Goal: Task Accomplishment & Management: Complete application form

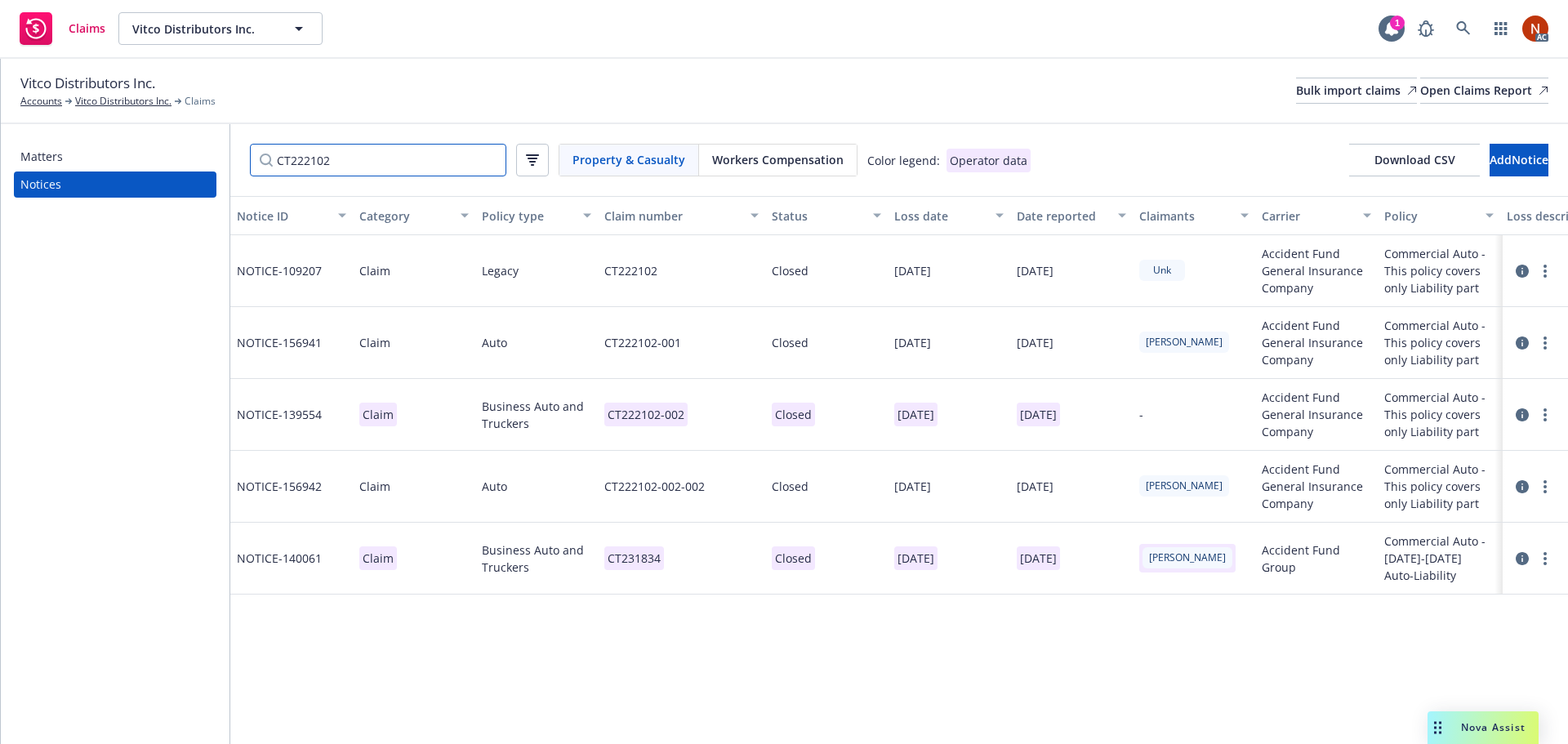
drag, startPoint x: 271, startPoint y: 160, endPoint x: 246, endPoint y: 160, distance: 25.0
click at [246, 160] on div "CT222102 Property & Casualty Workers Compensation Color legend: Operator data D…" at bounding box center [899, 160] width 1337 height 72
paste input "314317"
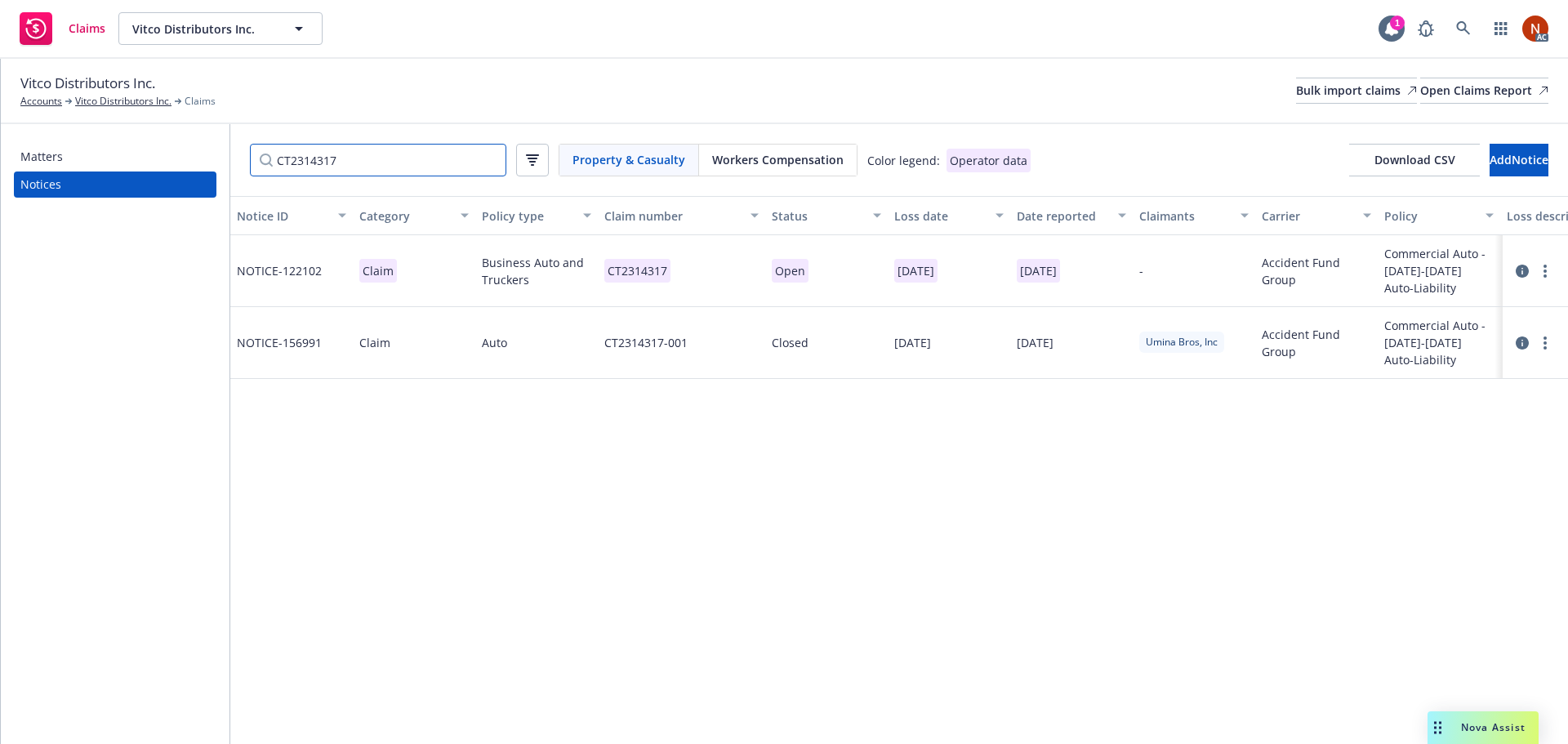
type input "CT2314317"
click at [1519, 270] on icon at bounding box center [1522, 272] width 13 height 13
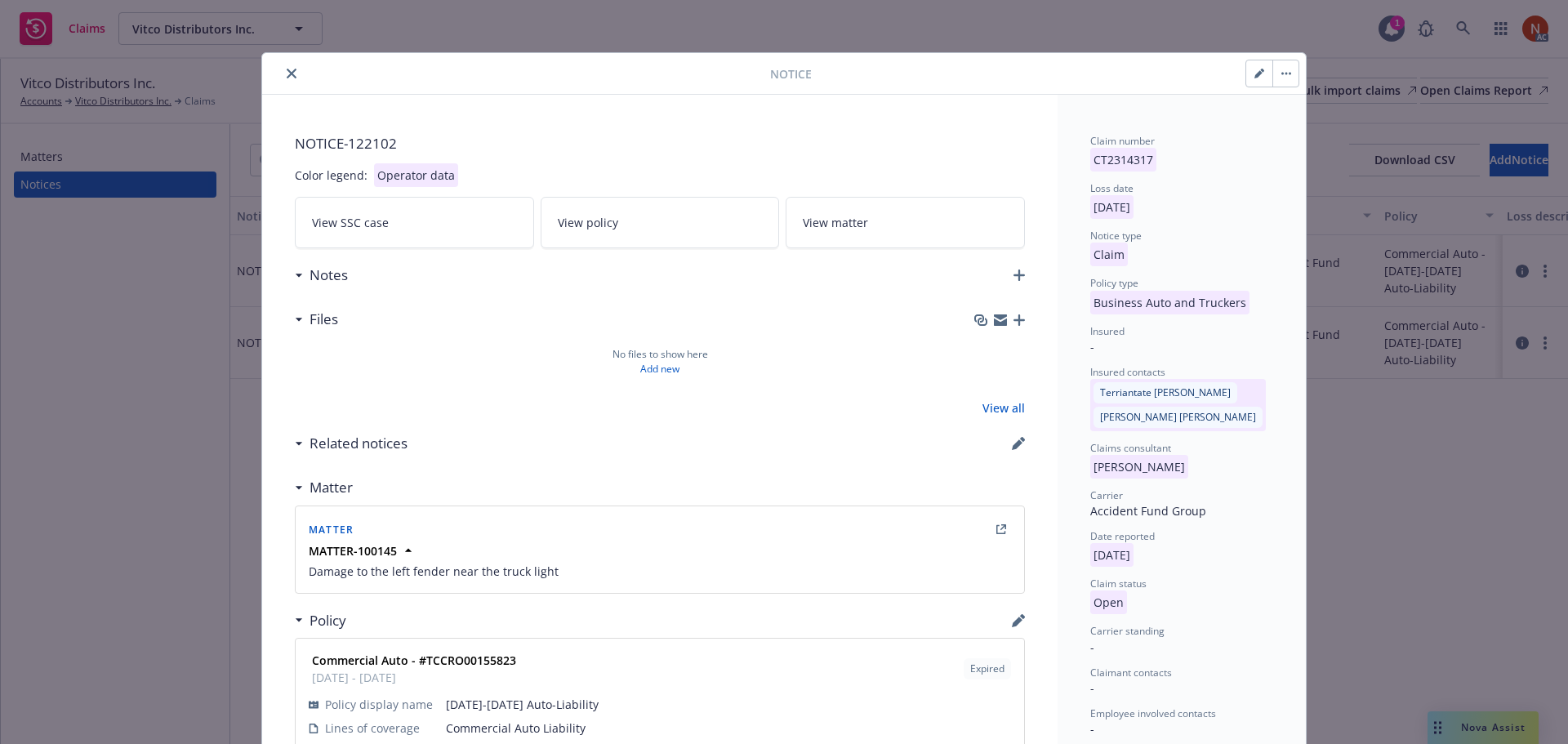
click at [287, 70] on icon "close" at bounding box center [292, 74] width 10 height 10
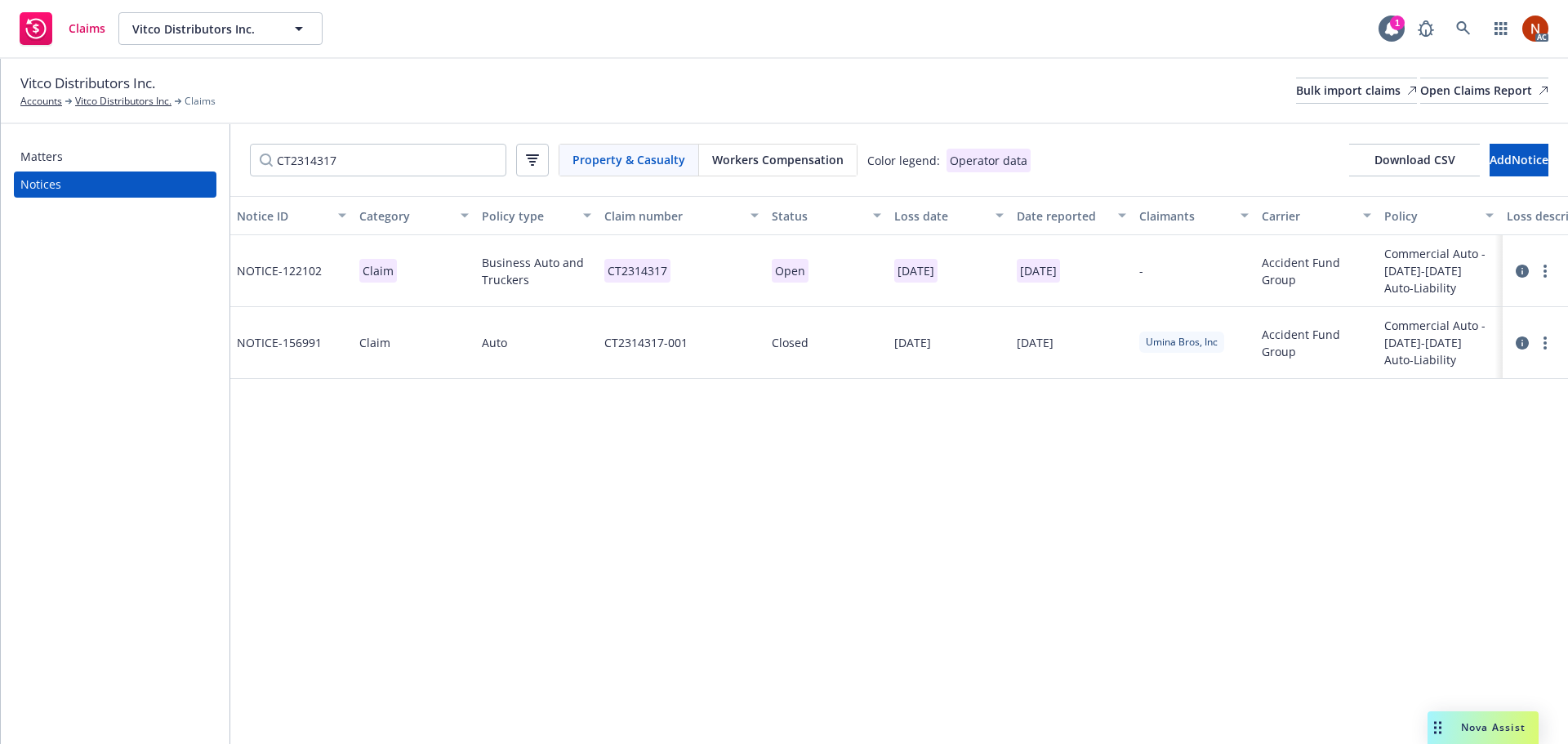
click at [1520, 342] on icon at bounding box center [1522, 344] width 13 height 13
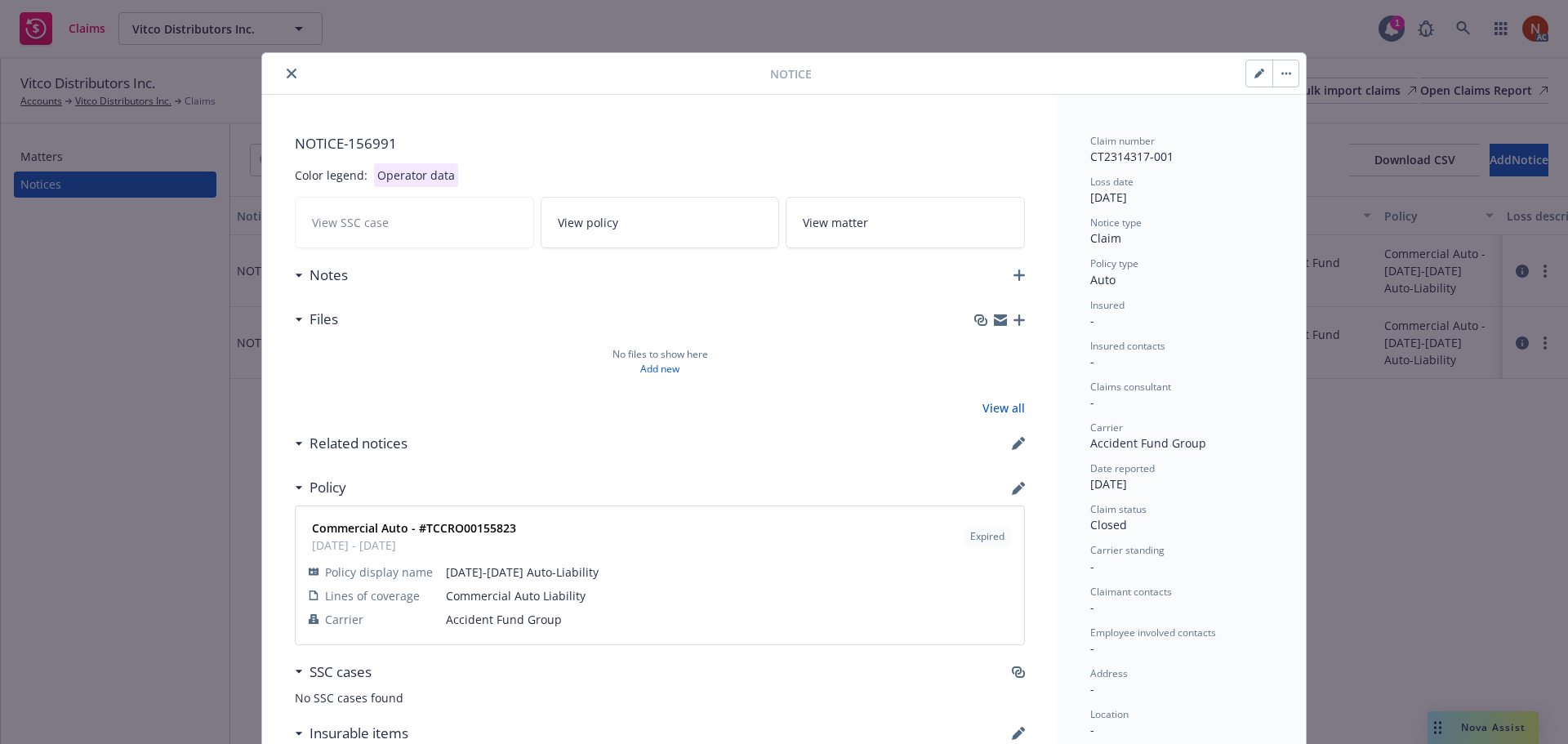
click at [293, 65] on div at bounding box center [519, 73] width 501 height 19
click at [287, 69] on icon "close" at bounding box center [292, 74] width 10 height 10
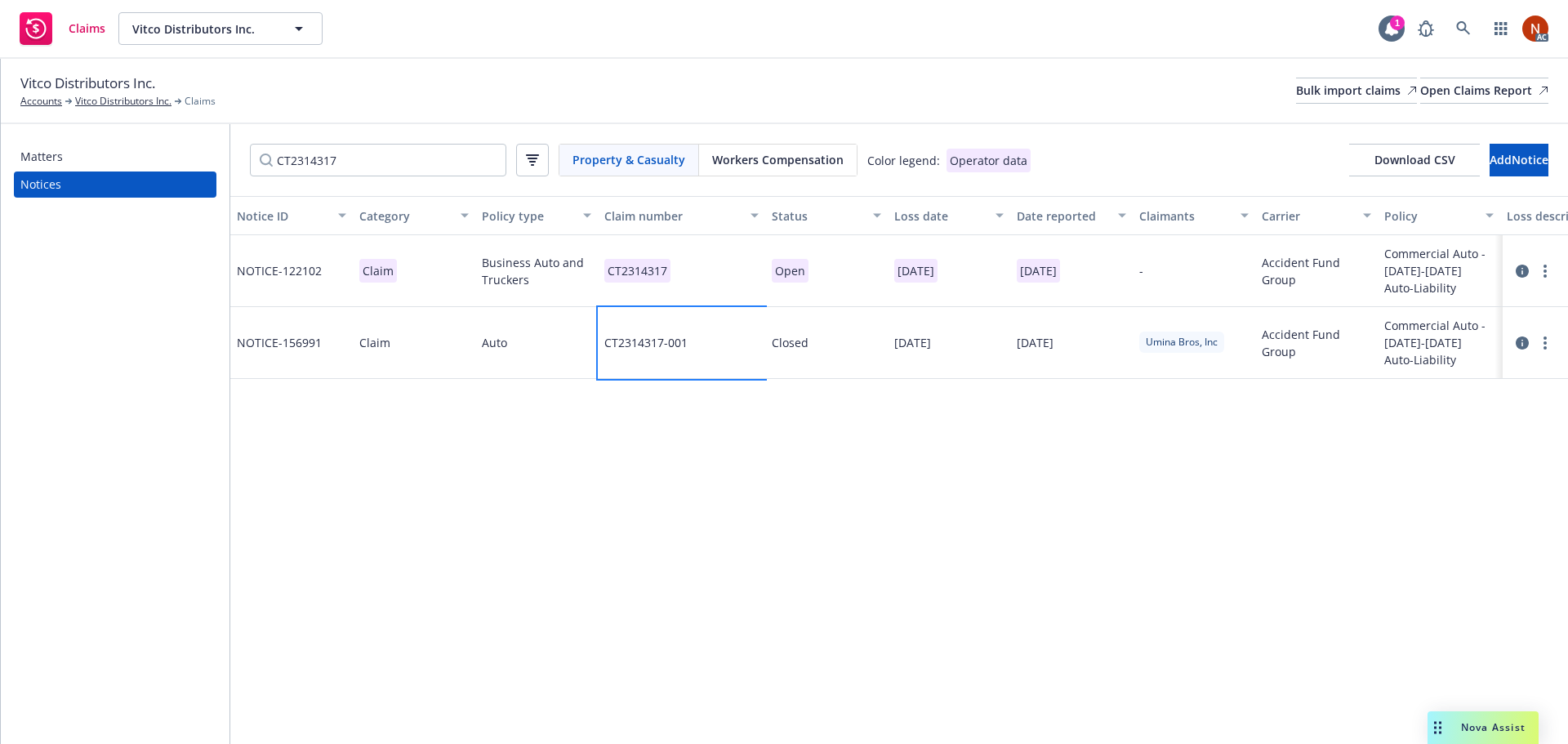
click at [717, 350] on div "CT2314317-001" at bounding box center [681, 343] width 167 height 72
click at [675, 217] on input "CT2314317-001" at bounding box center [643, 217] width 204 height 33
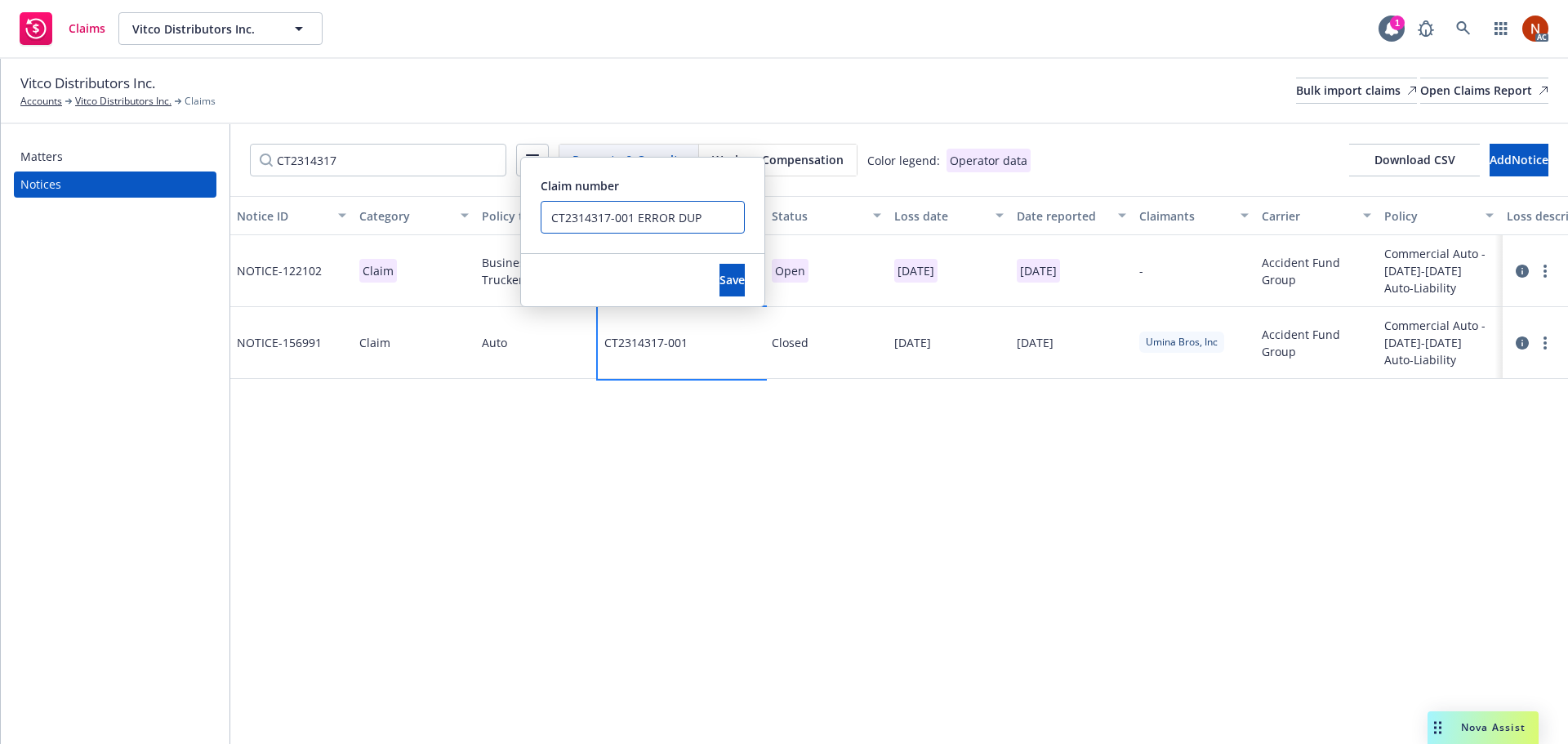
drag, startPoint x: 631, startPoint y: 217, endPoint x: 529, endPoint y: 202, distance: 103.1
click at [529, 202] on div "Claim number CT2314317-001 ERROR DUP" at bounding box center [642, 206] width 243 height 95
type input "CT2314317-001 ERROR DUP"
click at [730, 274] on button "Save" at bounding box center [732, 280] width 25 height 33
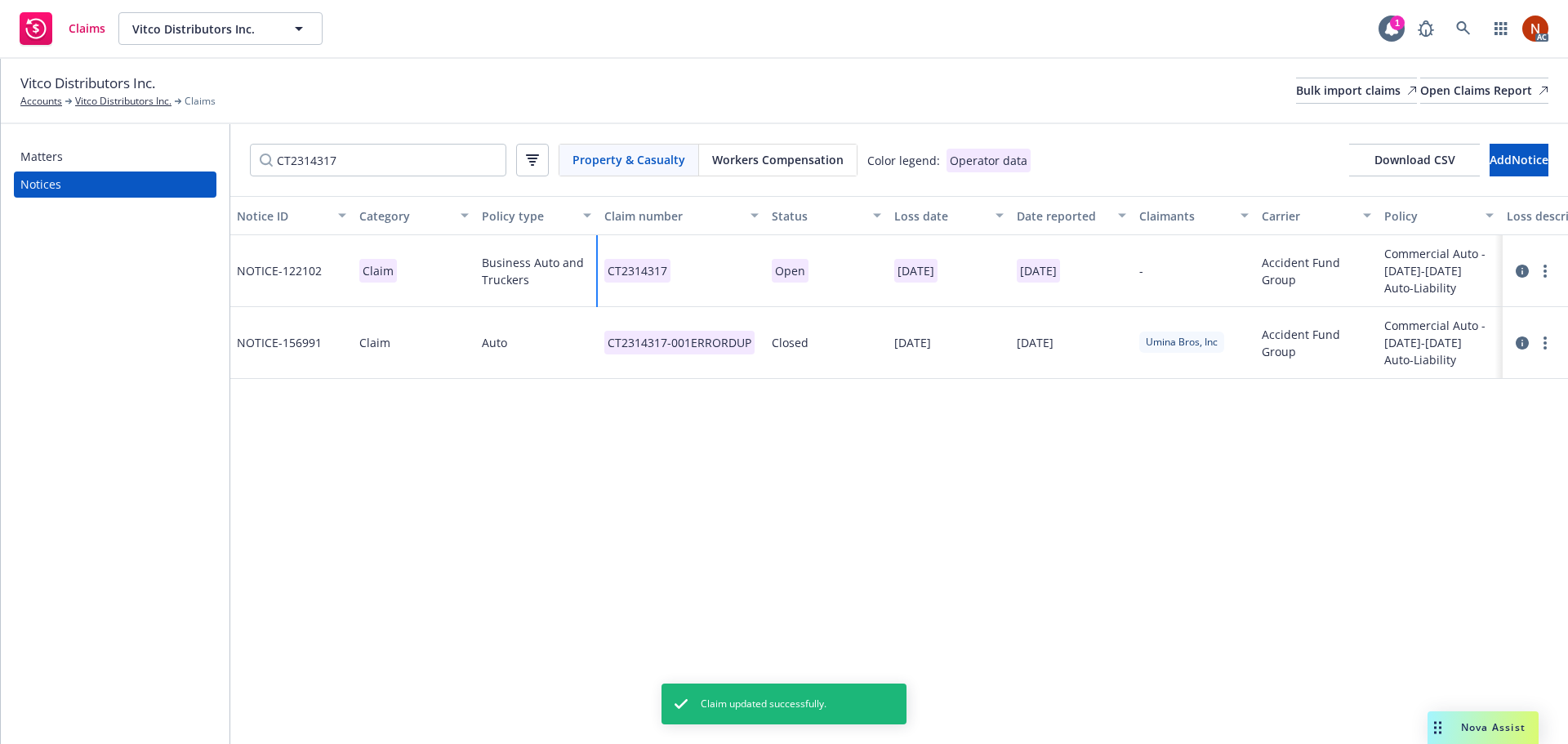
click at [685, 259] on div "CT2314317" at bounding box center [681, 271] width 167 height 72
drag, startPoint x: 899, startPoint y: 289, endPoint x: 663, endPoint y: 280, distance: 236.2
click at [654, 279] on div "CT2314317 Claim number CT2314317 Save" at bounding box center [681, 271] width 167 height 72
paste input "-001"
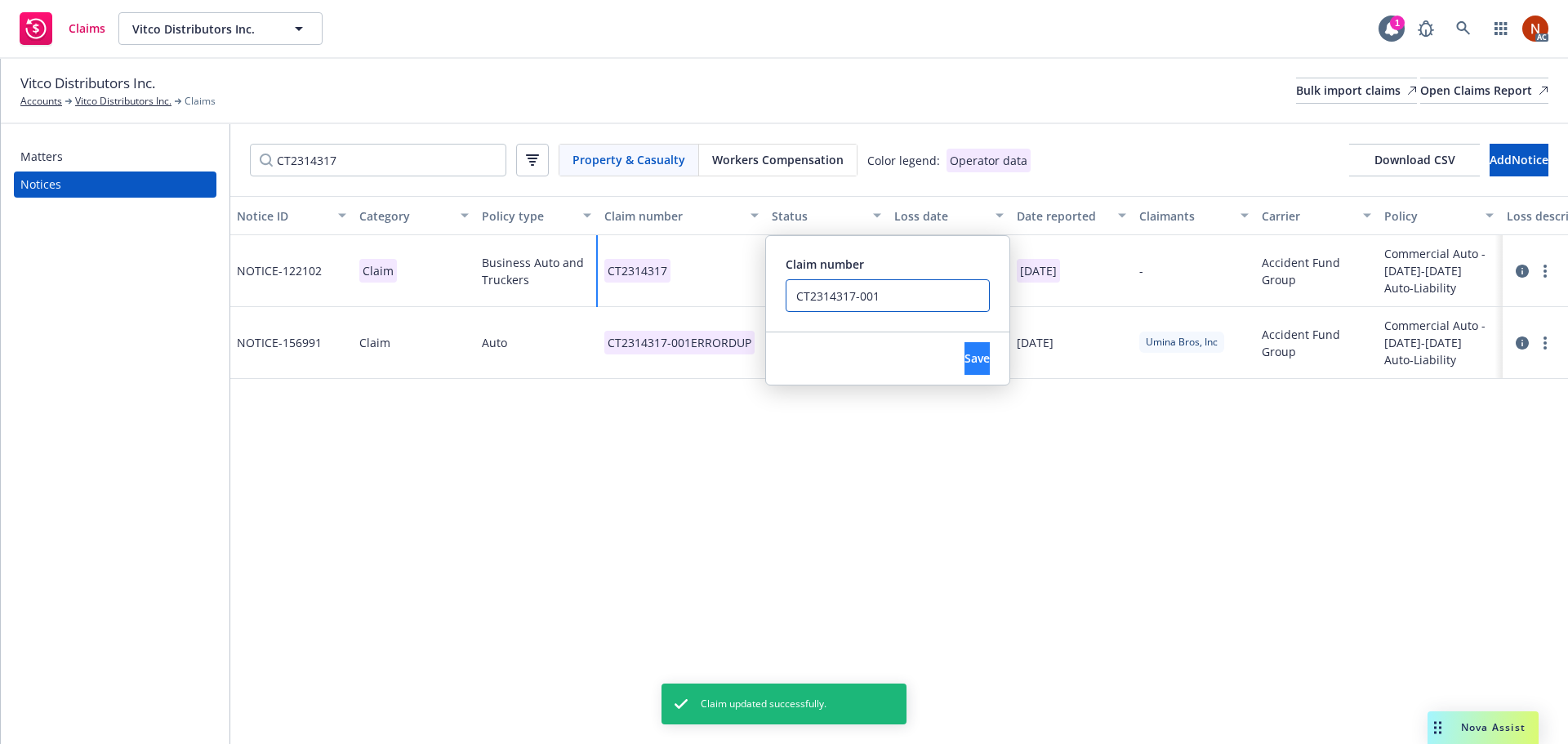
type input "CT2314317-001"
click at [965, 346] on button "Save" at bounding box center [977, 358] width 25 height 33
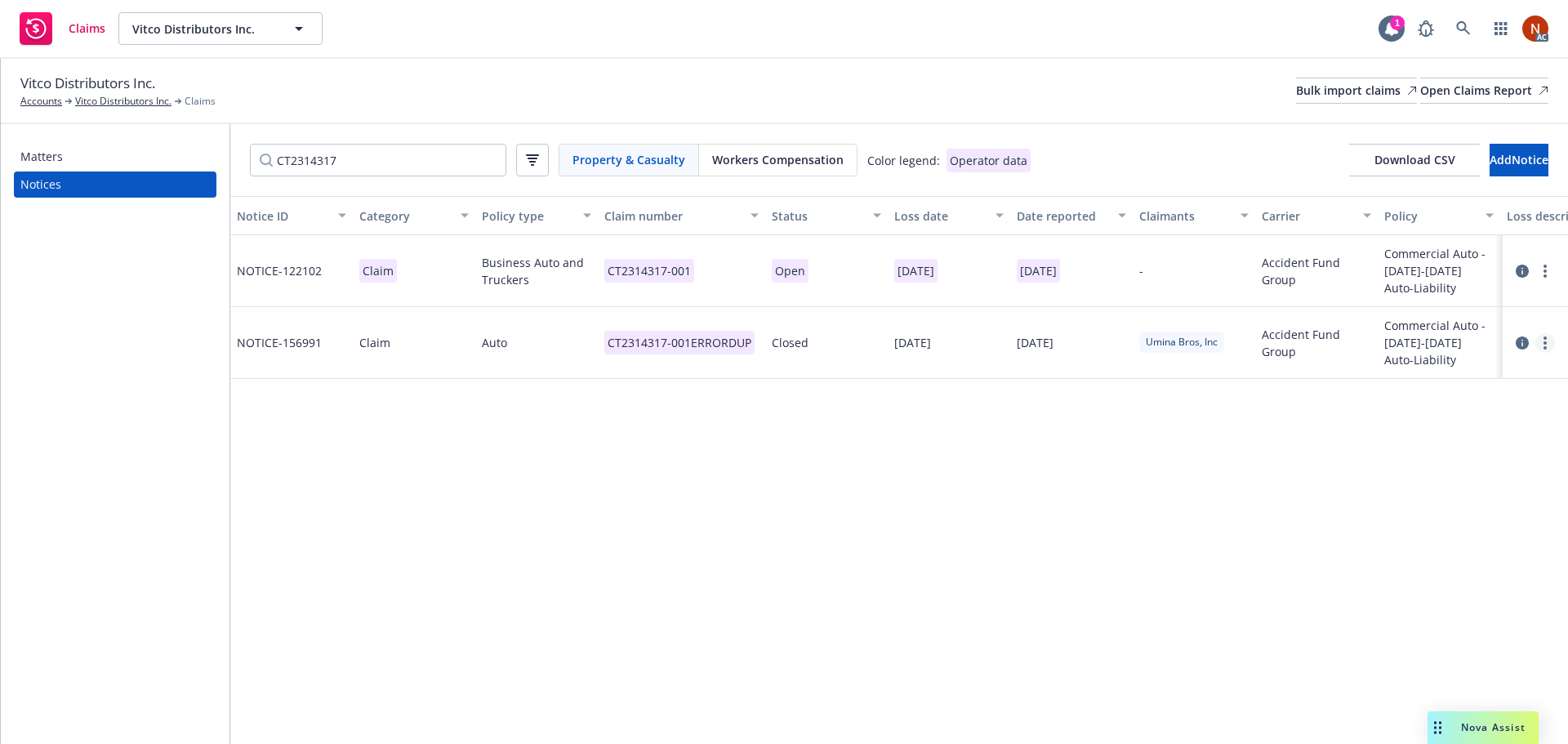
click at [1546, 341] on link "more" at bounding box center [1545, 343] width 19 height 19
click at [1454, 381] on link "Delete" at bounding box center [1476, 376] width 156 height 33
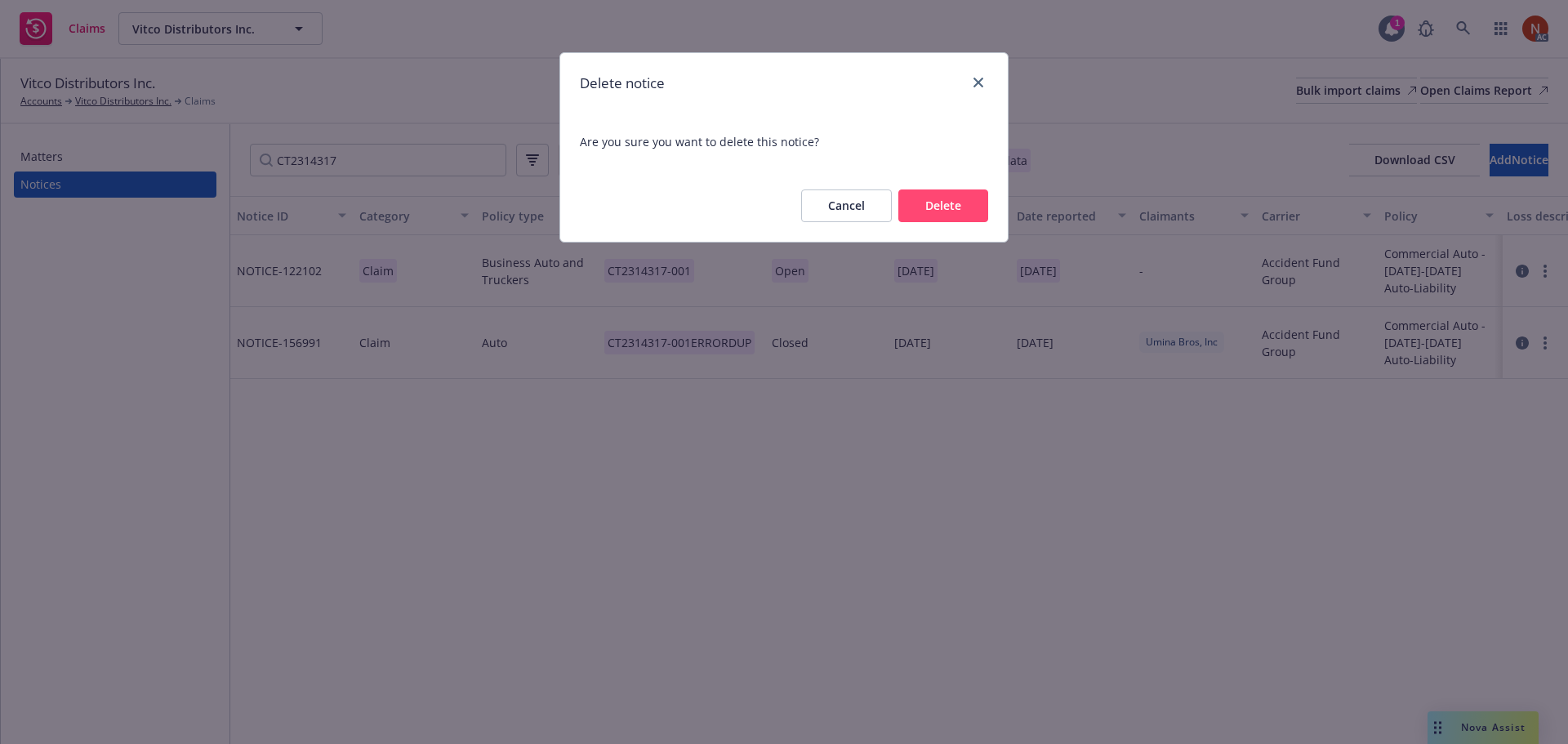
click at [930, 201] on button "Delete" at bounding box center [943, 206] width 89 height 33
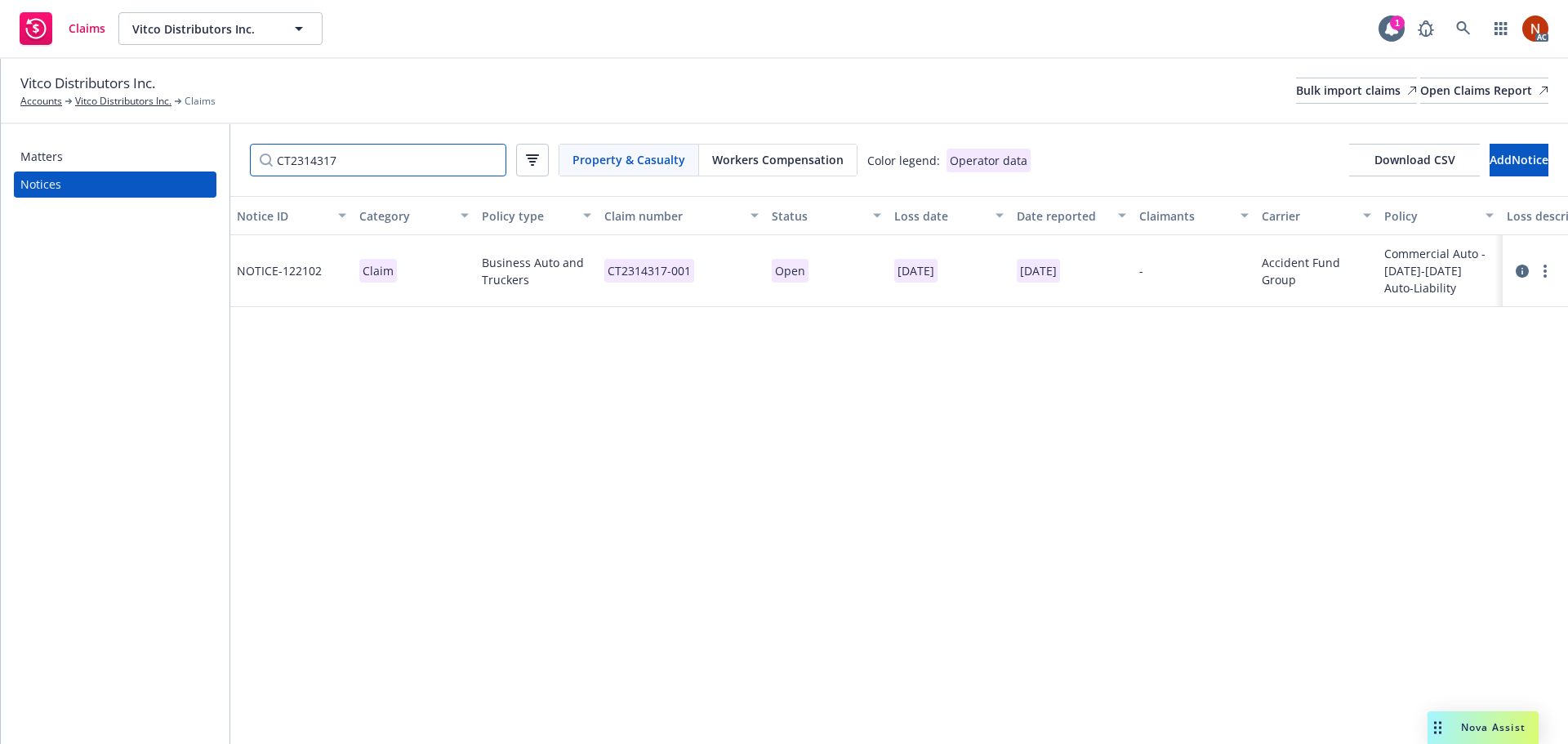
click at [354, 160] on input "CT2314317" at bounding box center [378, 160] width 257 height 33
drag, startPoint x: 310, startPoint y: 152, endPoint x: 187, endPoint y: 155, distance: 123.0
click at [130, 144] on div "Matters Notices CT2314317 Property & Casualty Workers Compensation Color legend…" at bounding box center [784, 434] width 1567 height 620
paste input "3370"
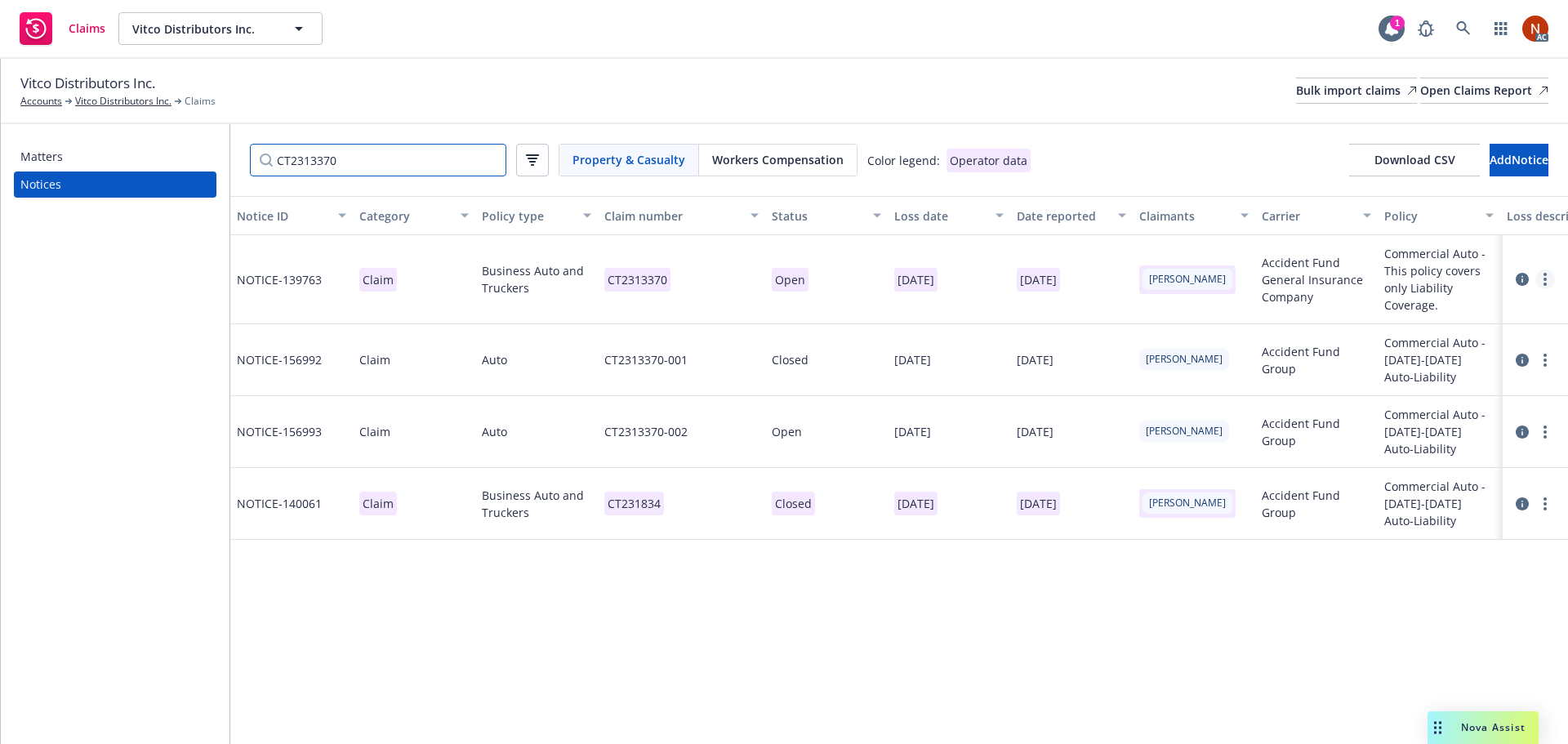
type input "CT2313370"
click at [1540, 275] on link "more" at bounding box center [1545, 278] width 19 height 19
click at [1522, 274] on icon at bounding box center [1522, 279] width 13 height 13
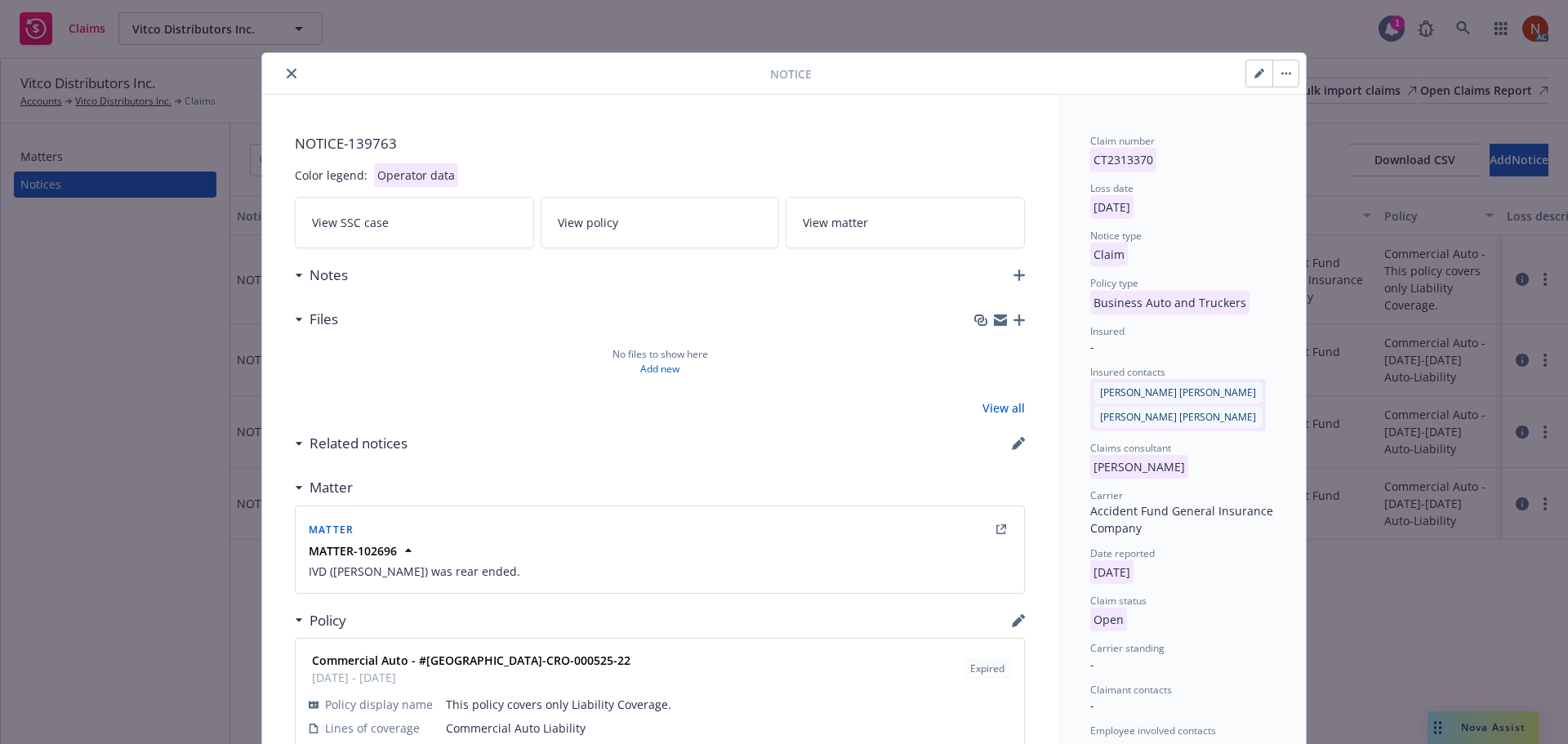
scroll to position [245, 0]
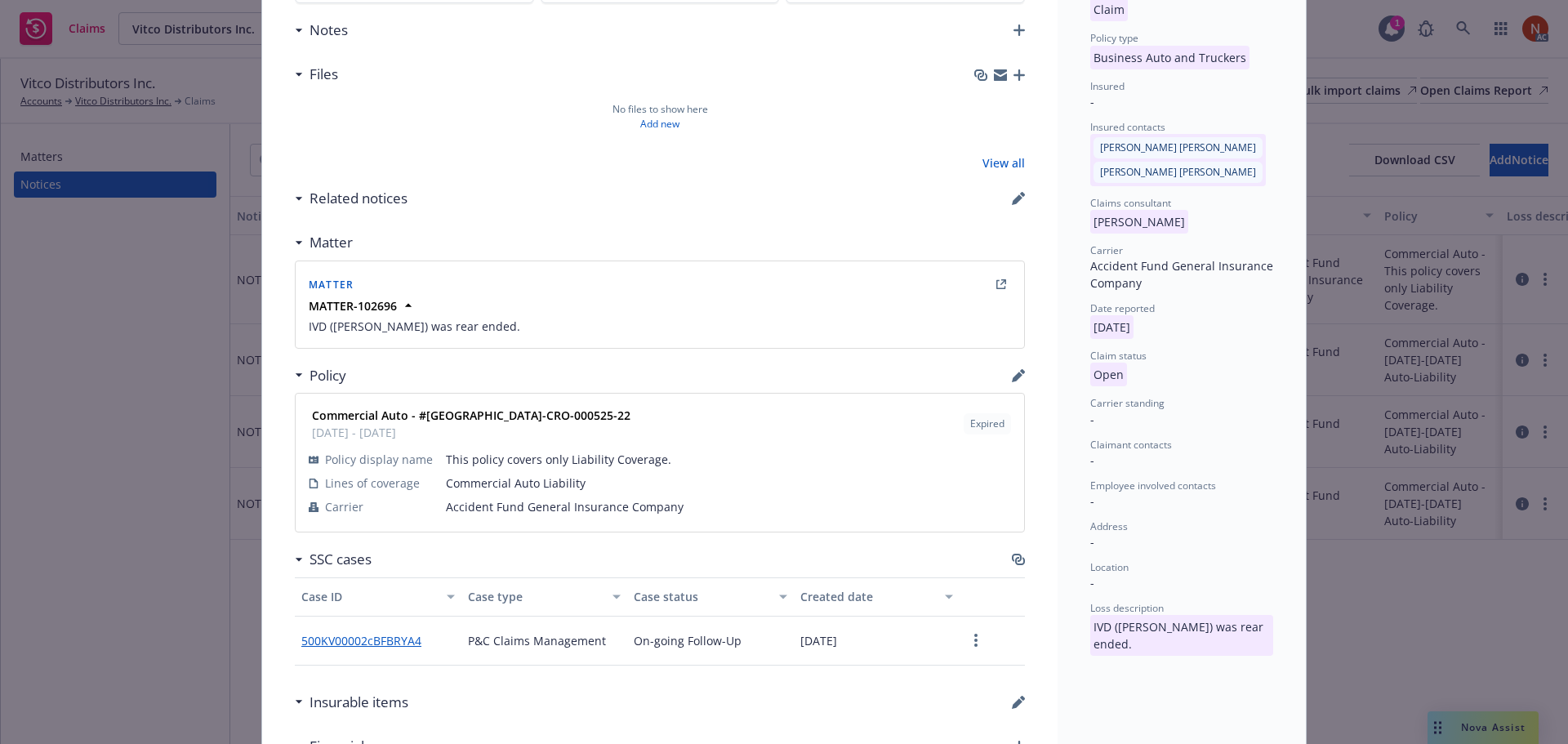
click at [1011, 375] on icon "button" at bounding box center [1016, 377] width 11 height 11
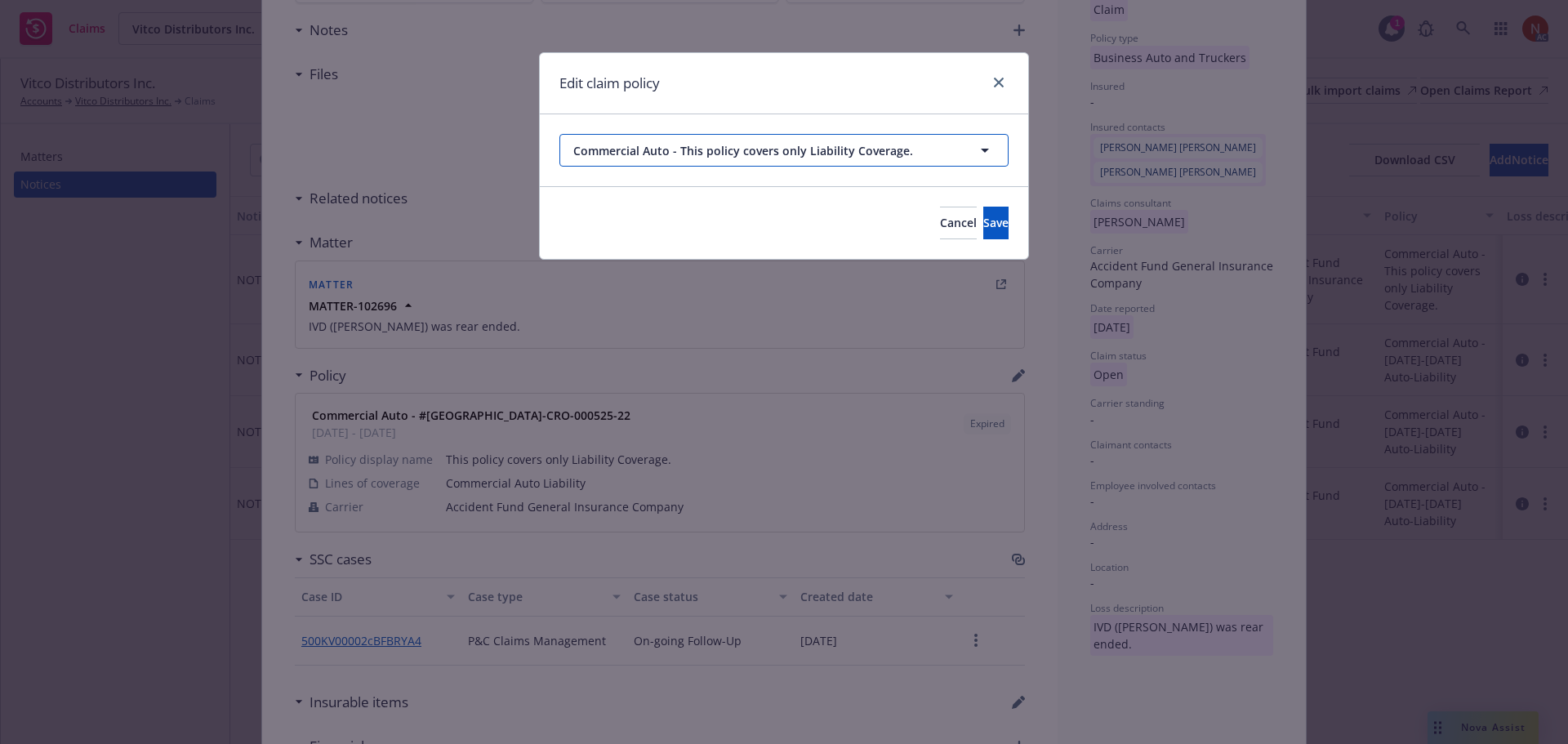
click at [843, 155] on span "Commercial Auto - This policy covers only Liability Coverage." at bounding box center [754, 150] width 362 height 18
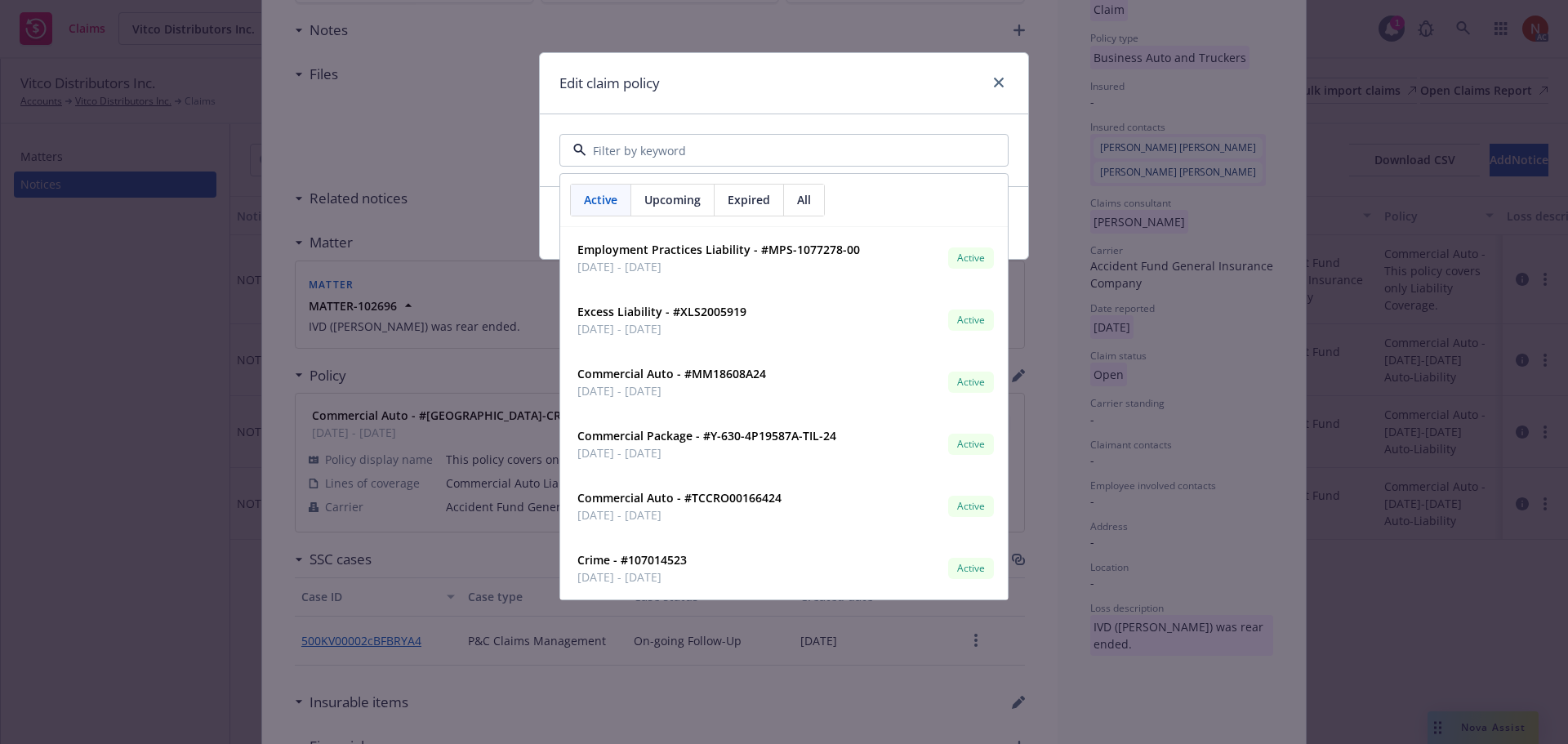
click at [797, 201] on span "All" at bounding box center [804, 200] width 14 height 18
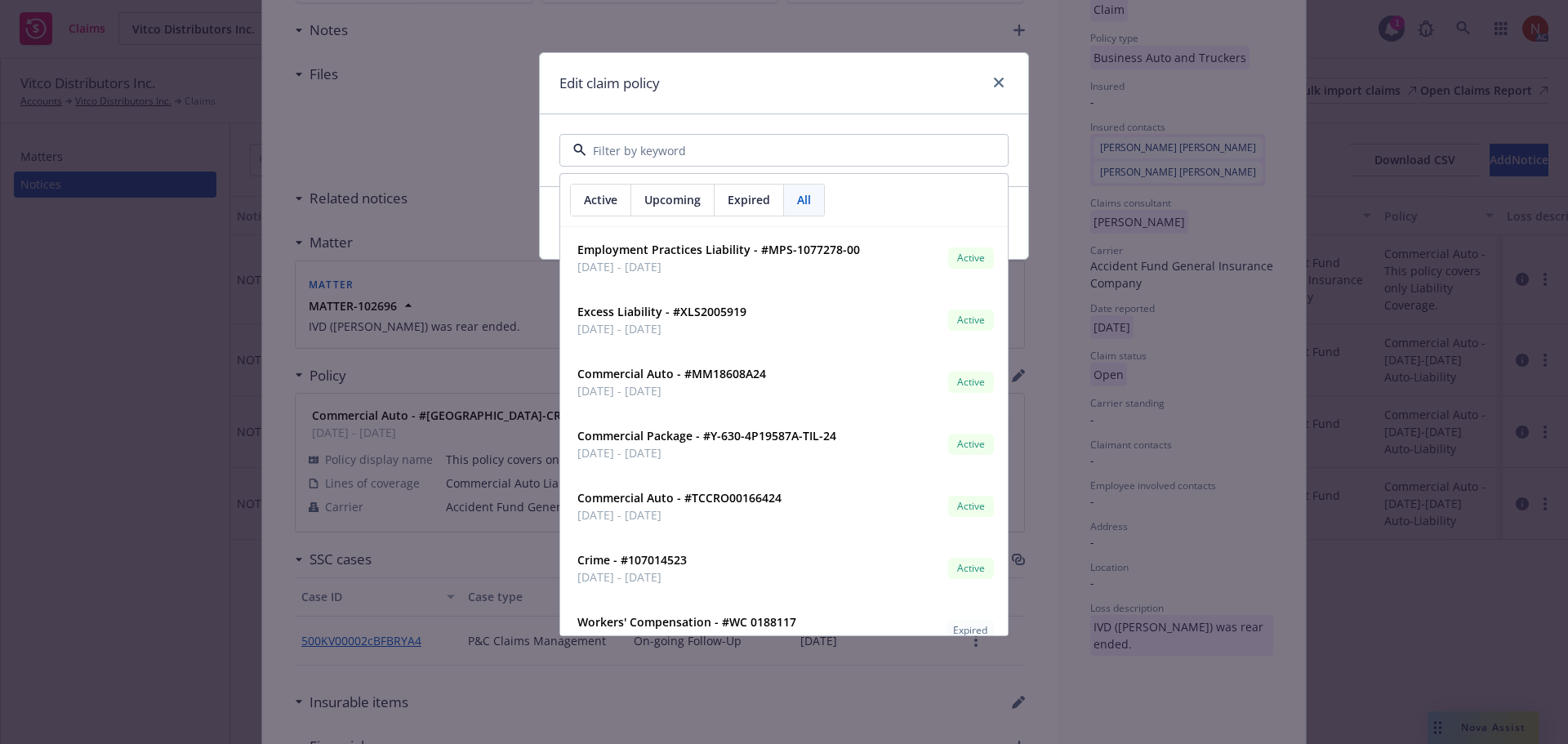
click at [666, 150] on input at bounding box center [780, 150] width 389 height 18
type input "auto"
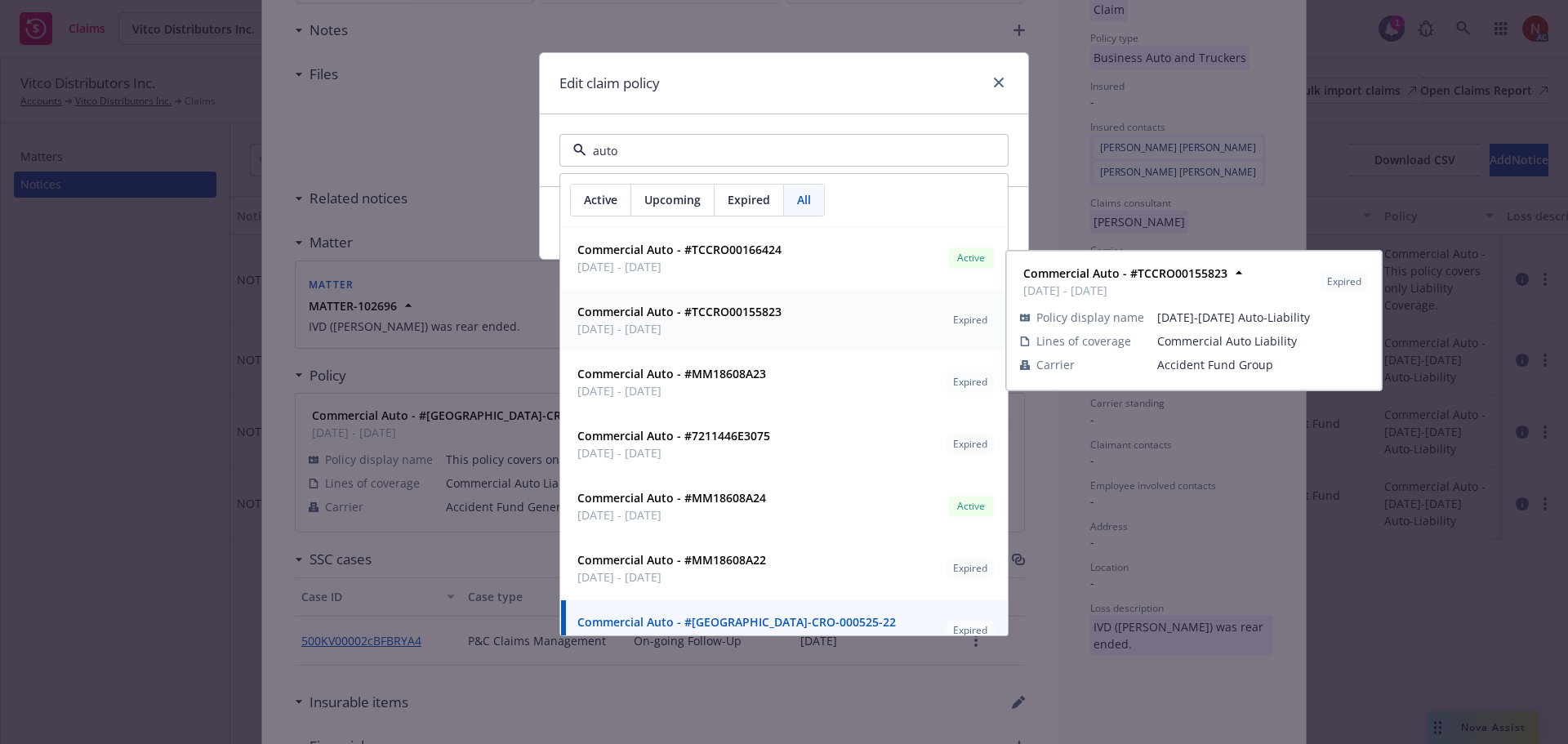
click at [692, 320] on span "Commercial Auto - #TCCRO00155823" at bounding box center [680, 311] width 204 height 18
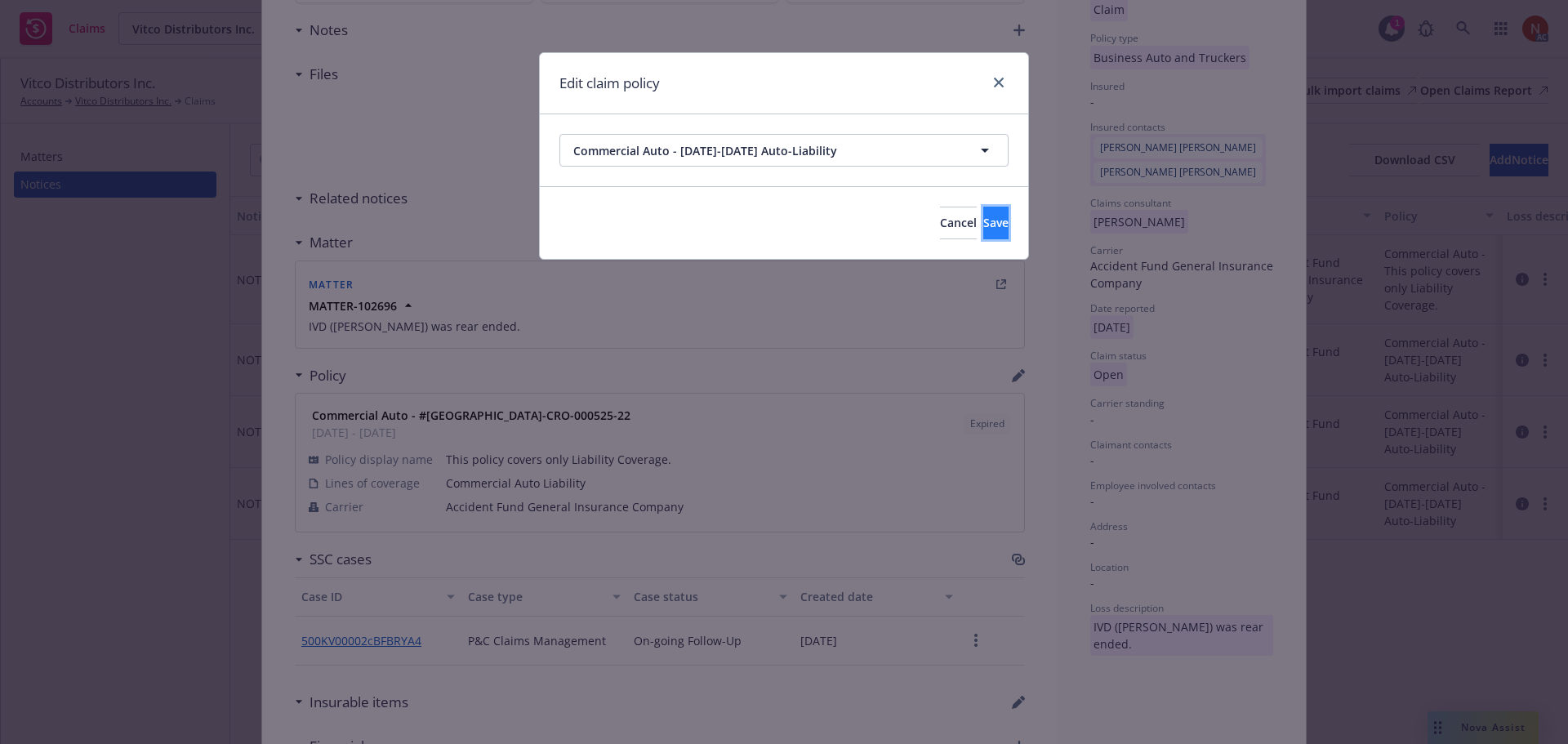
click at [983, 220] on span "Save" at bounding box center [995, 222] width 25 height 16
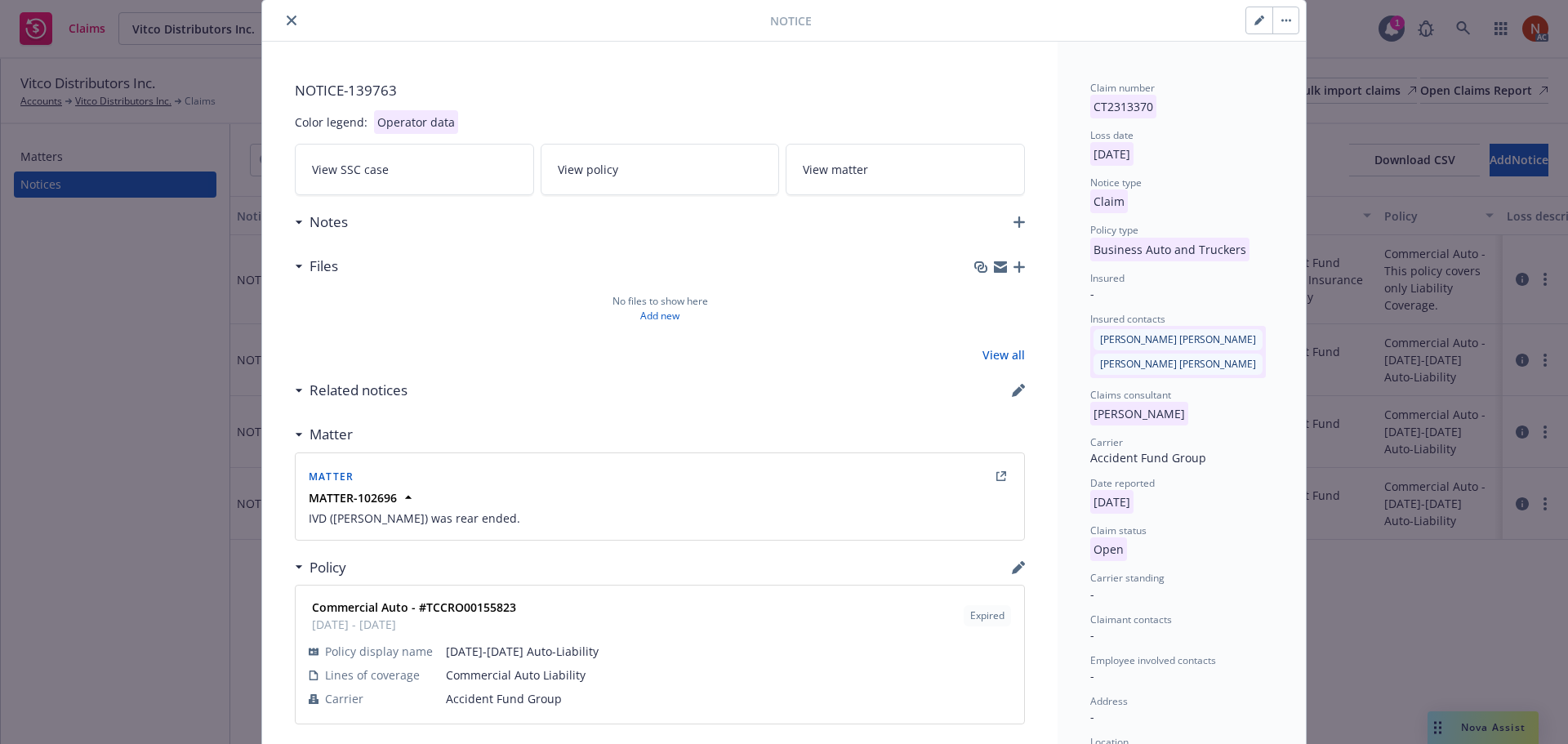
scroll to position [0, 0]
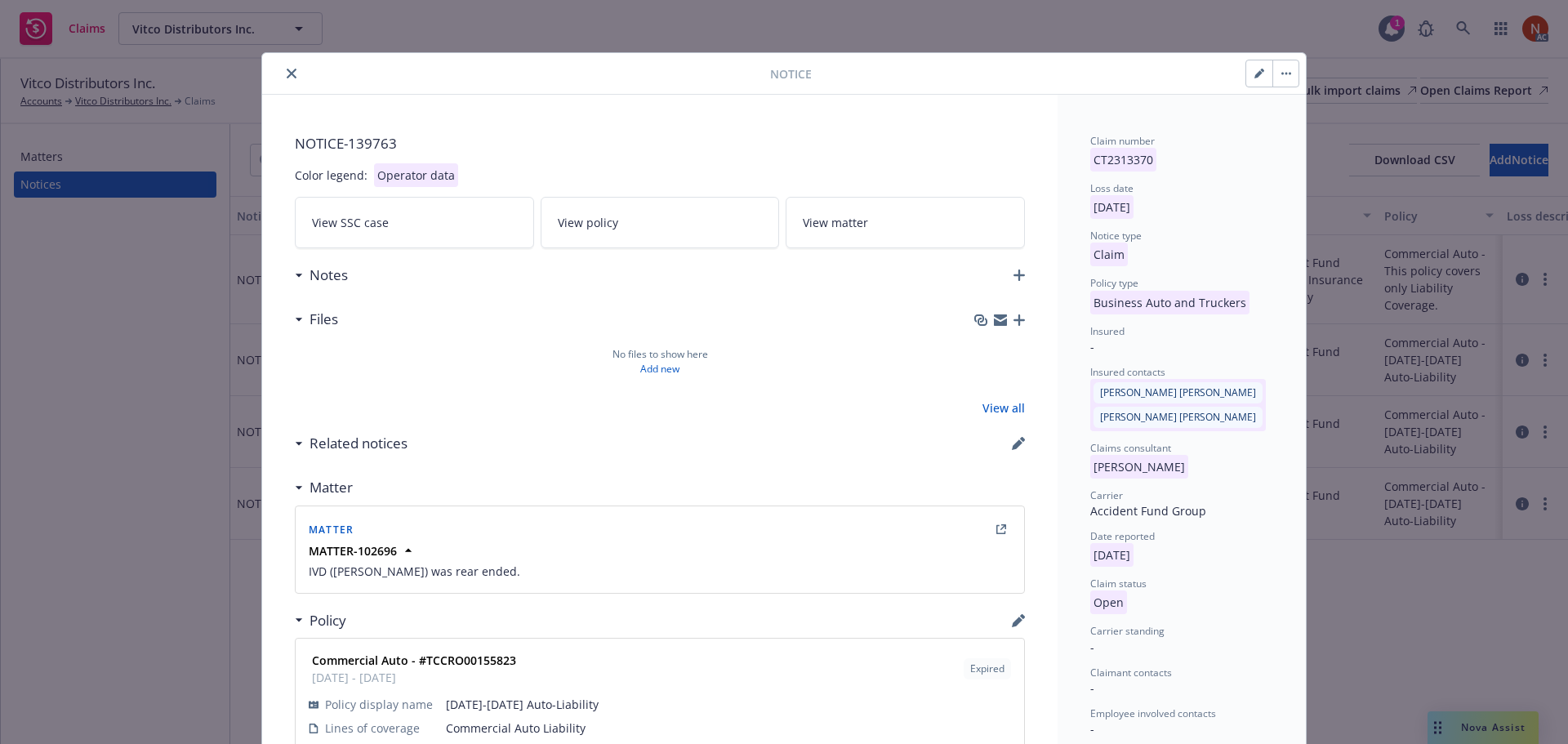
click at [293, 72] on button "close" at bounding box center [291, 73] width 19 height 19
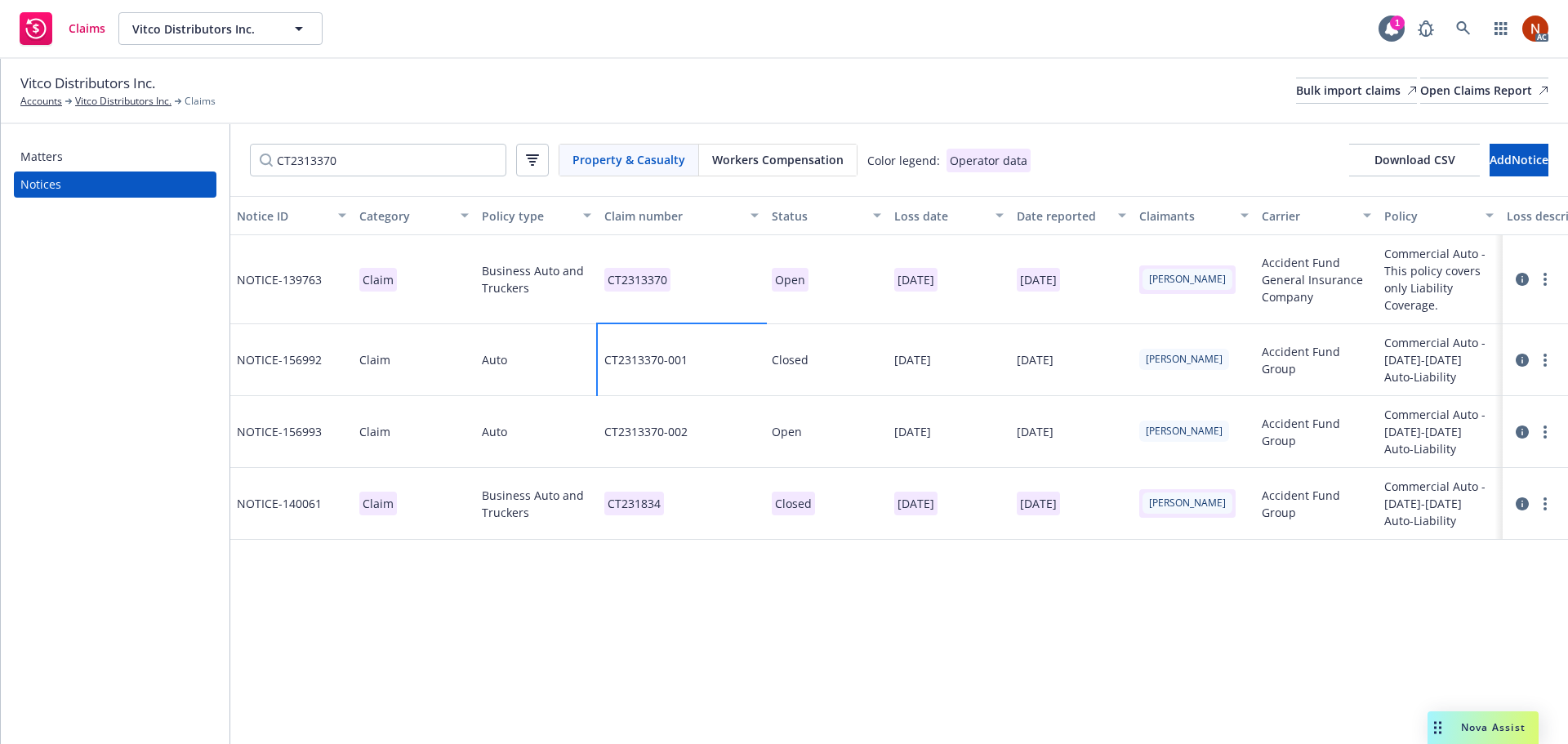
click at [717, 368] on div "CT2313370-001" at bounding box center [681, 360] width 167 height 72
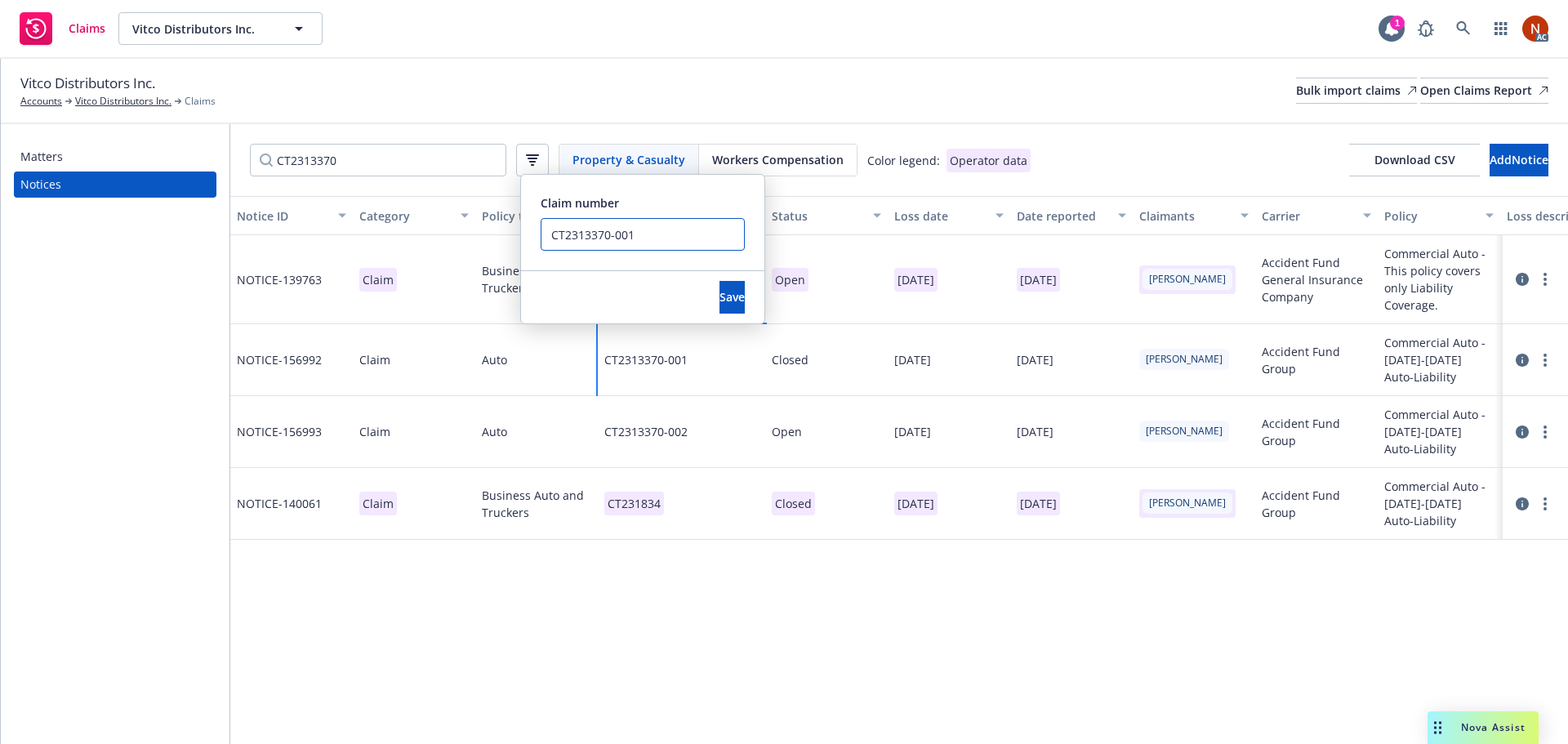
click at [678, 232] on input "CT2313370-001" at bounding box center [643, 234] width 204 height 33
type input "CT2313370-001 - ERROR DUP"
click at [720, 287] on button "Save" at bounding box center [732, 297] width 25 height 33
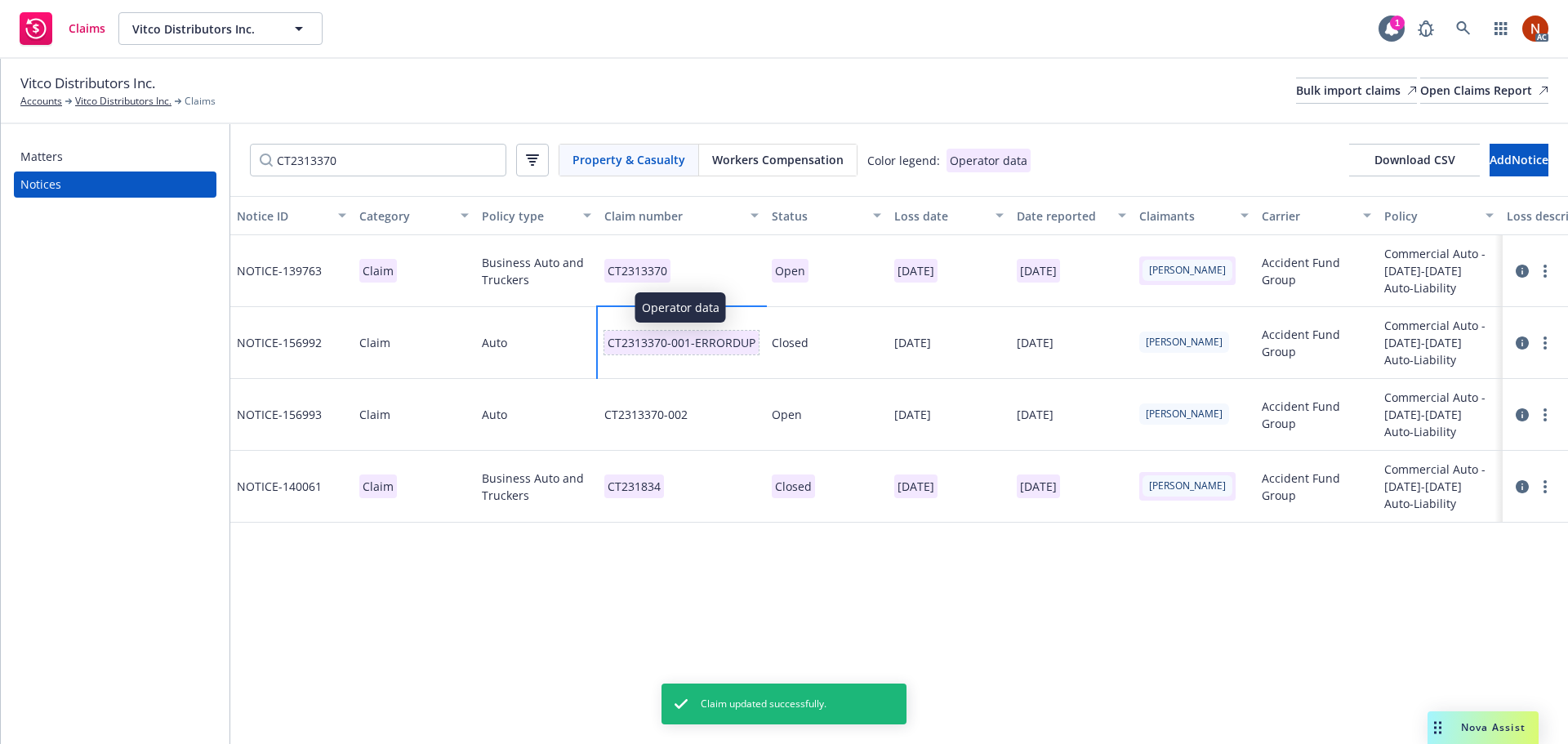
click at [703, 344] on p "CT2313370-001-ERRORDUP" at bounding box center [681, 343] width 155 height 23
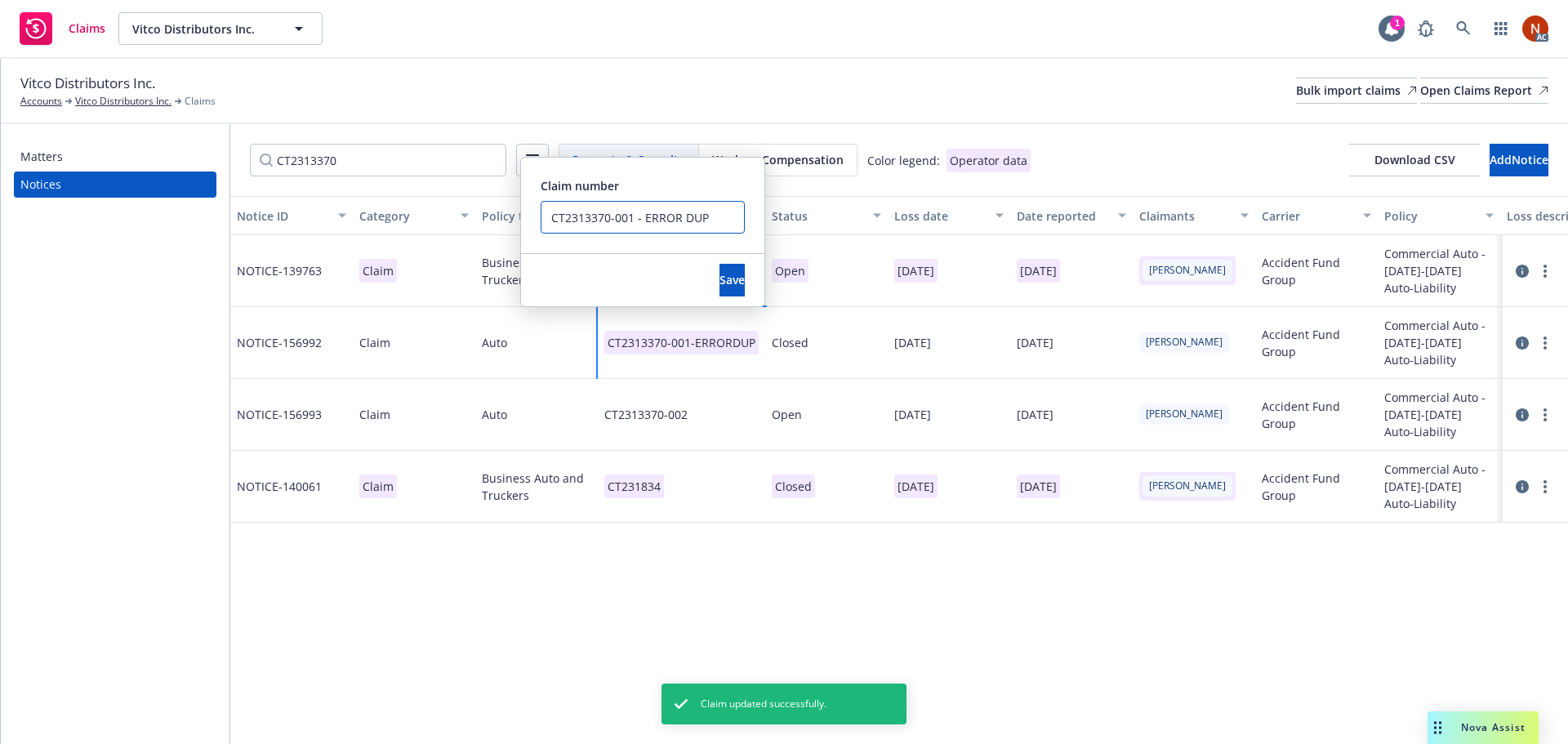
drag, startPoint x: 630, startPoint y: 216, endPoint x: 493, endPoint y: 213, distance: 137.0
click at [493, 213] on div "Notice ID Category Policy type Claim number Status Loss date Date reported Clai…" at bounding box center [899, 470] width 1337 height 548
drag, startPoint x: 631, startPoint y: 215, endPoint x: 626, endPoint y: 242, distance: 27.5
click at [510, 206] on div "Notice ID Category Policy type Claim number Status Loss date Date reported Clai…" at bounding box center [899, 470] width 1337 height 548
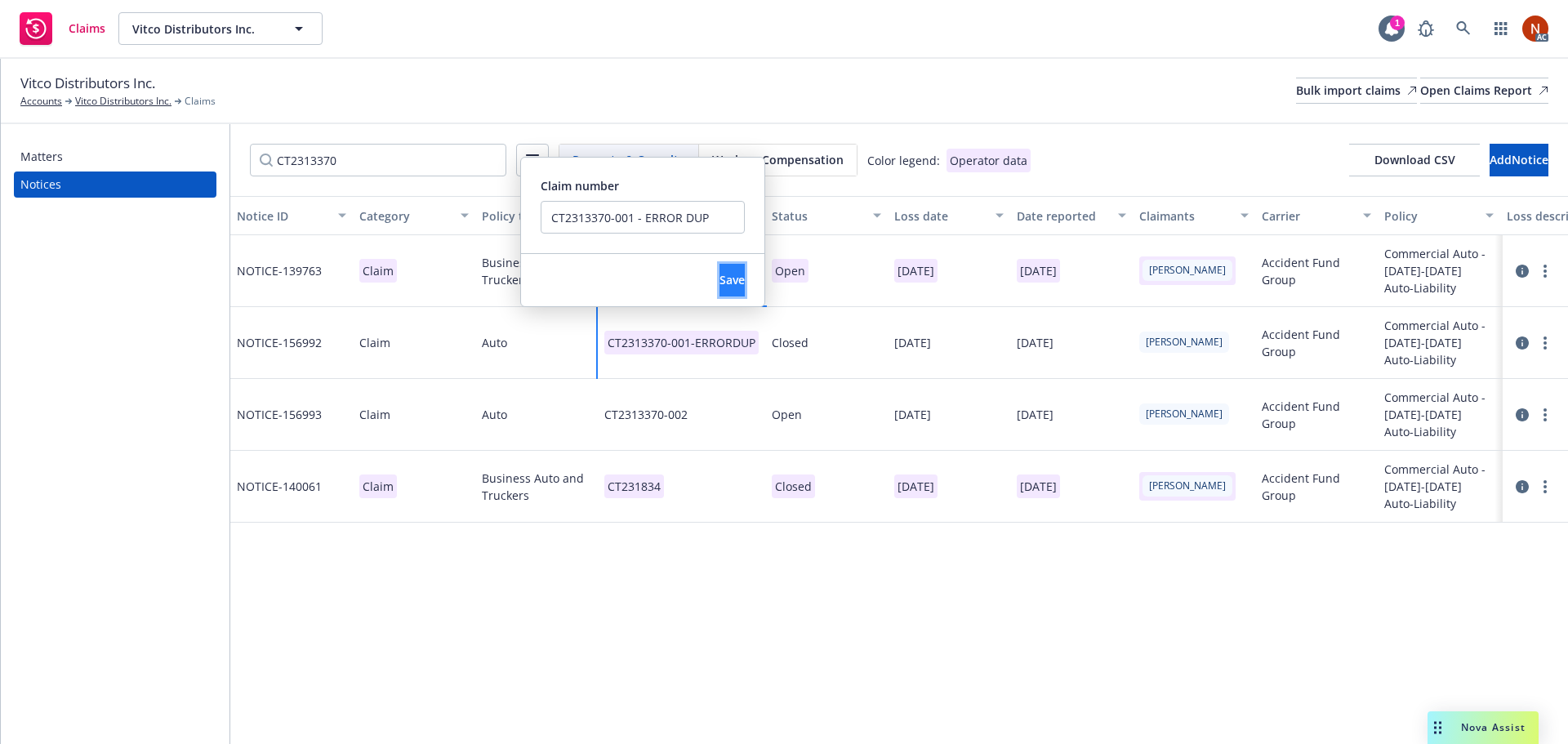
click at [720, 274] on span "Save" at bounding box center [732, 279] width 25 height 16
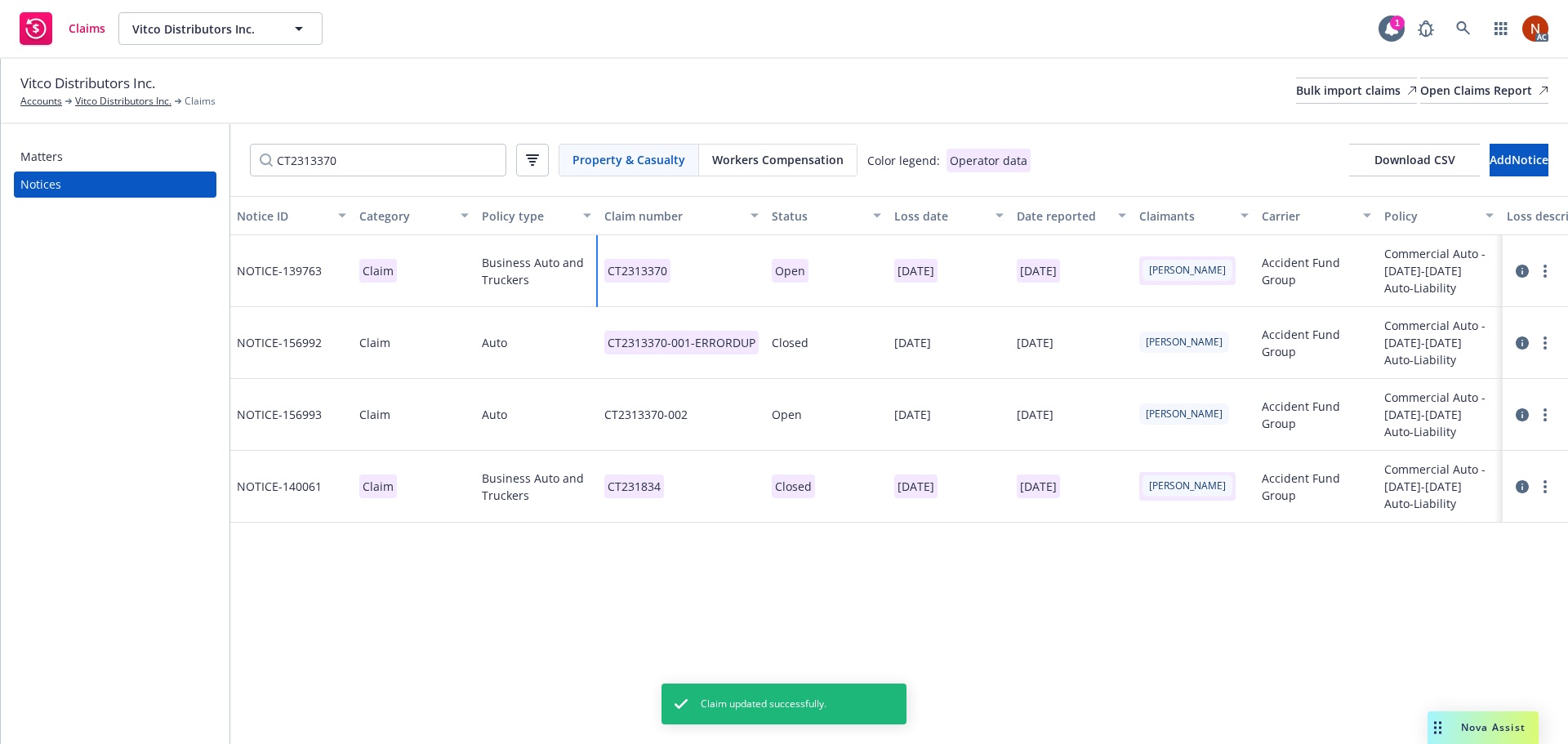
click at [699, 274] on div "CT2313370" at bounding box center [681, 271] width 167 height 72
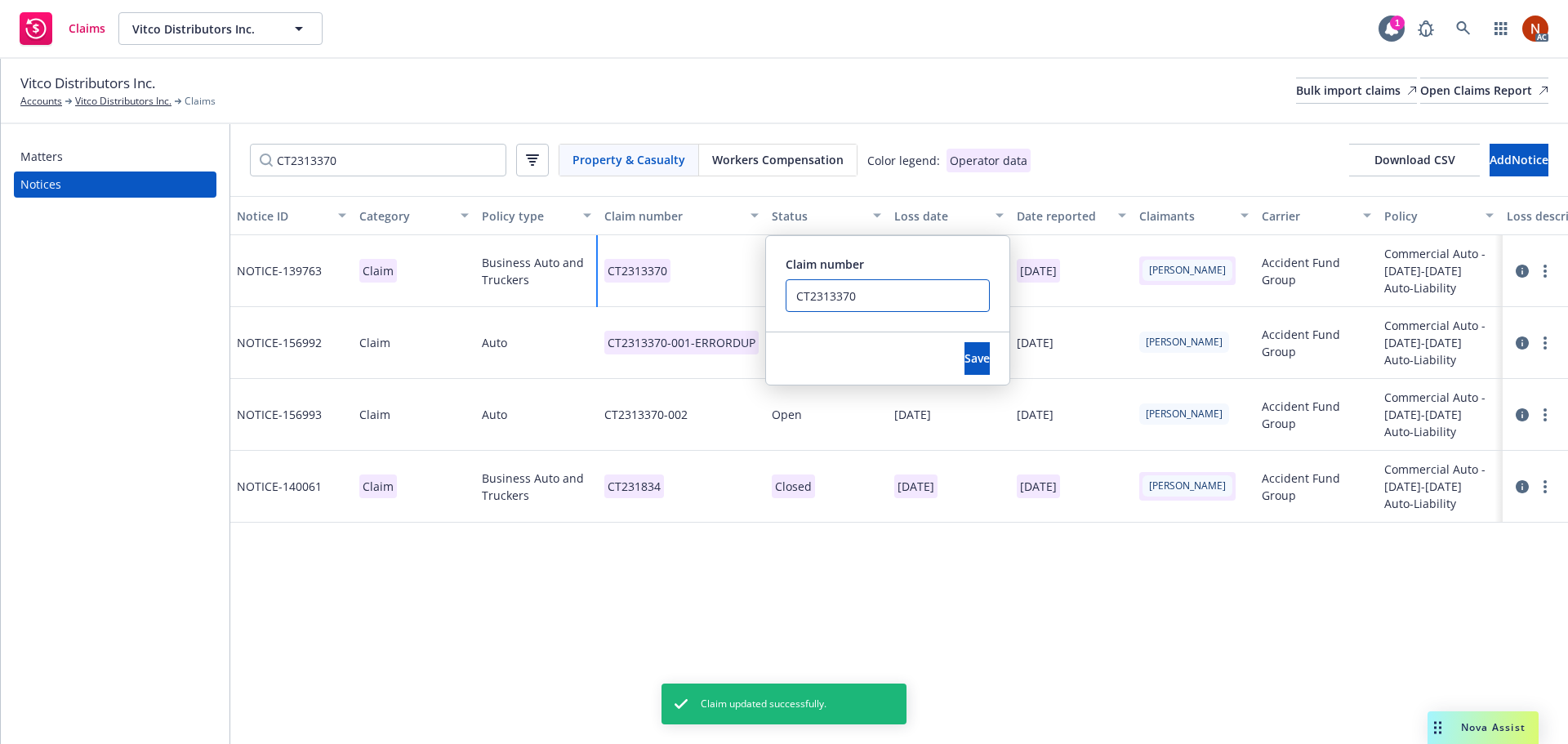
drag, startPoint x: 751, startPoint y: 291, endPoint x: 732, endPoint y: 288, distance: 19.2
click at [734, 288] on div "CT2313370 Claim number CT2313370 Save" at bounding box center [681, 271] width 167 height 72
paste input "-001"
type input "CT2313370-001"
click at [965, 351] on span "Save" at bounding box center [977, 358] width 25 height 16
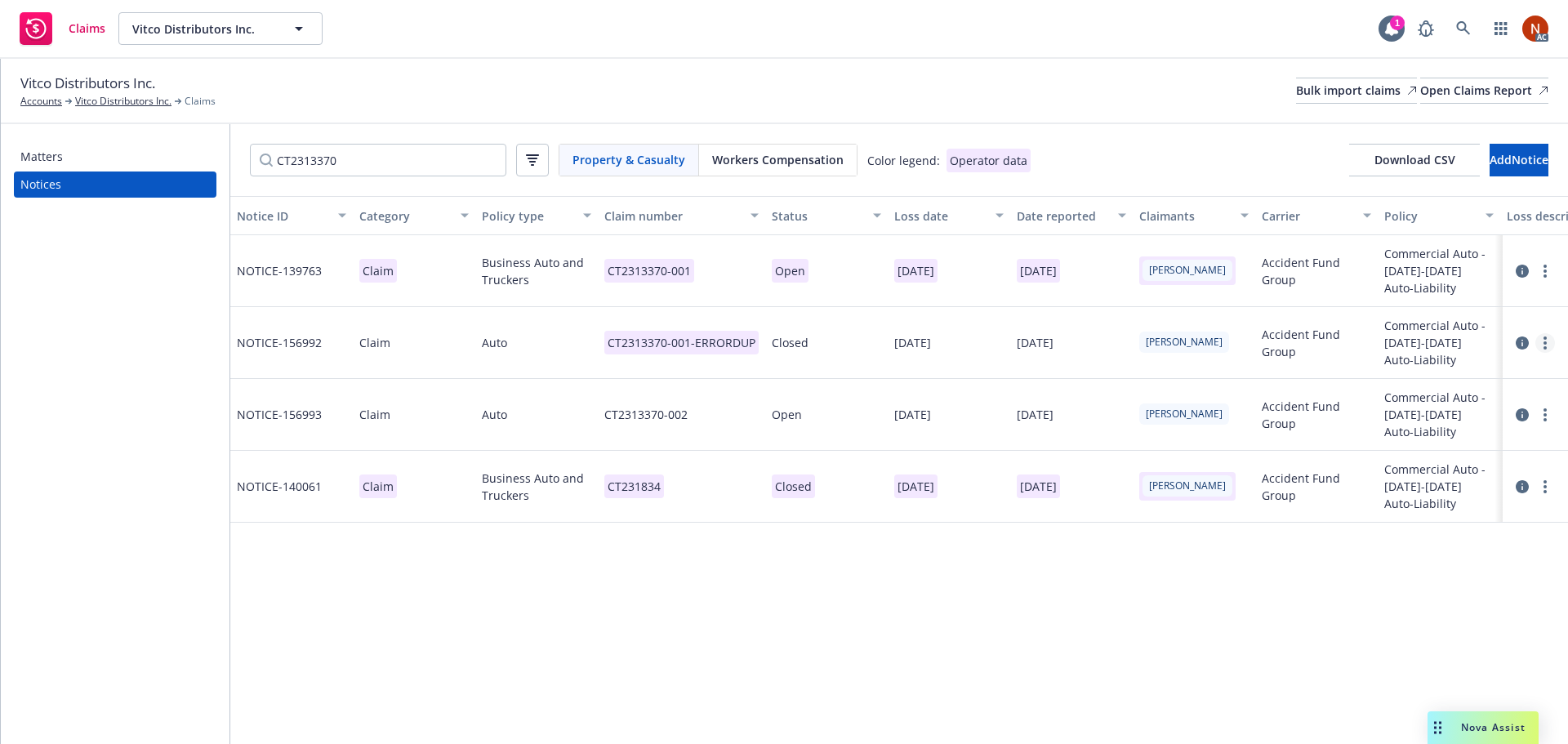
click at [1550, 348] on link "more" at bounding box center [1545, 343] width 19 height 19
click at [1496, 369] on link "Delete" at bounding box center [1476, 376] width 156 height 33
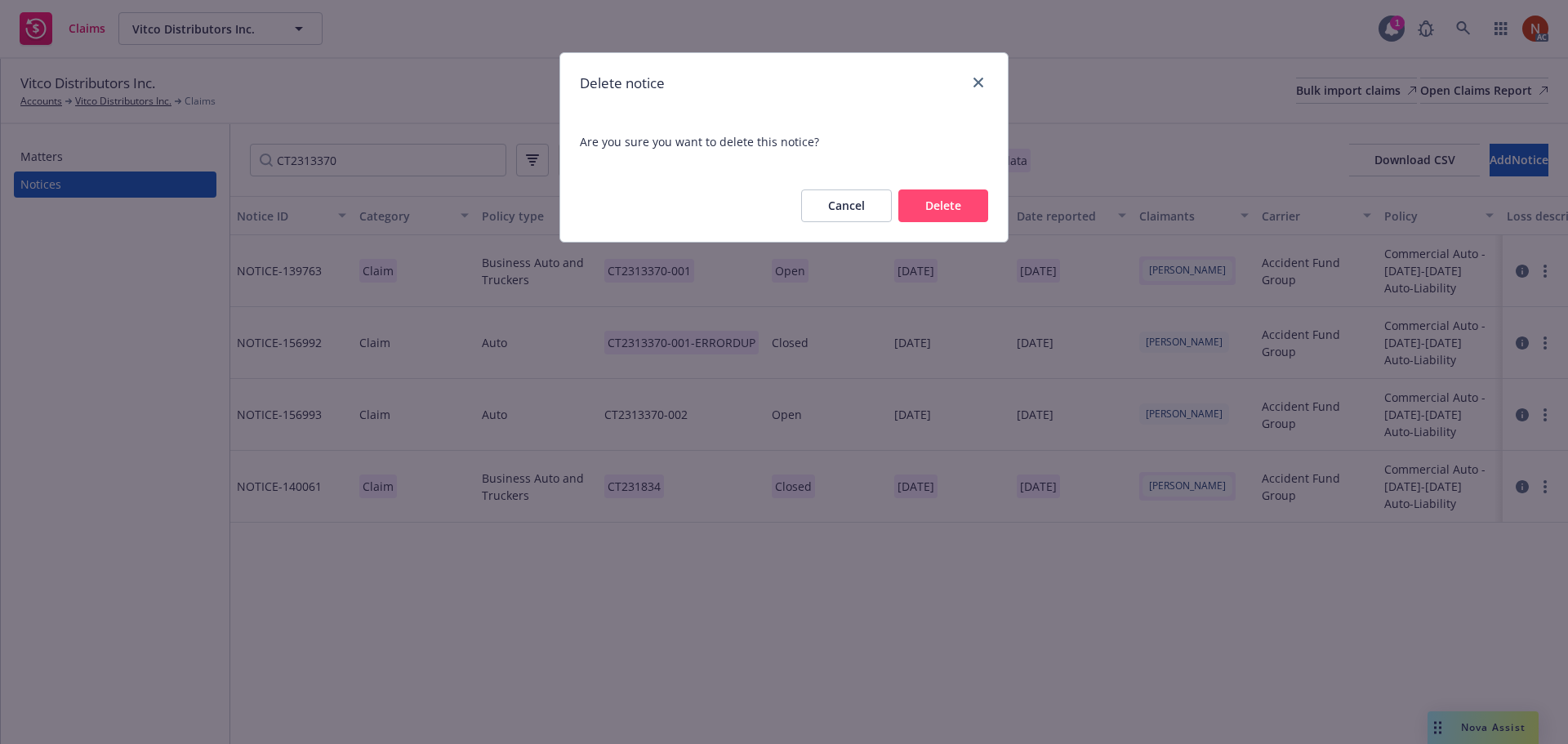
click at [946, 208] on button "Delete" at bounding box center [943, 206] width 89 height 33
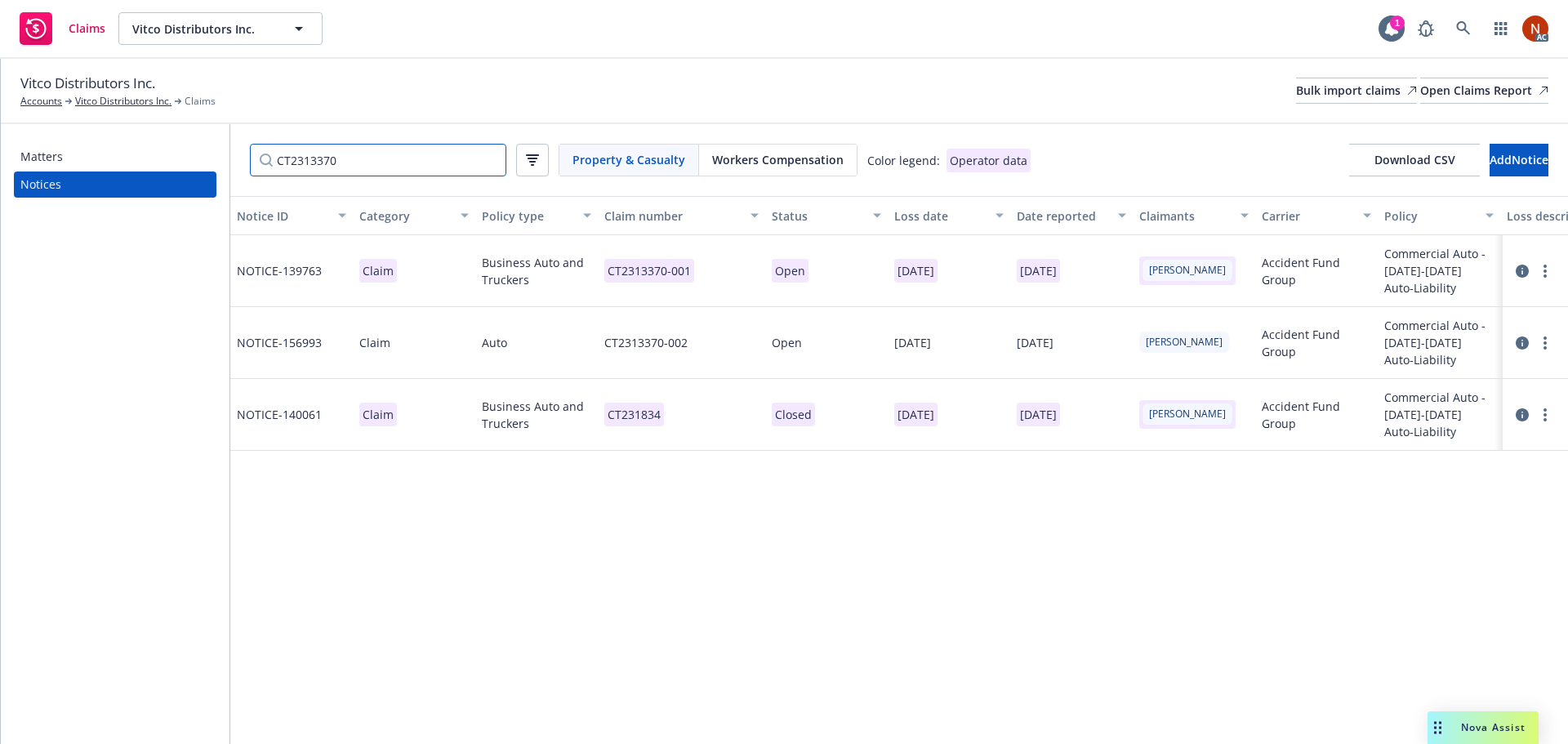
drag, startPoint x: 369, startPoint y: 171, endPoint x: 145, endPoint y: 170, distance: 224.0
click at [109, 160] on div "Matters Notices CT2313370 Property & Casualty Workers Compensation Color legend…" at bounding box center [784, 434] width 1567 height 620
paste input "4223"
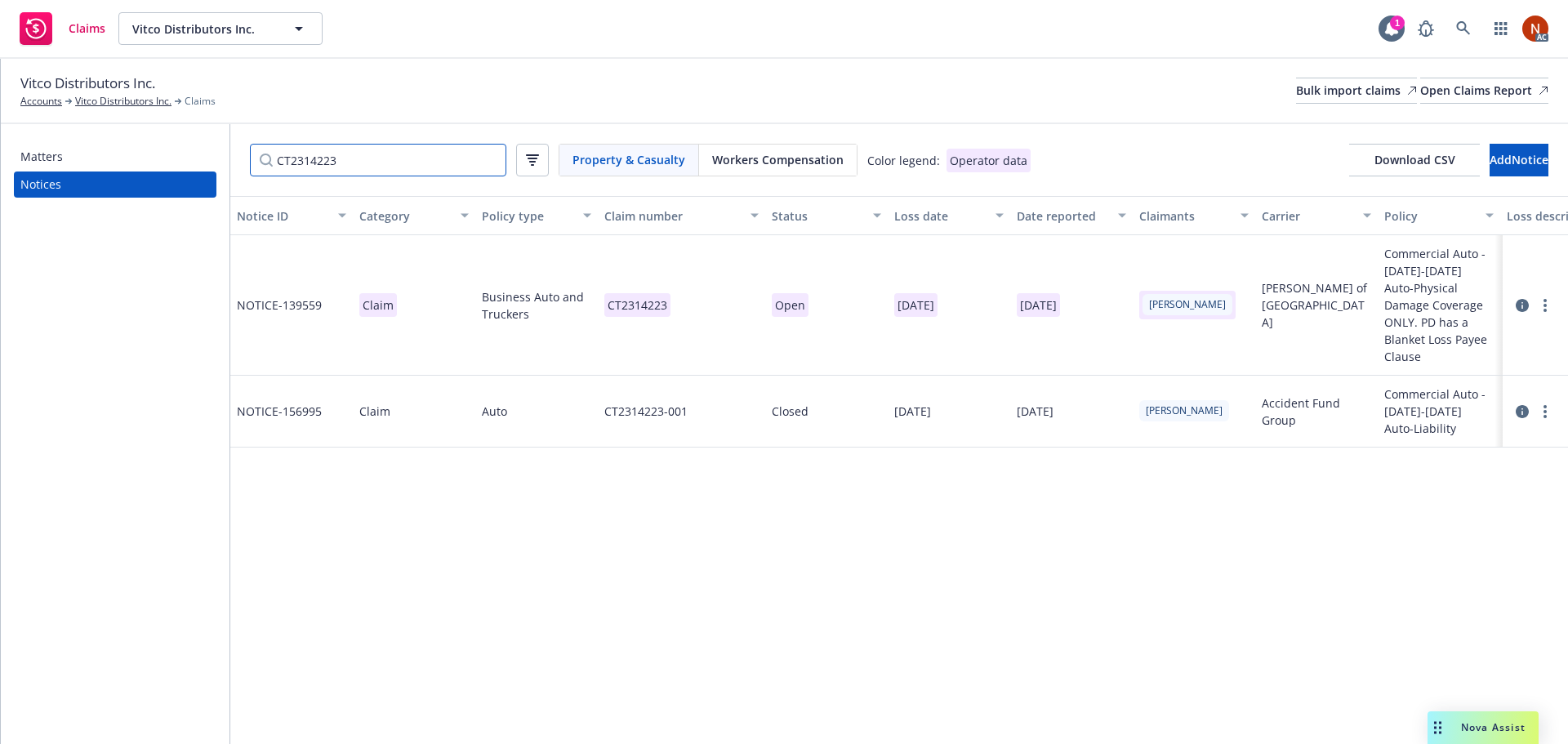
type input "CT2314223"
click at [691, 392] on div "CT2314223-001" at bounding box center [681, 411] width 167 height 72
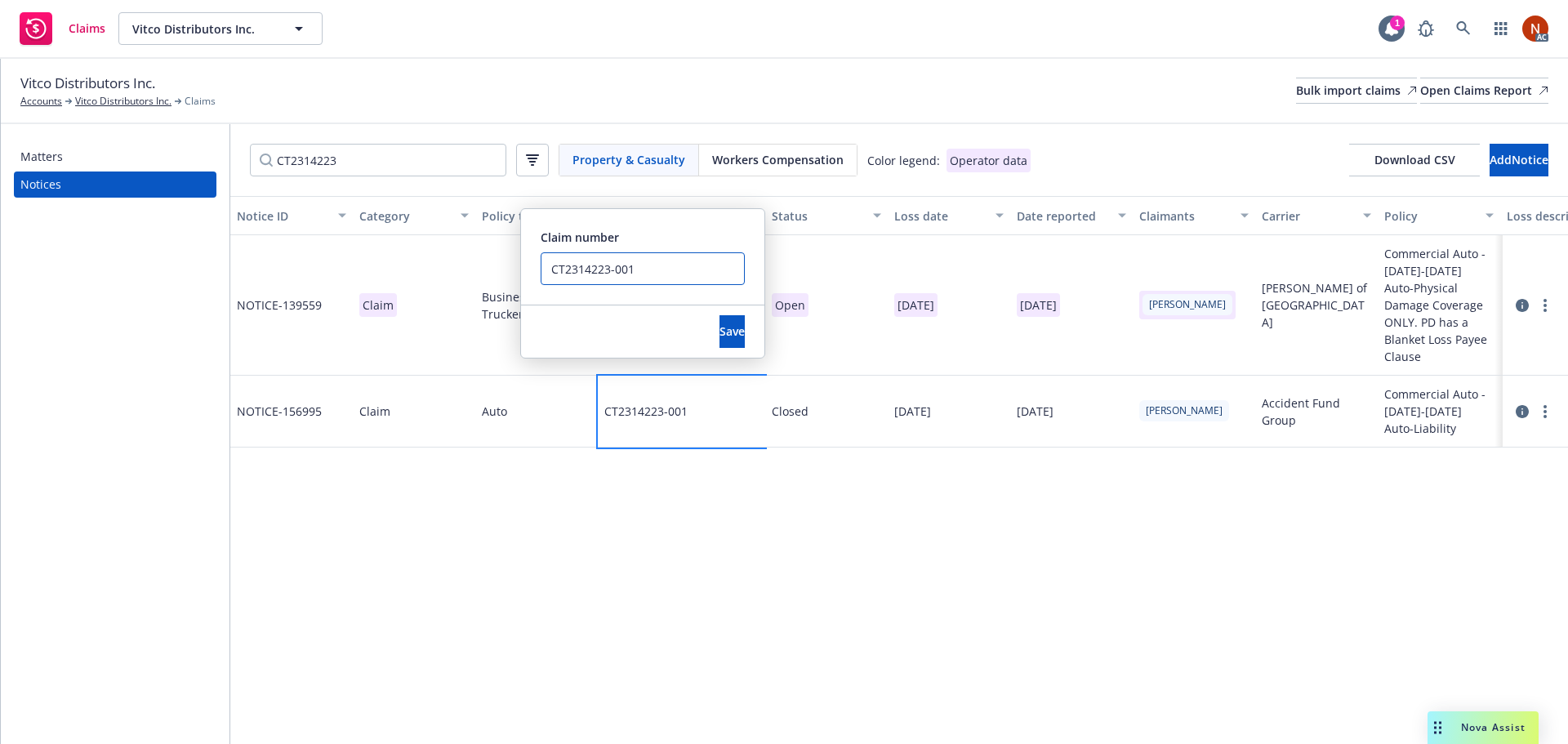
click at [667, 275] on input "CT2314223-001" at bounding box center [643, 268] width 204 height 33
drag, startPoint x: 633, startPoint y: 267, endPoint x: 459, endPoint y: 257, distance: 174.3
click at [459, 257] on div "NOTICE- 139559 Claim Business Auto and Truckers CT2314223 Open [DATE] [DATE] [P…" at bounding box center [1173, 300] width 1886 height 130
type input "CT2314223-001 - ERROR DUP"
click at [720, 322] on button "Save" at bounding box center [732, 331] width 25 height 33
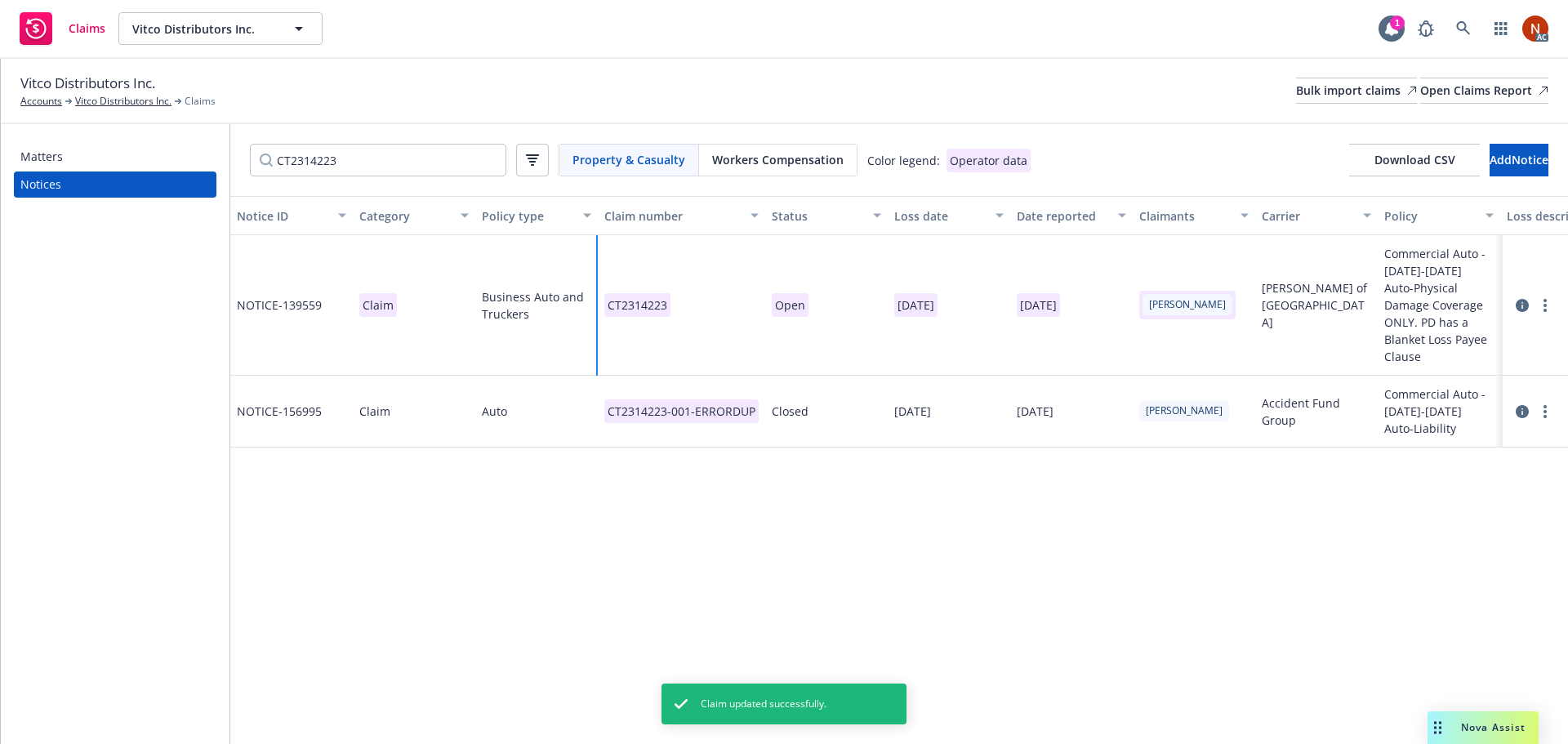
click at [724, 303] on div "CT2314223" at bounding box center [681, 305] width 167 height 140
click at [723, 303] on div "CT2314223" at bounding box center [681, 305] width 167 height 140
click at [700, 302] on div "CT2314223" at bounding box center [681, 305] width 167 height 140
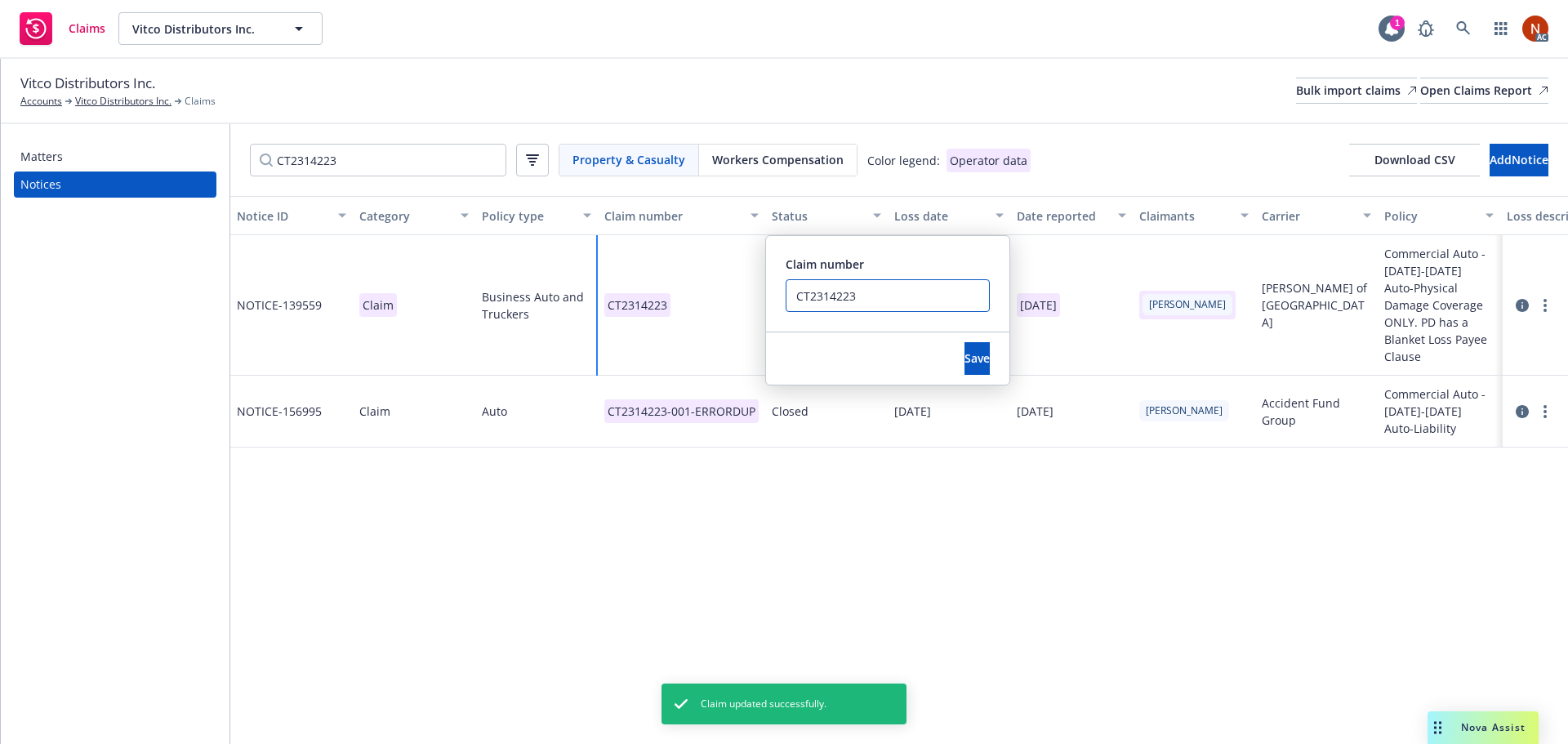
drag, startPoint x: 878, startPoint y: 307, endPoint x: 750, endPoint y: 300, distance: 128.2
click at [750, 300] on div "CT2314223 Claim number CT2314223 Save" at bounding box center [681, 305] width 167 height 140
paste input "-001"
type input "CT2314223-001"
click at [965, 348] on button "Save" at bounding box center [977, 358] width 25 height 33
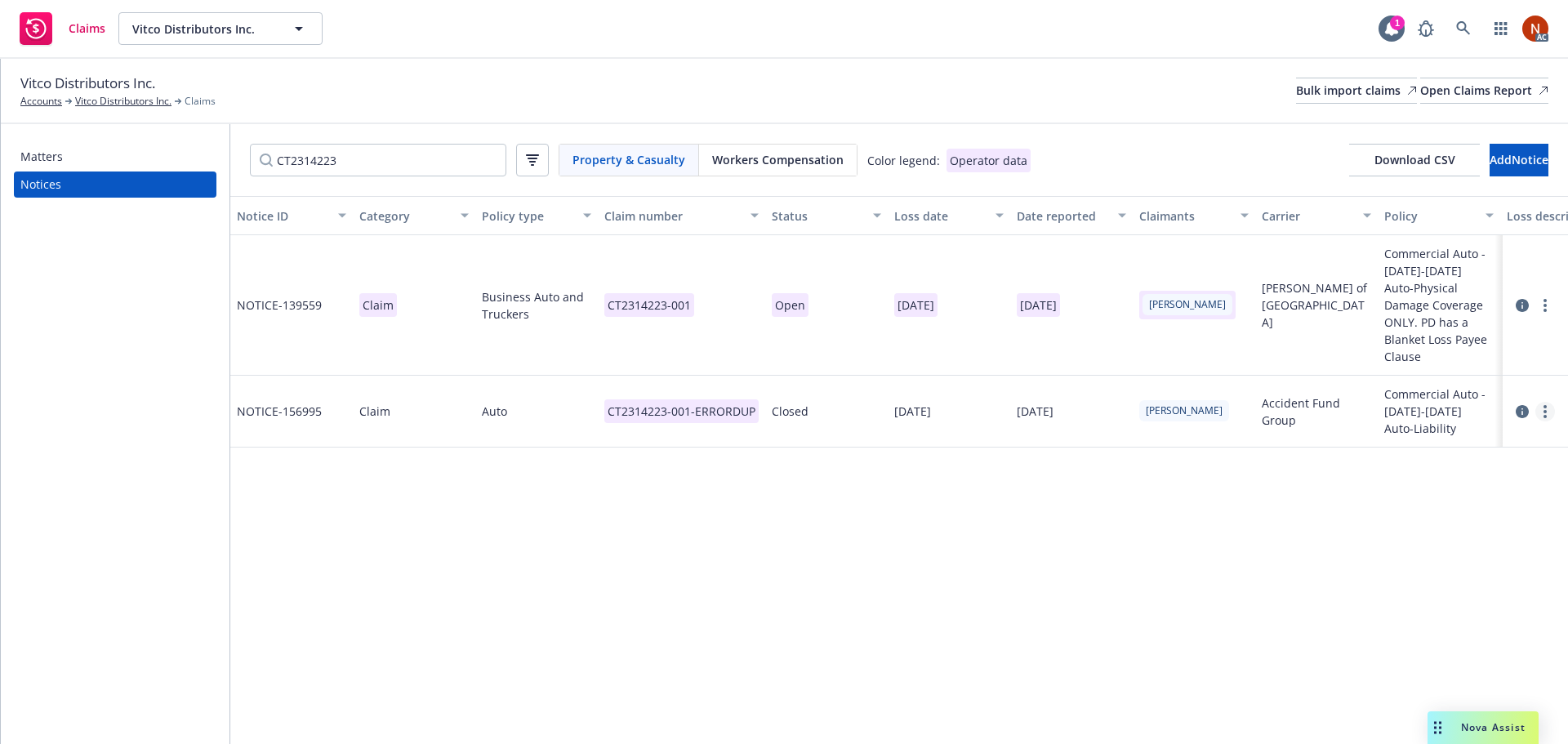
click at [1543, 405] on icon "more" at bounding box center [1545, 412] width 3 height 13
click at [1490, 423] on link "Delete" at bounding box center [1476, 427] width 156 height 33
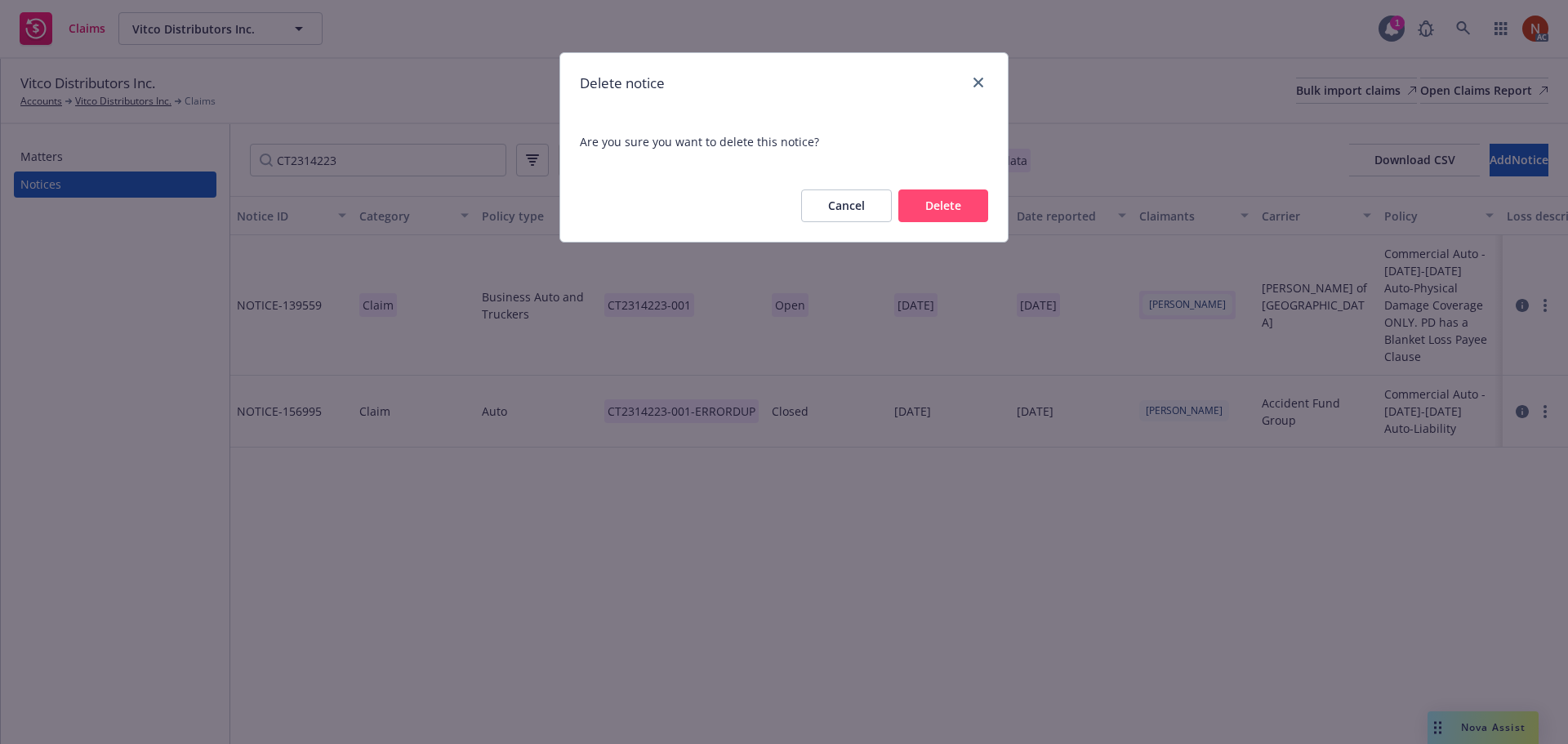
click at [966, 214] on button "Delete" at bounding box center [943, 206] width 89 height 33
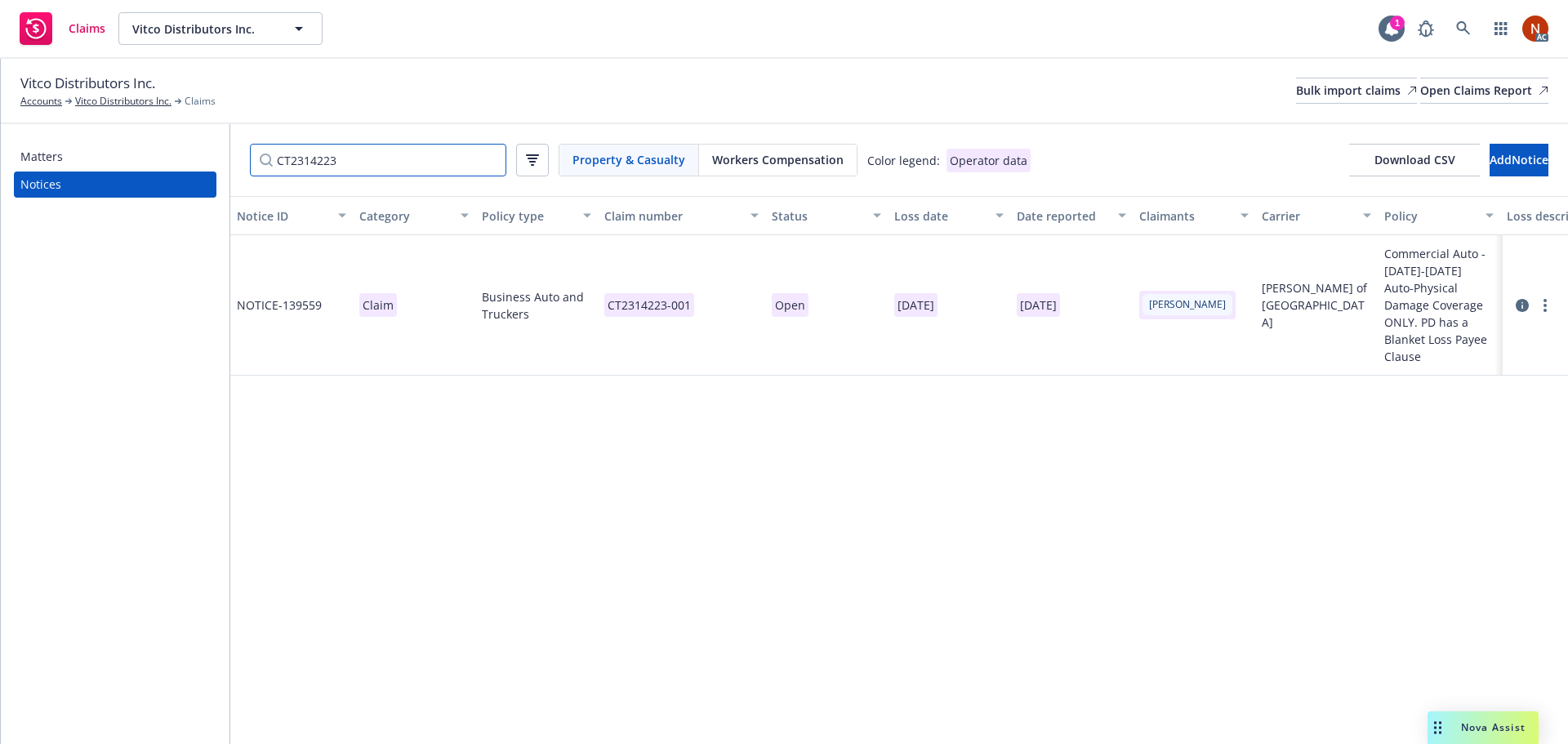
drag, startPoint x: 365, startPoint y: 161, endPoint x: 212, endPoint y: 165, distance: 153.1
click at [179, 160] on div "Matters Notices CT2314223 Property & Casualty Workers Compensation Color legend…" at bounding box center [784, 434] width 1567 height 620
paste input "42121"
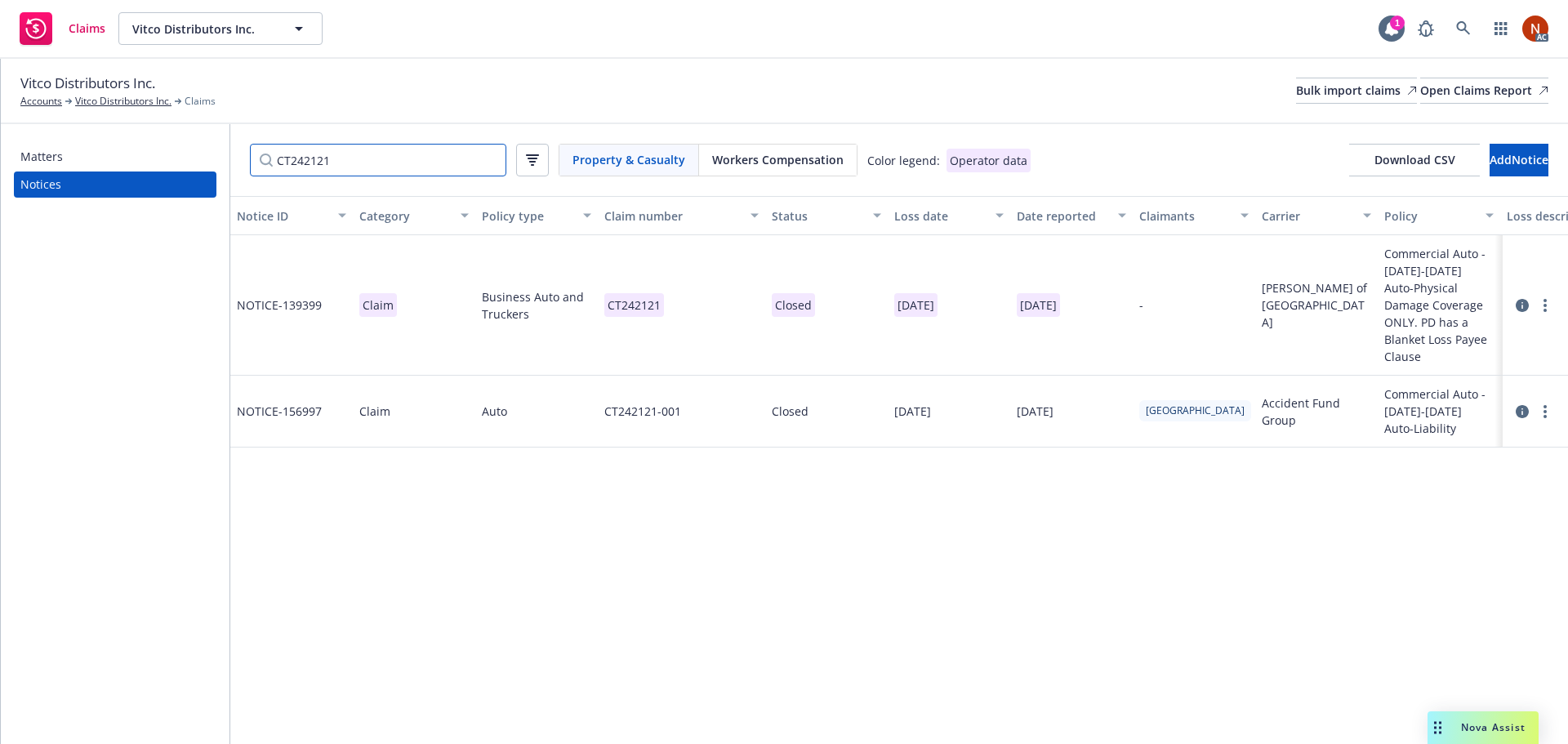
type input "CT242121"
click at [716, 380] on div "CT242121-001" at bounding box center [681, 411] width 167 height 72
click at [690, 281] on input "CT242121-001" at bounding box center [643, 268] width 204 height 33
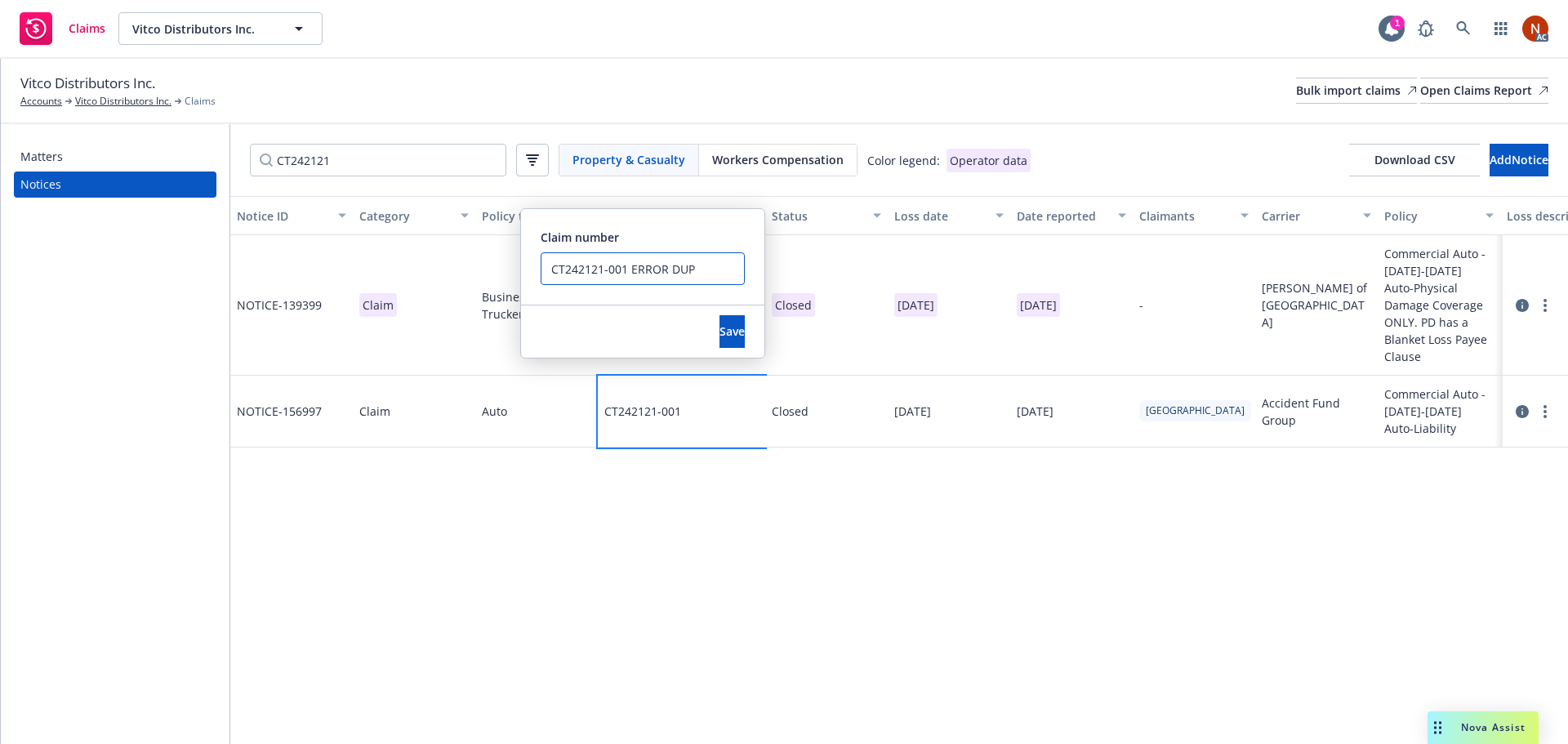
drag, startPoint x: 625, startPoint y: 268, endPoint x: 507, endPoint y: 260, distance: 118.3
click at [507, 260] on div "NOTICE- 139399 Claim Business Auto and Truckers CT242121 Closed [DATE] [DATE] -…" at bounding box center [1173, 300] width 1886 height 130
type input "CT242121-001 ERROR DUP"
click at [720, 329] on button "Save" at bounding box center [732, 331] width 25 height 33
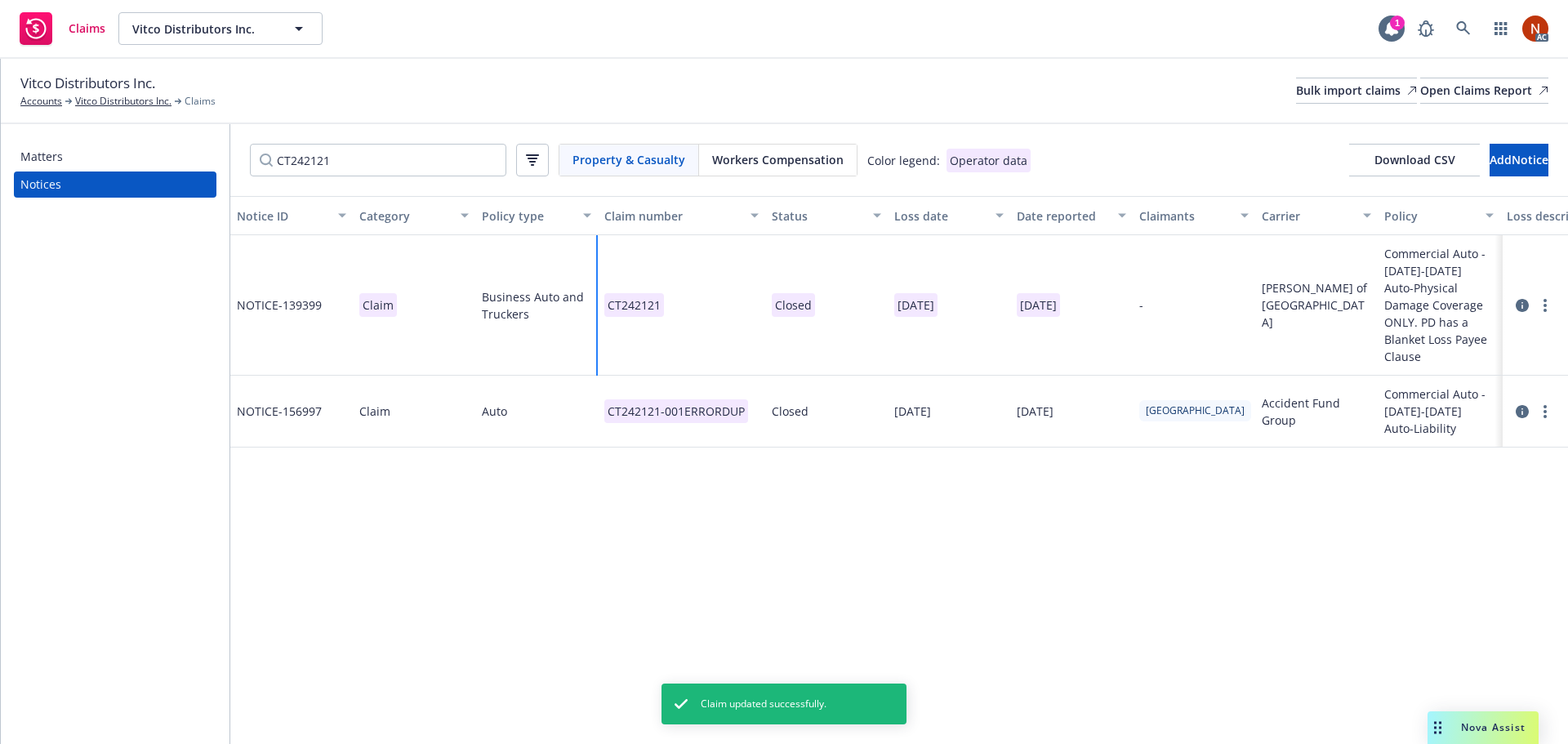
click at [690, 303] on div "CT242121" at bounding box center [681, 305] width 167 height 140
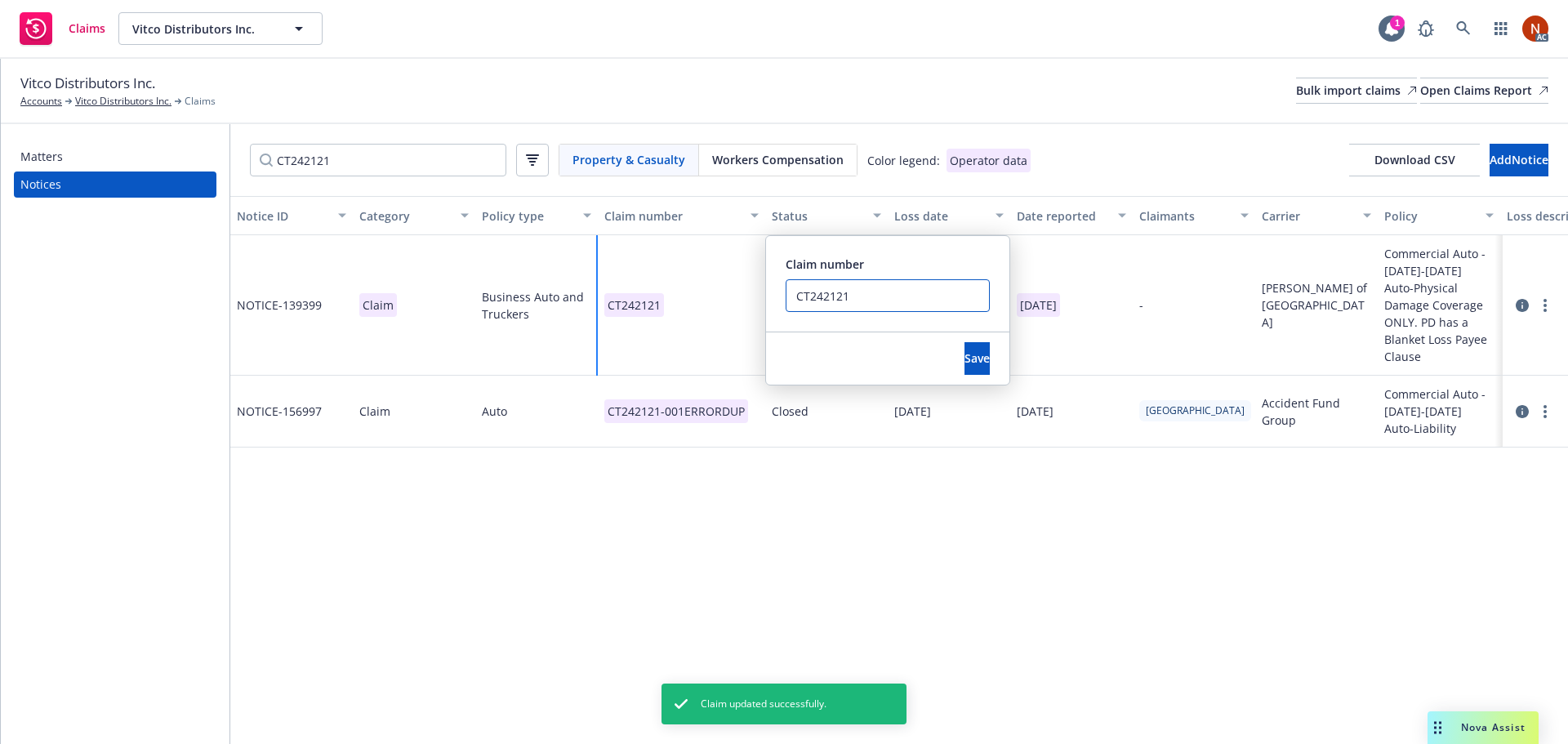
drag, startPoint x: 840, startPoint y: 294, endPoint x: 685, endPoint y: 279, distance: 155.7
click at [680, 276] on div "CT242121 Claim number CT242121 Save" at bounding box center [681, 305] width 167 height 140
paste input "-001"
type input "CT242121-001"
click at [965, 350] on span "Save" at bounding box center [977, 358] width 25 height 16
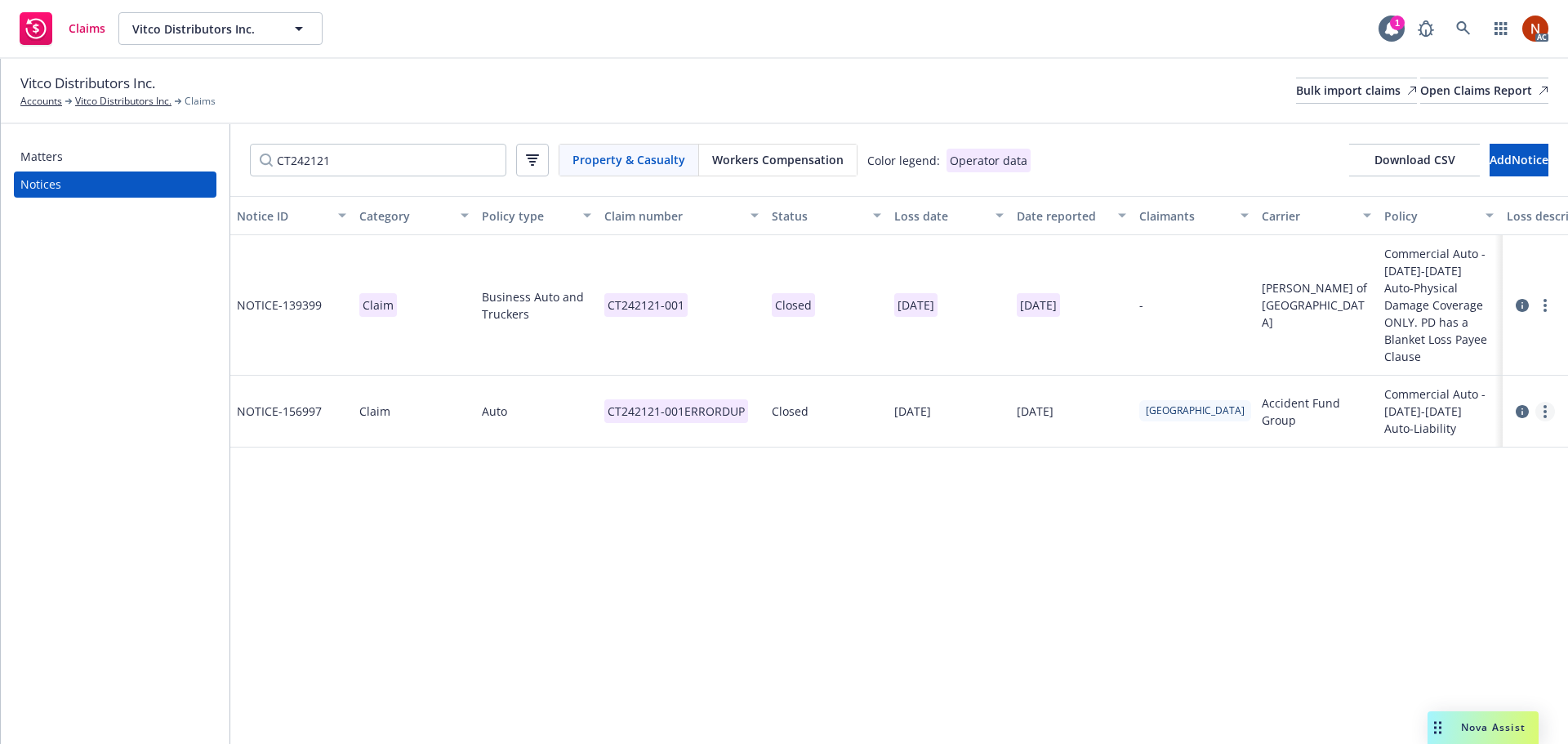
click at [1548, 402] on link "more" at bounding box center [1545, 411] width 19 height 19
click at [1501, 426] on link "Delete" at bounding box center [1476, 427] width 156 height 33
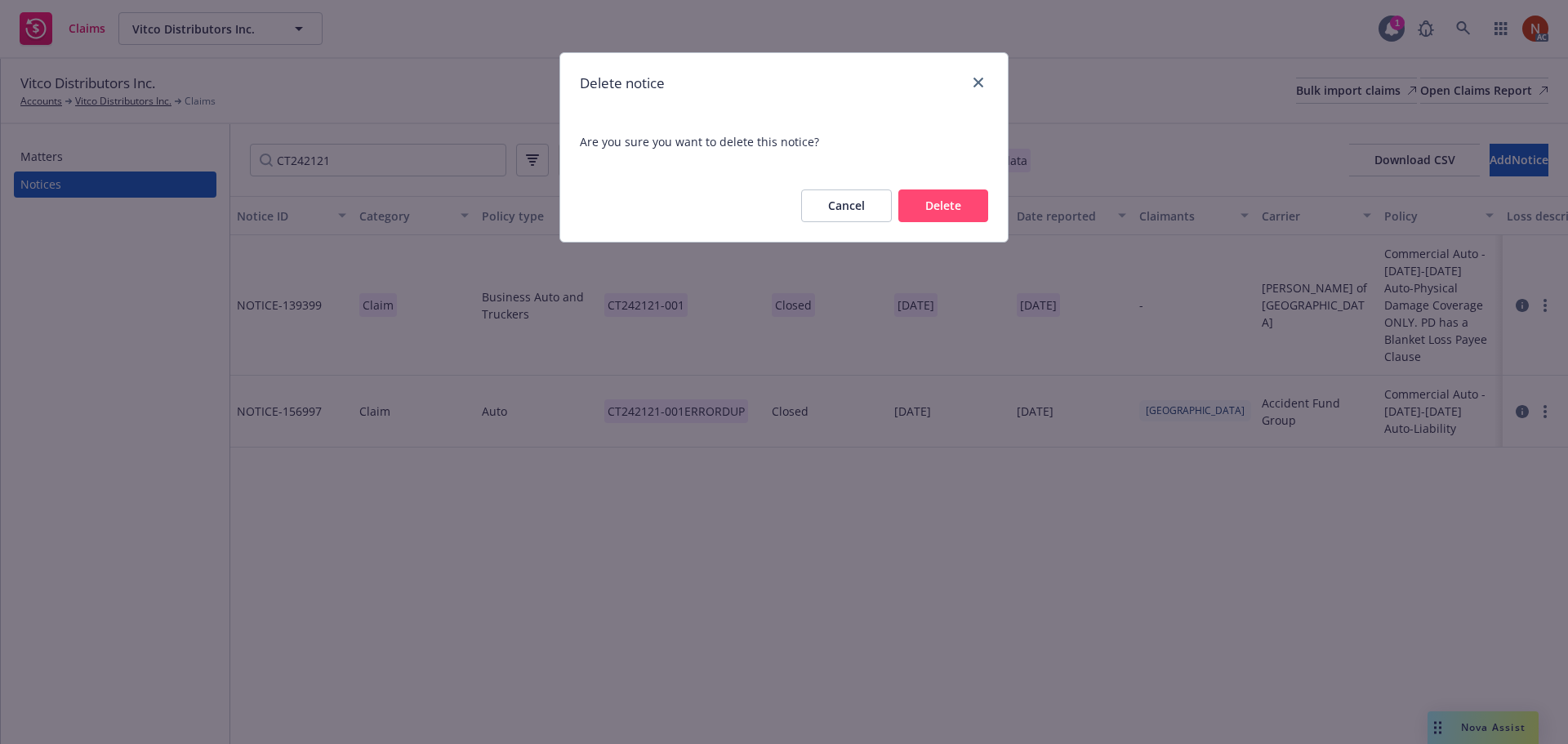
click at [955, 197] on button "Delete" at bounding box center [943, 206] width 89 height 33
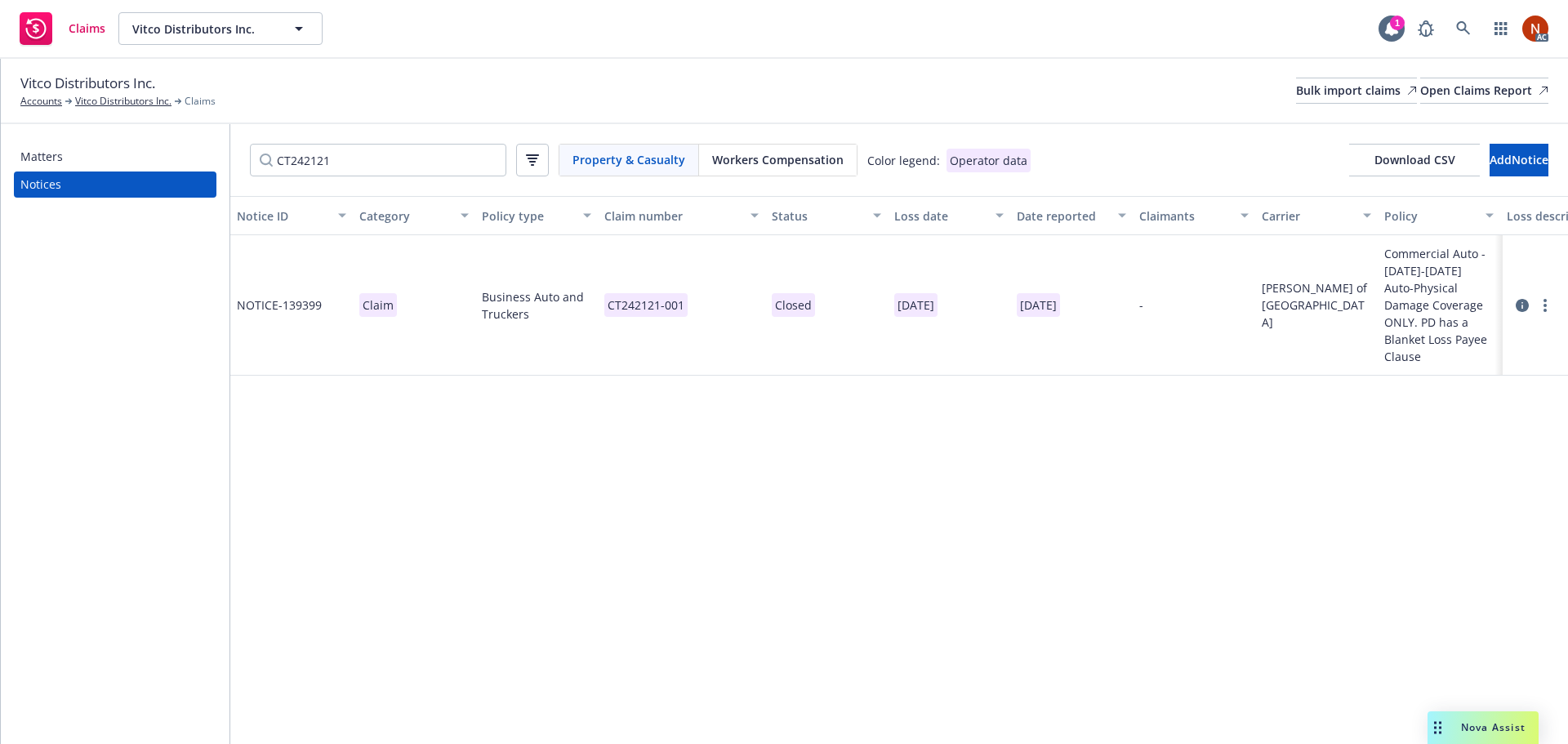
click at [1525, 299] on icon at bounding box center [1522, 306] width 13 height 13
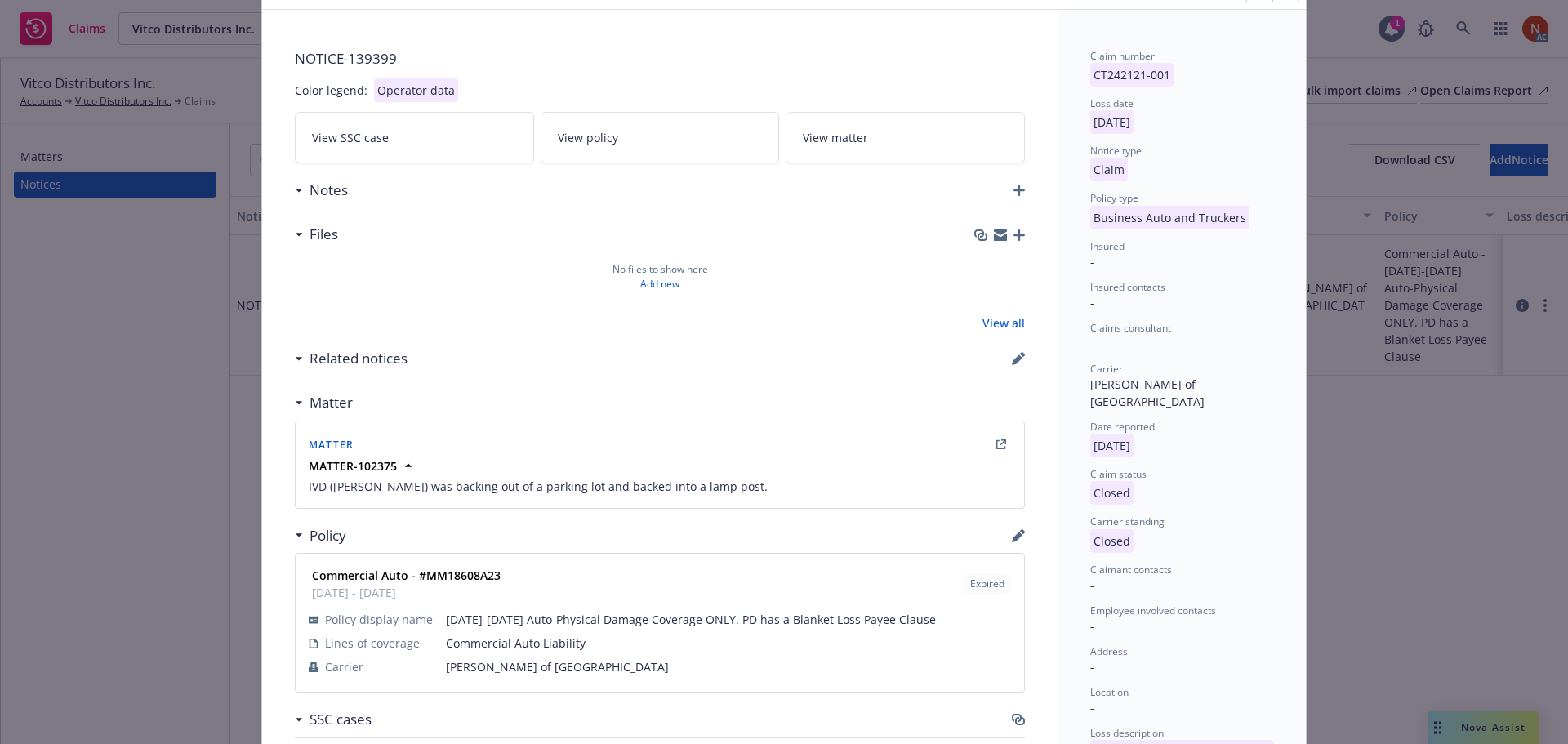
scroll to position [327, 0]
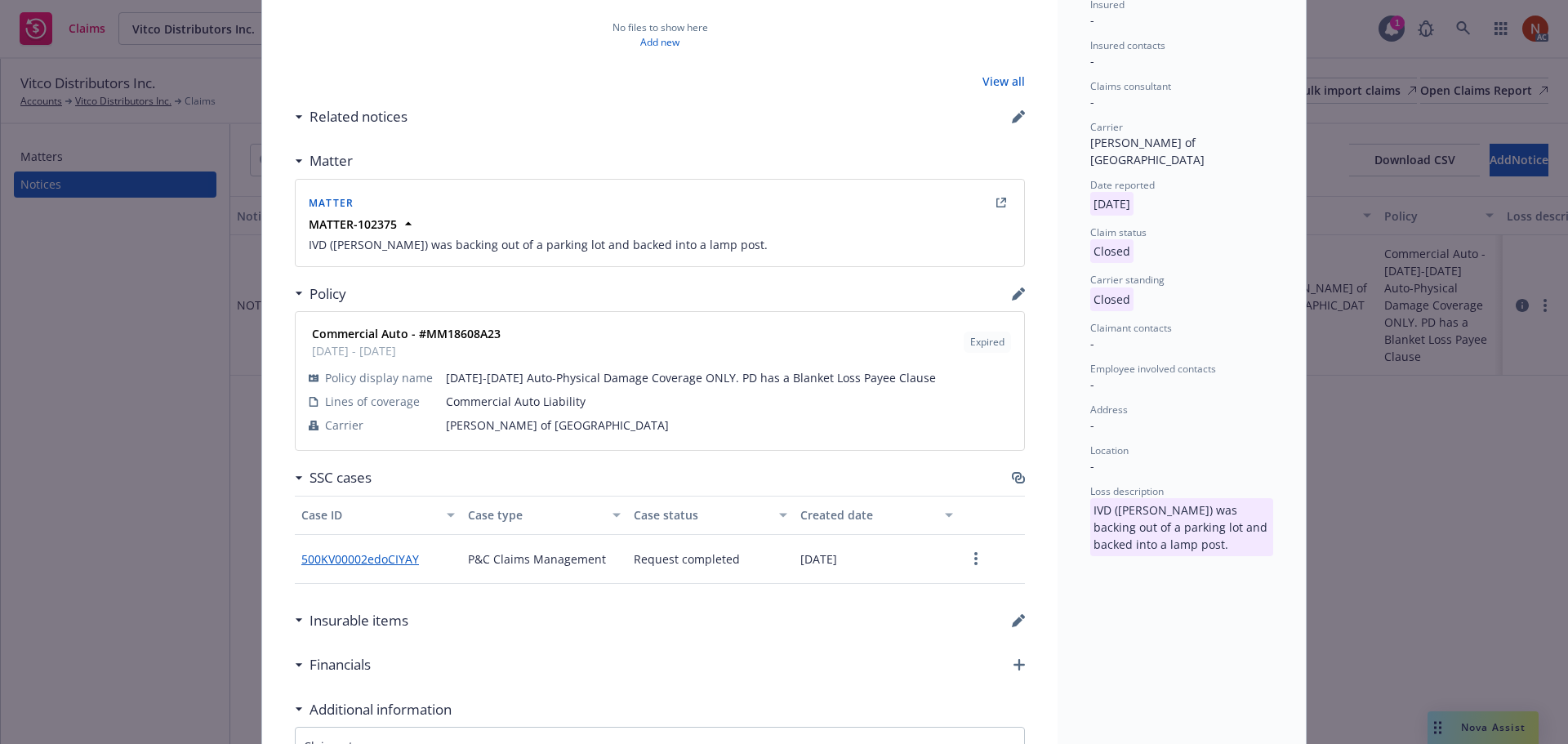
click at [1014, 297] on icon "button" at bounding box center [1018, 294] width 13 height 13
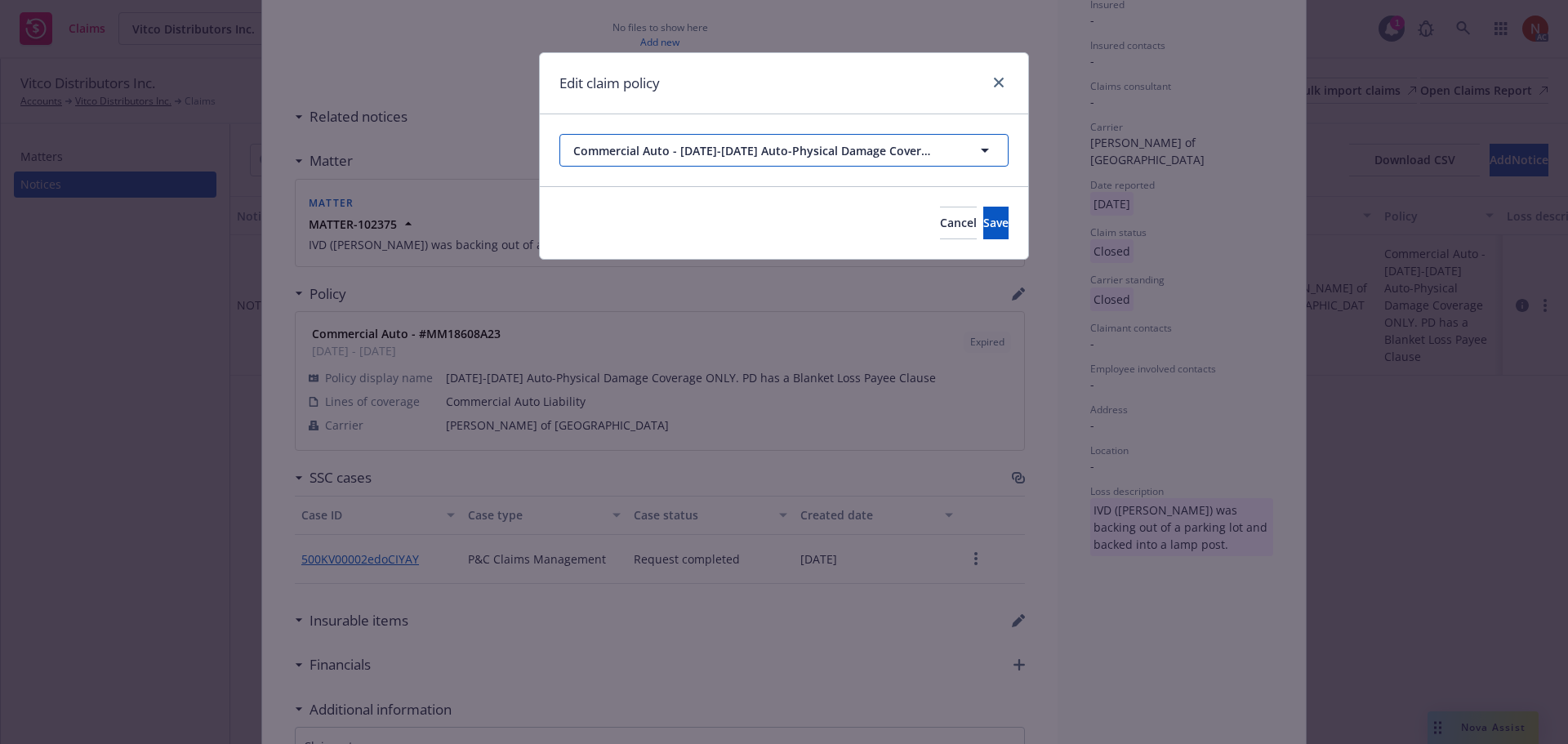
click at [726, 155] on span "Commercial Auto - [DATE]-[DATE] Auto-Physical Damage Coverage ONLY. PD has a Bl…" at bounding box center [754, 150] width 362 height 18
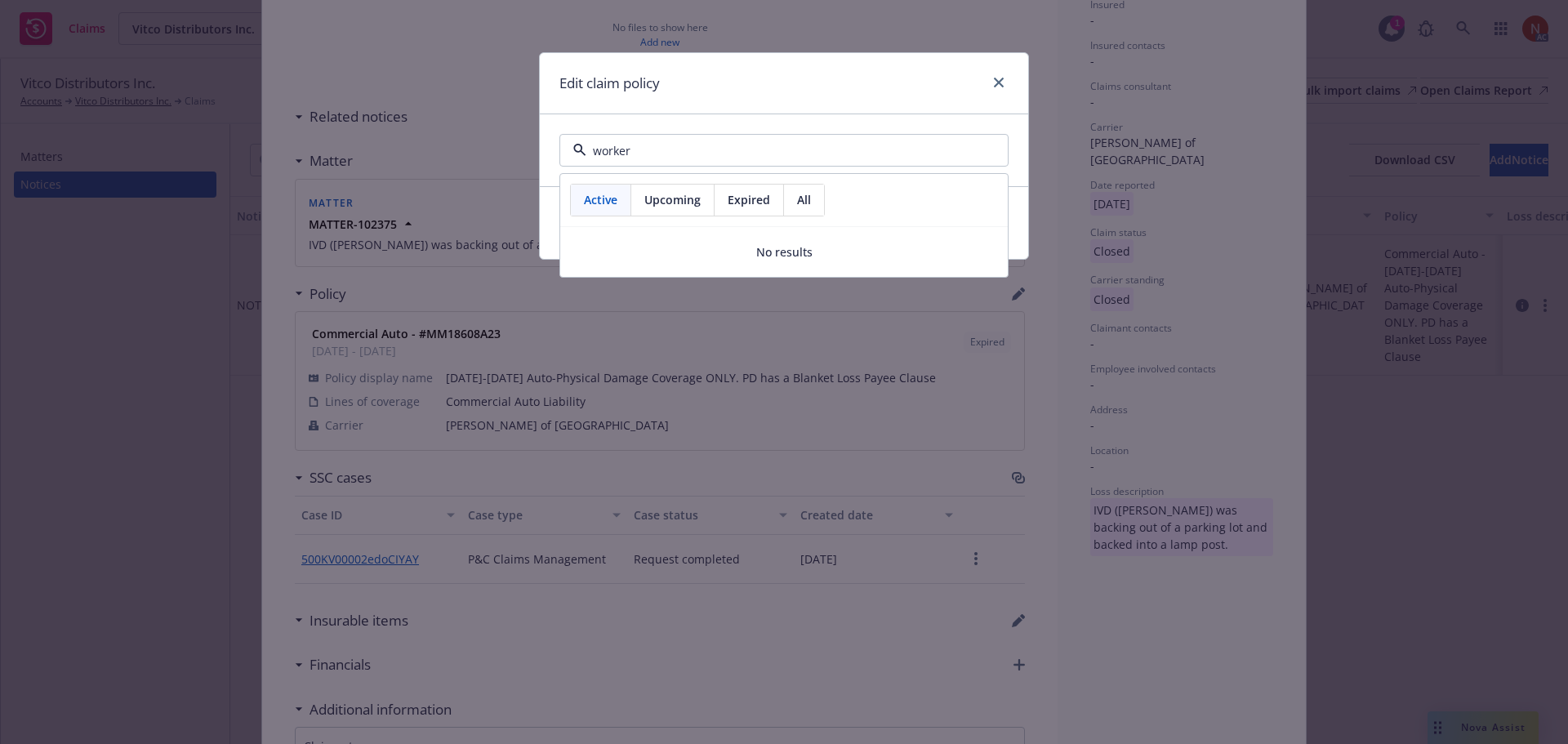
click at [809, 196] on span "All" at bounding box center [804, 200] width 14 height 18
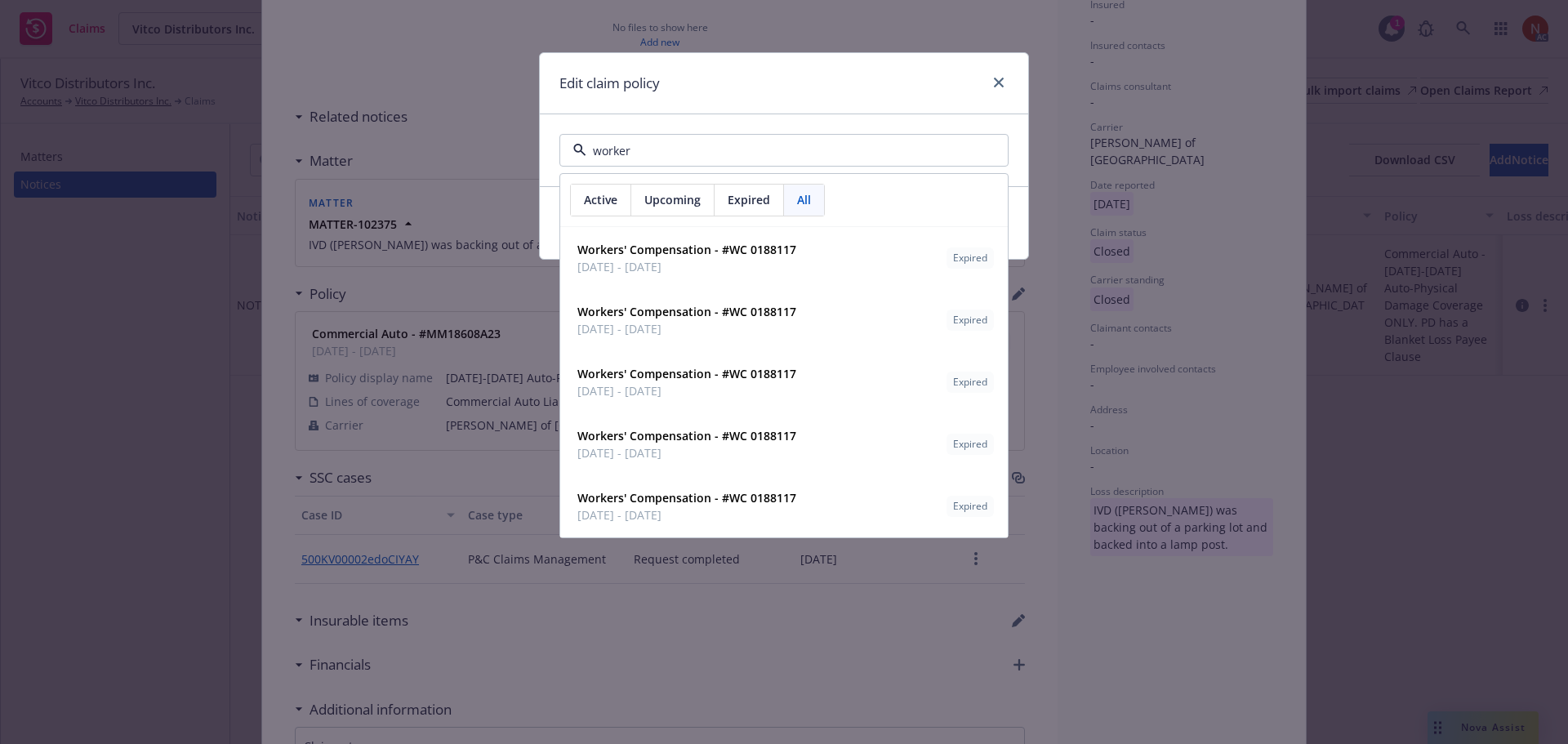
drag, startPoint x: 642, startPoint y: 150, endPoint x: 539, endPoint y: 144, distance: 103.2
click at [539, 144] on div "Edit claim policy worker Active Upcoming Expired All Workers' Compensation - #W…" at bounding box center [784, 156] width 490 height 207
type input "auto"
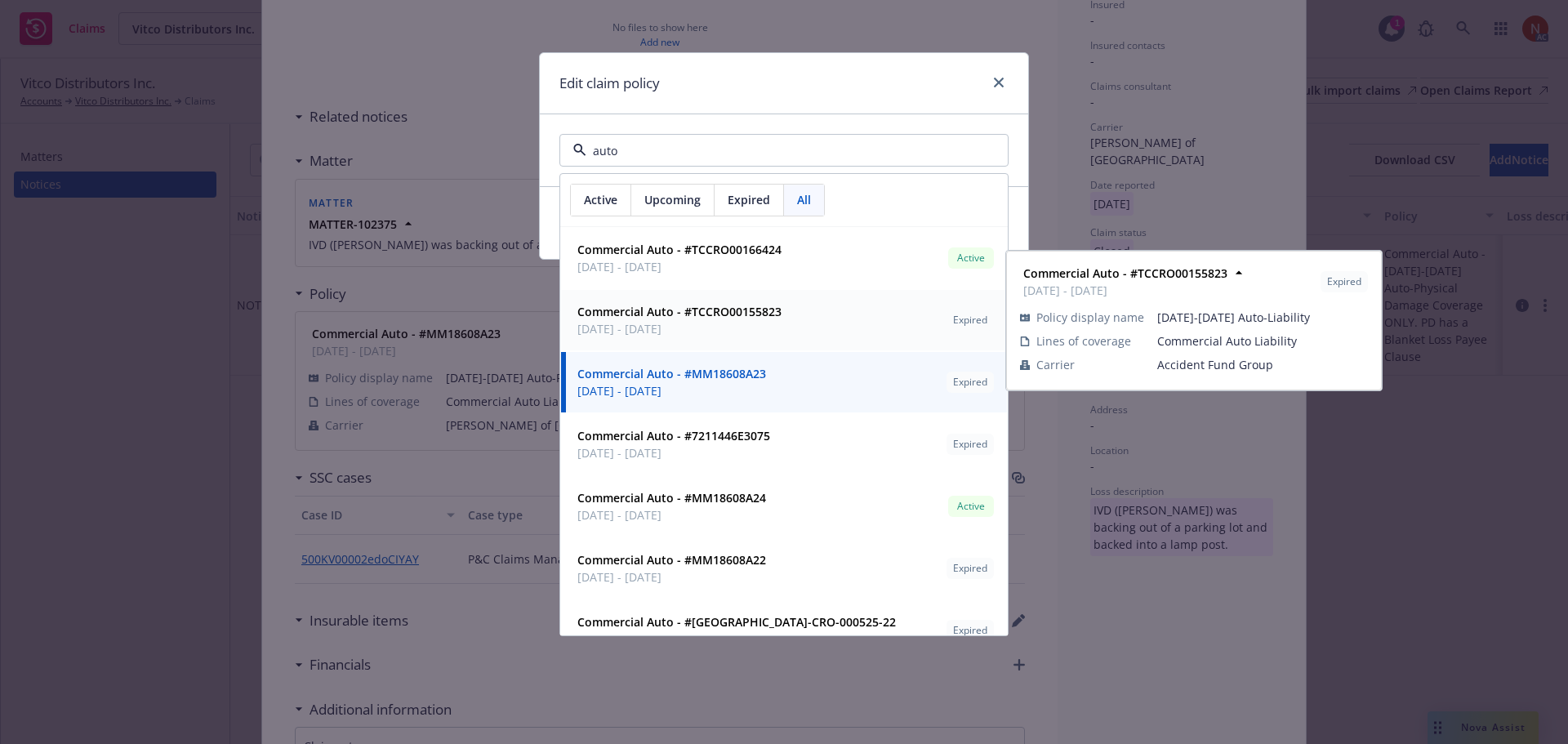
click at [704, 313] on strong "Commercial Auto - #TCCRO00155823" at bounding box center [680, 311] width 204 height 16
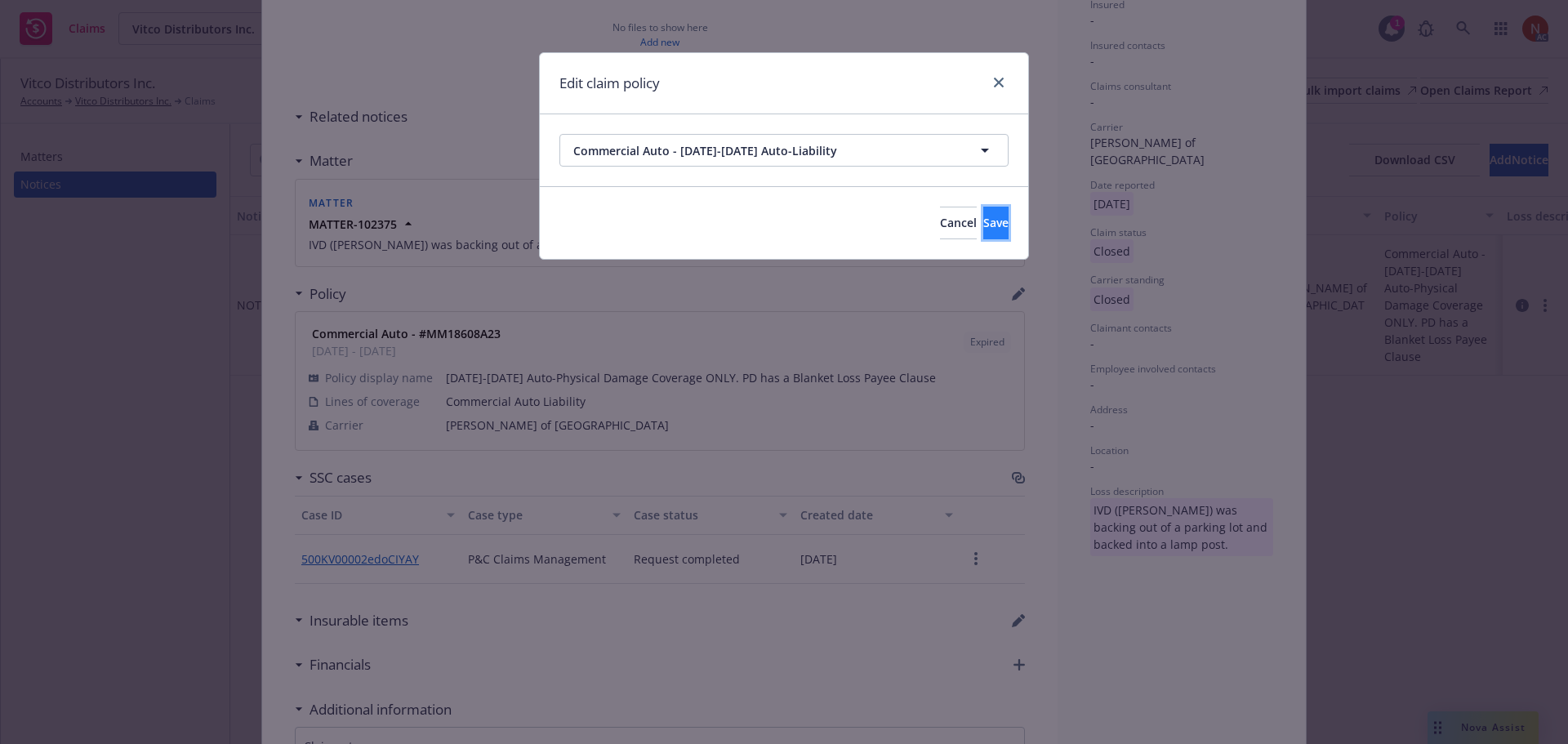
click at [983, 216] on button "Save" at bounding box center [995, 222] width 25 height 33
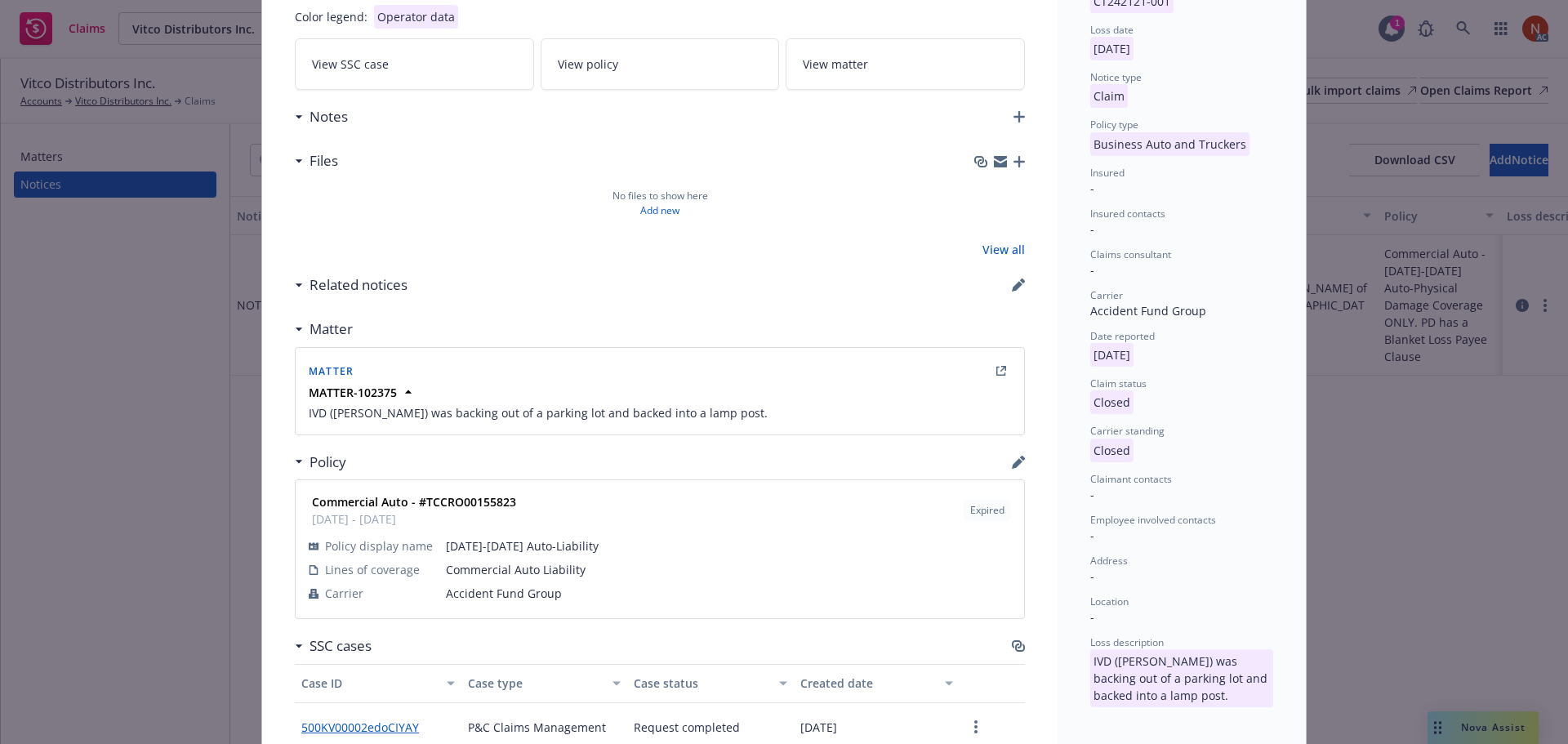
scroll to position [0, 0]
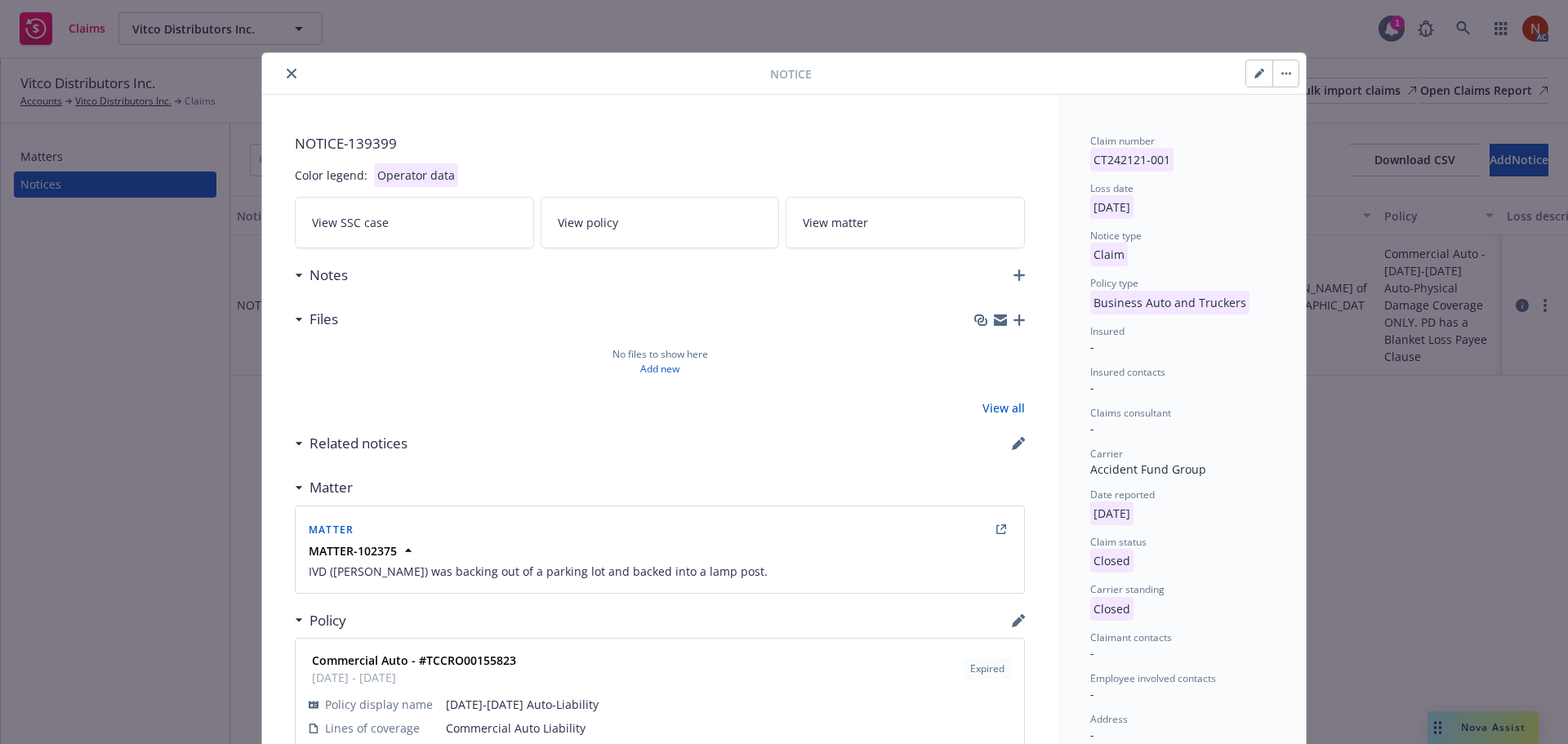
click at [287, 69] on icon "close" at bounding box center [292, 74] width 10 height 10
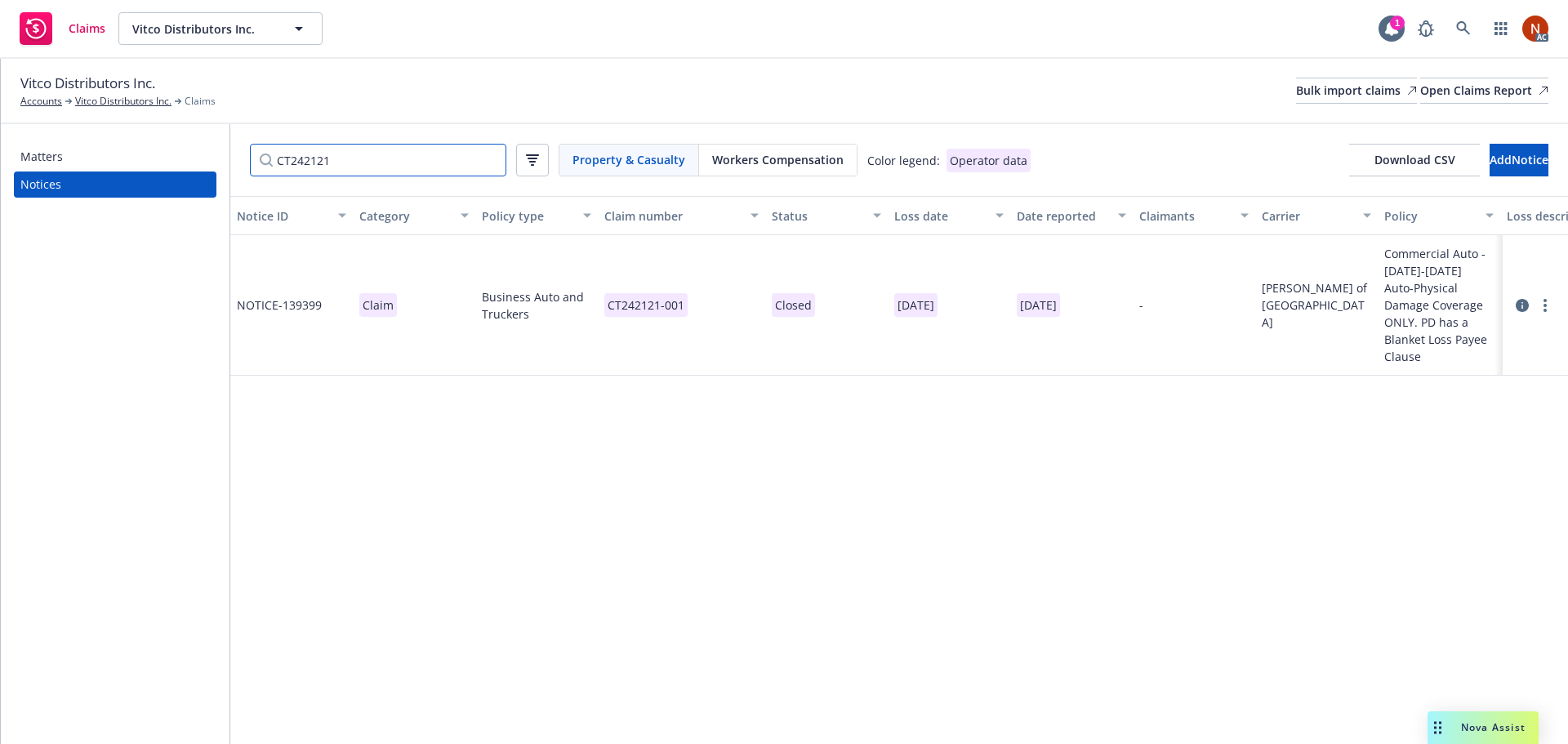
drag, startPoint x: 351, startPoint y: 166, endPoint x: 369, endPoint y: 161, distance: 18.7
click at [350, 165] on input "CT242121" at bounding box center [378, 160] width 257 height 33
drag, startPoint x: 369, startPoint y: 161, endPoint x: 152, endPoint y: 160, distance: 217.0
click at [152, 160] on div "Matters Notices CT242121 Property & Casualty Workers Compensation Color legend:…" at bounding box center [784, 434] width 1567 height 620
paste input "314223"
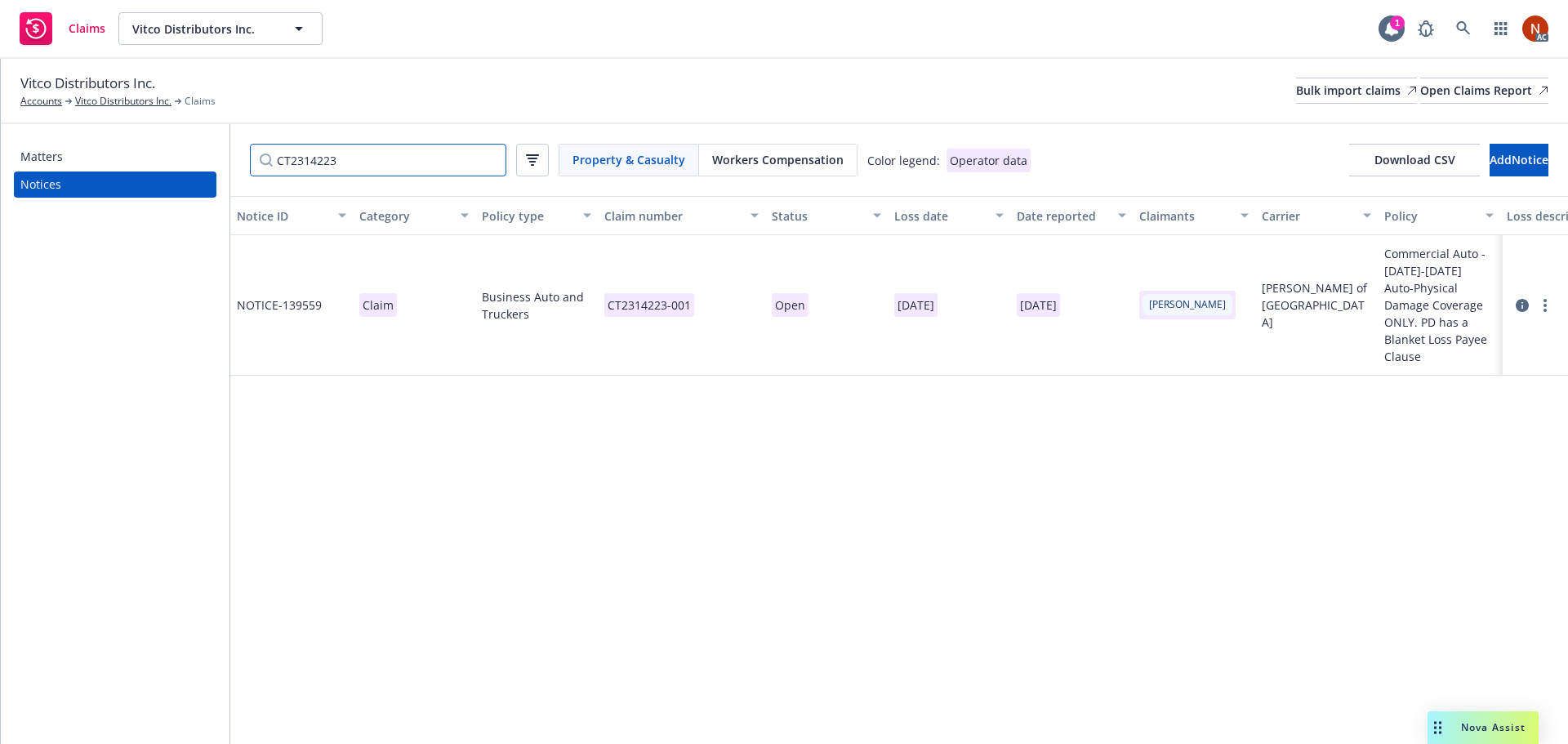
type input "CT2314223"
click at [1524, 299] on icon at bounding box center [1522, 306] width 13 height 13
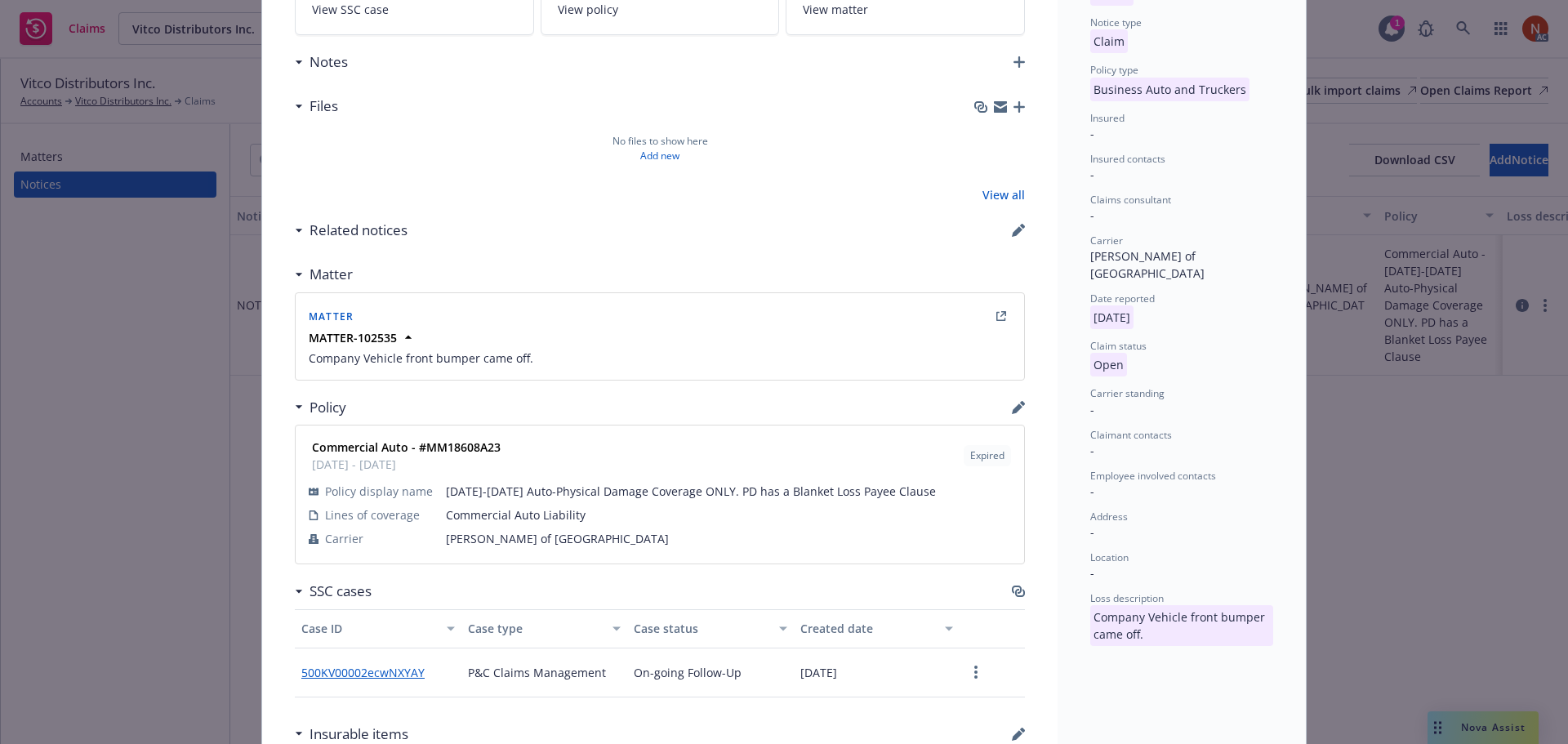
scroll to position [245, 0]
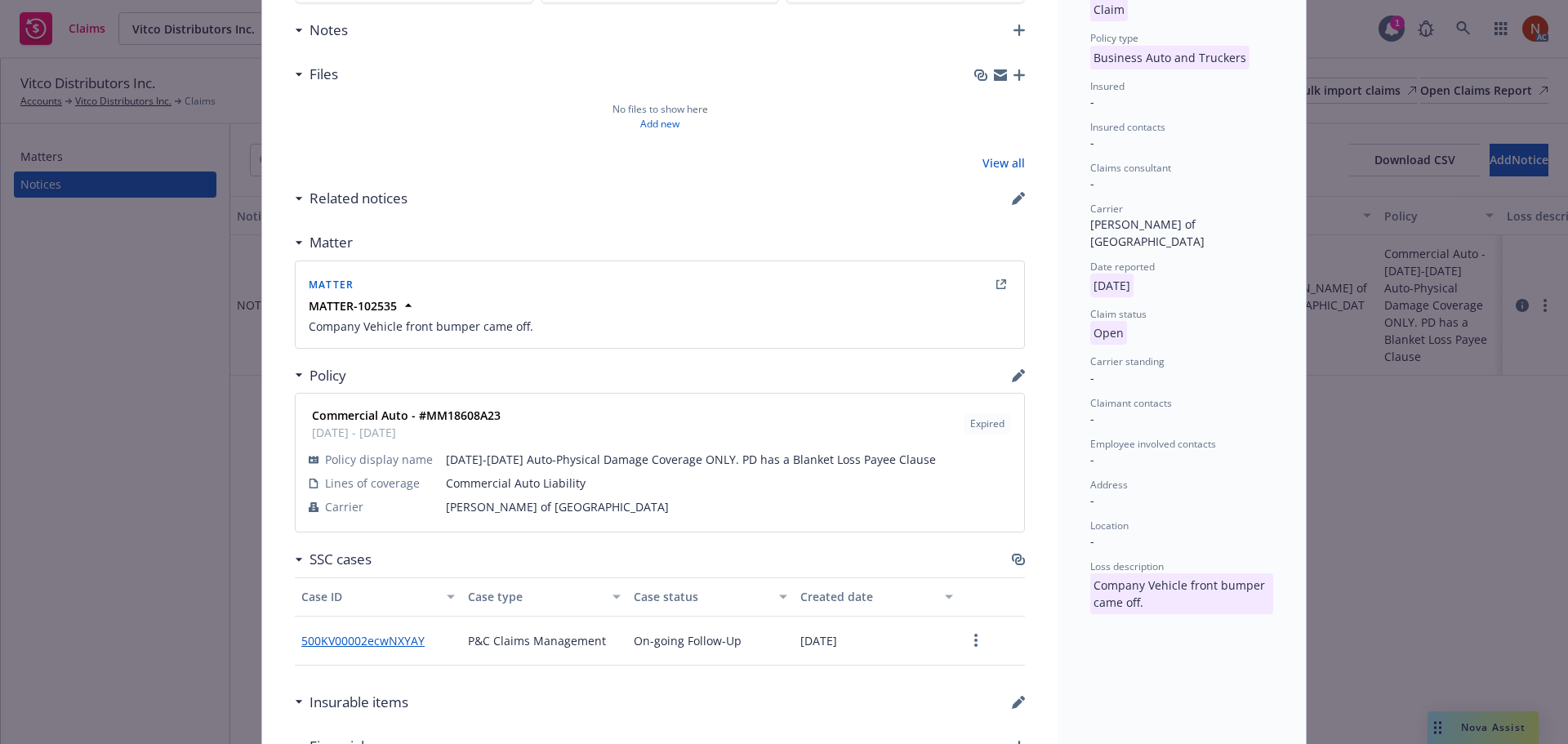
click at [1012, 373] on icon "button" at bounding box center [1016, 377] width 11 height 11
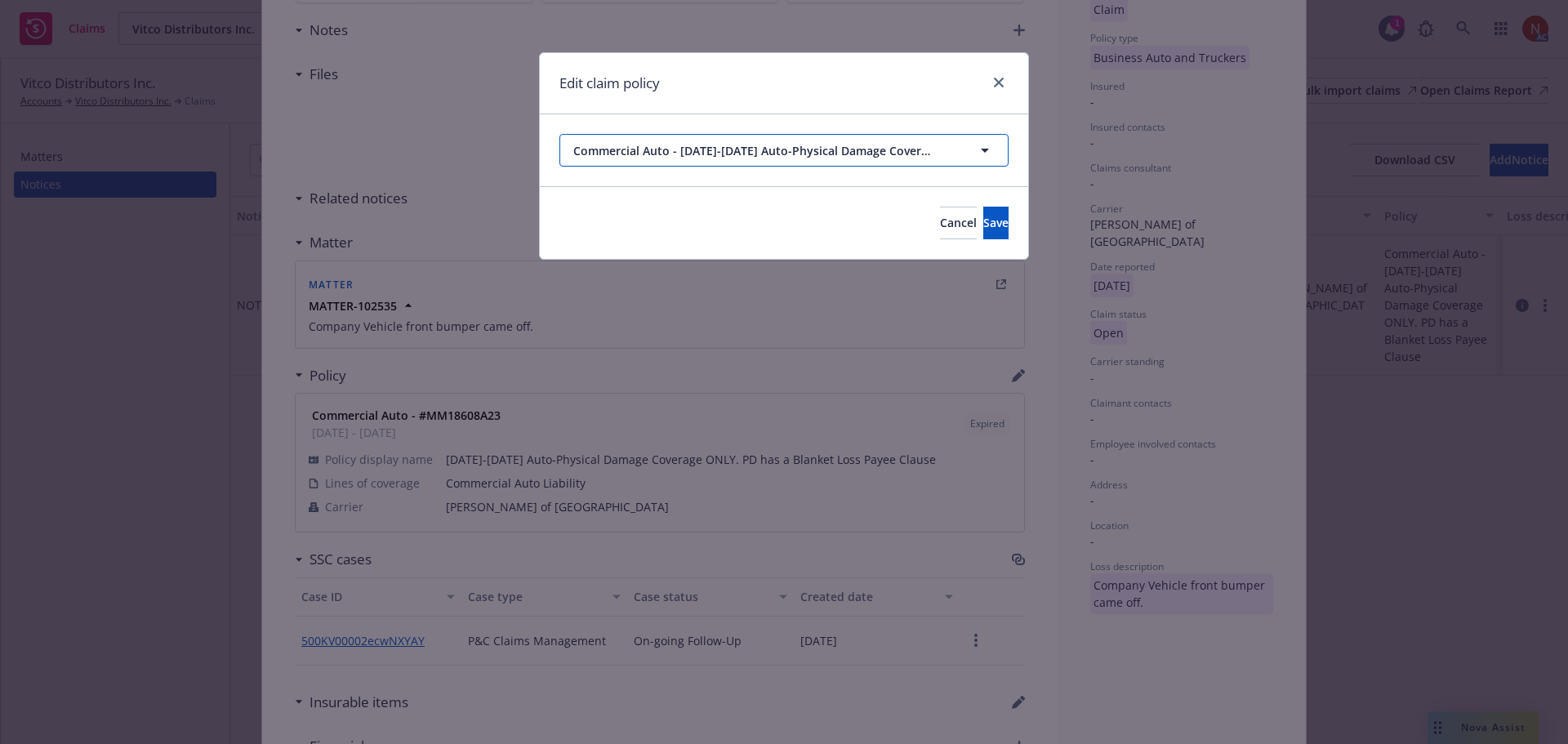
click at [917, 149] on span "Commercial Auto - [DATE]-[DATE] Auto-Physical Damage Coverage ONLY. PD has a Bl…" at bounding box center [754, 150] width 362 height 18
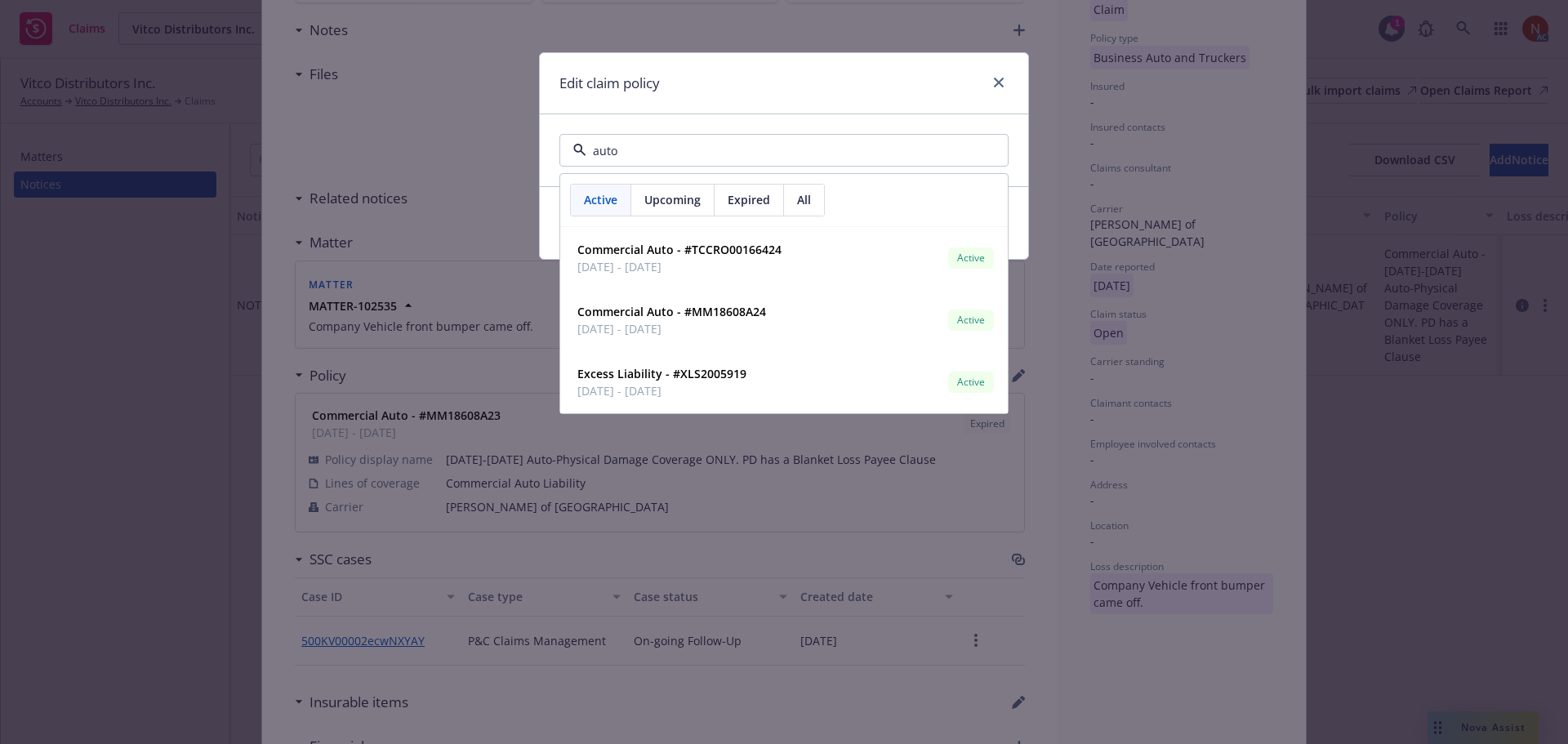
type input "auto"
click at [812, 208] on div "All" at bounding box center [804, 200] width 40 height 31
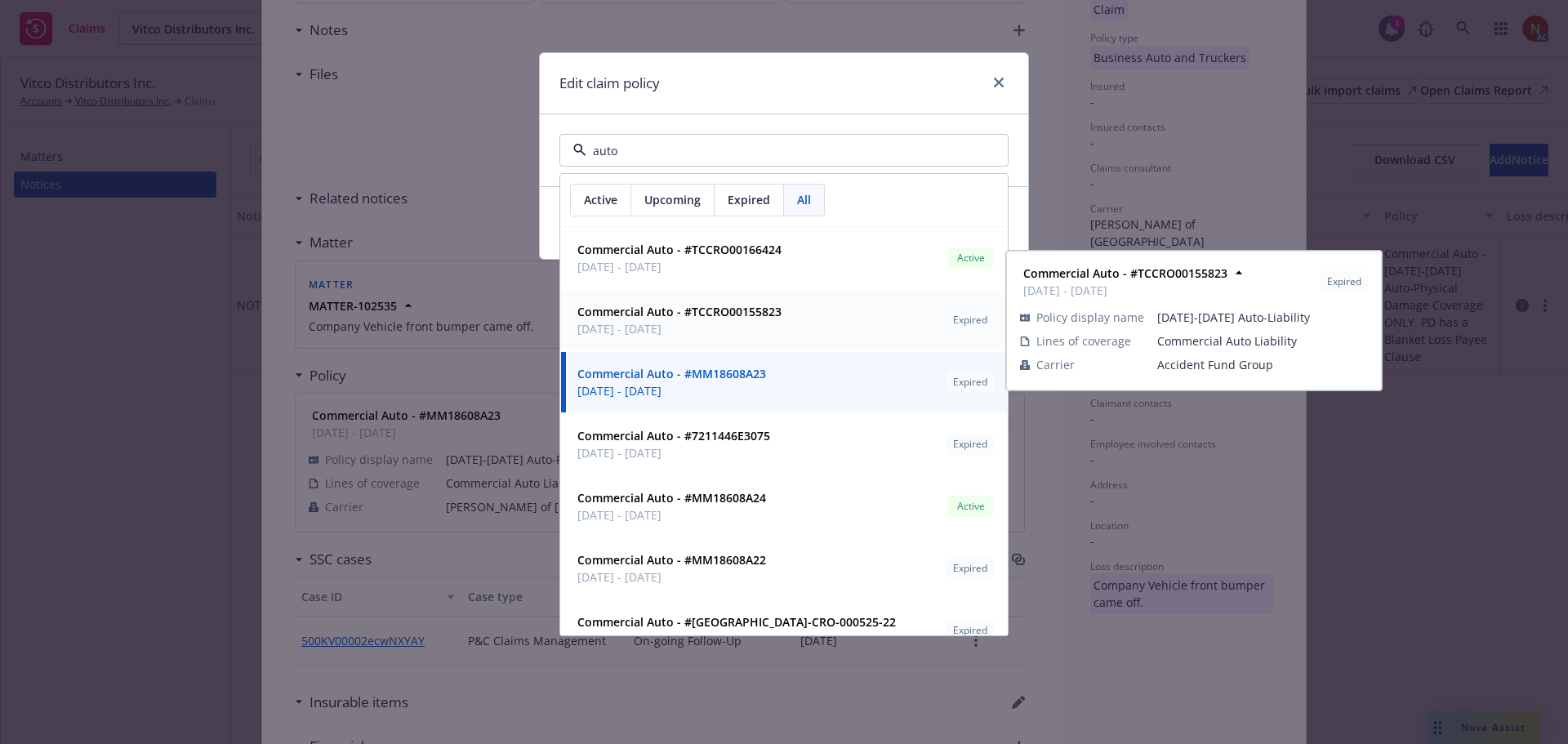
click at [741, 316] on strong "Commercial Auto - #TCCRO00155823" at bounding box center [680, 311] width 204 height 16
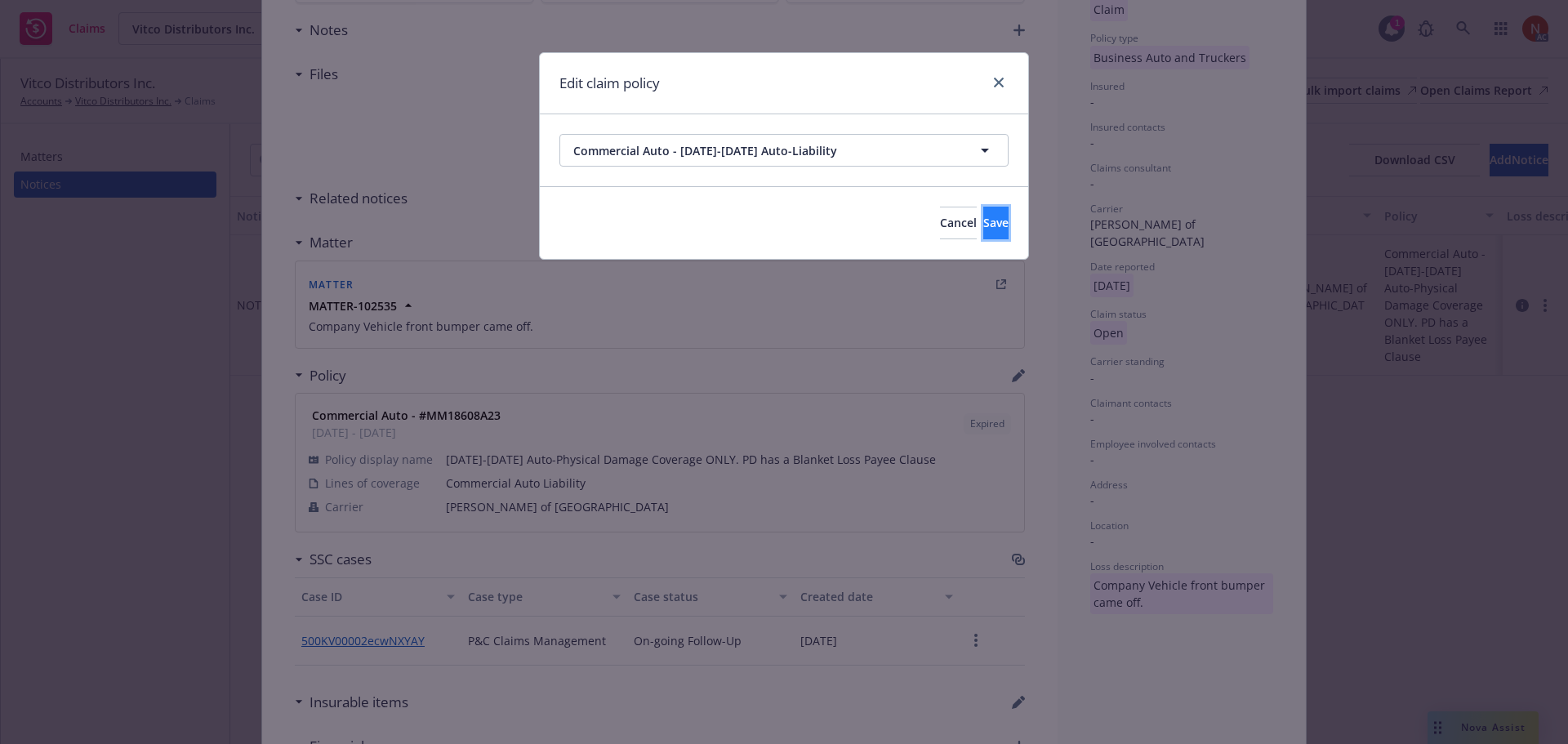
click at [983, 220] on span "Save" at bounding box center [995, 222] width 25 height 16
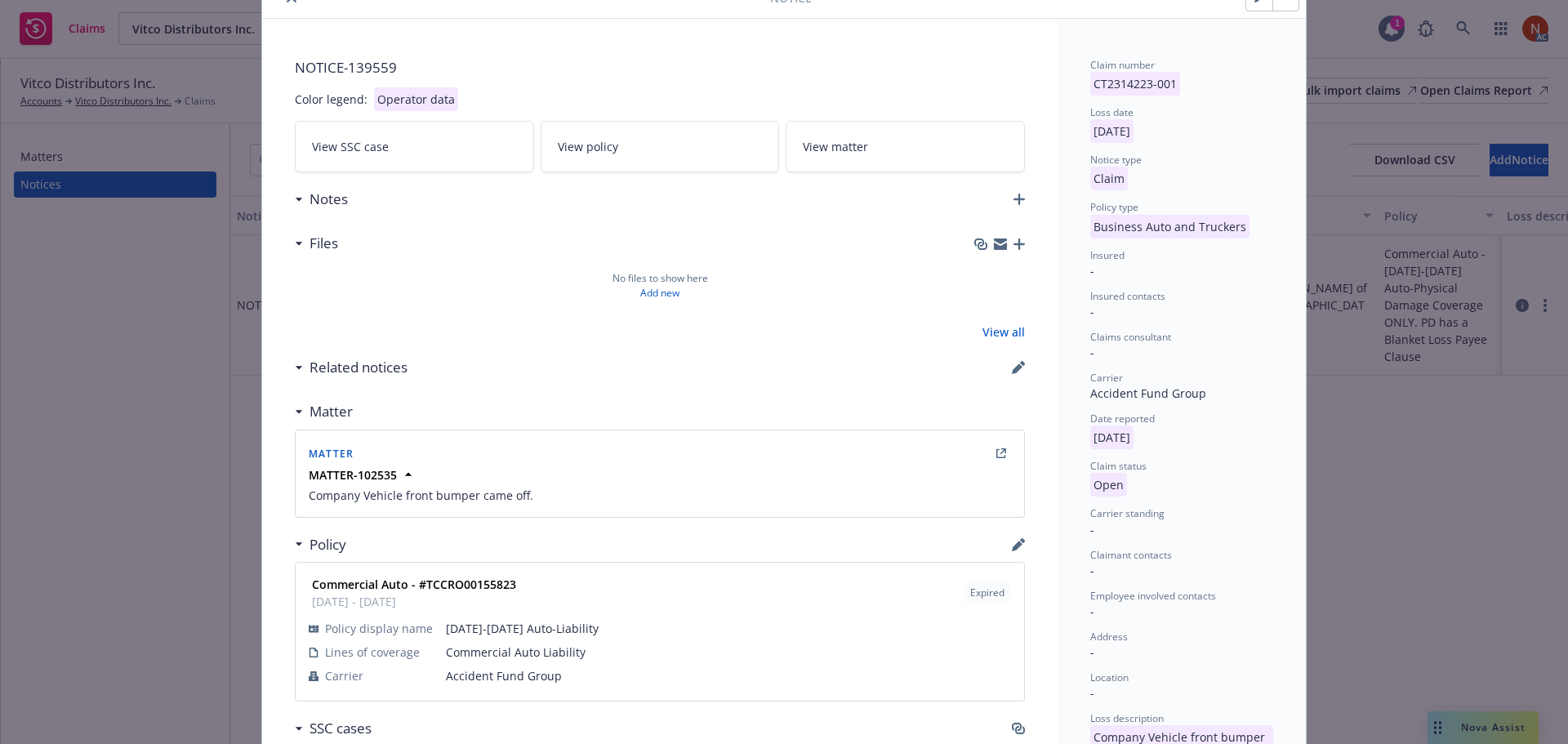
scroll to position [0, 0]
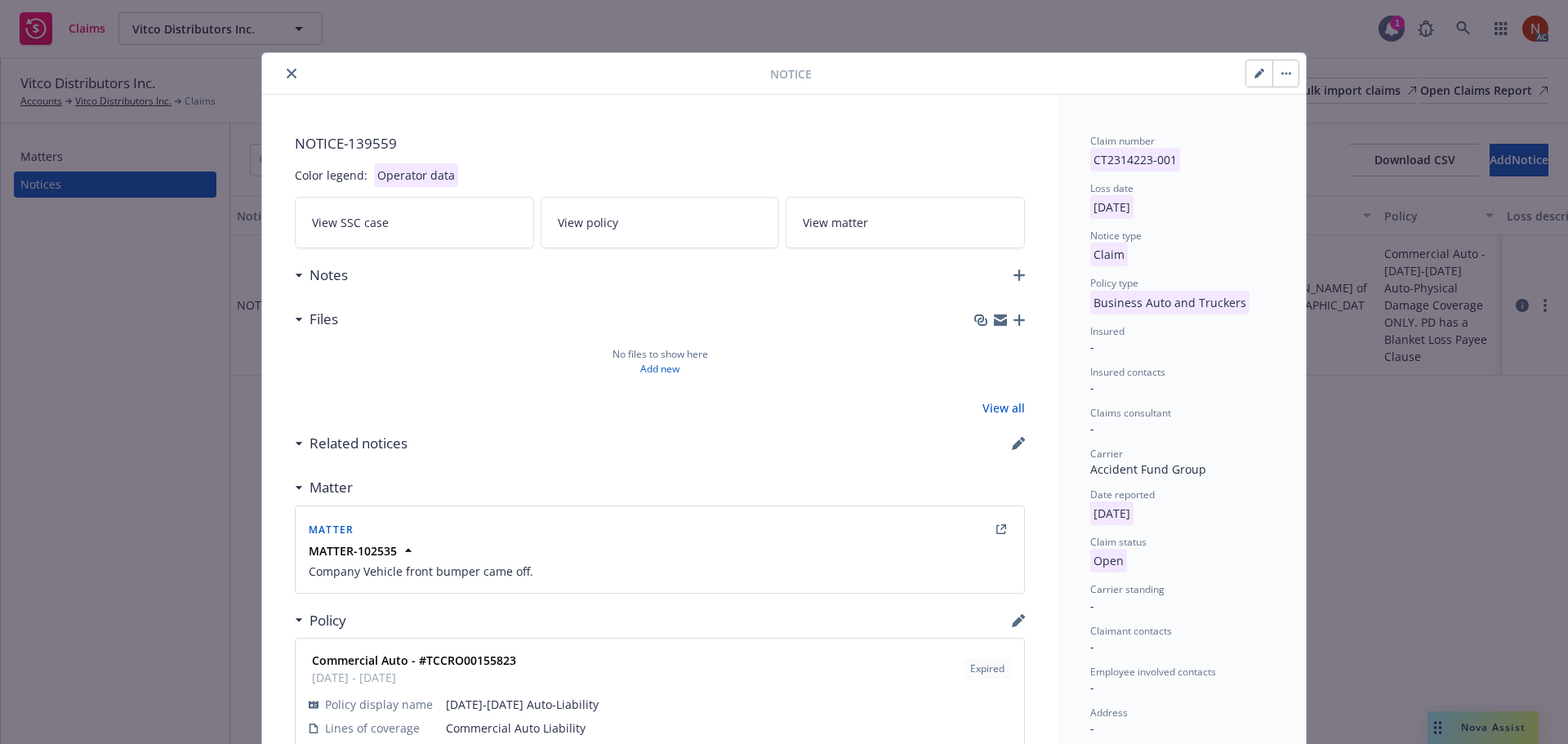
click at [287, 74] on icon "close" at bounding box center [292, 74] width 10 height 10
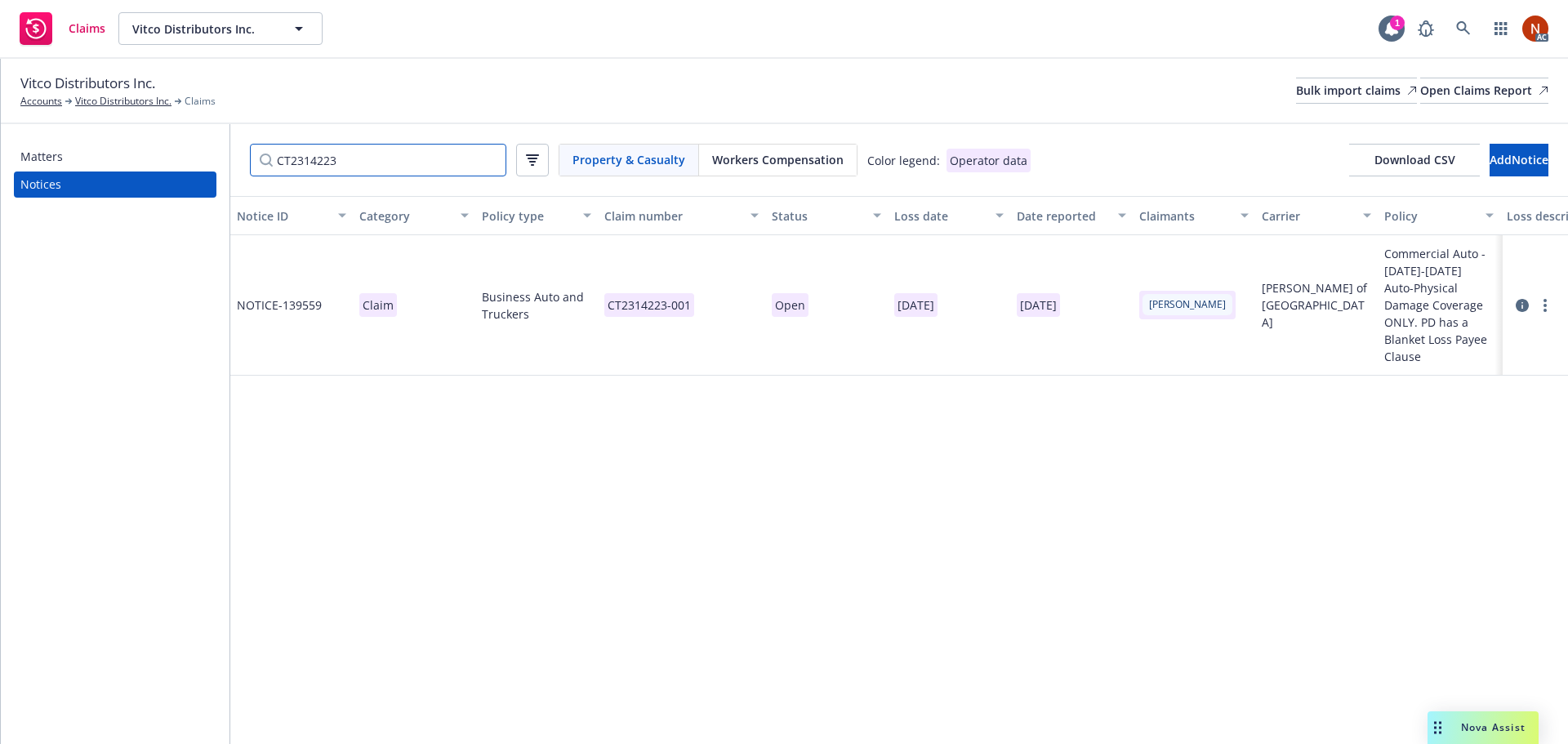
click at [369, 168] on input "CT2314223" at bounding box center [378, 160] width 257 height 33
drag, startPoint x: 386, startPoint y: 160, endPoint x: 90, endPoint y: 148, distance: 296.2
click at [90, 148] on div "Matters Notices CT2314223 Property & Casualty Workers Compensation Color legend…" at bounding box center [784, 434] width 1567 height 620
paste input "834"
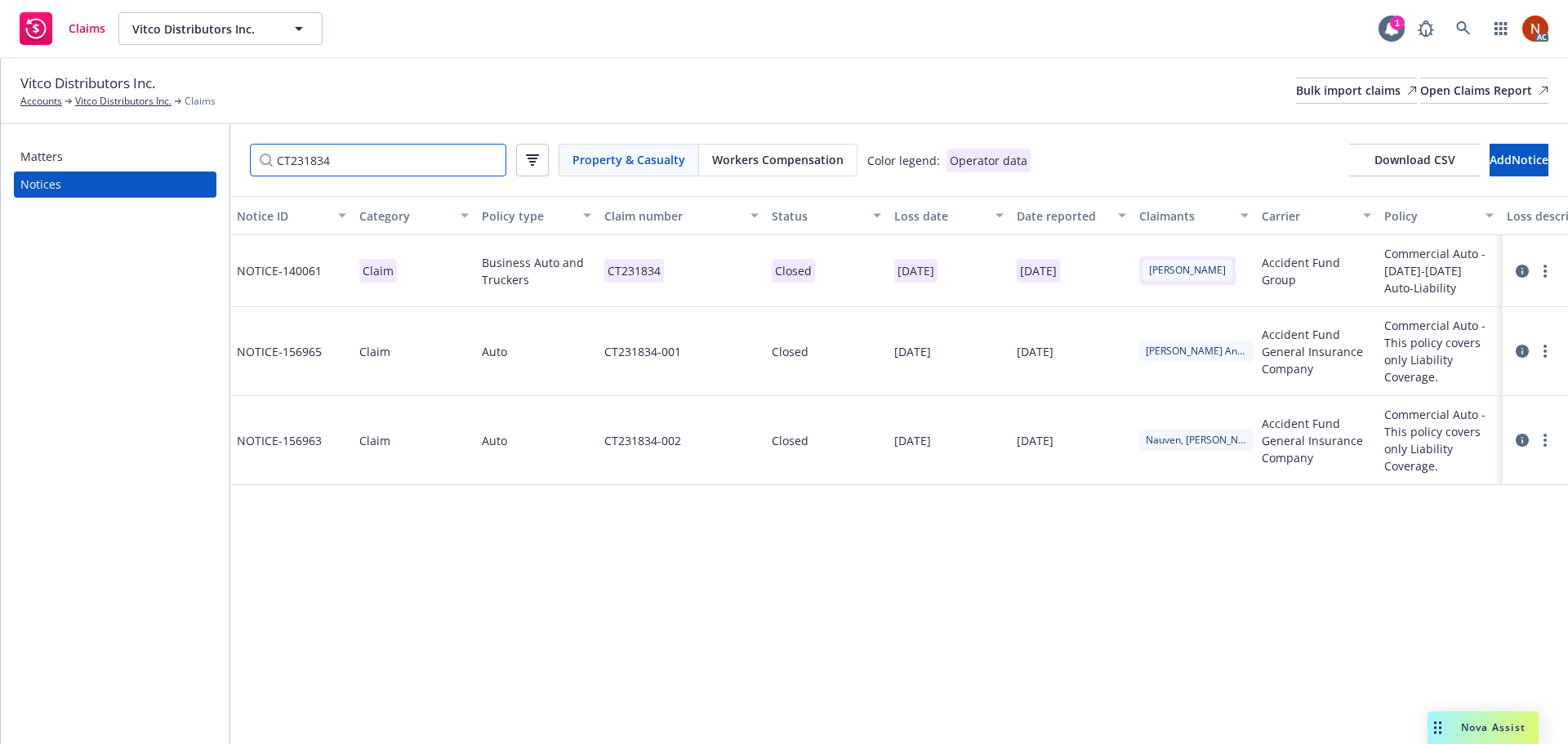
type input "CT231834"
click at [1520, 349] on icon at bounding box center [1522, 351] width 13 height 13
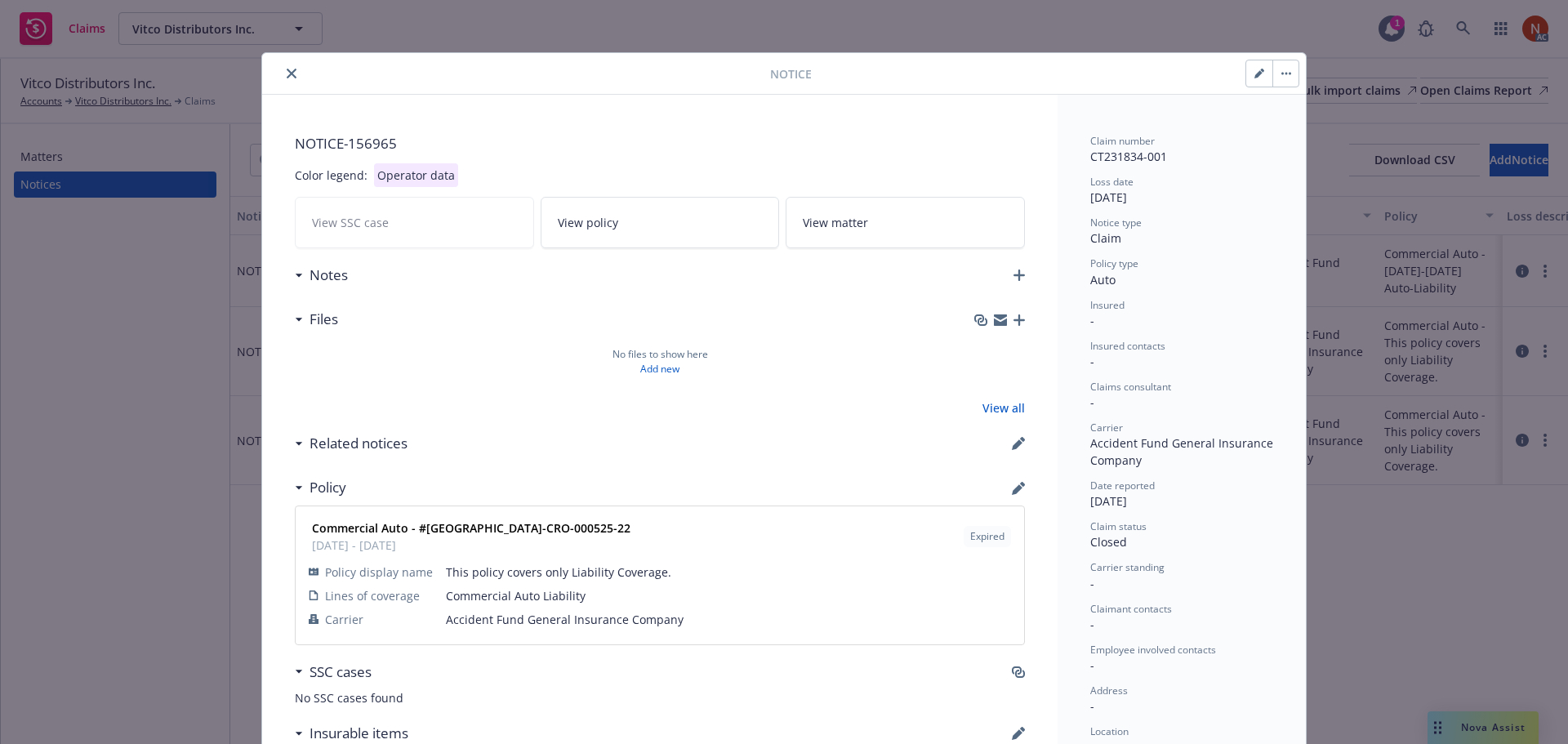
click at [287, 72] on icon "close" at bounding box center [292, 74] width 10 height 10
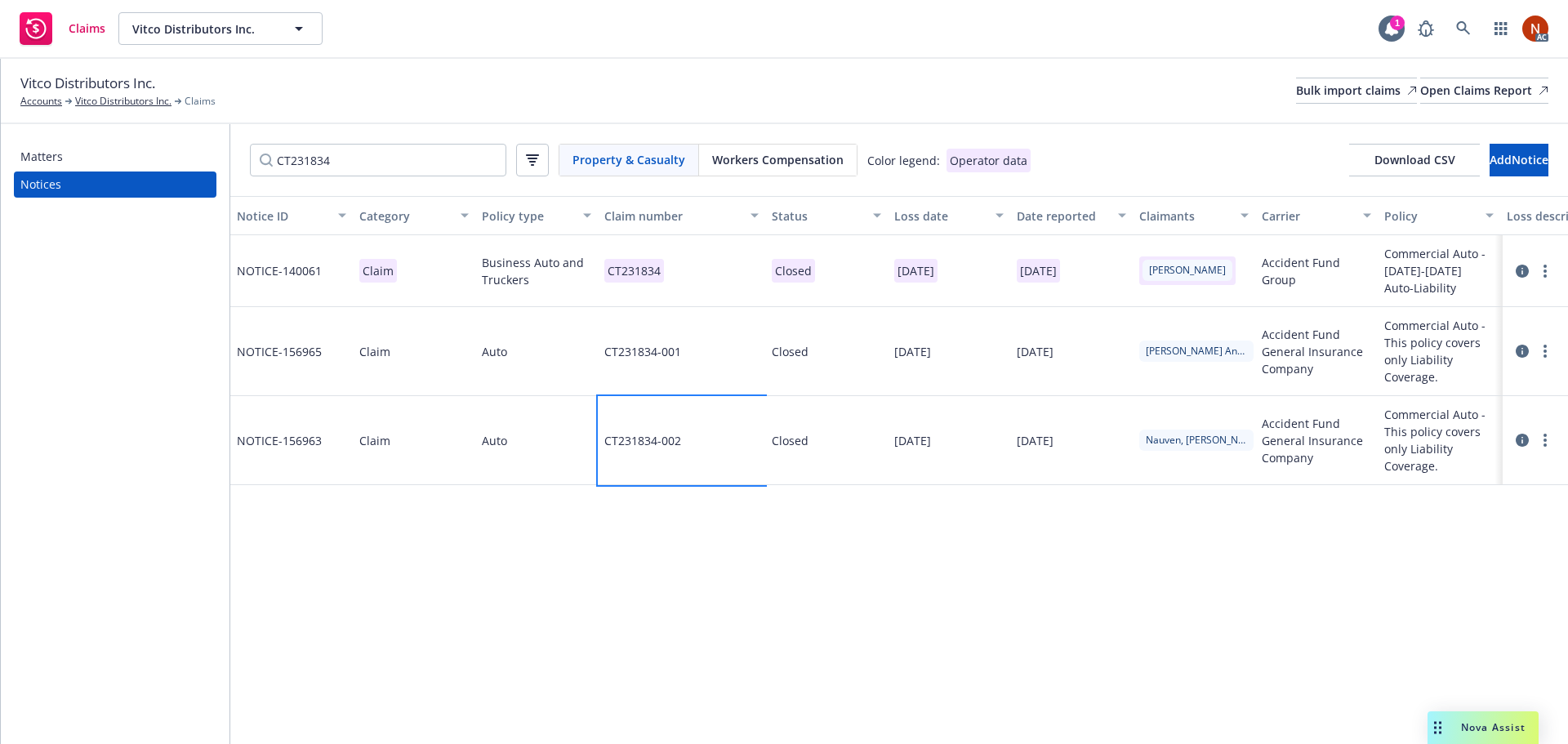
click at [712, 447] on div "CT231834-002" at bounding box center [681, 441] width 167 height 89
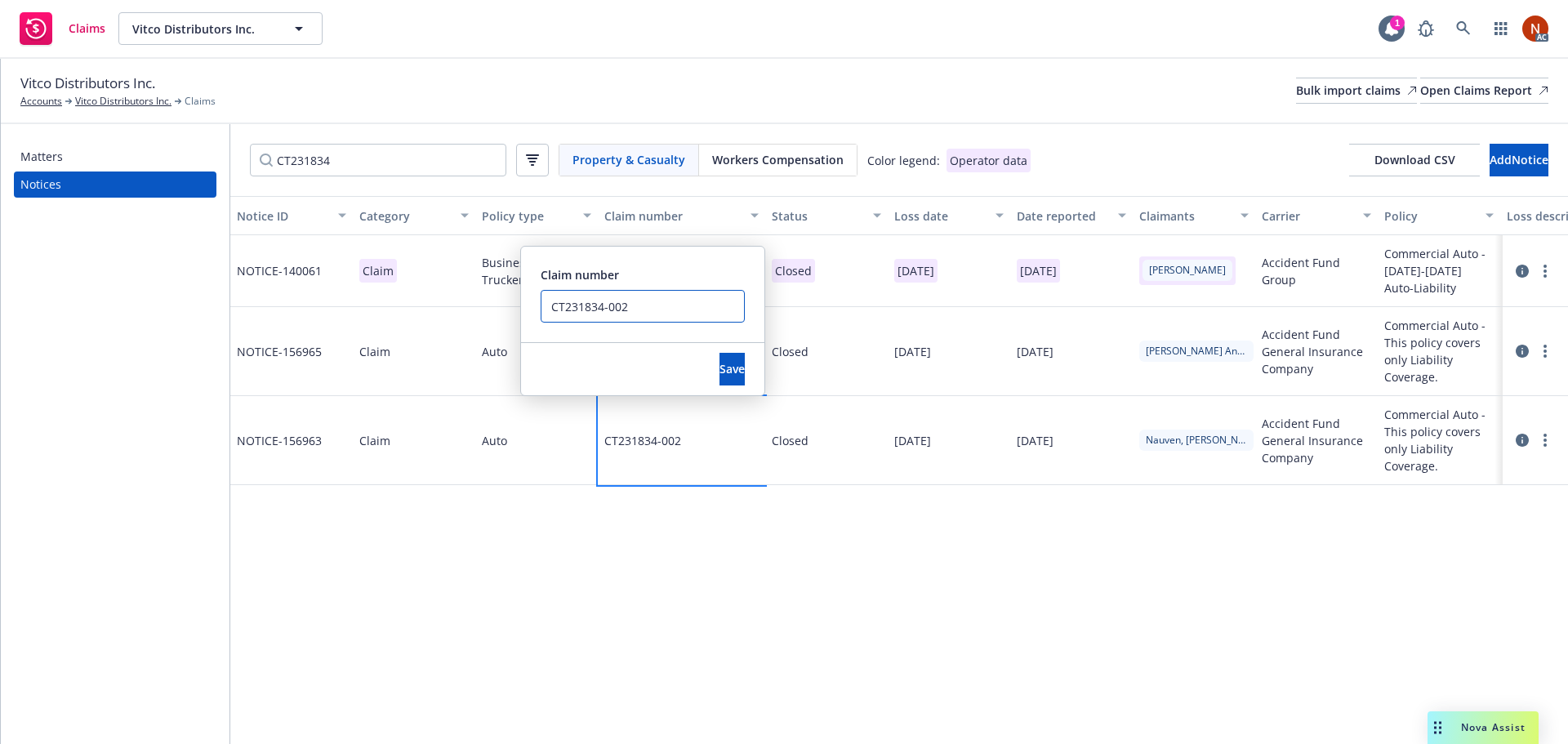
click at [675, 322] on input "CT231834-002" at bounding box center [643, 306] width 204 height 33
drag, startPoint x: 626, startPoint y: 303, endPoint x: 470, endPoint y: 298, distance: 156.1
click at [470, 298] on div "NOTICE- 140061 Claim Business Auto and Truckers CT231834 Closed [DATE] [DATE] […" at bounding box center [1173, 333] width 1886 height 196
type input "CT231834-002 ERROR DUP"
click at [720, 371] on span "Save" at bounding box center [732, 369] width 25 height 16
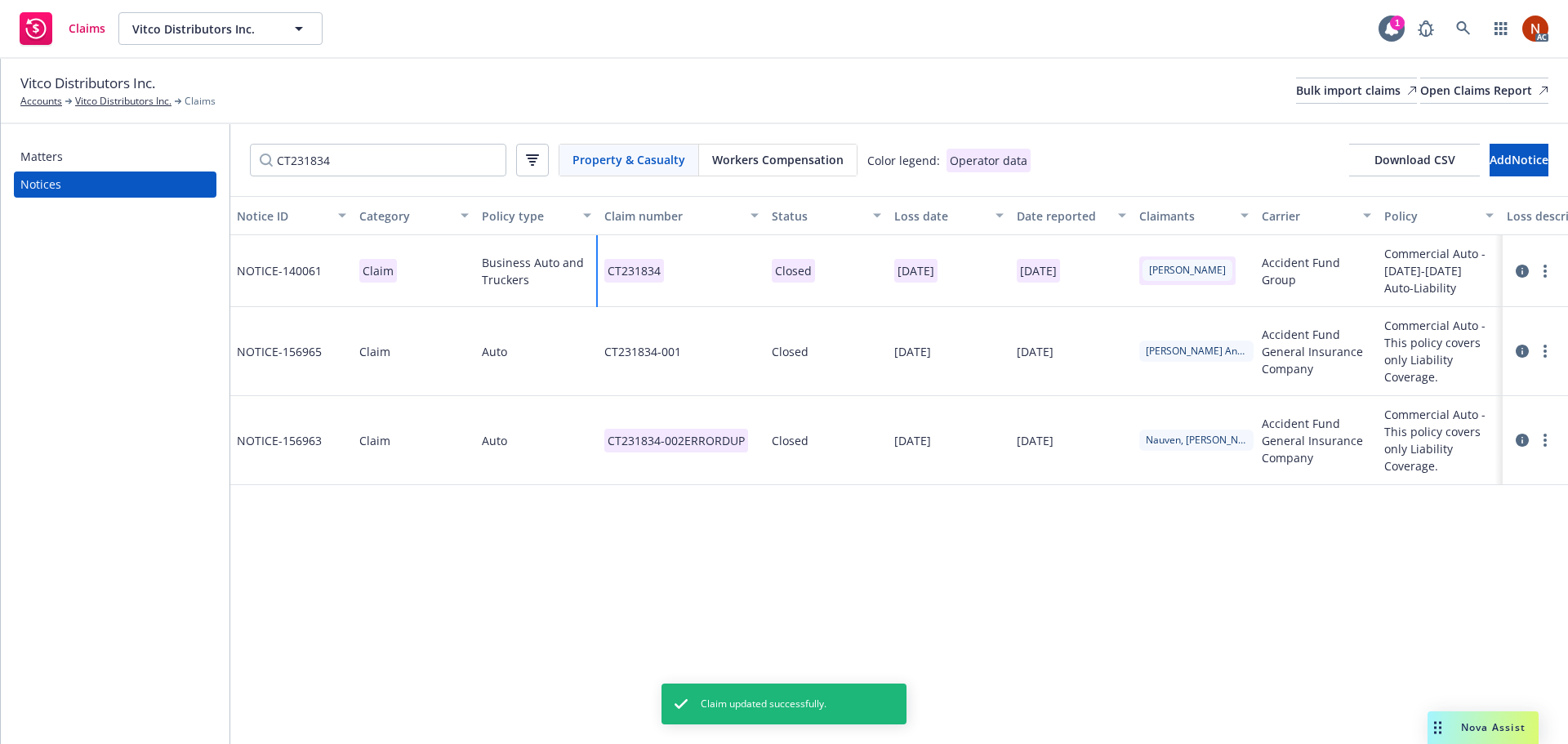
click at [705, 270] on div "CT231834" at bounding box center [681, 271] width 167 height 72
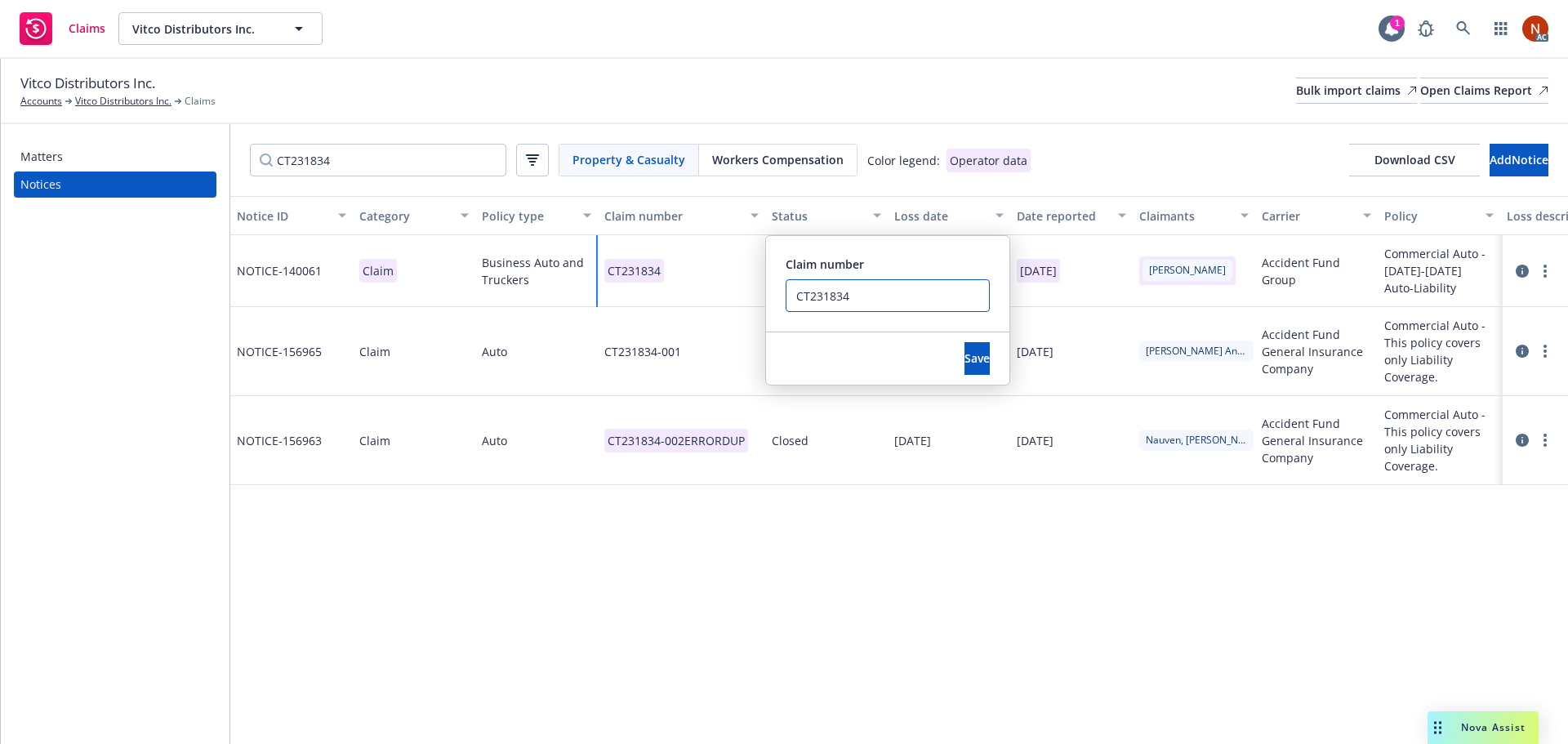
drag, startPoint x: 857, startPoint y: 288, endPoint x: 685, endPoint y: 282, distance: 172.1
click at [685, 282] on div "CT231834 Claim number CT231834 Save" at bounding box center [681, 271] width 167 height 72
paste input "-002"
type input "CT231834-002"
click at [965, 359] on button "Save" at bounding box center [977, 358] width 25 height 33
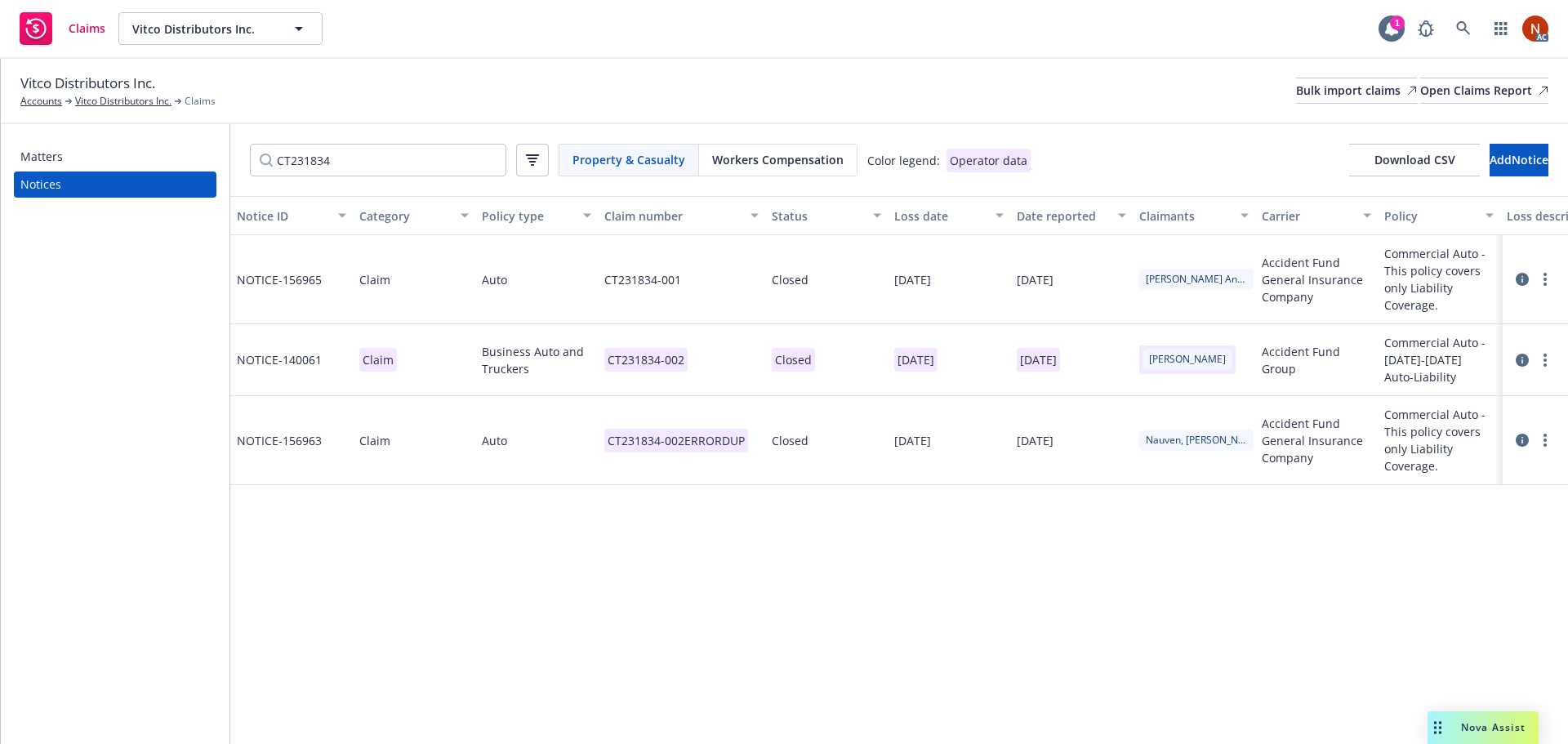
click at [991, 550] on div "Notice ID Category Policy type Claim number Status Loss date Date reported Clai…" at bounding box center [899, 470] width 1337 height 548
click at [1540, 443] on link "more" at bounding box center [1545, 440] width 19 height 19
click at [1434, 473] on link "Delete" at bounding box center [1476, 473] width 156 height 33
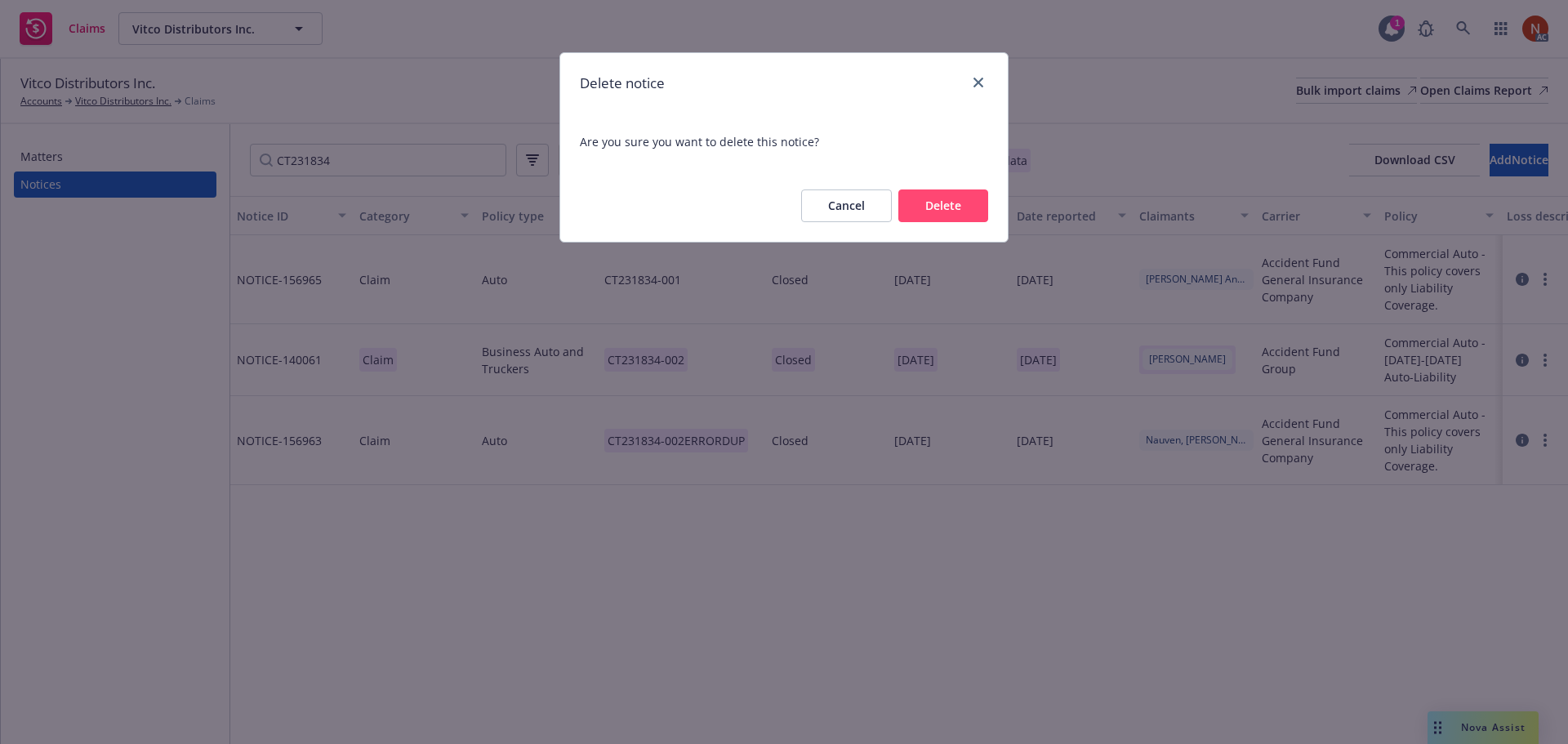
click at [964, 209] on button "Delete" at bounding box center [943, 206] width 89 height 33
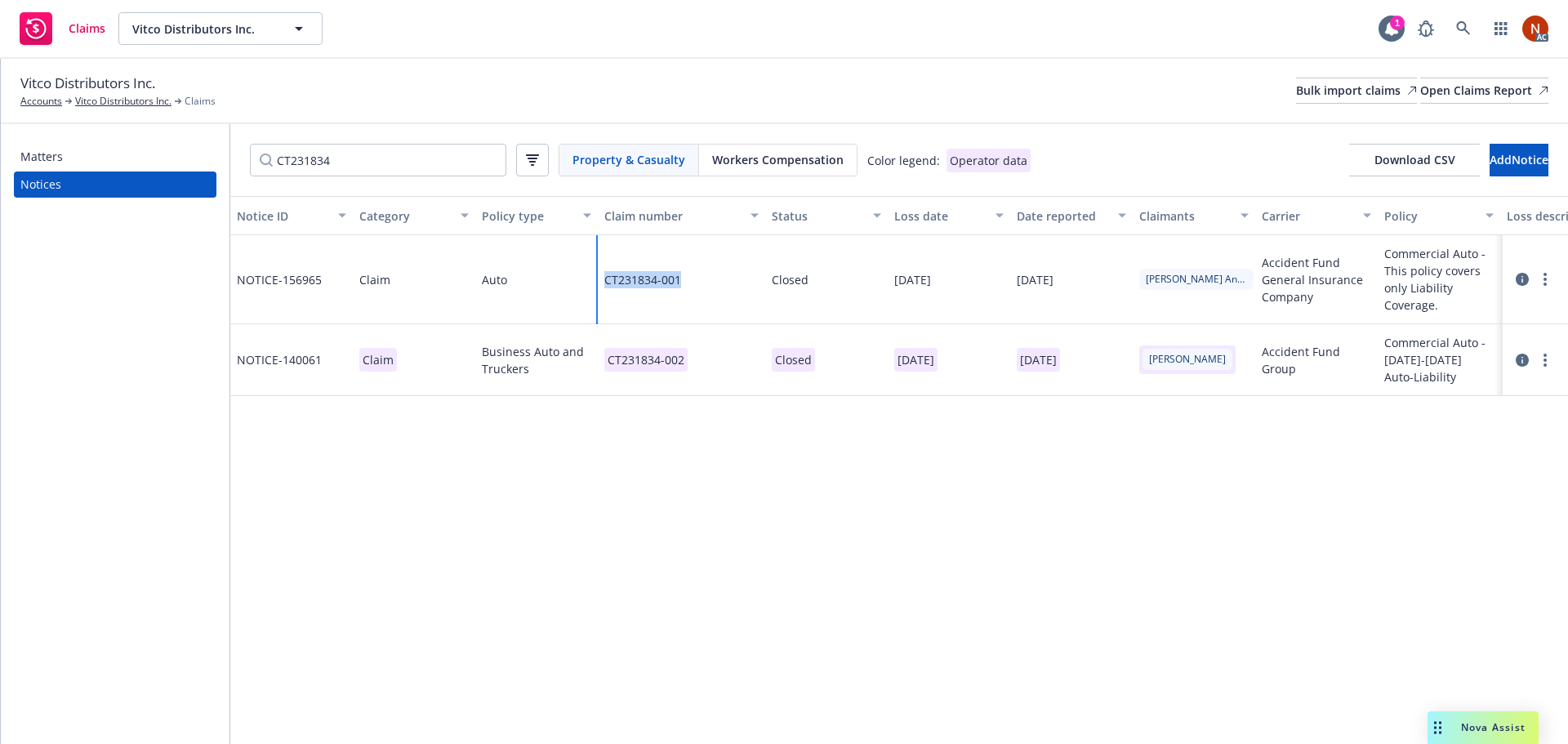
drag, startPoint x: 644, startPoint y: 283, endPoint x: 598, endPoint y: 284, distance: 46.0
click at [598, 284] on div "CT231834-001" at bounding box center [681, 279] width 167 height 89
click at [1520, 359] on icon at bounding box center [1522, 360] width 13 height 13
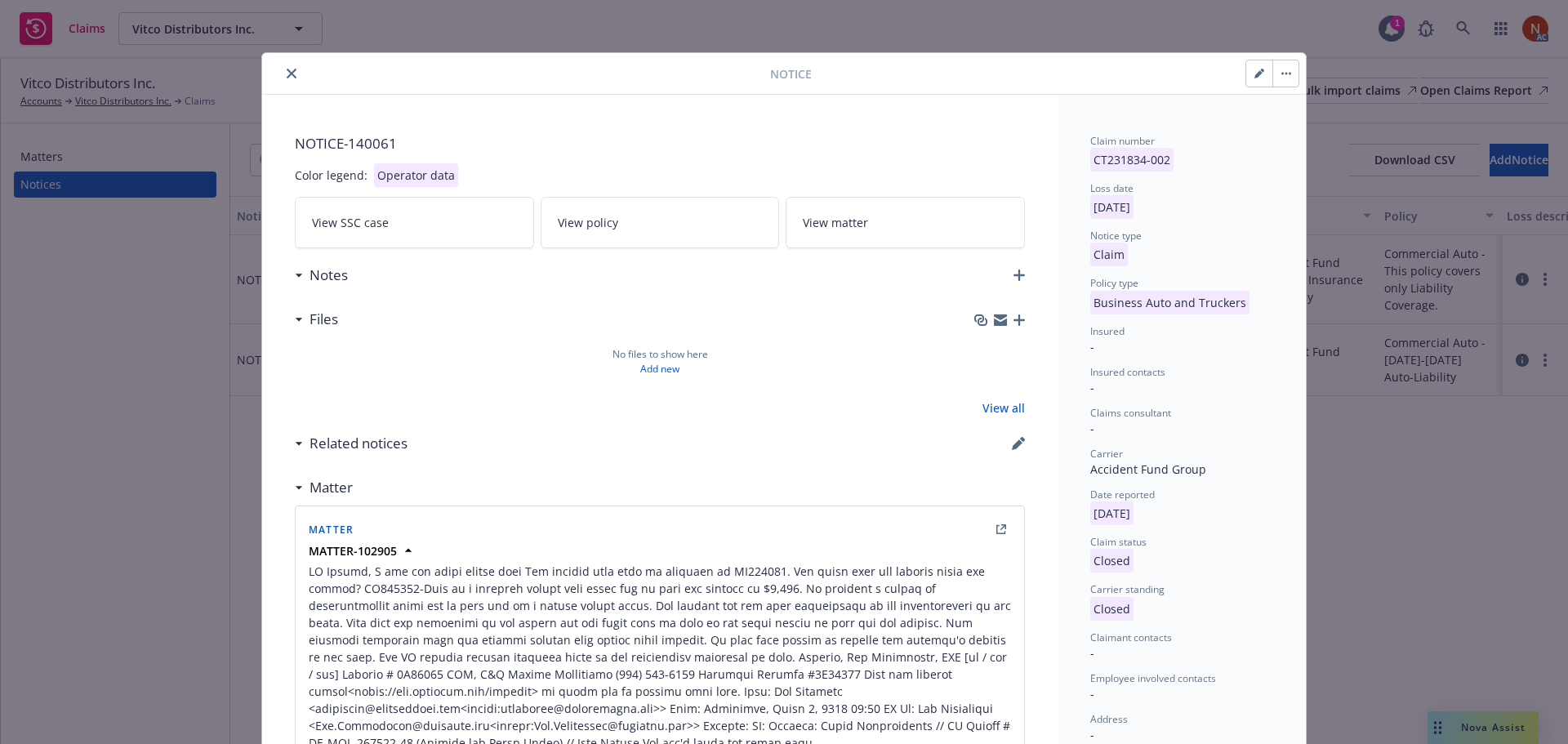
click at [283, 68] on button "close" at bounding box center [291, 73] width 19 height 19
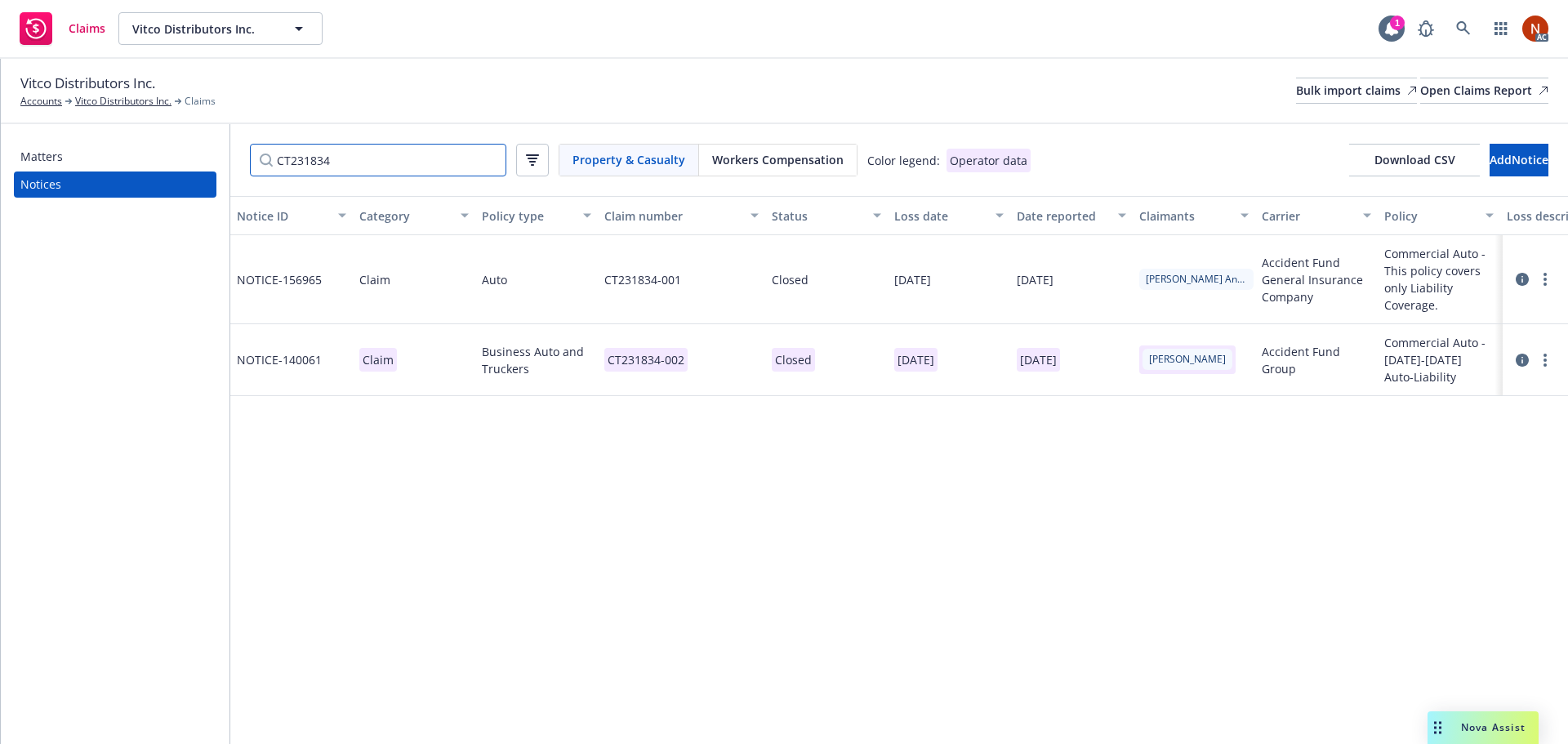
drag, startPoint x: 344, startPoint y: 150, endPoint x: 355, endPoint y: 152, distance: 11.2
click at [343, 150] on input "CT231834" at bounding box center [378, 160] width 257 height 33
drag, startPoint x: 387, startPoint y: 163, endPoint x: 171, endPoint y: 161, distance: 216.0
click at [171, 161] on div "Matters Notices CT231834 Property & Casualty Workers Compensation Color legend:…" at bounding box center [784, 434] width 1567 height 620
paste input "46307"
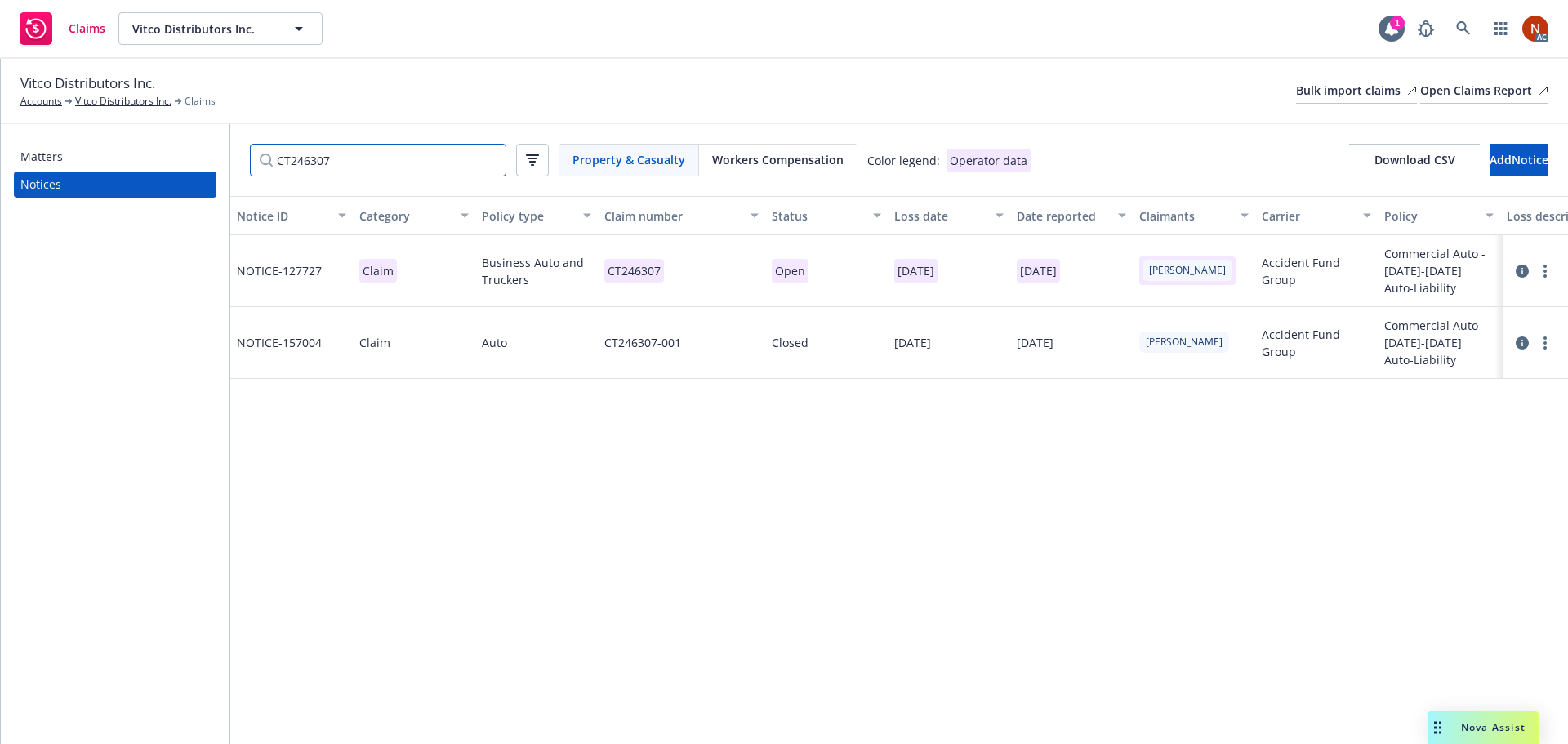
type input "CT246307"
drag, startPoint x: 706, startPoint y: 347, endPoint x: 595, endPoint y: 344, distance: 111.0
click at [595, 344] on div "NOTICE- 157004 Claim Auto CT246307-001 Closed [DATE] [DATE] [PERSON_NAME] Accid…" at bounding box center [1173, 343] width 1886 height 72
copy div "CT246307-001"
click at [702, 344] on div "CT246307-001" at bounding box center [681, 343] width 167 height 72
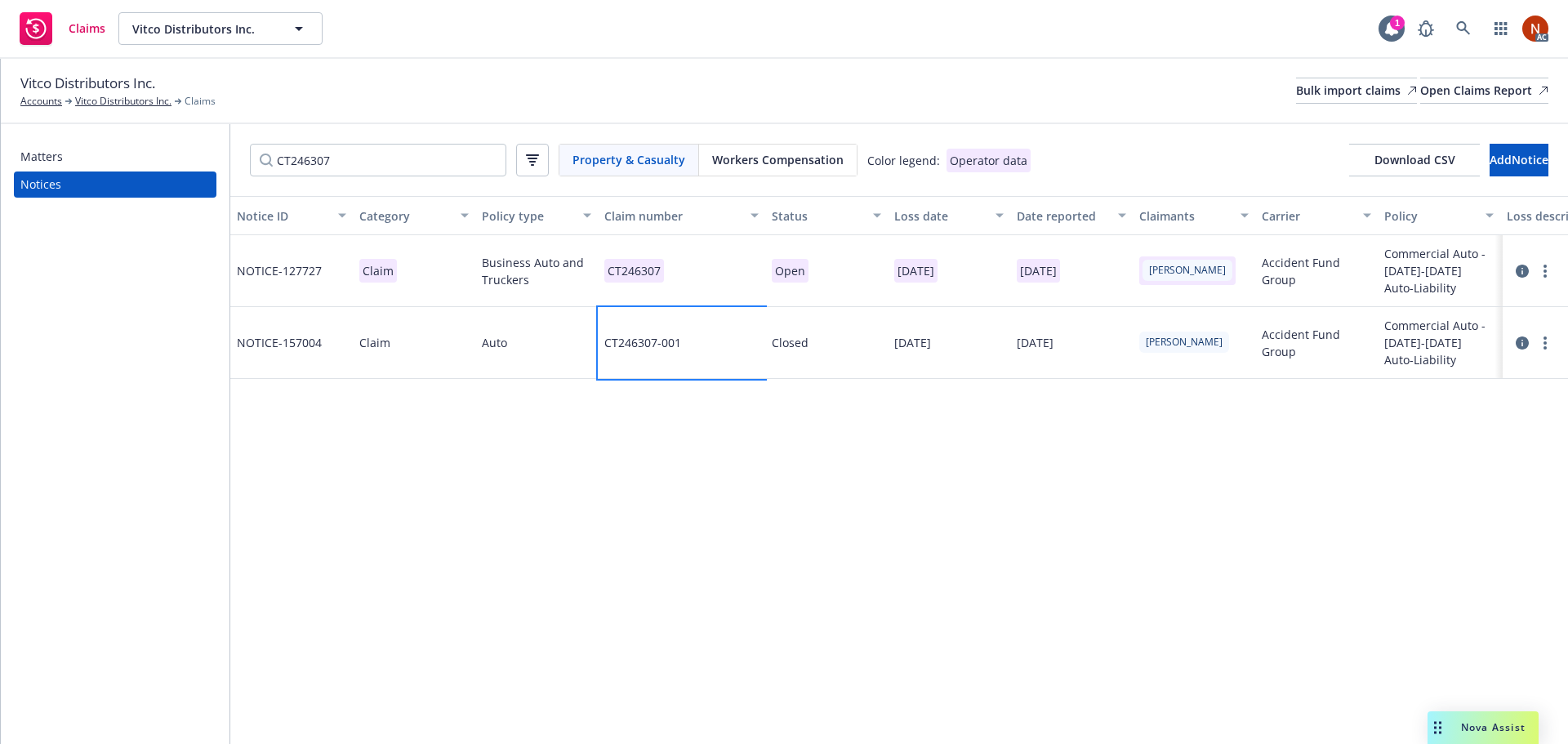
click at [702, 344] on div "CT246307-001" at bounding box center [681, 343] width 167 height 72
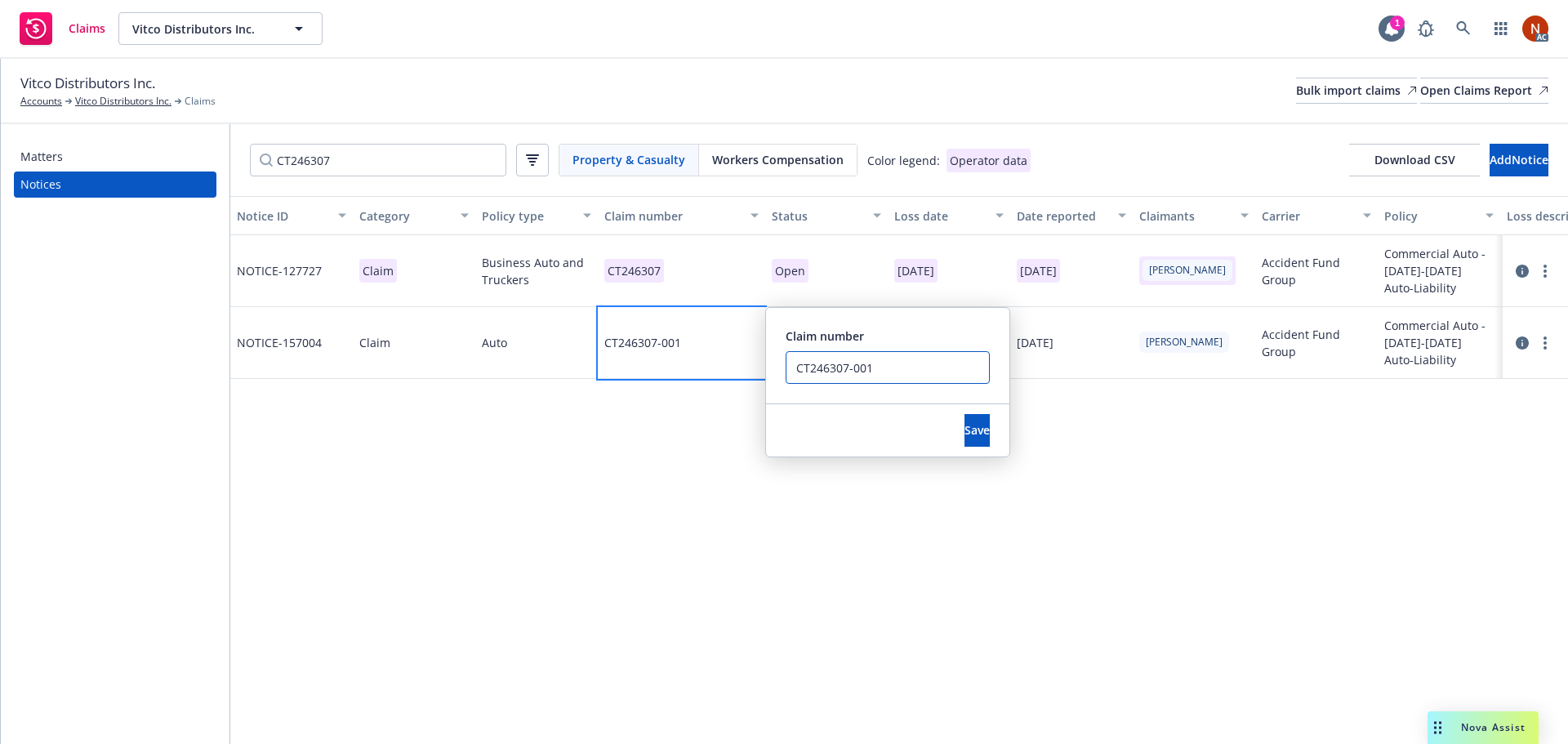
click at [883, 364] on input "CT246307-001" at bounding box center [888, 367] width 204 height 33
drag, startPoint x: 871, startPoint y: 366, endPoint x: 766, endPoint y: 372, distance: 105.2
click at [757, 371] on div "CT246307-001 Claim number CT246307-001 ERROR DUP Save" at bounding box center [681, 343] width 167 height 72
type input "CT246307-001 ERROR DUP"
click at [965, 429] on span "Save" at bounding box center [977, 430] width 25 height 16
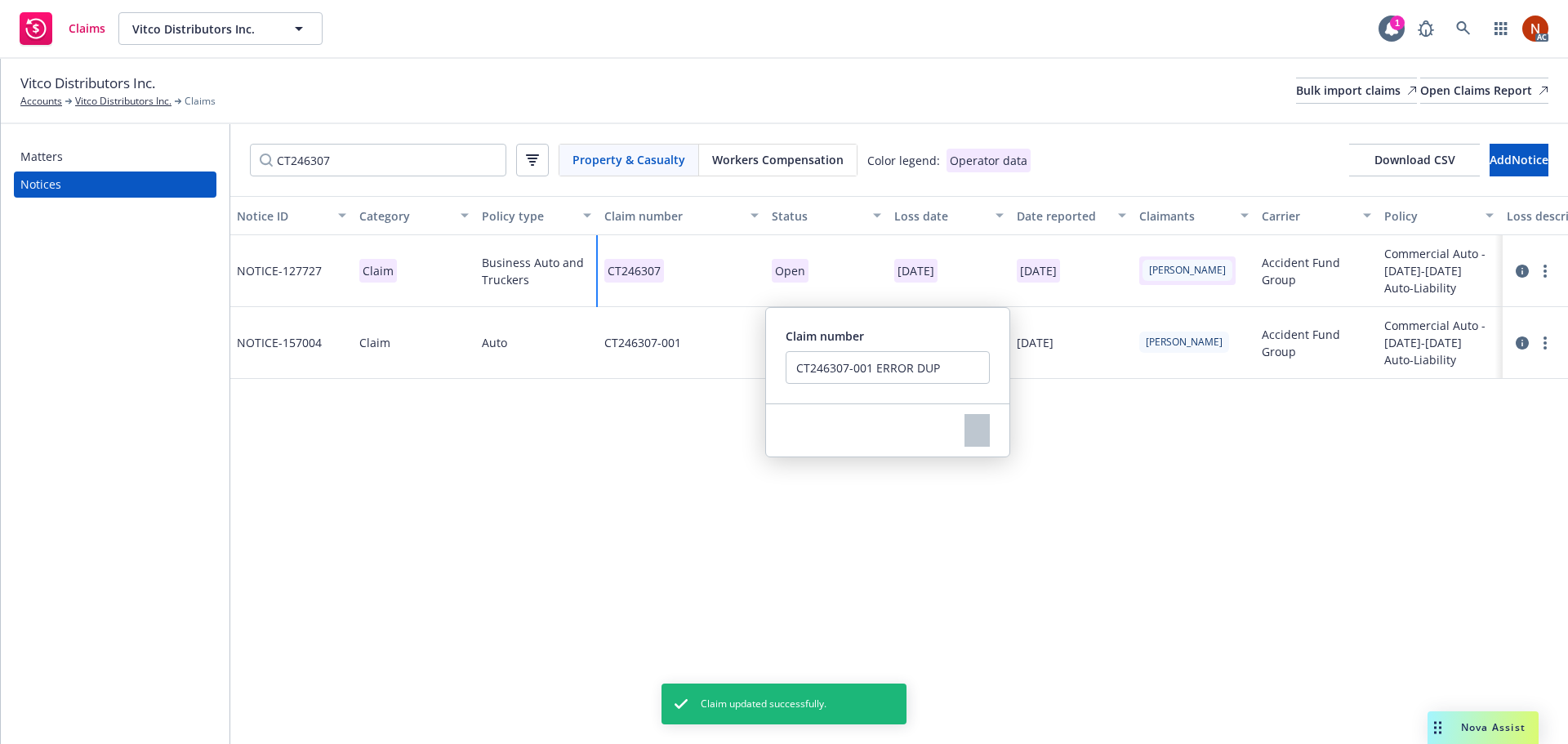
click at [694, 267] on div "CT246307" at bounding box center [681, 271] width 167 height 72
click at [694, 268] on div "CT246307" at bounding box center [681, 271] width 167 height 72
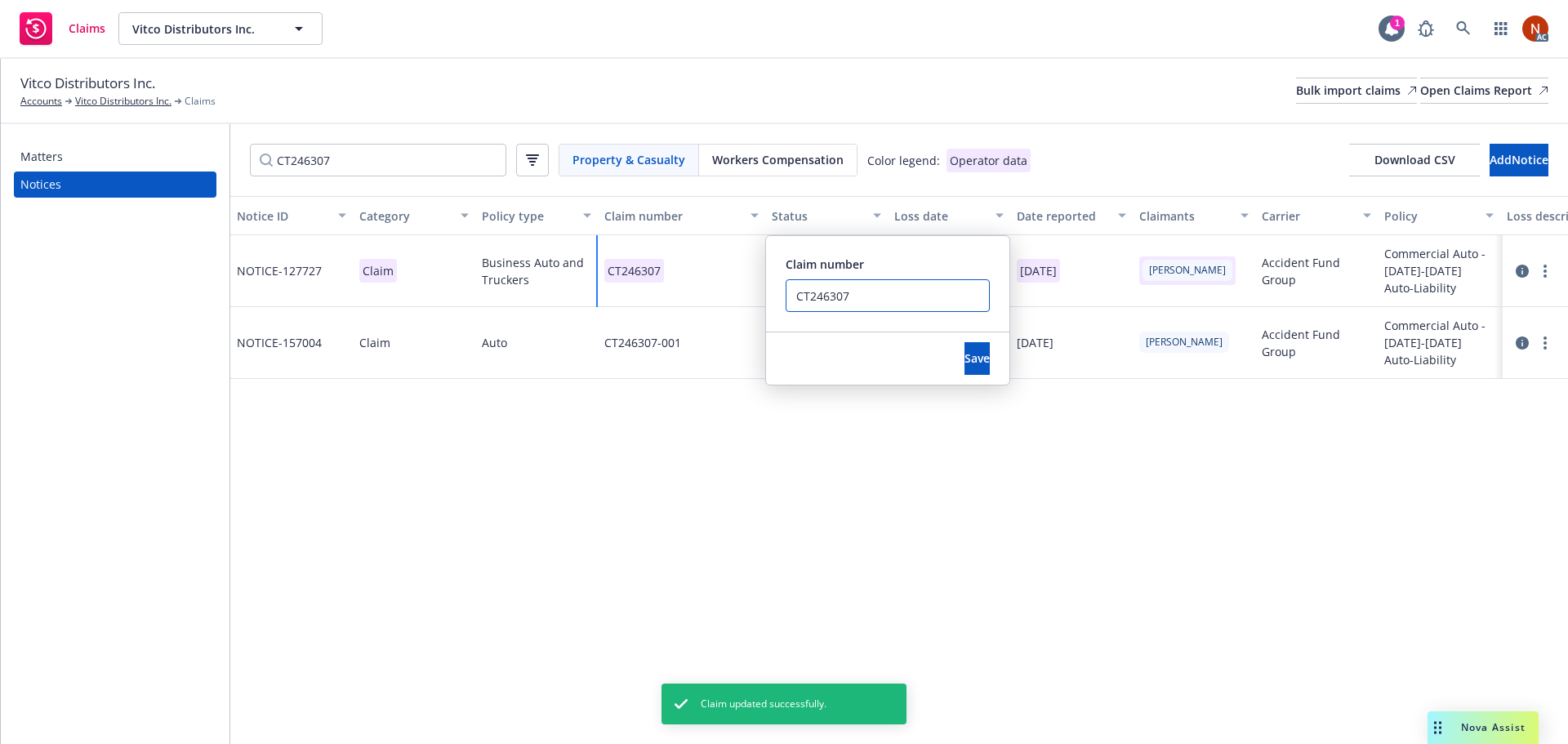
drag, startPoint x: 793, startPoint y: 299, endPoint x: 741, endPoint y: 299, distance: 52.0
click at [741, 299] on div "CT246307 Claim number CT246307 Save" at bounding box center [681, 271] width 167 height 72
paste input "-001"
type input "CT246307-001"
click at [965, 358] on span "Save" at bounding box center [977, 358] width 25 height 16
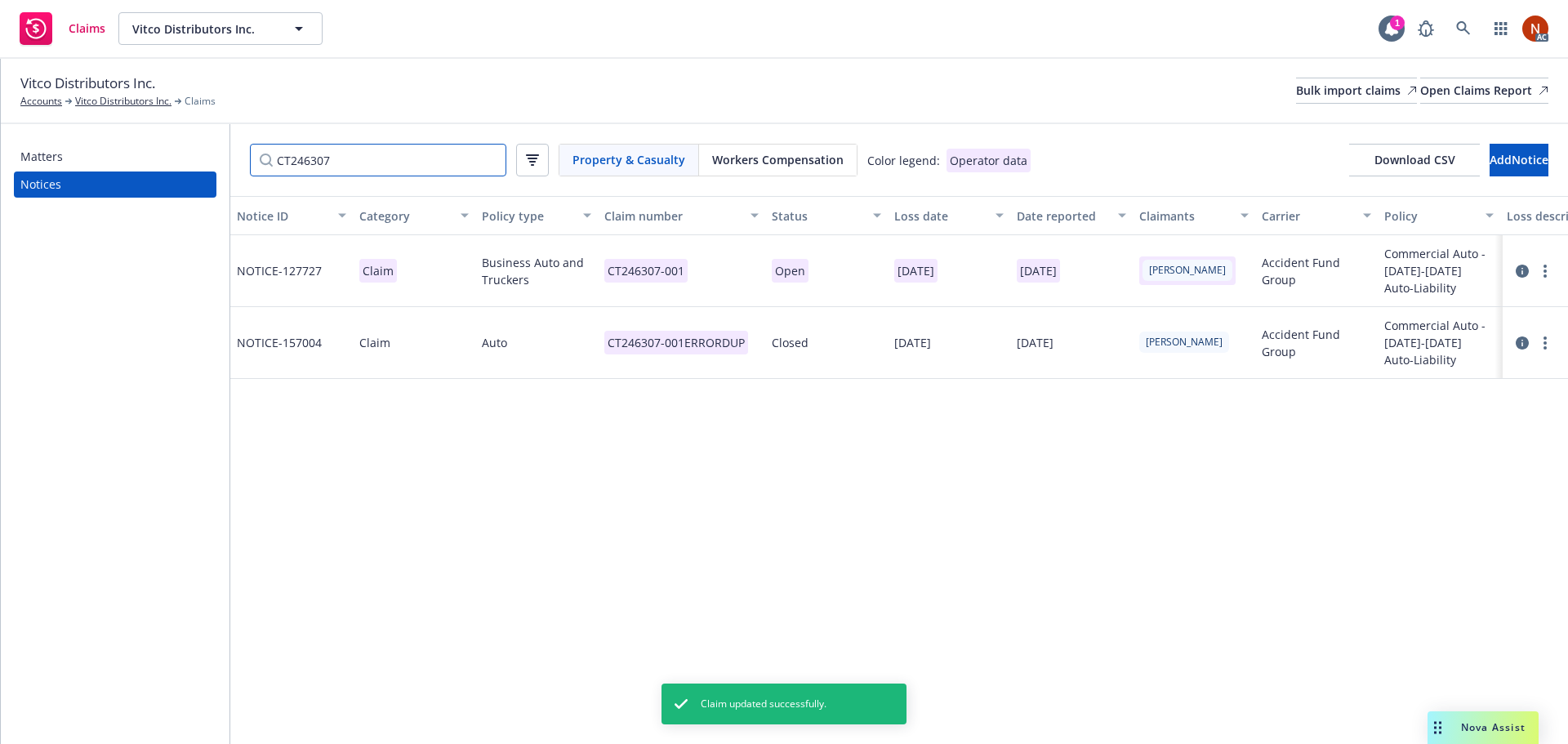
drag, startPoint x: 362, startPoint y: 160, endPoint x: 130, endPoint y: 140, distance: 232.9
click at [130, 140] on div "Matters Notices CT246307 Property & Casualty Workers Compensation Color legend:…" at bounding box center [784, 434] width 1567 height 620
paste input "8130"
type input "CT248130"
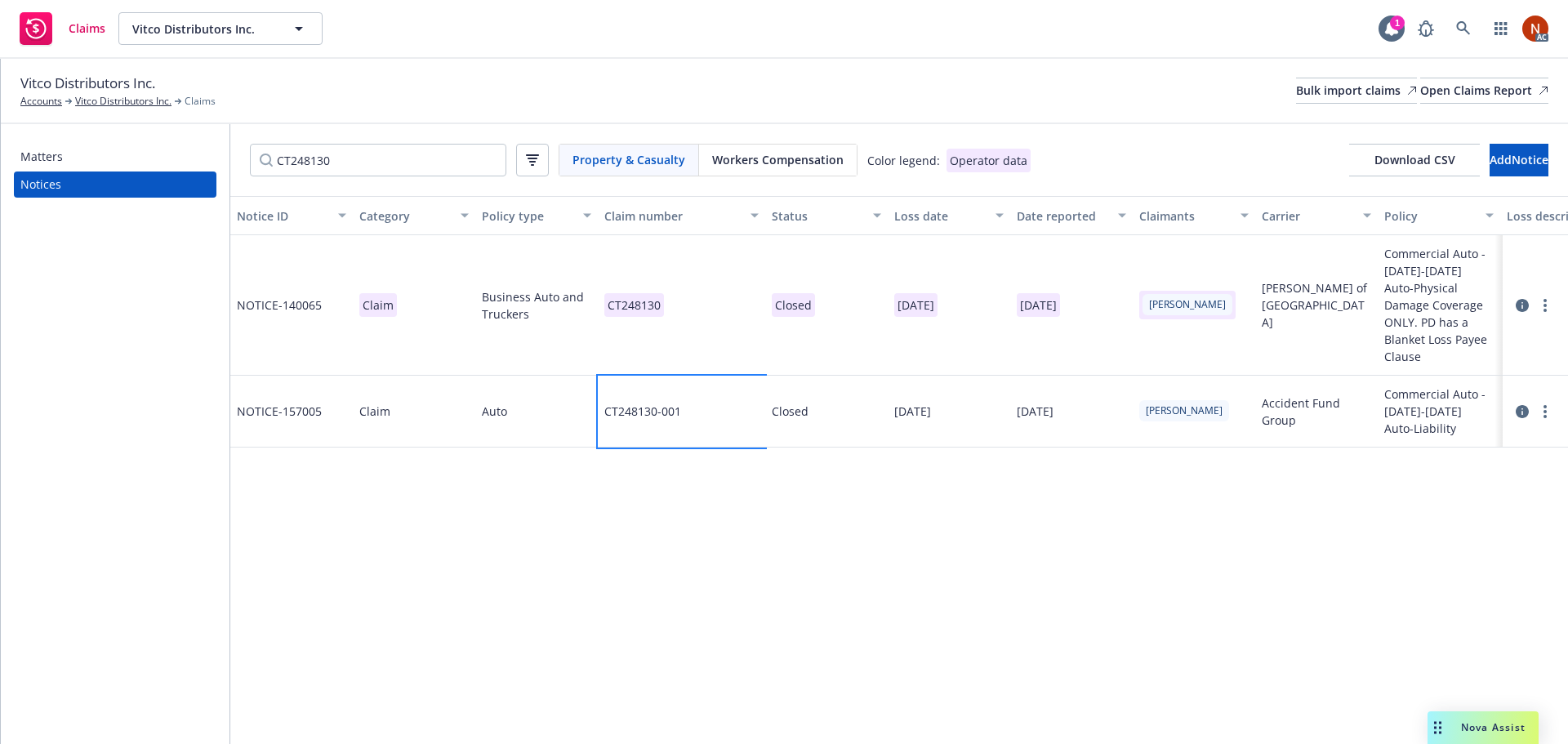
click at [700, 407] on div "CT248130-001" at bounding box center [681, 411] width 167 height 72
drag, startPoint x: 681, startPoint y: 274, endPoint x: 680, endPoint y: 264, distance: 10.0
click at [680, 266] on input "CT248130-001" at bounding box center [643, 268] width 204 height 33
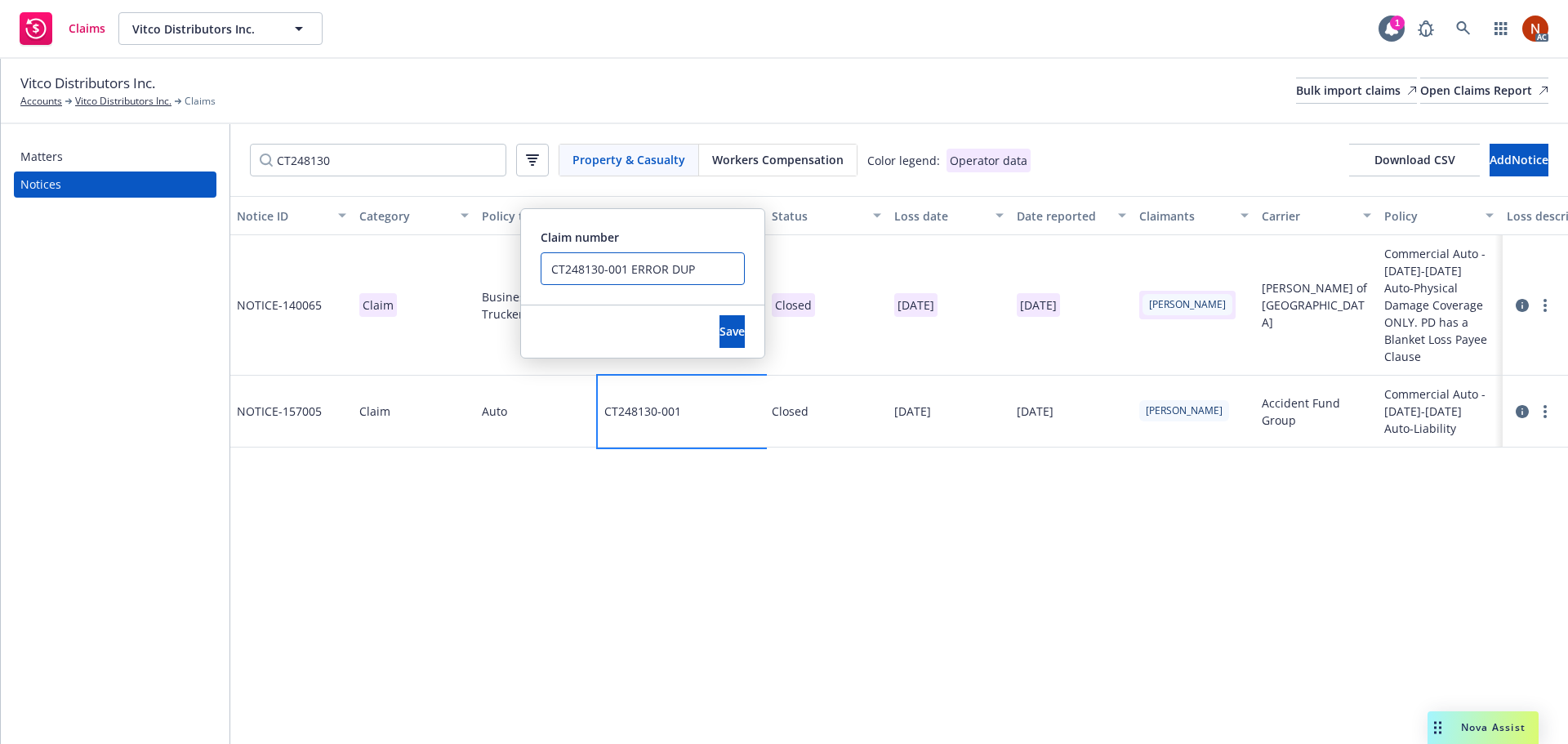
drag, startPoint x: 627, startPoint y: 270, endPoint x: 542, endPoint y: 280, distance: 85.6
click at [505, 262] on div "NOTICE- 140065 Claim Business Auto and Truckers CT248130 Closed [DATE] [DATE] […" at bounding box center [1173, 300] width 1886 height 130
type input "CT248130-001 ERROR DUP"
click at [720, 334] on span "Save" at bounding box center [732, 331] width 25 height 16
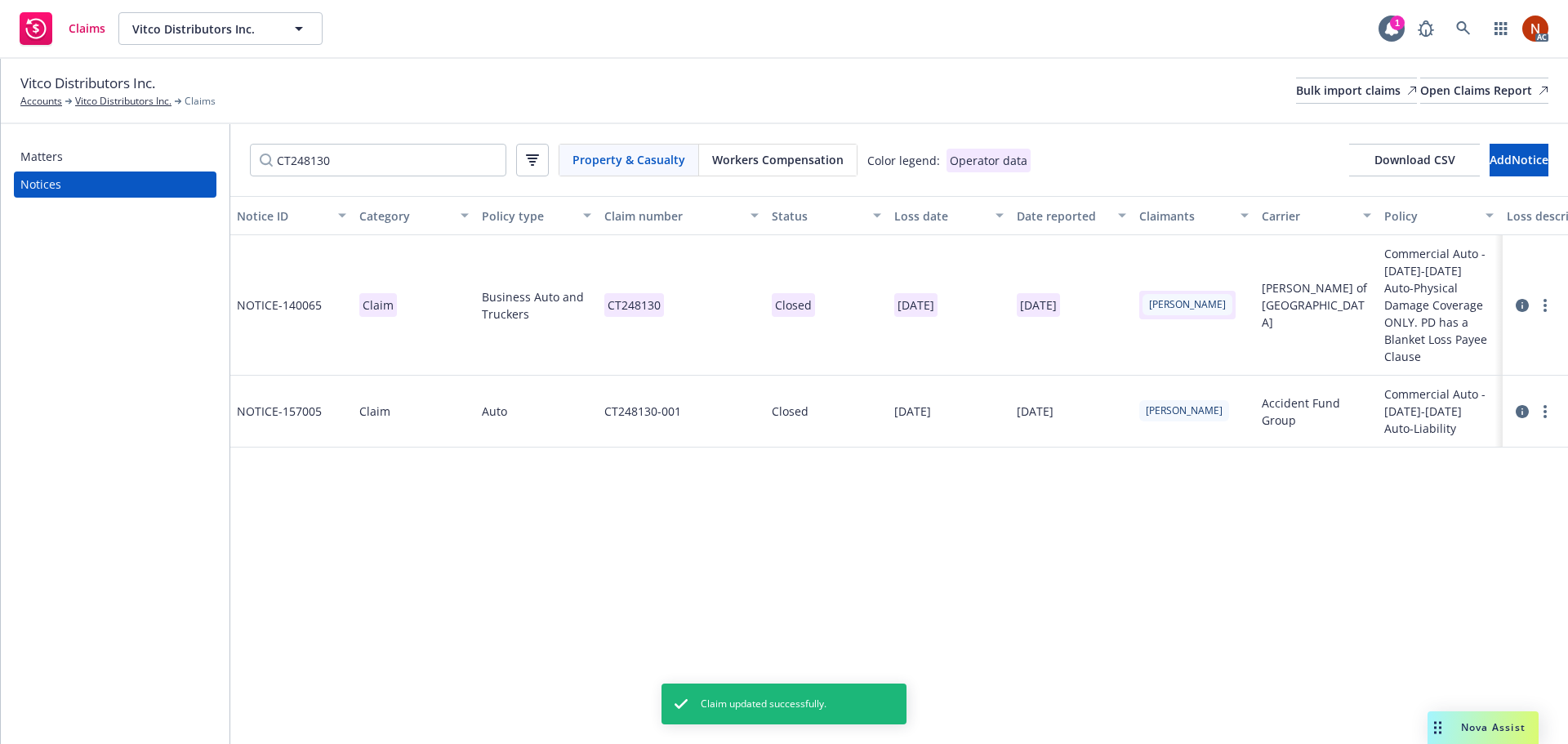
click at [826, 56] on div "Claims Vitco Distributors Inc. Vitco Distributors Inc. 1 AC" at bounding box center [784, 29] width 1568 height 59
click at [675, 304] on div "CT248130" at bounding box center [681, 305] width 167 height 140
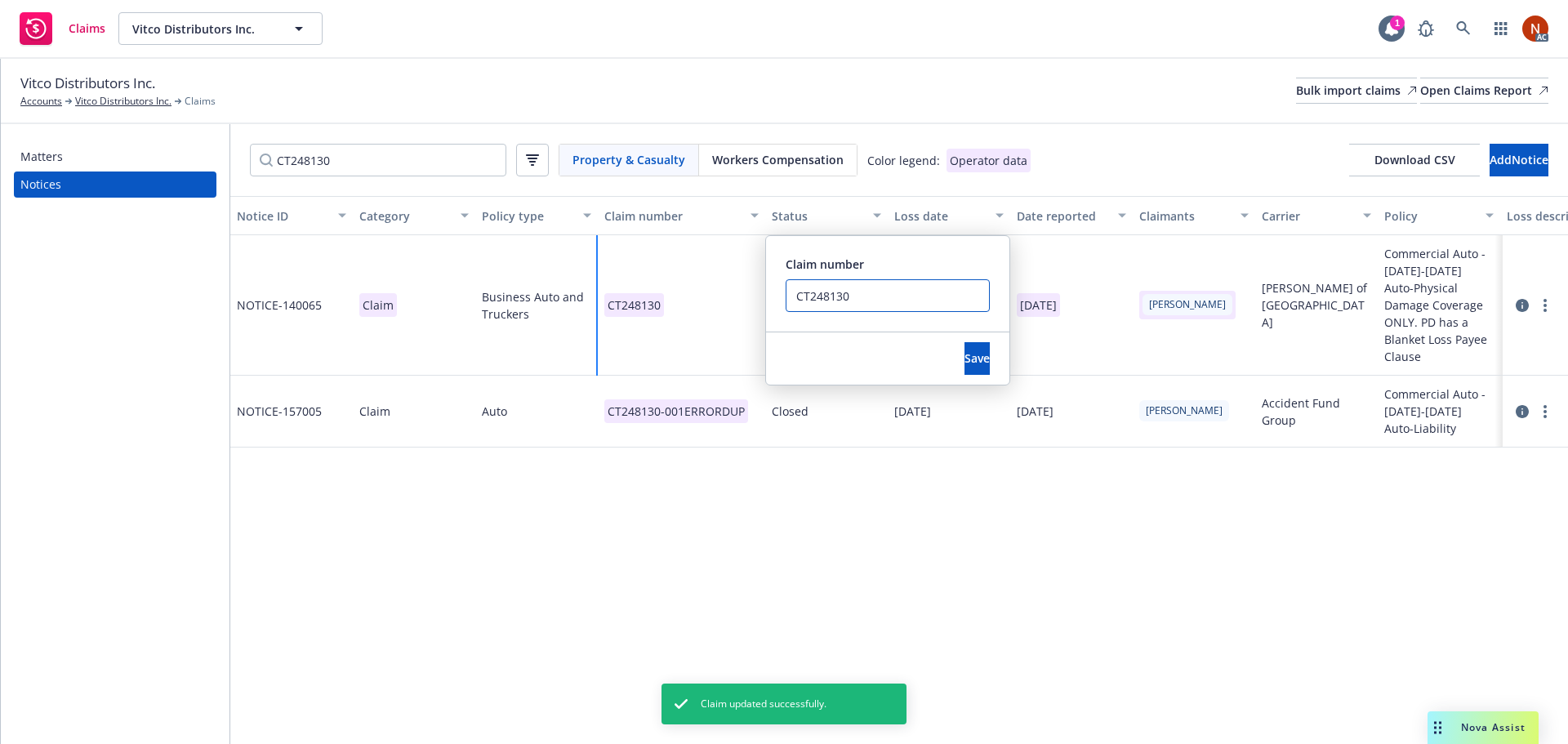
drag, startPoint x: 873, startPoint y: 288, endPoint x: 822, endPoint y: 314, distance: 57.2
click at [741, 289] on div "CT248130 Claim number CT248130 Save" at bounding box center [681, 305] width 167 height 140
paste input "-001"
type input "CT248130-001"
click at [965, 361] on button "Save" at bounding box center [977, 358] width 25 height 33
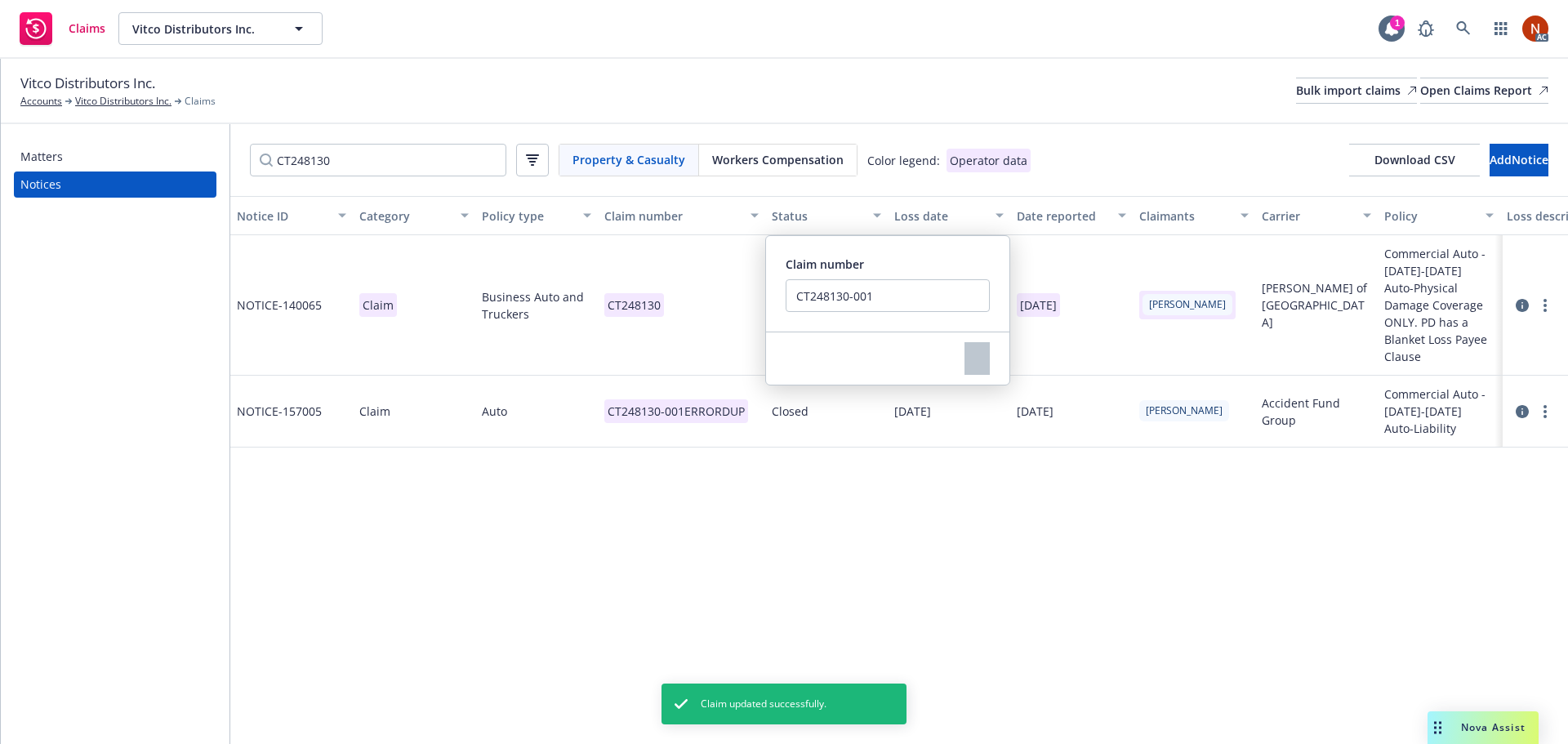
click at [964, 522] on div "Notice ID Category Policy type Claim number Status Loss date Date reported Clai…" at bounding box center [899, 470] width 1337 height 548
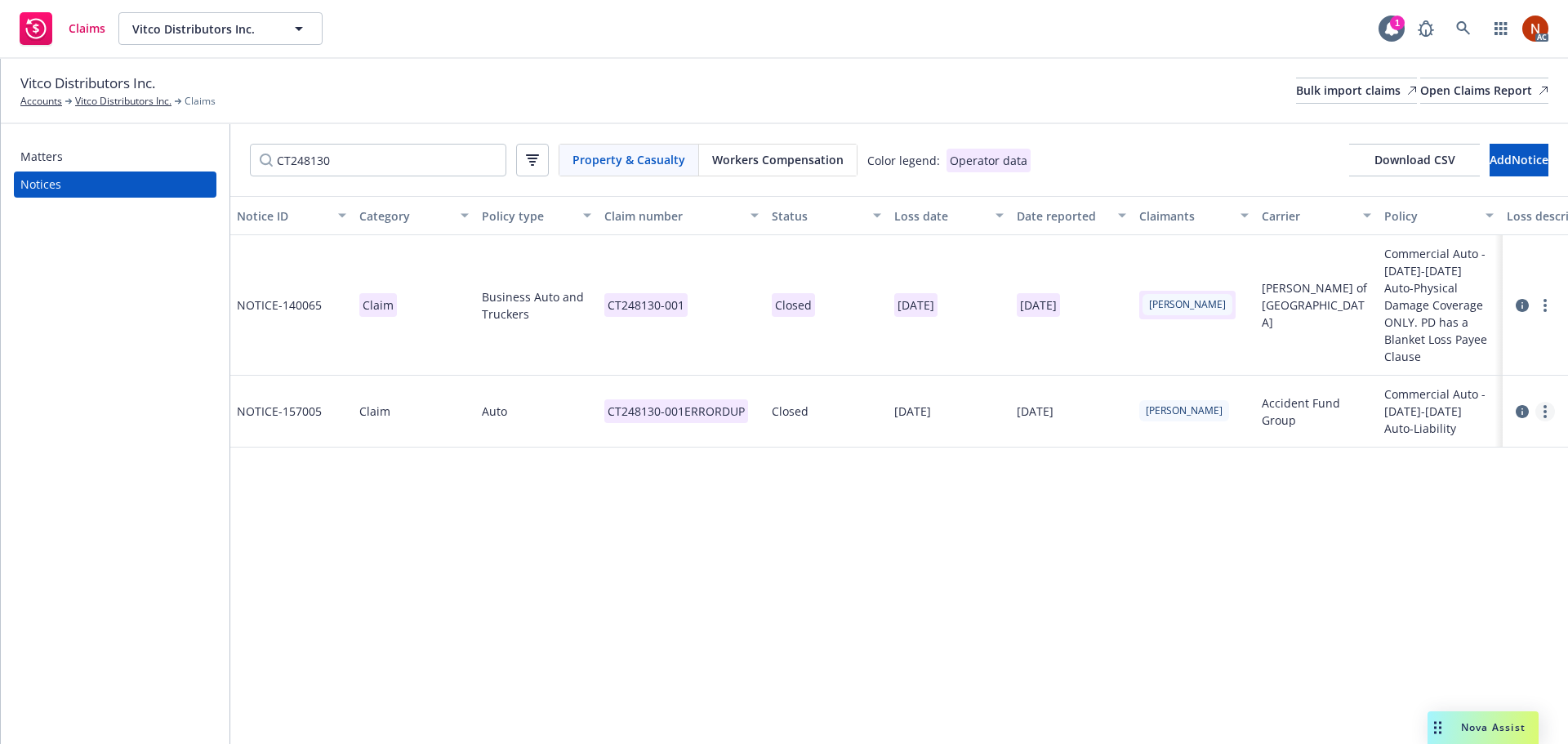
click at [1539, 402] on link "more" at bounding box center [1545, 411] width 19 height 19
click at [1456, 431] on link "Delete" at bounding box center [1476, 427] width 156 height 33
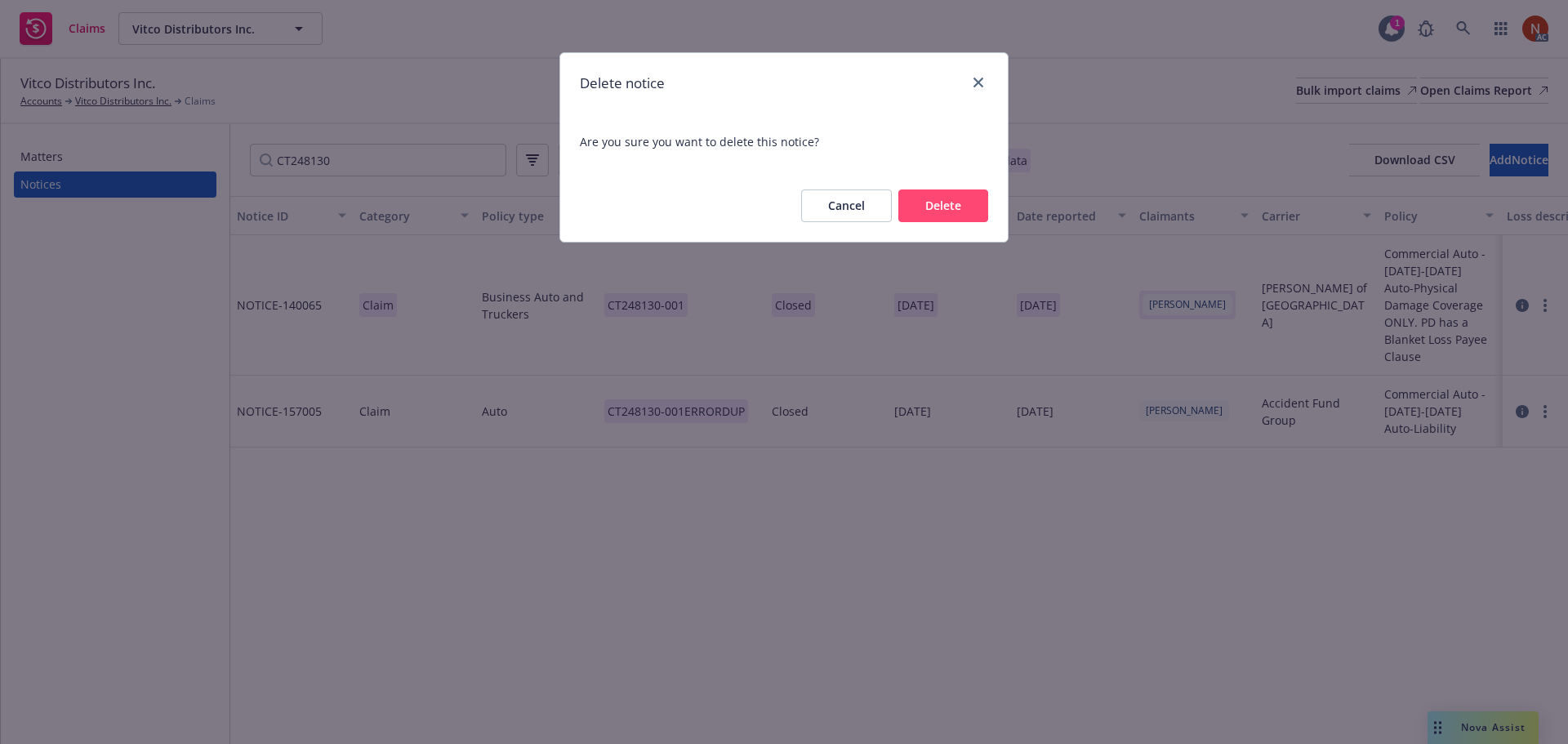
click at [925, 215] on button "Delete" at bounding box center [943, 206] width 89 height 33
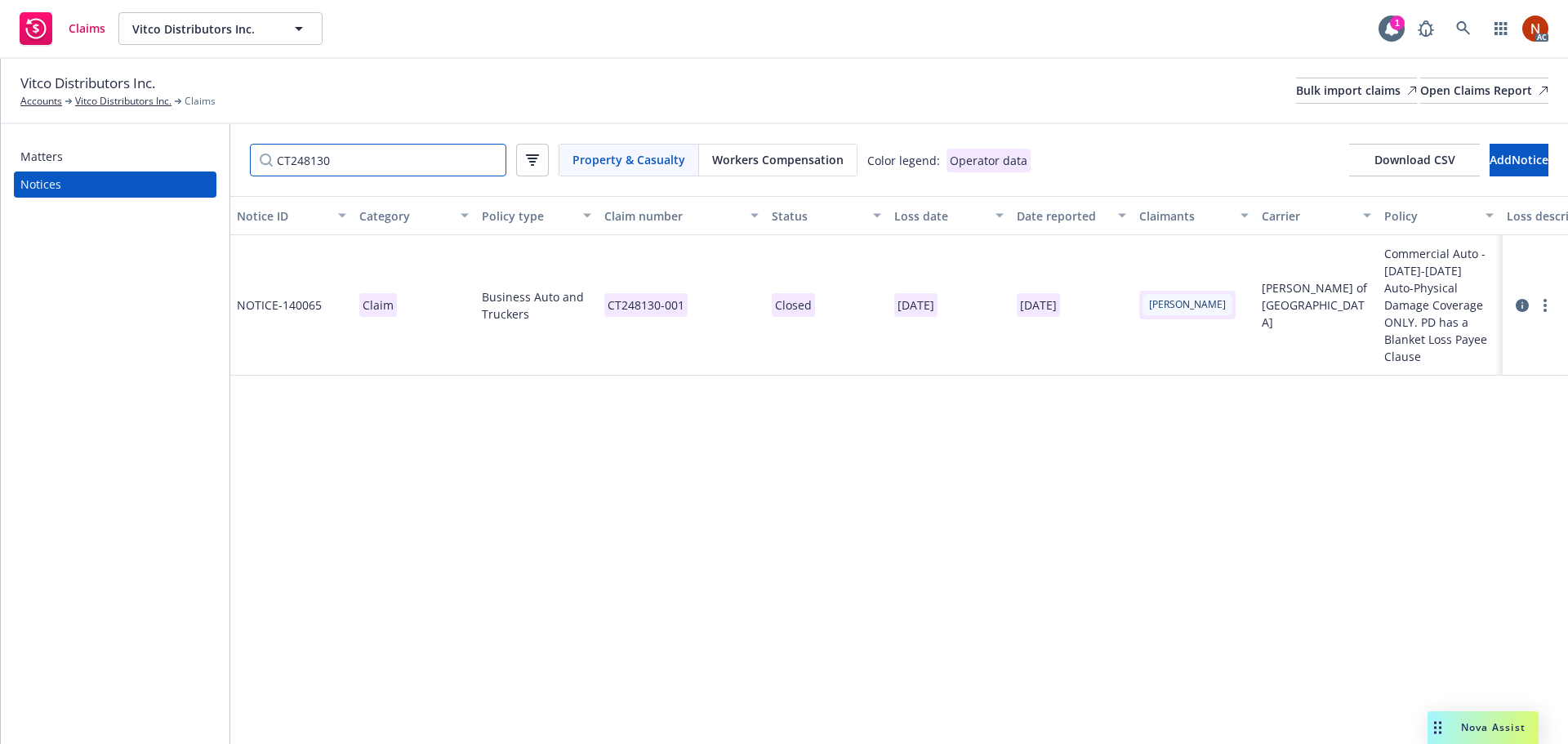
drag, startPoint x: 346, startPoint y: 156, endPoint x: 381, endPoint y: 182, distance: 43.6
click at [252, 157] on input "CT248130" at bounding box center [378, 160] width 257 height 33
paste input "099"
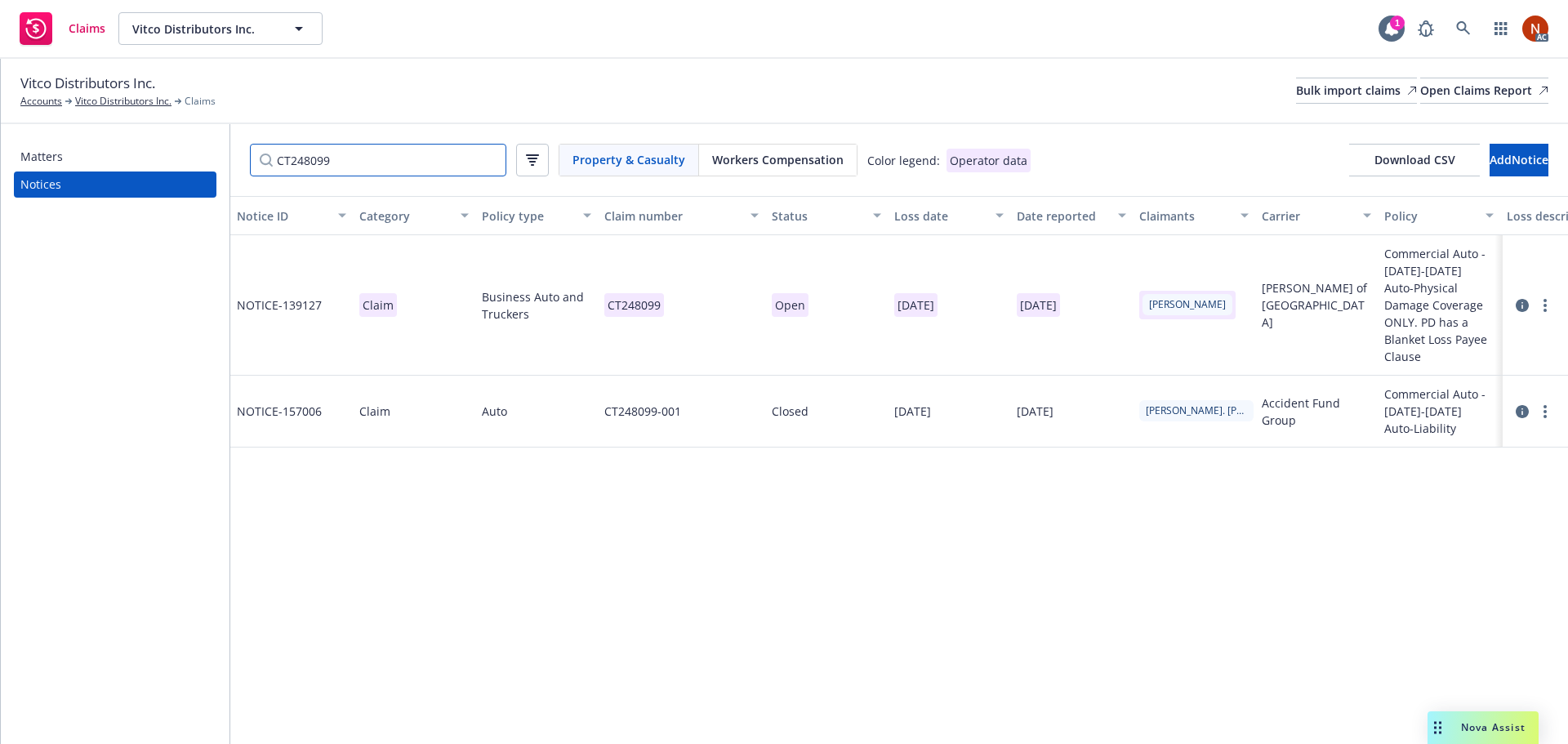
type input "CT248099"
click at [700, 314] on div "CT248099" at bounding box center [681, 305] width 167 height 140
click at [714, 385] on div "CT248099-001" at bounding box center [681, 411] width 167 height 72
click at [690, 285] on div "Claim number CT248099-001" at bounding box center [642, 257] width 243 height 95
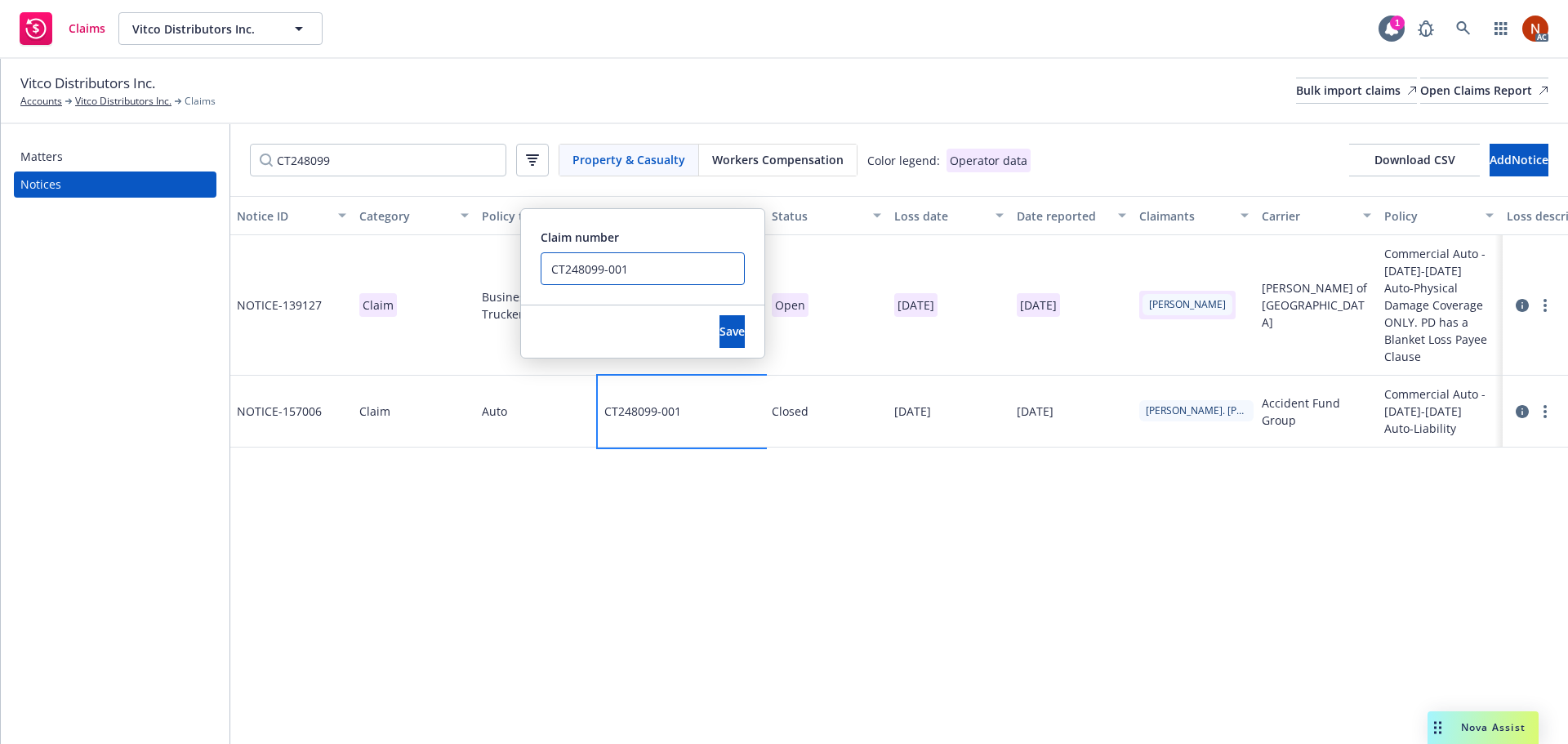
click at [687, 279] on input "CT248099-001" at bounding box center [643, 268] width 204 height 33
drag, startPoint x: 625, startPoint y: 271, endPoint x: 497, endPoint y: 252, distance: 129.4
click at [497, 252] on div "NOTICE- 139127 Claim Business Auto and Truckers CT248099 Open [DATE] [DATE] [PE…" at bounding box center [1173, 300] width 1886 height 130
type input "CT248099-001 - ERROR DUP"
click at [720, 318] on button "Save" at bounding box center [732, 331] width 25 height 33
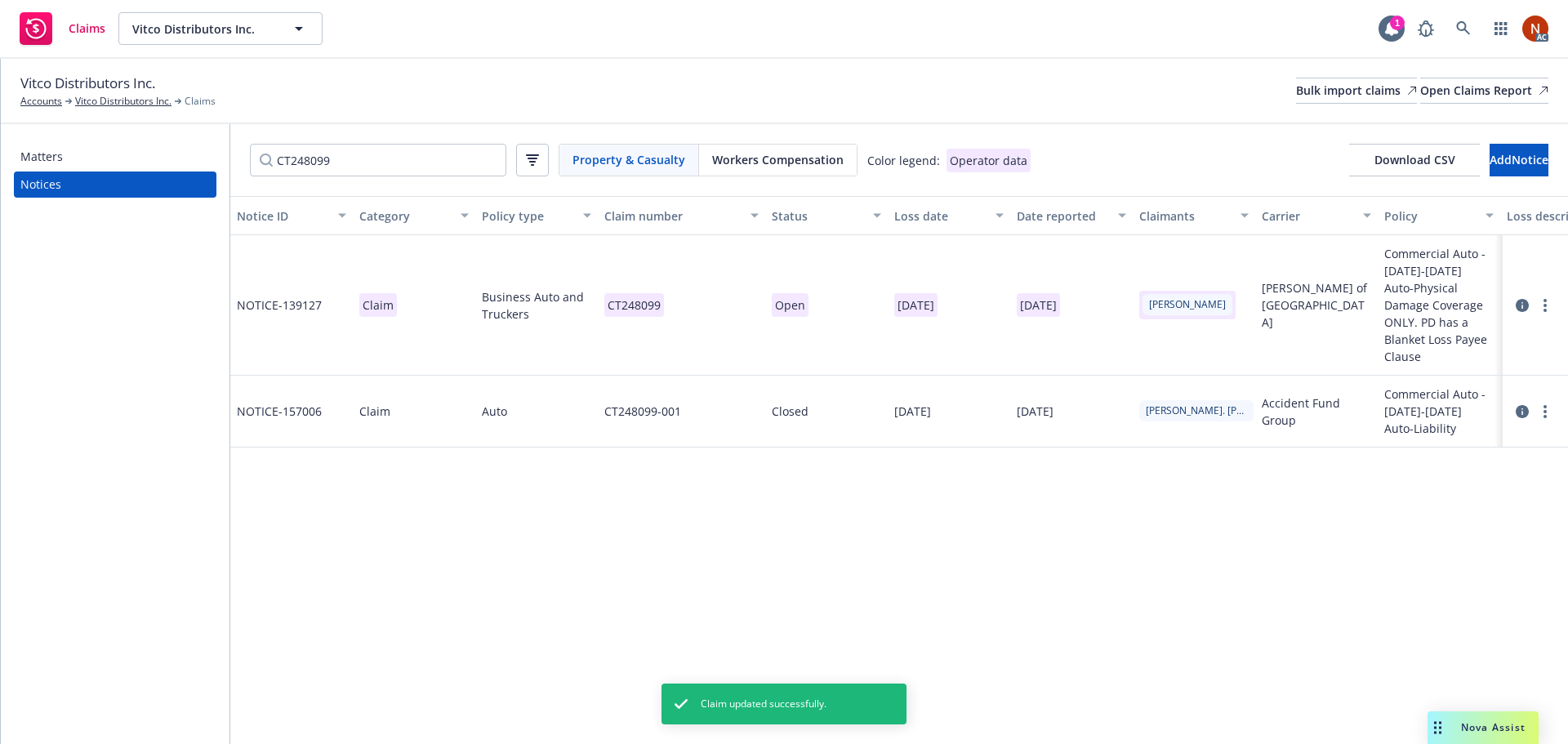
click at [732, 482] on div "Notice ID Category Policy type Claim number Status Loss date Date reported Clai…" at bounding box center [899, 470] width 1337 height 548
click at [691, 297] on div "CT248099" at bounding box center [681, 305] width 167 height 140
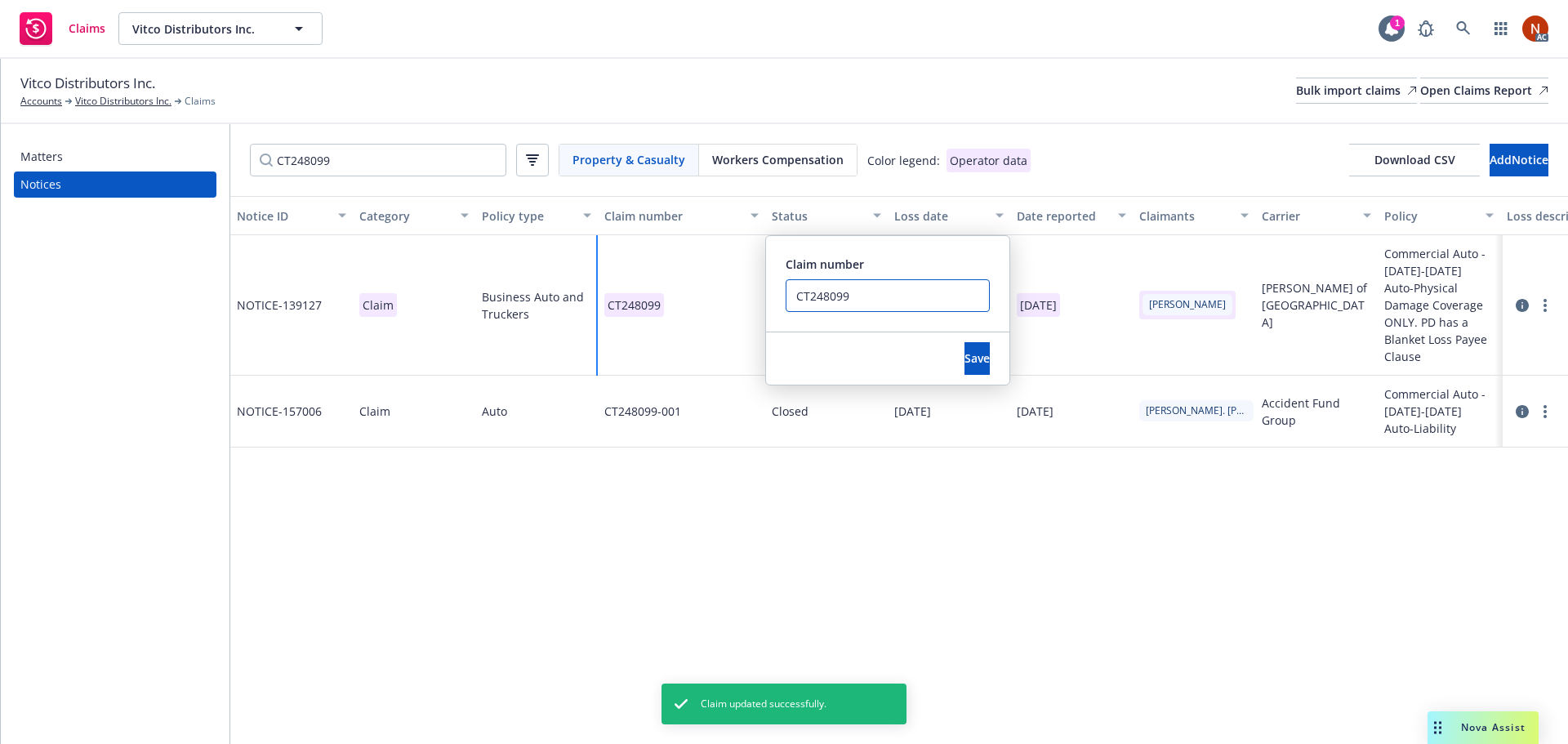
drag, startPoint x: 804, startPoint y: 294, endPoint x: 811, endPoint y: 311, distance: 18.4
click at [766, 294] on div "Claim number CT248099" at bounding box center [887, 283] width 243 height 95
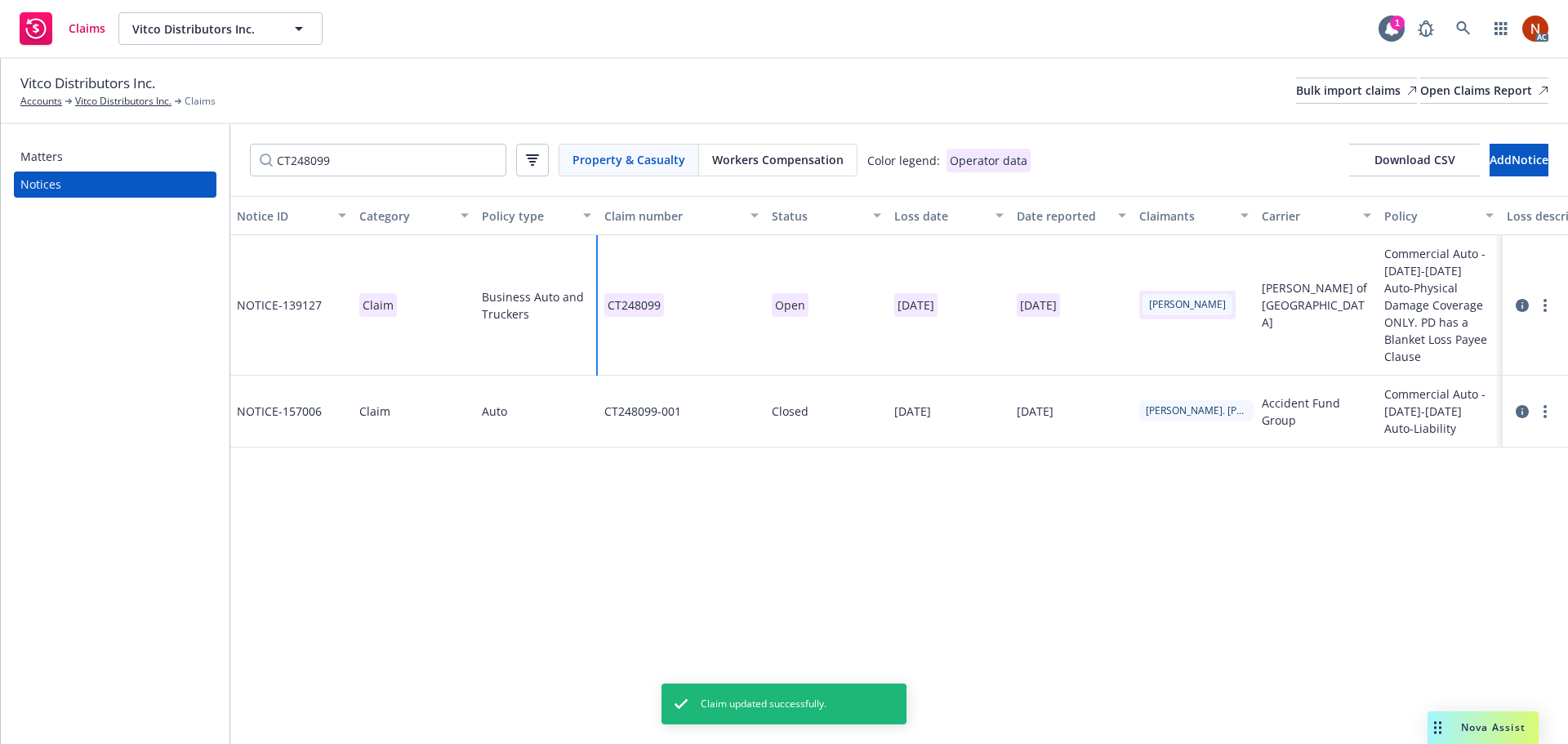
paste input "-001"
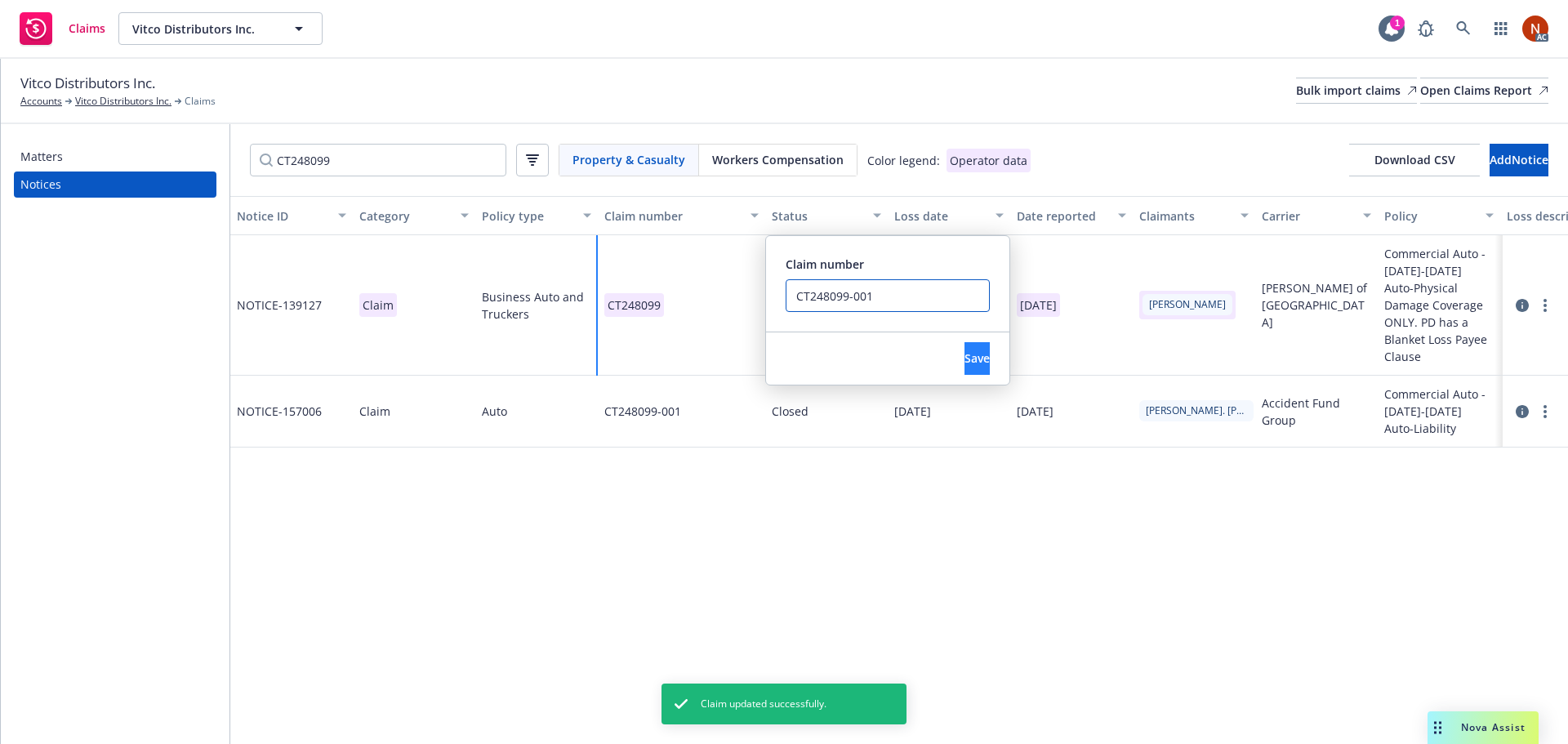
type input "CT248099-001"
click at [965, 364] on span "Save" at bounding box center [977, 358] width 25 height 16
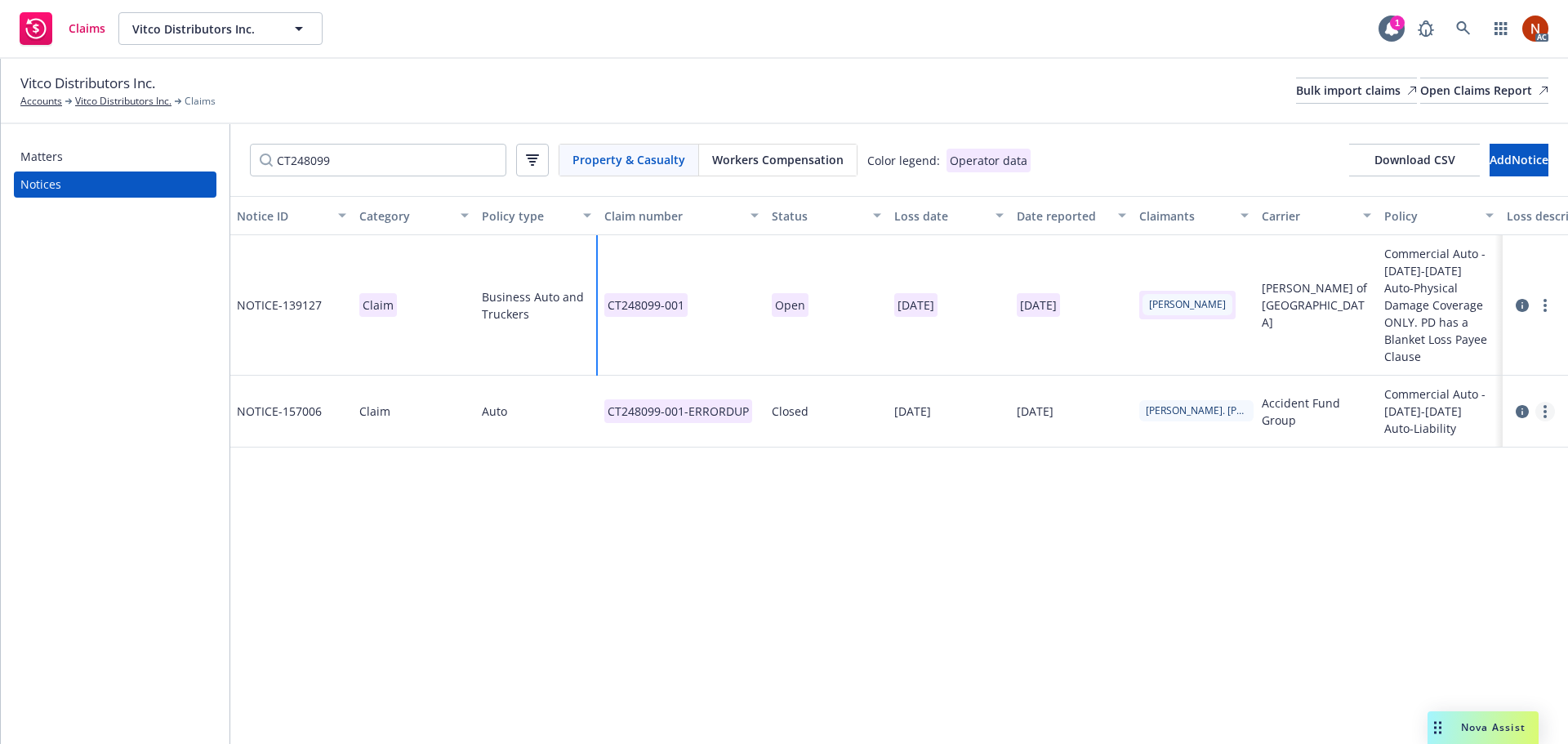
click at [1538, 402] on link "more" at bounding box center [1545, 411] width 19 height 19
click at [1482, 424] on link "Delete" at bounding box center [1476, 427] width 156 height 33
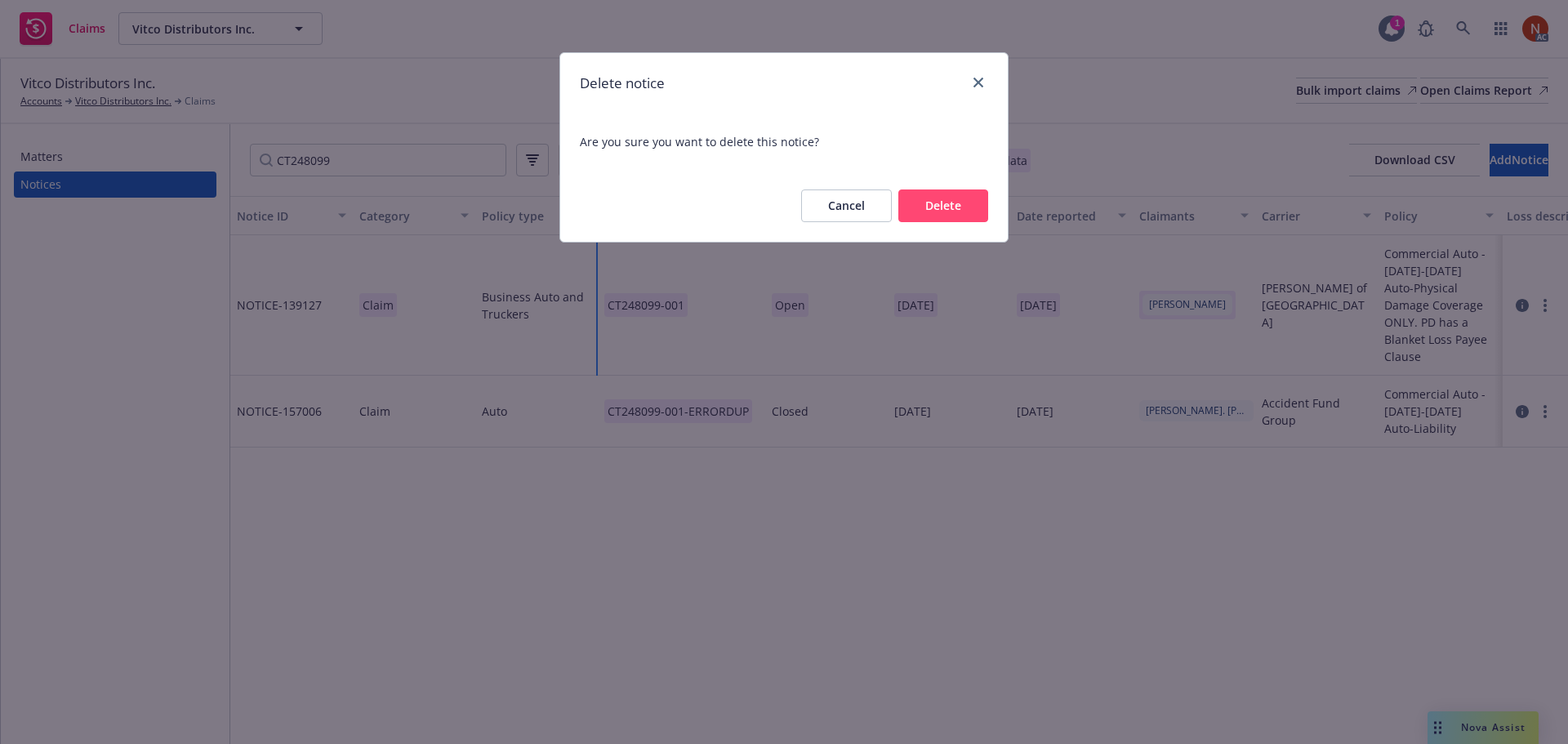
click at [960, 210] on button "Delete" at bounding box center [943, 206] width 89 height 33
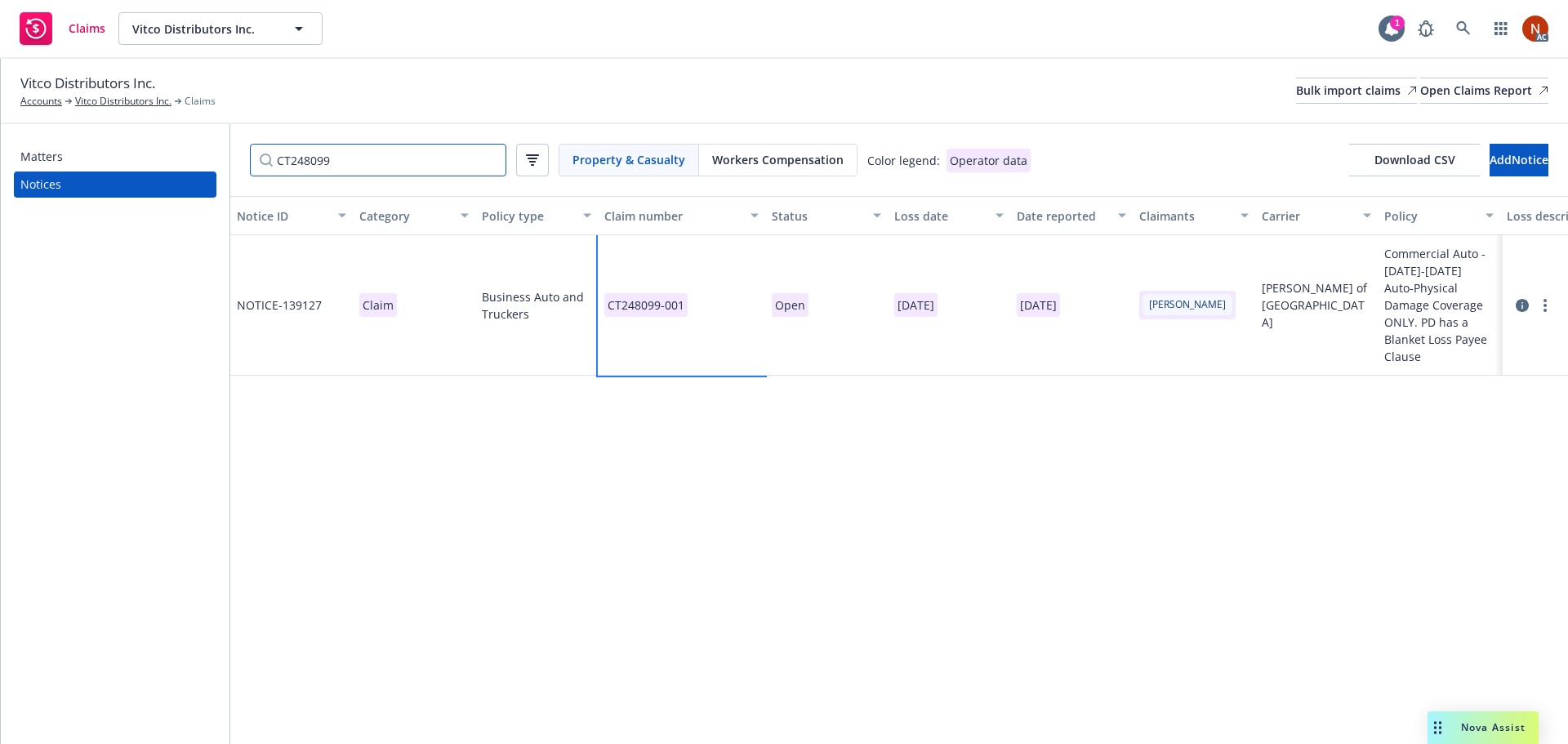
drag, startPoint x: 256, startPoint y: 149, endPoint x: 185, endPoint y: 151, distance: 71.0
click at [133, 146] on div "Matters Notices CT248099 Property & Casualty Workers Compensation Color legend:…" at bounding box center [784, 434] width 1567 height 620
paste input "578"
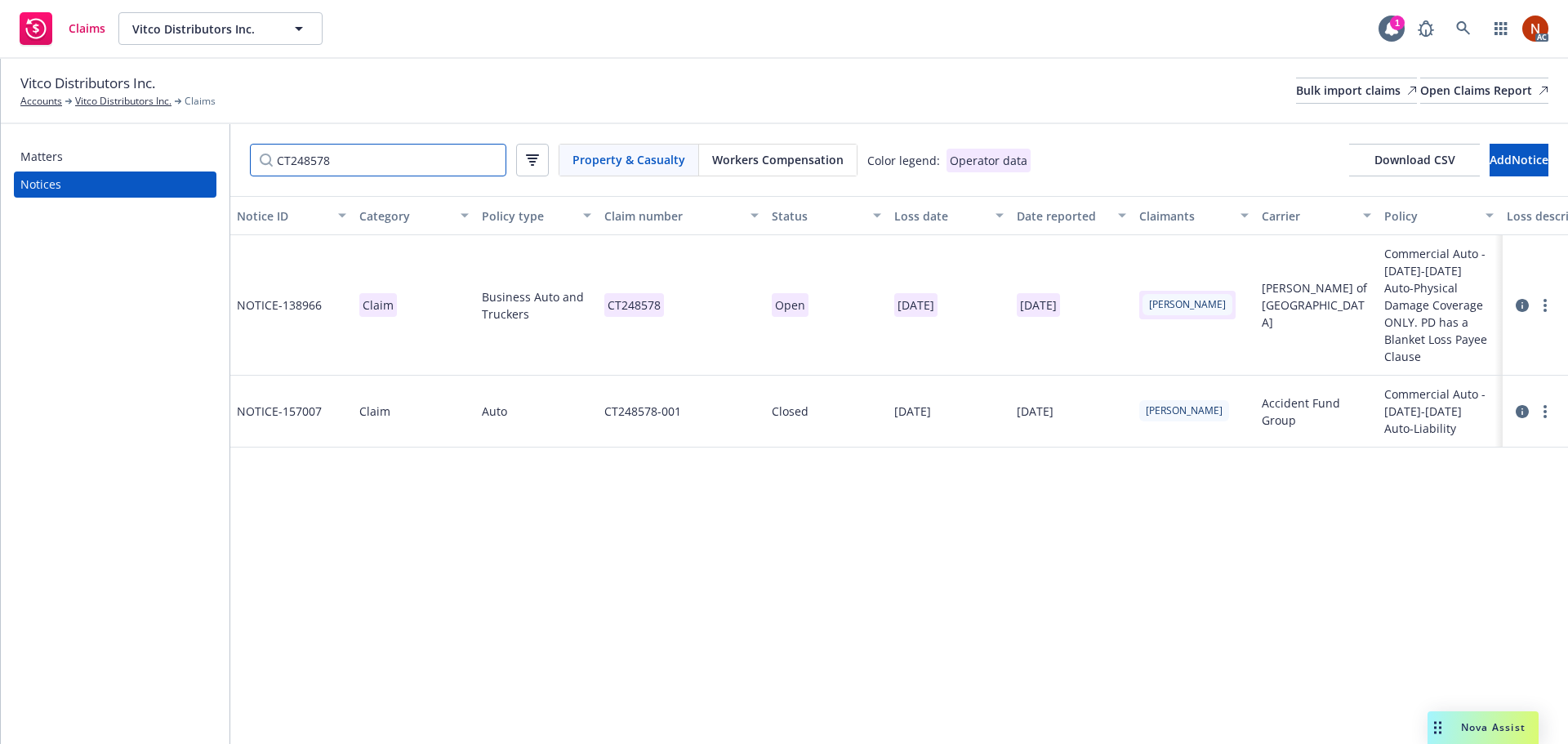
type input "CT248578"
click at [715, 387] on div "CT248578-001" at bounding box center [681, 411] width 167 height 72
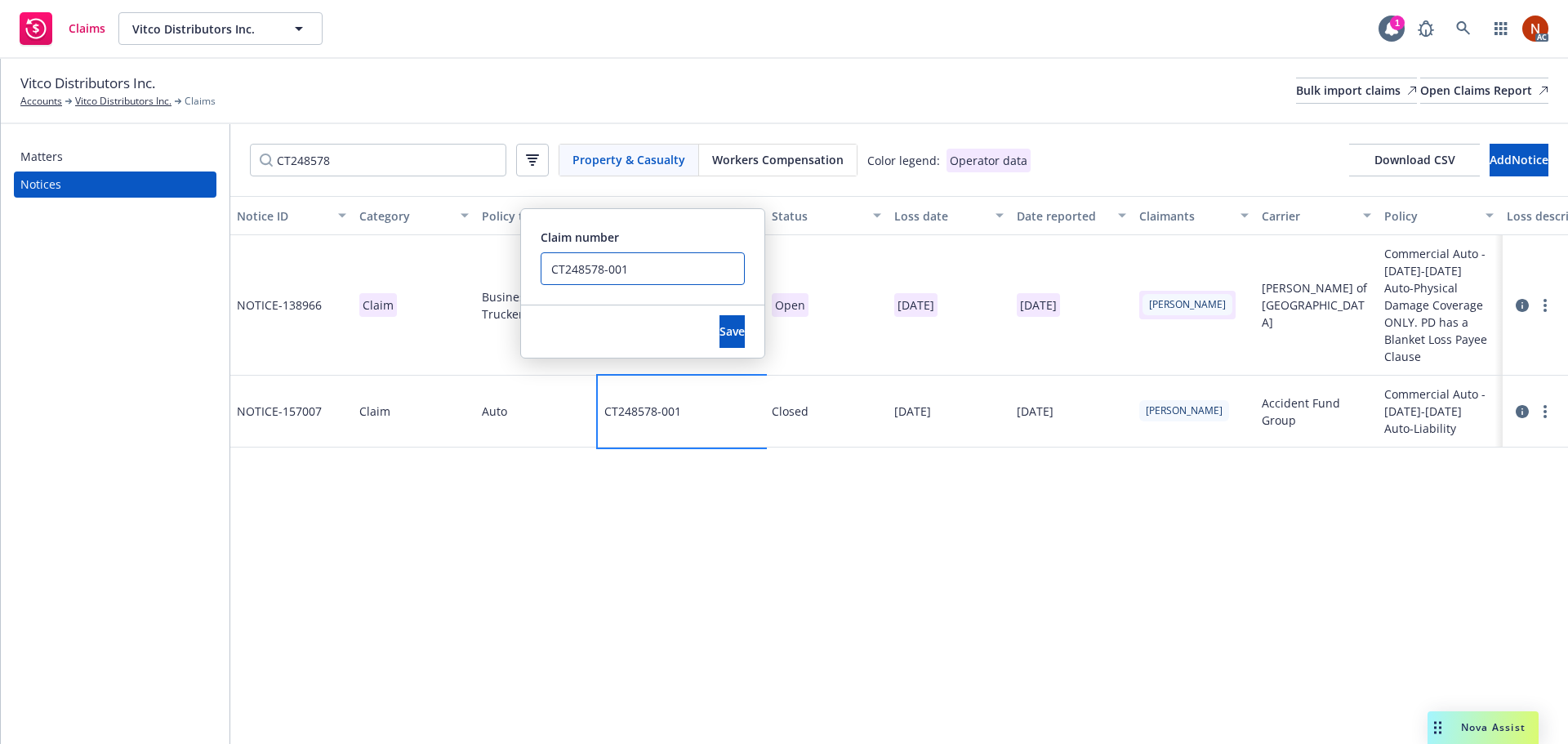
click at [697, 266] on input "CT248578-001" at bounding box center [643, 268] width 204 height 33
drag, startPoint x: 613, startPoint y: 270, endPoint x: 536, endPoint y: 272, distance: 77.0
click at [527, 268] on div "Claim number CT248578-001 ERROR DUP" at bounding box center [642, 257] width 243 height 95
type input "CT248578-001 ERROR DUP"
click at [720, 318] on button "Save" at bounding box center [732, 331] width 25 height 33
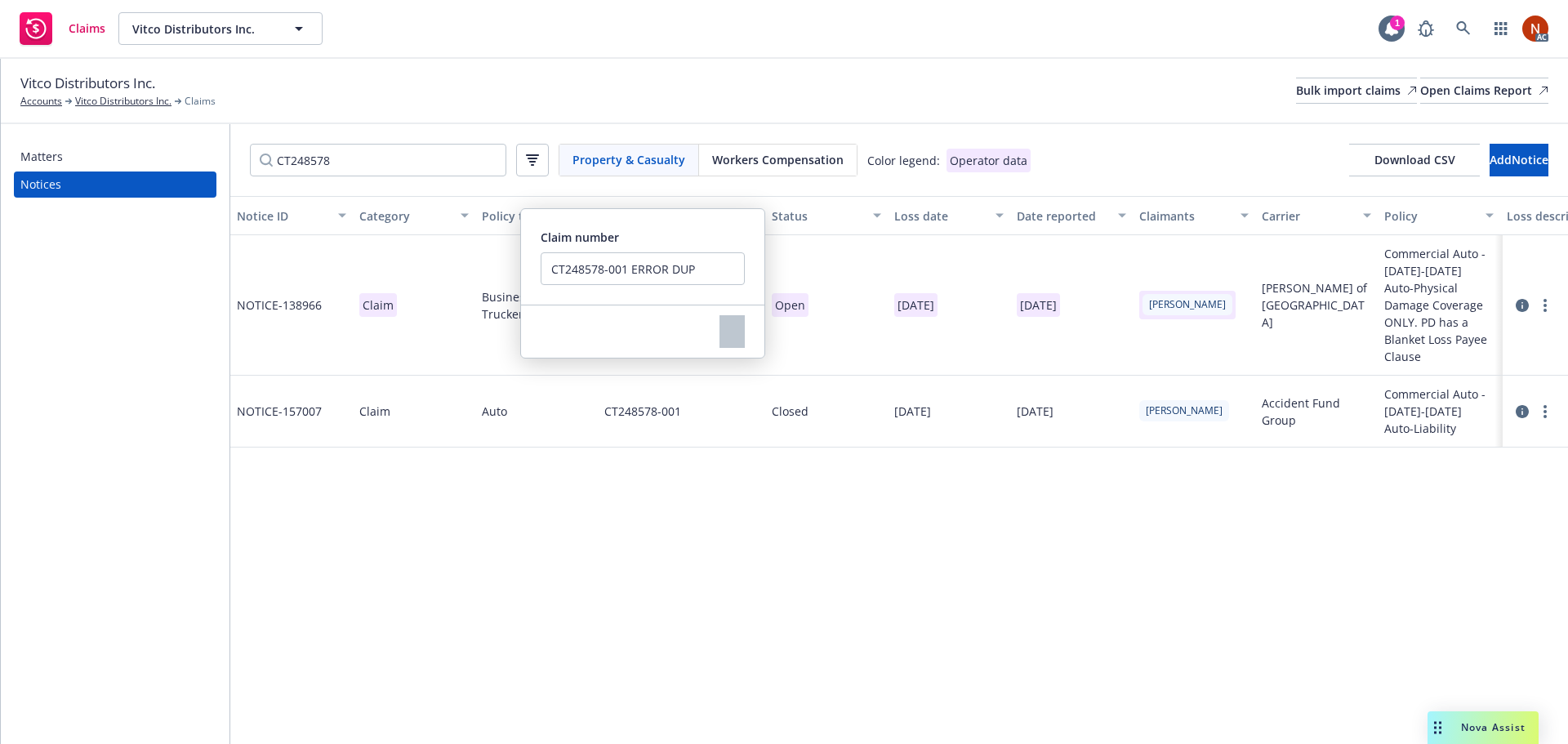
click at [683, 492] on div "Notice ID Category Policy type Claim number Status Loss date Date reported Clai…" at bounding box center [899, 470] width 1337 height 548
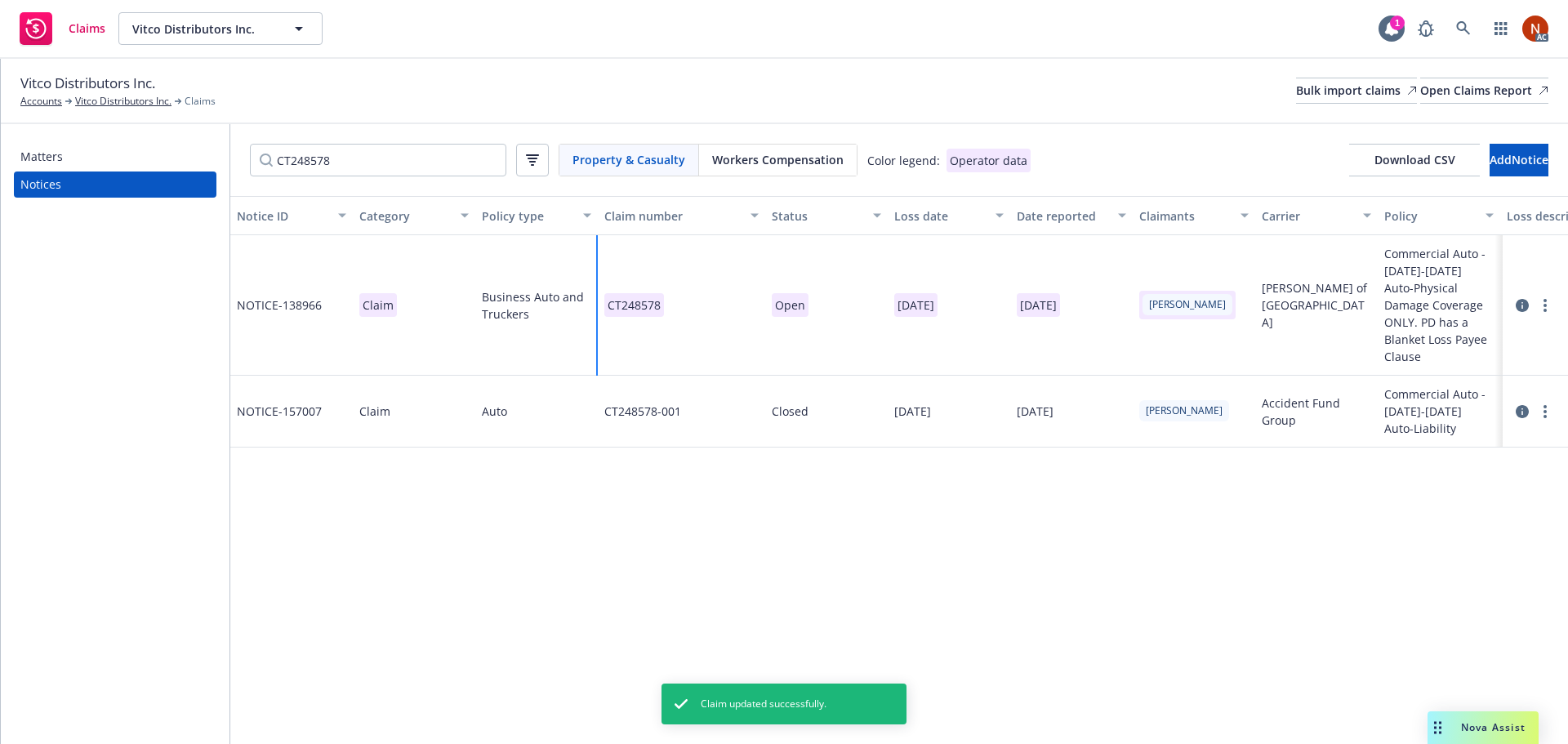
click at [680, 306] on div "CT248578" at bounding box center [681, 305] width 167 height 140
drag, startPoint x: 878, startPoint y: 295, endPoint x: 789, endPoint y: 297, distance: 89.0
click at [790, 297] on input "CT248578" at bounding box center [888, 295] width 204 height 33
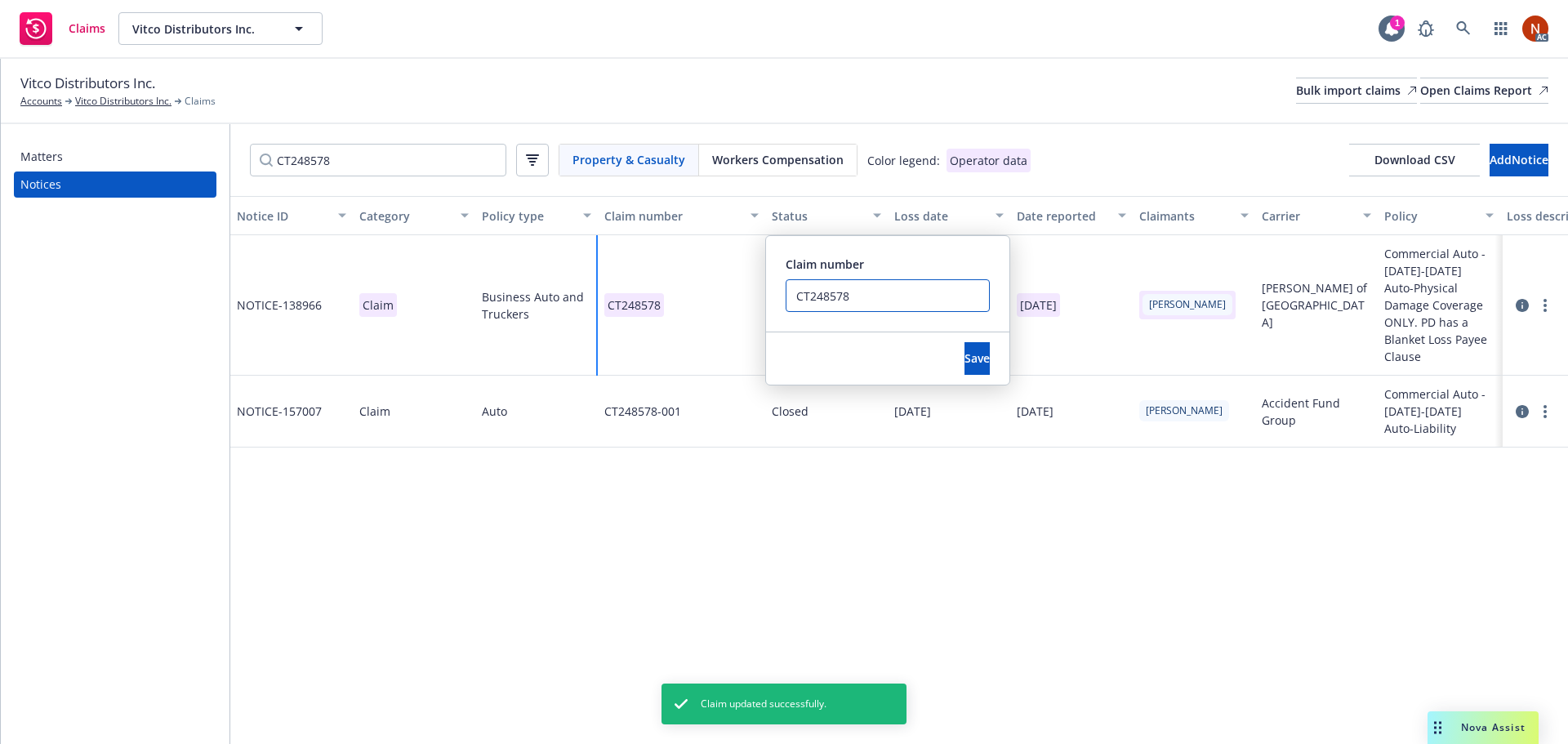
paste input "-001"
type input "CT248578-001"
click at [965, 362] on span "Save" at bounding box center [977, 358] width 25 height 16
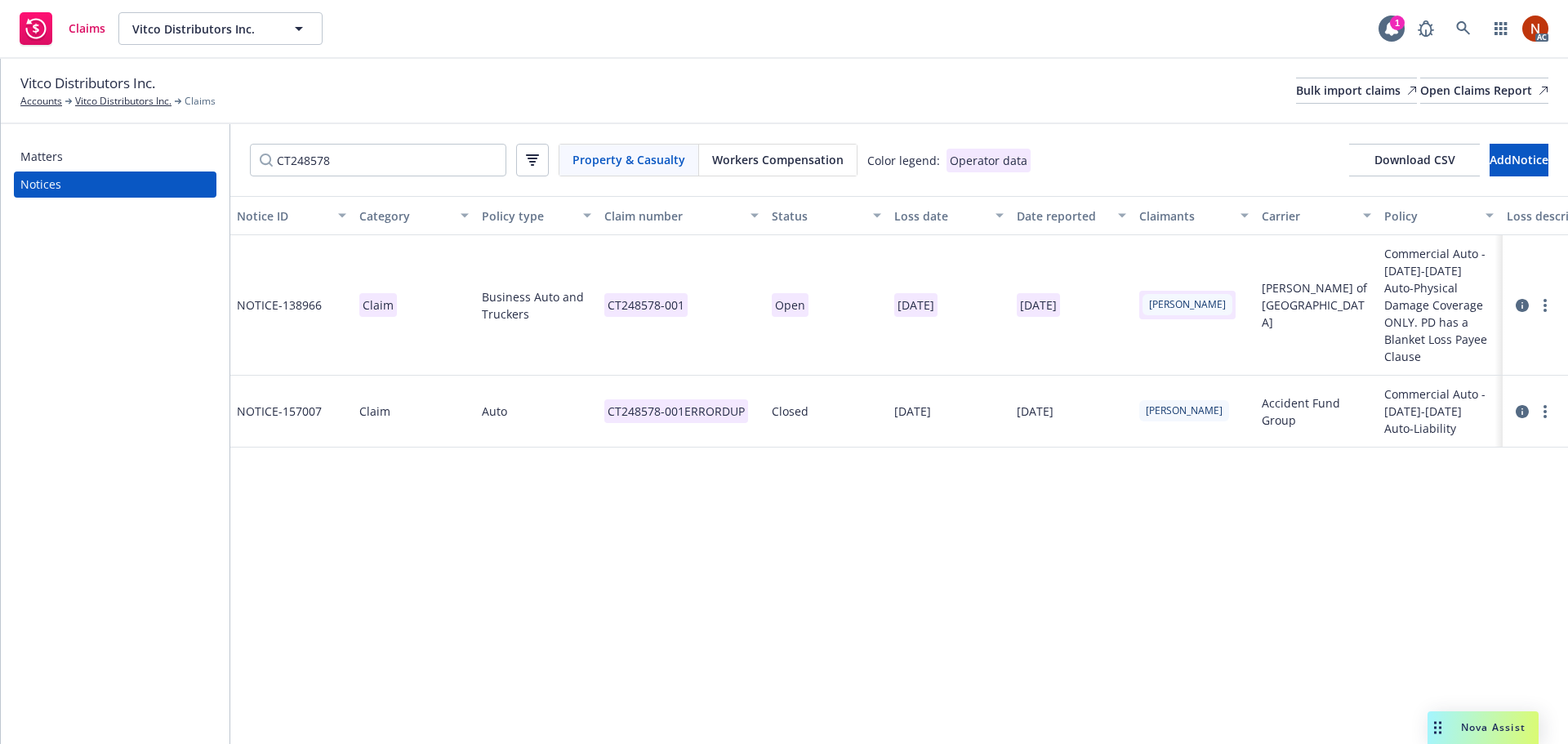
drag, startPoint x: 1546, startPoint y: 397, endPoint x: 1517, endPoint y: 405, distance: 30.1
click at [1546, 402] on link "more" at bounding box center [1545, 411] width 19 height 19
click at [1436, 429] on link "Delete" at bounding box center [1476, 427] width 156 height 33
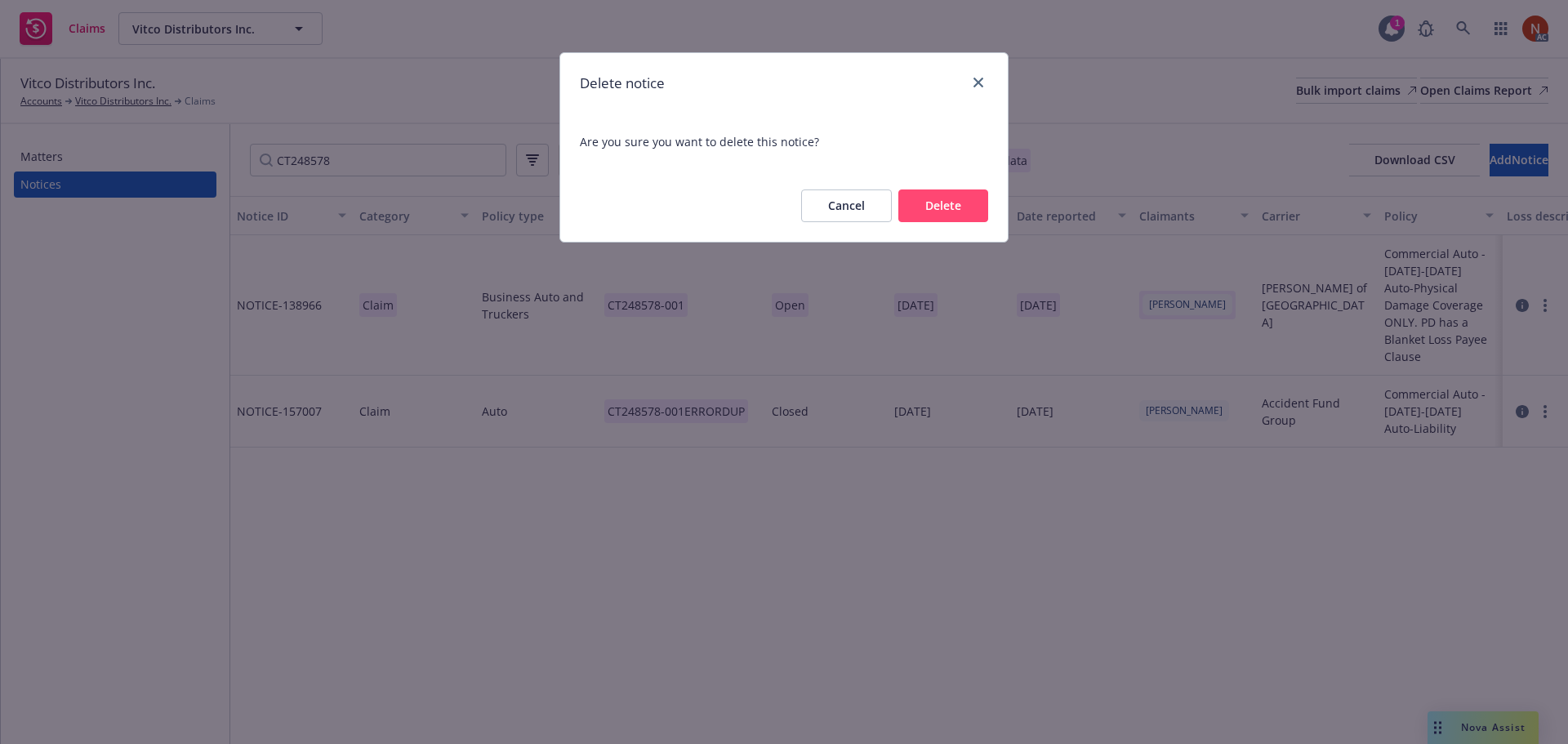
click at [971, 206] on button "Delete" at bounding box center [943, 206] width 89 height 33
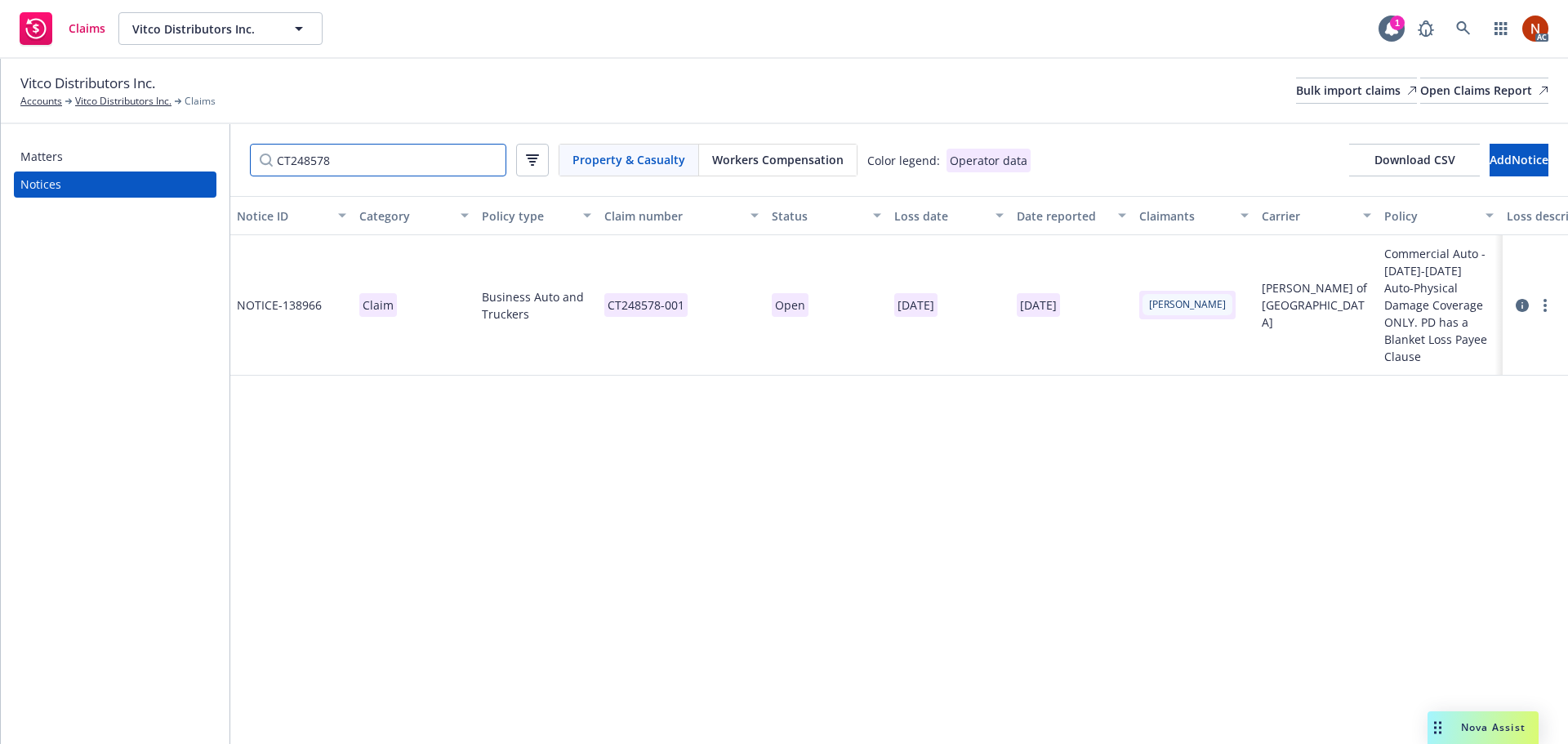
click at [347, 158] on input "CT248578" at bounding box center [378, 160] width 257 height 33
drag, startPoint x: 354, startPoint y: 160, endPoint x: 173, endPoint y: 159, distance: 181.0
click at [160, 155] on div "Matters Notices CT248578 Property & Casualty Workers Compensation Color legend:…" at bounding box center [784, 434] width 1567 height 620
paste input "[PHONE_NUMBER]"
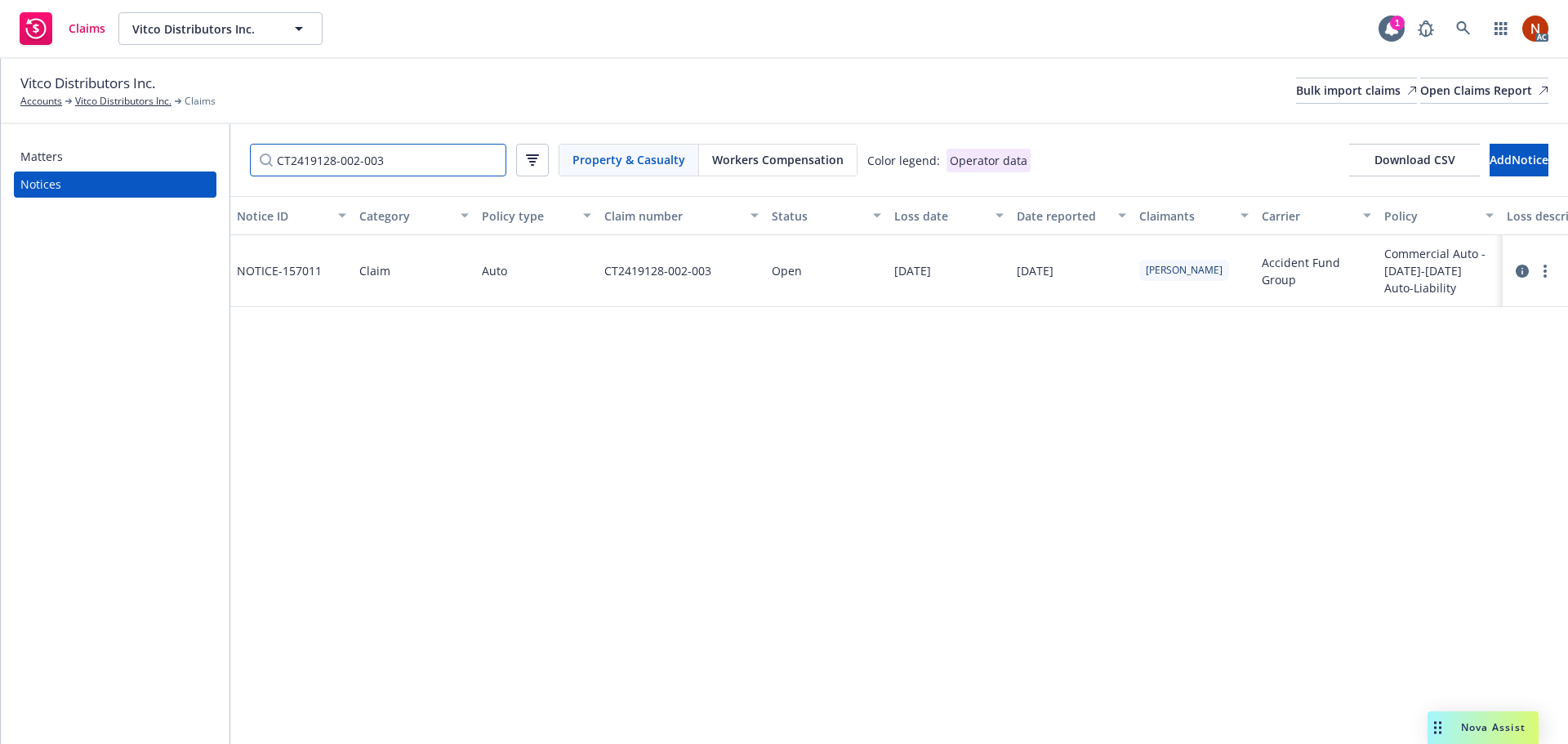
drag, startPoint x: 345, startPoint y: 161, endPoint x: 583, endPoint y: 164, distance: 238.0
click at [583, 164] on div "CT2419128-002-003 Property & Casualty Workers Compensation Color legend: Operat…" at bounding box center [640, 160] width 781 height 33
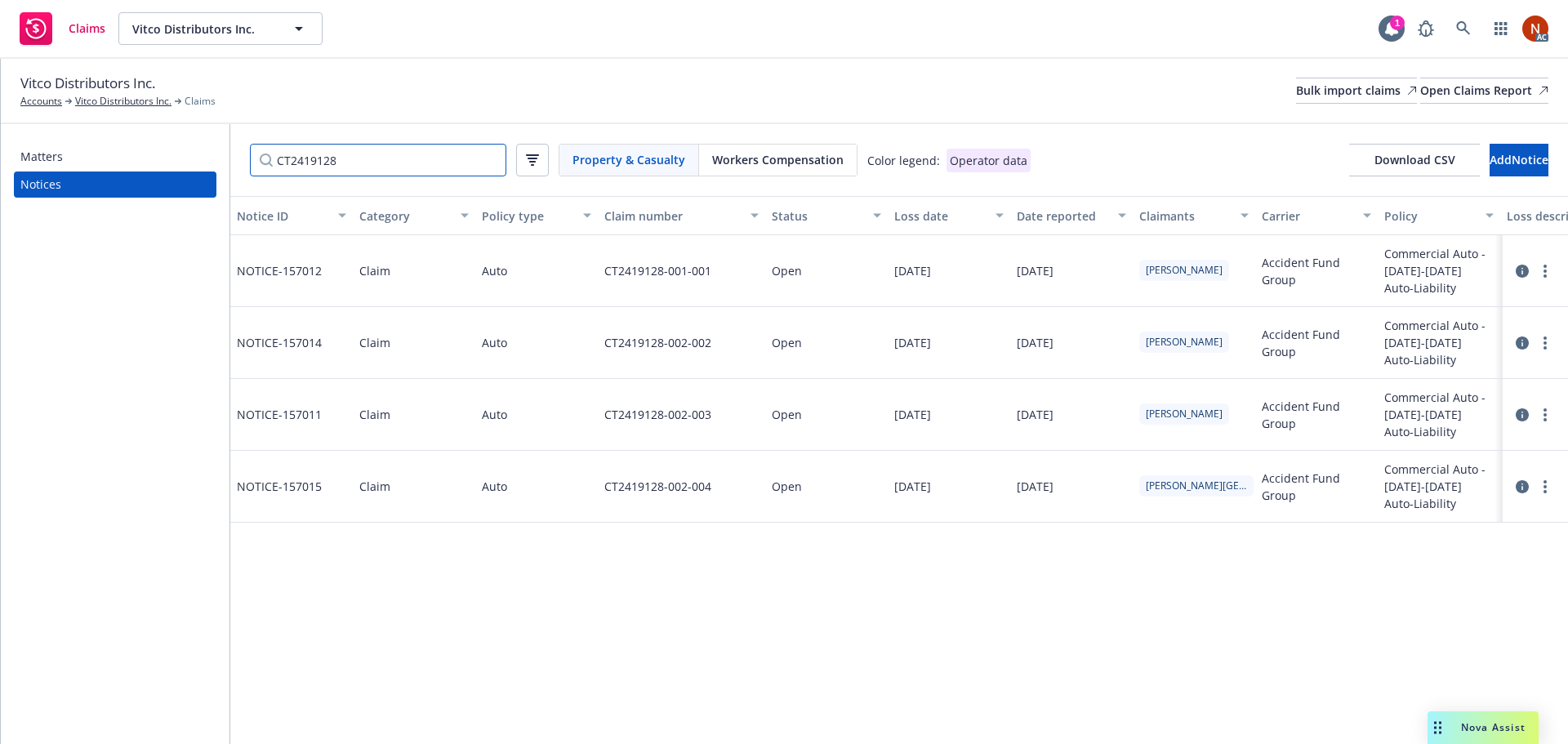
drag, startPoint x: 412, startPoint y: 164, endPoint x: 392, endPoint y: 163, distance: 20.0
click at [408, 164] on input "CT2419128" at bounding box center [378, 160] width 257 height 33
drag, startPoint x: 377, startPoint y: 162, endPoint x: 169, endPoint y: 159, distance: 208.0
click at [169, 159] on div "Matters Notices CT2419128 Property & Casualty Workers Compensation Color legend…" at bounding box center [784, 434] width 1567 height 620
paste input "22102"
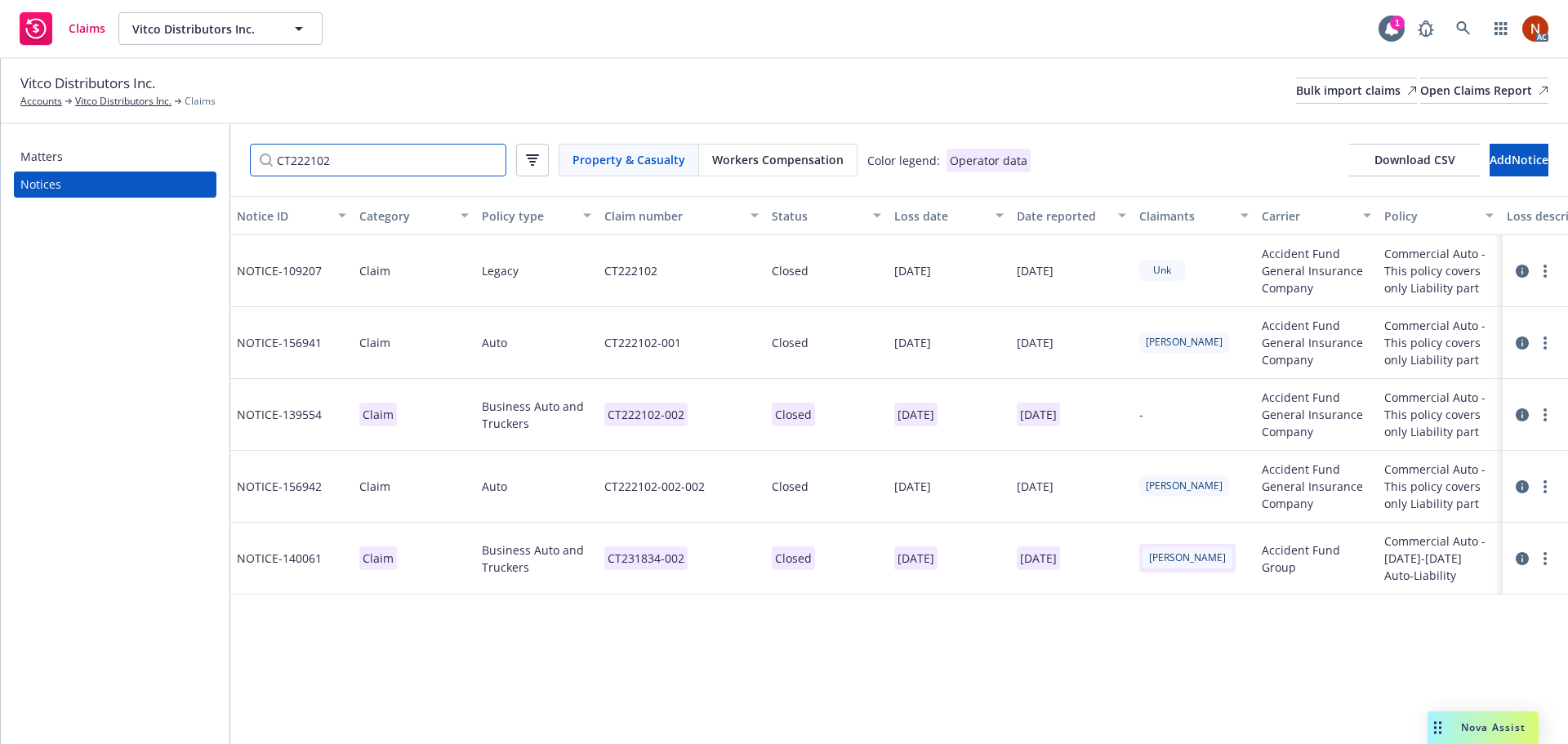
type input "CT222102"
click at [748, 487] on div "CT222102-002-002" at bounding box center [681, 487] width 167 height 72
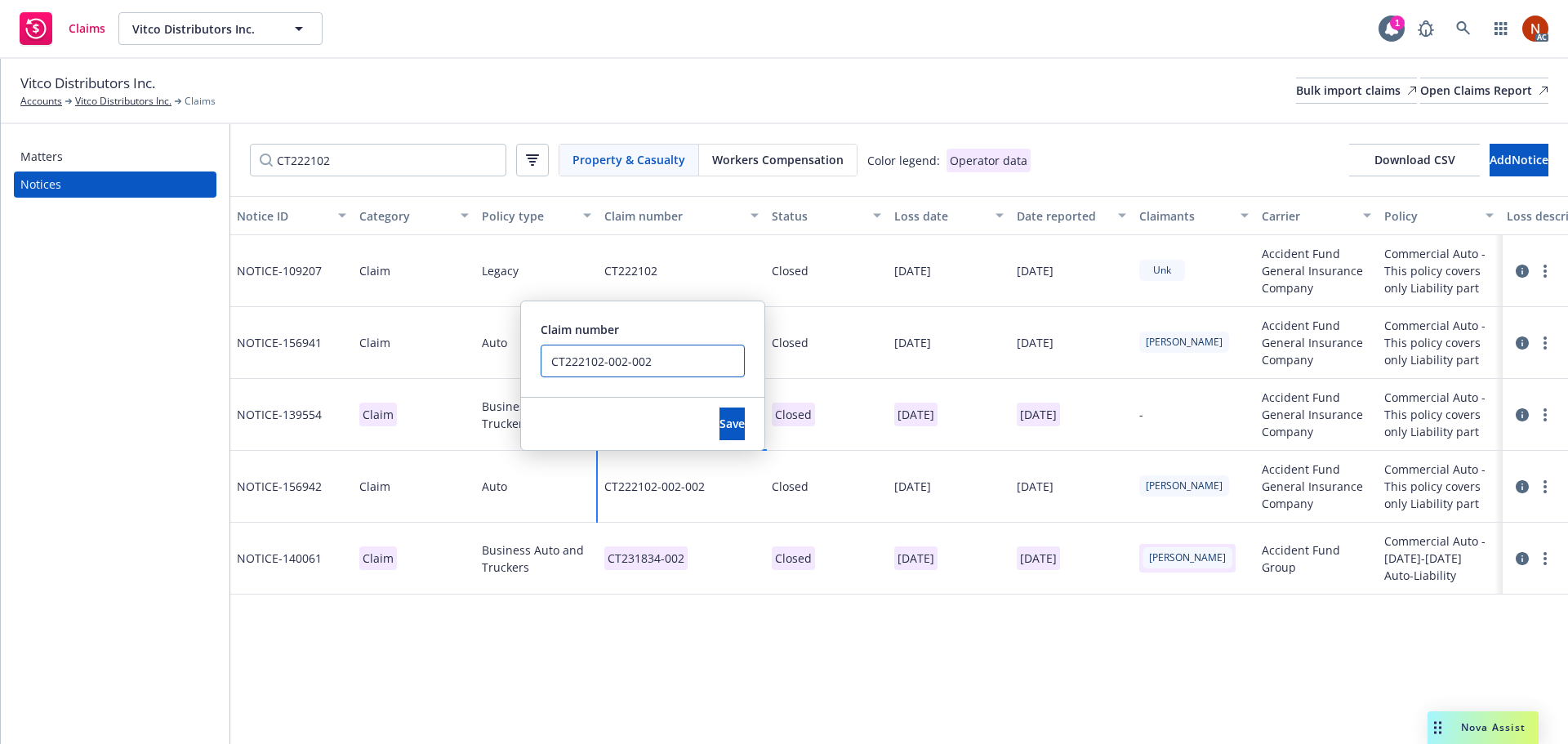
click at [691, 368] on input "CT222102-002-002" at bounding box center [643, 360] width 204 height 33
drag, startPoint x: 652, startPoint y: 362, endPoint x: 507, endPoint y: 359, distance: 145.0
click at [507, 359] on div "NOTICE- 109207 Claim Legacy CT222102 Closed [DATE] [DATE] Unk Accident Fund Gen…" at bounding box center [1173, 398] width 1886 height 327
type input "CT222102-002-002 - ERROR DUP"
click at [720, 408] on button "Save" at bounding box center [732, 424] width 25 height 33
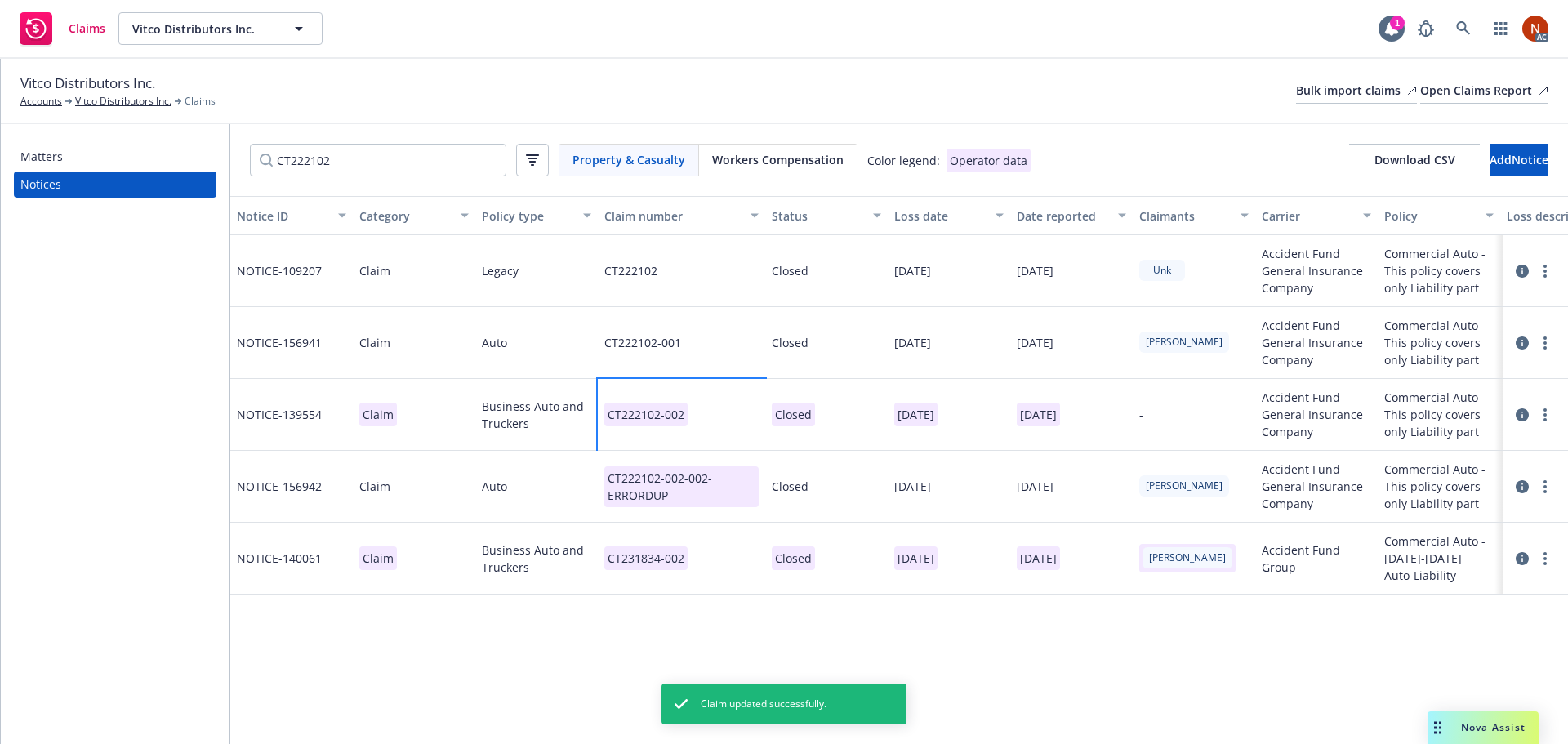
click at [705, 411] on div "CT222102-002" at bounding box center [681, 415] width 167 height 72
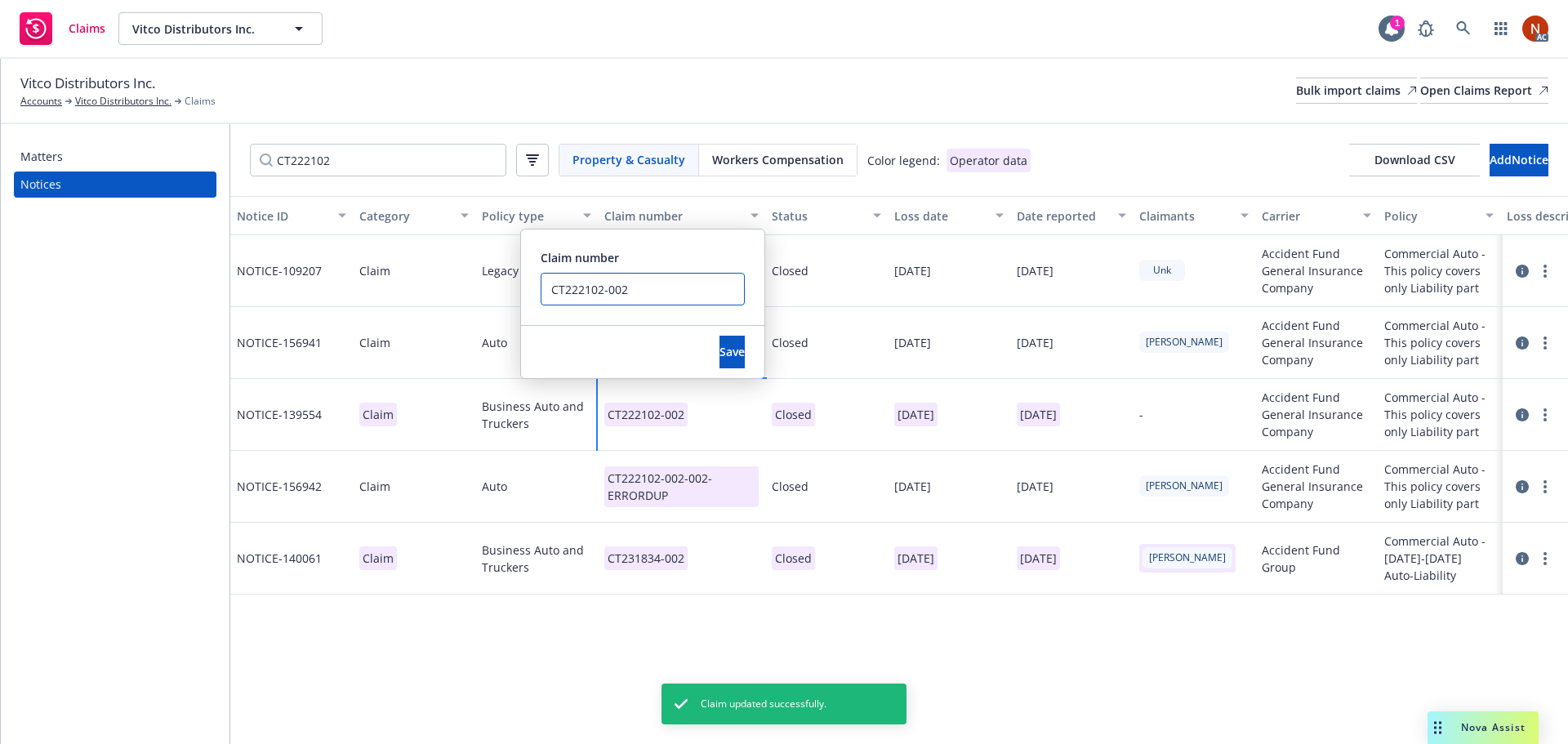
drag, startPoint x: 639, startPoint y: 289, endPoint x: 506, endPoint y: 279, distance: 133.4
click at [506, 279] on div "NOTICE- 109207 Claim Legacy CT222102 Closed [DATE] [DATE] Unk Accident Fund Gen…" at bounding box center [1173, 398] width 1886 height 327
paste input "-002"
type input "CT222102-002-002"
click at [720, 345] on span "Save" at bounding box center [732, 351] width 25 height 16
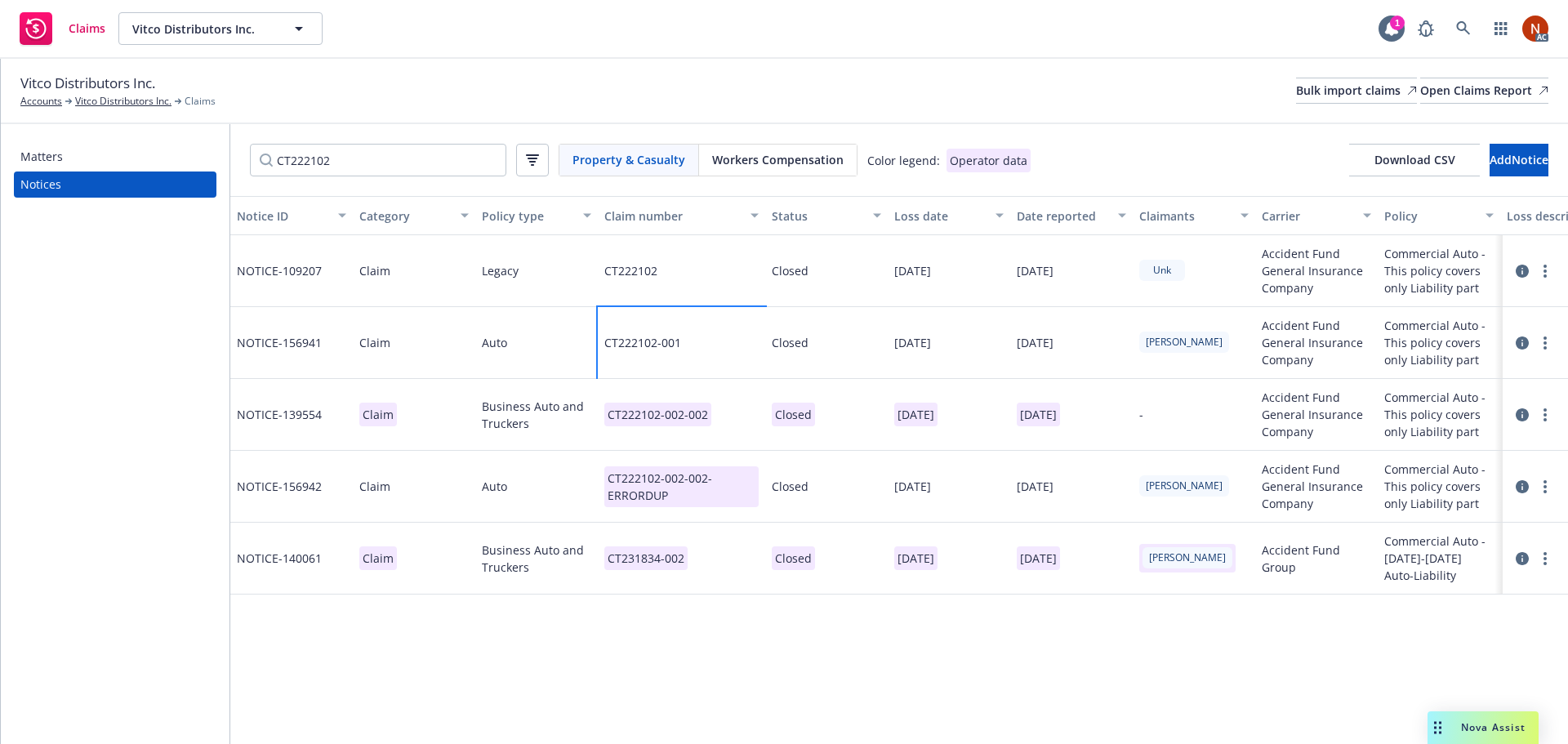
click at [710, 351] on div "CT222102-001" at bounding box center [681, 343] width 167 height 72
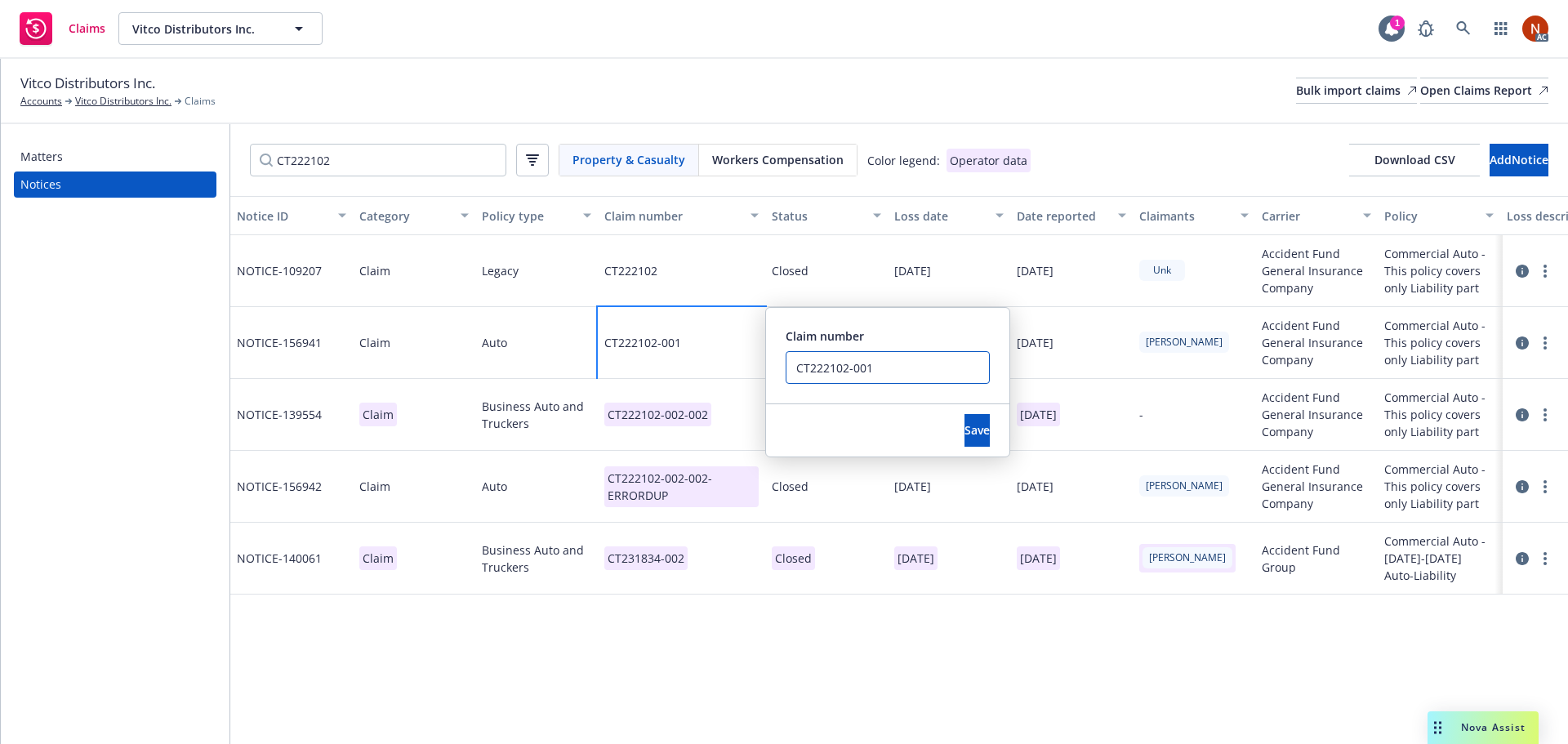
click at [880, 364] on input "CT222102-001" at bounding box center [888, 367] width 204 height 33
drag, startPoint x: 871, startPoint y: 364, endPoint x: 696, endPoint y: 359, distance: 175.1
click at [684, 355] on div "CT222102-001 Claim number CT222102-001 ERROR DUP Save" at bounding box center [681, 343] width 167 height 72
type input "CT222102-001 ERROR DUP"
click at [965, 431] on button "Save" at bounding box center [977, 430] width 25 height 33
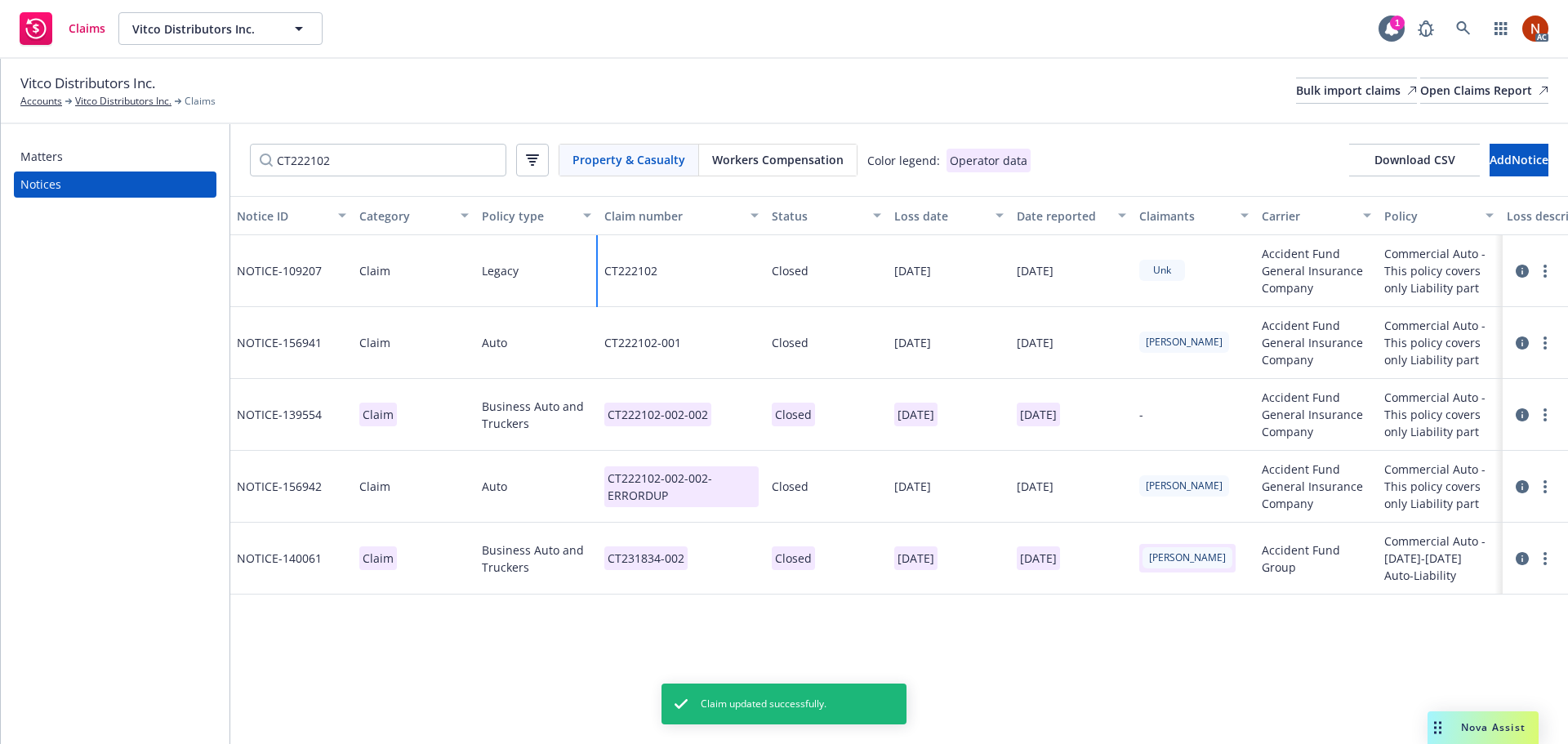
click at [710, 276] on div "CT222102" at bounding box center [681, 271] width 167 height 72
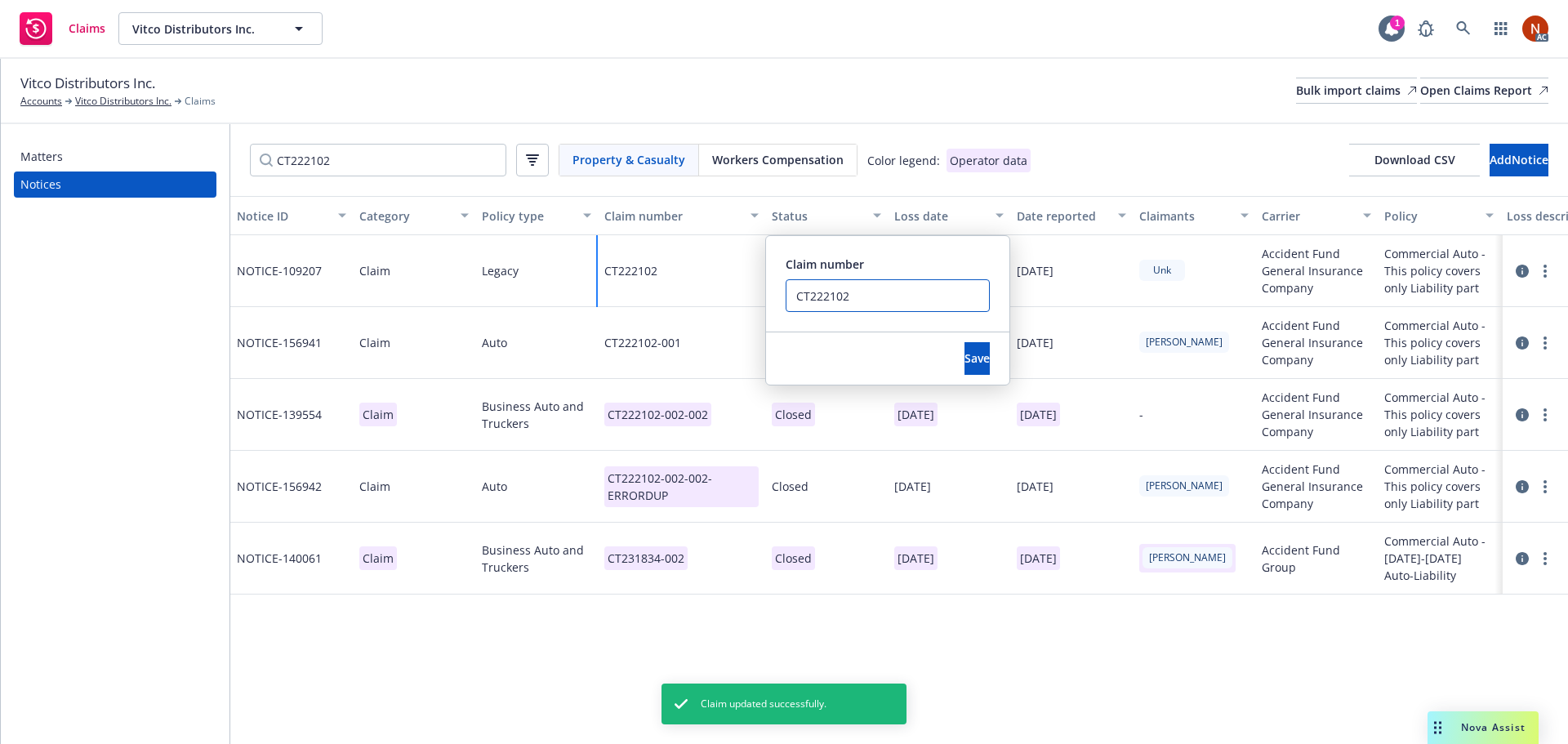
drag, startPoint x: 860, startPoint y: 297, endPoint x: 728, endPoint y: 299, distance: 132.0
click at [728, 299] on div "CT222102 Claim number CT222102 Save" at bounding box center [681, 271] width 167 height 72
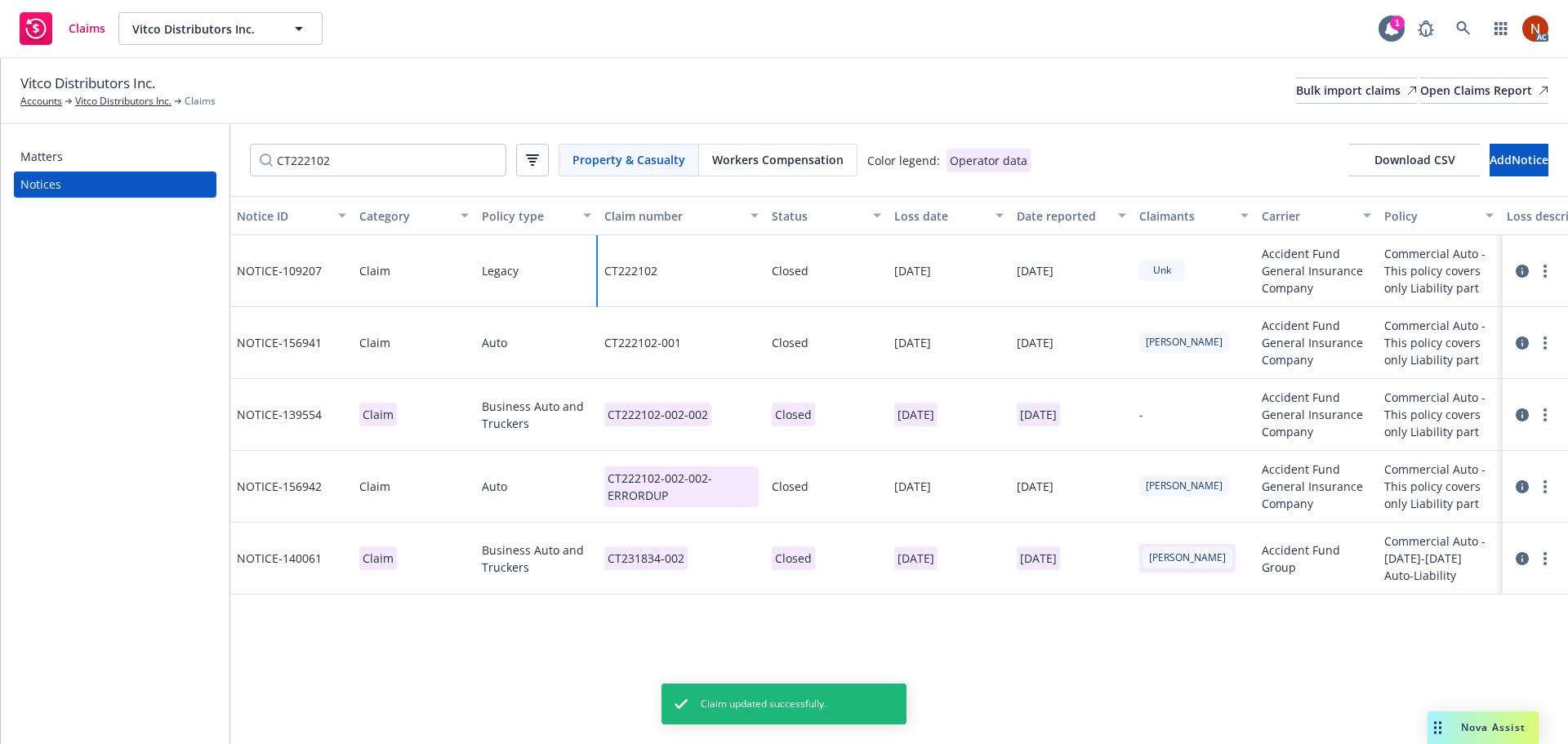
paste input "-001"
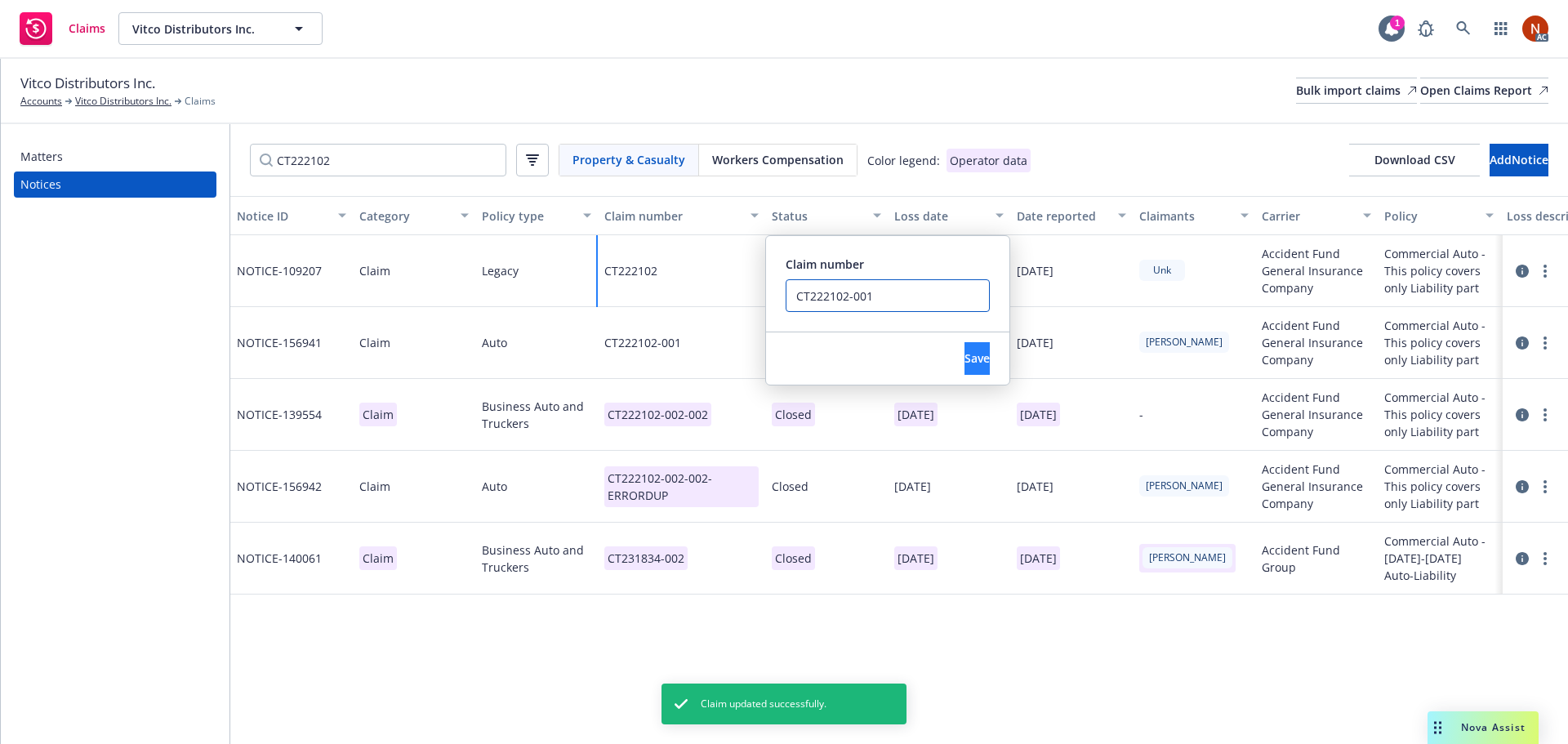
type input "CT222102-001"
click at [973, 360] on button "Save" at bounding box center [977, 358] width 25 height 33
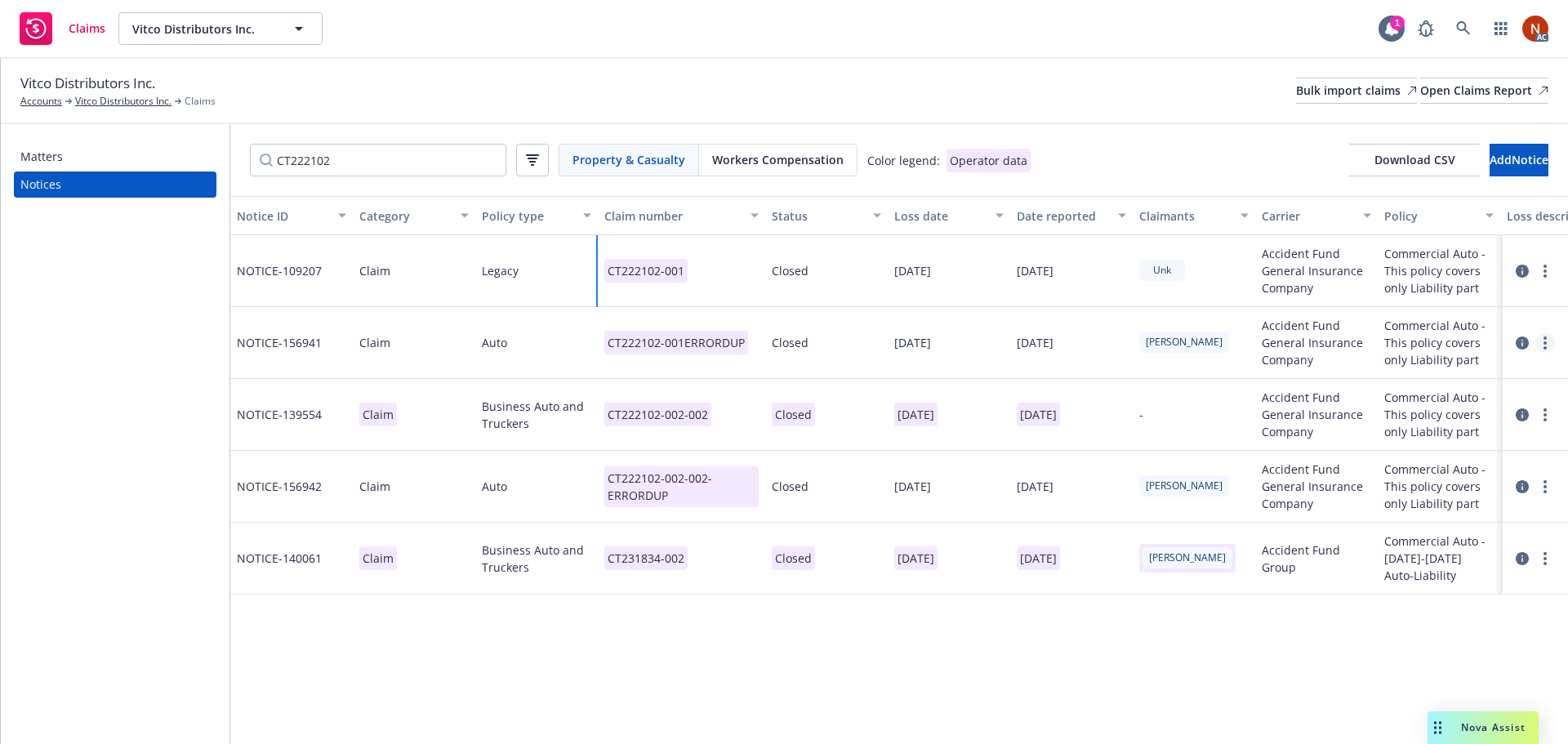
click at [1550, 341] on link "more" at bounding box center [1545, 343] width 19 height 19
click at [1471, 380] on link "Delete" at bounding box center [1476, 376] width 156 height 33
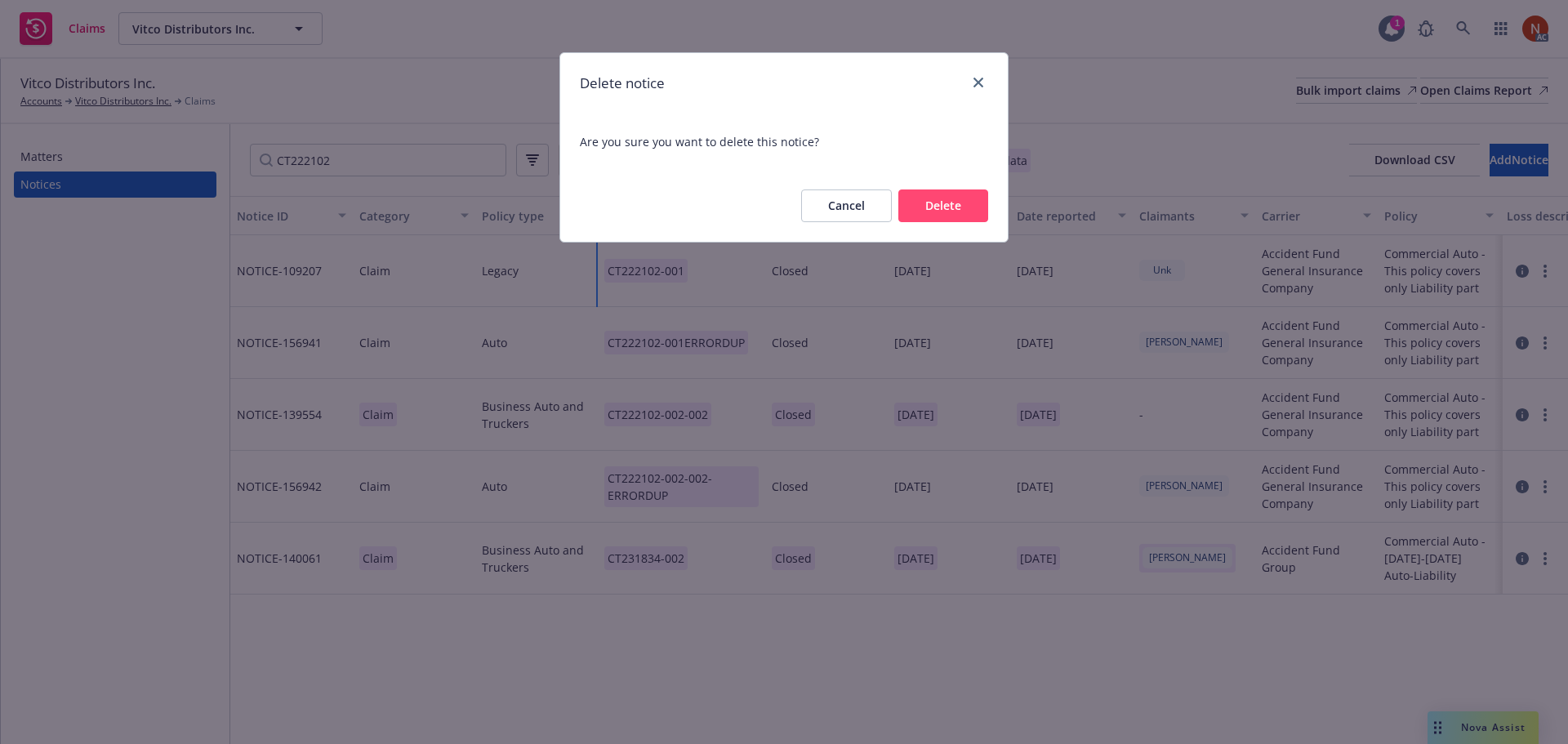
click at [969, 211] on button "Delete" at bounding box center [943, 206] width 89 height 33
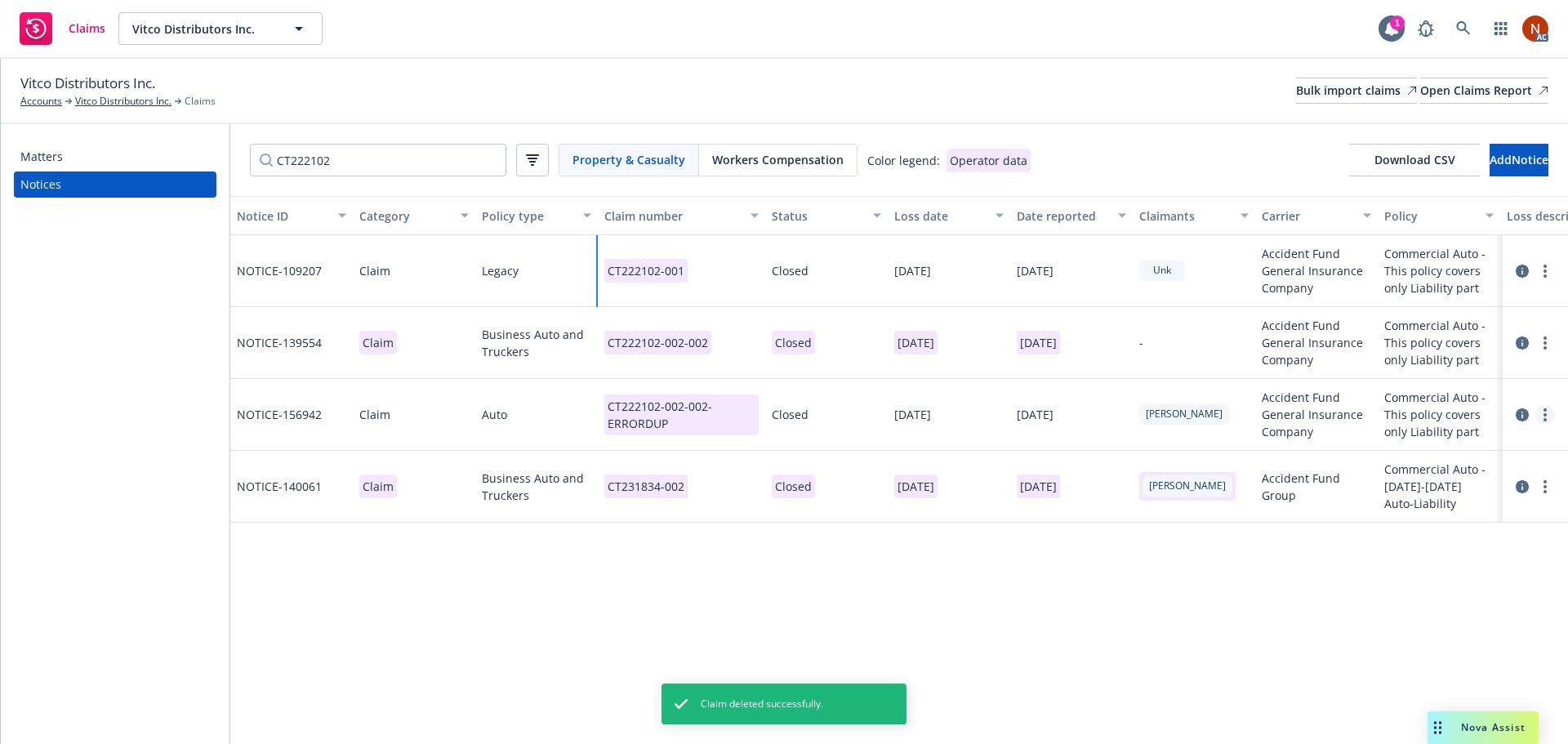
click at [1542, 408] on link "more" at bounding box center [1545, 415] width 19 height 19
click at [1452, 446] on link "Delete" at bounding box center [1476, 448] width 156 height 33
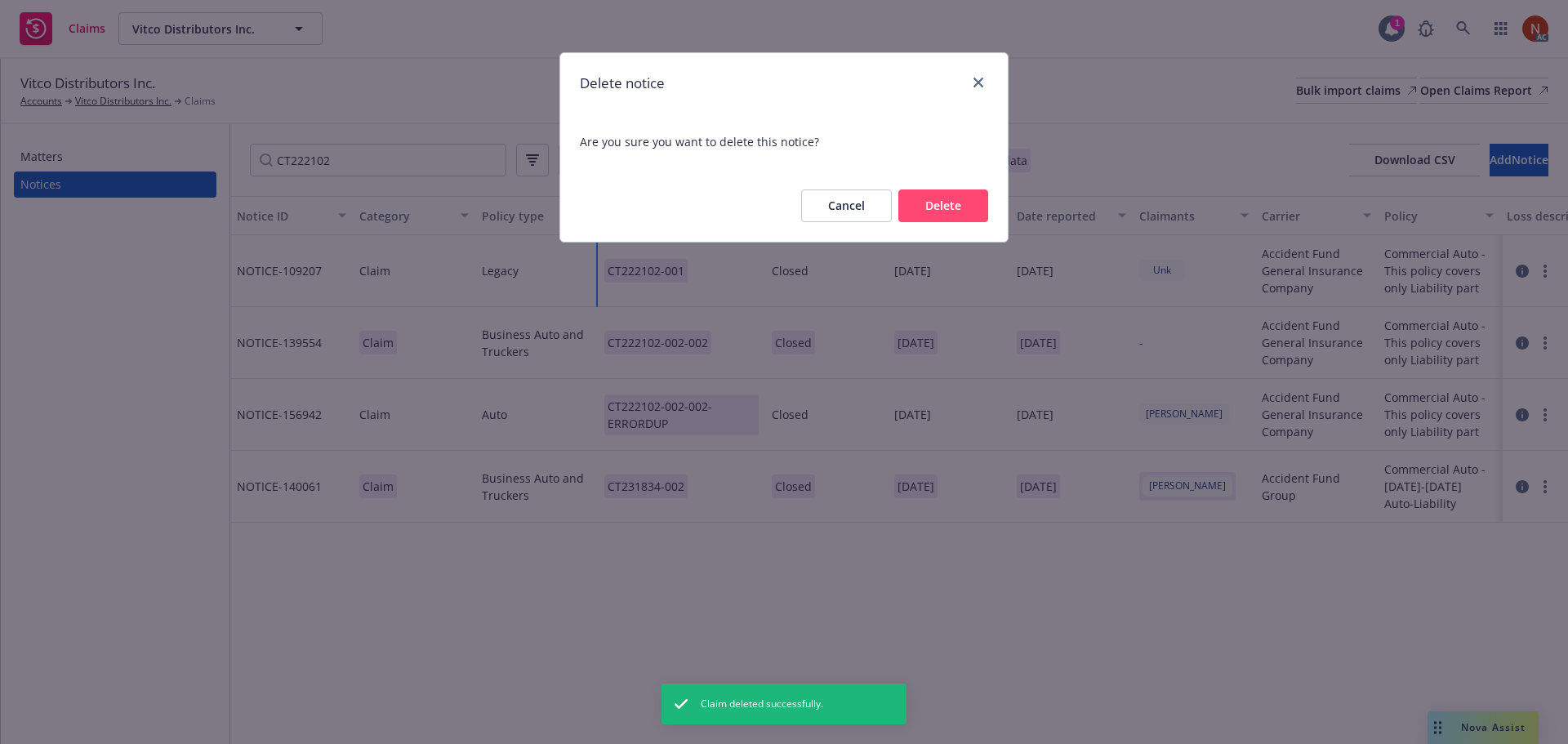
click at [928, 200] on button "Delete" at bounding box center [943, 206] width 89 height 33
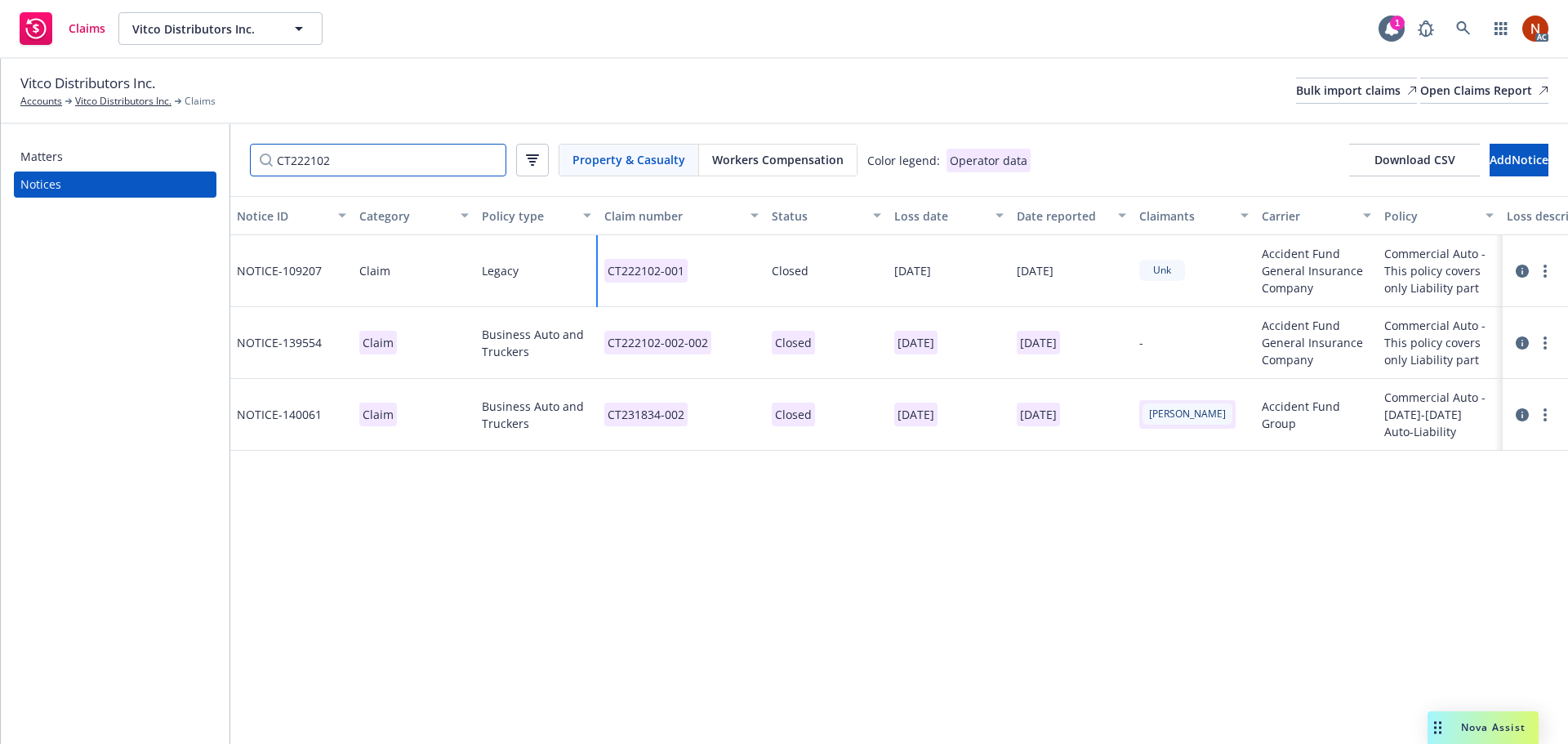
drag, startPoint x: 250, startPoint y: 155, endPoint x: 33, endPoint y: 155, distance: 217.0
click at [13, 155] on div "Matters Notices CT222102 Property & Casualty Workers Compensation Color legend:…" at bounding box center [784, 434] width 1567 height 620
paste input "4758"
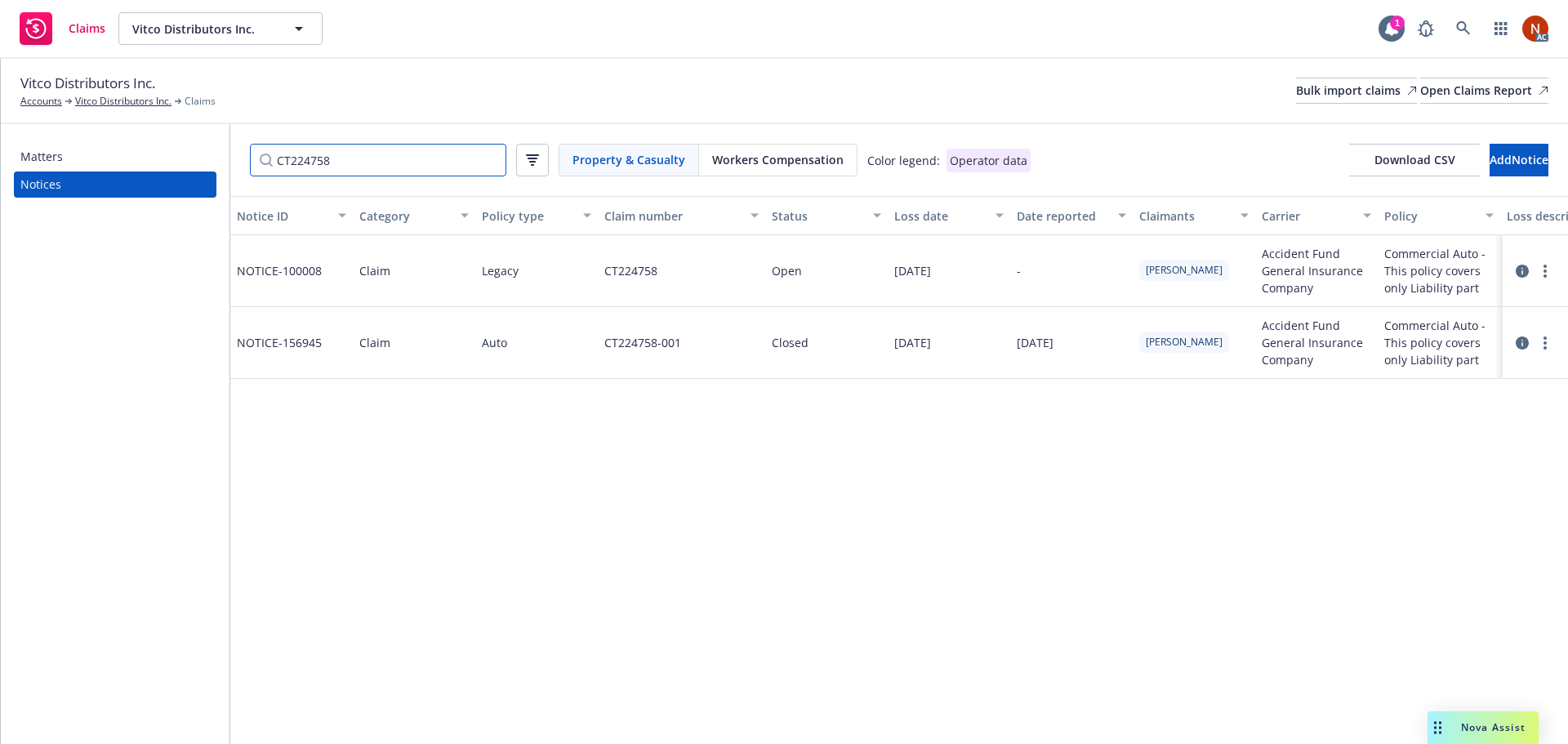
type input "CT224758"
click at [699, 347] on div "CT224758-001" at bounding box center [681, 343] width 167 height 72
click at [698, 347] on div "CT224758-001" at bounding box center [681, 343] width 167 height 72
click at [716, 354] on div "CT224758-001" at bounding box center [681, 343] width 167 height 72
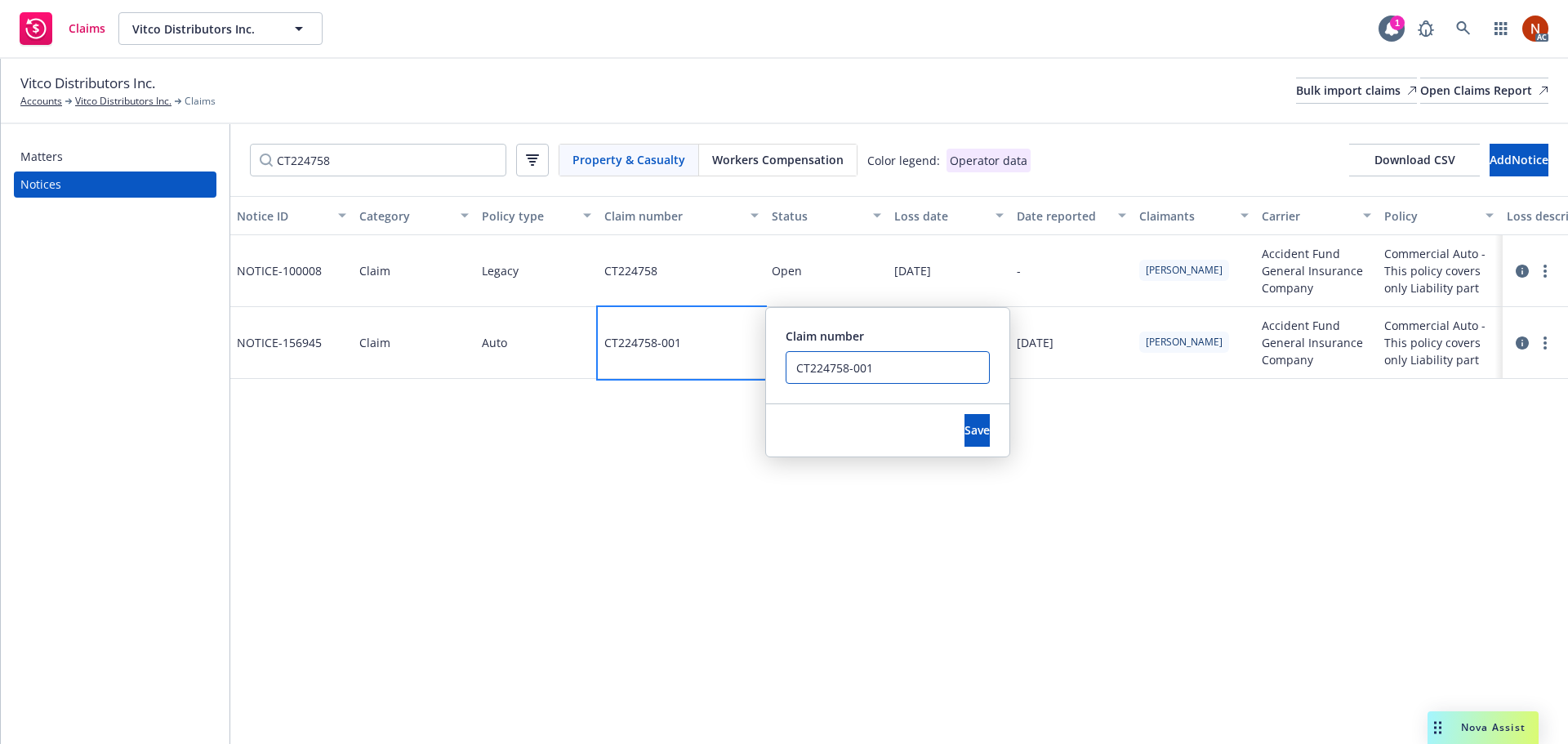
click at [944, 370] on input "CT224758-001" at bounding box center [888, 367] width 204 height 33
drag, startPoint x: 869, startPoint y: 367, endPoint x: 751, endPoint y: 364, distance: 118.0
click at [751, 364] on div "CT224758-001 Claim number CT224758-001 ERROR DUP Save" at bounding box center [681, 343] width 167 height 72
type input "CT224758-001 ERROR DUP"
click at [965, 437] on button "Save" at bounding box center [977, 430] width 25 height 33
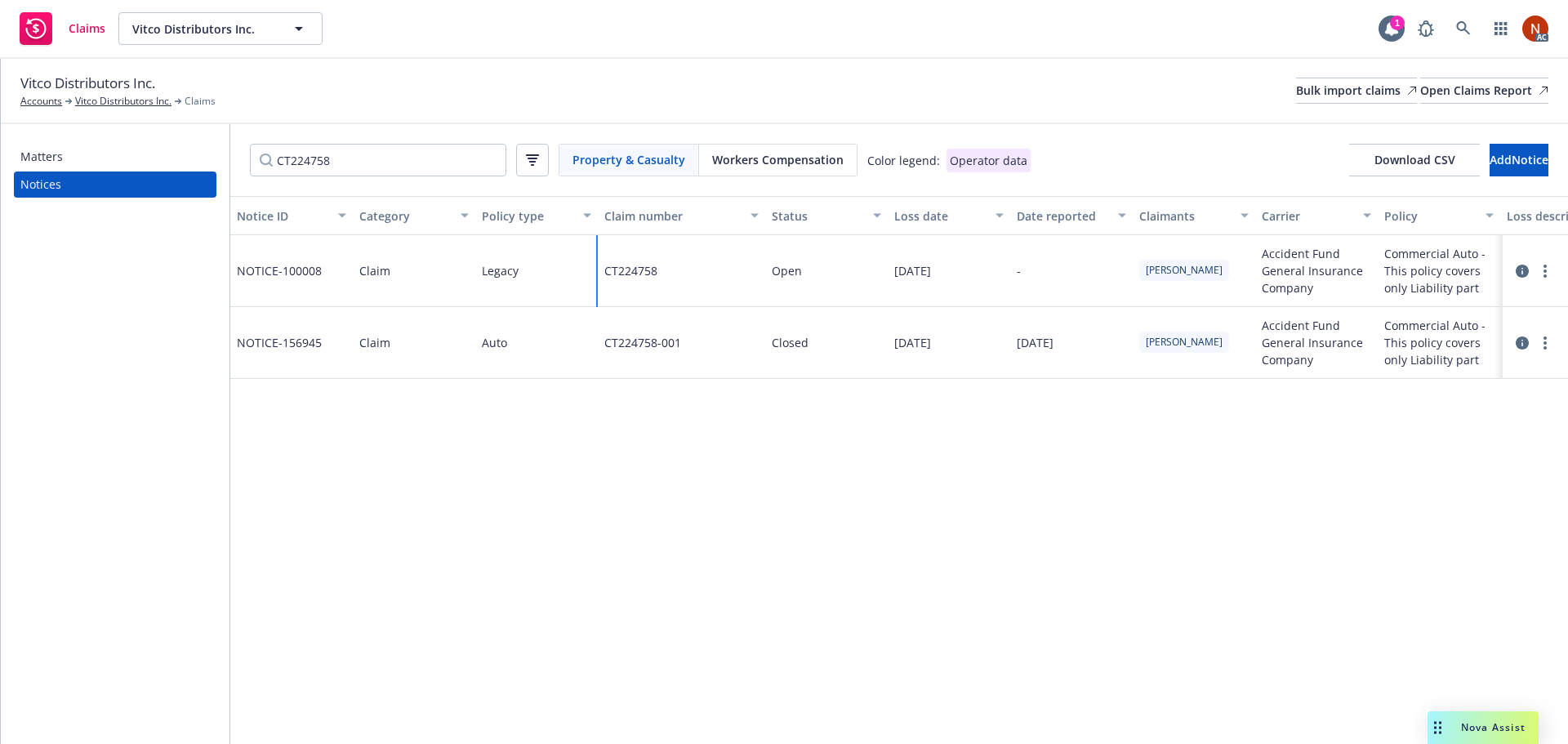
click at [715, 262] on div "CT224758" at bounding box center [681, 271] width 167 height 72
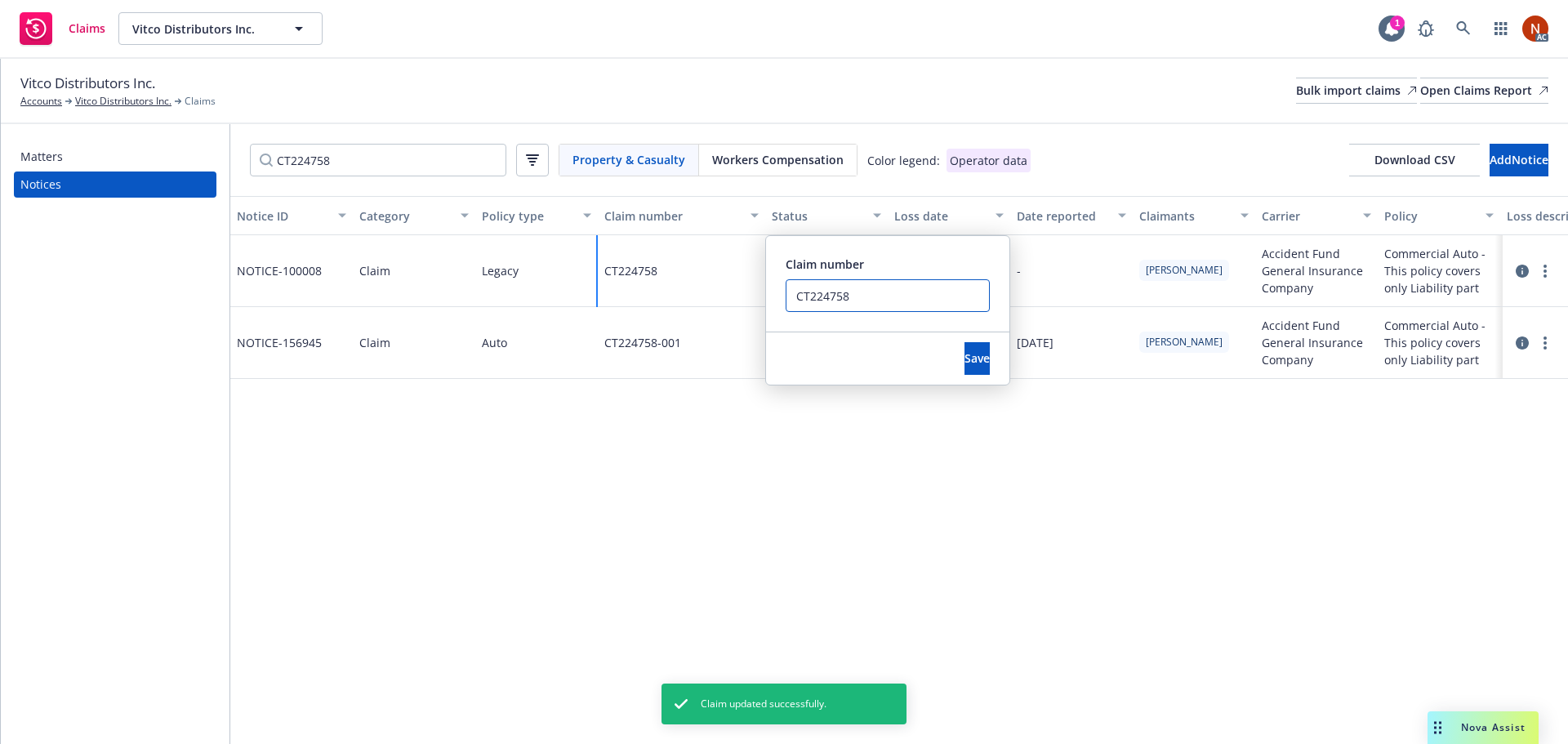
click at [698, 296] on div "CT224758 Claim number CT224758 Save" at bounding box center [681, 271] width 167 height 72
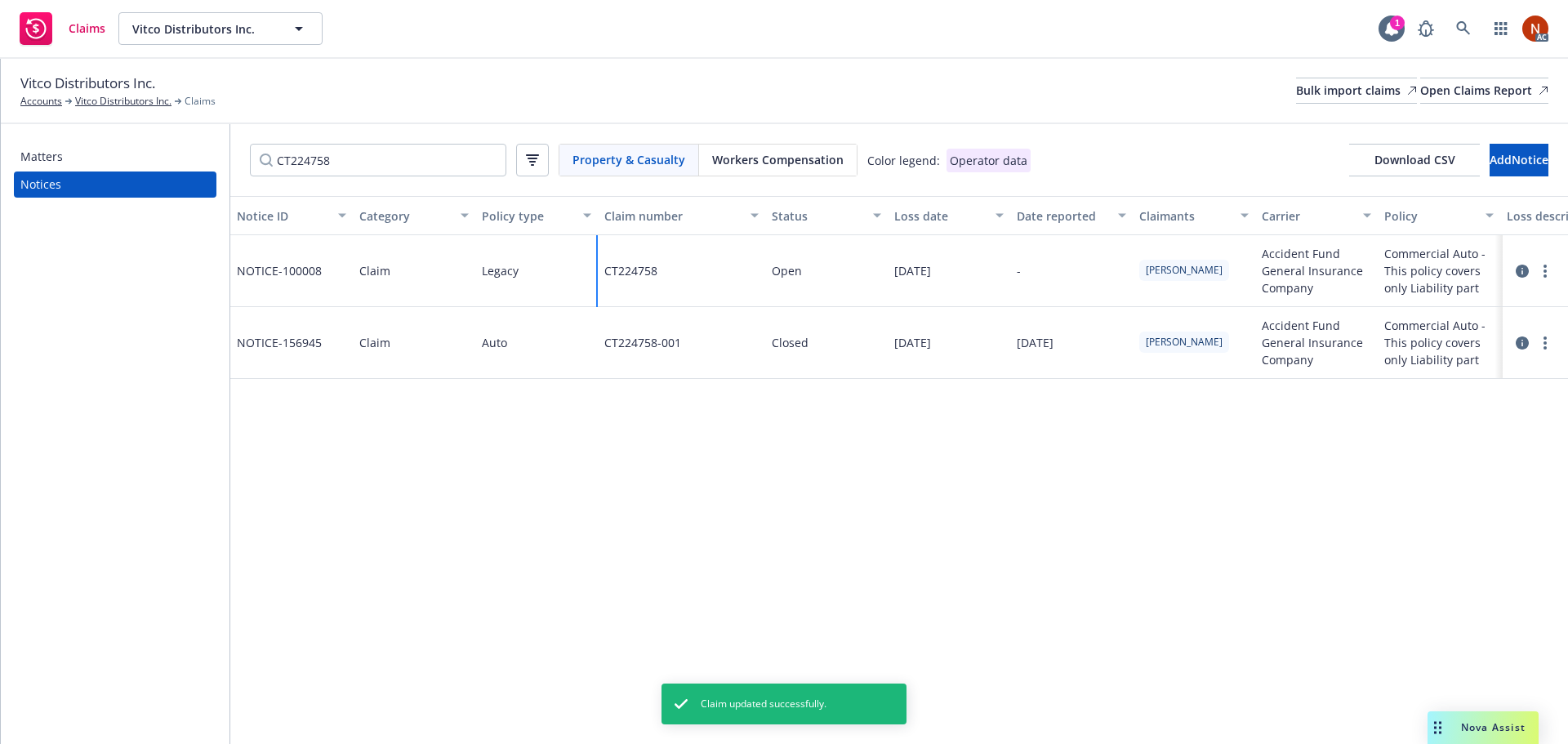
paste input "-001"
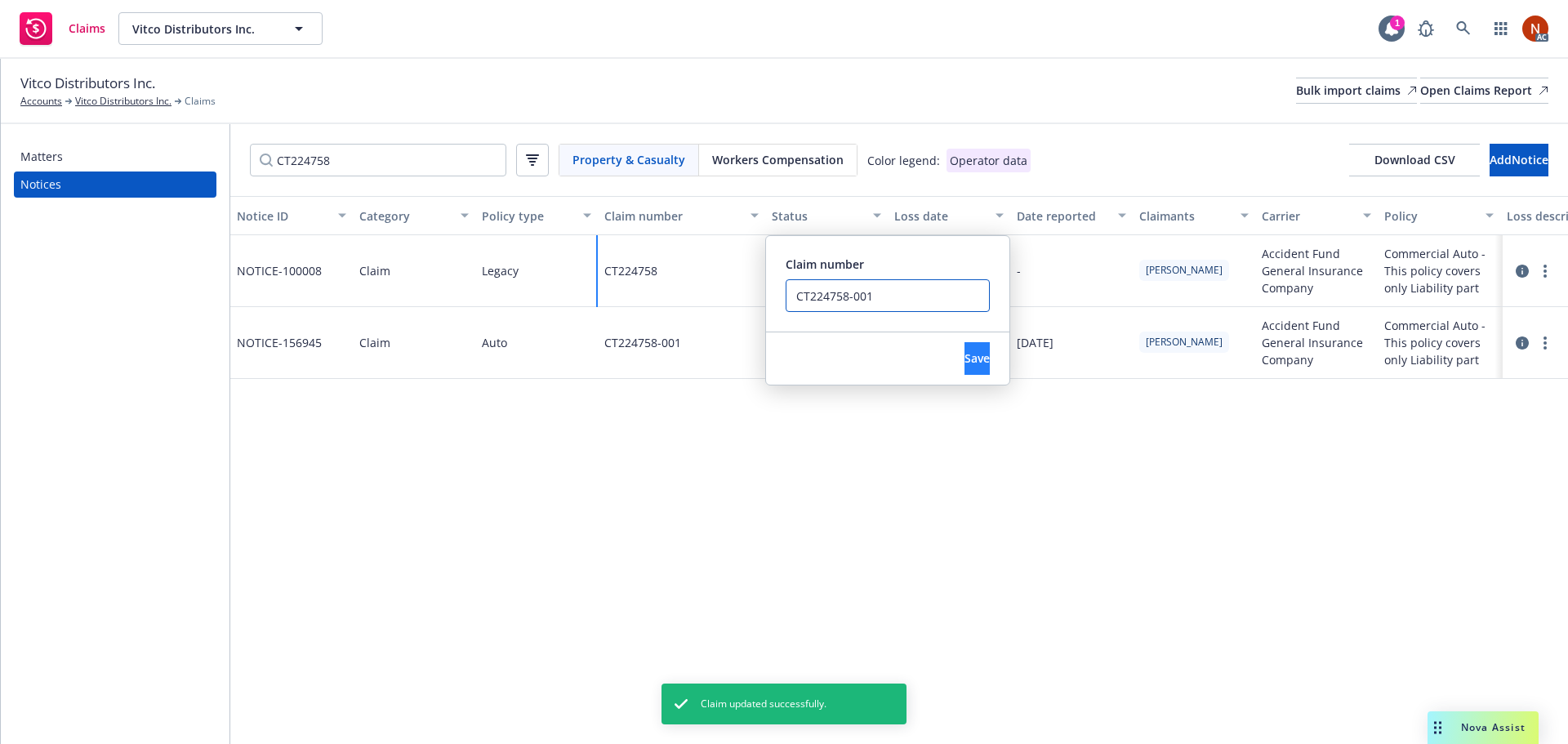
type input "CT224758-001"
click at [965, 359] on span "Save" at bounding box center [977, 358] width 25 height 16
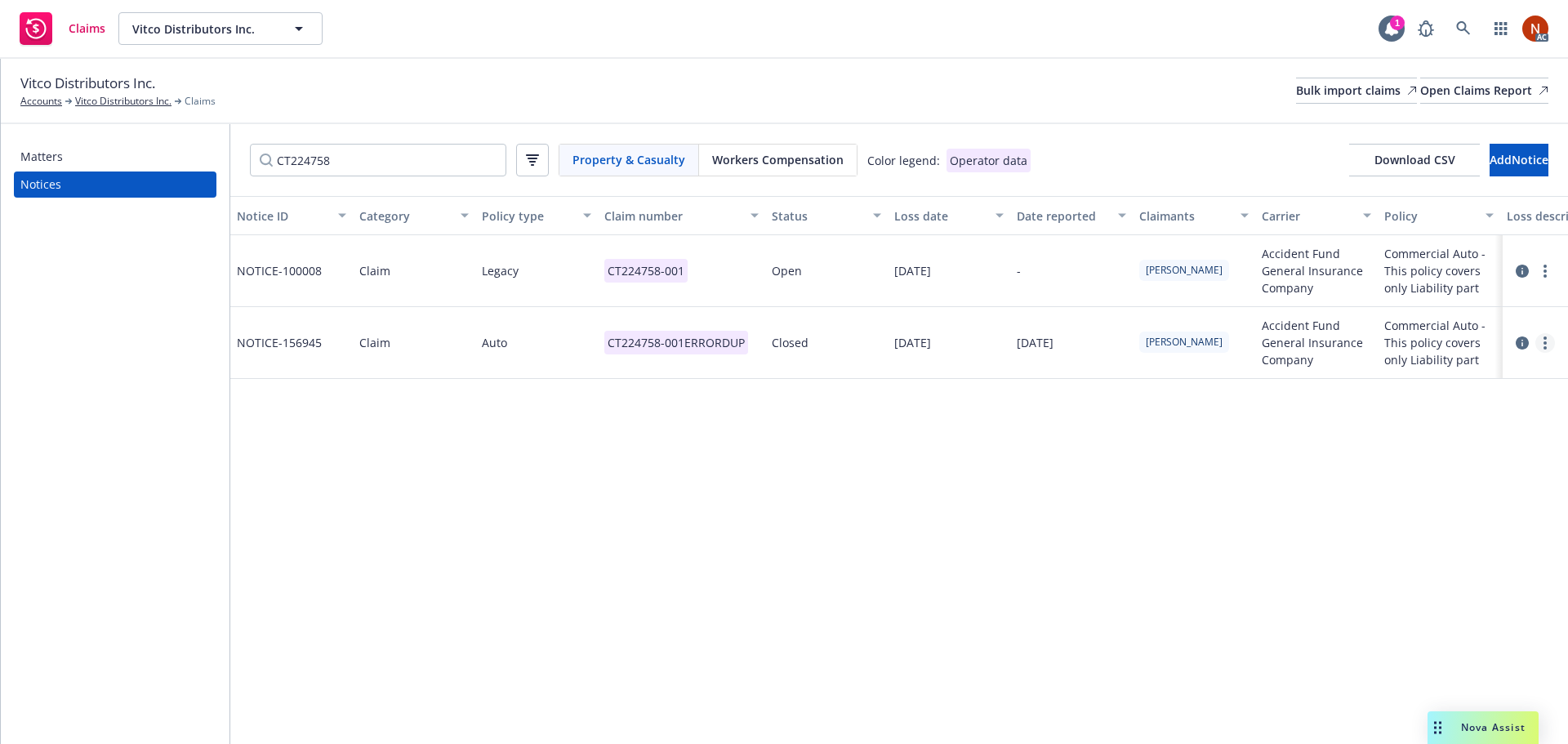
click at [1539, 339] on link "more" at bounding box center [1545, 343] width 19 height 19
click at [1480, 372] on link "Delete" at bounding box center [1476, 377] width 156 height 33
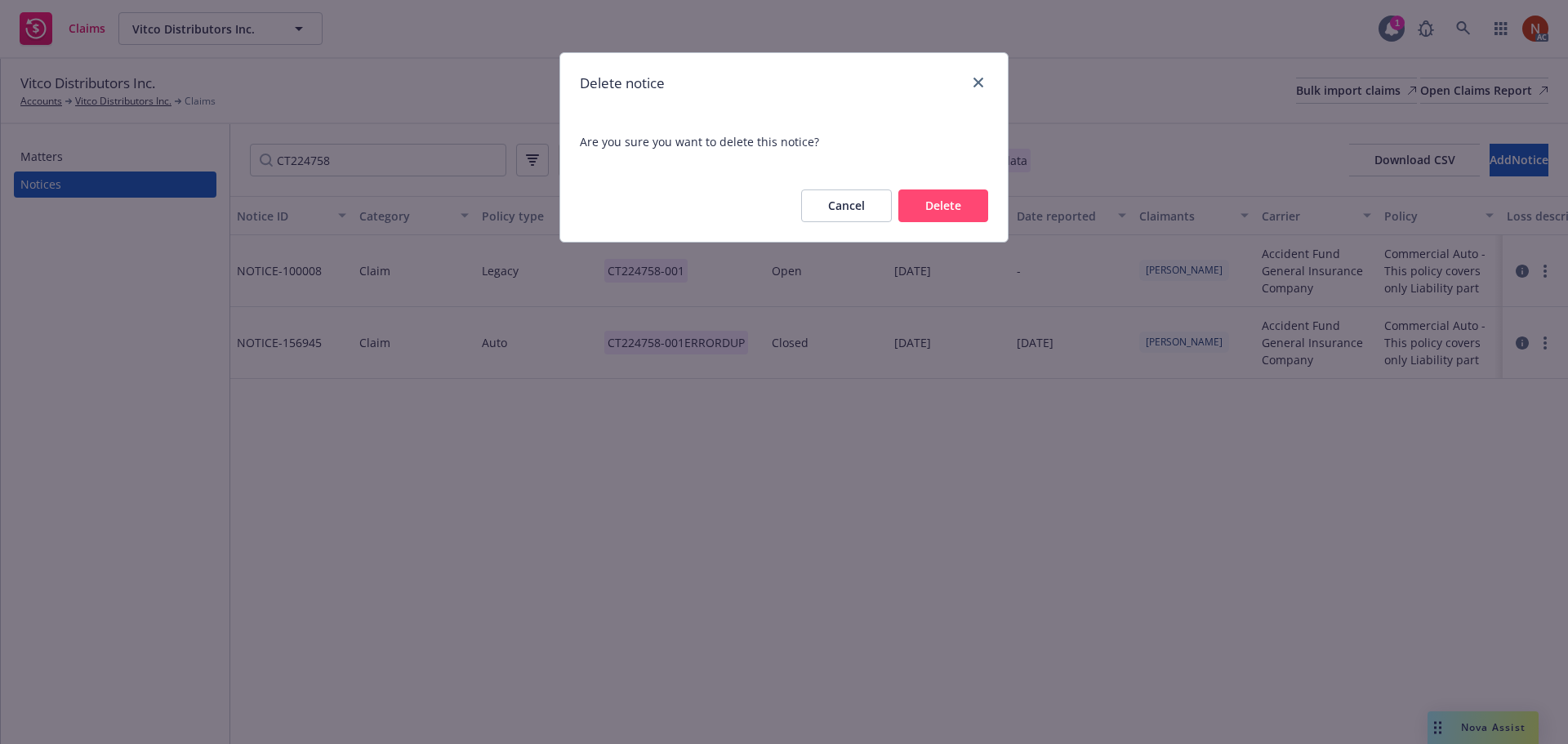
click at [975, 206] on button "Delete" at bounding box center [943, 206] width 89 height 33
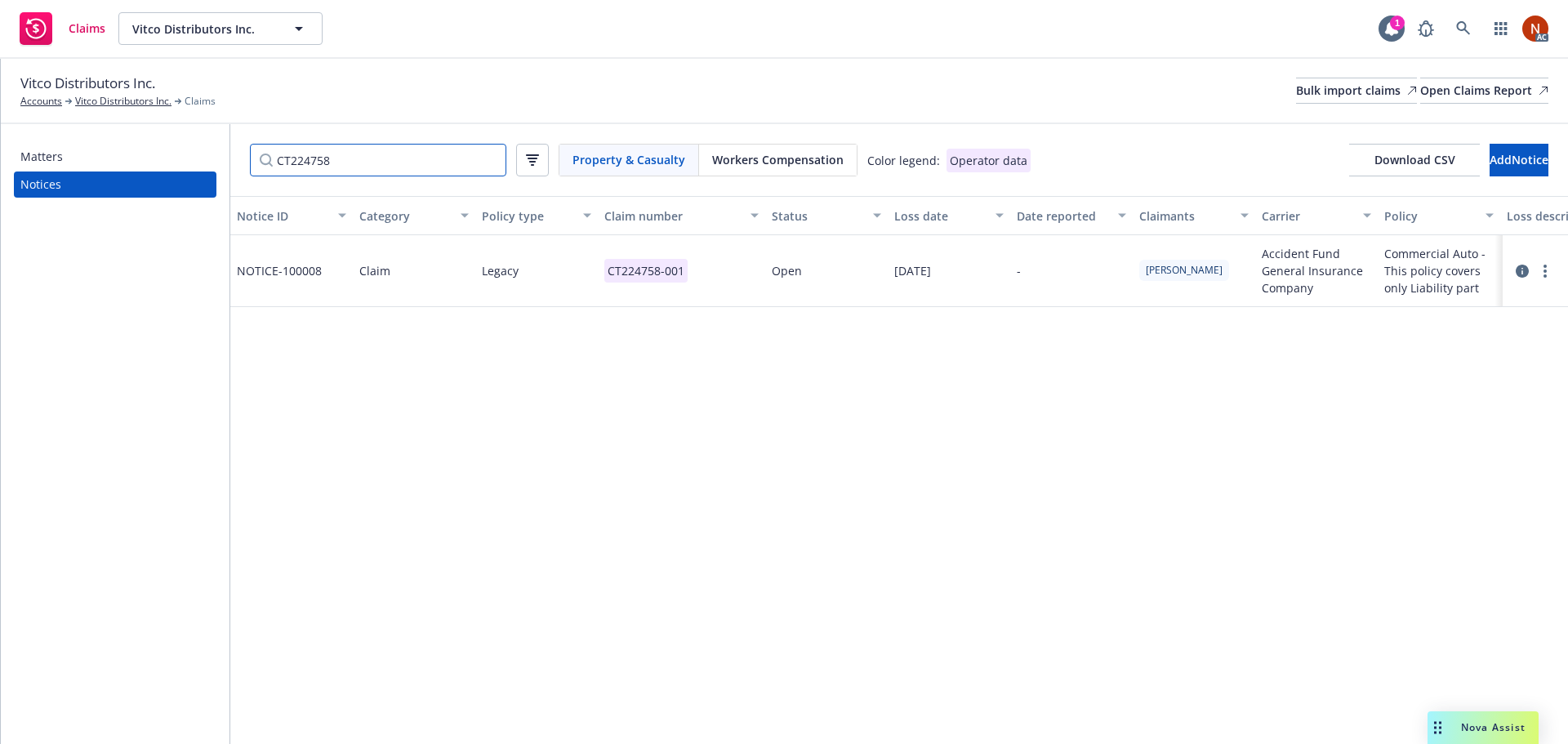
drag, startPoint x: 361, startPoint y: 164, endPoint x: 231, endPoint y: 165, distance: 130.0
click at [227, 163] on div "Matters Notices CT224758 Property & Casualty Workers Compensation Color legend:…" at bounding box center [784, 434] width 1567 height 620
paste input "8083"
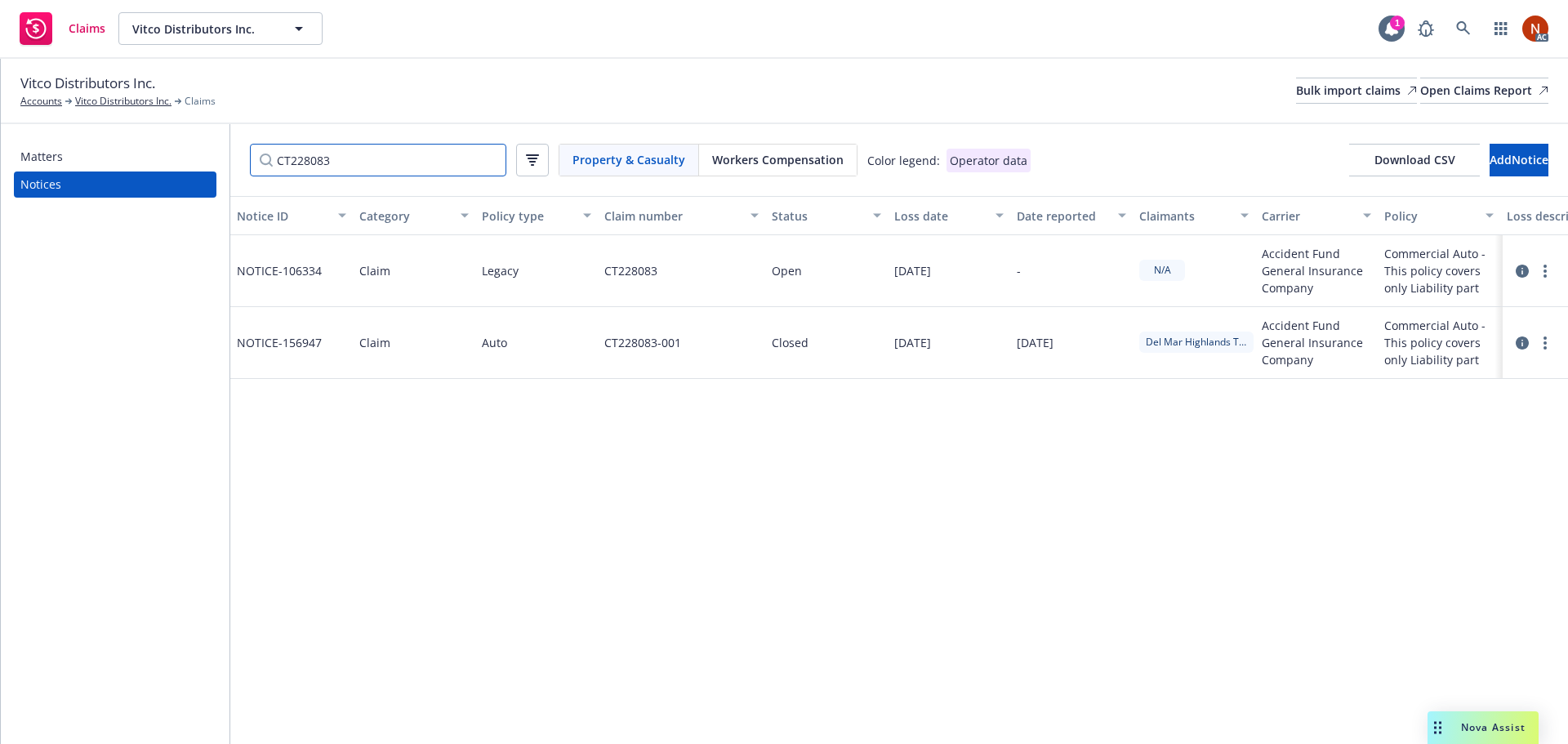
type input "CT228083"
click at [705, 337] on div "CT228083-001" at bounding box center [681, 343] width 167 height 72
click at [706, 337] on div "CT228083-001" at bounding box center [681, 343] width 167 height 72
click at [899, 370] on input "CT228083-001" at bounding box center [888, 367] width 204 height 33
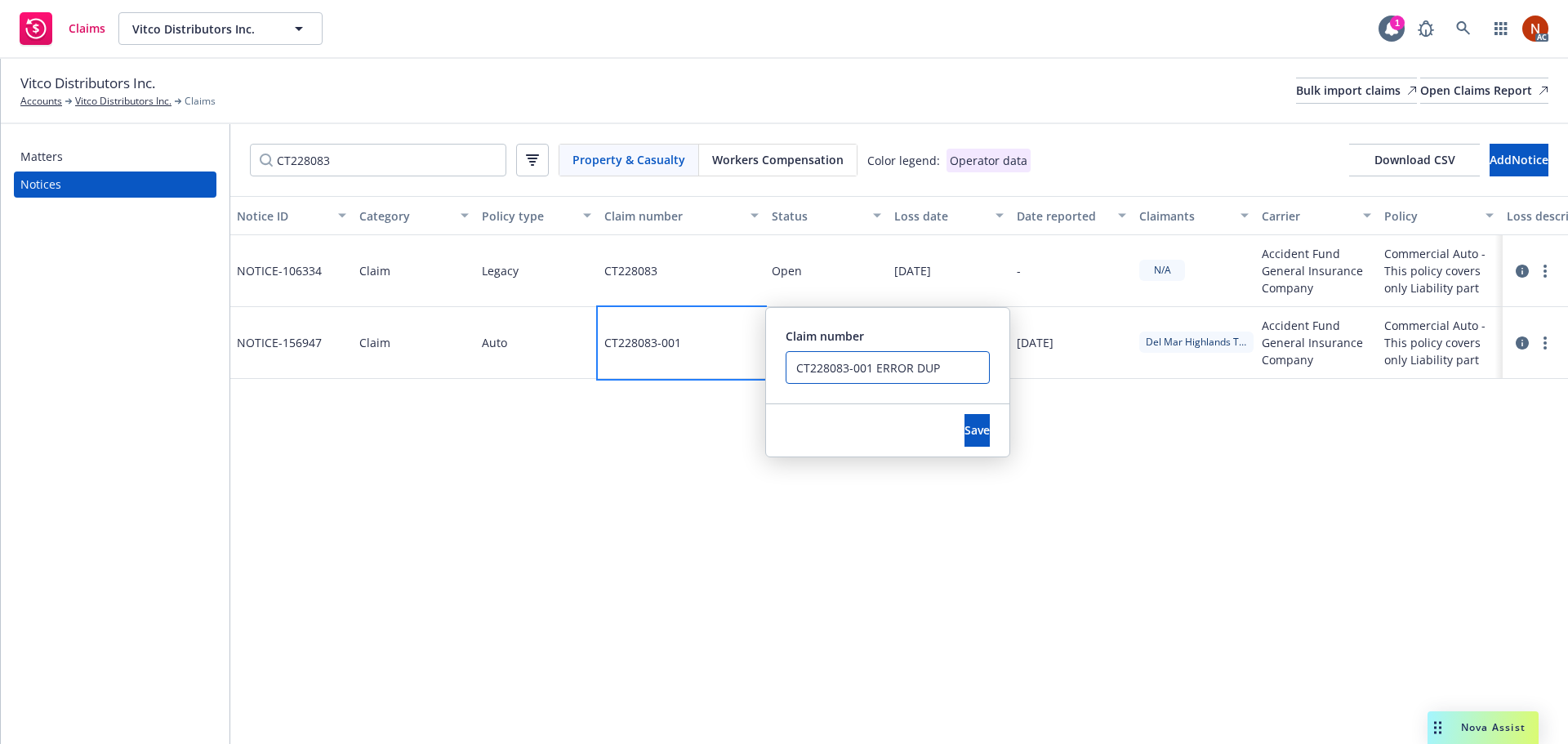
drag, startPoint x: 869, startPoint y: 368, endPoint x: 758, endPoint y: 354, distance: 111.9
click at [758, 354] on div "CT228083-001 Claim number CT228083-001 ERROR DUP Save" at bounding box center [681, 343] width 167 height 72
type input "CT228083-001 ERROR DUP"
click at [965, 429] on button "Save" at bounding box center [977, 430] width 25 height 33
click at [682, 280] on div "CT228083" at bounding box center [681, 271] width 167 height 72
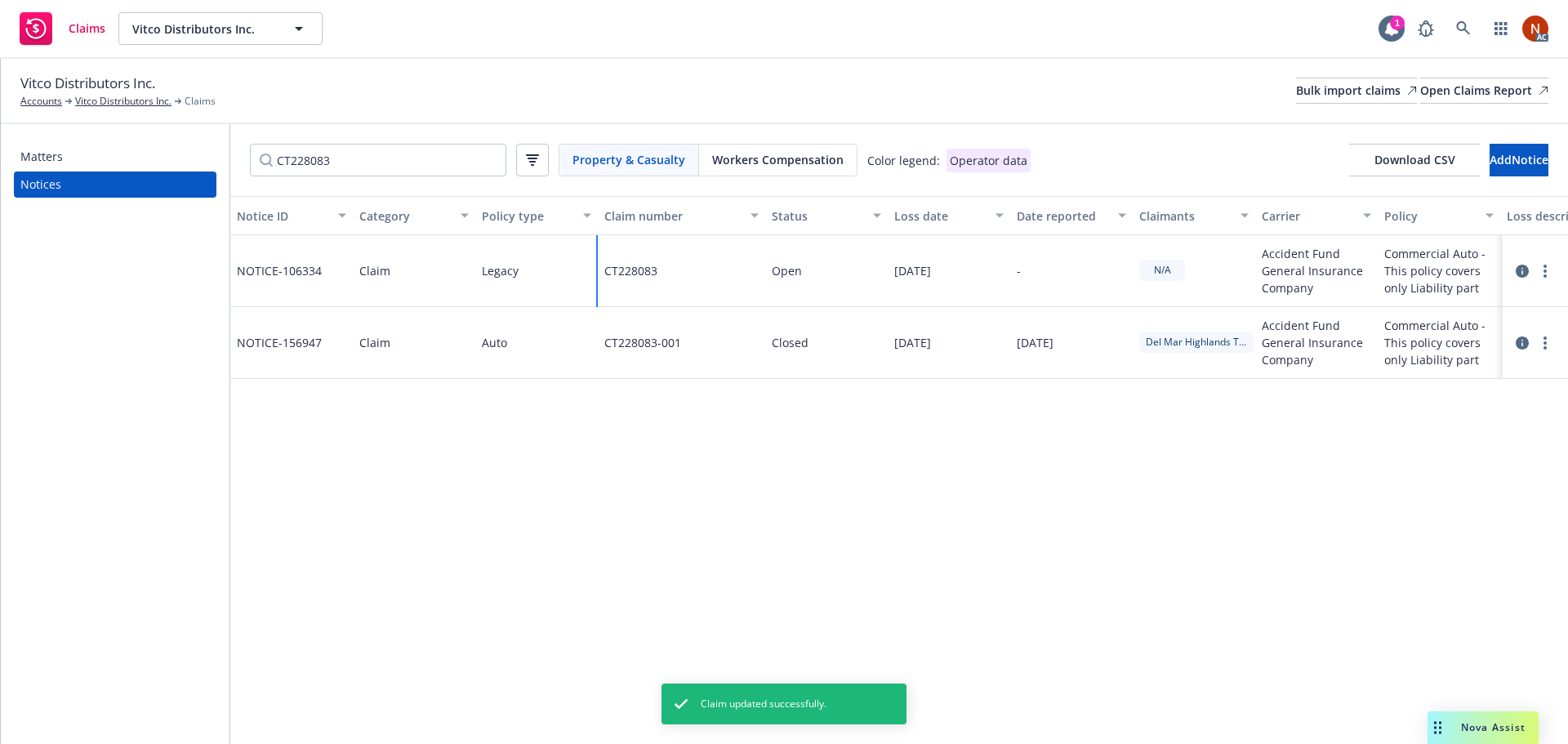
click at [682, 280] on div "CT228083" at bounding box center [681, 271] width 167 height 72
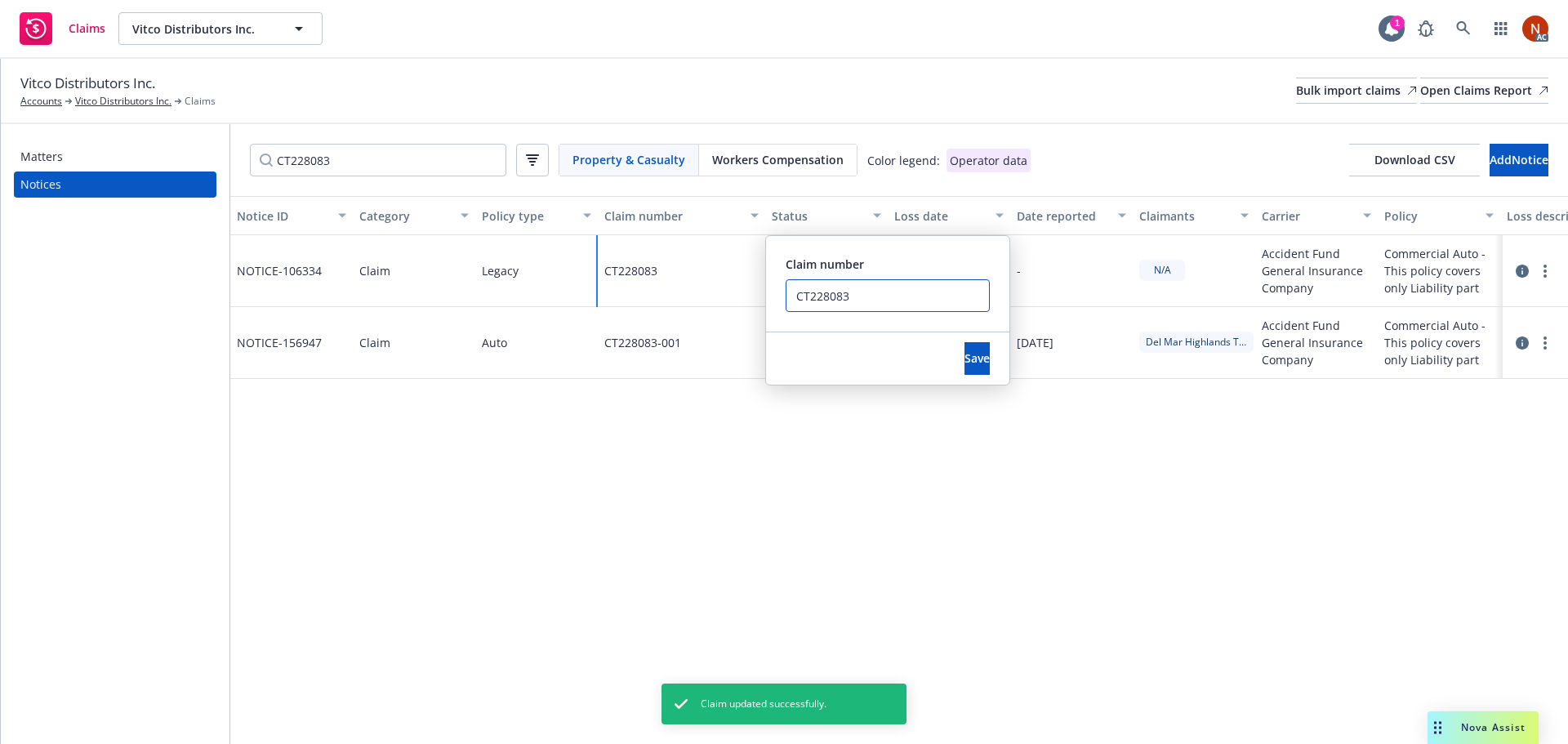
drag, startPoint x: 754, startPoint y: 288, endPoint x: 805, endPoint y: 308, distance: 54.8
click at [731, 286] on div "CT228083 Claim number CT228083 Save" at bounding box center [681, 271] width 167 height 72
paste input "-001"
type input "CT228083-001"
click at [965, 353] on span "Save" at bounding box center [977, 358] width 25 height 16
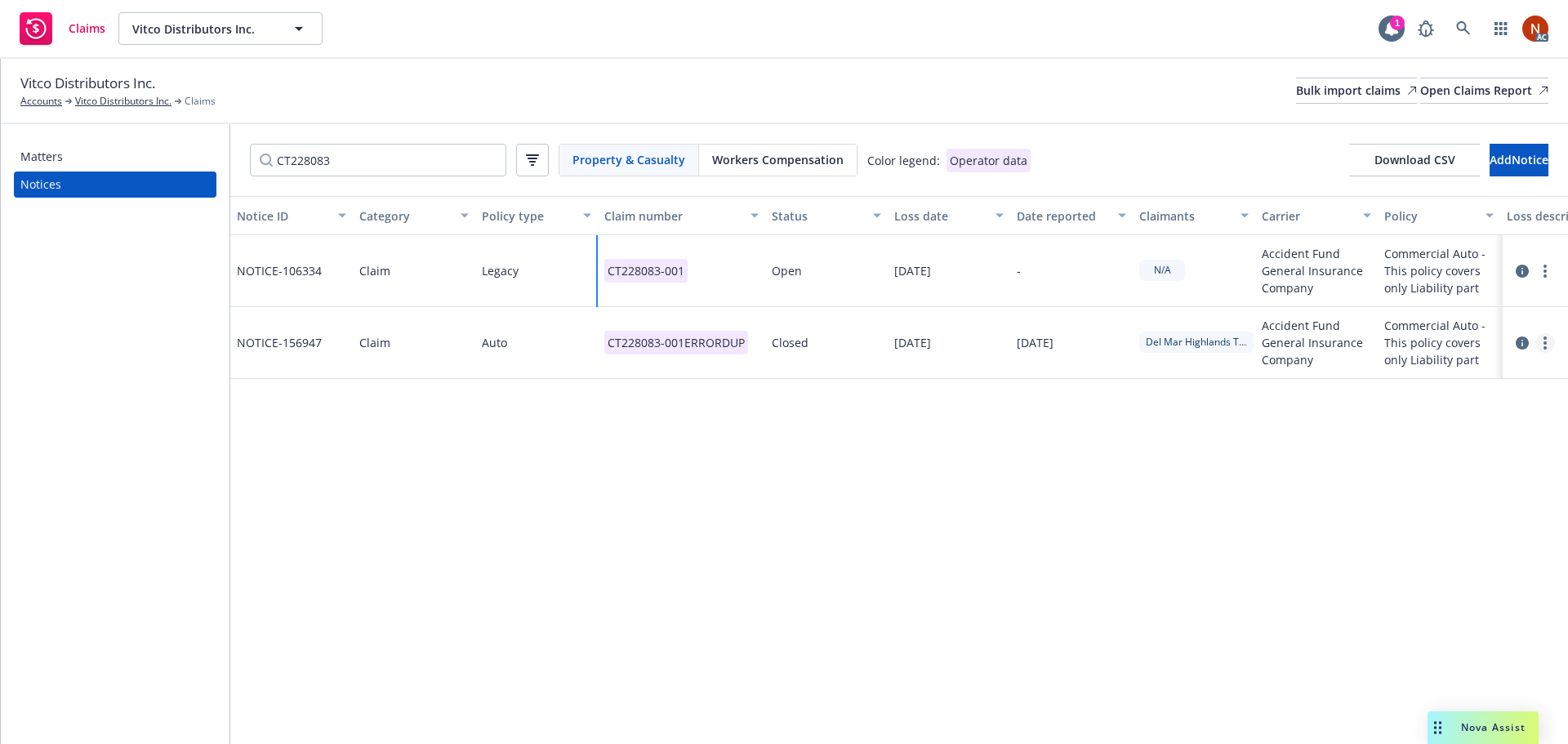
click at [1545, 340] on icon "more" at bounding box center [1545, 344] width 3 height 13
click at [1479, 372] on link "Delete" at bounding box center [1476, 376] width 156 height 33
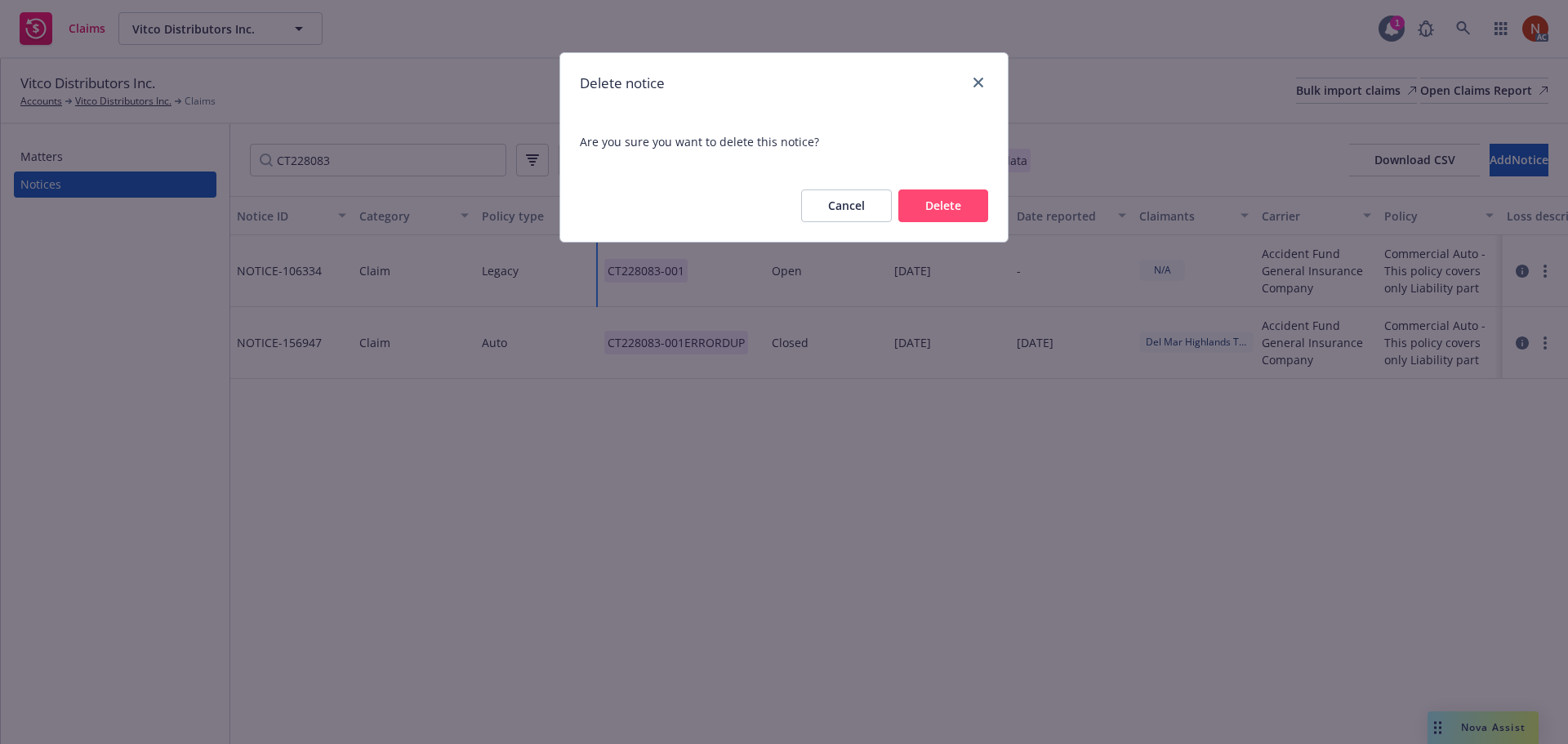
click at [979, 206] on button "Delete" at bounding box center [943, 206] width 89 height 33
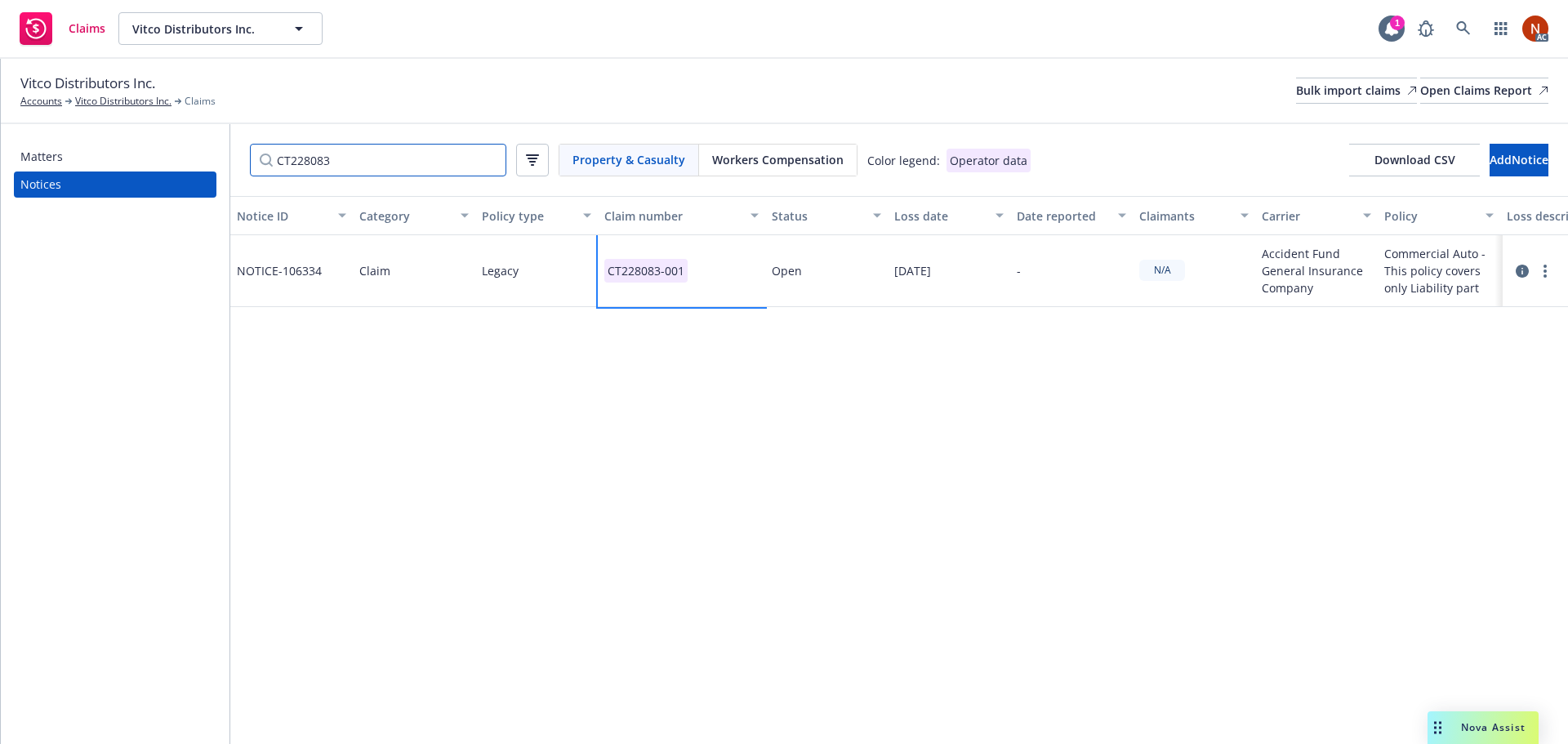
drag, startPoint x: 384, startPoint y: 163, endPoint x: 169, endPoint y: 156, distance: 215.1
click at [137, 146] on div "Matters Notices CT228083 Property & Casualty Workers Compensation Color legend:…" at bounding box center [784, 434] width 1567 height 620
paste input "10844"
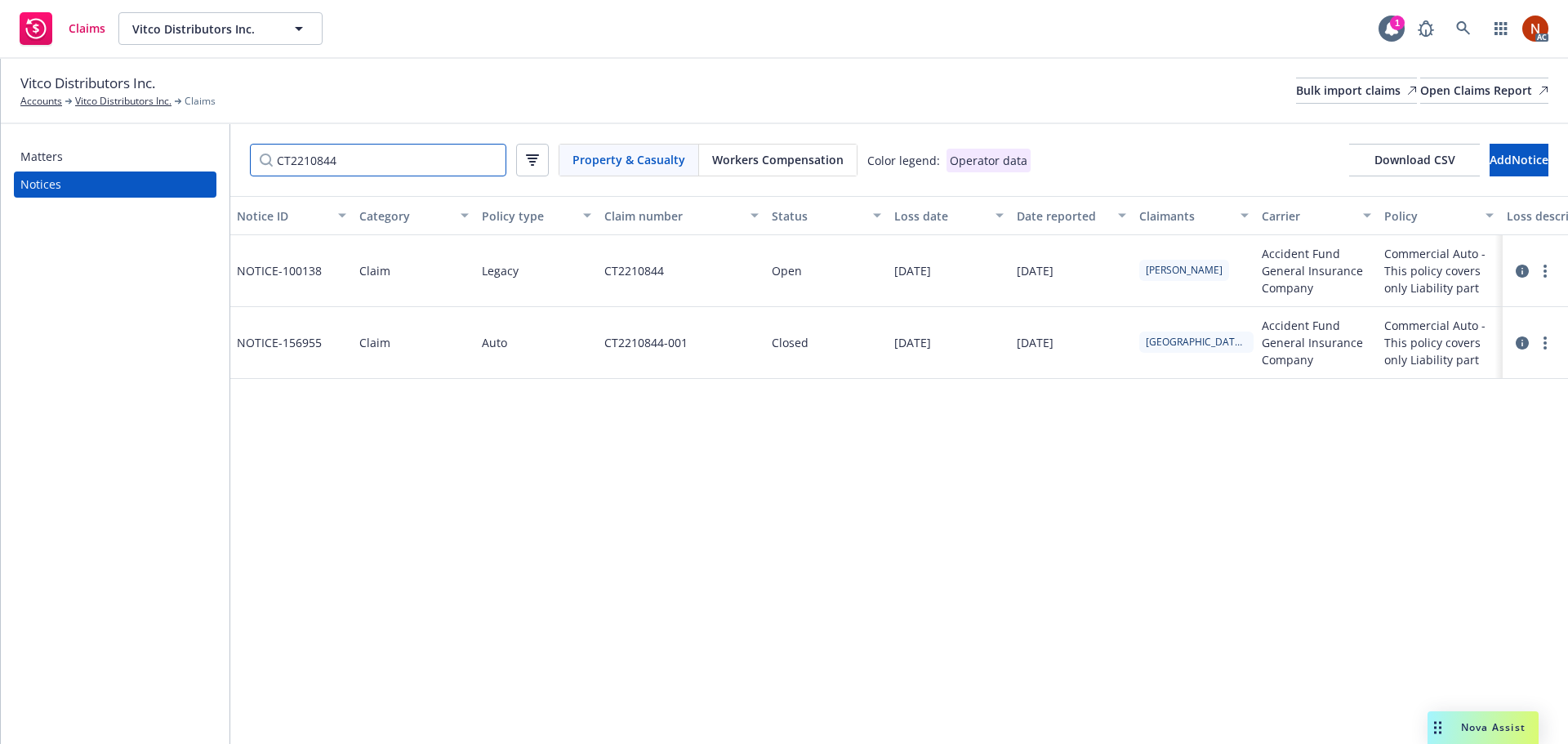
type input "CT2210844"
click at [725, 353] on div "CT2210844-001" at bounding box center [681, 343] width 167 height 72
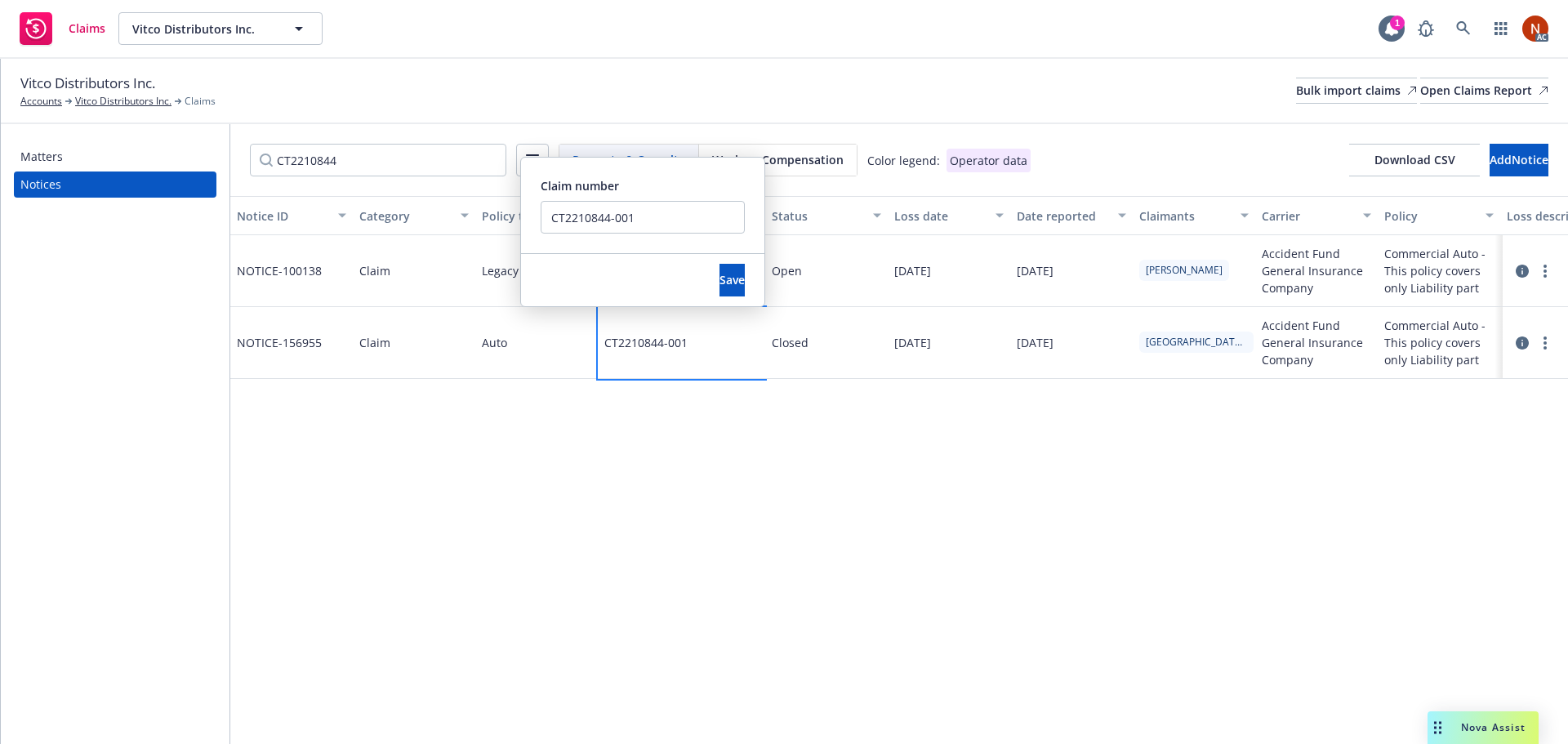
click at [698, 236] on div "Claim number CT2210844-001" at bounding box center [642, 206] width 243 height 95
click at [693, 227] on input "CT2210844-001" at bounding box center [643, 217] width 204 height 33
drag, startPoint x: 634, startPoint y: 211, endPoint x: 497, endPoint y: 208, distance: 137.0
click at [497, 208] on div "Notice ID Category Policy type Claim number Status Loss date Date reported Clai…" at bounding box center [899, 470] width 1337 height 548
type input "CT2210844-001 ERROR DUP"
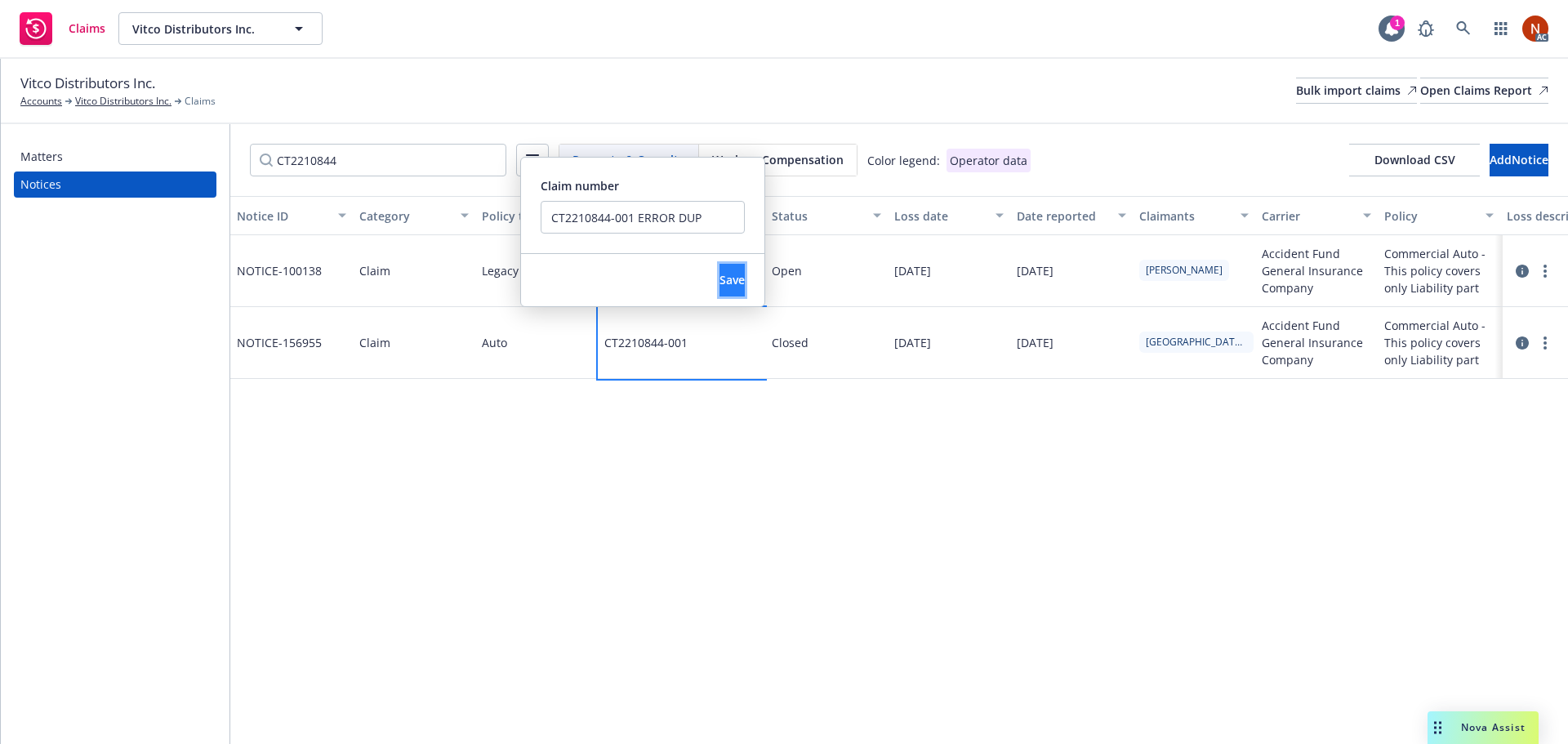
click at [720, 268] on button "Save" at bounding box center [732, 280] width 25 height 33
click at [751, 476] on div "Notice ID Category Policy type Claim number Status Loss date Date reported Clai…" at bounding box center [899, 470] width 1337 height 548
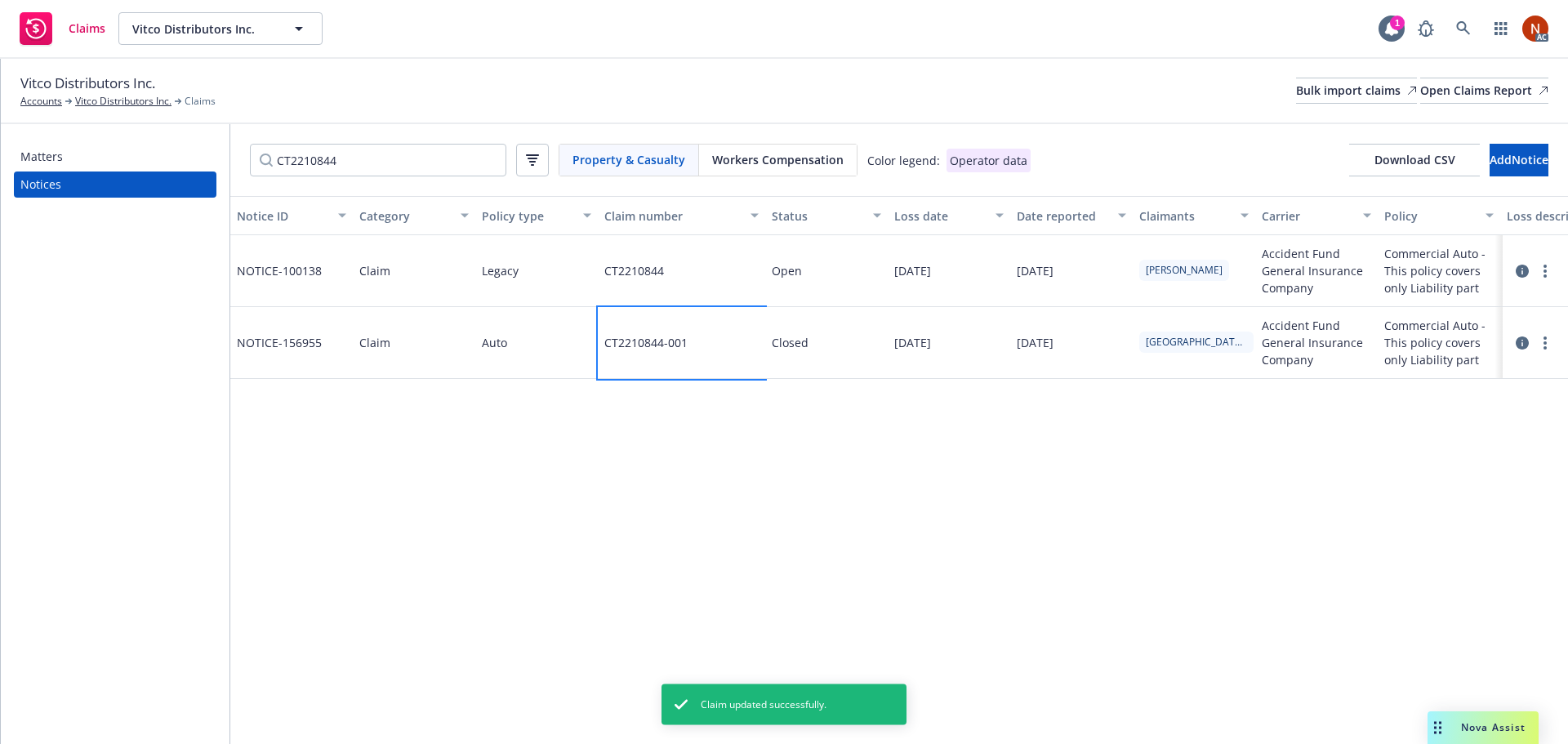
click at [716, 310] on div "CT2210844-001" at bounding box center [681, 343] width 167 height 72
click at [715, 293] on div "CT2210844" at bounding box center [681, 271] width 167 height 72
drag, startPoint x: 872, startPoint y: 296, endPoint x: 718, endPoint y: 287, distance: 154.3
click at [722, 287] on div "CT2210844 Claim number CT2210844 Save" at bounding box center [681, 271] width 167 height 72
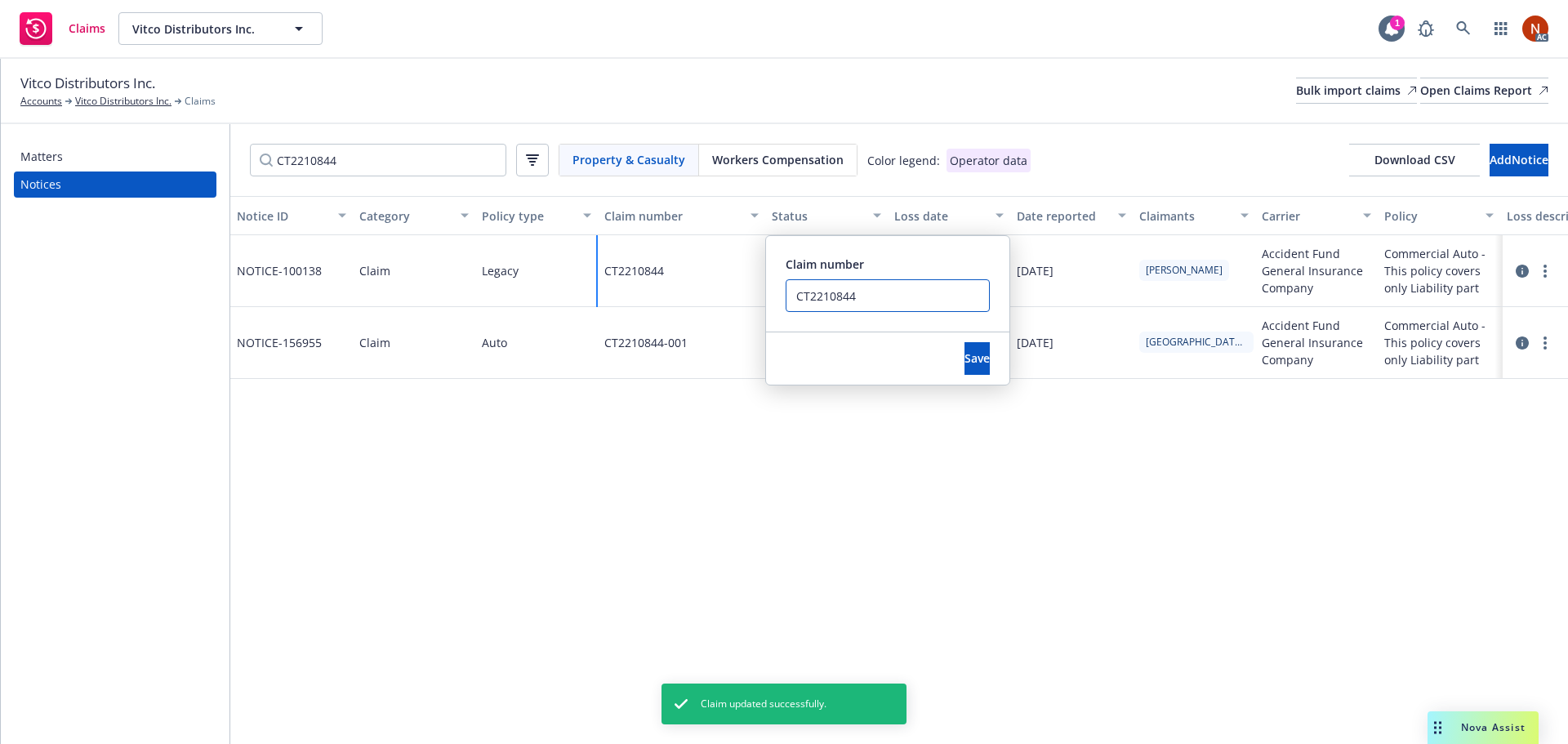
paste input "-001"
type input "CT2210844-001"
click at [965, 353] on button "Save" at bounding box center [977, 358] width 25 height 33
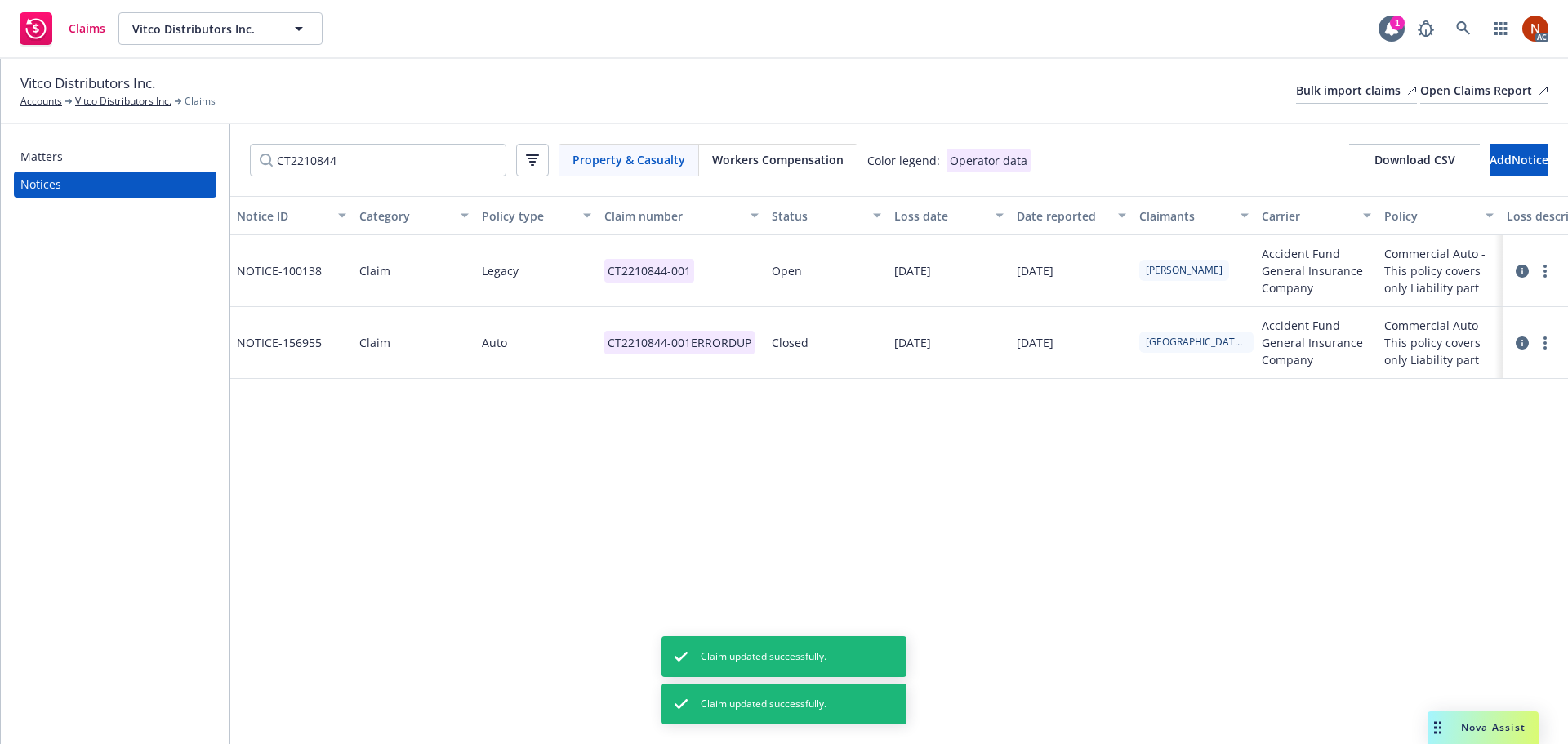
click at [1334, 432] on div "Notice ID Category Policy type Claim number Status Loss date Date reported Clai…" at bounding box center [899, 470] width 1337 height 548
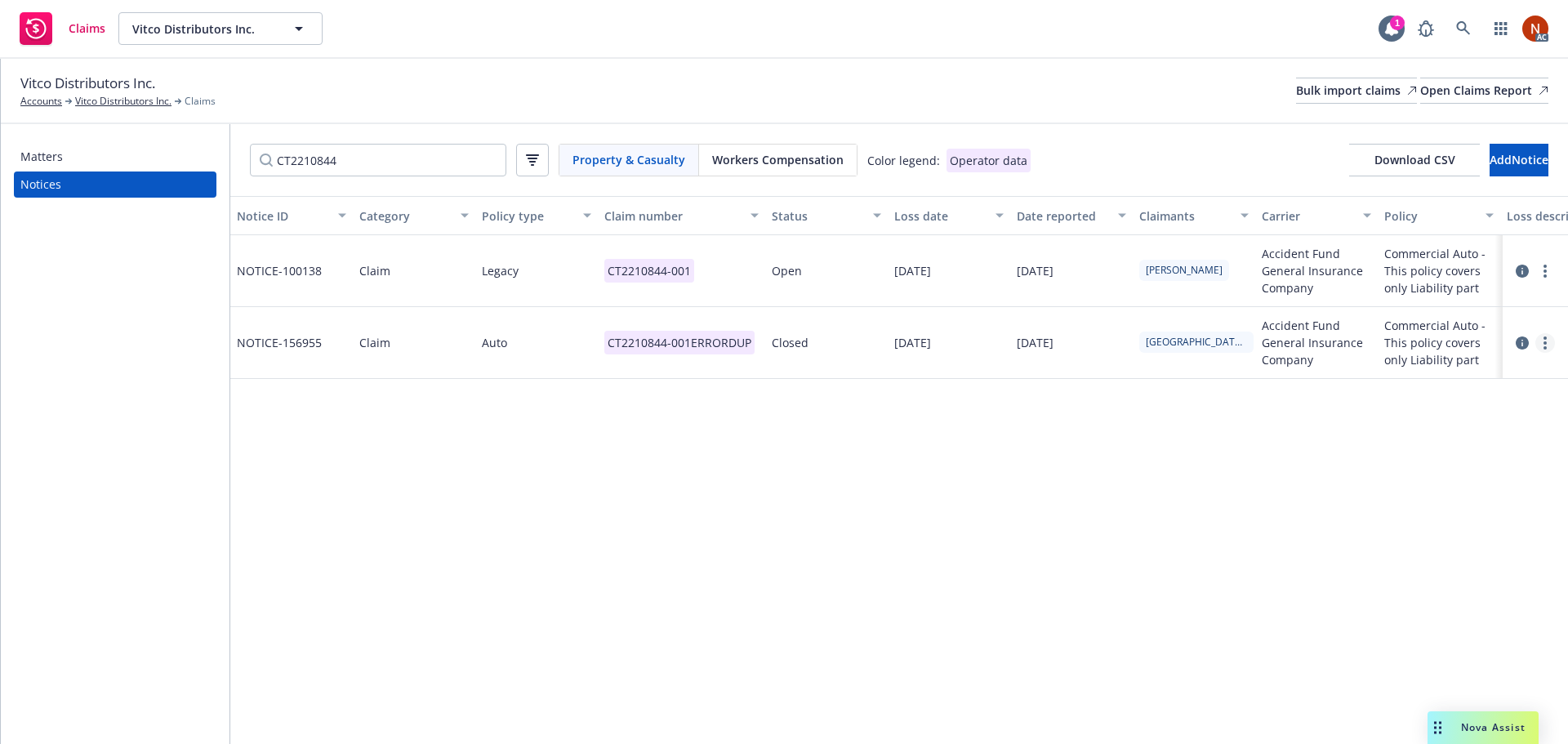
click at [1540, 347] on link "more" at bounding box center [1545, 343] width 19 height 19
click at [1497, 378] on link "Delete" at bounding box center [1476, 376] width 156 height 33
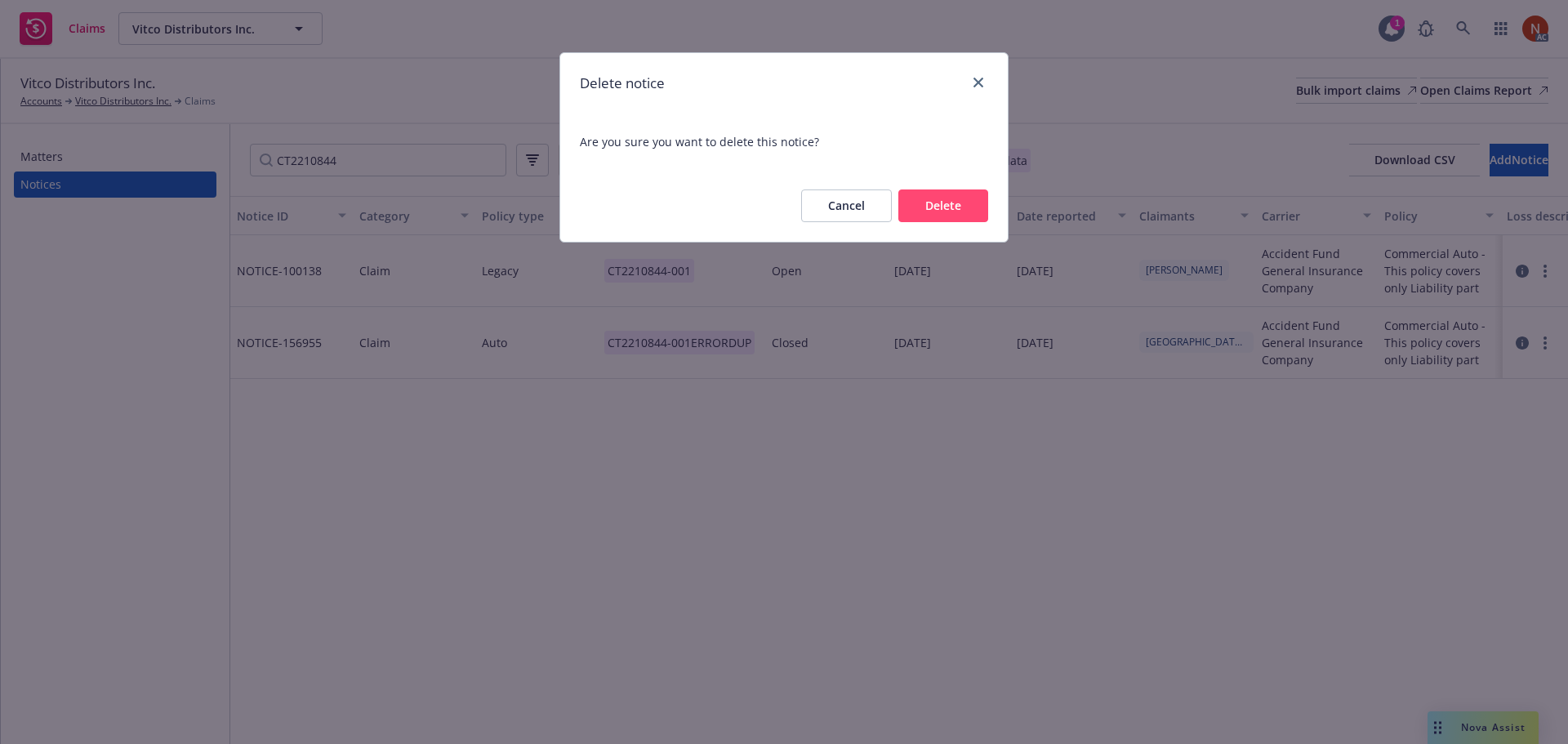
click at [965, 214] on button "Delete" at bounding box center [943, 206] width 89 height 33
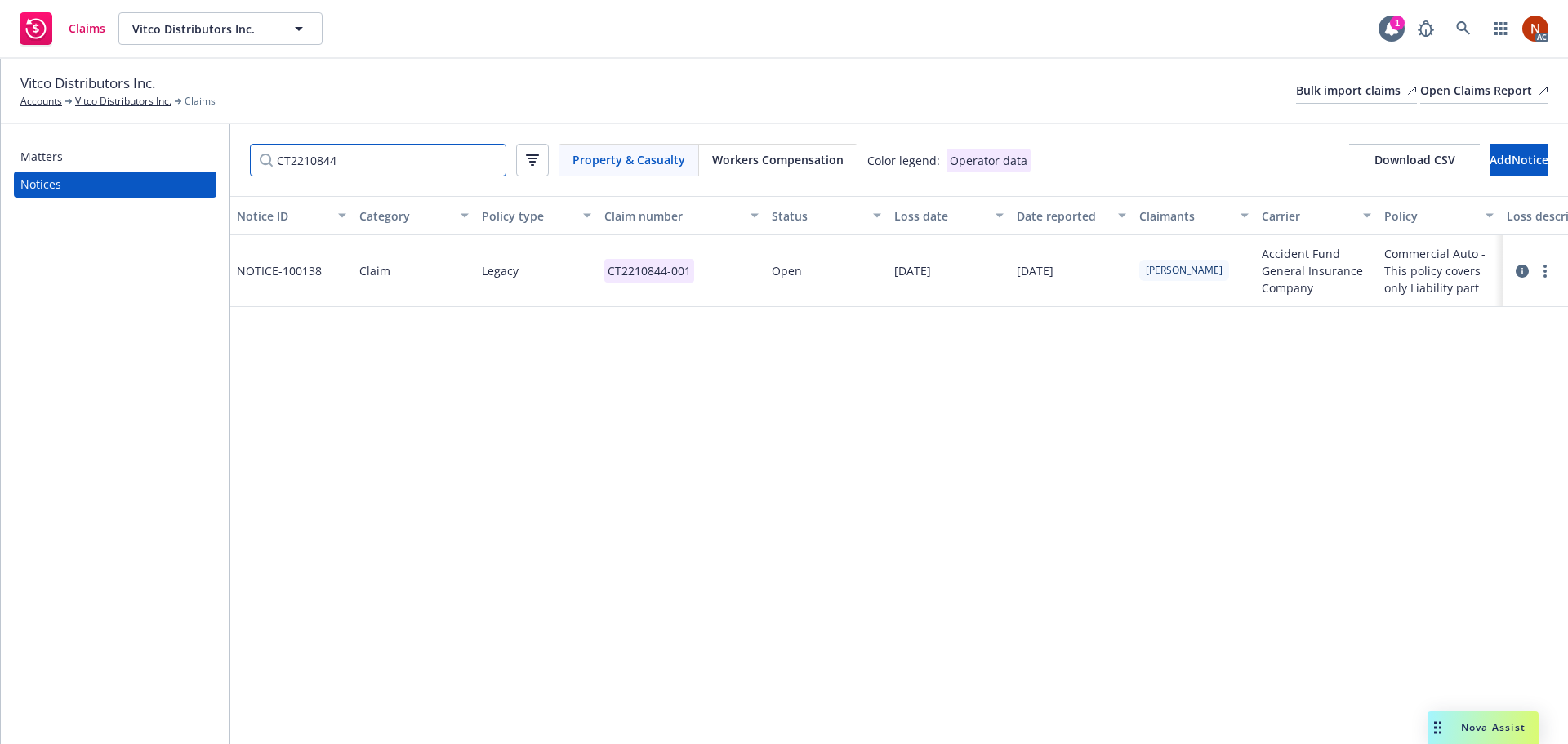
drag, startPoint x: 350, startPoint y: 148, endPoint x: 320, endPoint y: 133, distance: 33.5
click at [321, 134] on div "CT2210844 Property & Casualty Workers Compensation Color legend: Operator data …" at bounding box center [899, 160] width 1337 height 72
drag, startPoint x: 409, startPoint y: 170, endPoint x: 359, endPoint y: 162, distance: 50.6
click at [408, 169] on input "CT2210844" at bounding box center [378, 160] width 257 height 33
paste input "CT2210665"
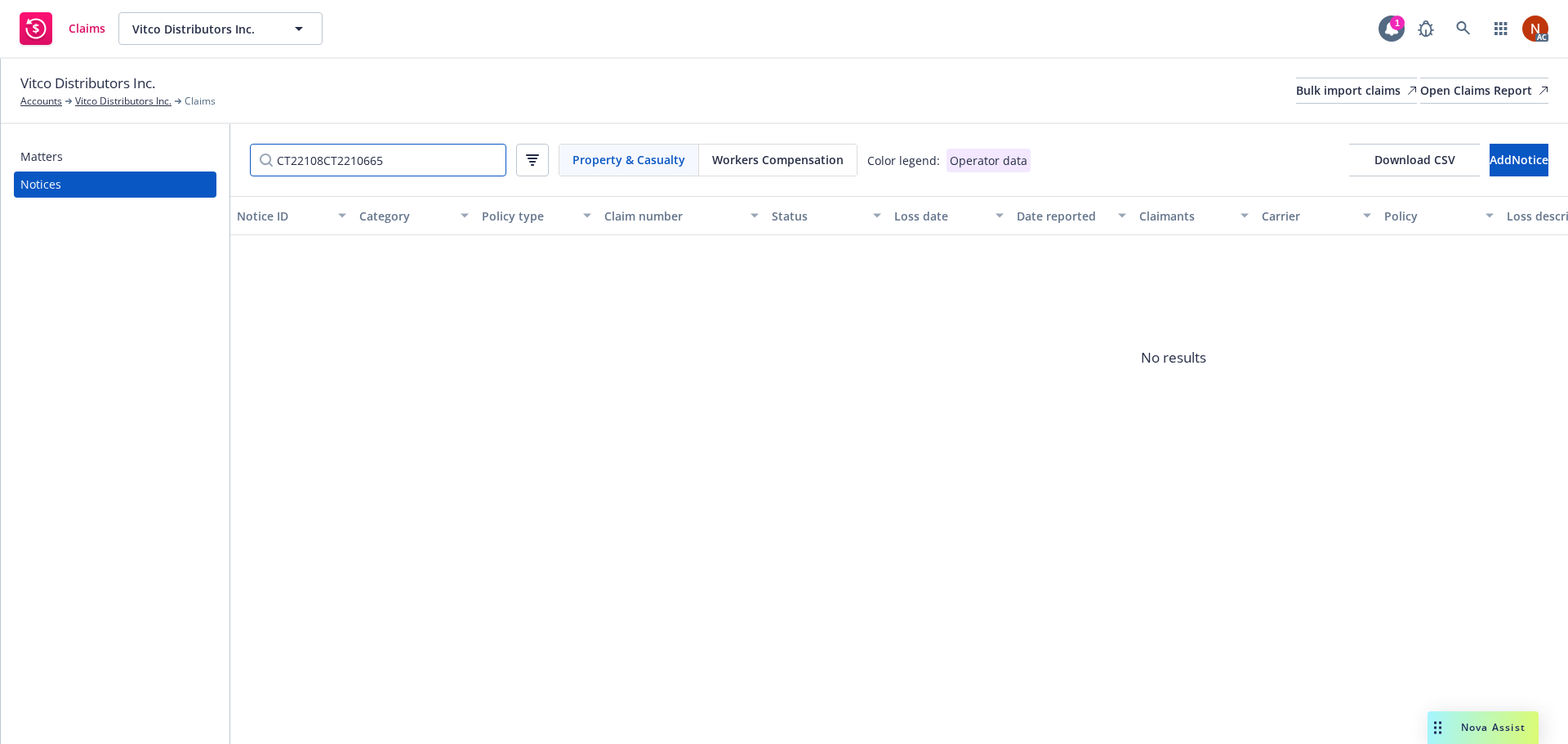
click at [384, 161] on input "CT22108CT2210665" at bounding box center [378, 160] width 257 height 33
drag, startPoint x: 361, startPoint y: 160, endPoint x: 200, endPoint y: 153, distance: 161.2
click at [200, 153] on div "Matters Notices CT22108CT2210665 Property & Casualty Workers Compensation Color…" at bounding box center [784, 434] width 1567 height 620
paste input "Filter by keyword"
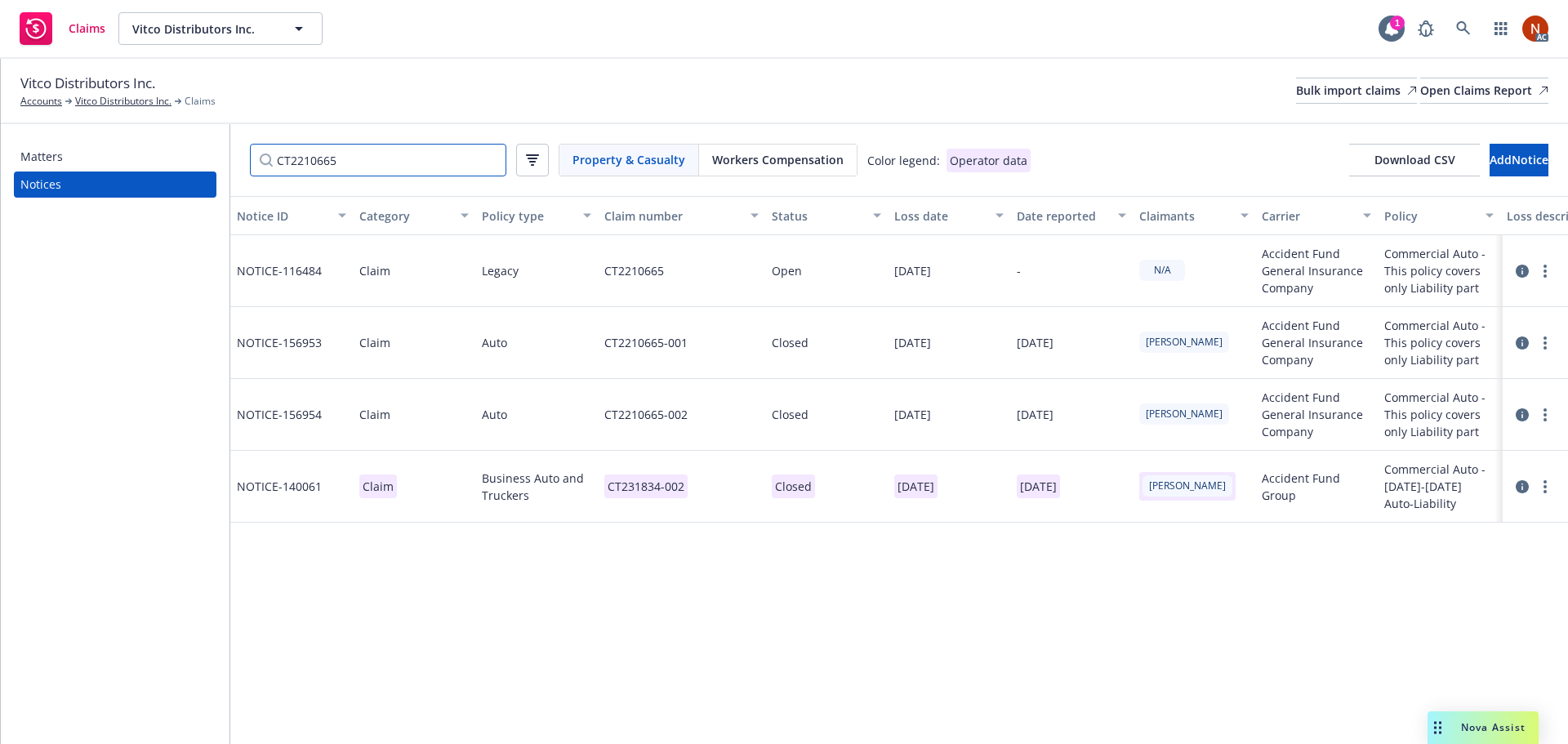
type input "CT2210665"
click at [717, 344] on div "CT2210665-001" at bounding box center [681, 343] width 167 height 72
click at [685, 227] on input "CT2210665-001" at bounding box center [643, 217] width 204 height 33
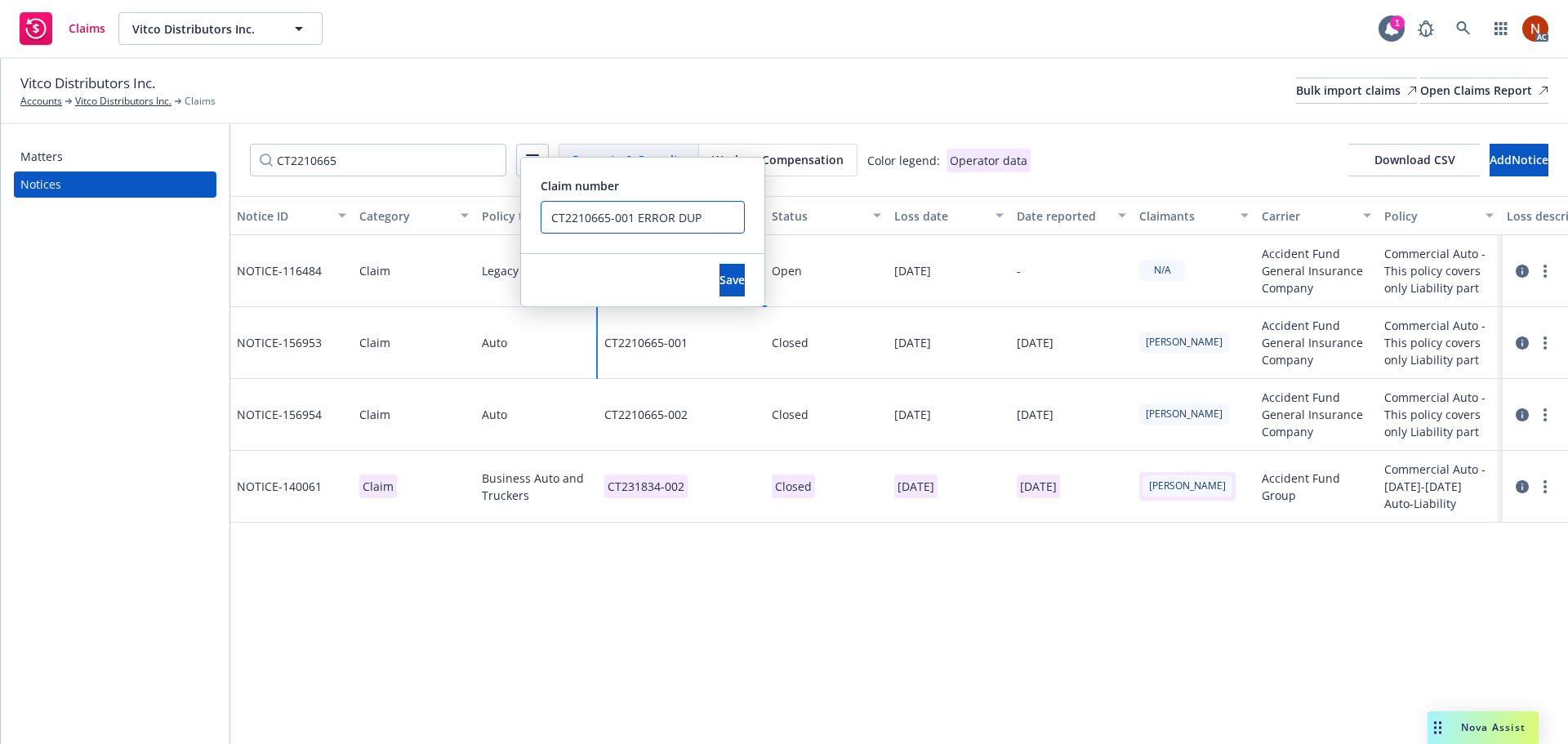
drag, startPoint x: 630, startPoint y: 216, endPoint x: 532, endPoint y: 211, distance: 98.1
click at [529, 211] on div "Claim number CT2210665-001 ERROR DUP" at bounding box center [642, 206] width 243 height 95
click at [621, 221] on input "CT2210665-001 ERROR DUP" at bounding box center [643, 217] width 204 height 33
drag, startPoint x: 632, startPoint y: 217, endPoint x: 503, endPoint y: 208, distance: 129.3
click at [503, 209] on div "Notice ID Category Policy type Claim number Status Loss date Date reported Clai…" at bounding box center [899, 470] width 1337 height 548
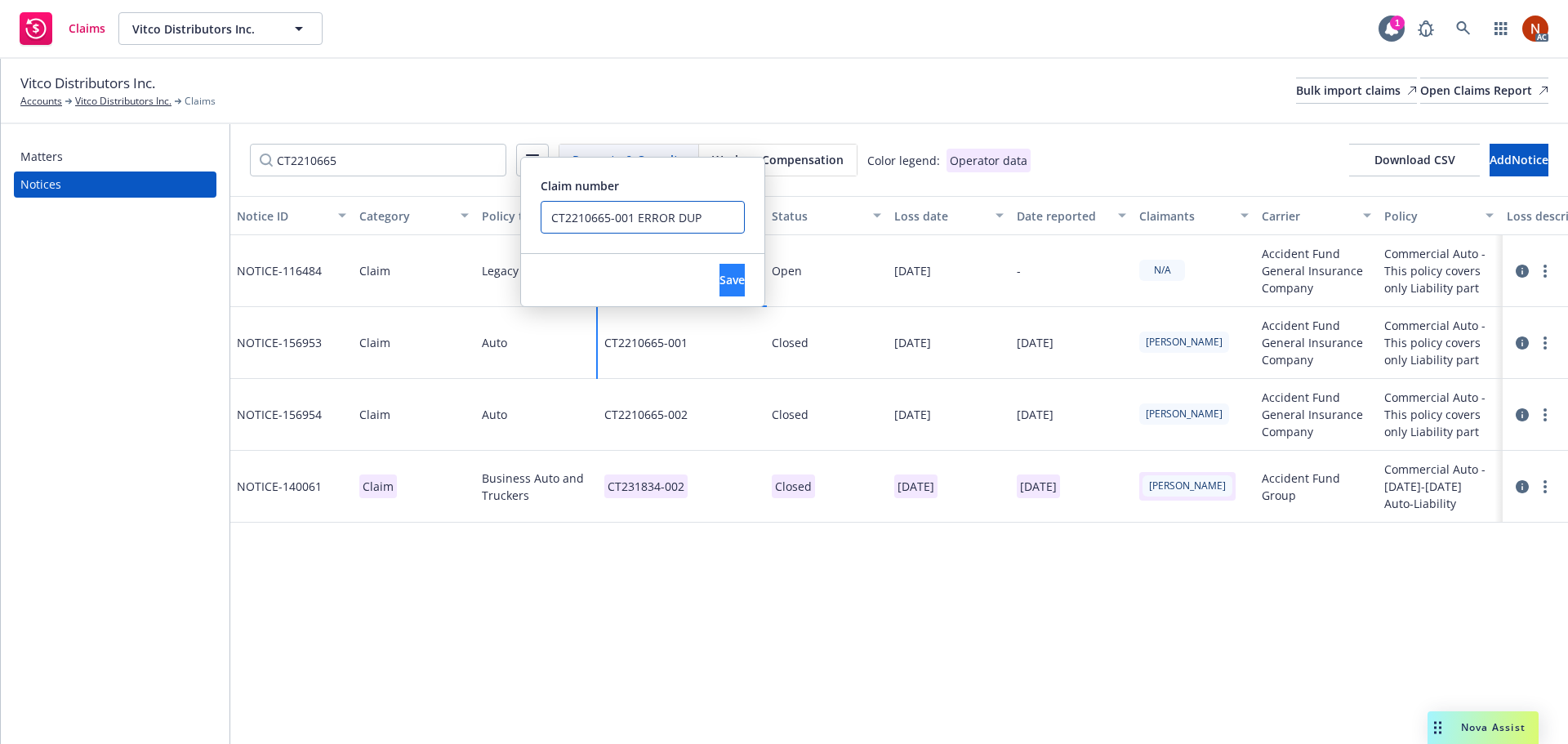
type input "CT2210665-001 ERROR DUP"
click at [720, 282] on span "Save" at bounding box center [732, 279] width 25 height 16
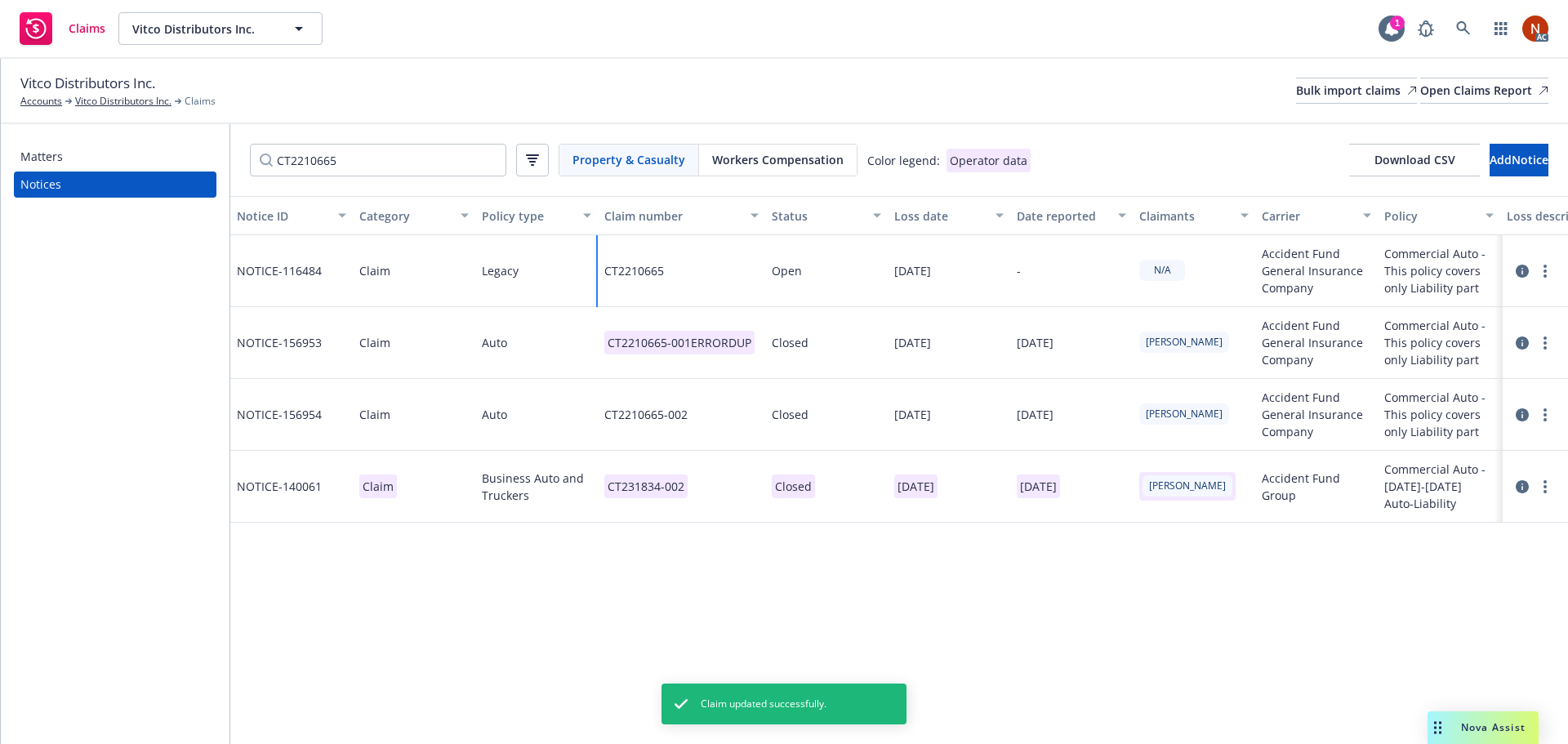
click at [705, 278] on div "CT2210665" at bounding box center [681, 271] width 167 height 72
click at [704, 277] on div "CT2210665" at bounding box center [681, 271] width 167 height 72
drag, startPoint x: 904, startPoint y: 294, endPoint x: 736, endPoint y: 288, distance: 168.1
click at [736, 288] on div "CT2210665 Claim number CT2210665 Save" at bounding box center [681, 271] width 167 height 72
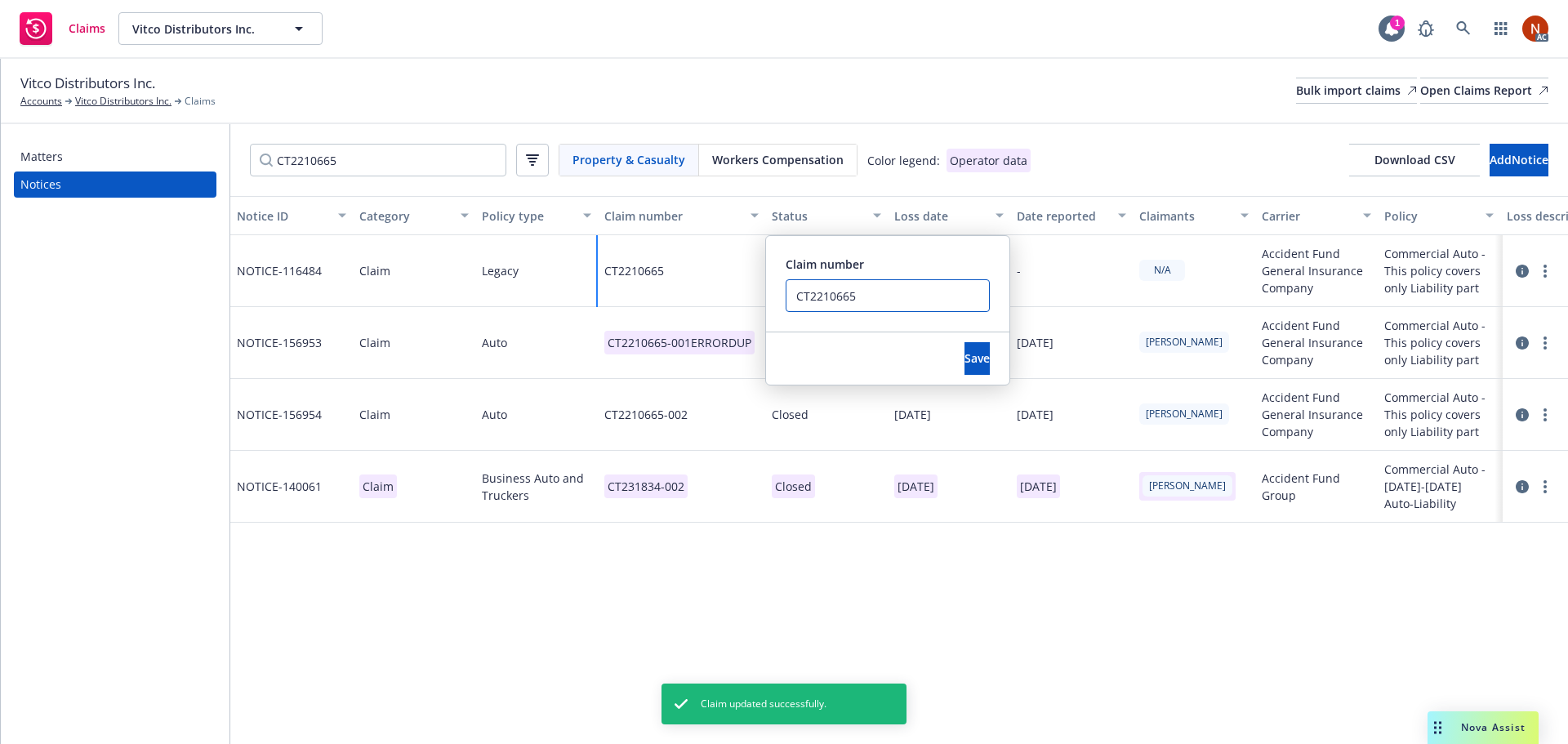
paste input "-001"
type input "CT2210665-001"
click at [965, 356] on span "Save" at bounding box center [977, 358] width 25 height 16
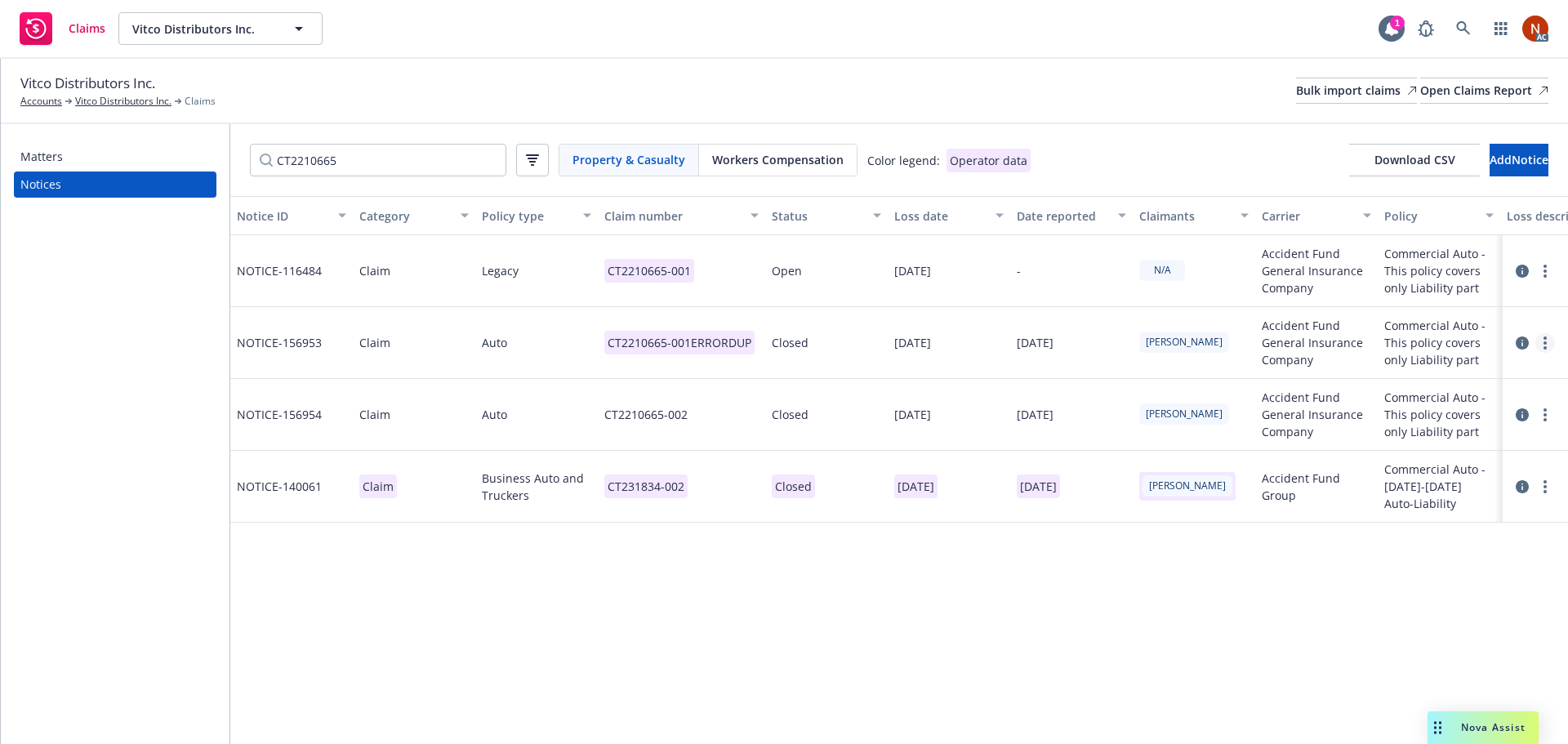
click at [1545, 337] on icon "more" at bounding box center [1545, 344] width 3 height 13
click at [1474, 364] on link "Delete" at bounding box center [1476, 376] width 156 height 33
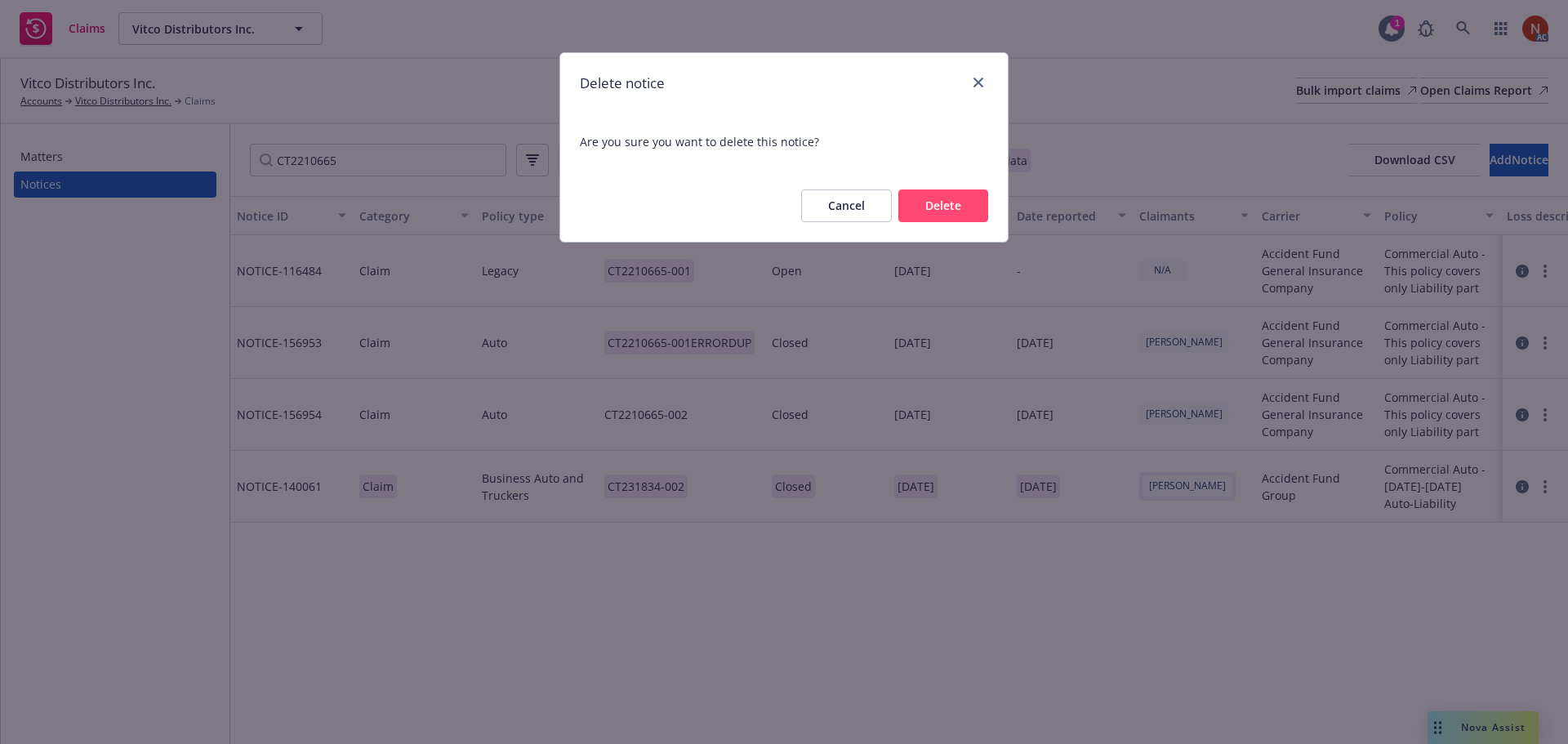
click at [979, 205] on button "Delete" at bounding box center [943, 206] width 89 height 33
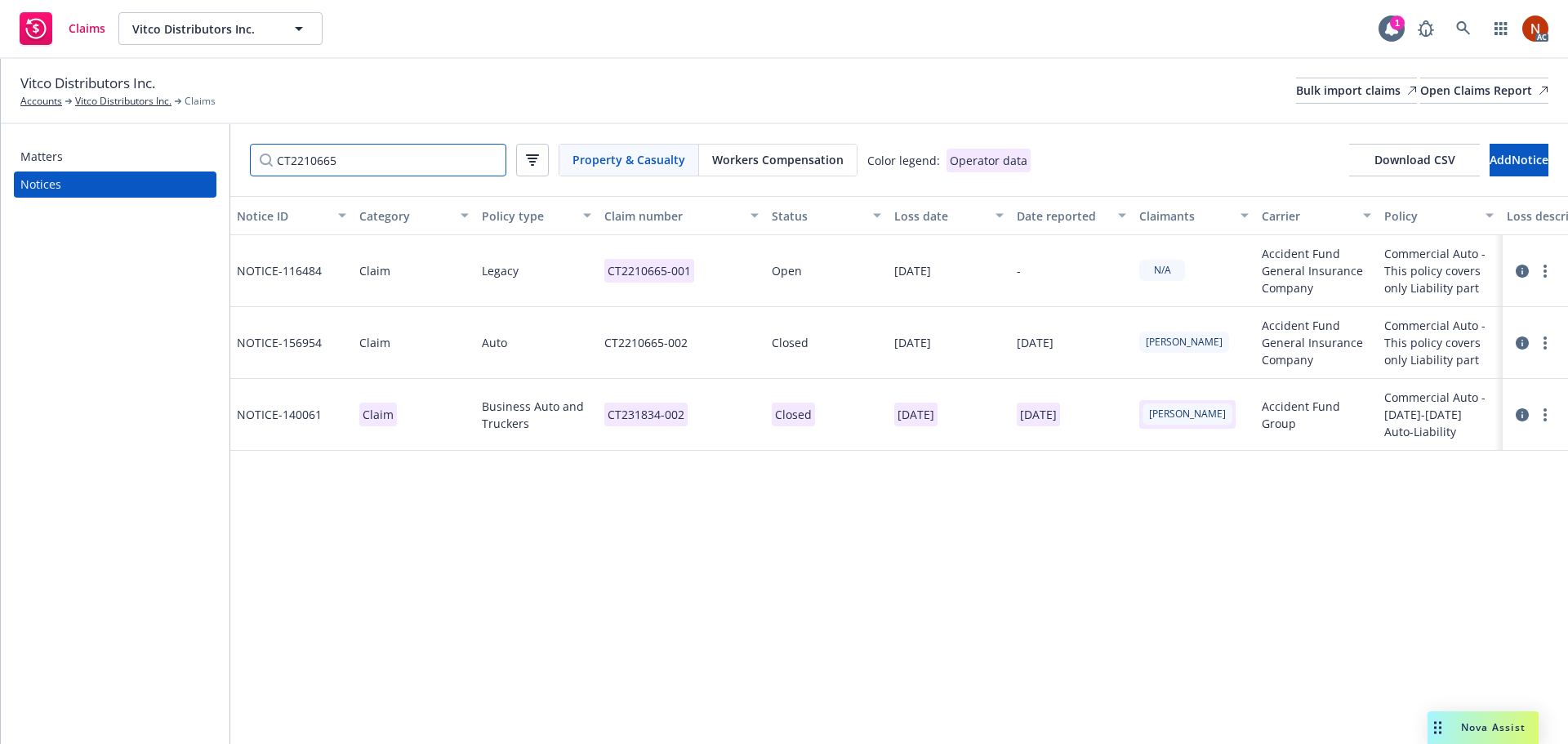
drag, startPoint x: 383, startPoint y: 172, endPoint x: 199, endPoint y: 163, distance: 184.2
click at [181, 161] on div "Matters Notices CT2210665 Property & Casualty Workers Compensation Color legend…" at bounding box center [784, 434] width 1567 height 620
paste input "1999"
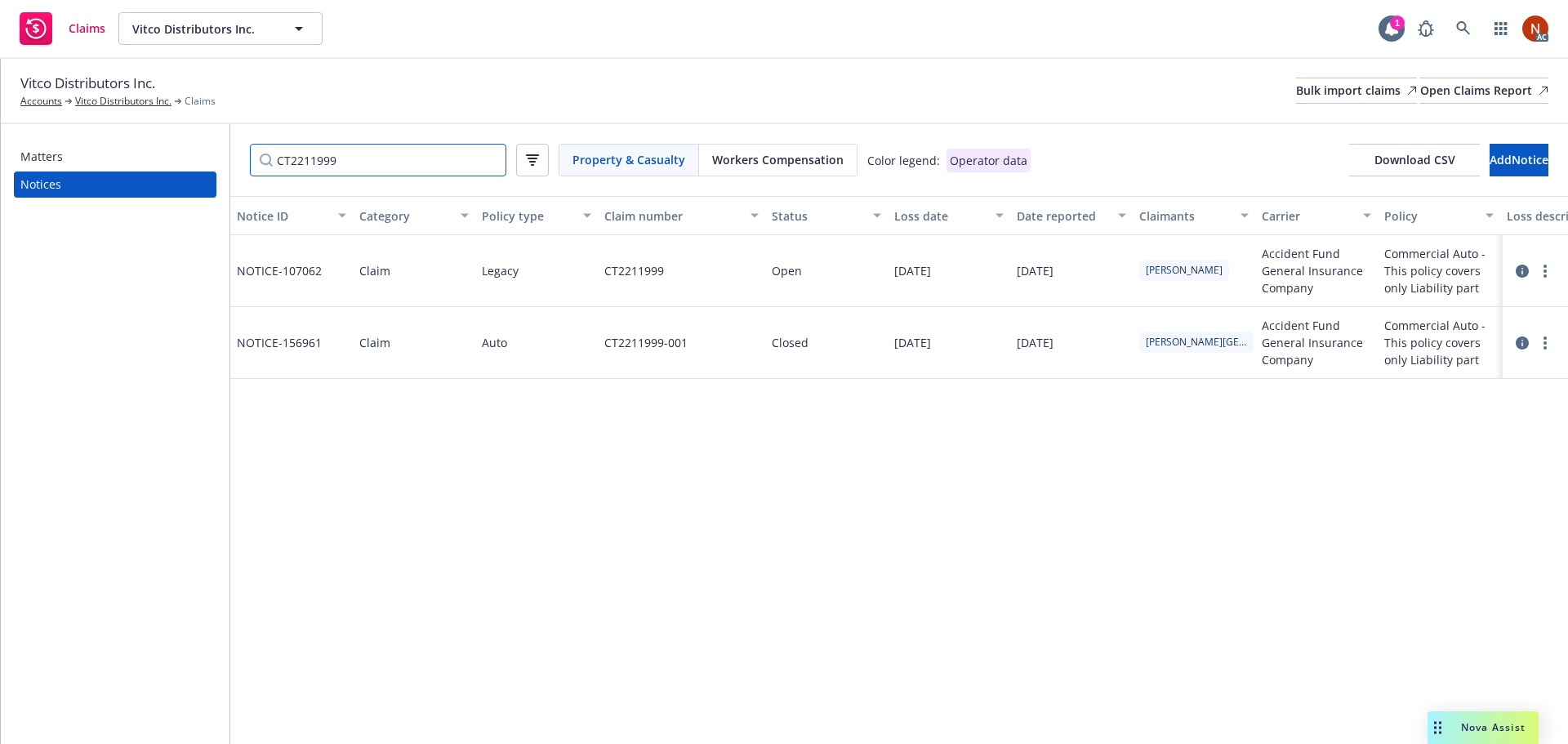
type input "CT2211999"
click at [707, 347] on div "CT2211999-001" at bounding box center [681, 343] width 167 height 72
click at [687, 223] on input "CT2211999-001" at bounding box center [643, 217] width 204 height 33
click at [922, 448] on div "Notice ID Category Policy type Claim number Status Loss date Date reported Clai…" at bounding box center [899, 470] width 1337 height 548
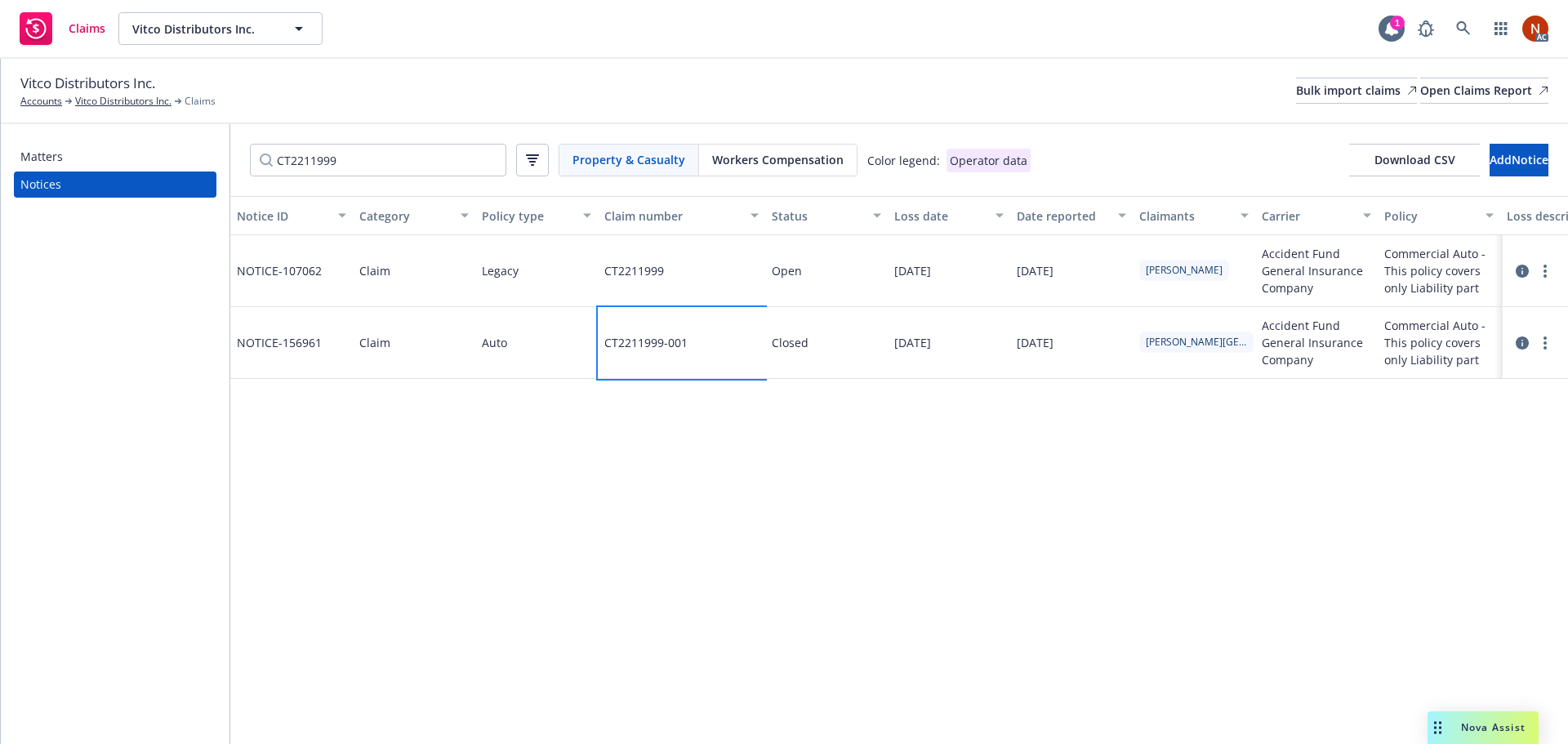
click at [706, 347] on div "CT2211999-001" at bounding box center [681, 343] width 167 height 72
click at [654, 215] on input "CT2211999-001" at bounding box center [643, 217] width 204 height 33
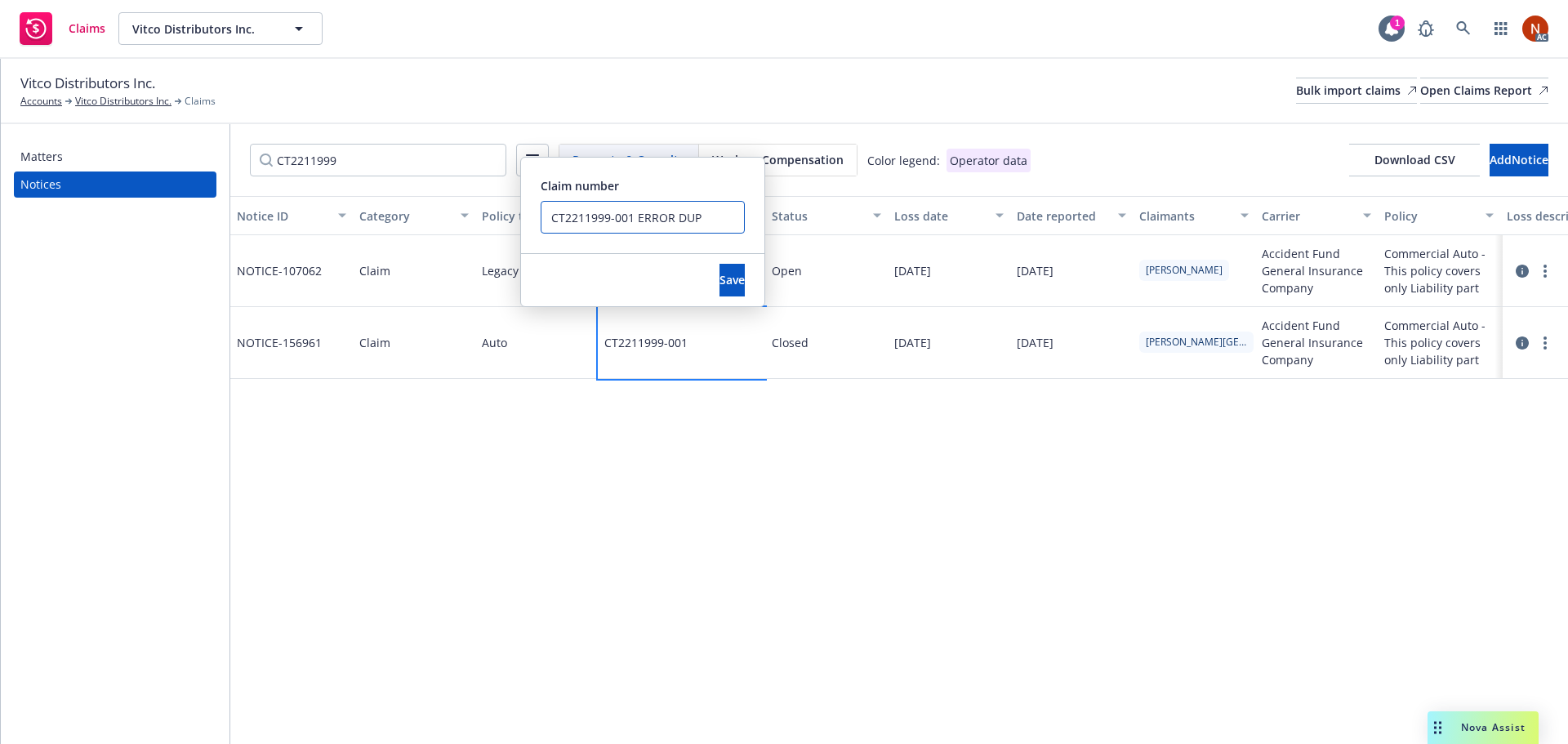
drag, startPoint x: 629, startPoint y: 216, endPoint x: 537, endPoint y: 214, distance: 92.0
click at [537, 214] on div "Claim number CT2211999-001 ERROR DUP" at bounding box center [642, 206] width 243 height 95
drag, startPoint x: 634, startPoint y: 218, endPoint x: 520, endPoint y: 220, distance: 114.0
click at [520, 220] on div "Claim number CT2211999-001 ERROR DUP Save" at bounding box center [642, 232] width 245 height 150
type input "CT2211999-001 ERROR DUP"
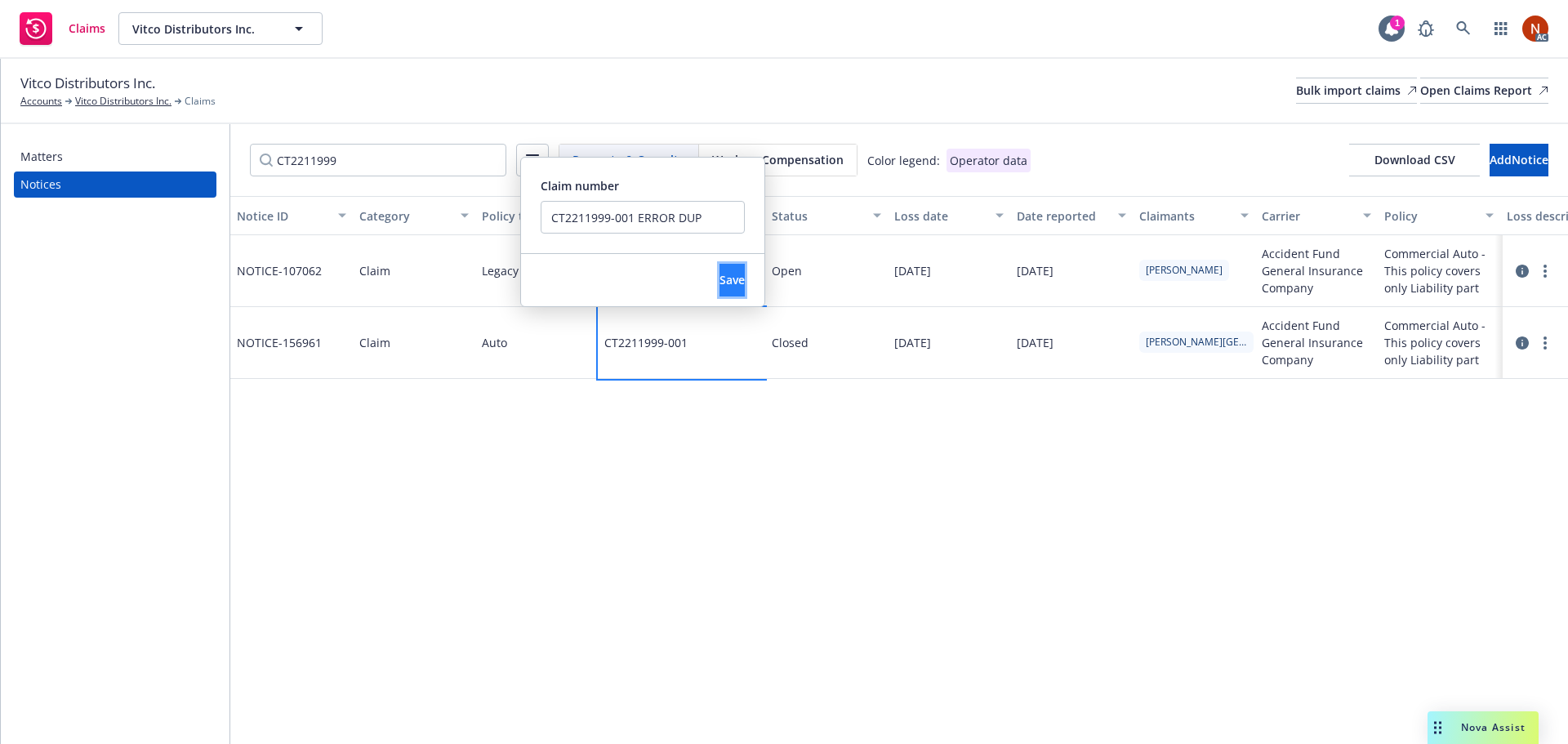
click at [720, 279] on span "Save" at bounding box center [732, 279] width 25 height 16
click at [723, 451] on div "Notice ID Category Policy type Claim number Status Loss date Date reported Clai…" at bounding box center [899, 470] width 1337 height 548
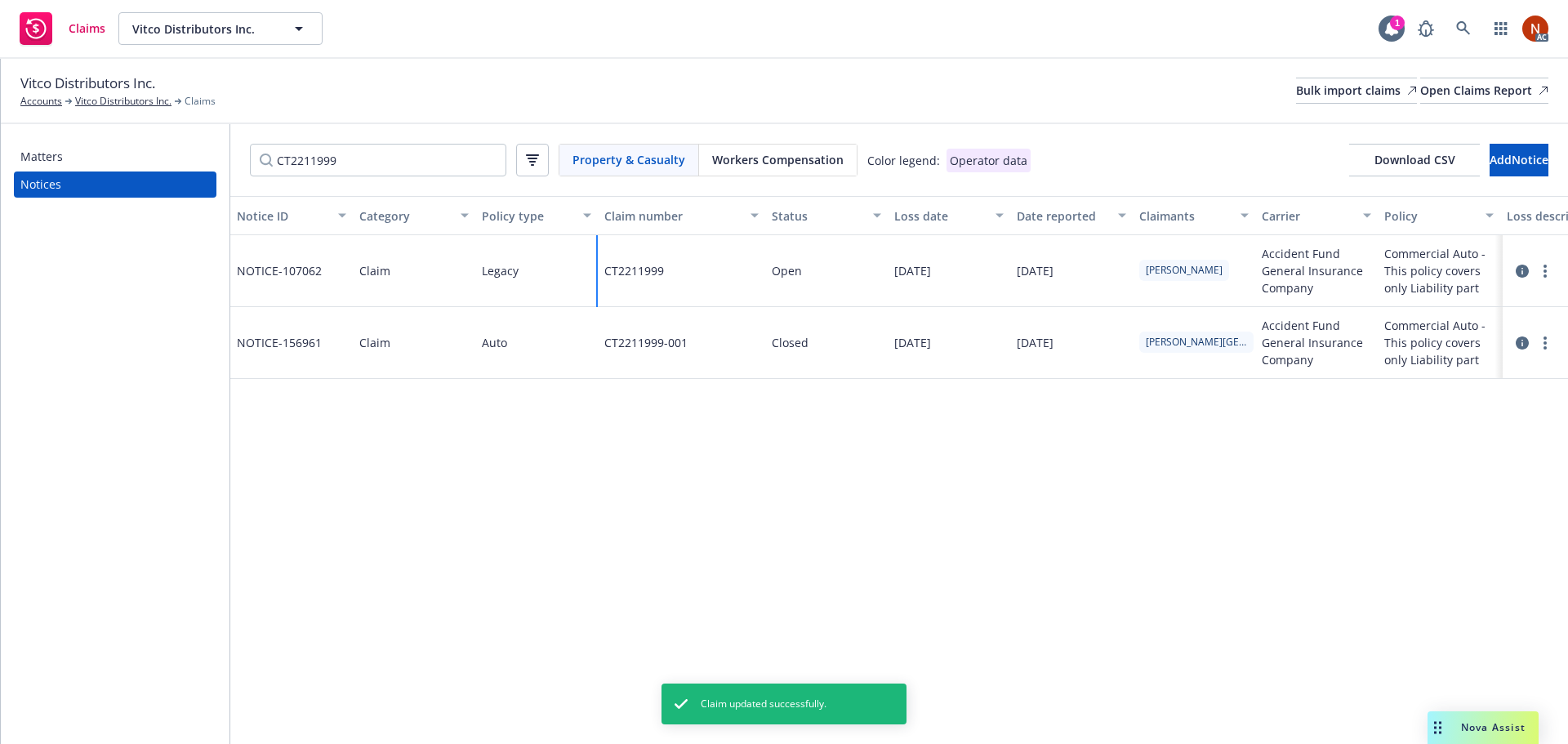
click at [709, 278] on div "CT2211999" at bounding box center [681, 271] width 167 height 72
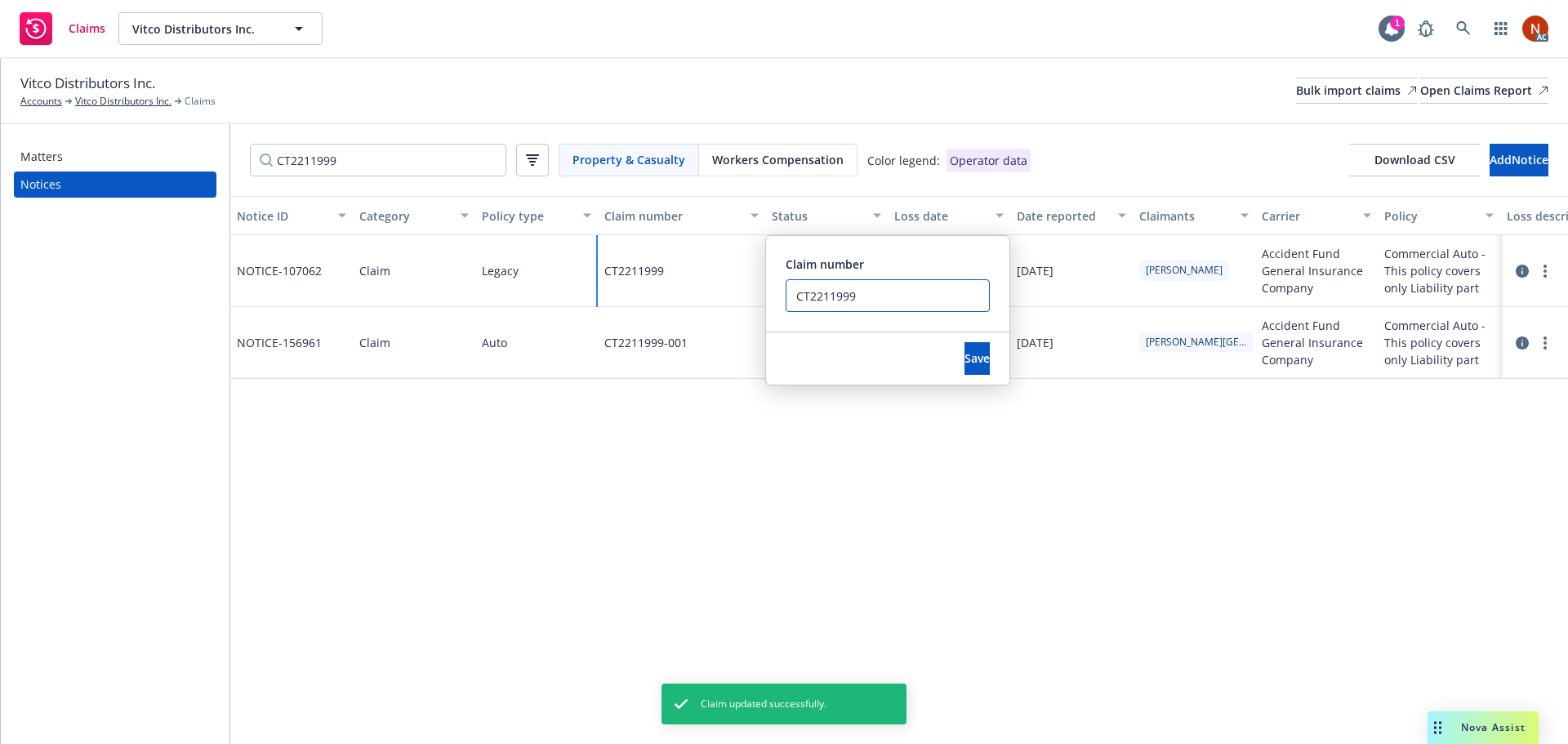
drag, startPoint x: 781, startPoint y: 298, endPoint x: 881, endPoint y: 329, distance: 104.7
click at [754, 298] on div "CT2211999 Claim number CT2211999 Save" at bounding box center [681, 271] width 167 height 72
click at [965, 354] on span "Save" at bounding box center [977, 358] width 25 height 16
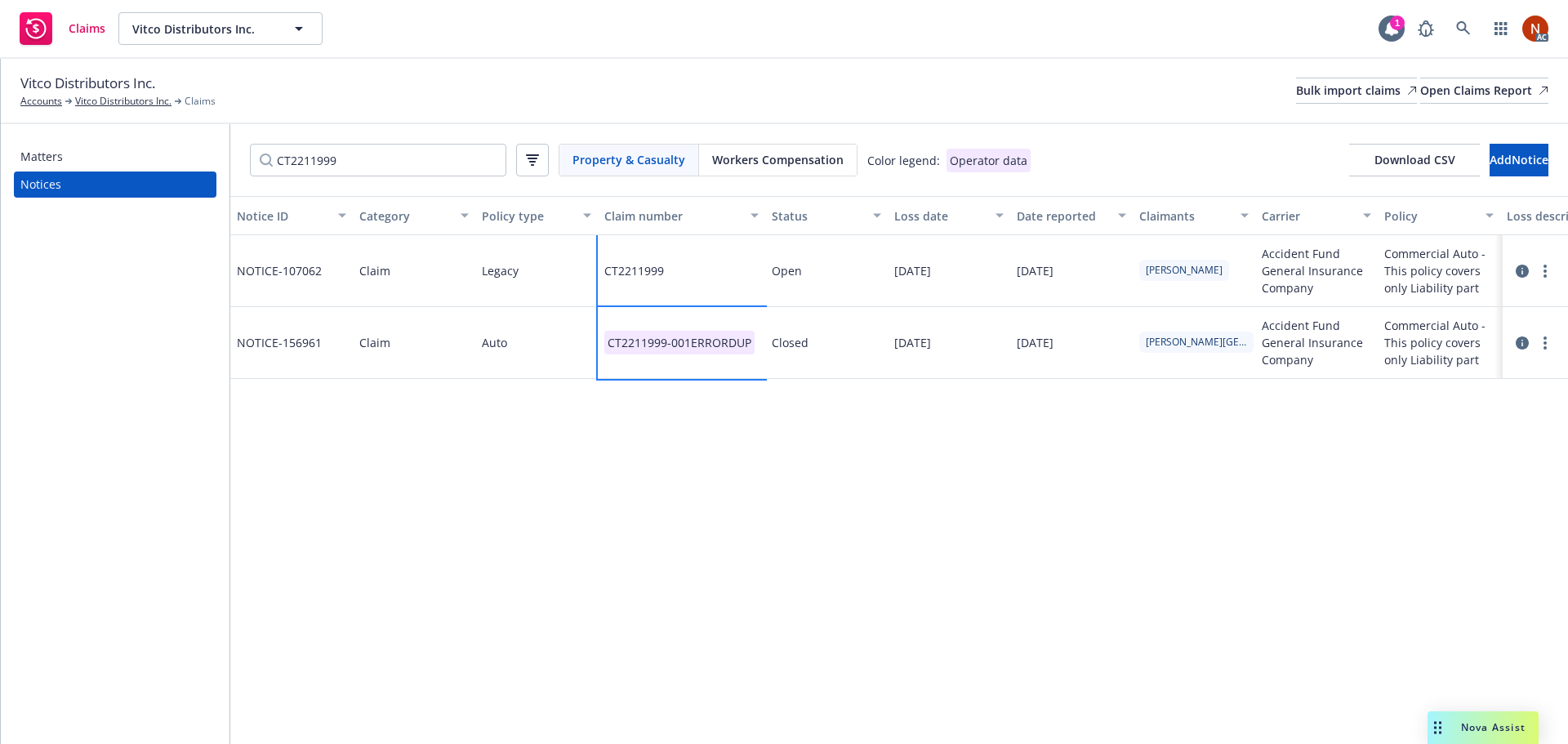
click at [664, 364] on div "CT2211999-001ERRORDUP" at bounding box center [681, 343] width 167 height 72
click at [662, 364] on div "CT2211999-001ERRORDUP" at bounding box center [681, 343] width 167 height 72
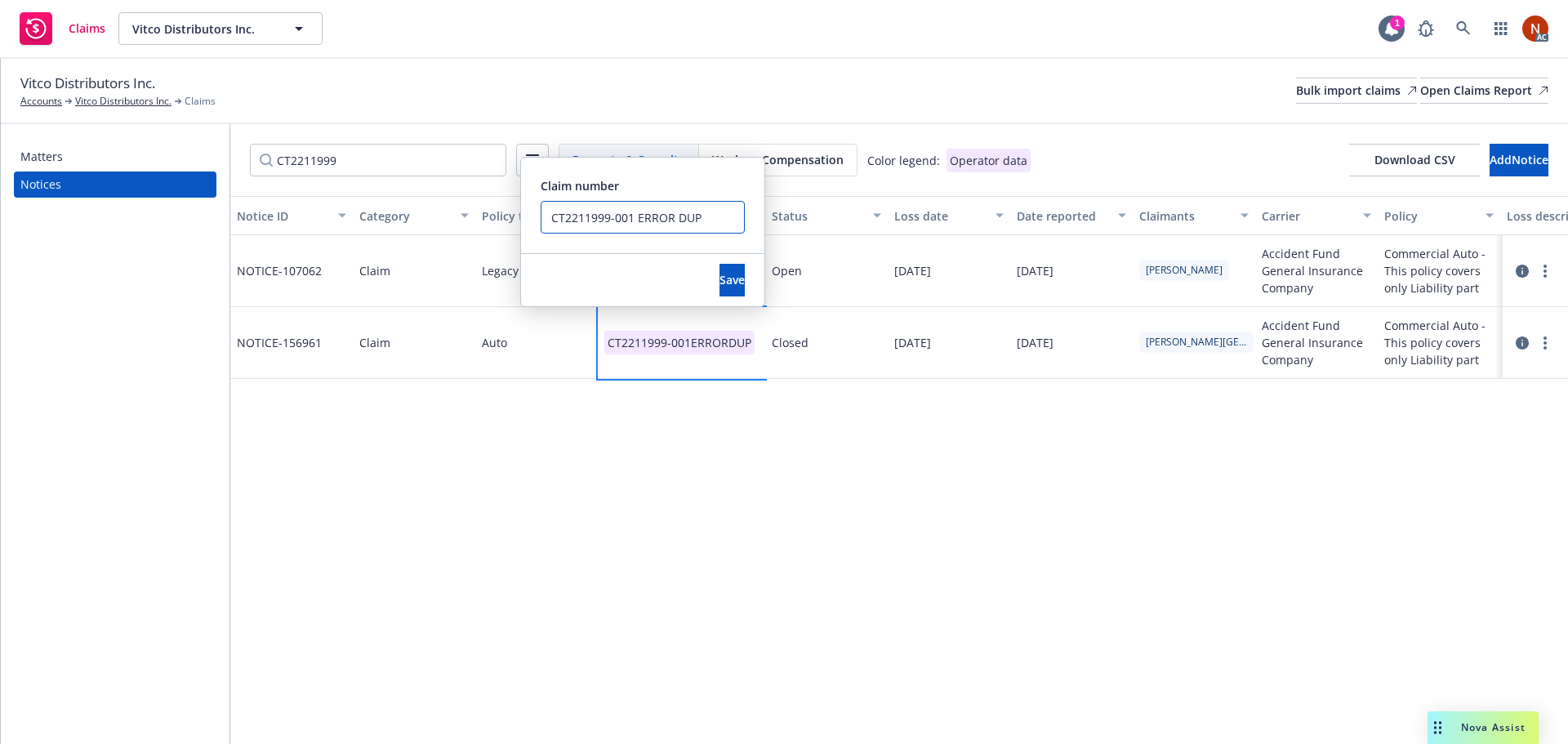
drag, startPoint x: 631, startPoint y: 217, endPoint x: 463, endPoint y: 210, distance: 168.1
click at [463, 210] on div "Notice ID Category Policy type Claim number Status Loss date Date reported Clai…" at bounding box center [899, 470] width 1337 height 548
click at [720, 270] on button "Save" at bounding box center [732, 280] width 25 height 33
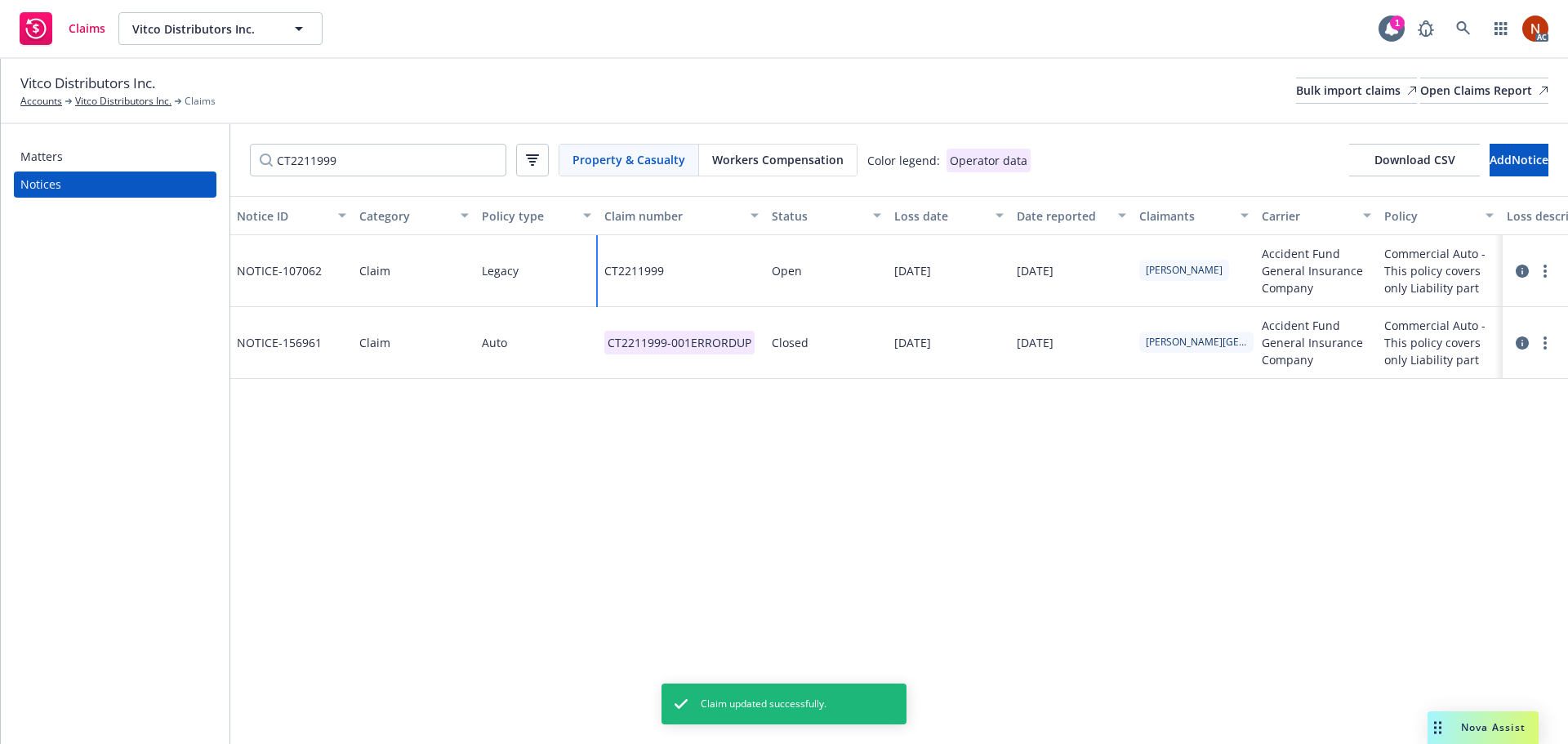
click at [678, 266] on div "CT2211999" at bounding box center [681, 271] width 167 height 72
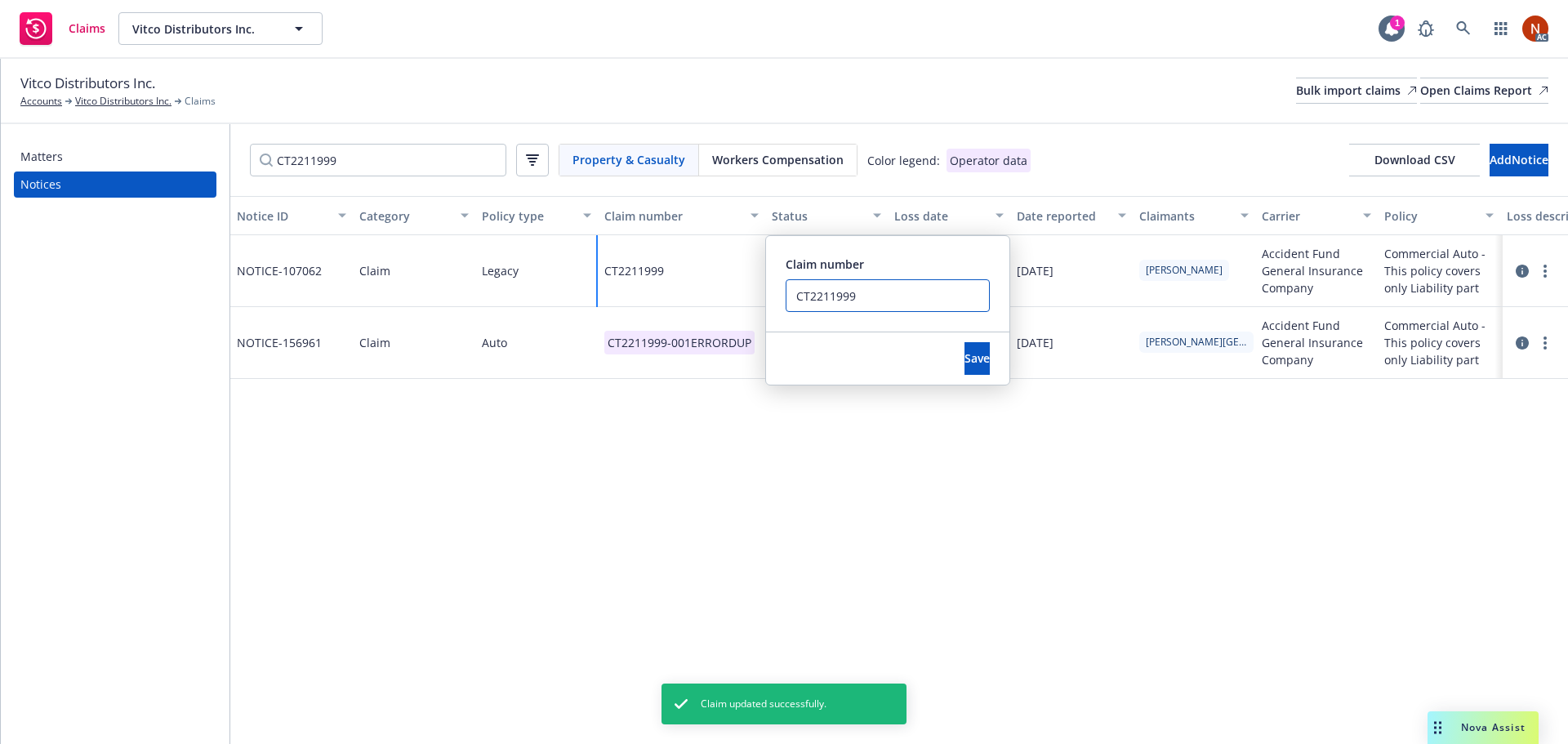
drag, startPoint x: 788, startPoint y: 285, endPoint x: 689, endPoint y: 287, distance: 99.0
click at [666, 280] on div "CT2211999 Claim number CT2211999 Save" at bounding box center [681, 271] width 167 height 72
paste input "-001"
type input "CT2211999-001"
click at [965, 358] on button "Save" at bounding box center [977, 358] width 25 height 33
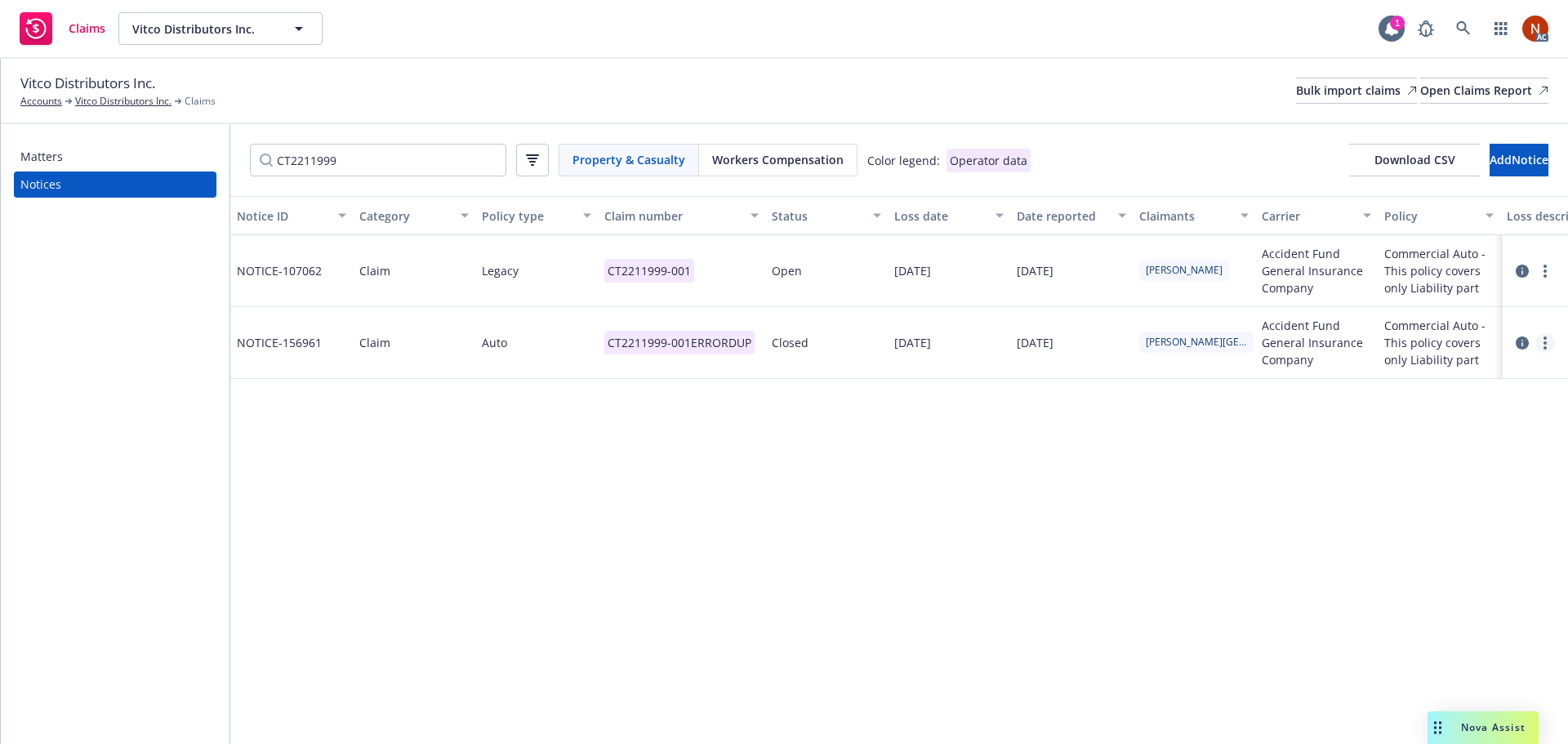
click at [1545, 344] on icon "more" at bounding box center [1545, 344] width 3 height 13
click at [1498, 374] on link "Delete" at bounding box center [1476, 376] width 156 height 33
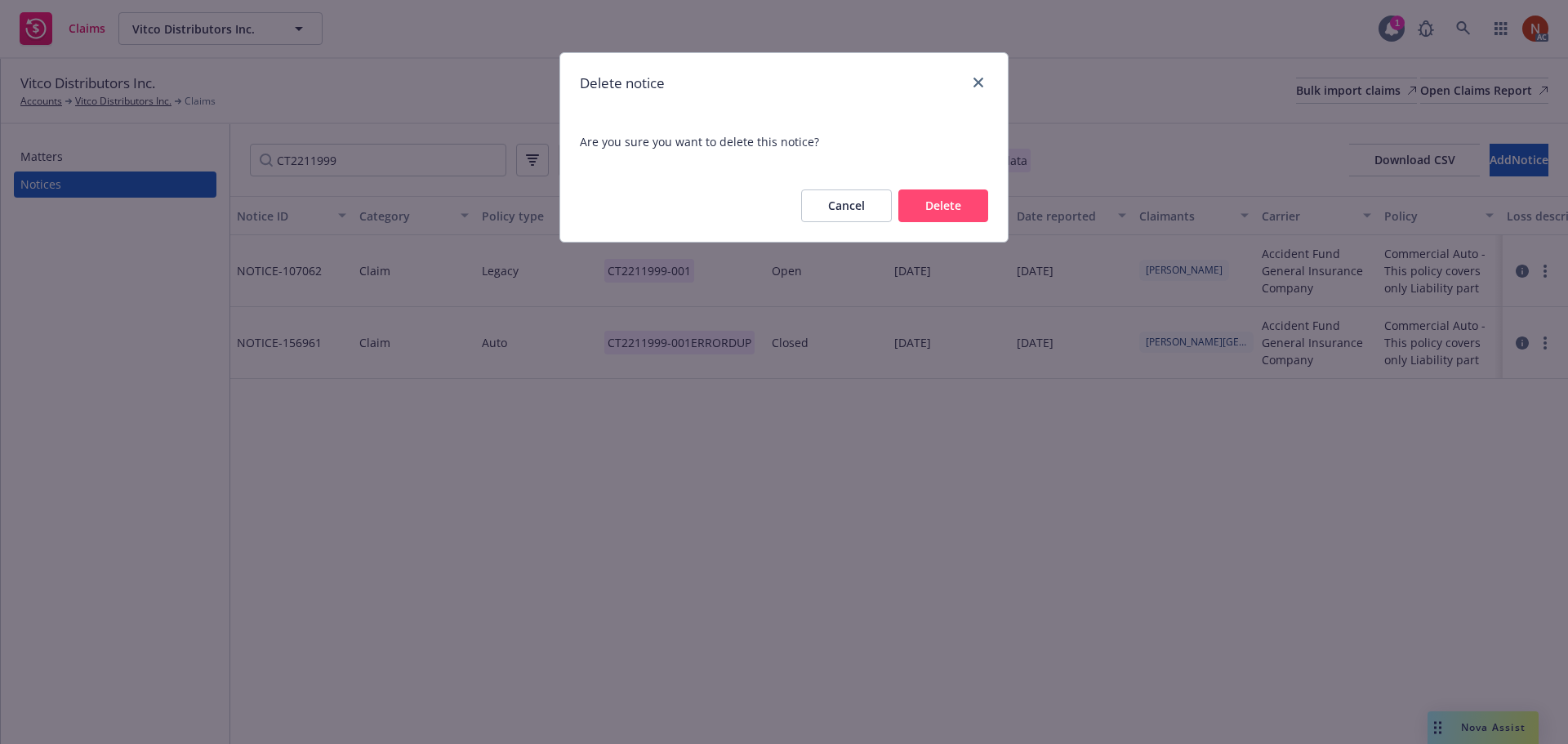
click at [947, 206] on button "Delete" at bounding box center [943, 206] width 89 height 33
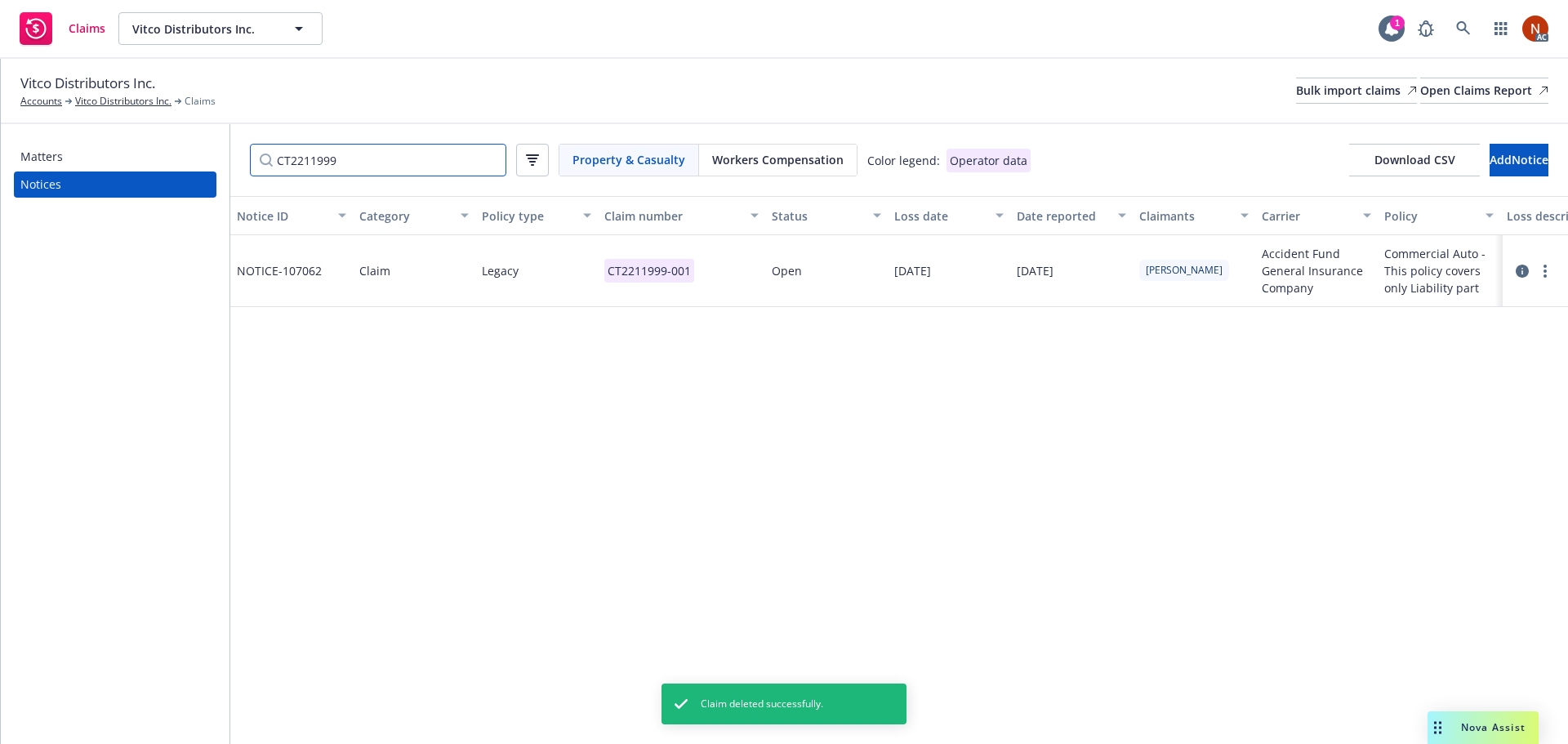
drag, startPoint x: 377, startPoint y: 160, endPoint x: 224, endPoint y: 157, distance: 153.0
click at [202, 146] on div "Matters Notices CT2211999 Property & Casualty Workers Compensation Color legend…" at bounding box center [784, 434] width 1567 height 620
paste input "147"
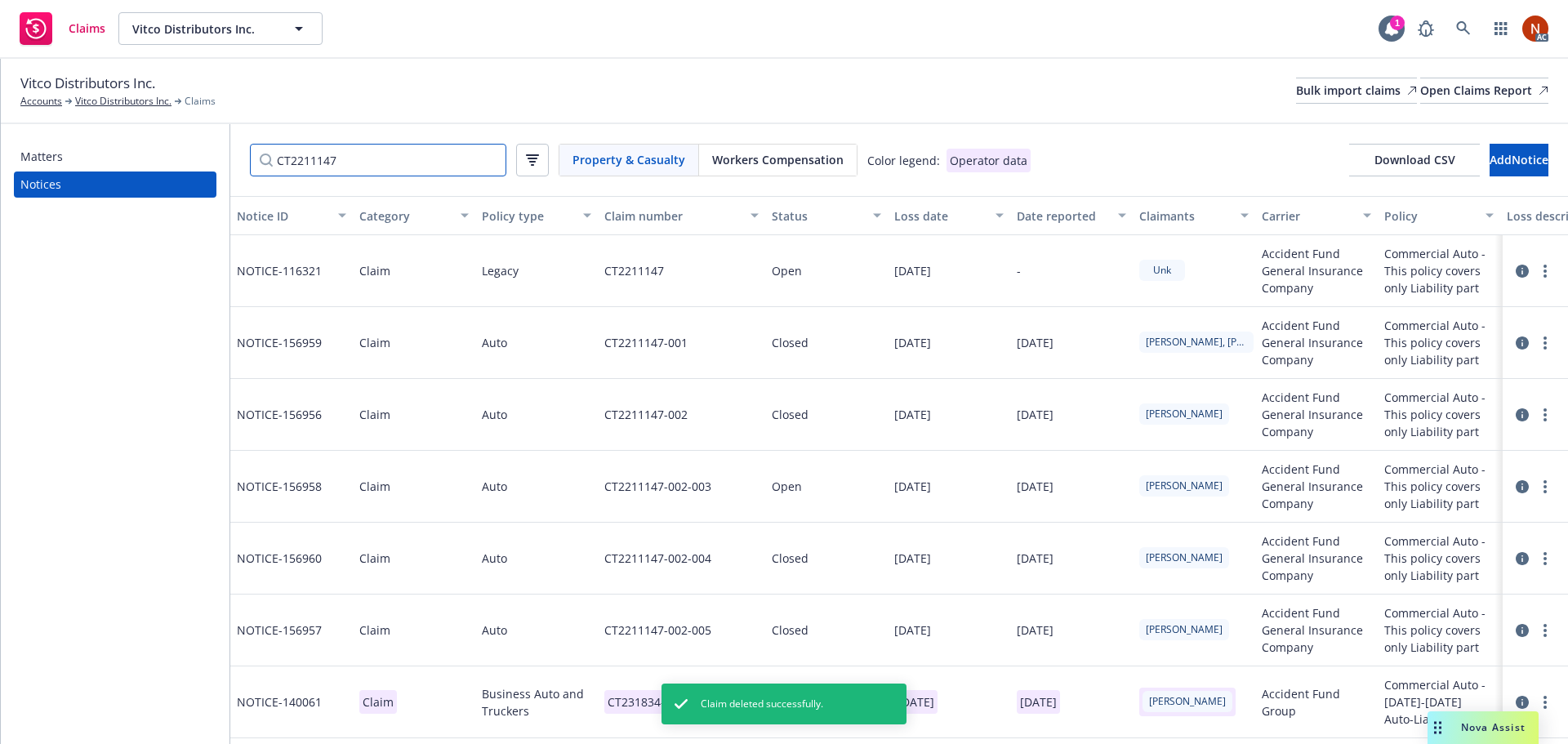
type input "CT2211147"
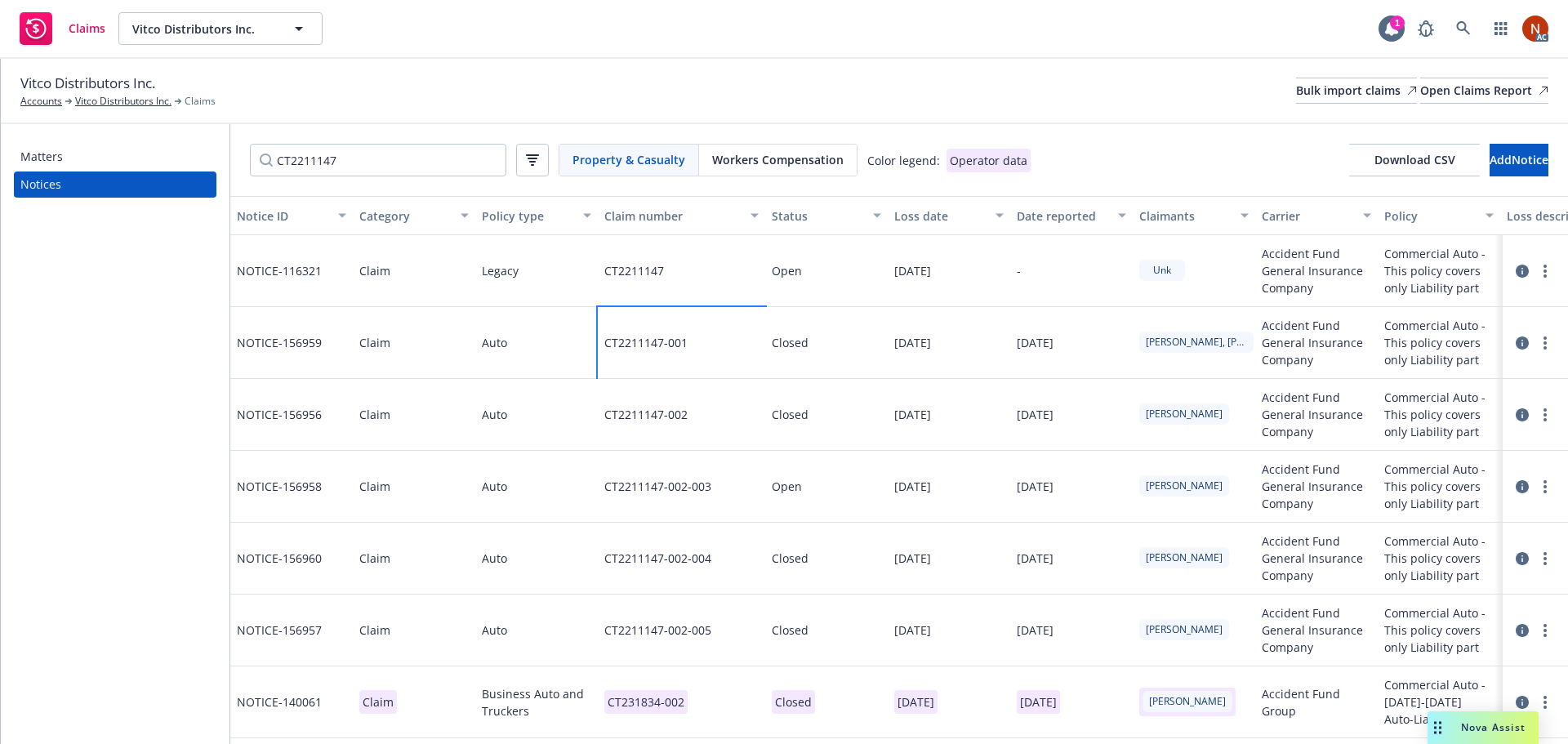
click at [710, 349] on div "CT2211147-001" at bounding box center [681, 343] width 167 height 72
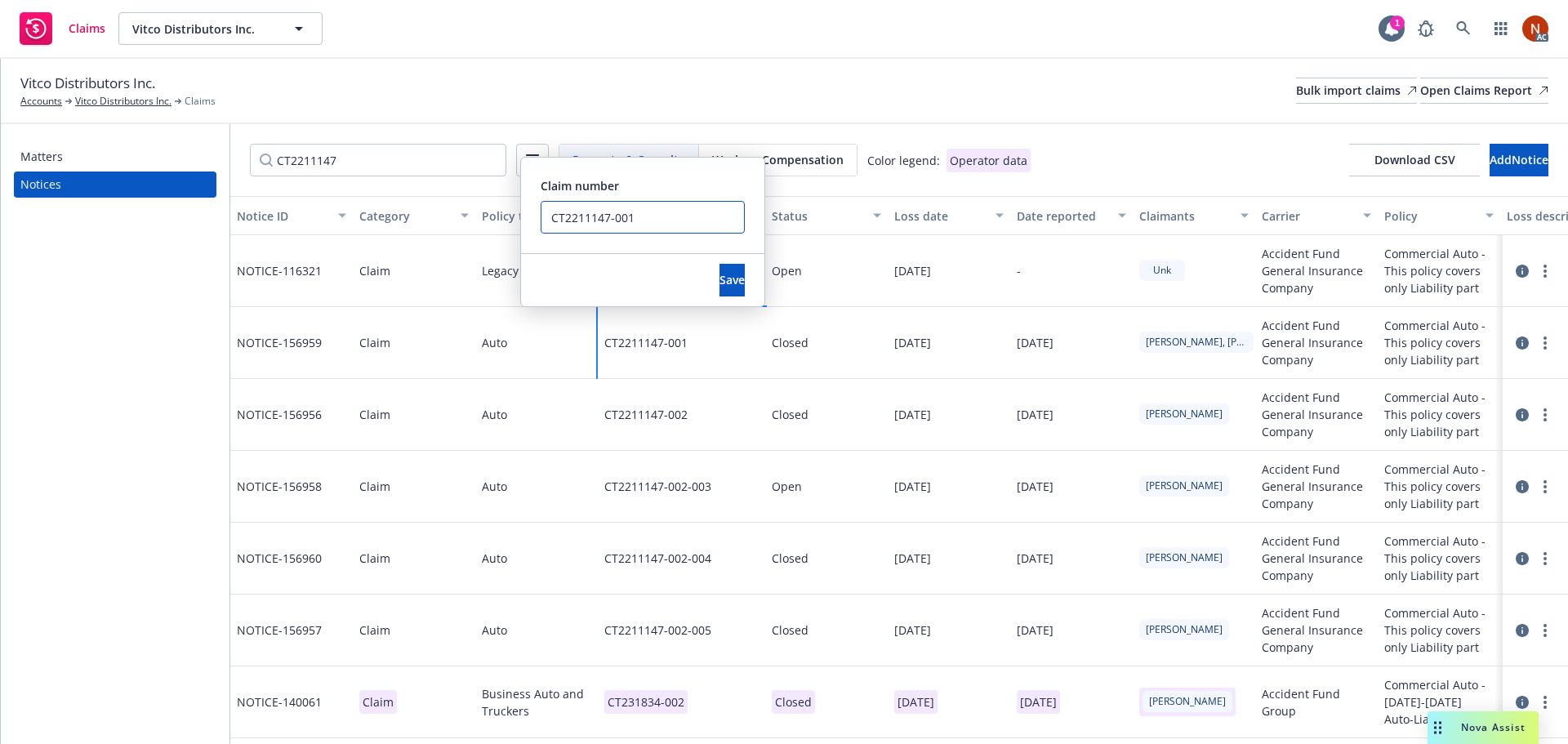
click at [702, 227] on input "CT2211147-001" at bounding box center [643, 217] width 204 height 33
drag, startPoint x: 633, startPoint y: 218, endPoint x: 518, endPoint y: 215, distance: 115.0
click at [518, 215] on div "Notice ID Category Policy type Claim number Status Loss date Date reported Clai…" at bounding box center [899, 470] width 1337 height 548
type input "CT2211147-001 ERROR DUP"
click at [720, 270] on button "Save" at bounding box center [732, 280] width 25 height 33
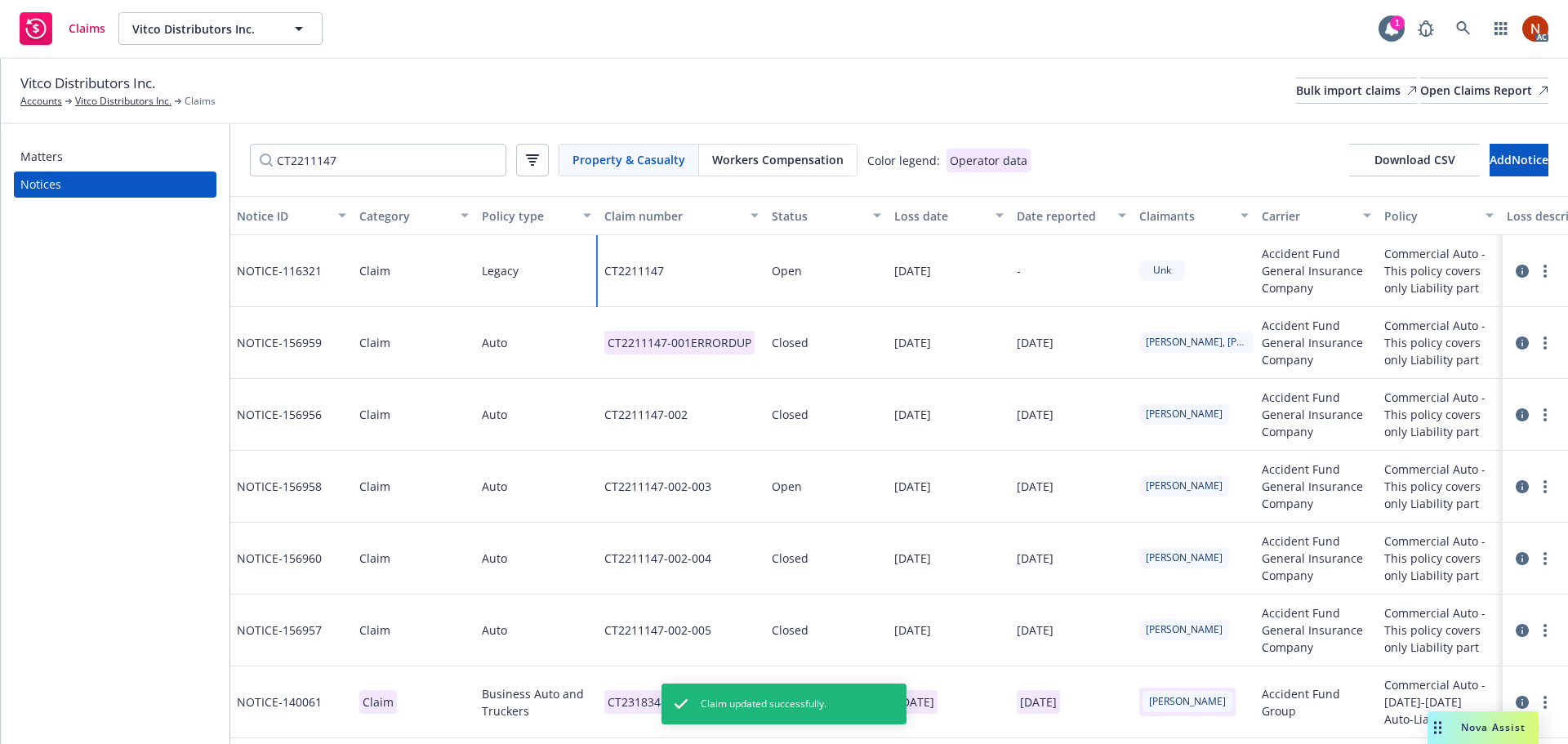
click at [689, 269] on div "CT2211147" at bounding box center [681, 271] width 167 height 72
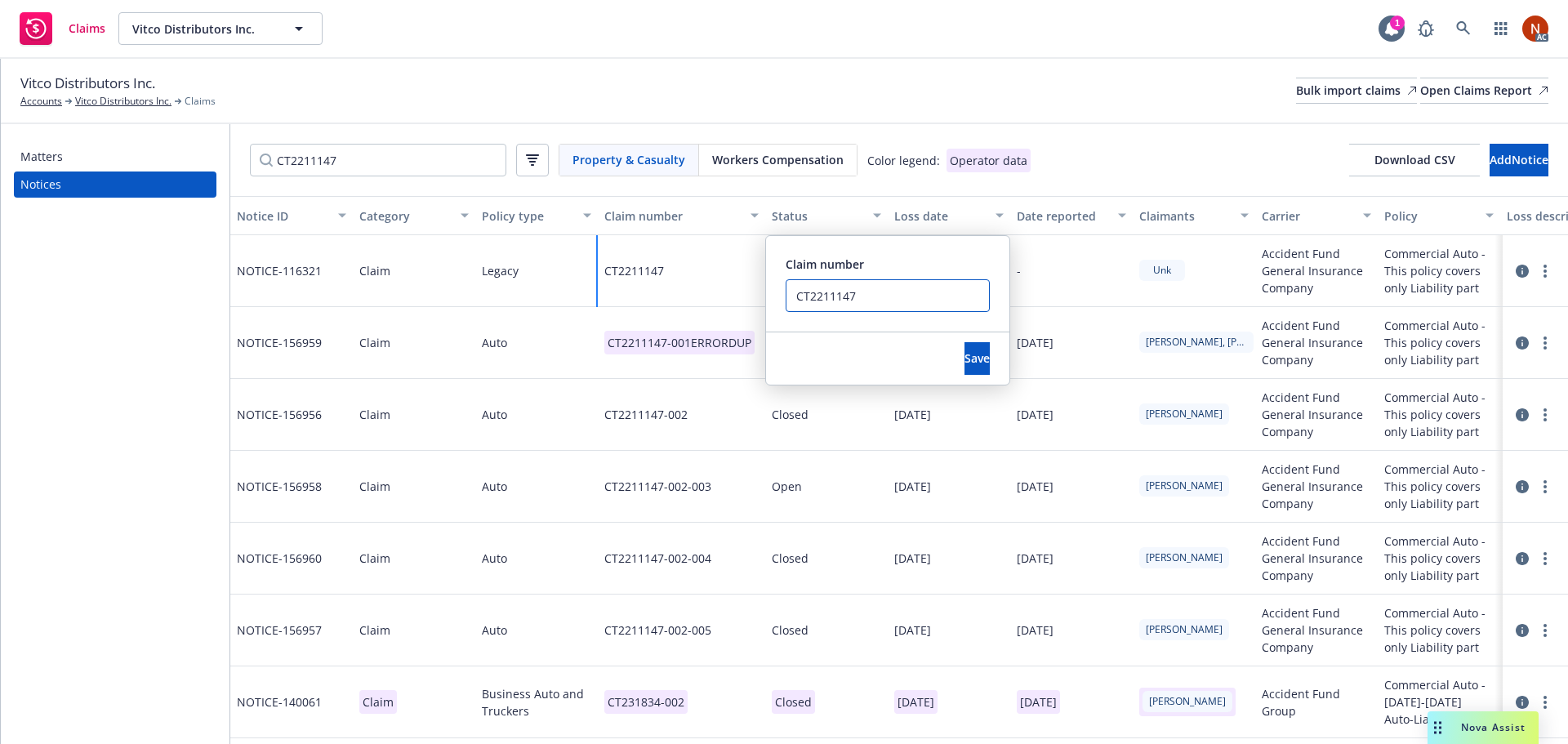
drag, startPoint x: 854, startPoint y: 299, endPoint x: 716, endPoint y: 292, distance: 138.2
click at [716, 292] on div "CT2211147 Claim number CT2211147 Save" at bounding box center [681, 271] width 167 height 72
paste input "-001"
type input "CT2211147-001"
click at [965, 349] on button "Save" at bounding box center [977, 358] width 25 height 33
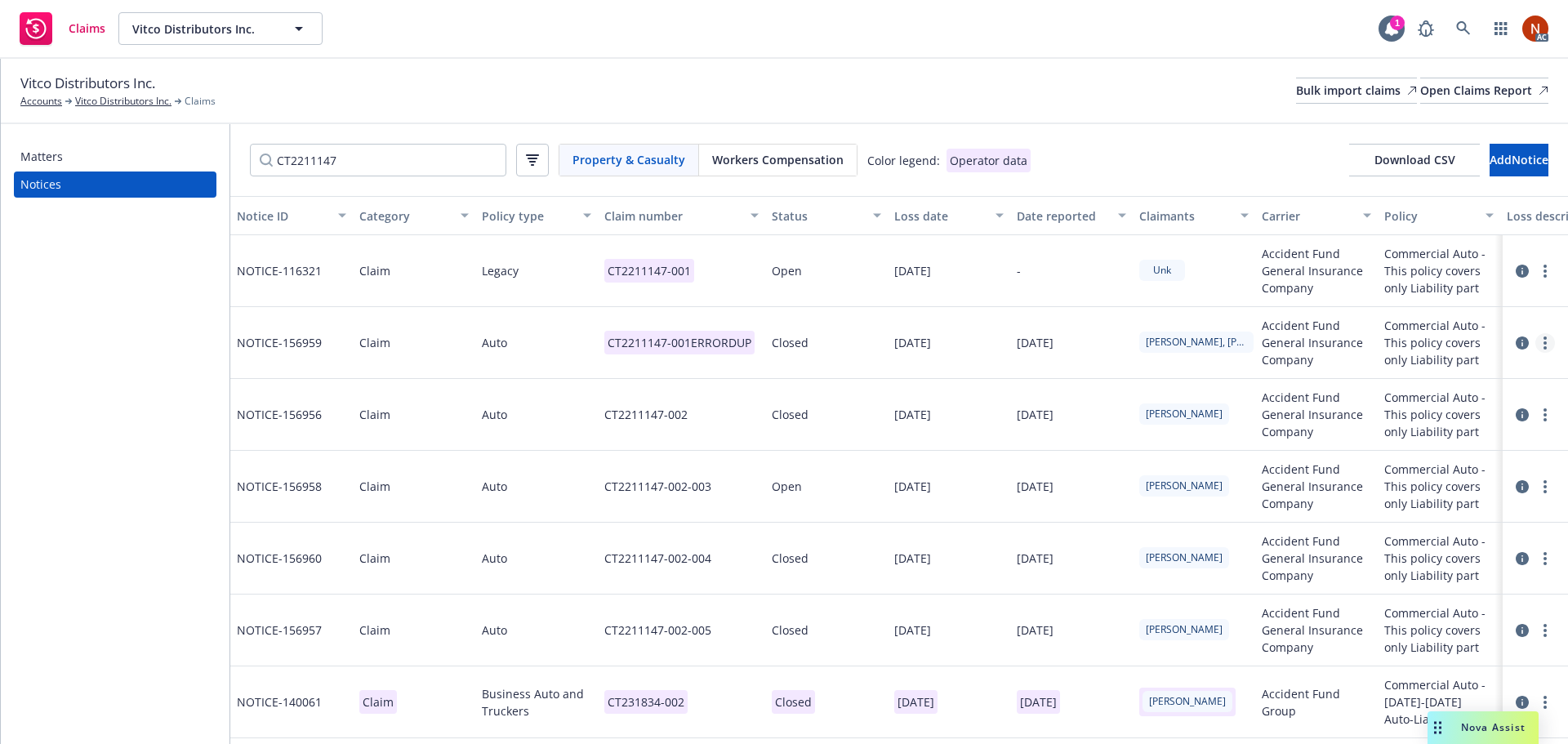
drag, startPoint x: 1535, startPoint y: 336, endPoint x: 1526, endPoint y: 347, distance: 14.2
click at [1535, 336] on link "more" at bounding box center [1545, 343] width 19 height 19
drag, startPoint x: 1479, startPoint y: 367, endPoint x: 1444, endPoint y: 364, distance: 35.1
click at [1479, 367] on link "Delete" at bounding box center [1464, 376] width 156 height 33
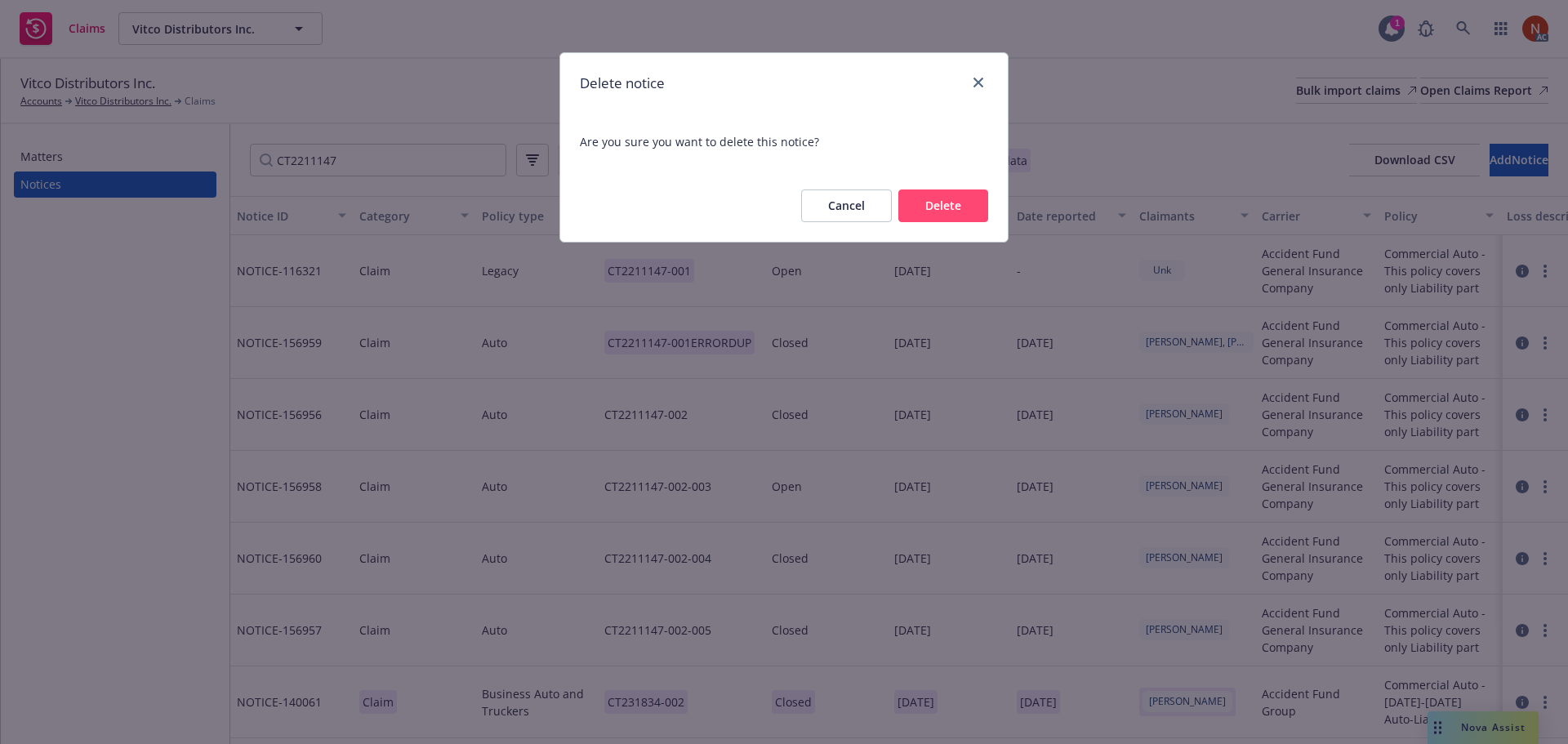
click at [976, 209] on button "Delete" at bounding box center [943, 206] width 89 height 33
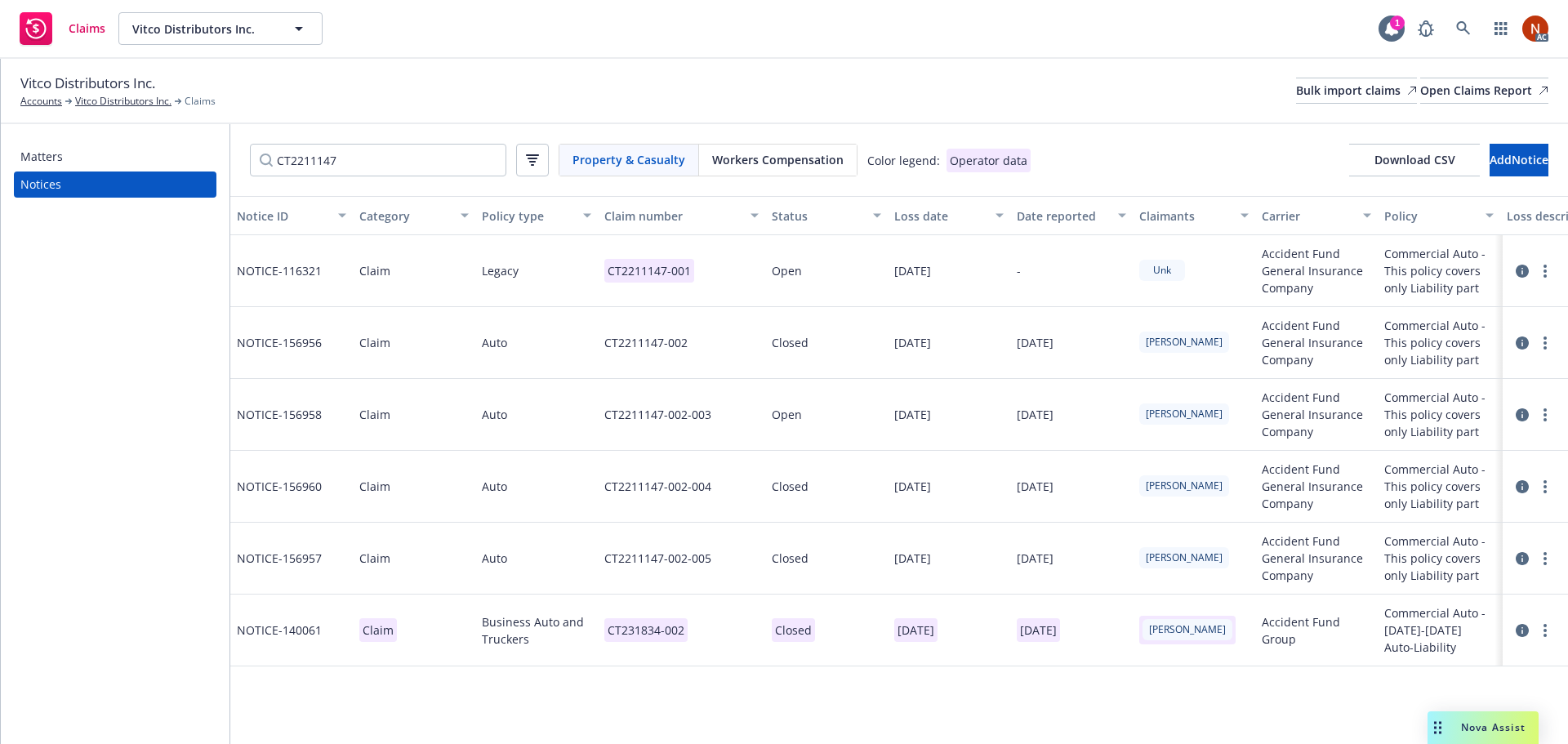
click at [324, 178] on div "CT2211147 Property & Casualty Workers Compensation Color legend: Operator data …" at bounding box center [899, 160] width 1337 height 72
drag, startPoint x: 313, startPoint y: 155, endPoint x: 224, endPoint y: 164, distance: 89.5
click at [158, 154] on div "Matters Notices CT2211147 Property & Casualty Workers Compensation Color legend…" at bounding box center [784, 434] width 1567 height 620
paste input "31869"
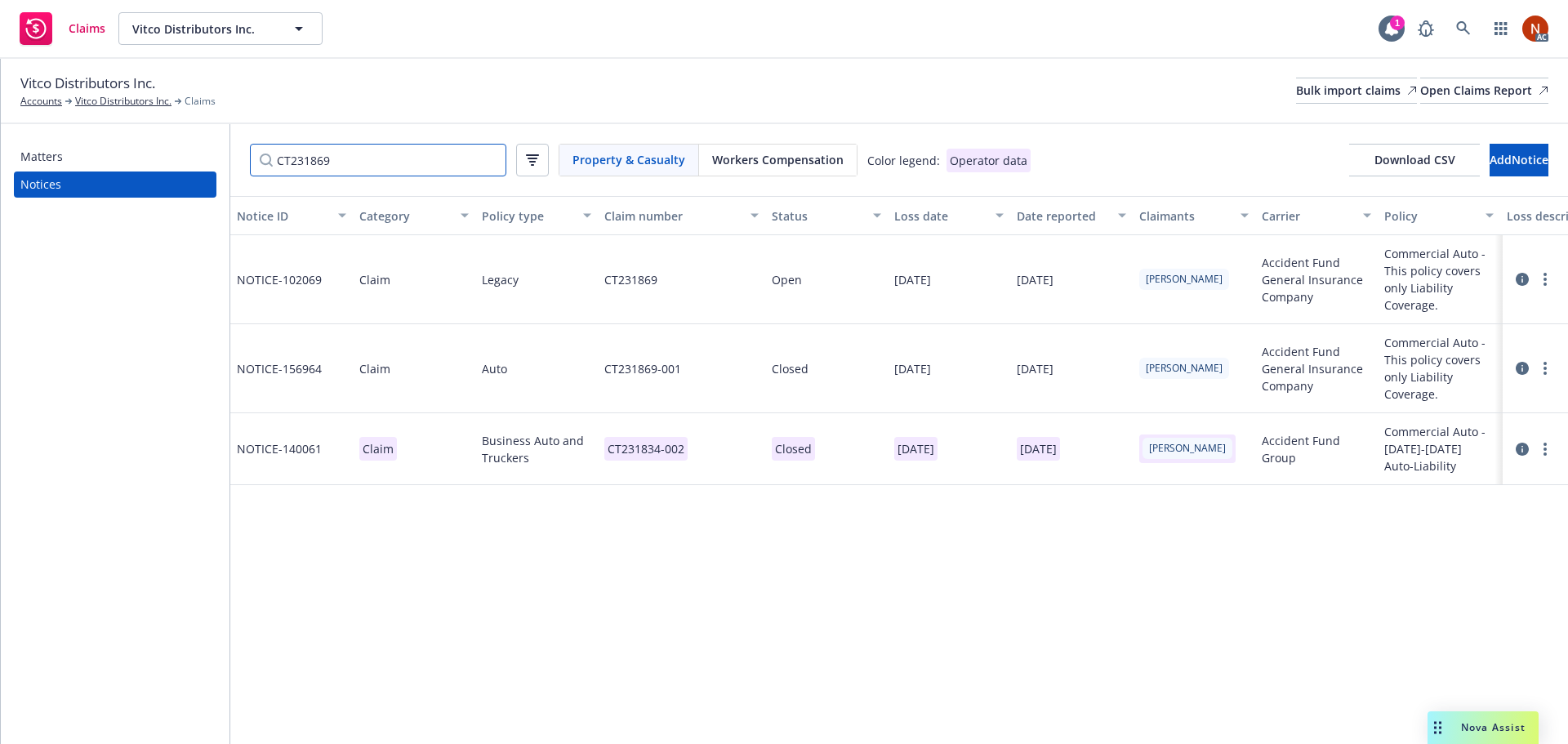
type input "CT231869"
click at [715, 365] on div "CT231869-001" at bounding box center [681, 369] width 167 height 89
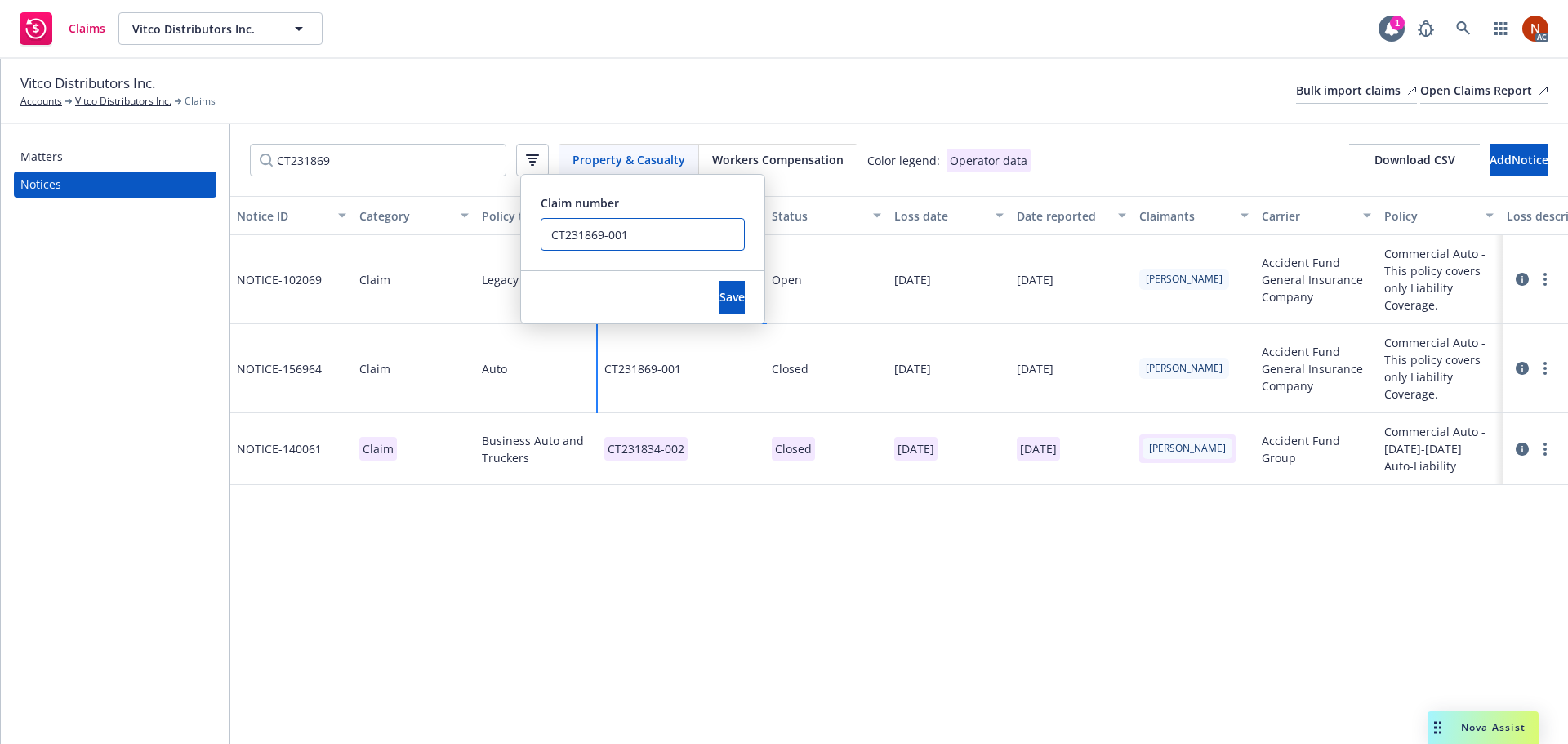
click at [669, 237] on input "CT231869-001" at bounding box center [643, 234] width 204 height 33
drag, startPoint x: 625, startPoint y: 235, endPoint x: 601, endPoint y: 253, distance: 30.0
click at [508, 225] on div "Notice ID Category Policy type Claim number Status Loss date Date reported Clai…" at bounding box center [899, 470] width 1337 height 548
type input "CT231869-001 ERROR DUP"
click at [727, 302] on button "Save" at bounding box center [732, 297] width 25 height 33
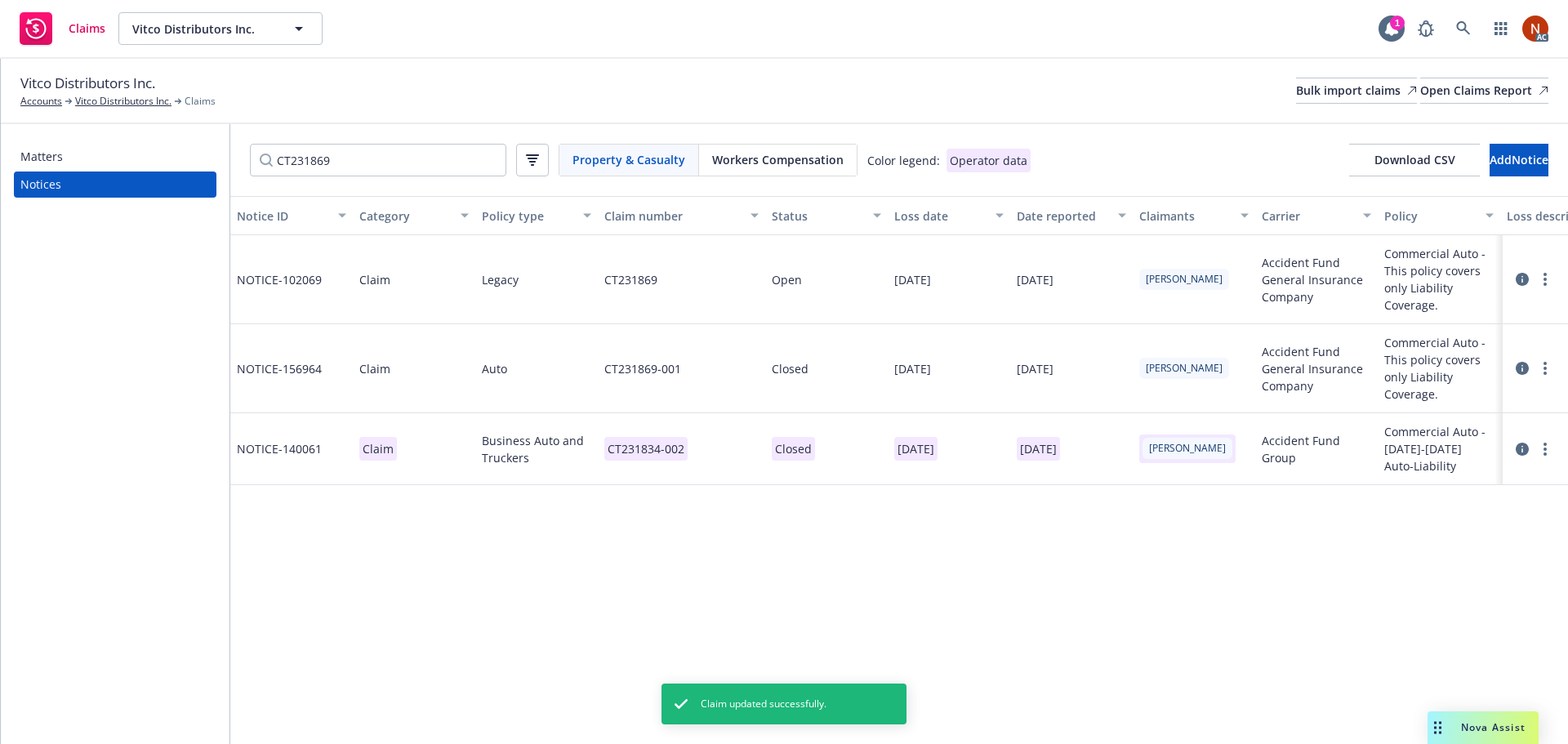
click at [696, 87] on div "Vitco Distributors Inc. Accounts Vitco Distributors Inc. Claims Bulk import cla…" at bounding box center [784, 90] width 1528 height 36
click at [697, 286] on div "CT231869" at bounding box center [681, 279] width 167 height 89
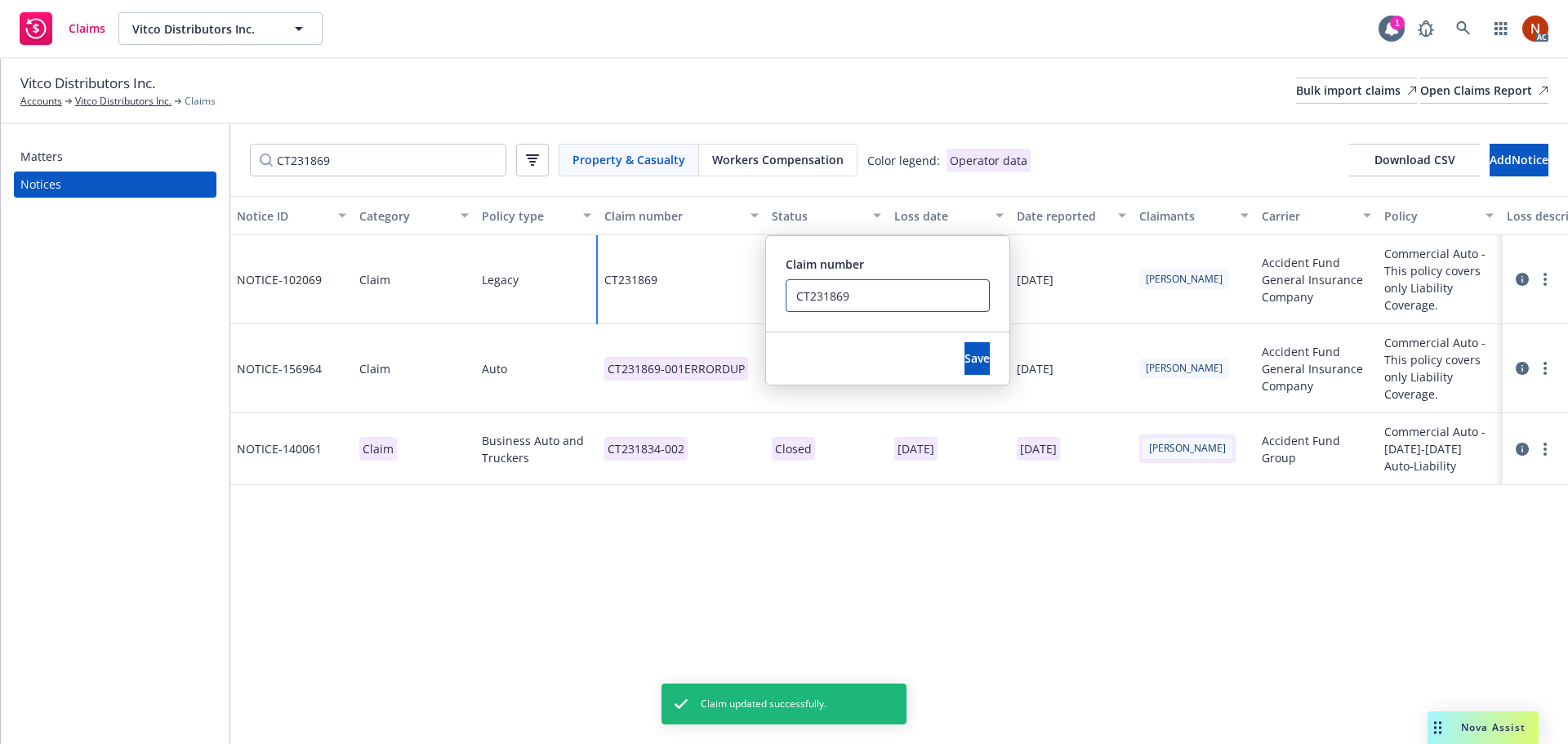
drag, startPoint x: 849, startPoint y: 297, endPoint x: 705, endPoint y: 288, distance: 144.3
click at [705, 288] on div "CT231869 Claim number CT231869 Save" at bounding box center [681, 279] width 167 height 89
paste input "-001"
type input "CT231869-001"
click at [965, 345] on button "Save" at bounding box center [977, 358] width 25 height 33
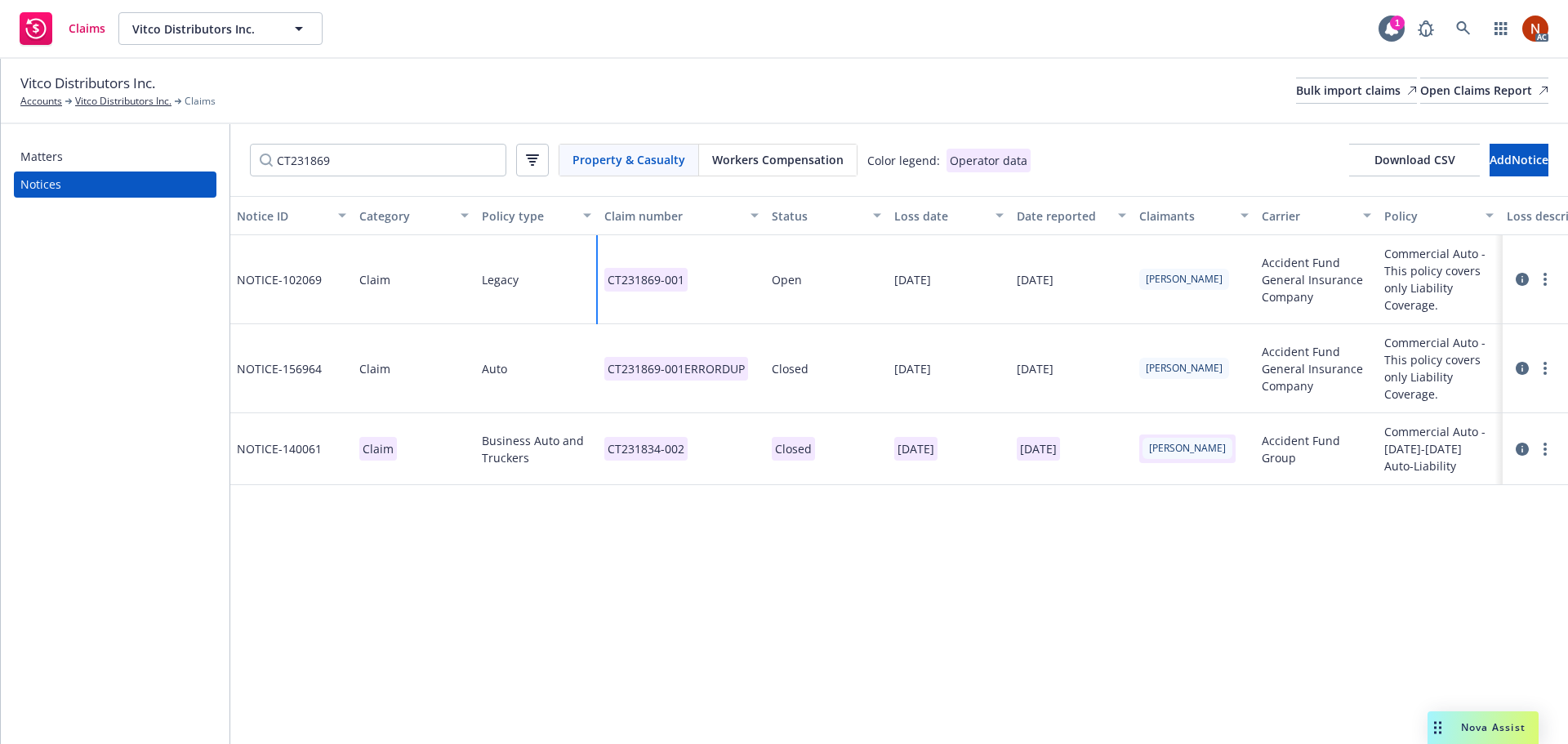
drag, startPoint x: 1542, startPoint y: 369, endPoint x: 1532, endPoint y: 372, distance: 10.4
click at [1542, 369] on link "more" at bounding box center [1545, 368] width 19 height 19
click at [1489, 392] on link "Delete" at bounding box center [1476, 401] width 156 height 33
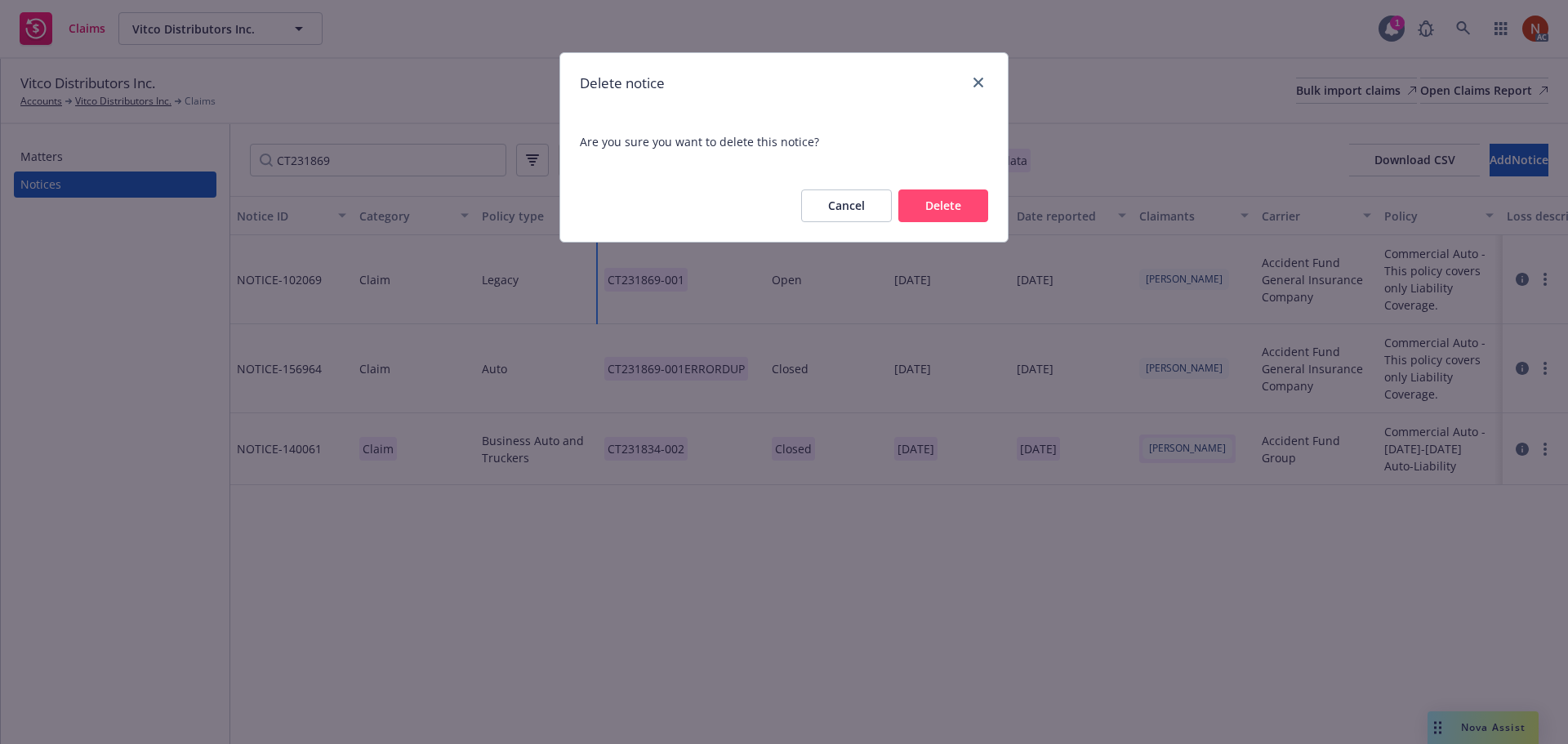
click at [963, 203] on button "Delete" at bounding box center [943, 206] width 89 height 33
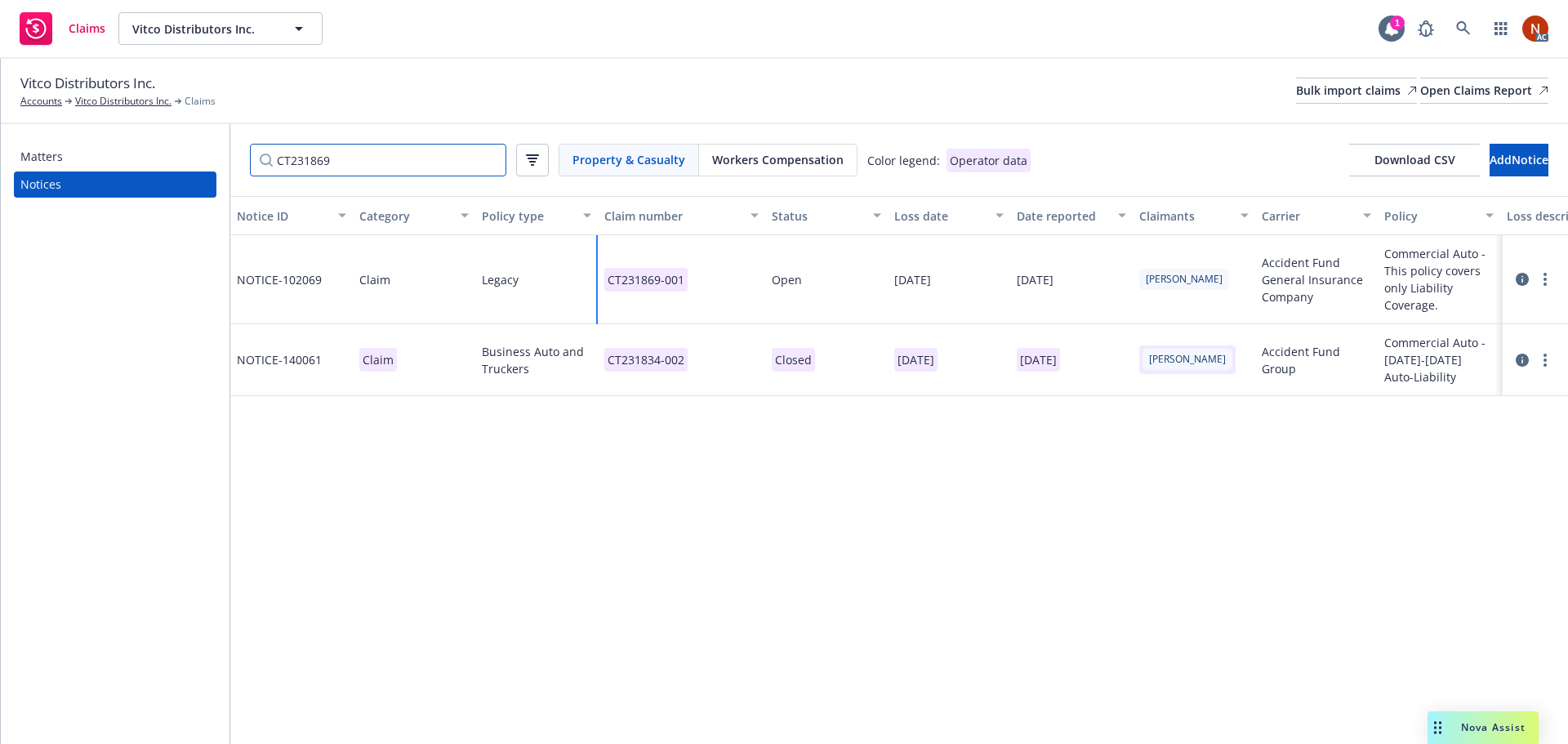
drag, startPoint x: 359, startPoint y: 152, endPoint x: 145, endPoint y: 147, distance: 214.1
click at [138, 145] on div "Matters Notices CT231869 Property & Casualty Workers Compensation Color legend:…" at bounding box center [784, 434] width 1567 height 620
paste input "4432"
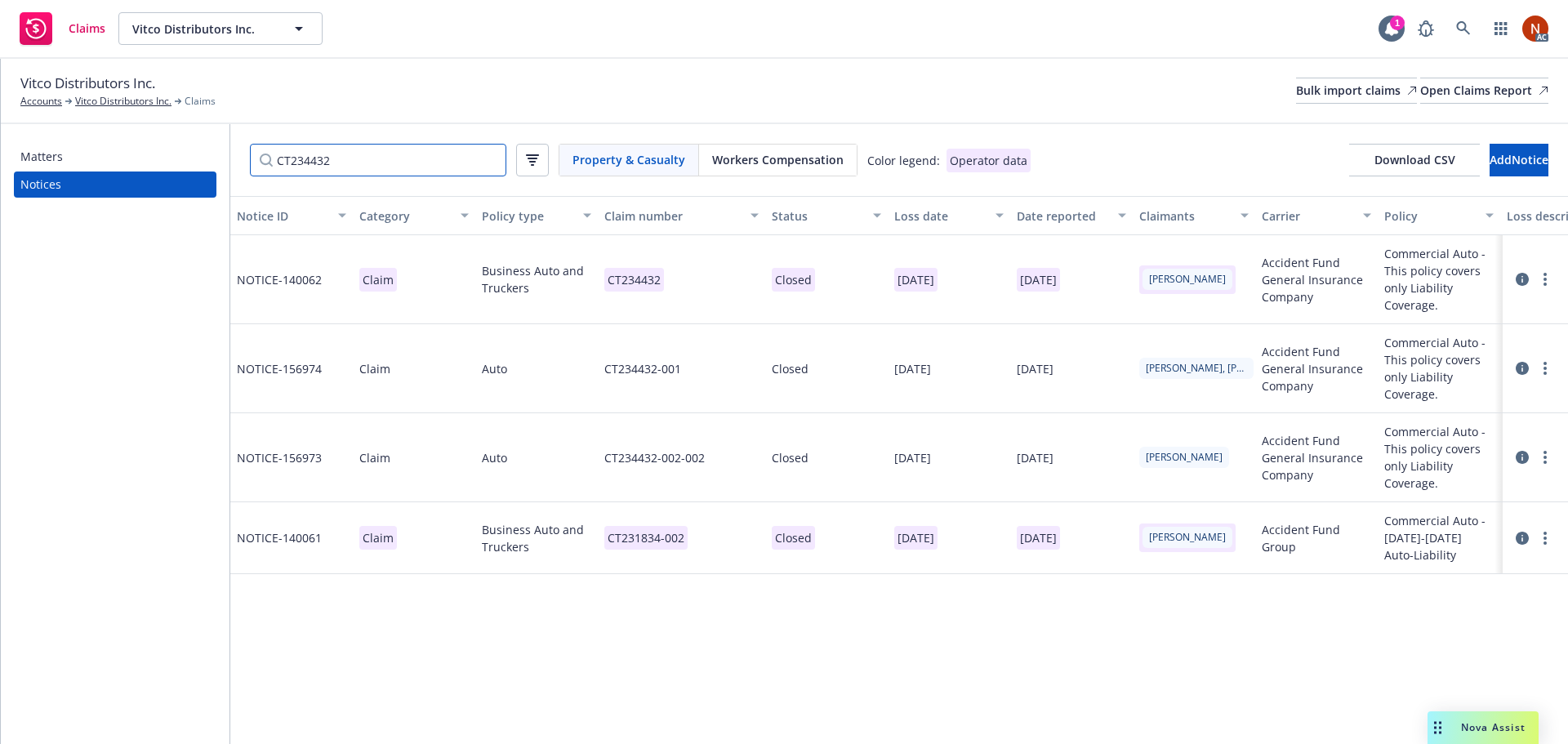
type input "CT234432"
click at [712, 379] on div "CT234432-001" at bounding box center [681, 369] width 167 height 89
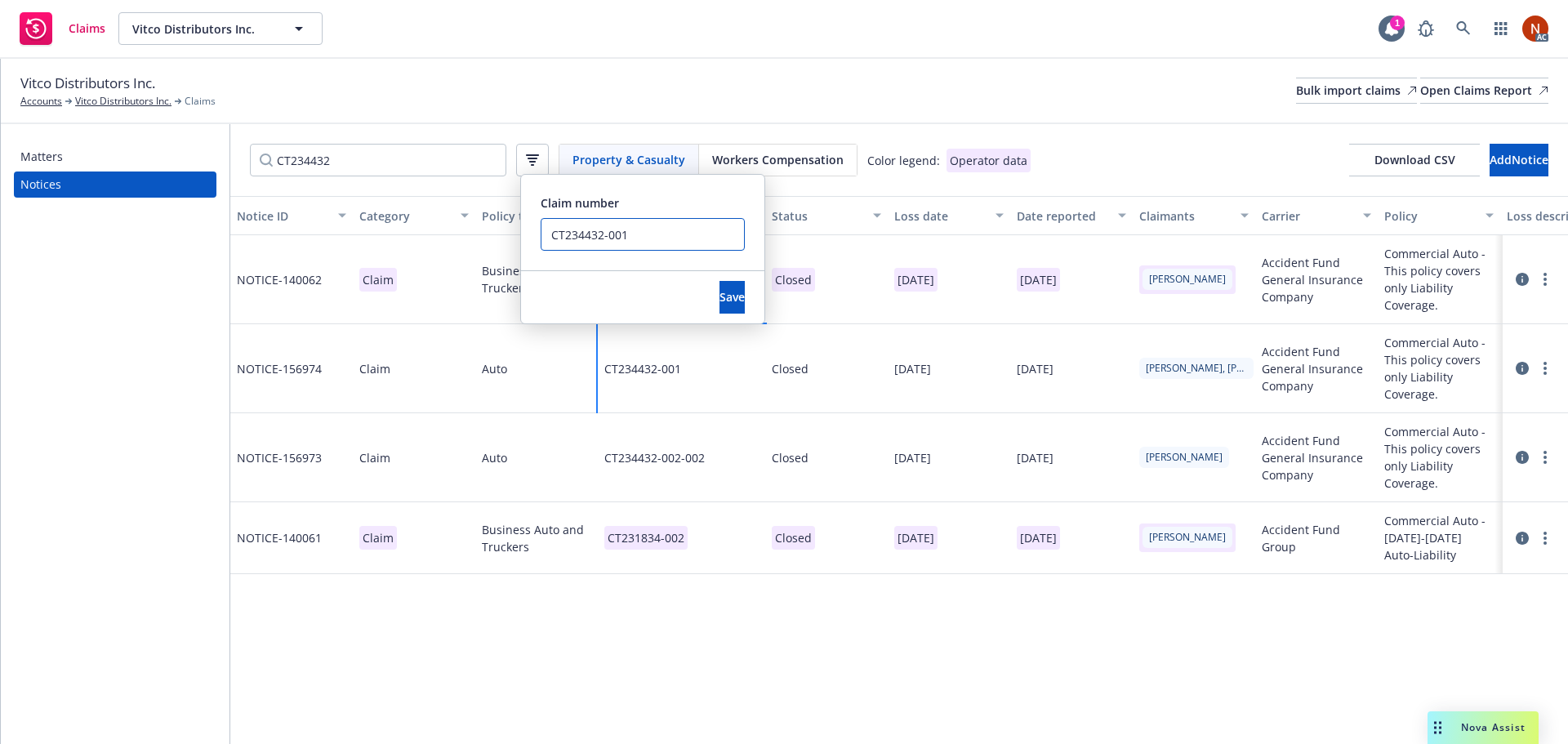
click at [649, 240] on input "CT234432-001" at bounding box center [643, 234] width 204 height 33
drag, startPoint x: 624, startPoint y: 236, endPoint x: 473, endPoint y: 230, distance: 151.1
click at [467, 228] on div "Notice ID Category Policy type Claim number Status Loss date Date reported Clai…" at bounding box center [899, 470] width 1337 height 548
type input "CT234432-001 ERROR DUP"
click at [720, 303] on button "Save" at bounding box center [732, 297] width 25 height 33
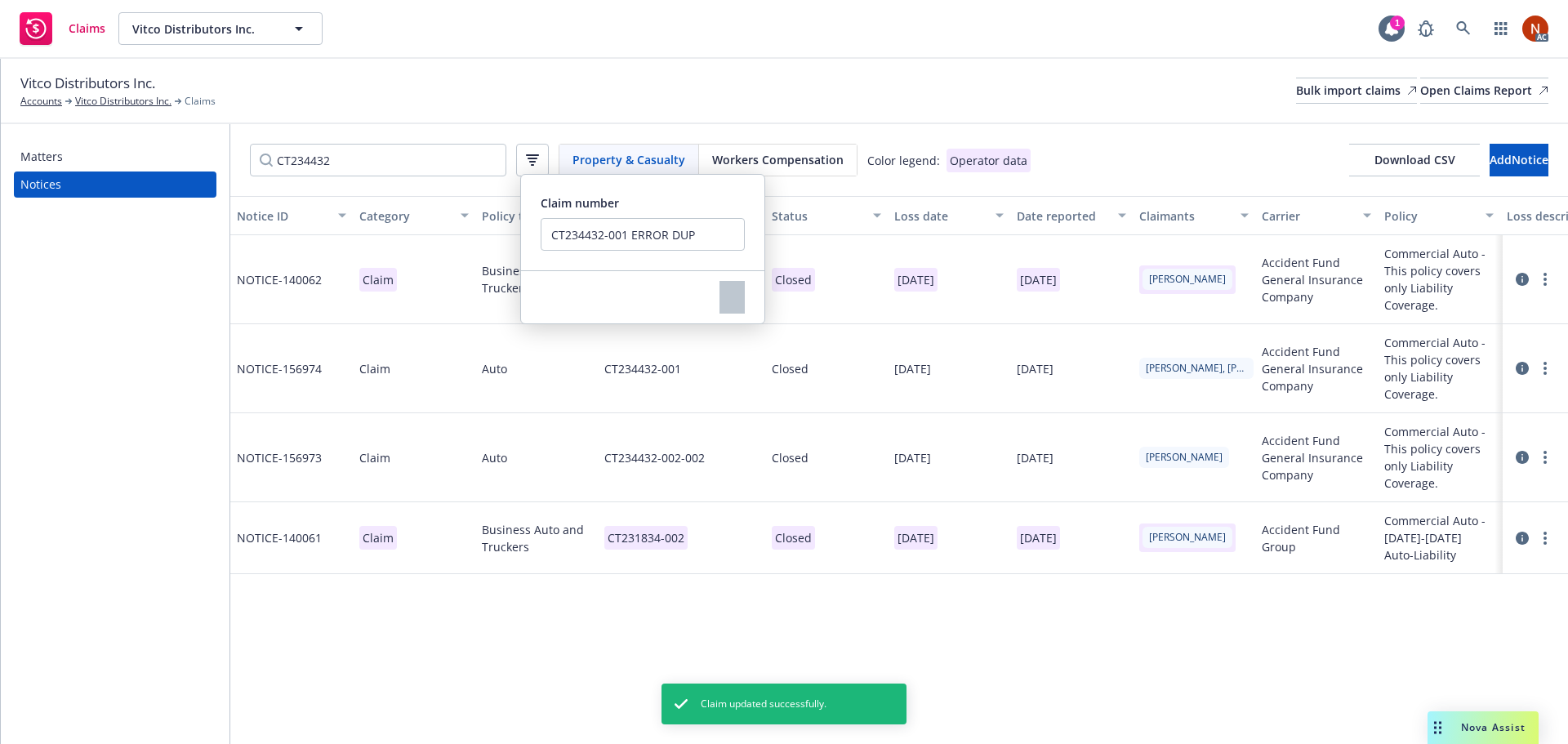
click at [757, 99] on div "Vitco Distributors Inc. Accounts Vitco Distributors Inc. Claims Bulk import cla…" at bounding box center [784, 90] width 1528 height 36
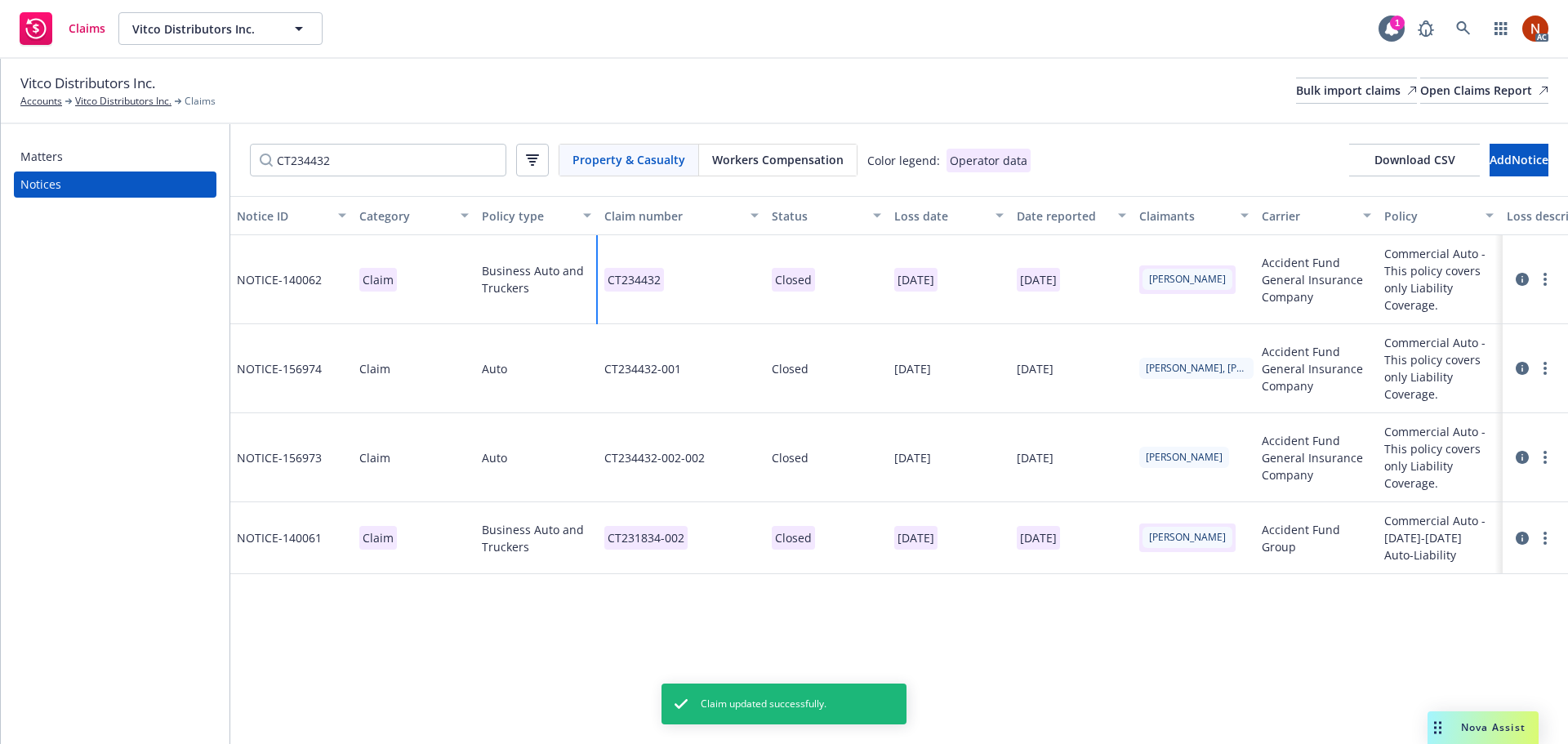
click at [688, 273] on div "CT234432" at bounding box center [681, 279] width 167 height 89
drag, startPoint x: 870, startPoint y: 302, endPoint x: 741, endPoint y: 303, distance: 129.0
click at [731, 297] on div "CT234432 Claim number CT234432 Save" at bounding box center [681, 279] width 167 height 89
paste input "-001"
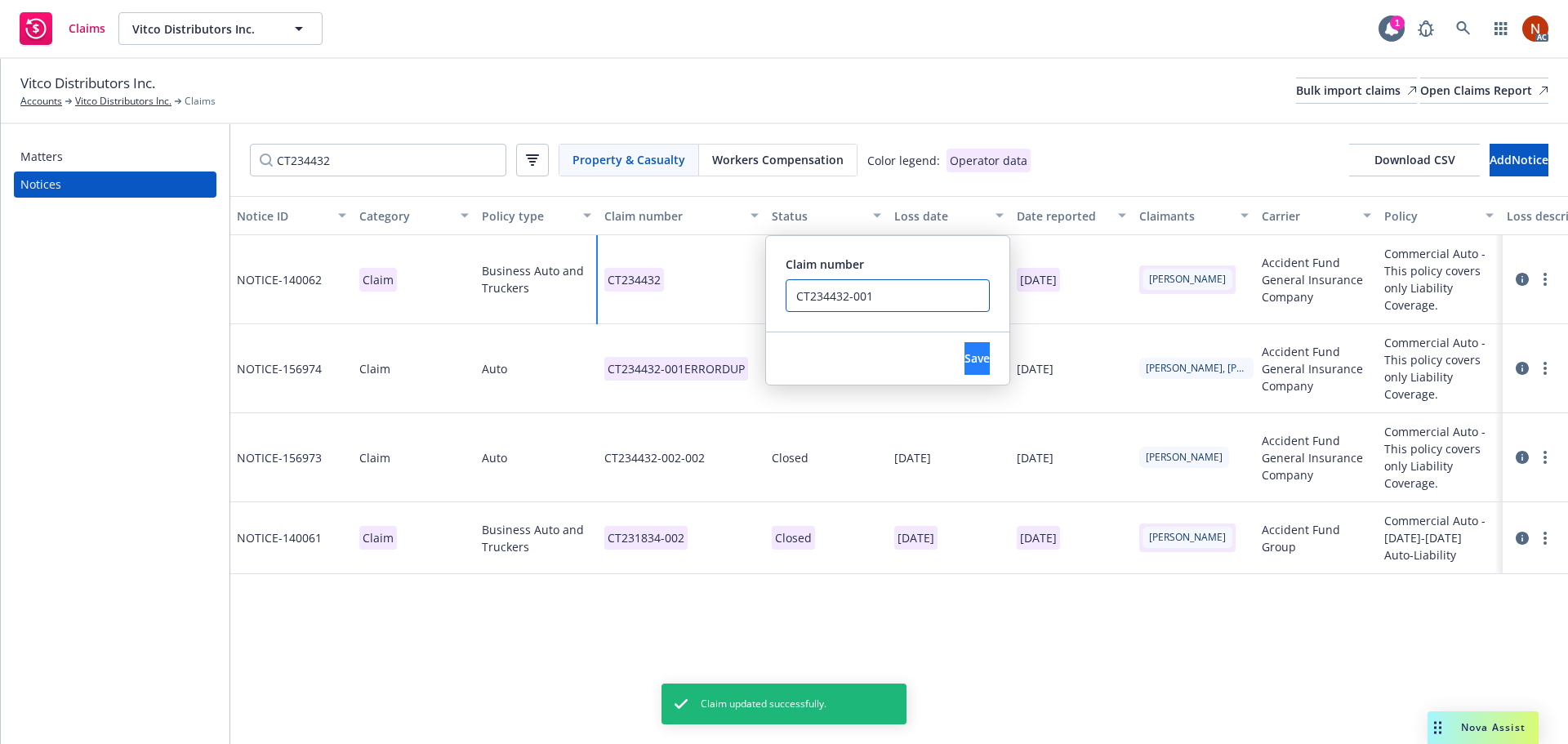
type input "CT234432-001"
click at [965, 365] on span "Save" at bounding box center [977, 358] width 25 height 16
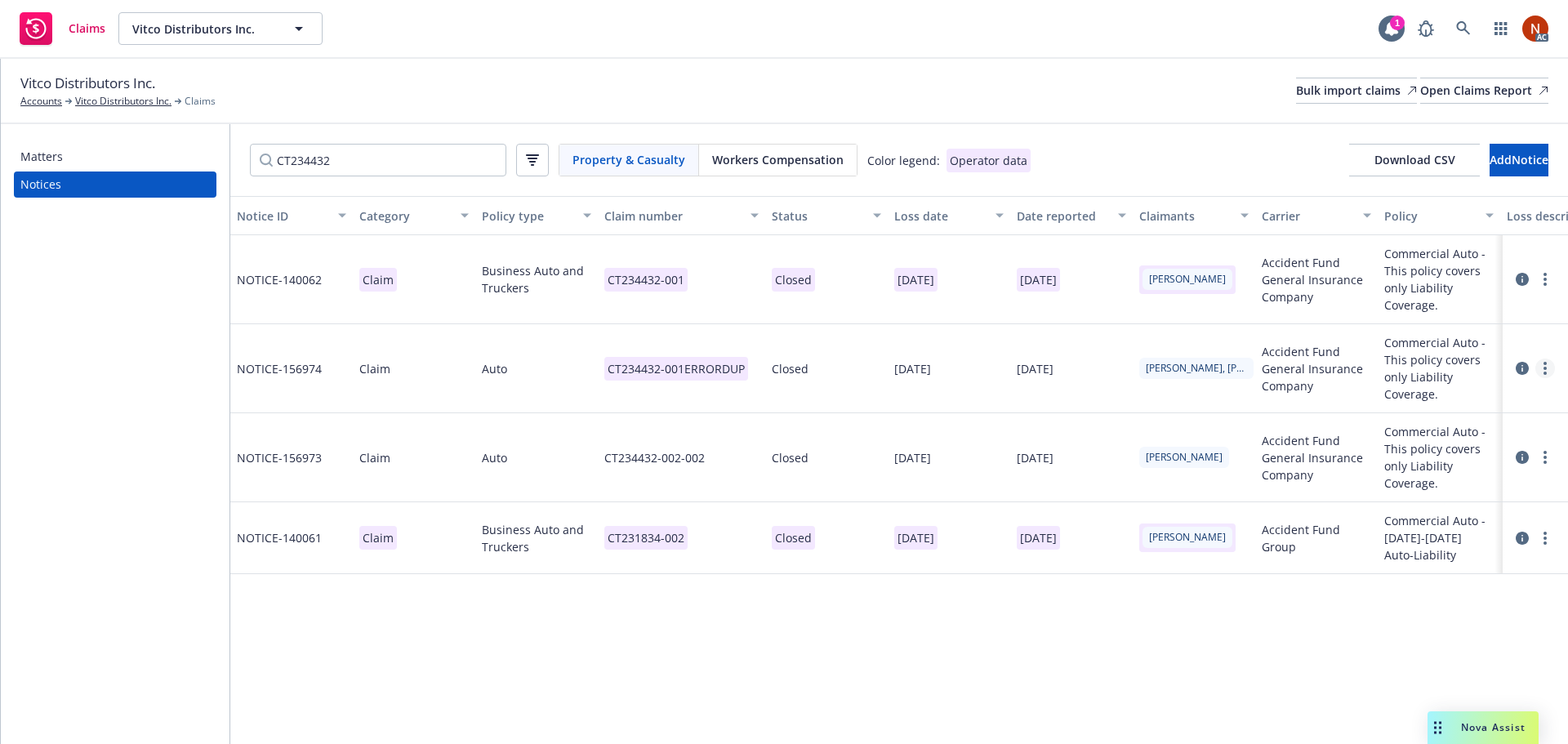
click at [1544, 374] on circle "more" at bounding box center [1545, 374] width 3 height 3
click at [1496, 395] on link "Delete" at bounding box center [1476, 401] width 156 height 33
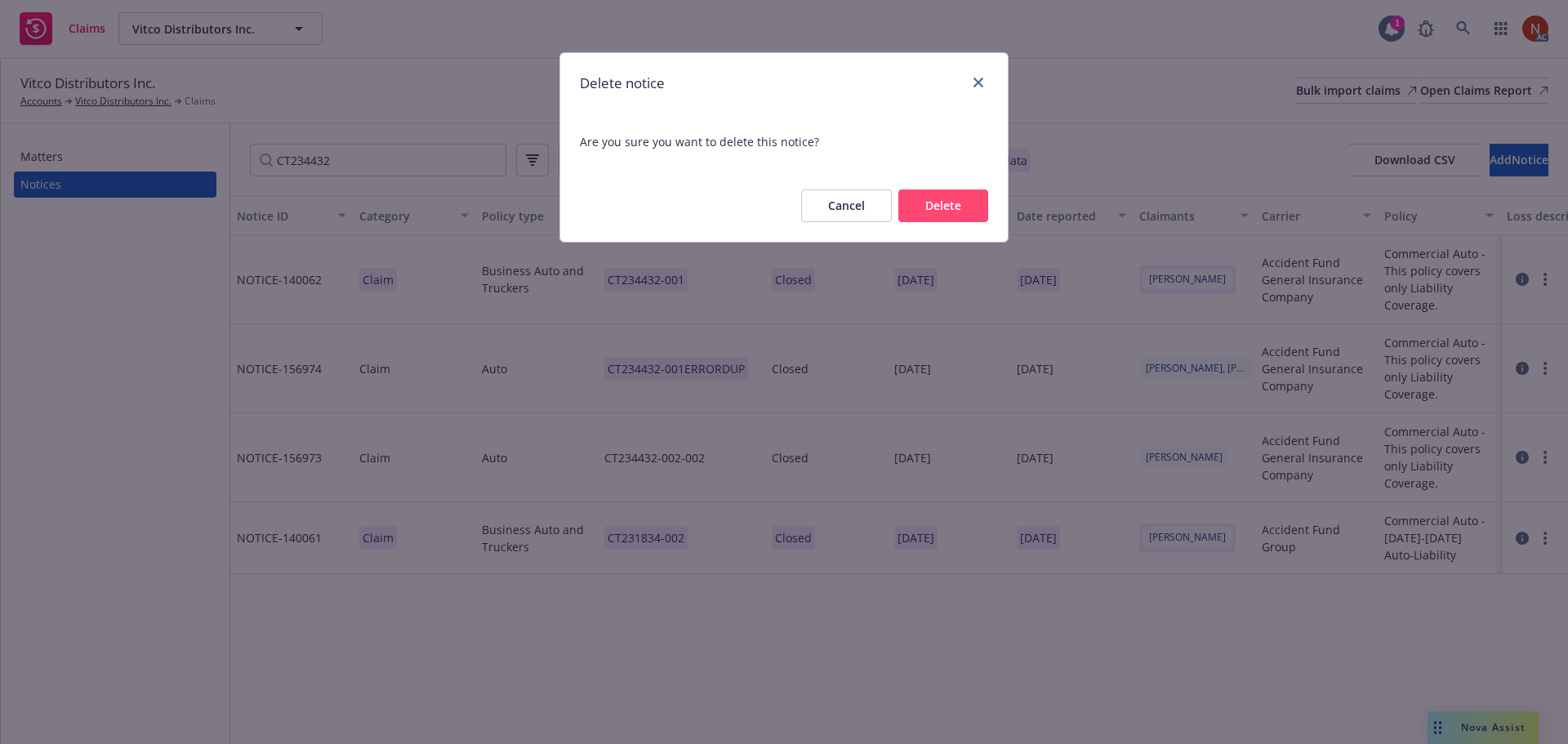
click at [934, 205] on button "Delete" at bounding box center [943, 206] width 89 height 33
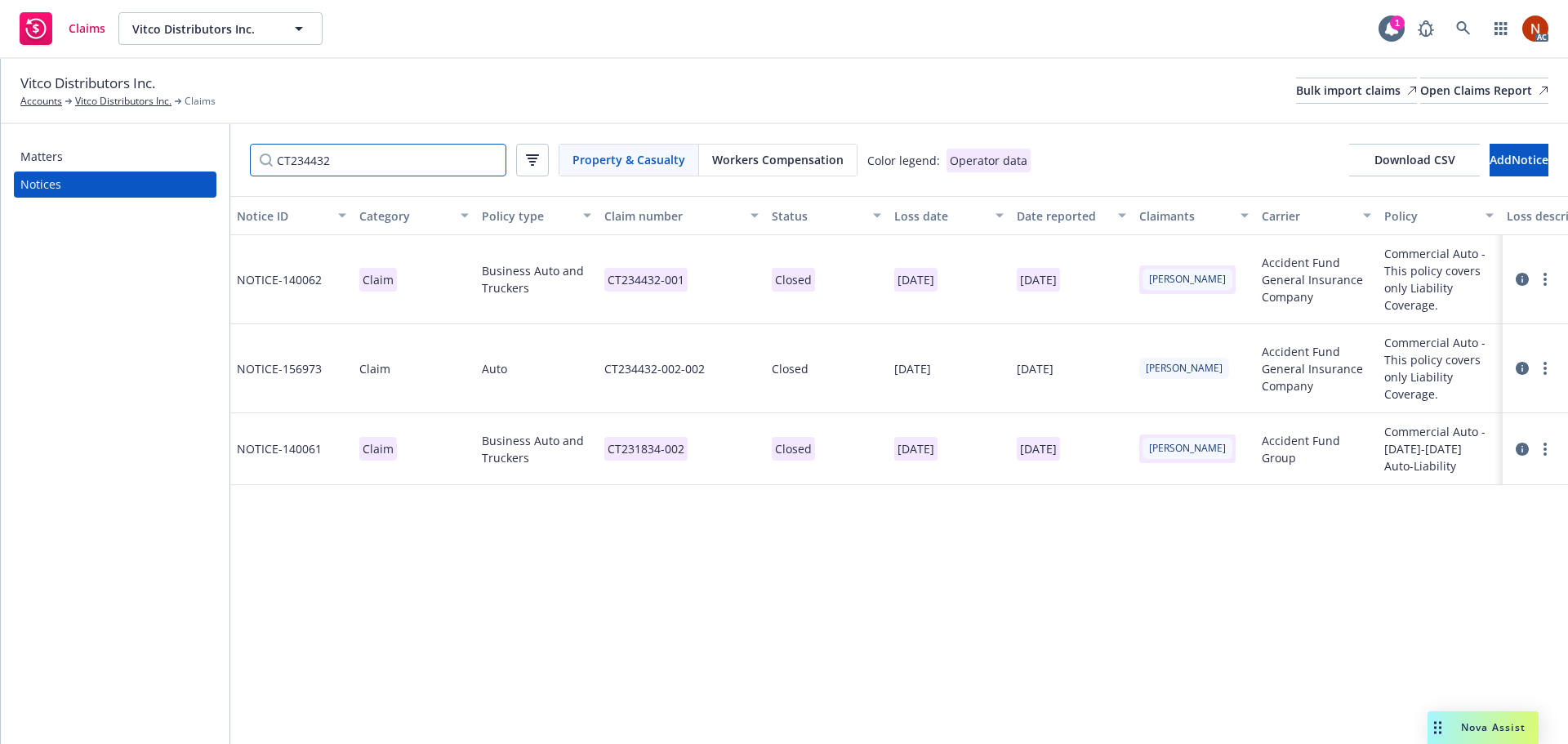
drag, startPoint x: 357, startPoint y: 172, endPoint x: 186, endPoint y: 178, distance: 171.1
click at [178, 175] on div "Matters Notices CT234432 Property & Casualty Workers Compensation Color legend:…" at bounding box center [784, 434] width 1567 height 620
paste input "5347"
type input "CT235347"
click at [731, 362] on div "CT235347-001" at bounding box center [681, 369] width 167 height 89
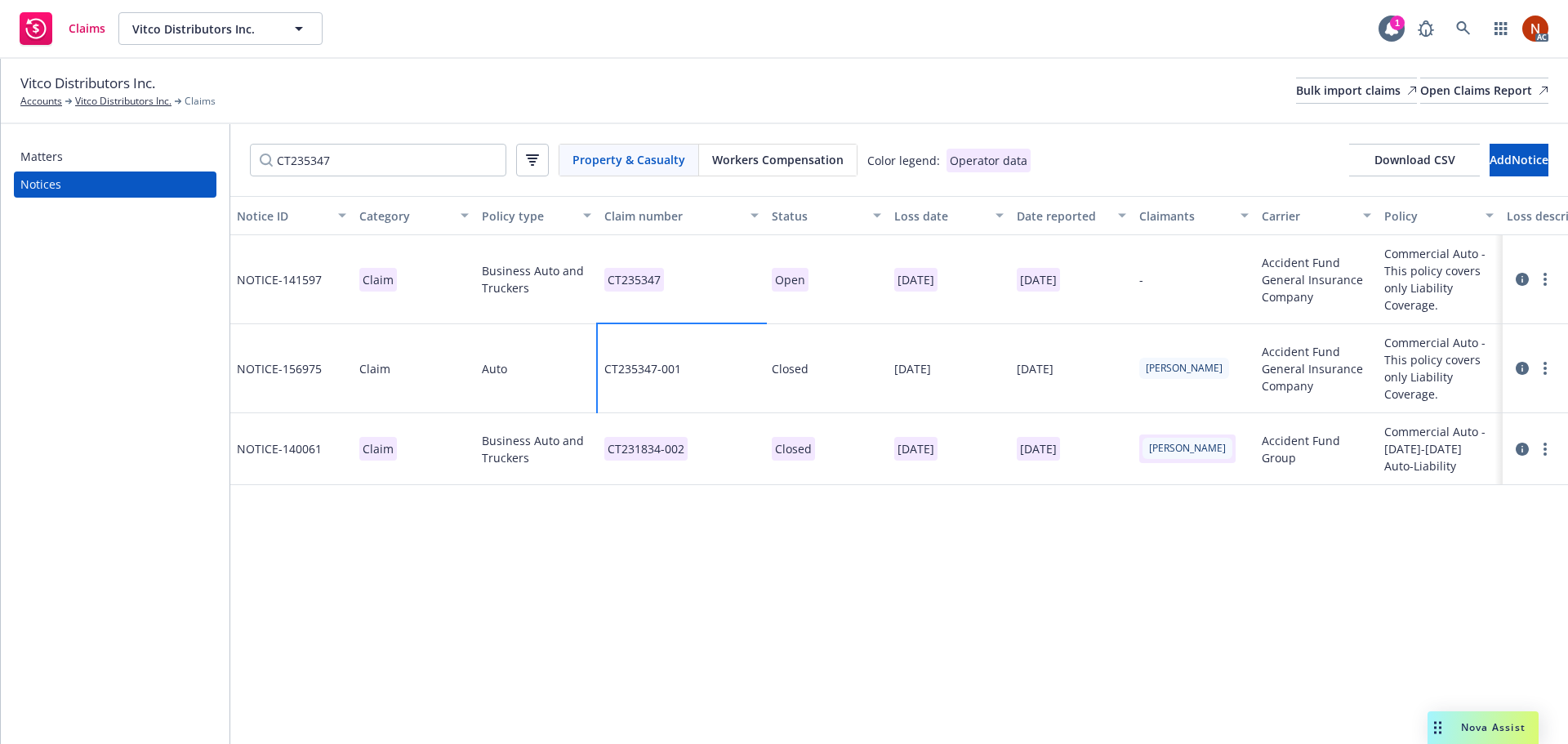
click at [731, 362] on div "CT235347-001" at bounding box center [681, 369] width 167 height 89
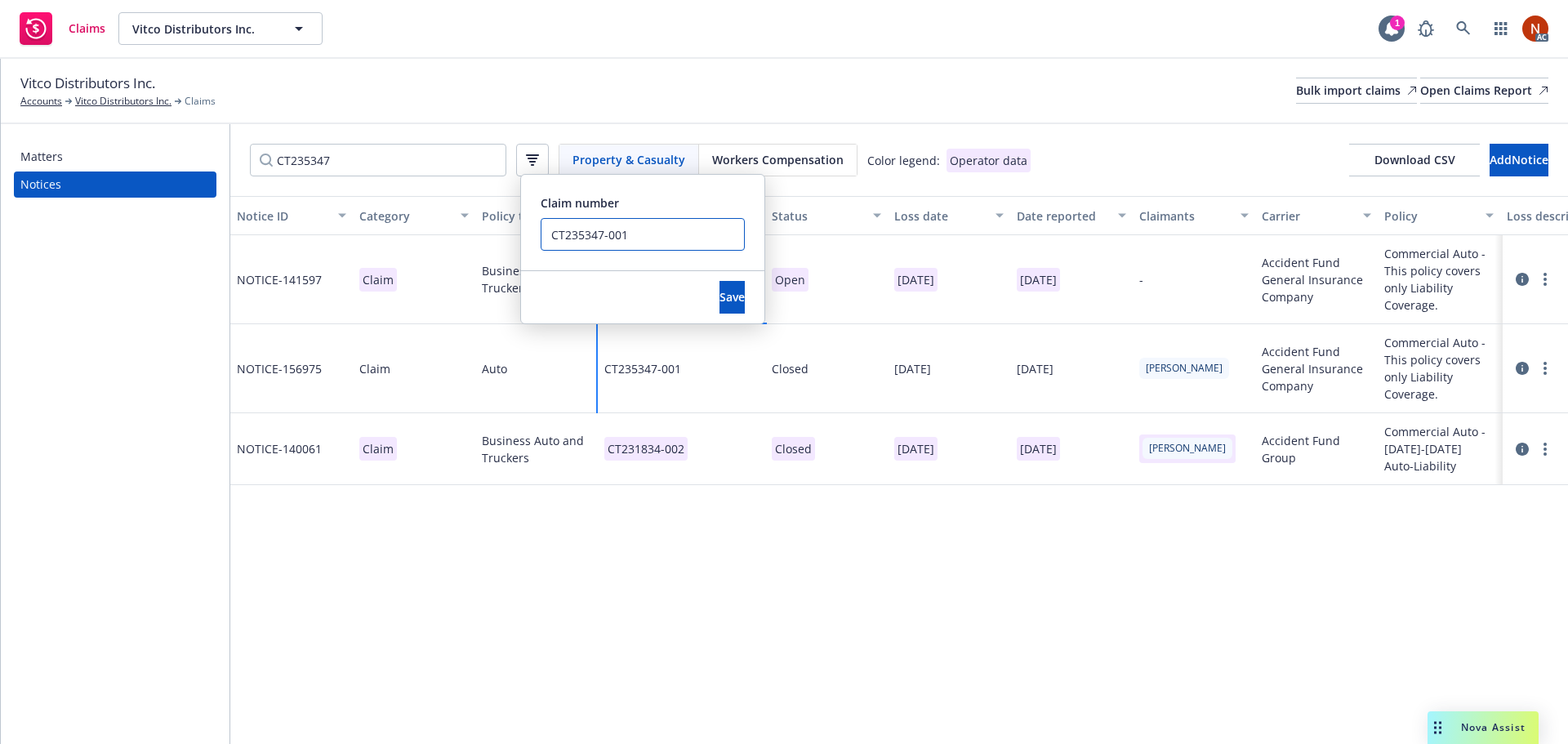
click at [672, 237] on input "CT235347-001" at bounding box center [643, 234] width 204 height 33
drag, startPoint x: 624, startPoint y: 236, endPoint x: 531, endPoint y: 232, distance: 93.1
click at [471, 227] on div "Notice ID Category Policy type Claim number Status Loss date Date reported Clai…" at bounding box center [899, 470] width 1337 height 548
drag, startPoint x: 624, startPoint y: 237, endPoint x: 469, endPoint y: 221, distance: 155.8
click at [469, 221] on div "Notice ID Category Policy type Claim number Status Loss date Date reported Clai…" at bounding box center [899, 470] width 1337 height 548
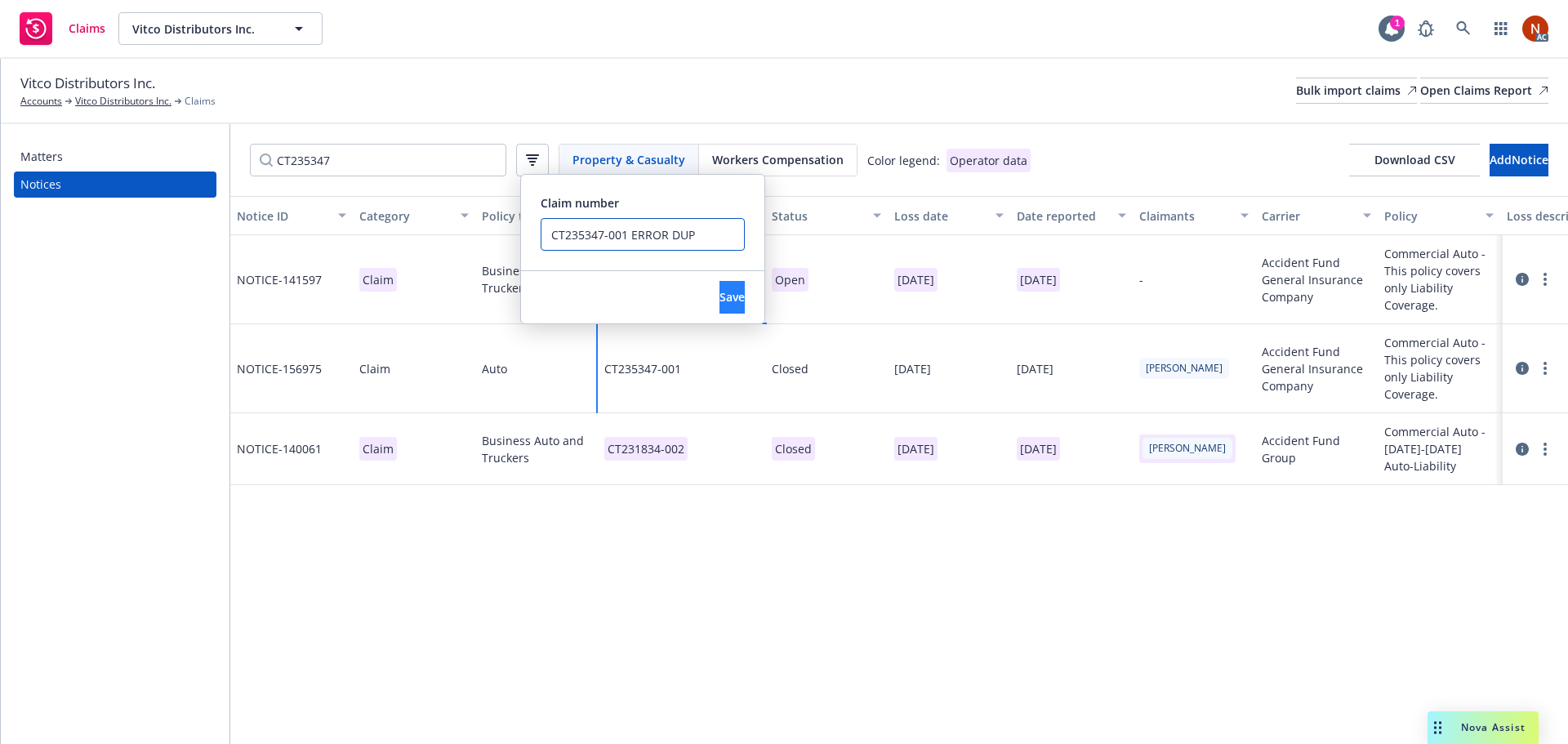
type input "CT235347-001 ERROR DUP"
click at [720, 288] on button "Save" at bounding box center [732, 297] width 25 height 33
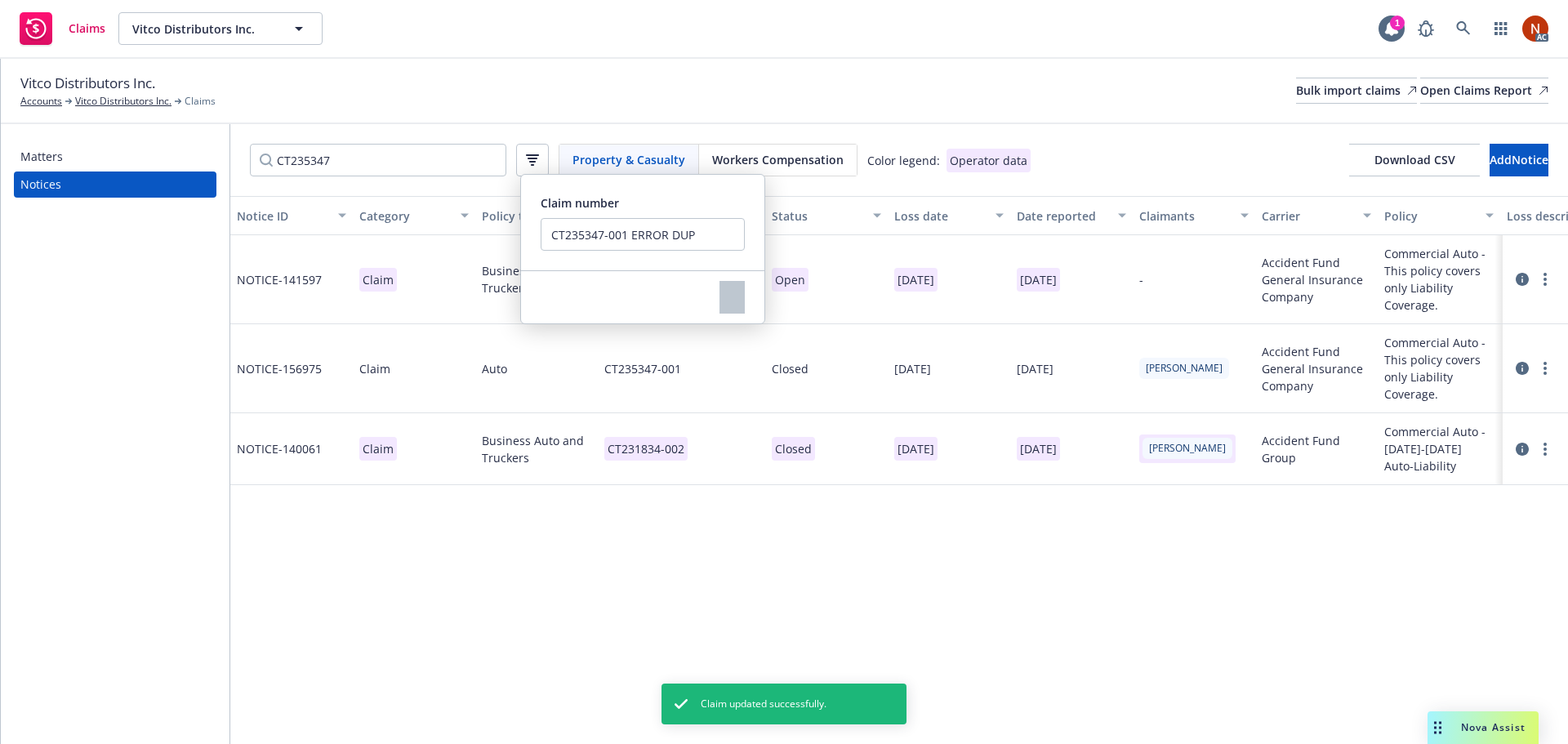
click at [737, 99] on div "Vitco Distributors Inc. Accounts Vitco Distributors Inc. Claims Bulk import cla…" at bounding box center [784, 90] width 1528 height 36
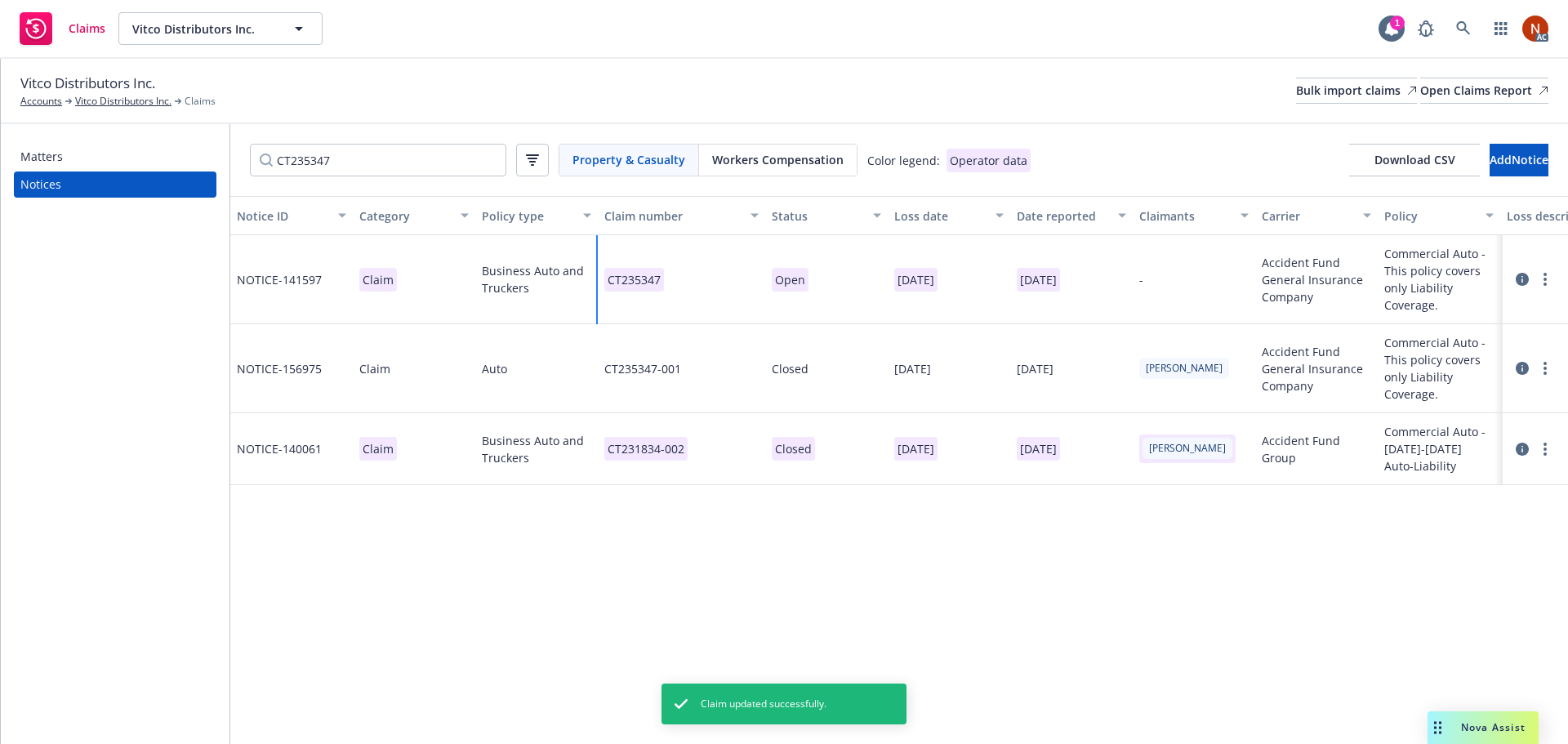
click at [711, 283] on div "CT235347" at bounding box center [681, 279] width 167 height 89
click at [710, 283] on div "CT235347" at bounding box center [681, 279] width 167 height 89
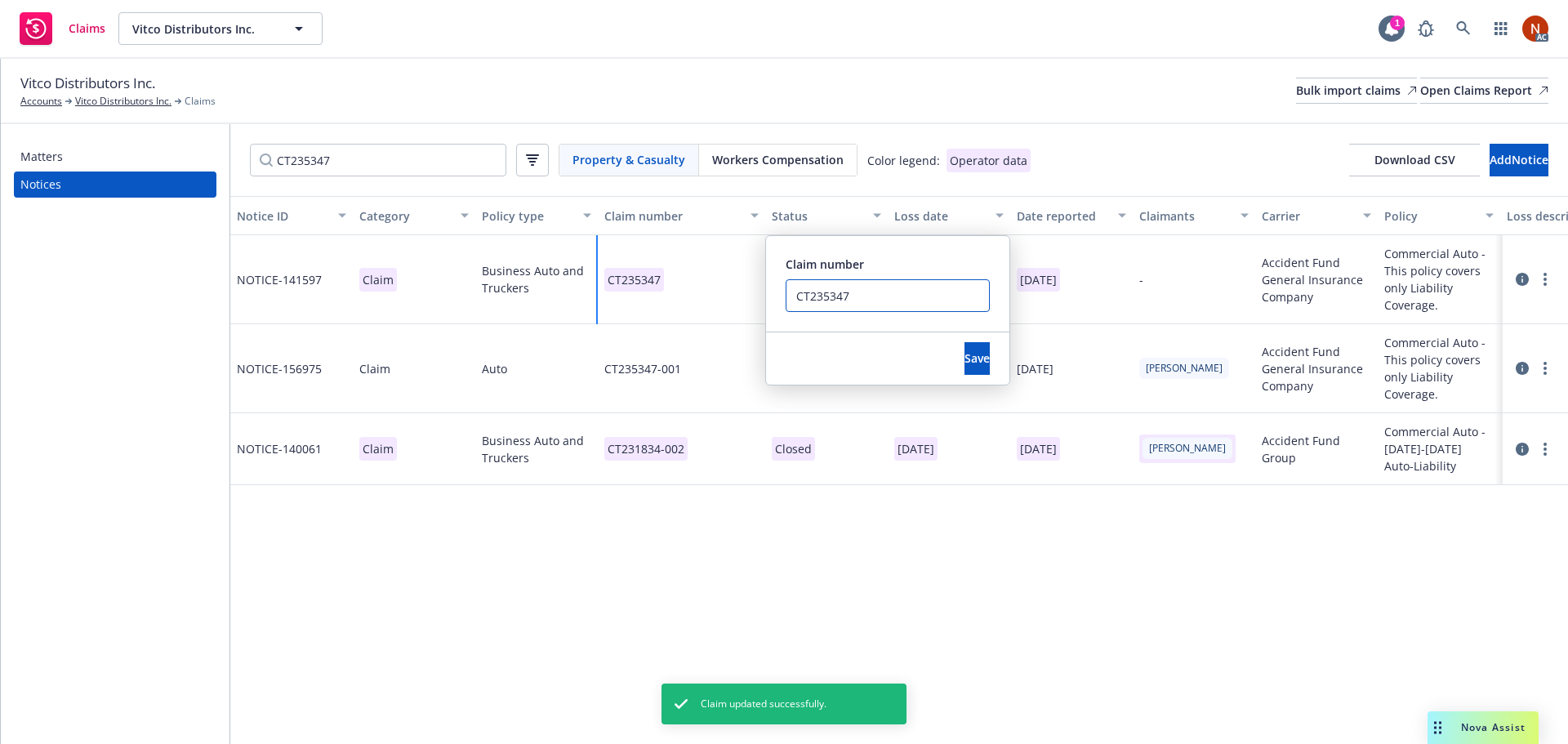
drag, startPoint x: 776, startPoint y: 298, endPoint x: 735, endPoint y: 304, distance: 41.4
click at [715, 297] on div "CT235347 Claim number CT235347 Save" at bounding box center [681, 279] width 167 height 89
paste input "-001"
type input "CT235347-001"
click at [965, 353] on span "Save" at bounding box center [977, 358] width 25 height 16
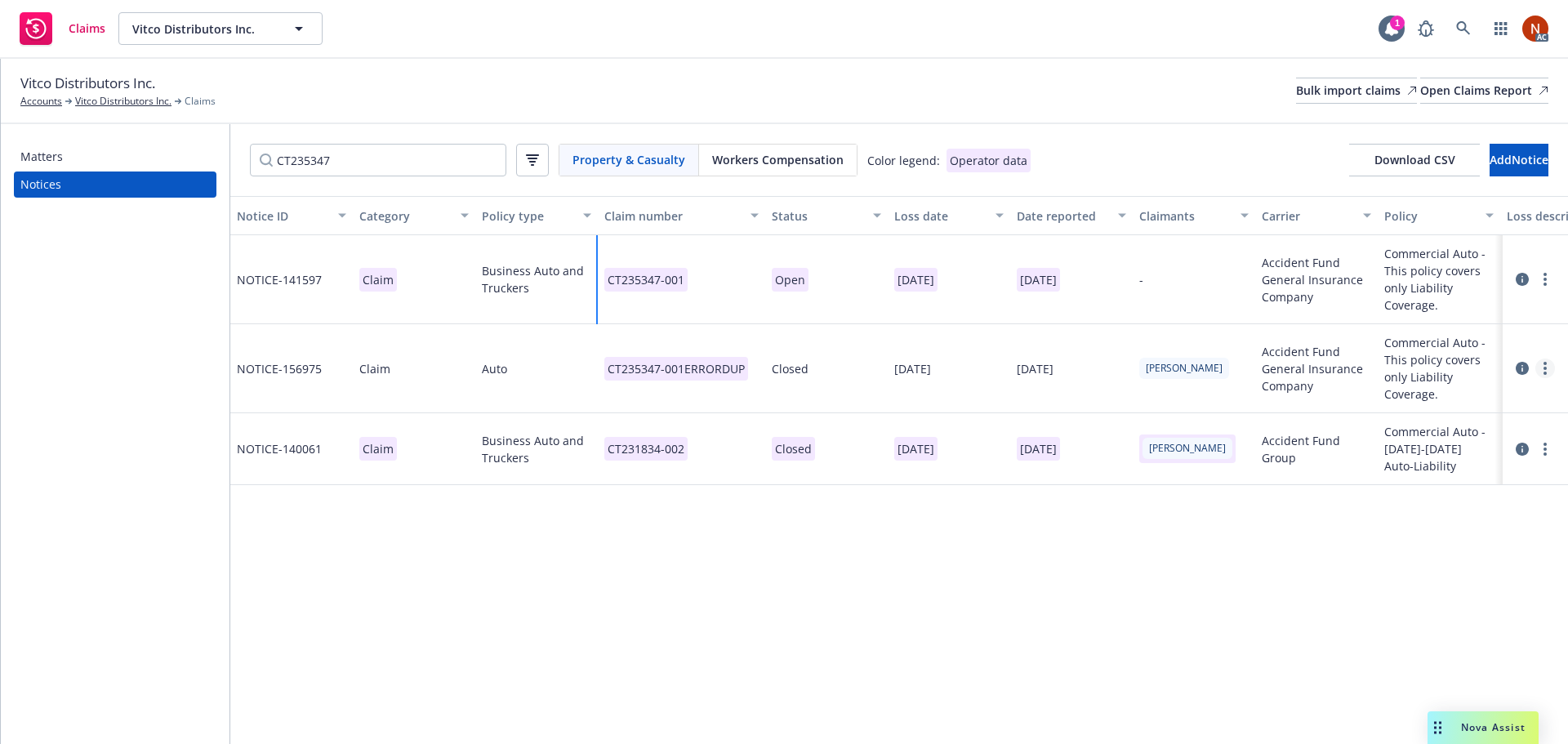
click at [1546, 368] on link "more" at bounding box center [1545, 368] width 19 height 19
click at [1471, 393] on link "Delete" at bounding box center [1476, 402] width 156 height 33
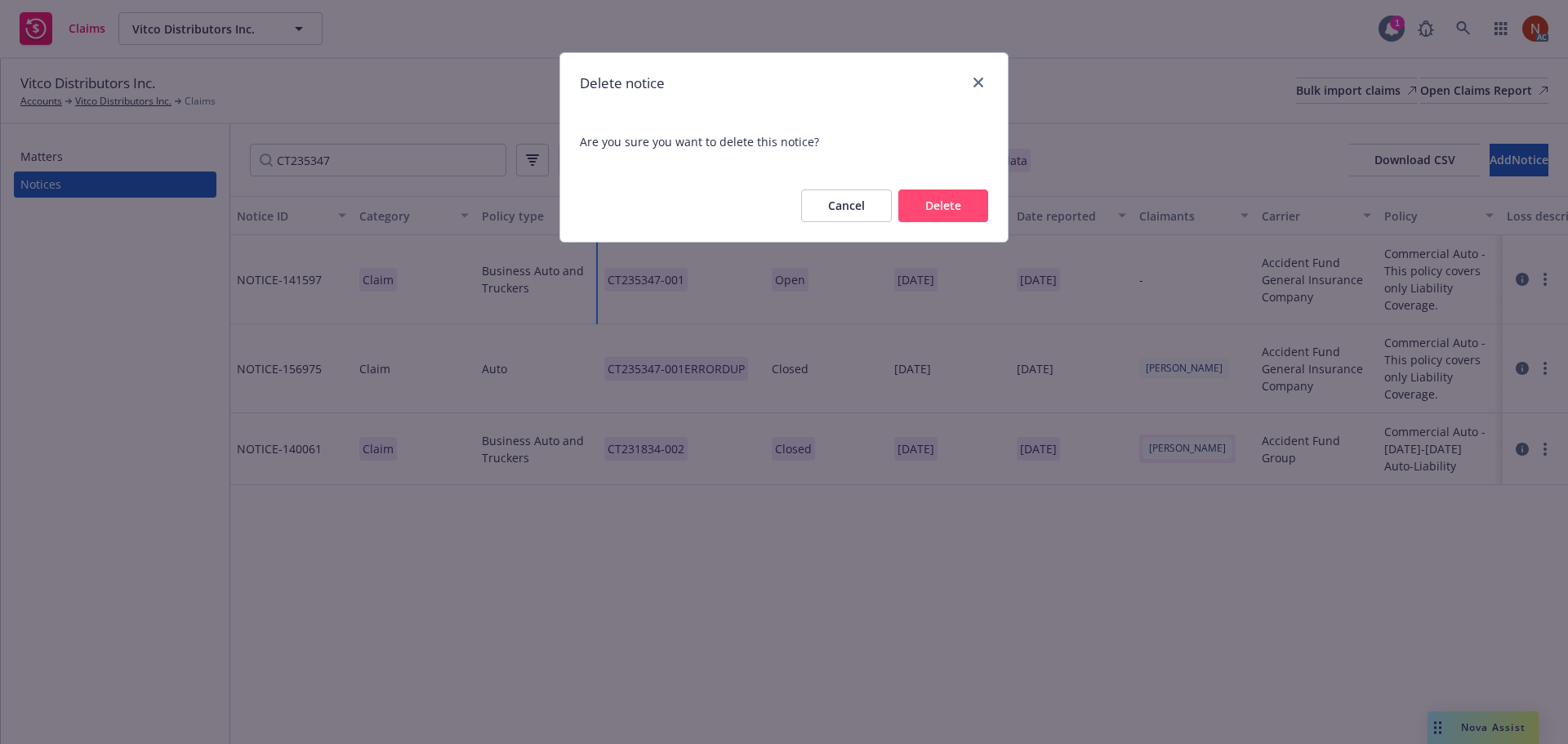
click at [964, 208] on button "Delete" at bounding box center [943, 206] width 89 height 33
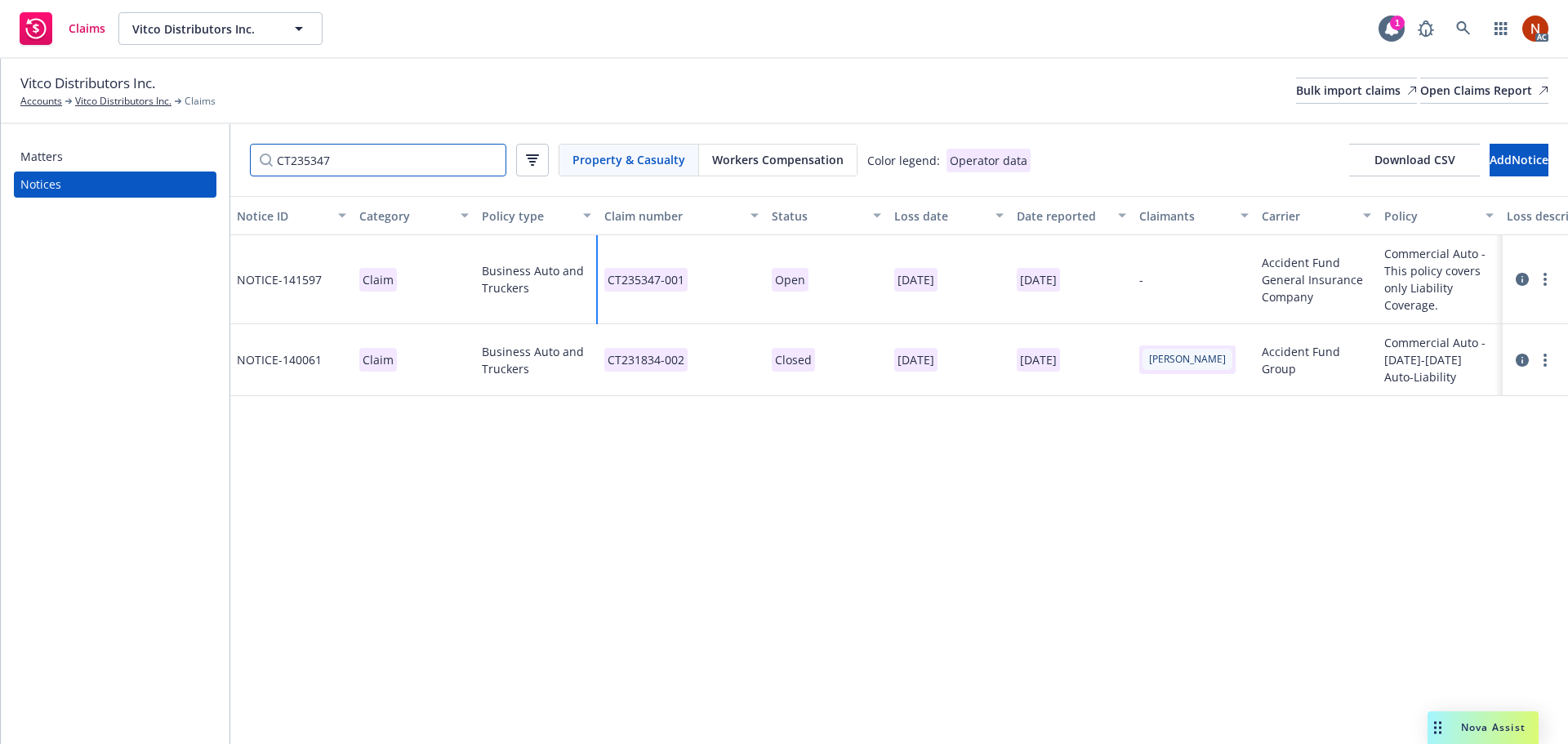
click at [184, 159] on div "Matters Notices CT235347 Property & Casualty Workers Compensation Color legend:…" at bounding box center [784, 434] width 1567 height 620
paste input "630"
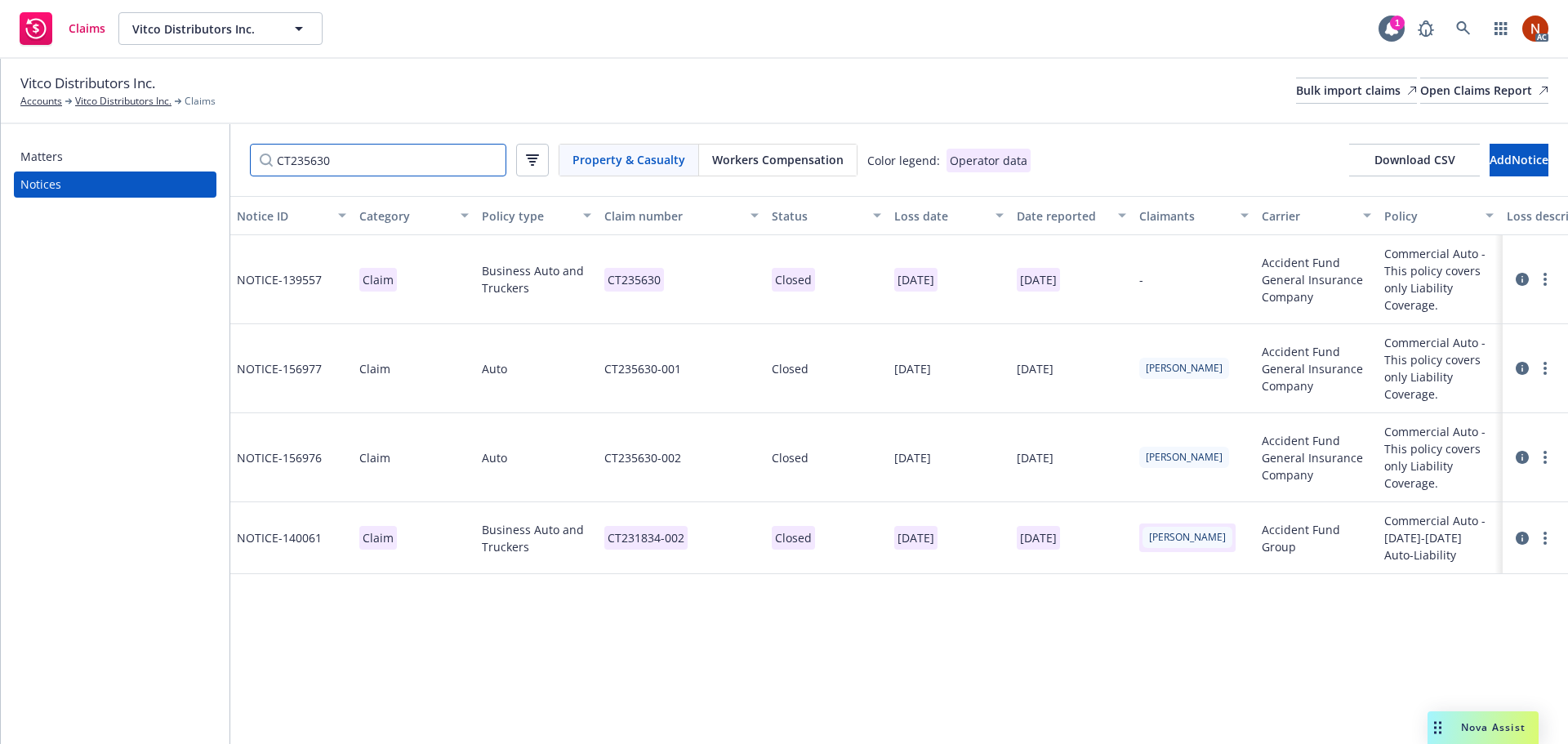
type input "CT235630"
click at [726, 366] on div "CT235630-001" at bounding box center [681, 369] width 167 height 89
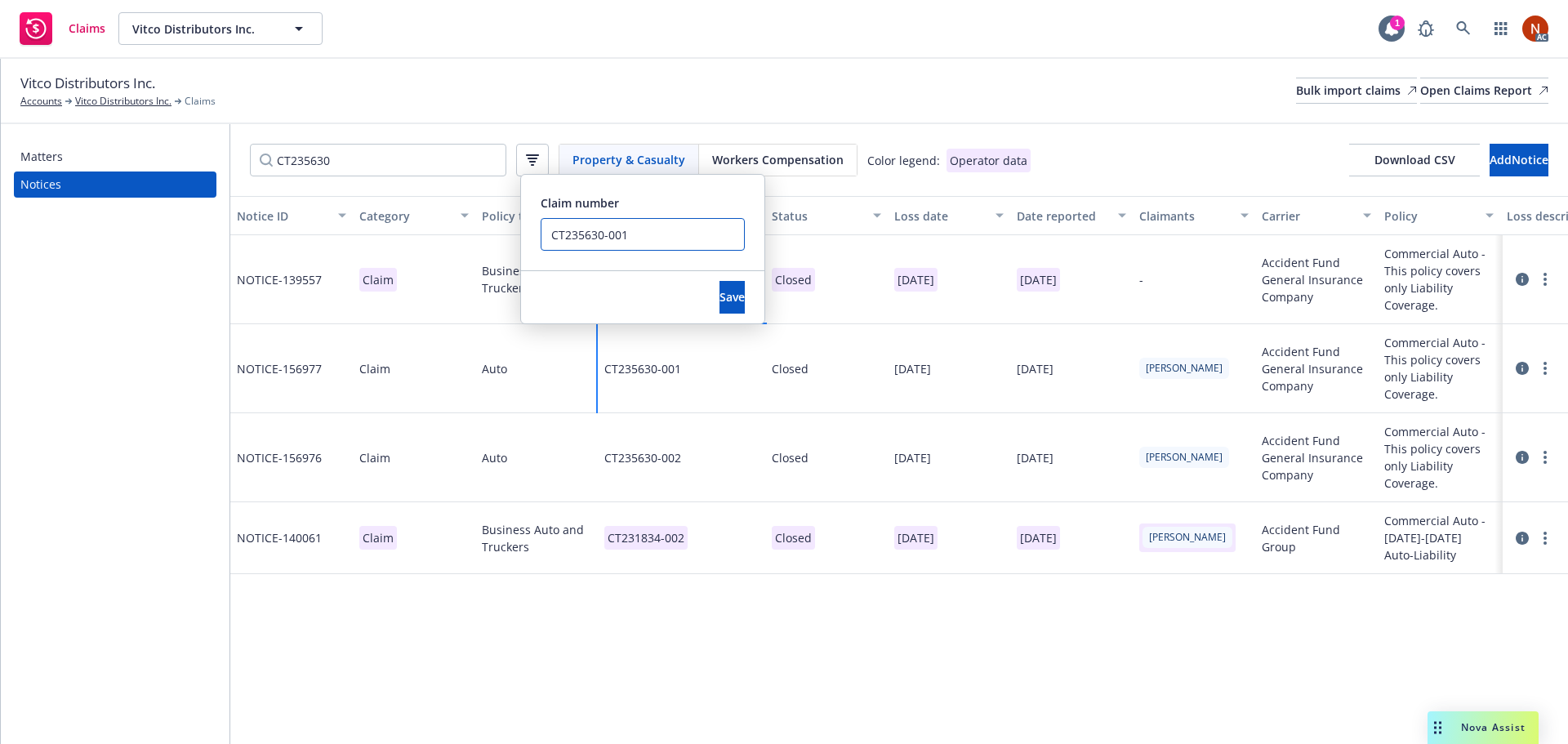
click at [677, 232] on input "CT235630-001" at bounding box center [643, 234] width 204 height 33
drag, startPoint x: 626, startPoint y: 237, endPoint x: 533, endPoint y: 261, distance: 96.0
click at [442, 232] on div "Notice ID Category Policy type Claim number Status Loss date Date reported Clai…" at bounding box center [899, 470] width 1337 height 548
type input "CT235630-001 ERROR DUP"
click at [720, 301] on button "Save" at bounding box center [732, 297] width 25 height 33
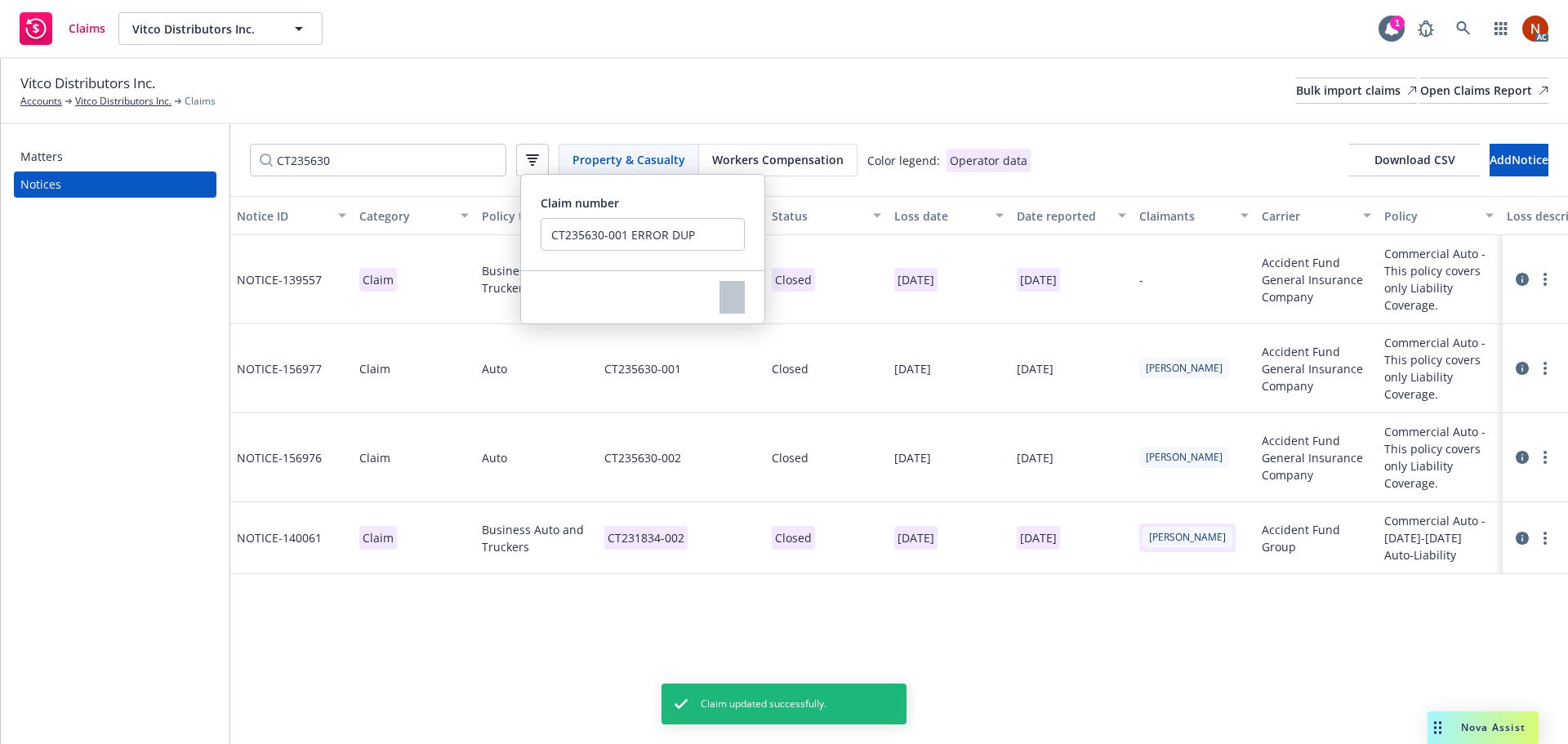
click at [751, 83] on div "Vitco Distributors Inc. Accounts Vitco Distributors Inc. Claims Bulk import cla…" at bounding box center [784, 90] width 1528 height 36
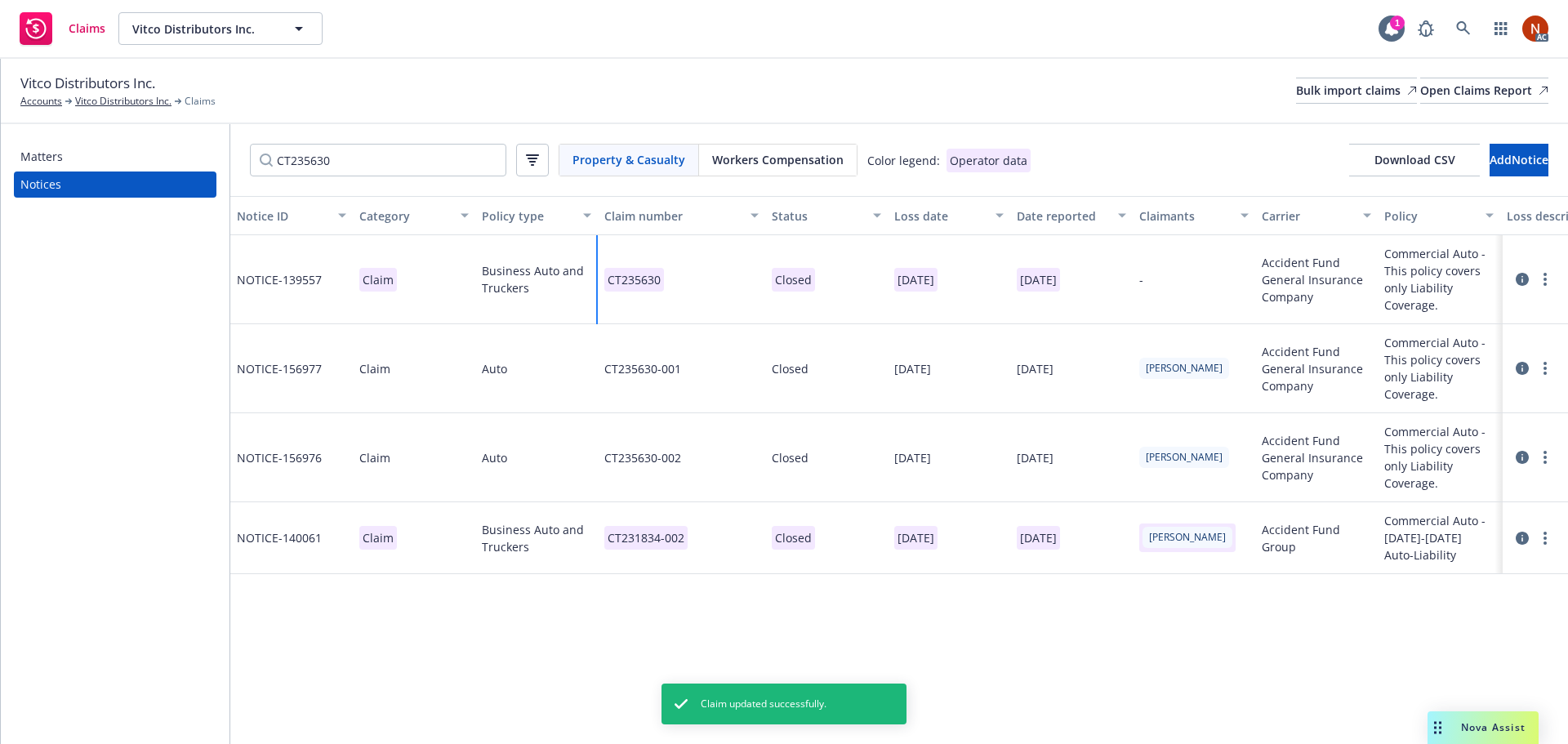
click at [716, 288] on div "CT235630" at bounding box center [681, 279] width 167 height 89
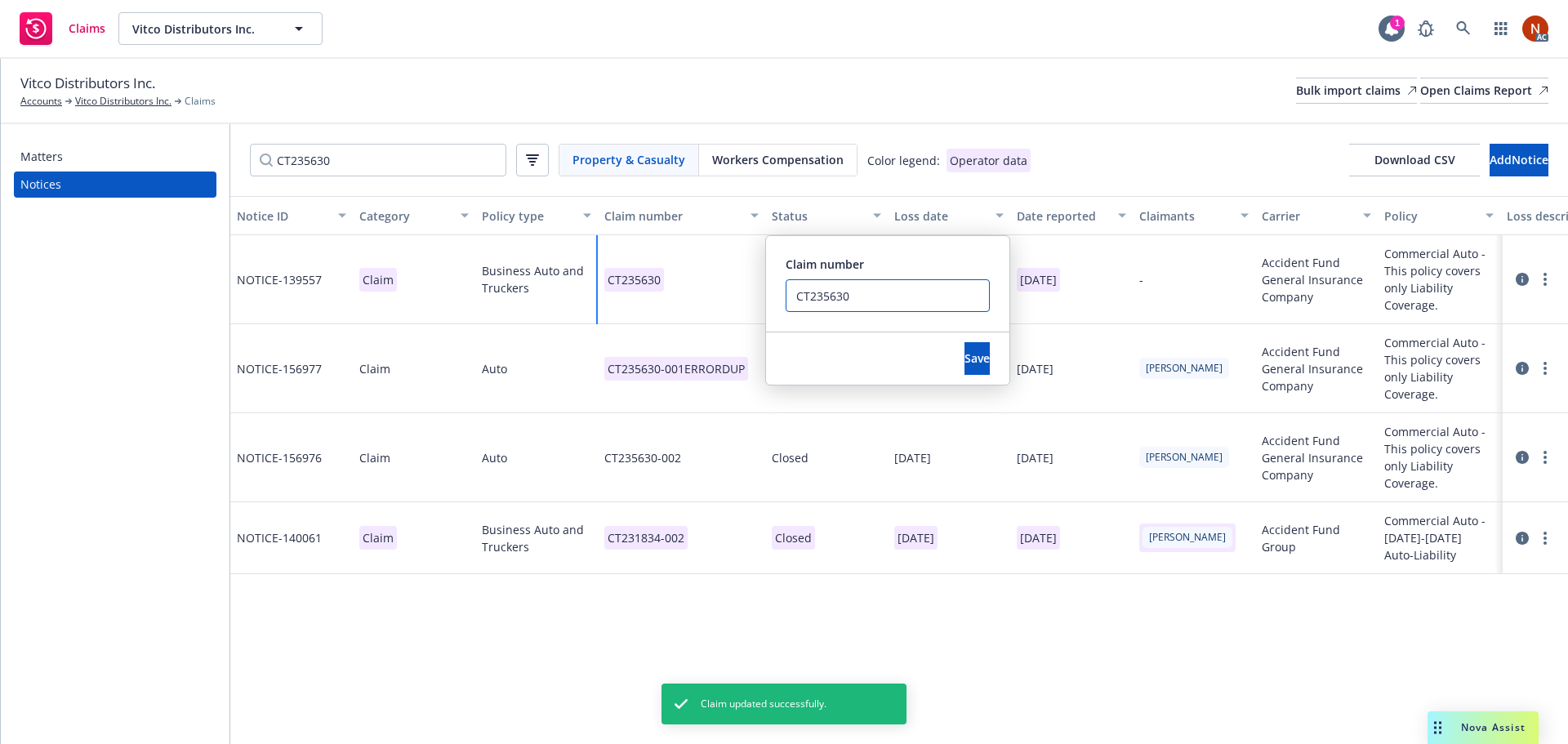
drag, startPoint x: 880, startPoint y: 301, endPoint x: 727, endPoint y: 302, distance: 153.0
click at [710, 294] on div "CT235630 Claim number CT235630 Save" at bounding box center [681, 279] width 167 height 89
paste input "-001"
type input "CT235630-001"
click at [965, 357] on span "Save" at bounding box center [977, 358] width 25 height 16
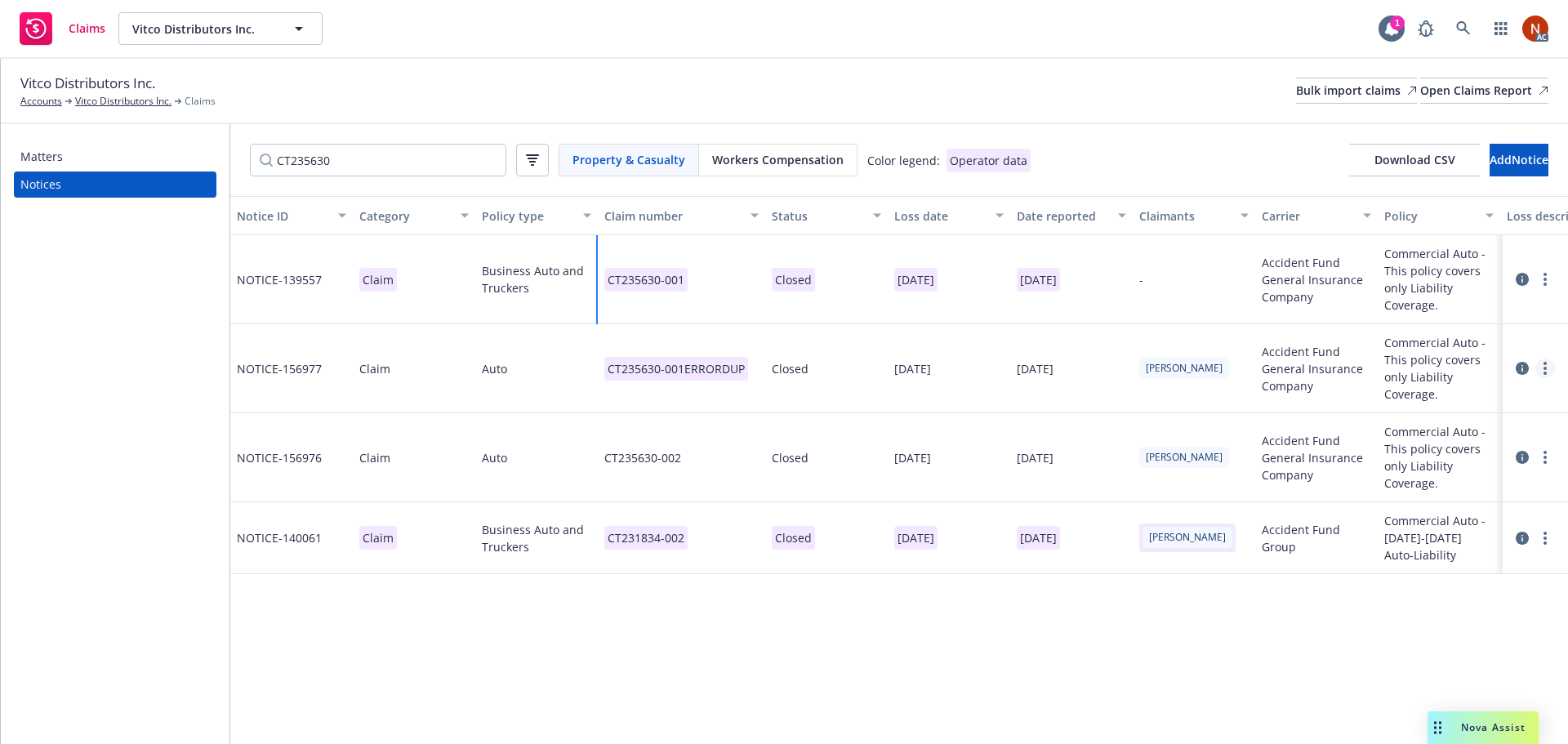
click at [1547, 367] on link "more" at bounding box center [1545, 368] width 19 height 19
click at [1499, 391] on link "Delete" at bounding box center [1476, 402] width 156 height 33
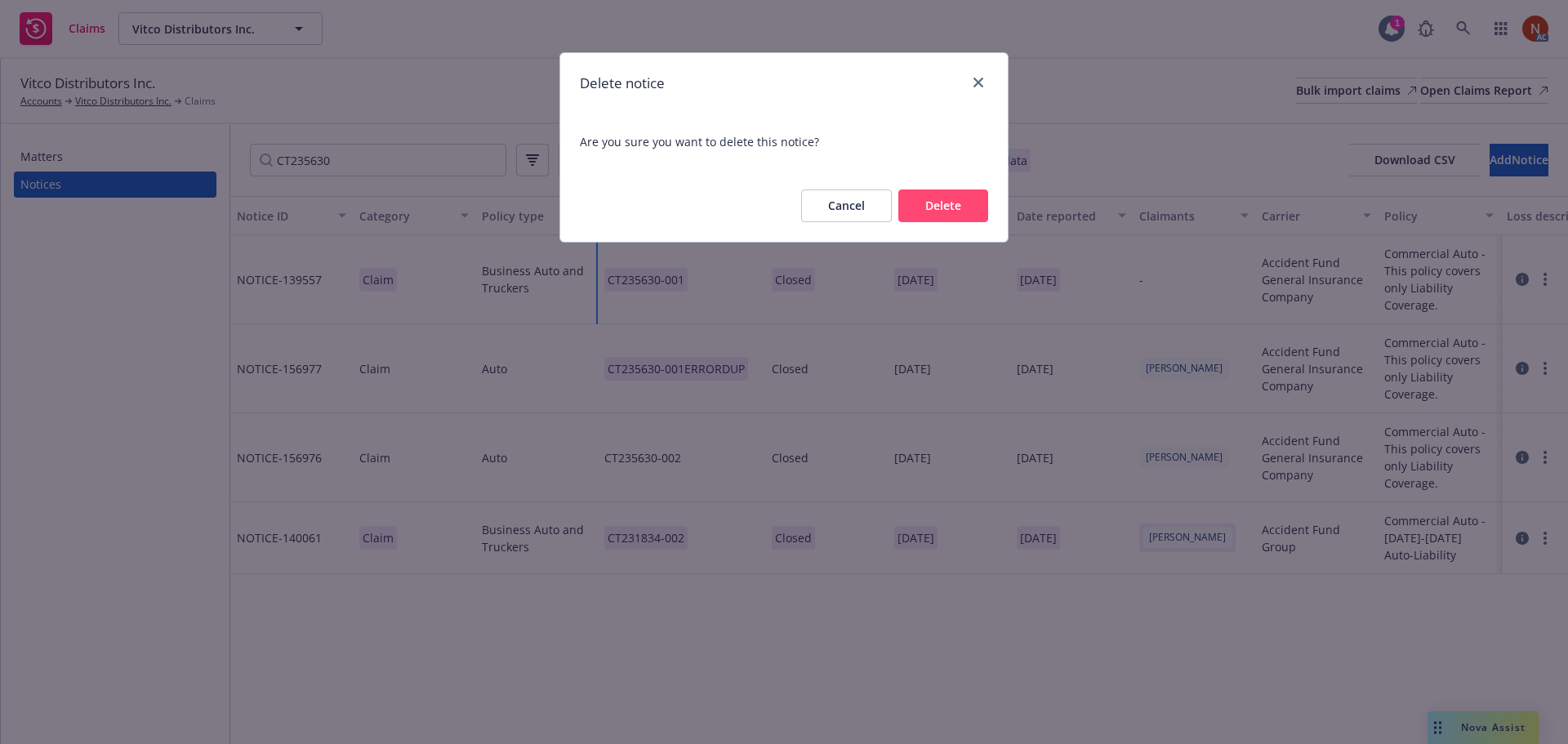
click at [929, 211] on button "Delete" at bounding box center [943, 206] width 89 height 33
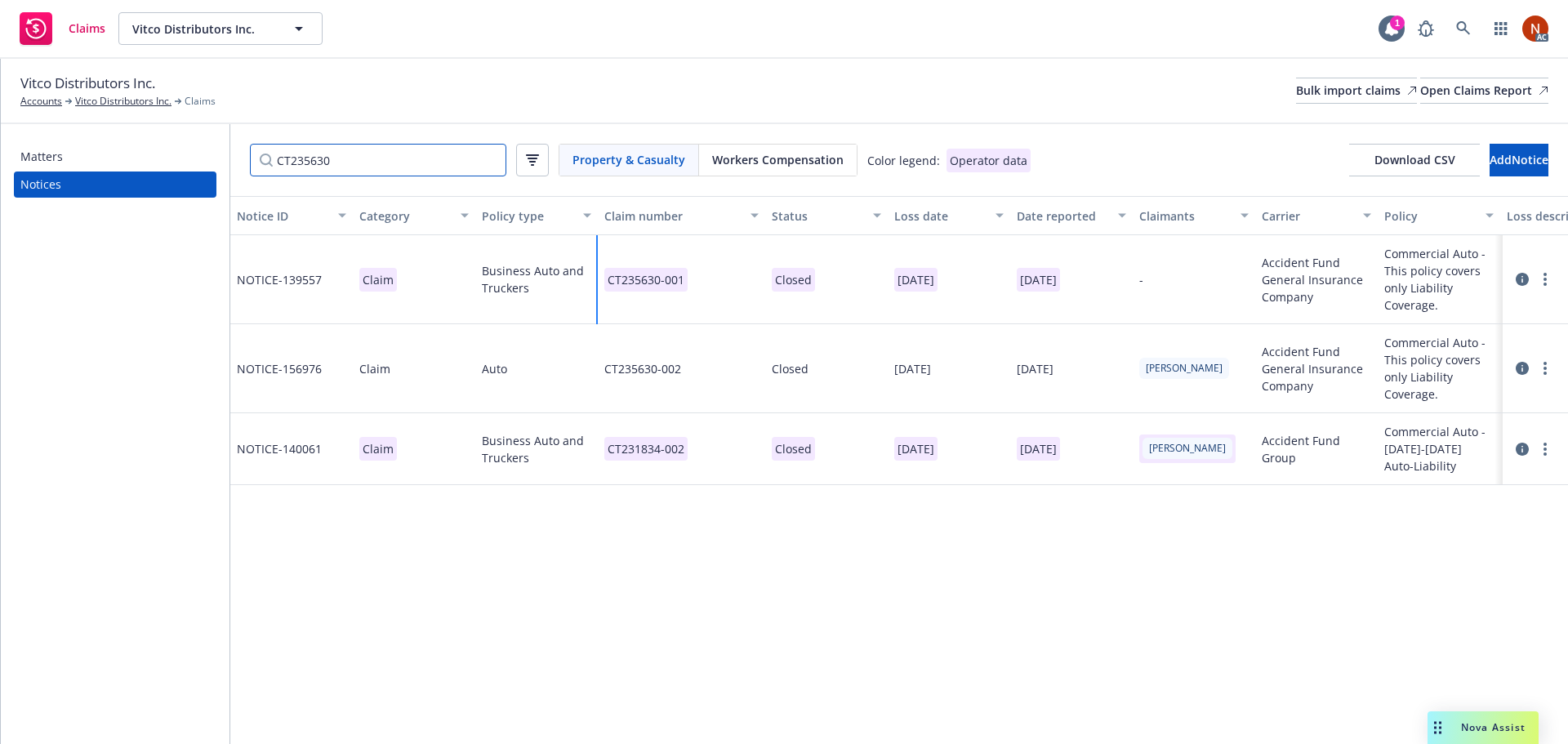
click at [225, 143] on div "Matters Notices CT235630 Property & Casualty Workers Compensation Color legend:…" at bounding box center [784, 434] width 1567 height 620
paste input "628"
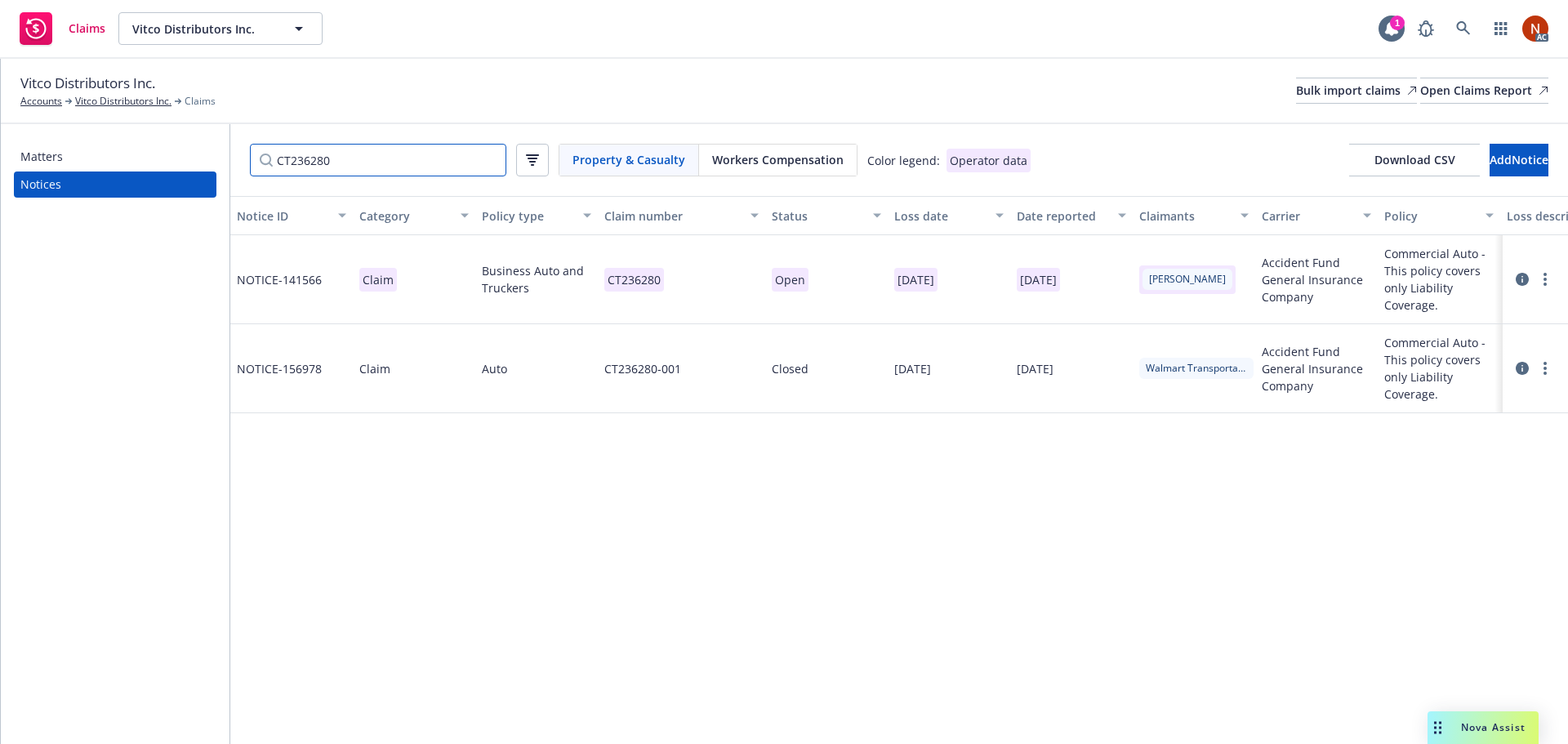
type input "CT236280"
click at [734, 359] on div "CT236280-001" at bounding box center [681, 369] width 167 height 89
click at [678, 237] on input "CT236280-001" at bounding box center [643, 234] width 204 height 33
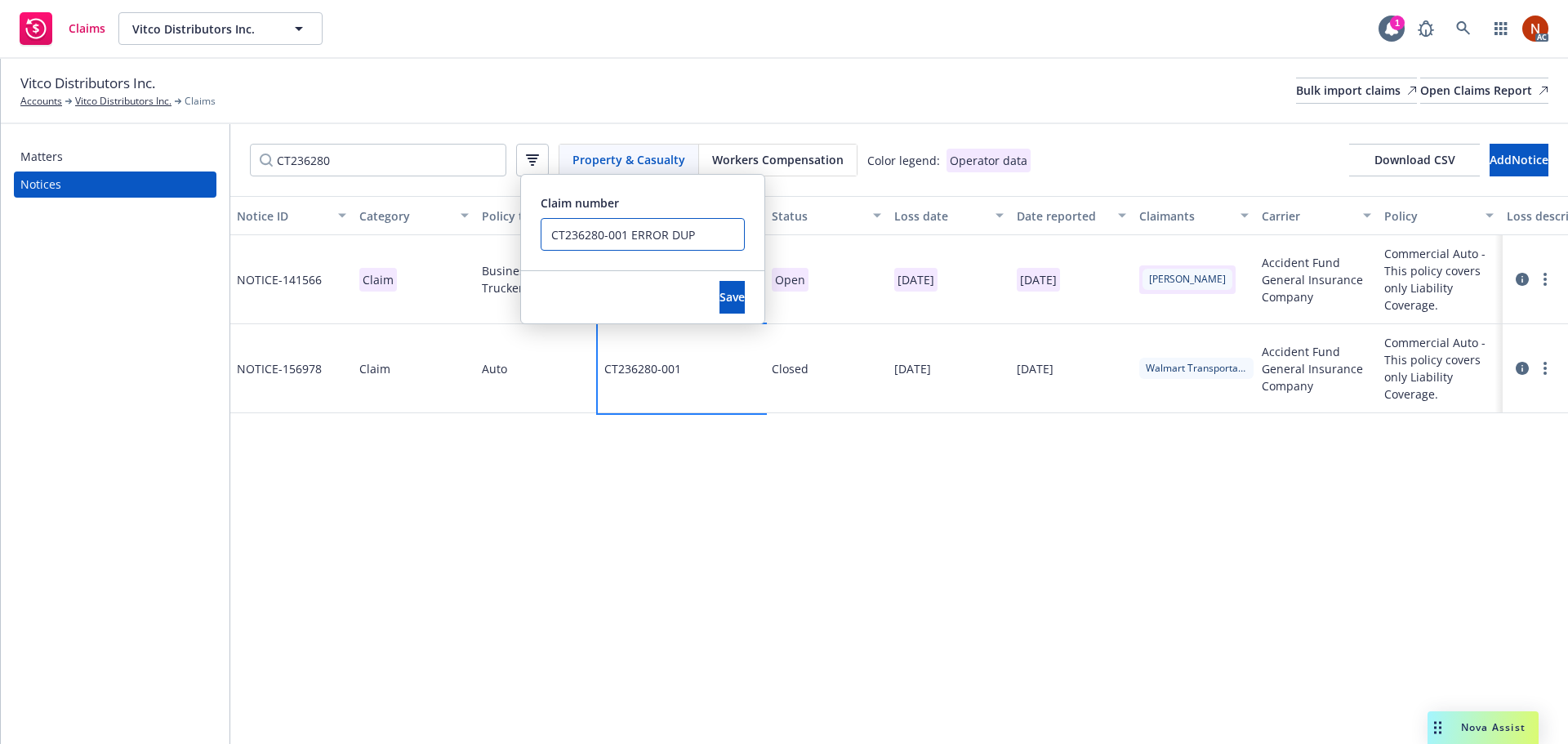
drag, startPoint x: 624, startPoint y: 232, endPoint x: 532, endPoint y: 242, distance: 92.5
click at [507, 236] on div "NOTICE- 141566 Claim Business Auto and Truckers CT236280 Open [DATE] [DATE] [PE…" at bounding box center [1173, 300] width 1886 height 130
type input "CT236280-001 ERROR DUP"
click at [727, 295] on button "Save" at bounding box center [732, 297] width 25 height 33
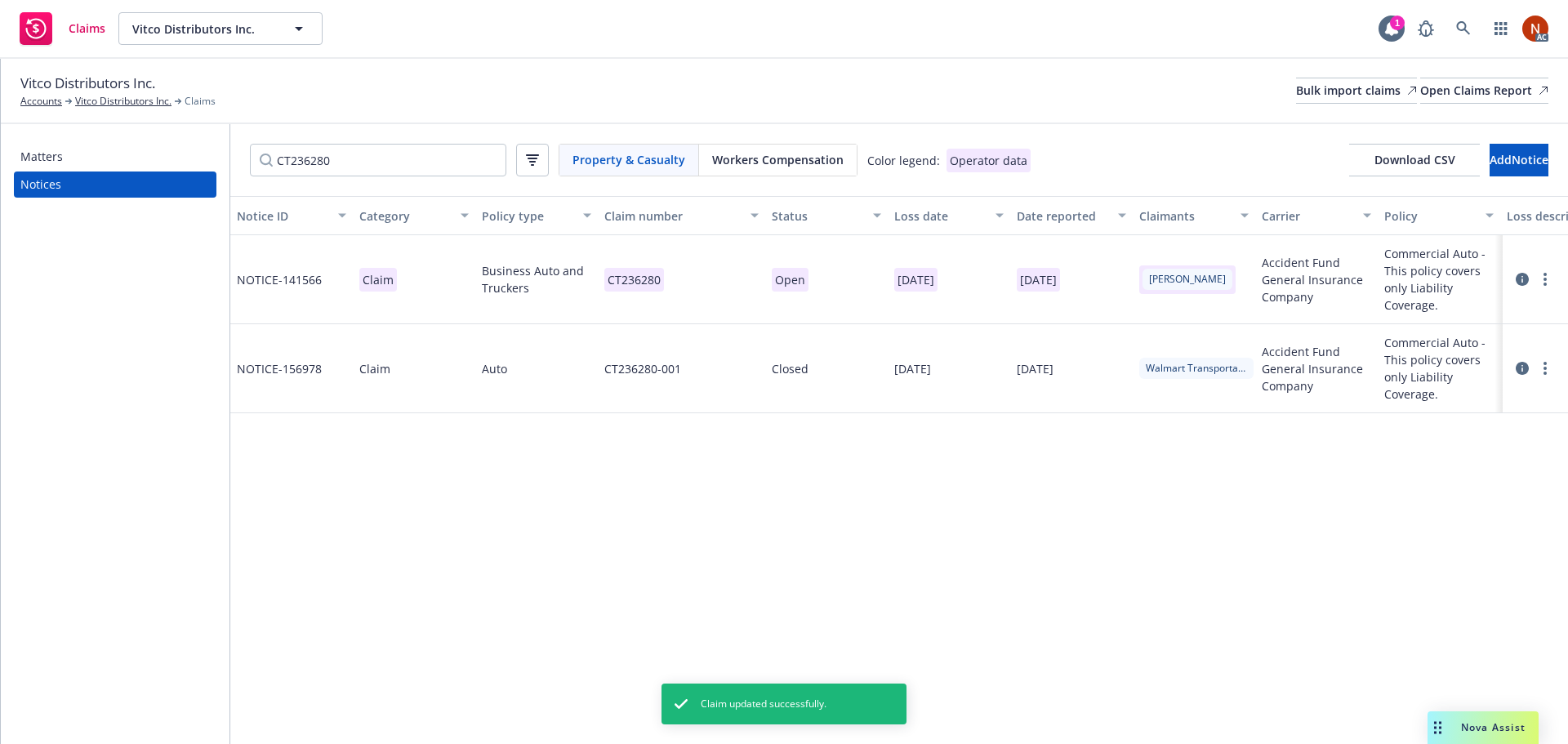
click at [760, 71] on div "Vitco Distributors Inc. Accounts Vitco Distributors Inc. Claims Bulk import cla…" at bounding box center [784, 91] width 1567 height 65
click at [698, 281] on div "CT236280" at bounding box center [681, 279] width 167 height 89
drag, startPoint x: 835, startPoint y: 307, endPoint x: 755, endPoint y: 302, distance: 80.2
click at [735, 296] on div "CT236280 Claim number CT236280 Save" at bounding box center [681, 279] width 167 height 89
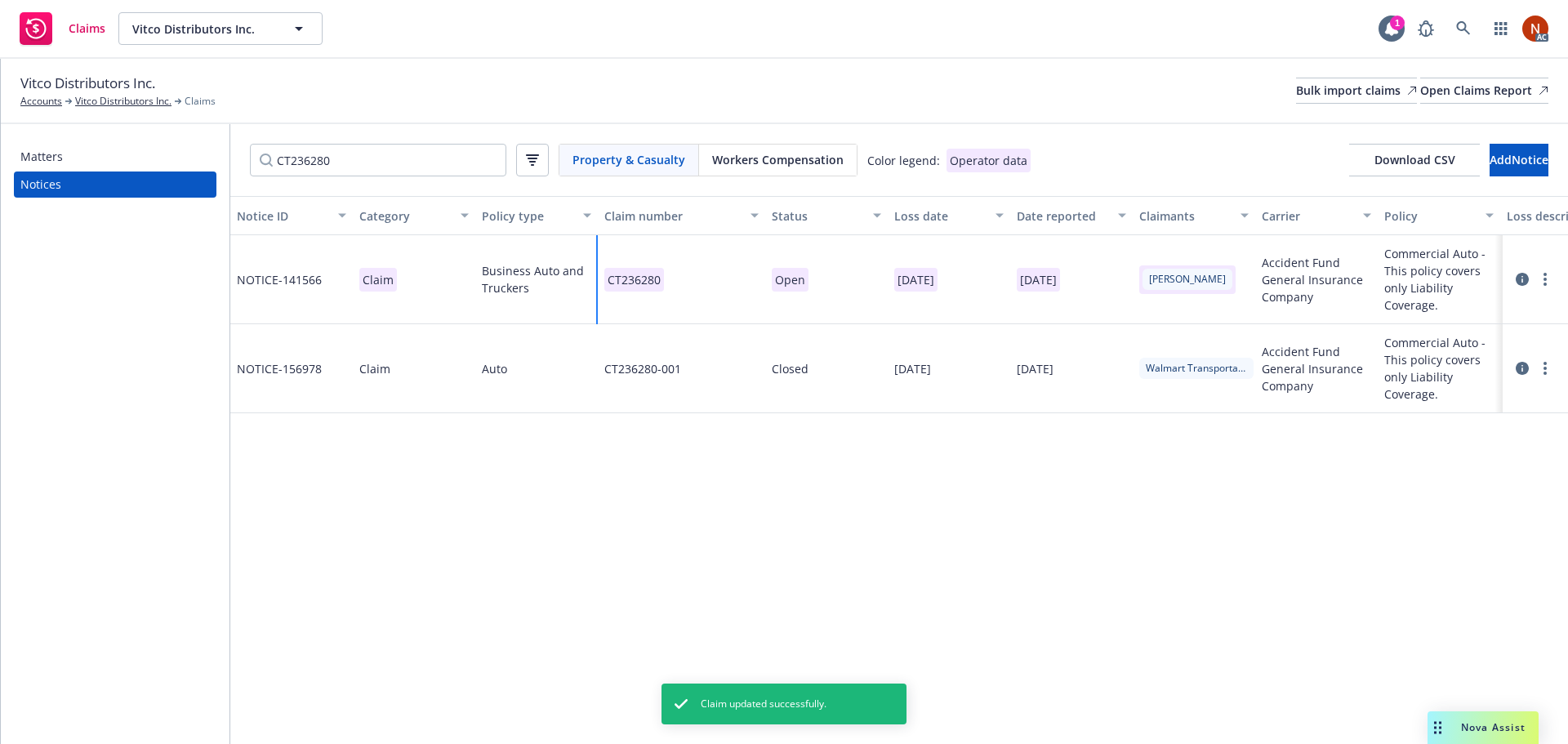
paste input "-001"
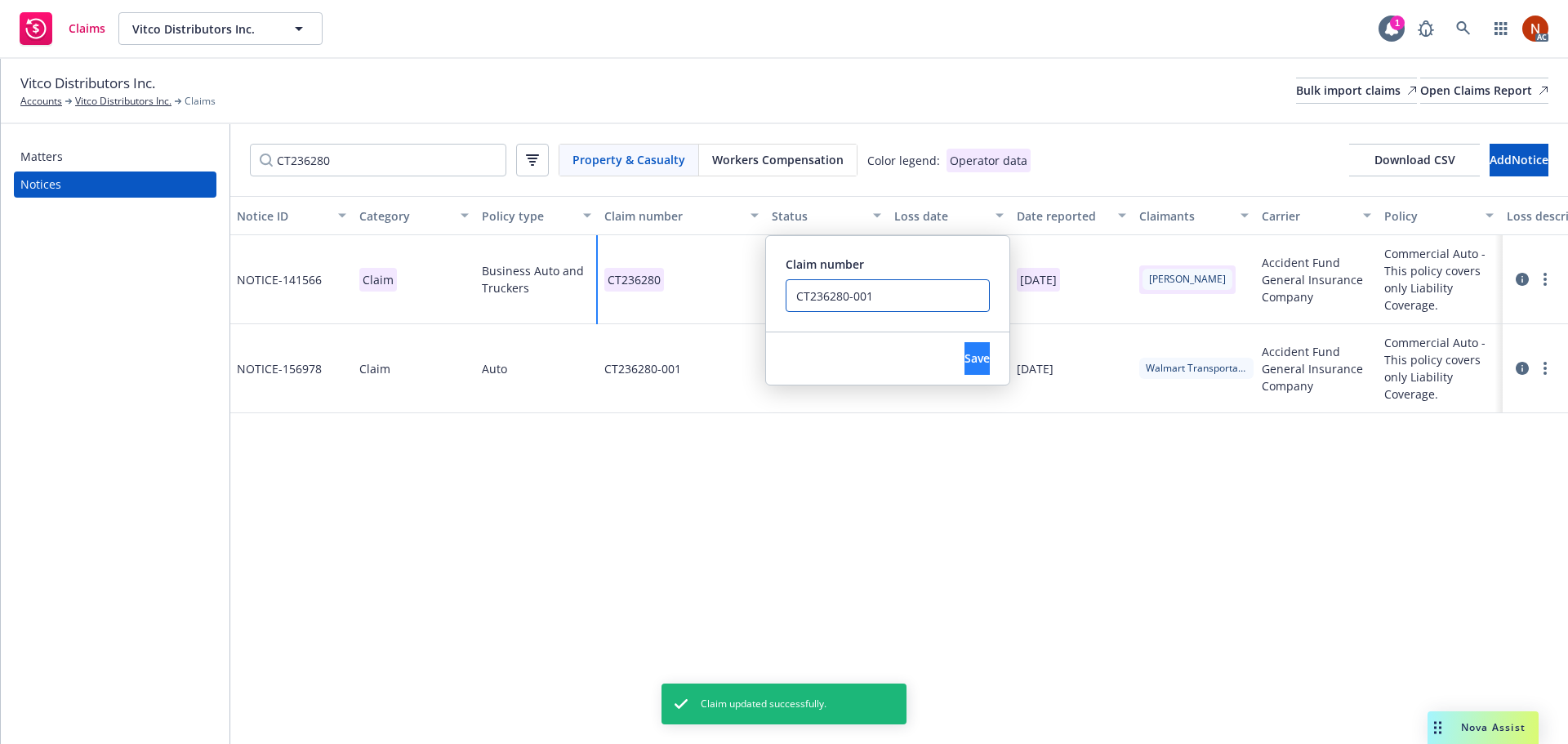
type input "CT236280-001"
click at [965, 351] on button "Save" at bounding box center [977, 358] width 25 height 33
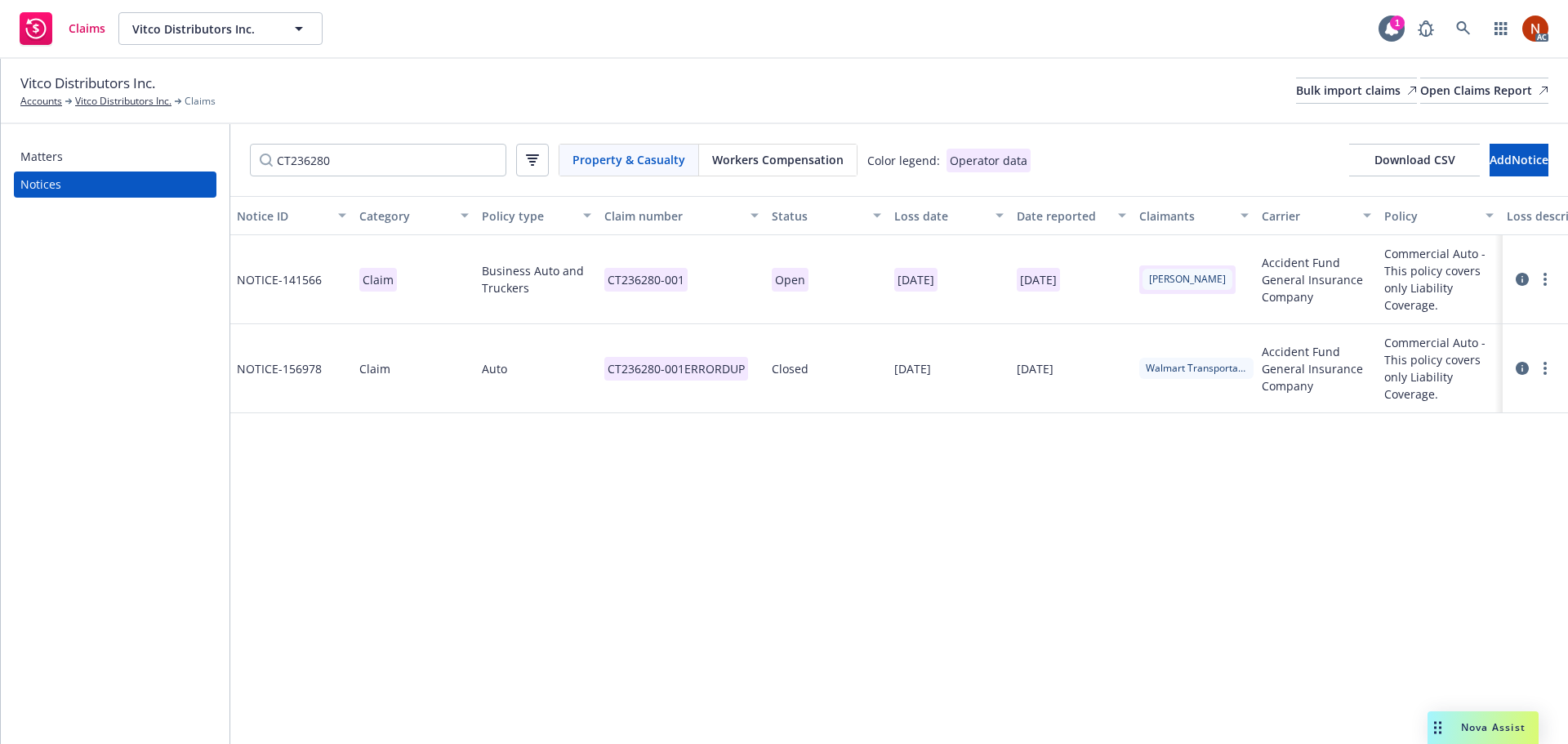
drag, startPoint x: 1542, startPoint y: 364, endPoint x: 1513, endPoint y: 376, distance: 31.4
click at [1543, 364] on link "more" at bounding box center [1545, 368] width 19 height 19
click at [1480, 392] on link "Delete" at bounding box center [1476, 401] width 156 height 33
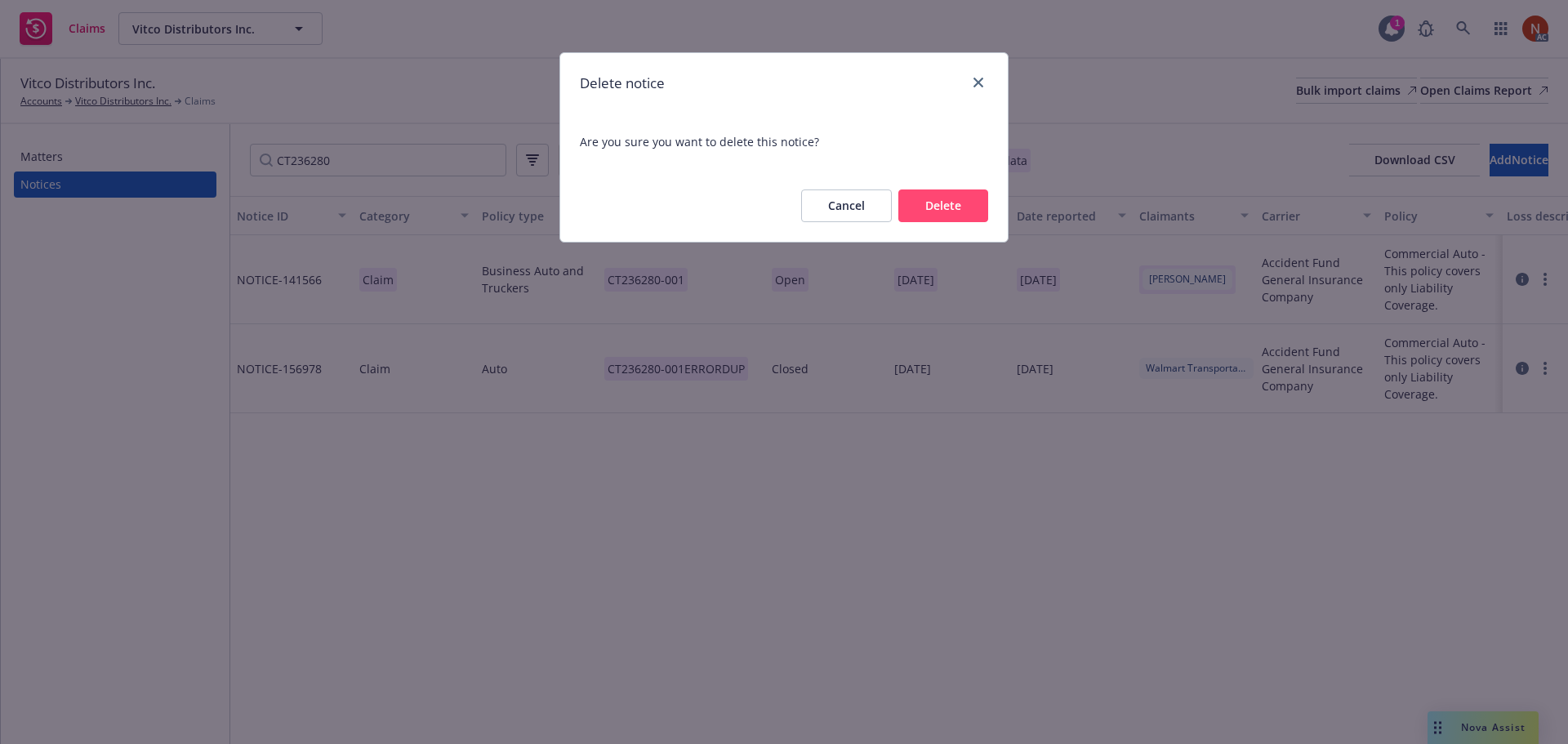
click at [965, 211] on button "Delete" at bounding box center [943, 206] width 89 height 33
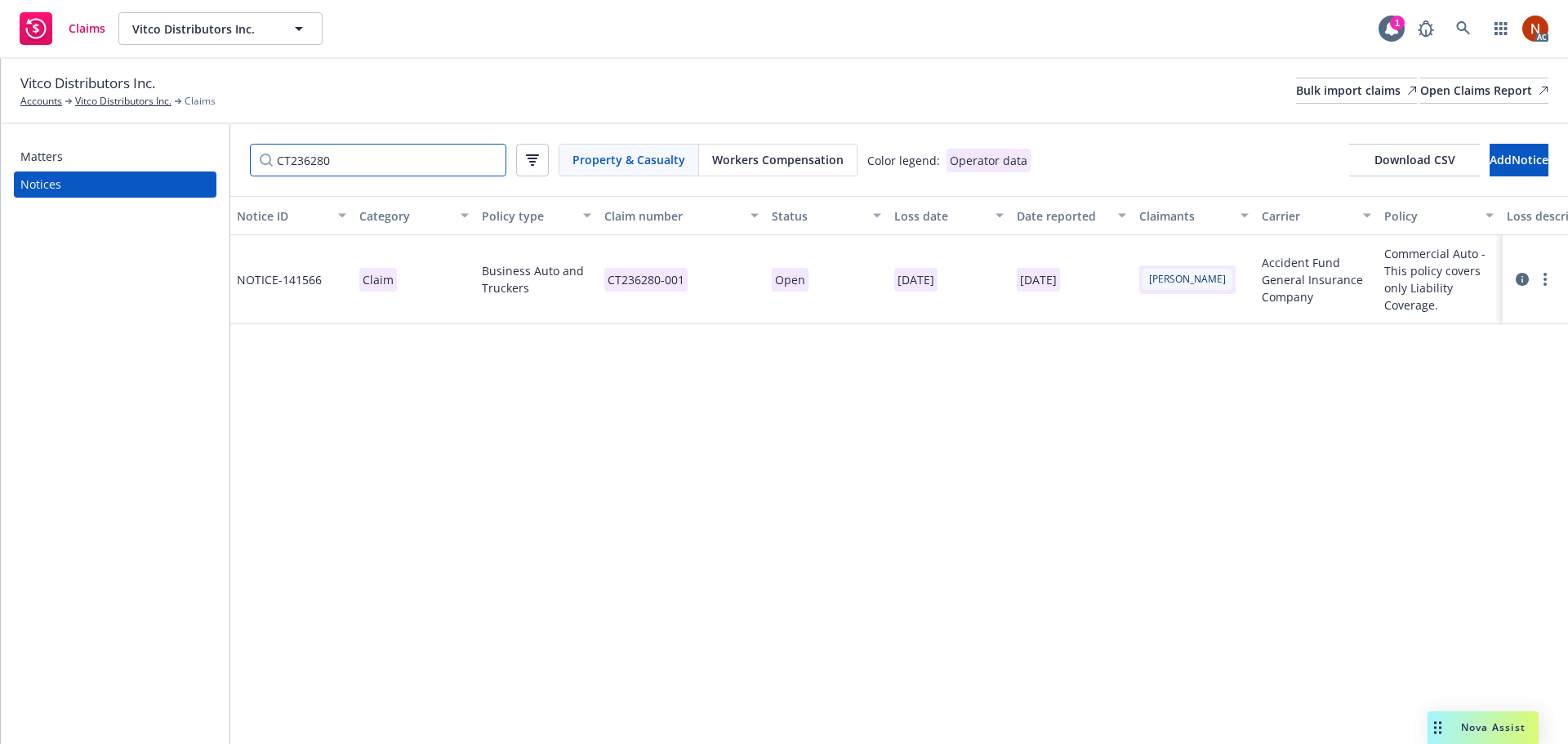
click at [179, 160] on div "Matters Notices CT236280 Property & Casualty Workers Compensation Color legend:…" at bounding box center [784, 434] width 1567 height 620
paste input "7953"
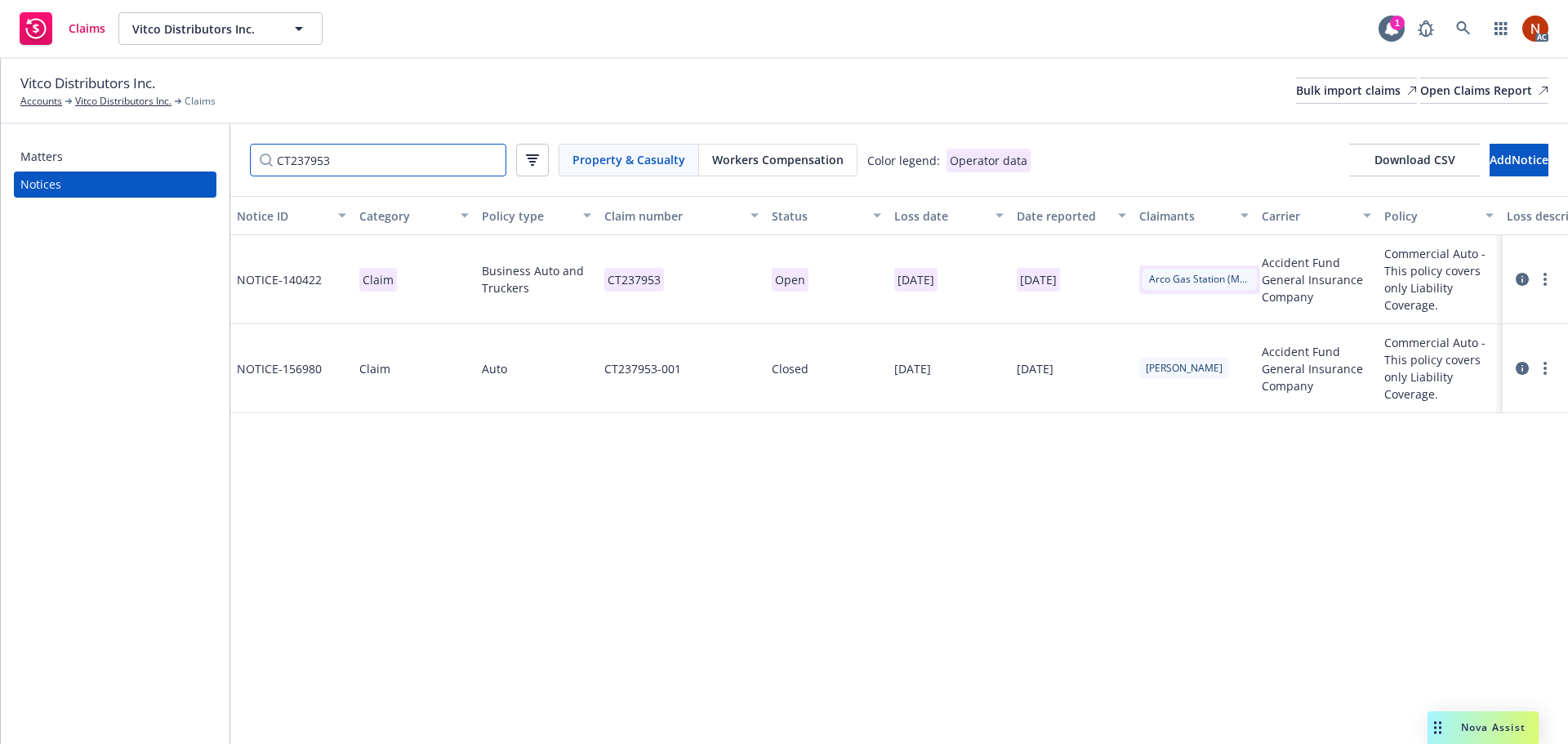
type input "CT237953"
click at [716, 349] on div "CT237953-001" at bounding box center [681, 369] width 167 height 89
click at [716, 350] on div "CT237953-001" at bounding box center [681, 369] width 167 height 89
click at [679, 234] on input "CT237953-001" at bounding box center [643, 234] width 204 height 33
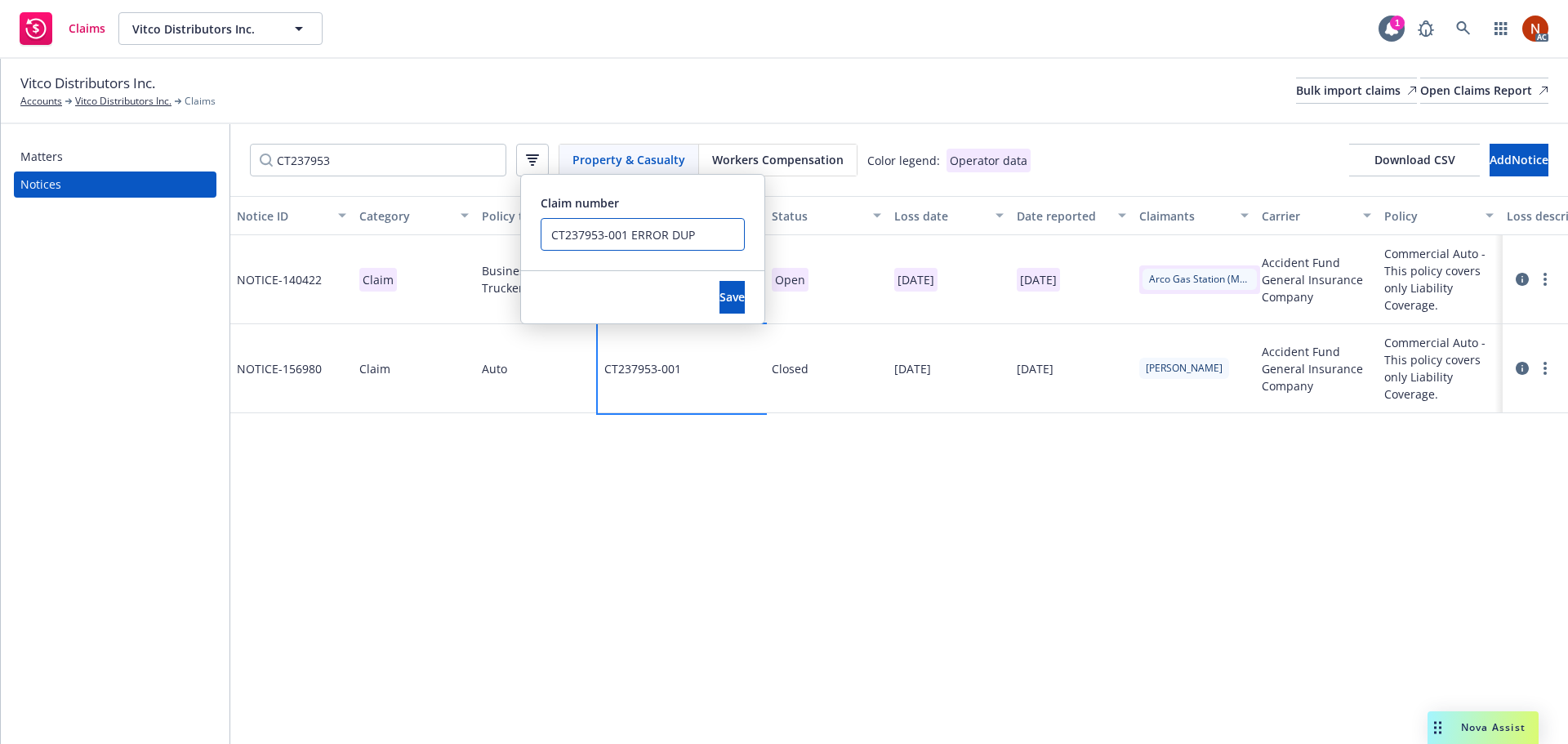
drag, startPoint x: 628, startPoint y: 237, endPoint x: 505, endPoint y: 232, distance: 123.1
click at [505, 232] on div "Notice ID Category Policy type Claim number Status Loss date Date reported Clai…" at bounding box center [899, 470] width 1337 height 548
type input "CT237953-001 ERROR DUP"
click at [720, 290] on span "Save" at bounding box center [732, 297] width 25 height 16
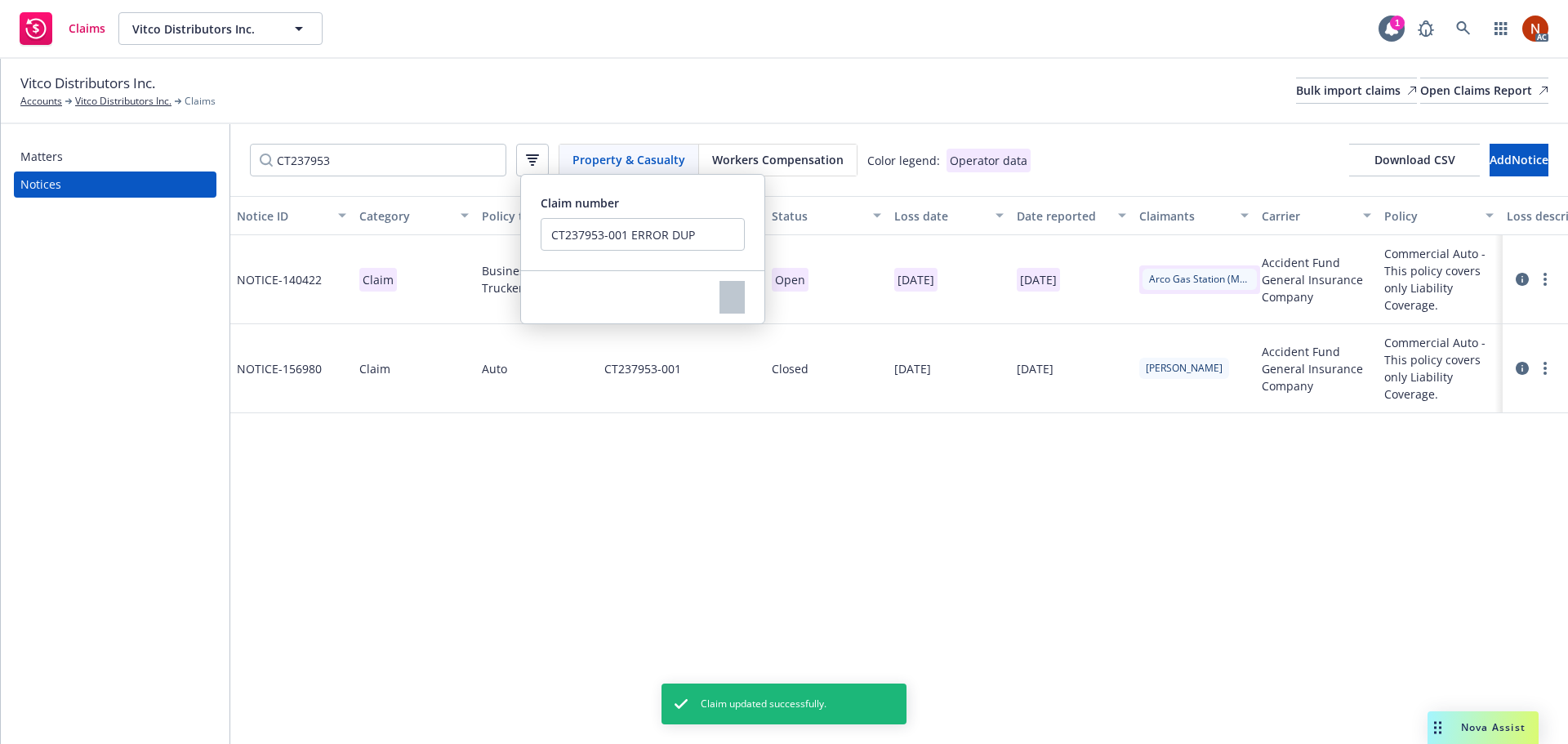
click at [759, 51] on div "Claims Vitco Distributors Inc. Vitco Distributors Inc. 1 AC" at bounding box center [784, 29] width 1568 height 59
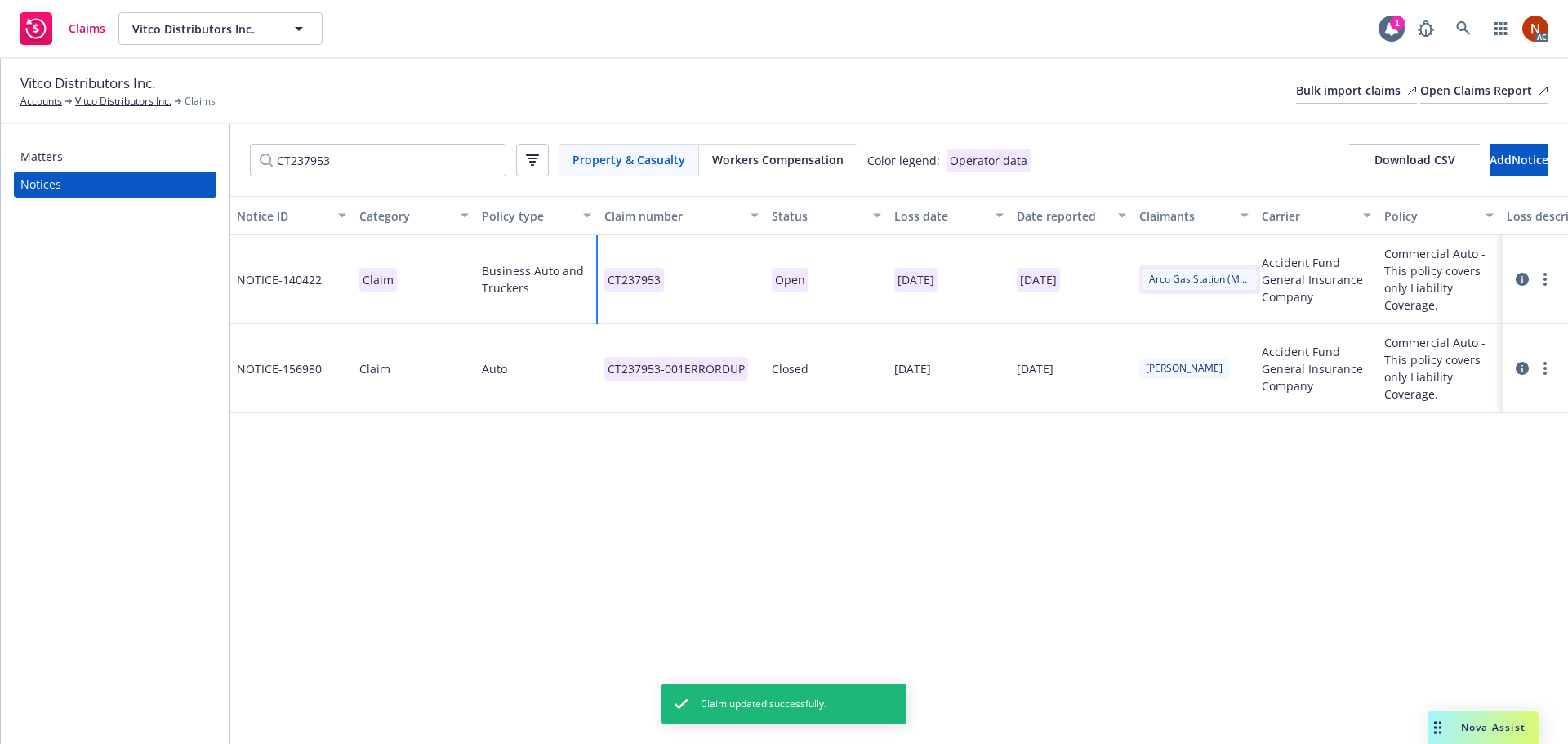
click at [718, 287] on div "CT237953" at bounding box center [681, 279] width 167 height 89
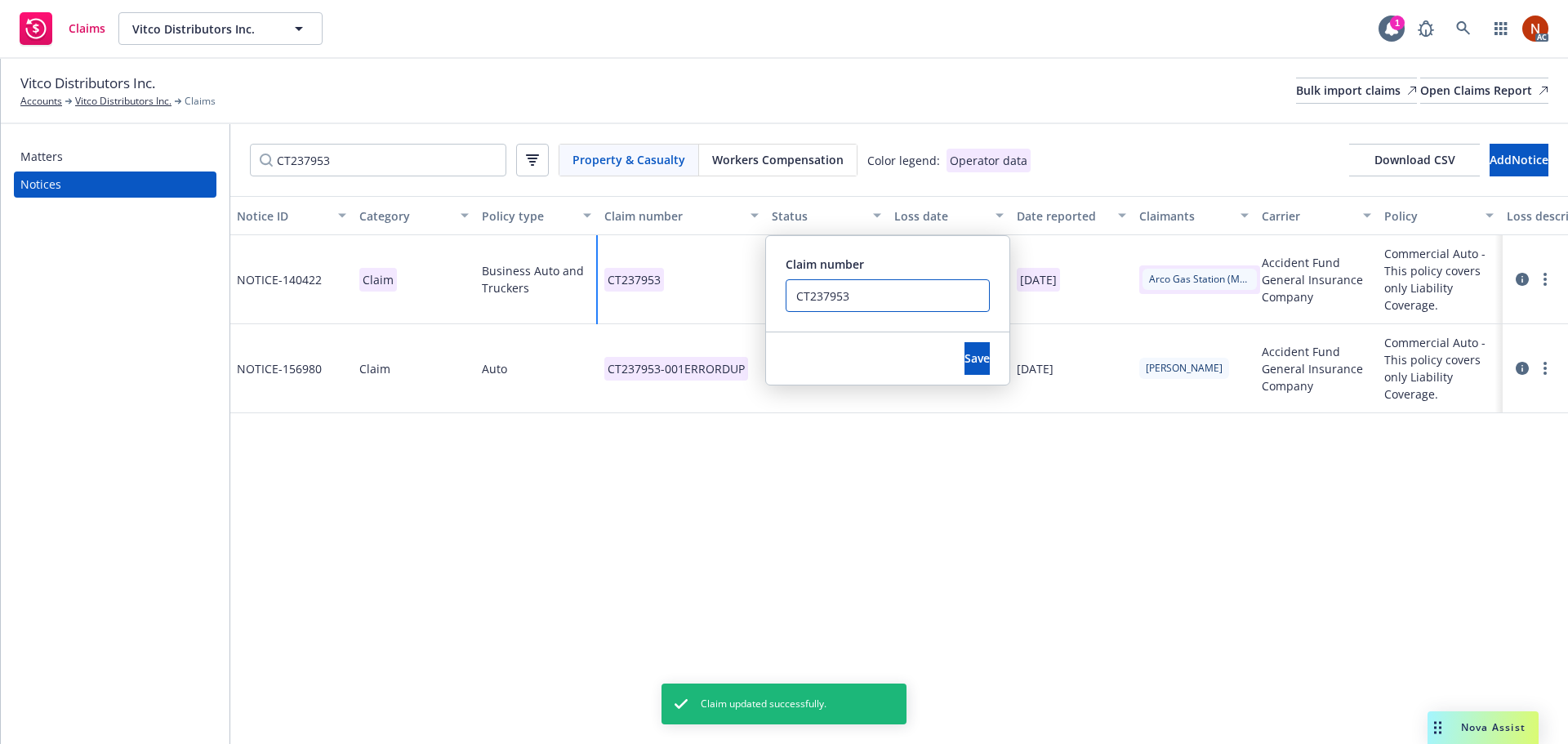
drag, startPoint x: 849, startPoint y: 297, endPoint x: 691, endPoint y: 287, distance: 158.3
click at [691, 287] on div "CT237953 Claim number CT237953 Save" at bounding box center [681, 279] width 167 height 89
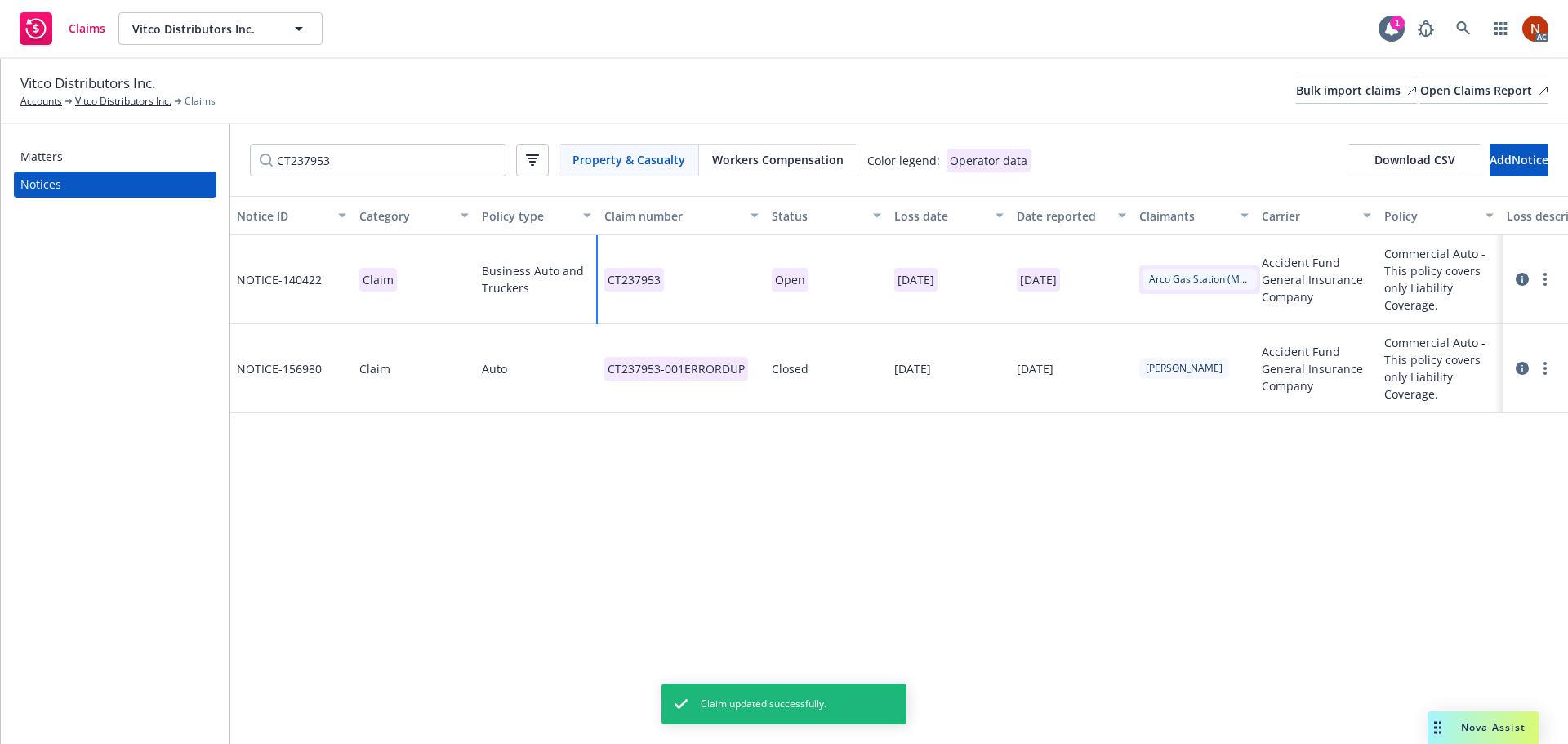
paste input "-001"
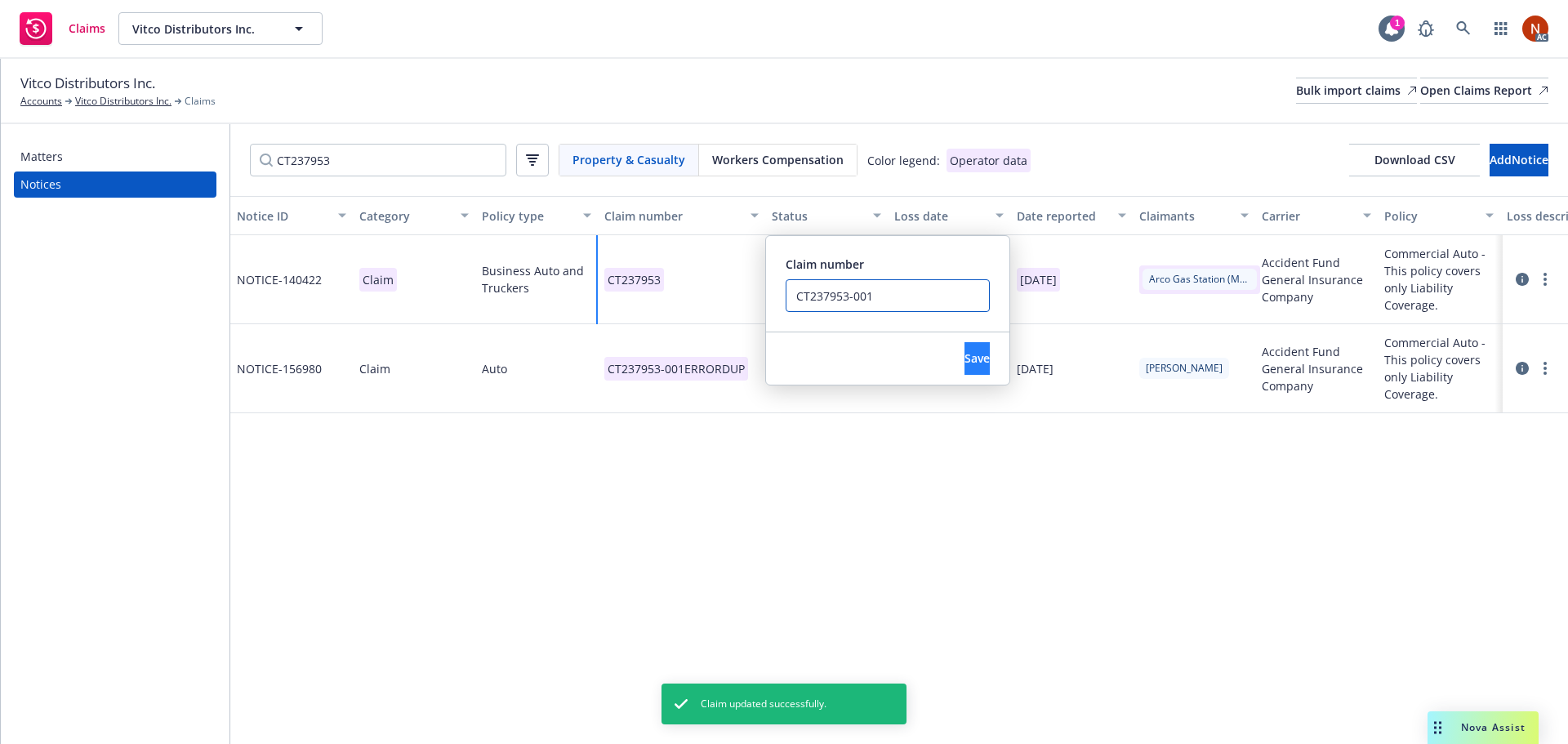
type input "CT237953-001"
click at [965, 354] on span "Save" at bounding box center [977, 358] width 25 height 16
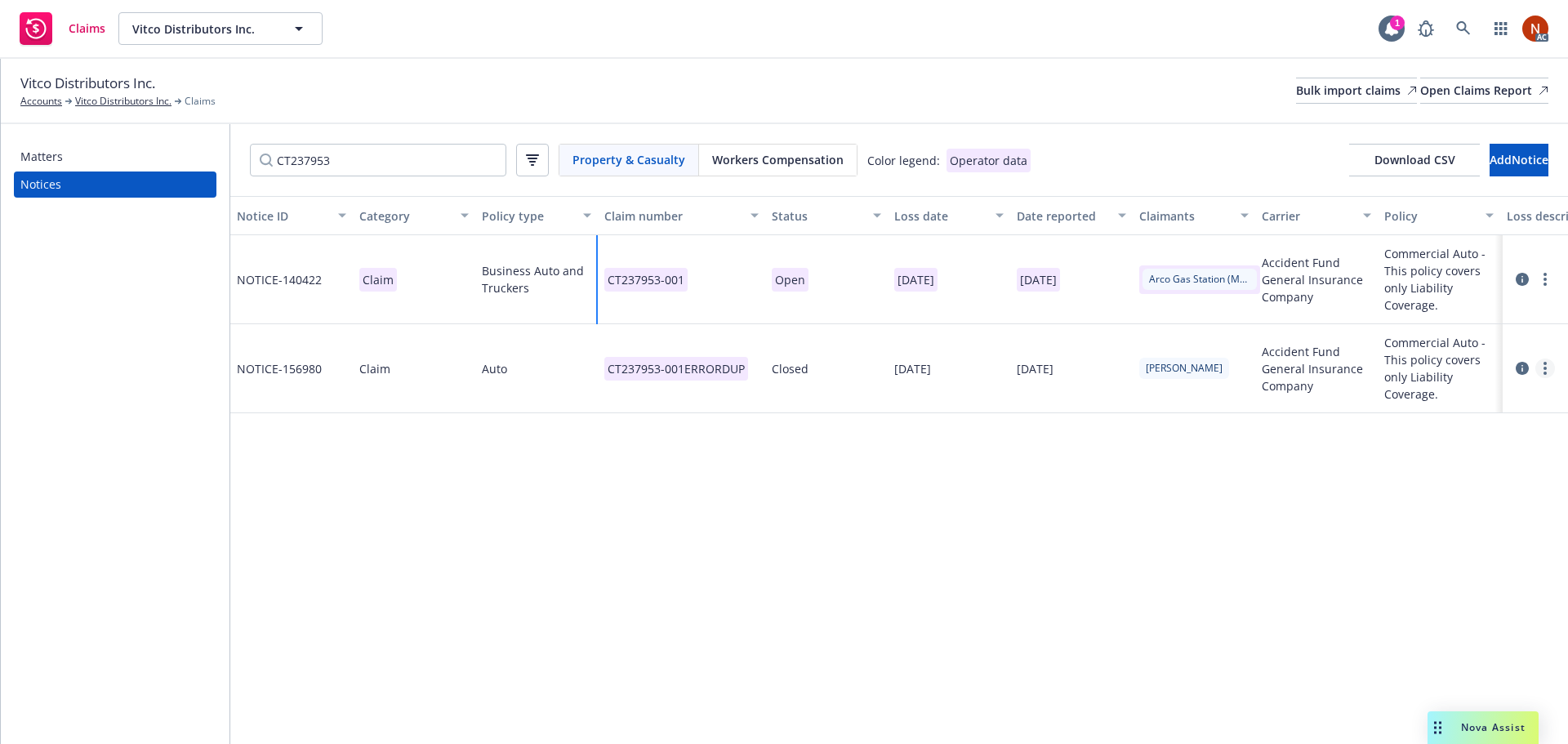
click at [1545, 362] on icon "more" at bounding box center [1545, 369] width 3 height 13
click at [1500, 395] on link "Delete" at bounding box center [1476, 401] width 156 height 33
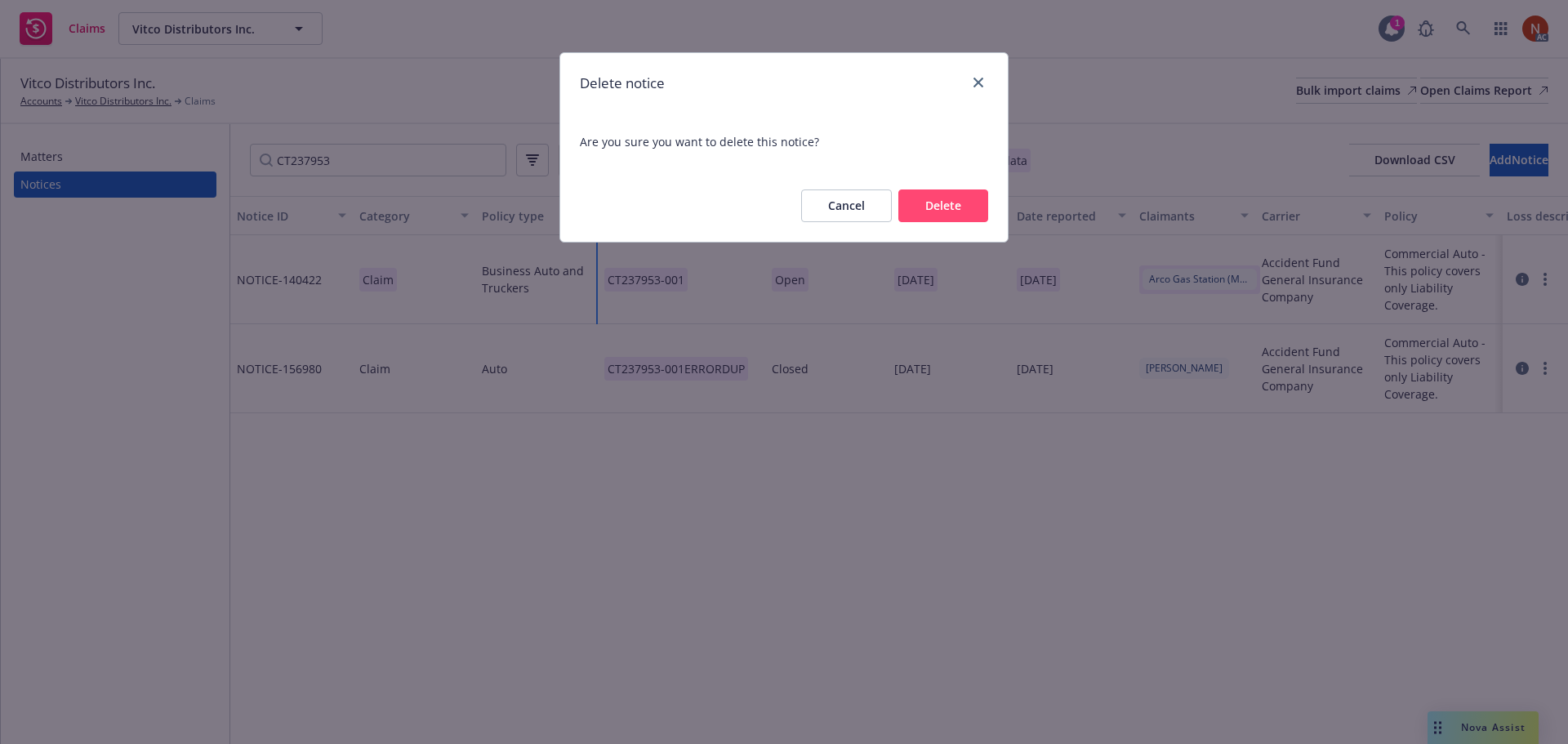
click at [978, 205] on button "Delete" at bounding box center [943, 206] width 89 height 33
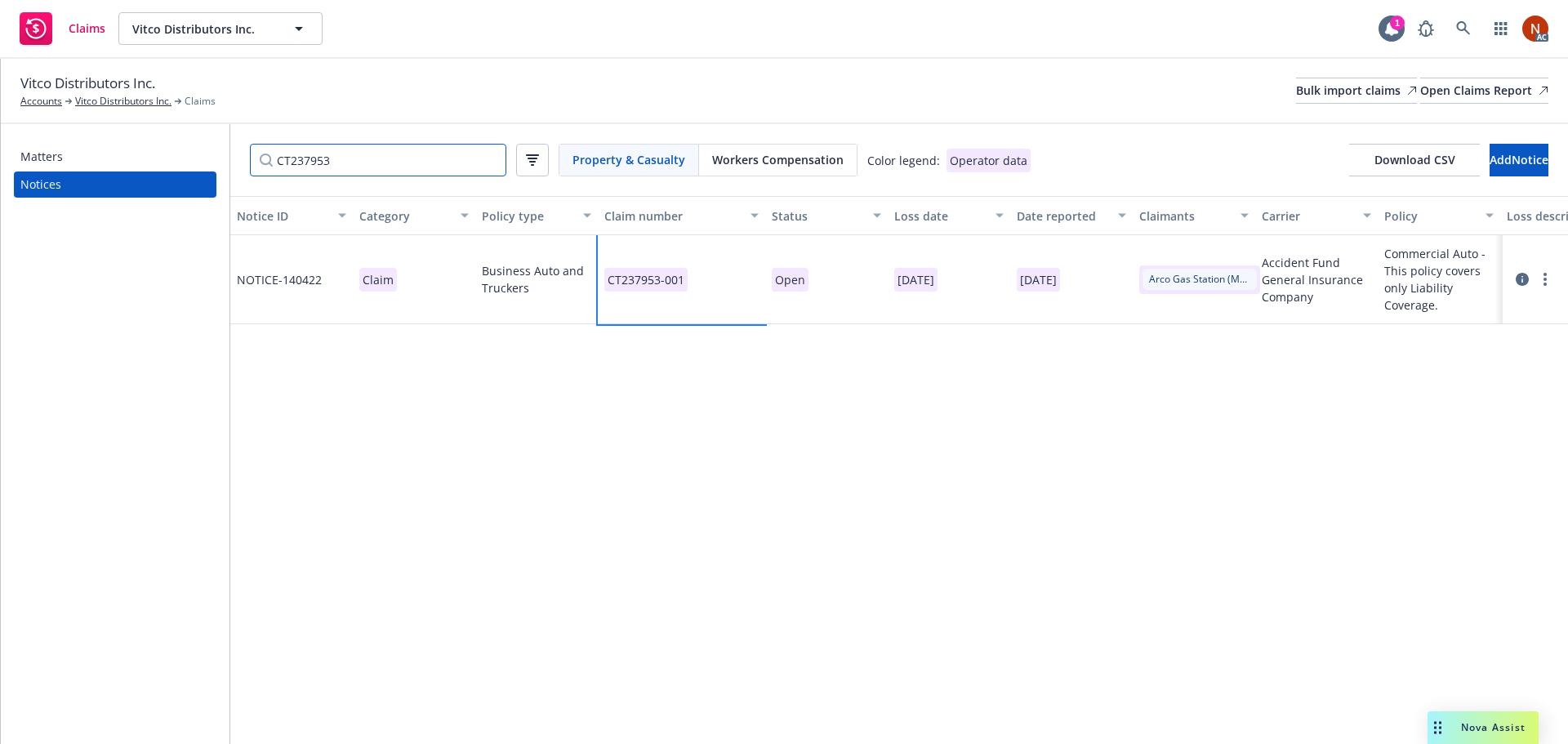
drag, startPoint x: 353, startPoint y: 164, endPoint x: 193, endPoint y: 159, distance: 160.1
click at [192, 159] on div "Matters Notices CT237953 Property & Casualty Workers Compensation Color legend:…" at bounding box center [784, 434] width 1567 height 620
paste input "8149"
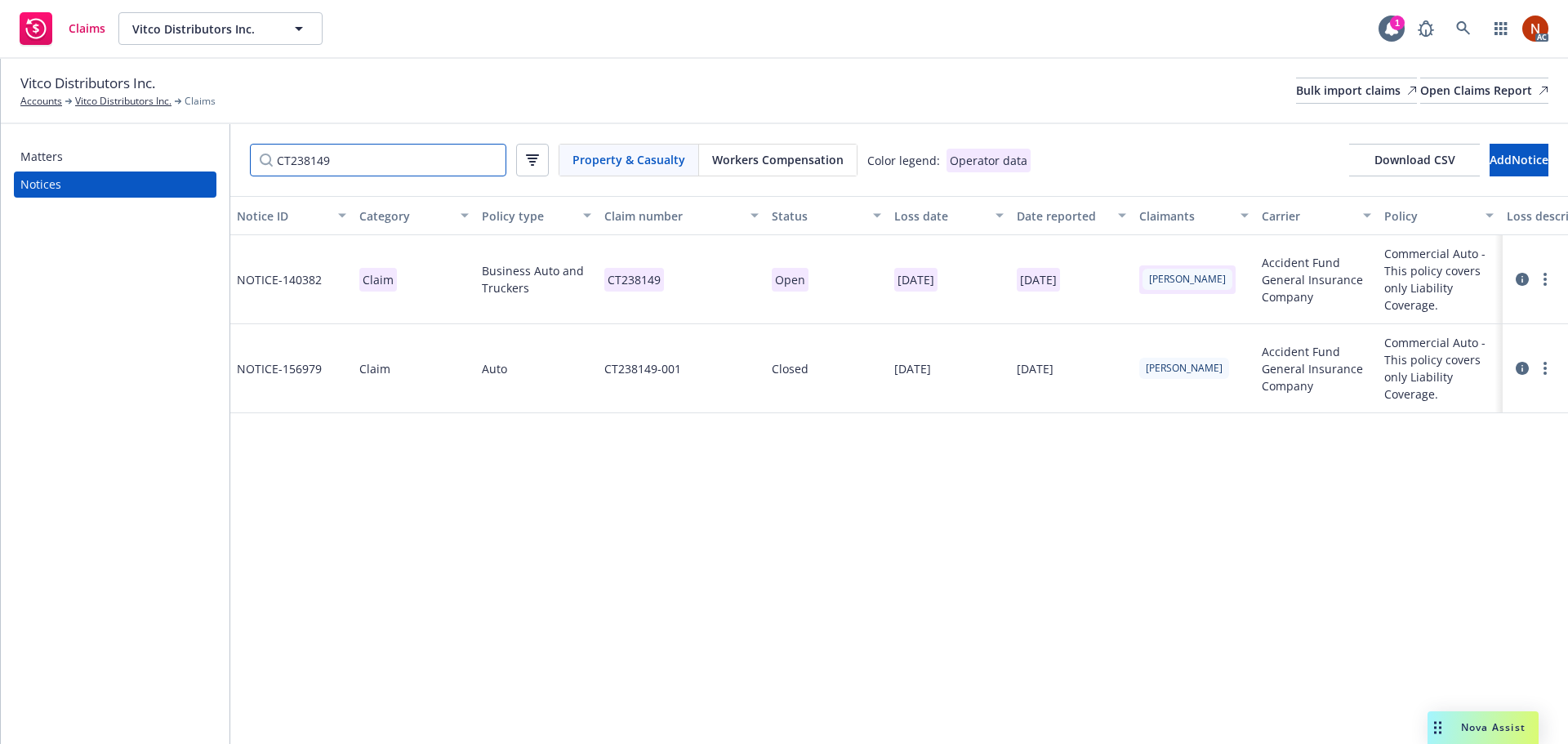
type input "CT238149"
click at [714, 360] on div "CT238149-001" at bounding box center [681, 369] width 167 height 89
click at [649, 237] on input "CT238149-001" at bounding box center [643, 234] width 204 height 33
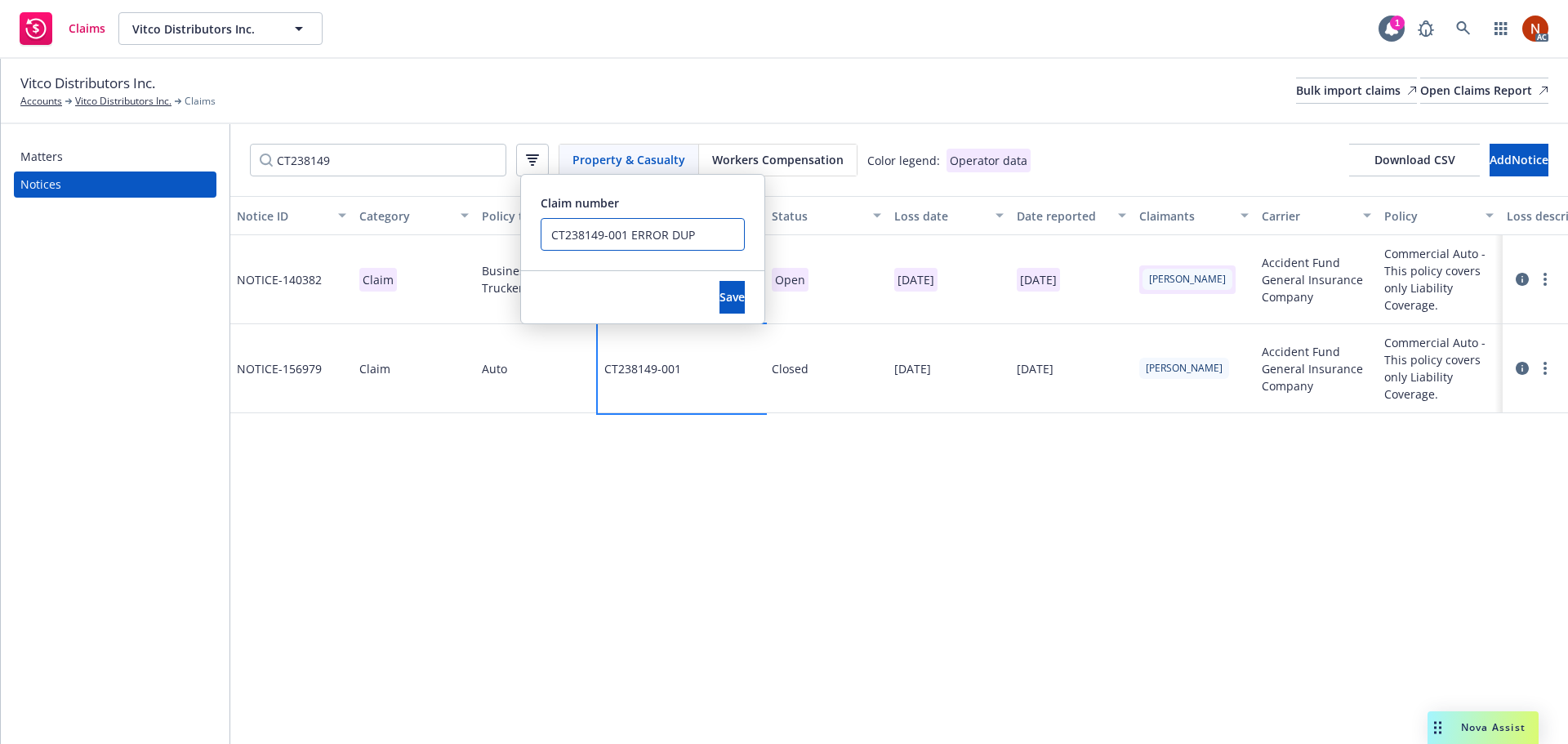
drag, startPoint x: 617, startPoint y: 230, endPoint x: 496, endPoint y: 224, distance: 121.1
click at [496, 224] on div "Notice ID Category Policy type Claim number Status Loss date Date reported Clai…" at bounding box center [899, 470] width 1337 height 548
click at [623, 233] on input "CT238149-001 ERROR DUP" at bounding box center [643, 234] width 204 height 33
click at [625, 232] on input "CT238149-001 ERROR DUP" at bounding box center [643, 234] width 204 height 33
click at [619, 230] on input "CT238149-001 ERROR DUP" at bounding box center [643, 234] width 204 height 33
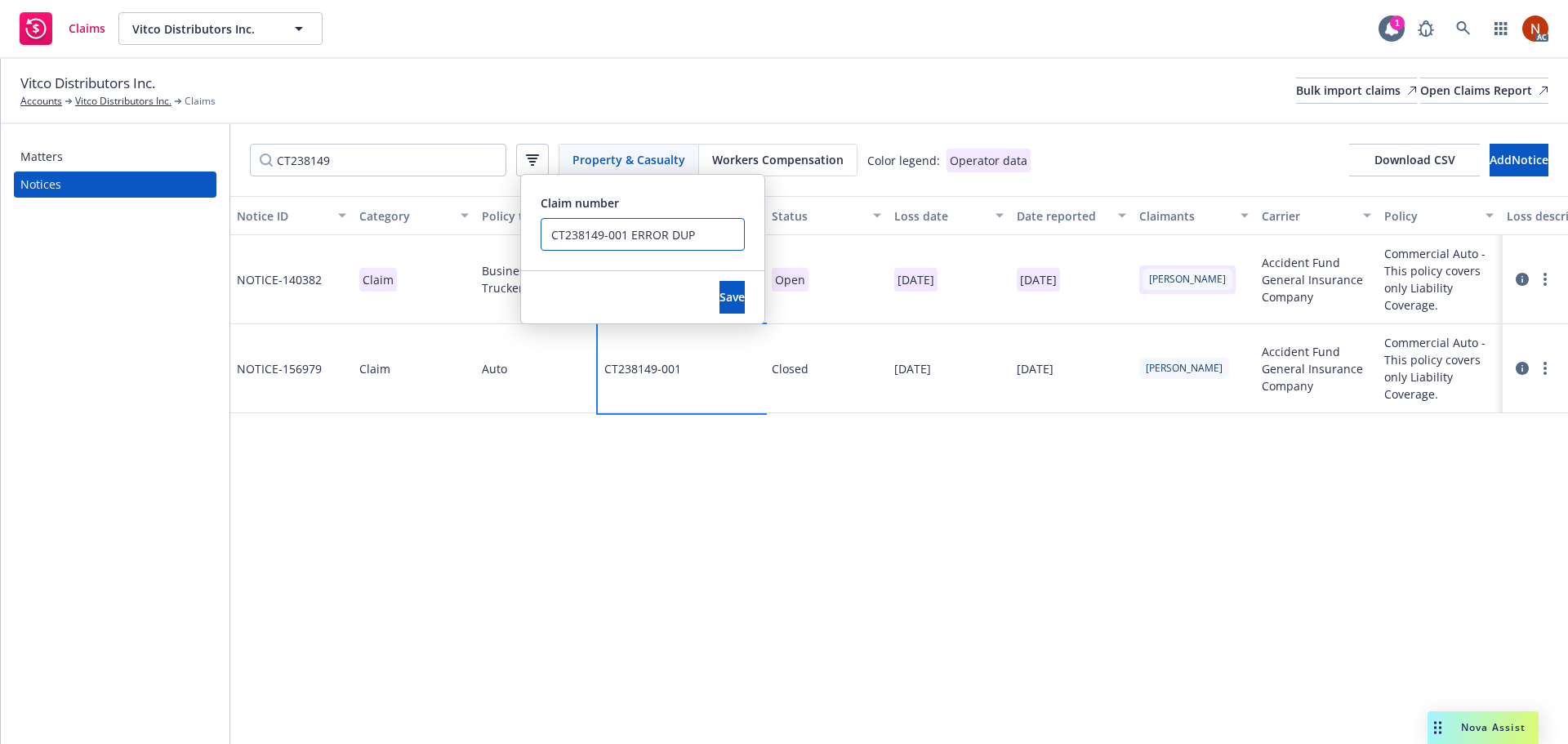
click at [625, 231] on input "CT238149-001 ERROR DUP" at bounding box center [643, 234] width 204 height 33
click at [656, 232] on input "CT238149-001 ERROR DUP" at bounding box center [643, 234] width 204 height 33
drag, startPoint x: 625, startPoint y: 236, endPoint x: 476, endPoint y: 227, distance: 149.3
click at [476, 227] on div "Notice ID Category Policy type Claim number Status Loss date Date reported Clai…" at bounding box center [899, 470] width 1337 height 548
type input "CT238149-001 ERROR DUP"
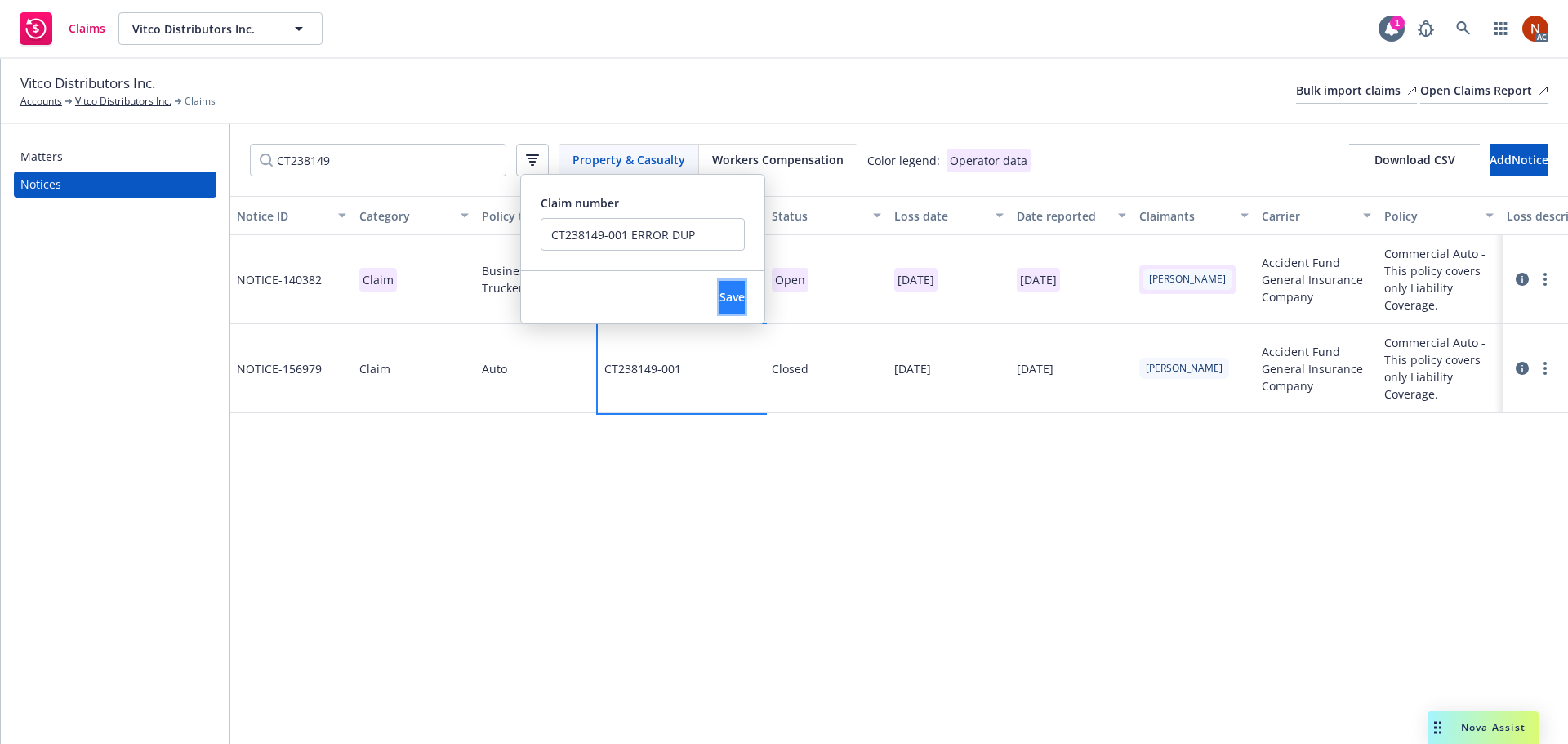
click at [731, 303] on button "Save" at bounding box center [732, 297] width 25 height 33
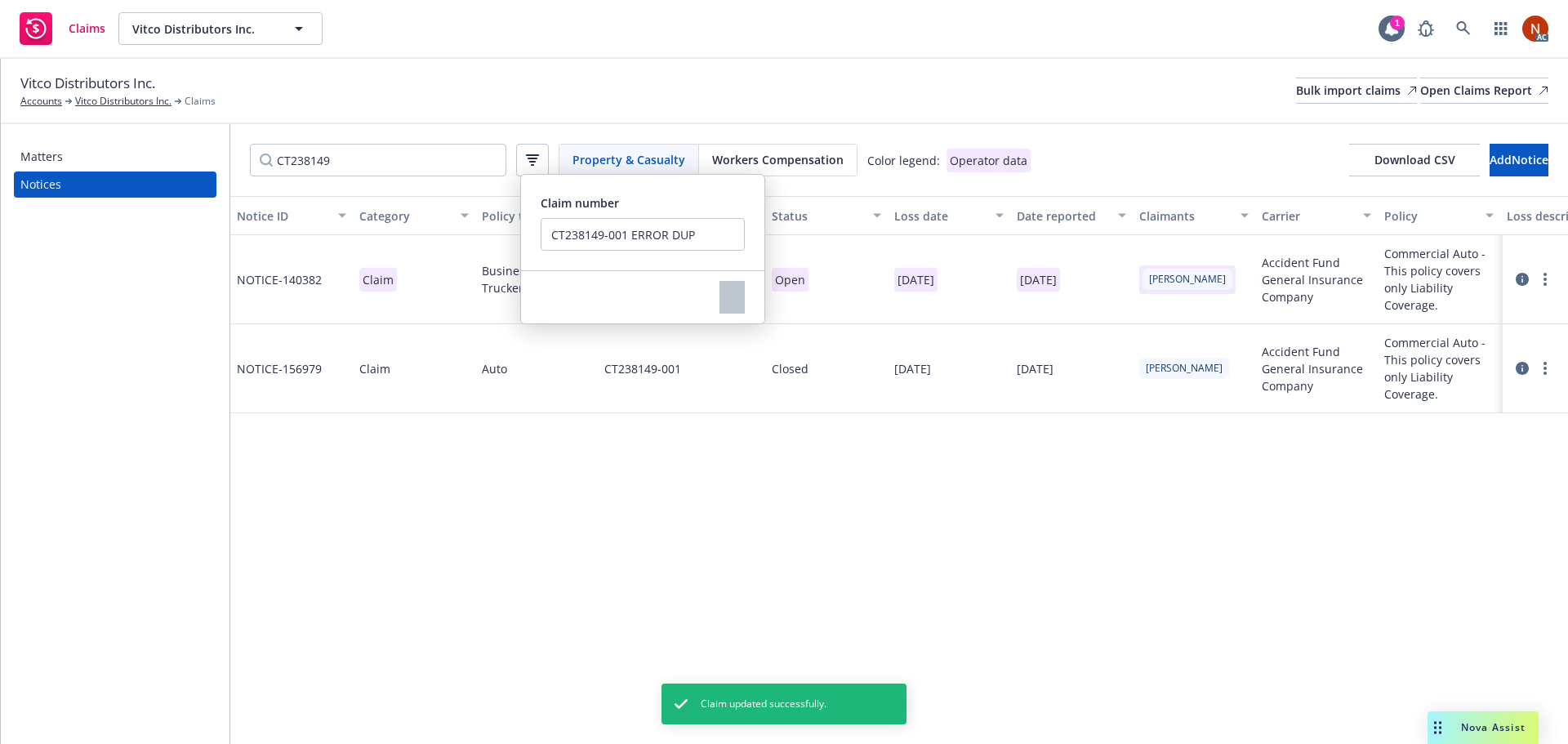
click at [741, 79] on div "Vitco Distributors Inc. Accounts Vitco Distributors Inc. Claims Bulk import cla…" at bounding box center [784, 90] width 1528 height 36
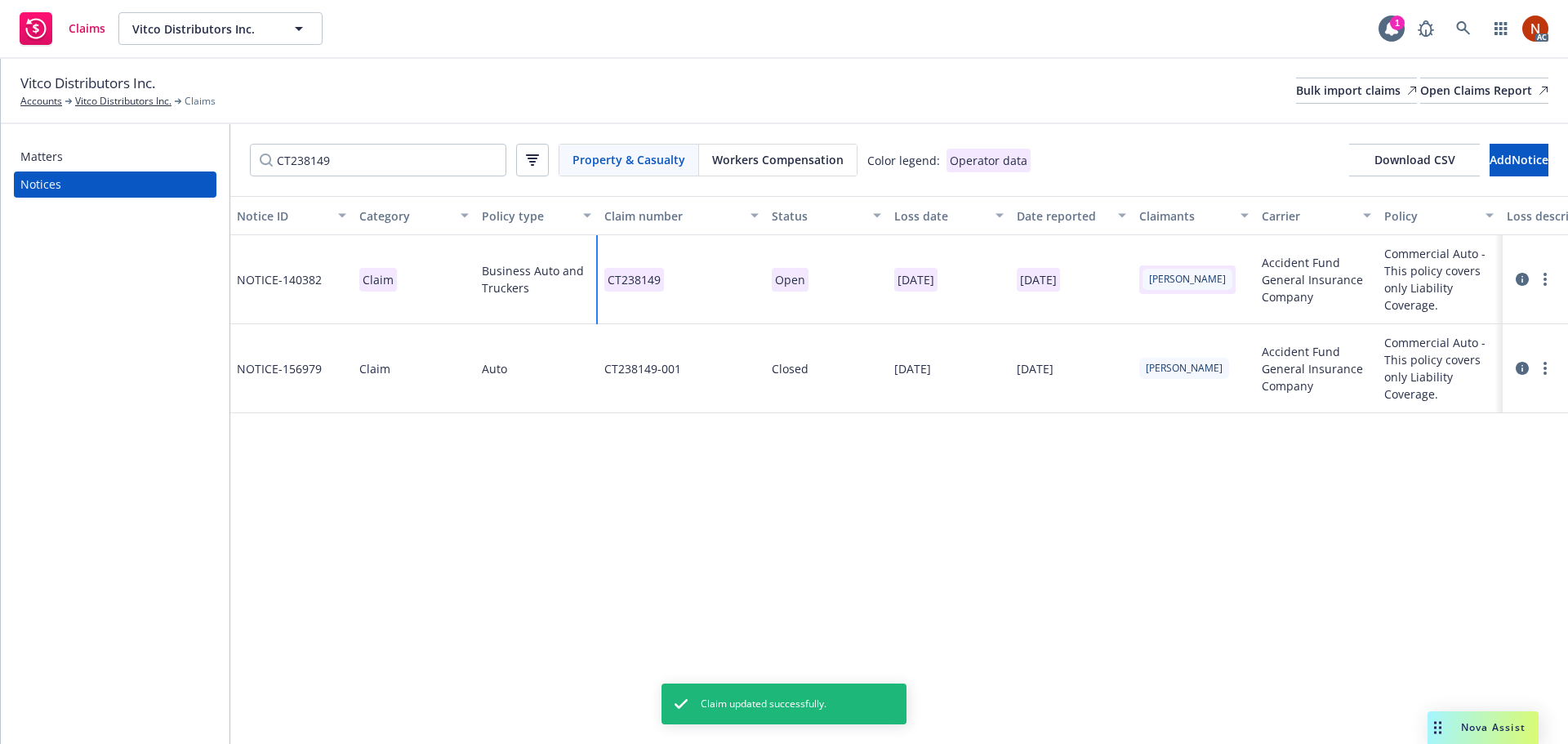
click at [693, 264] on div "CT238149" at bounding box center [681, 279] width 167 height 89
drag, startPoint x: 865, startPoint y: 289, endPoint x: 731, endPoint y: 287, distance: 134.0
click at [731, 287] on div "CT238149 Claim number CT238149 Save" at bounding box center [681, 279] width 167 height 89
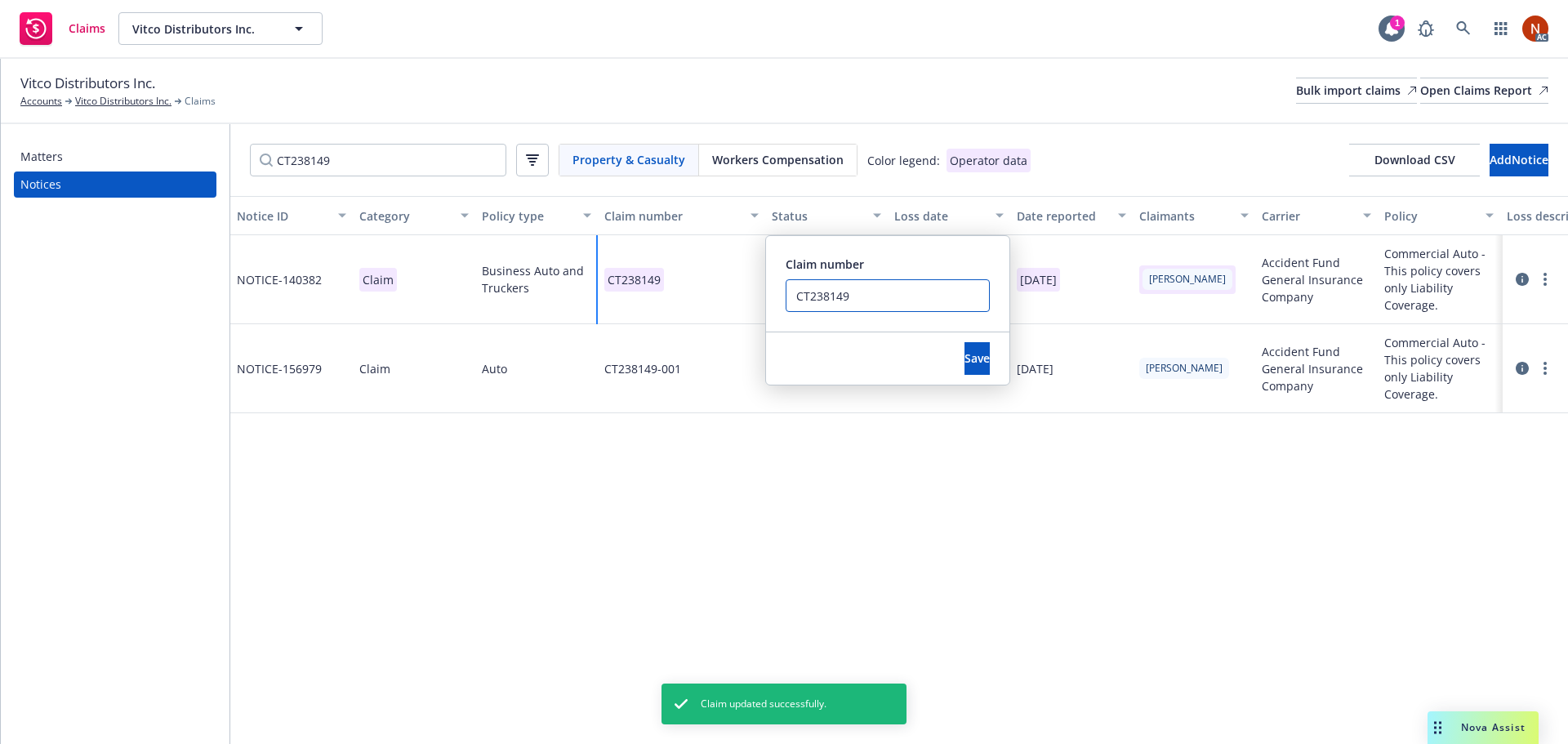
paste input "-001"
type input "CT238149-001"
click at [965, 361] on span "Save" at bounding box center [977, 358] width 25 height 16
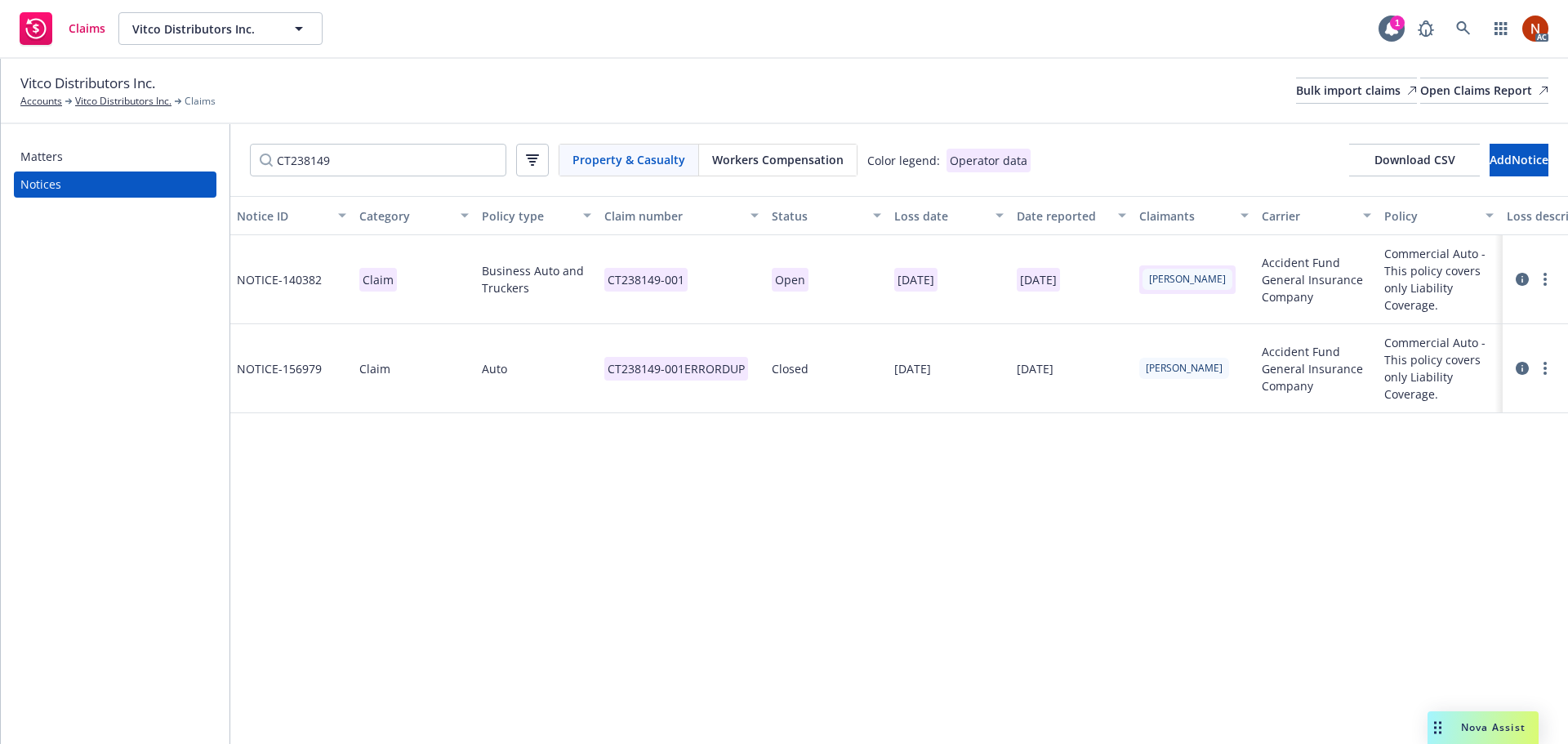
drag, startPoint x: 1545, startPoint y: 366, endPoint x: 1506, endPoint y: 378, distance: 40.8
click at [1545, 366] on icon "more" at bounding box center [1545, 369] width 3 height 13
click at [1478, 391] on link "Delete" at bounding box center [1476, 401] width 156 height 33
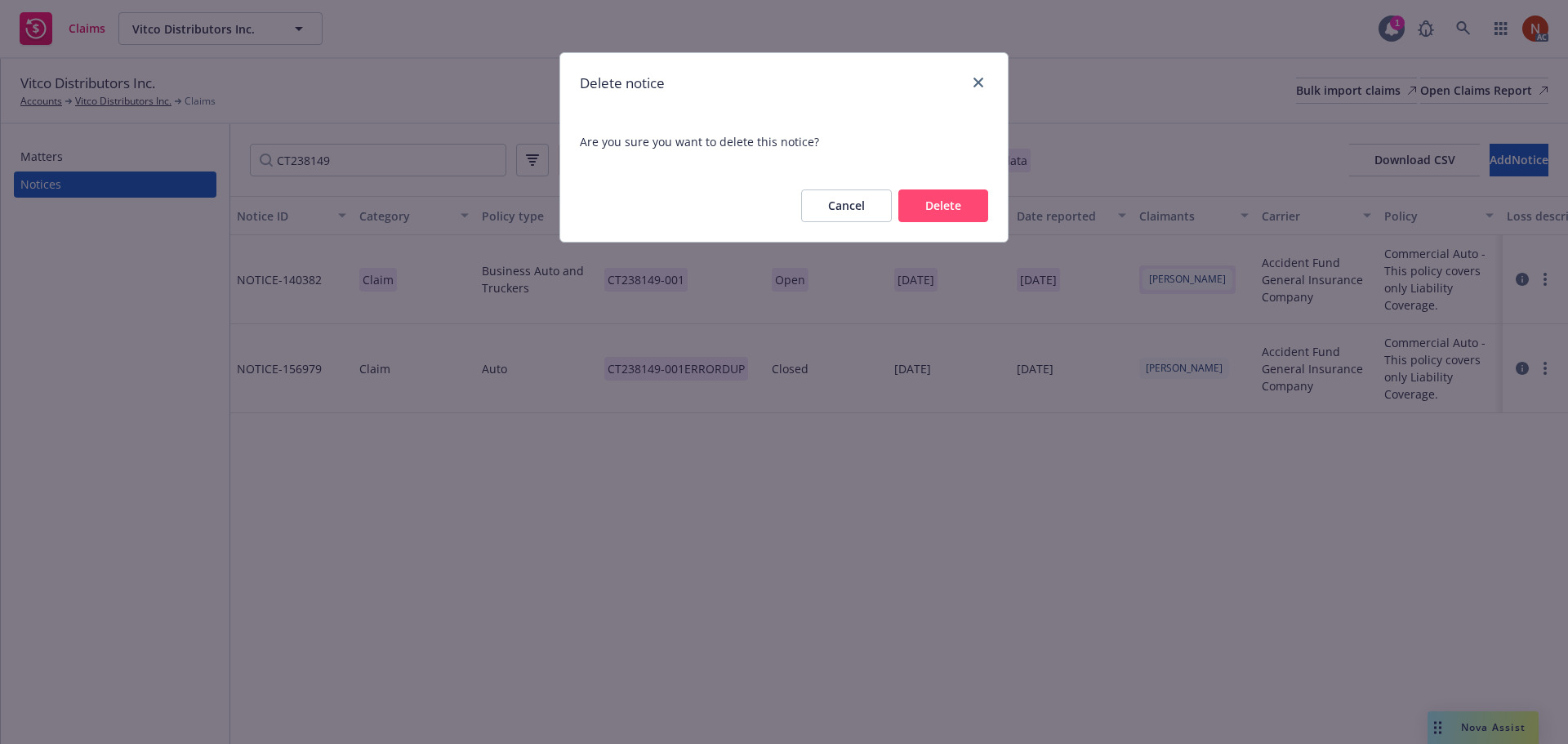
click at [968, 200] on button "Delete" at bounding box center [943, 206] width 89 height 33
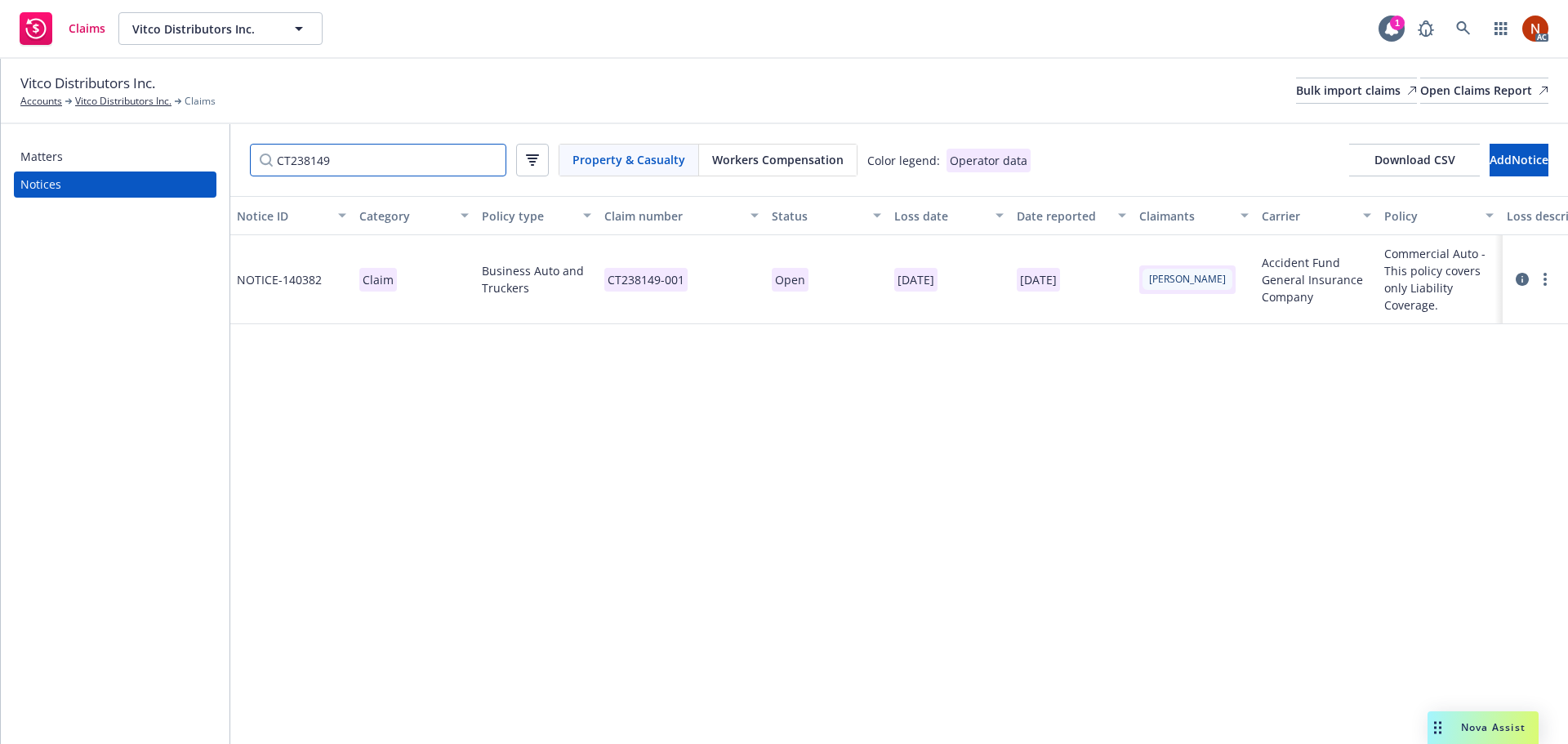
drag, startPoint x: 389, startPoint y: 166, endPoint x: 139, endPoint y: 155, distance: 250.2
click at [133, 155] on div "Matters Notices CT238149 Property & Casualty Workers Compensation Color legend:…" at bounding box center [784, 434] width 1567 height 620
paste input "83"
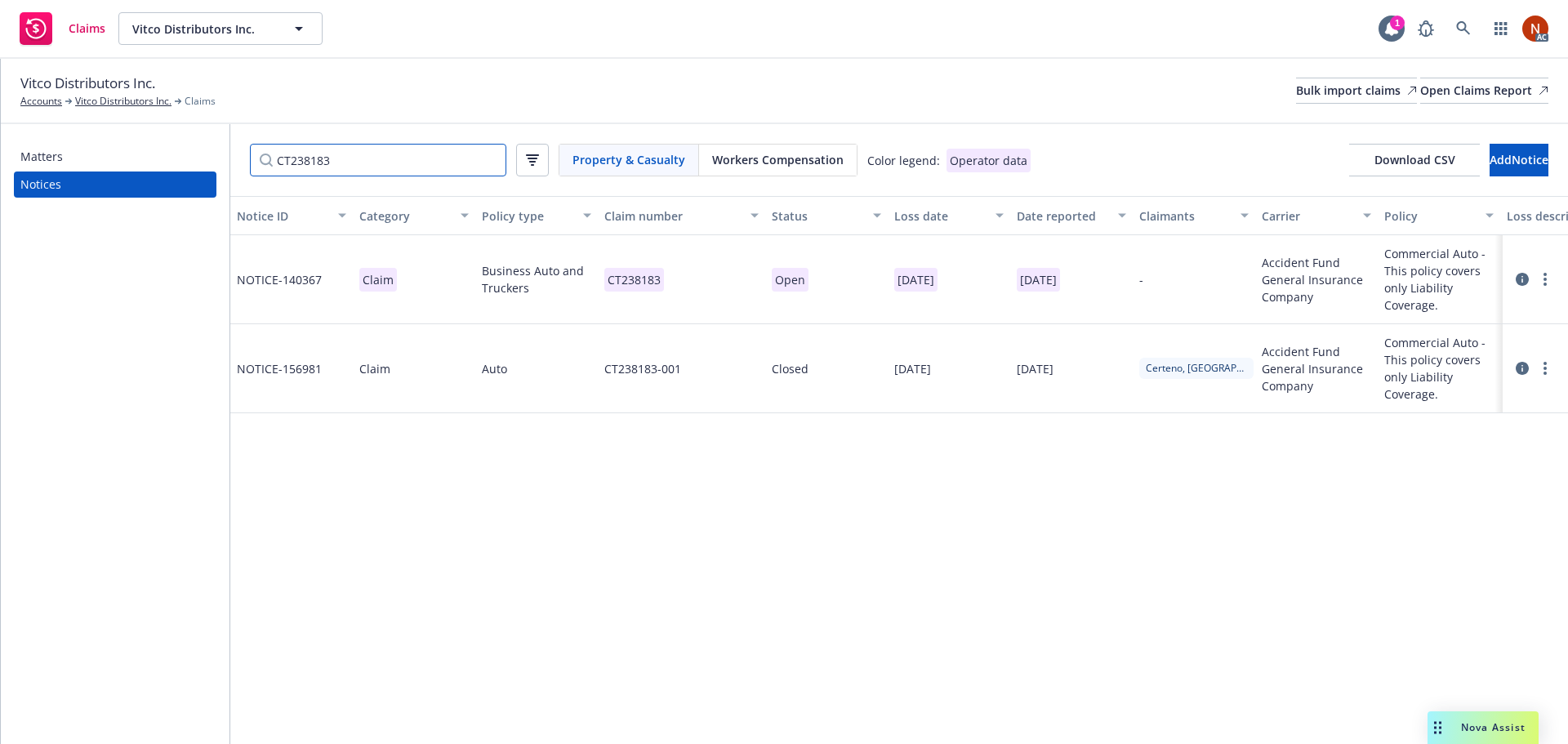
type input "CT238183"
click at [717, 368] on div "CT238183-001" at bounding box center [681, 369] width 167 height 89
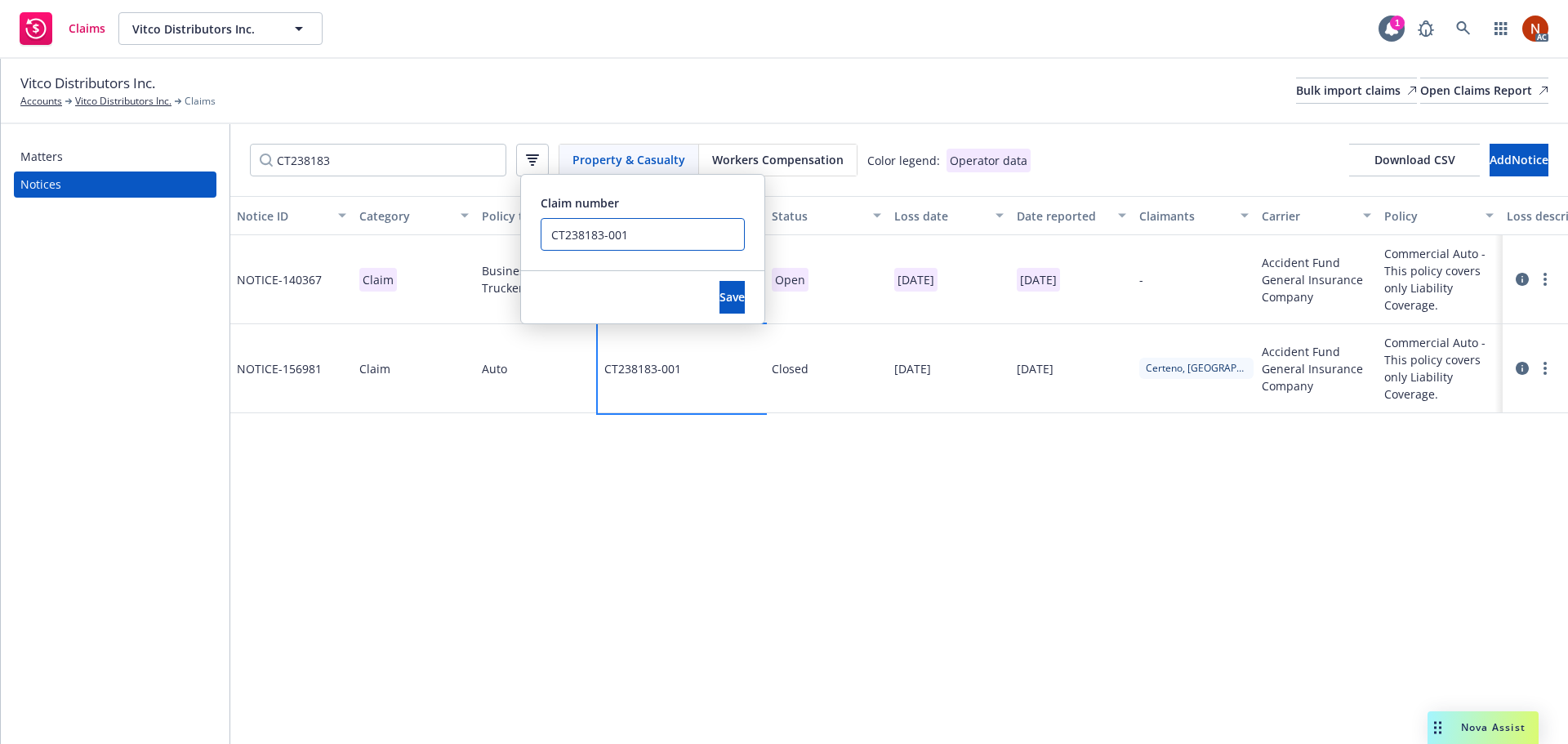
click at [664, 242] on input "CT238183-001" at bounding box center [643, 234] width 204 height 33
click at [619, 232] on input "CT238183-001 ERROR DUP" at bounding box center [643, 234] width 204 height 33
drag, startPoint x: 626, startPoint y: 234, endPoint x: 477, endPoint y: 223, distance: 149.4
click at [477, 223] on div "Notice ID Category Policy type Claim number Status Loss date Date reported Clai…" at bounding box center [899, 470] width 1337 height 548
type input "CT238183-001 ERROR DUP"
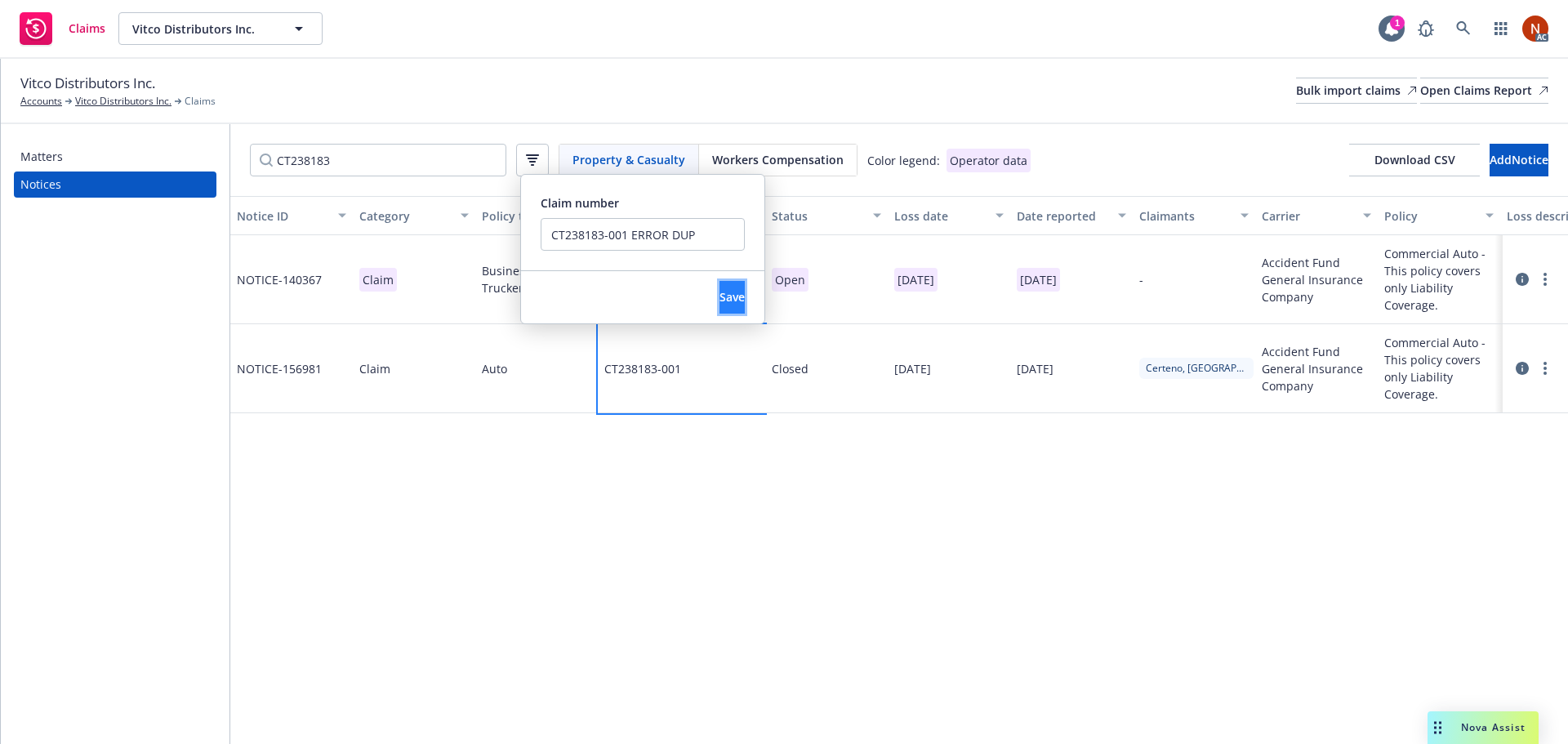
click at [724, 298] on button "Save" at bounding box center [732, 297] width 25 height 33
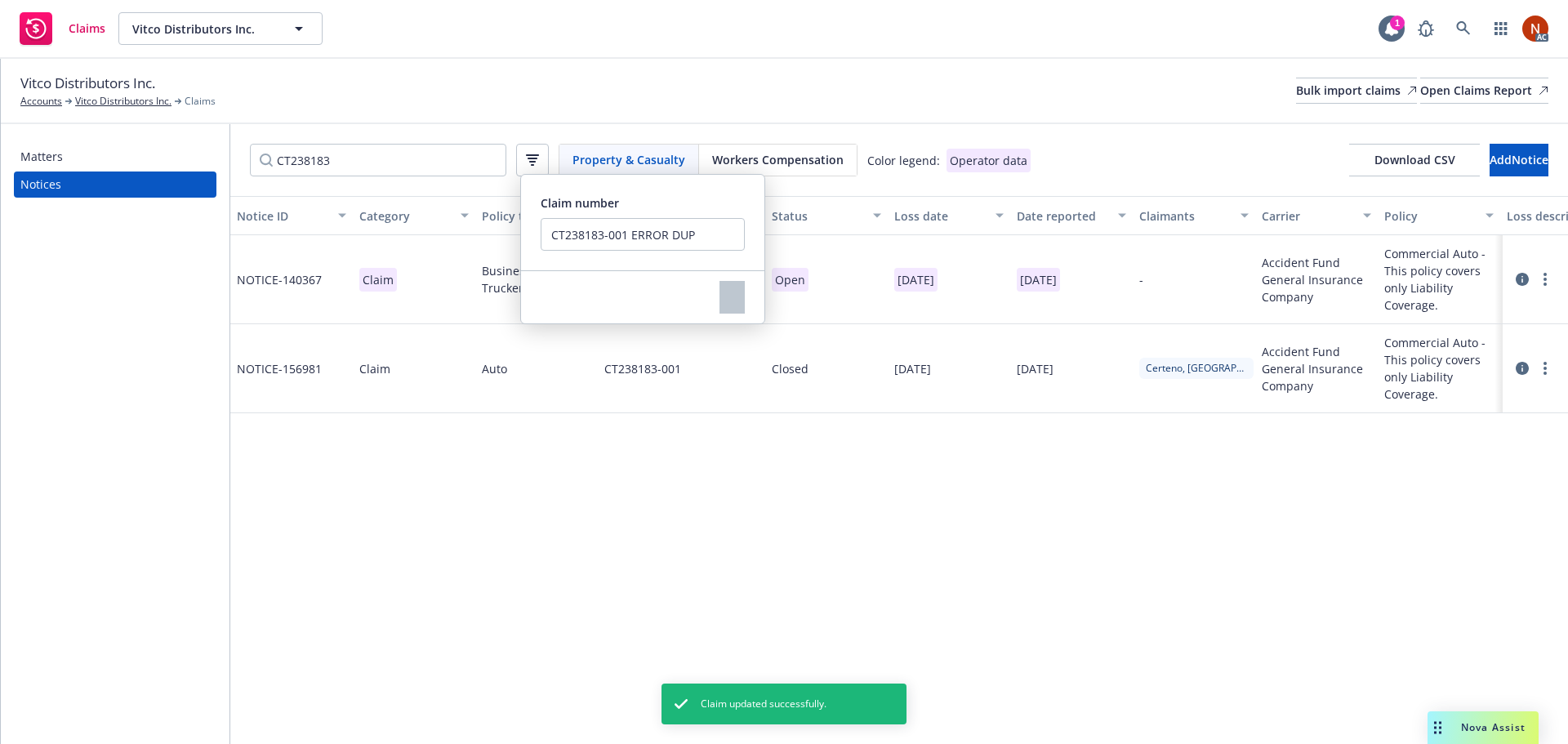
click at [766, 495] on div "Notice ID Category Policy type Claim number Status Loss date Date reported Clai…" at bounding box center [899, 470] width 1337 height 548
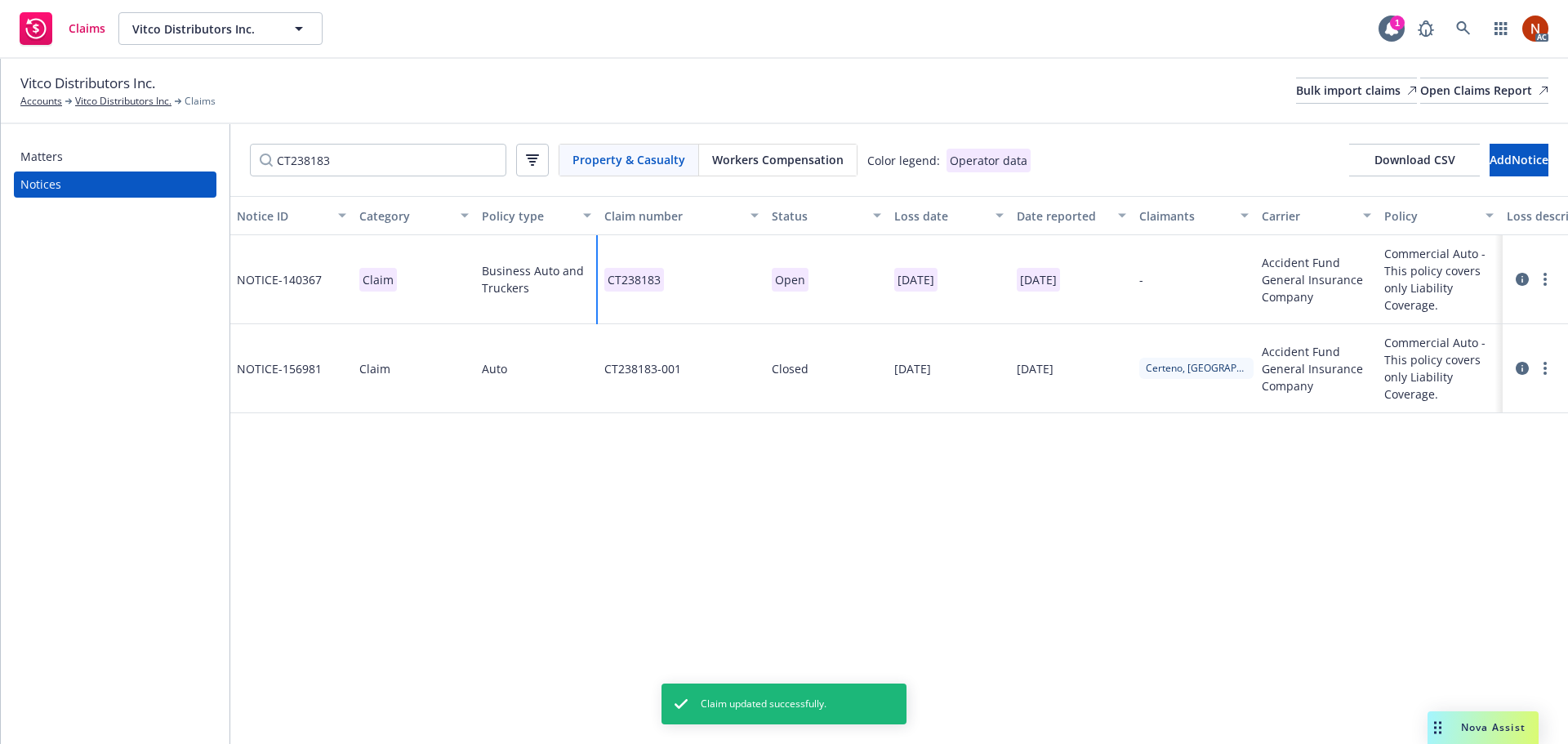
click at [680, 285] on div "CT238183" at bounding box center [681, 279] width 167 height 89
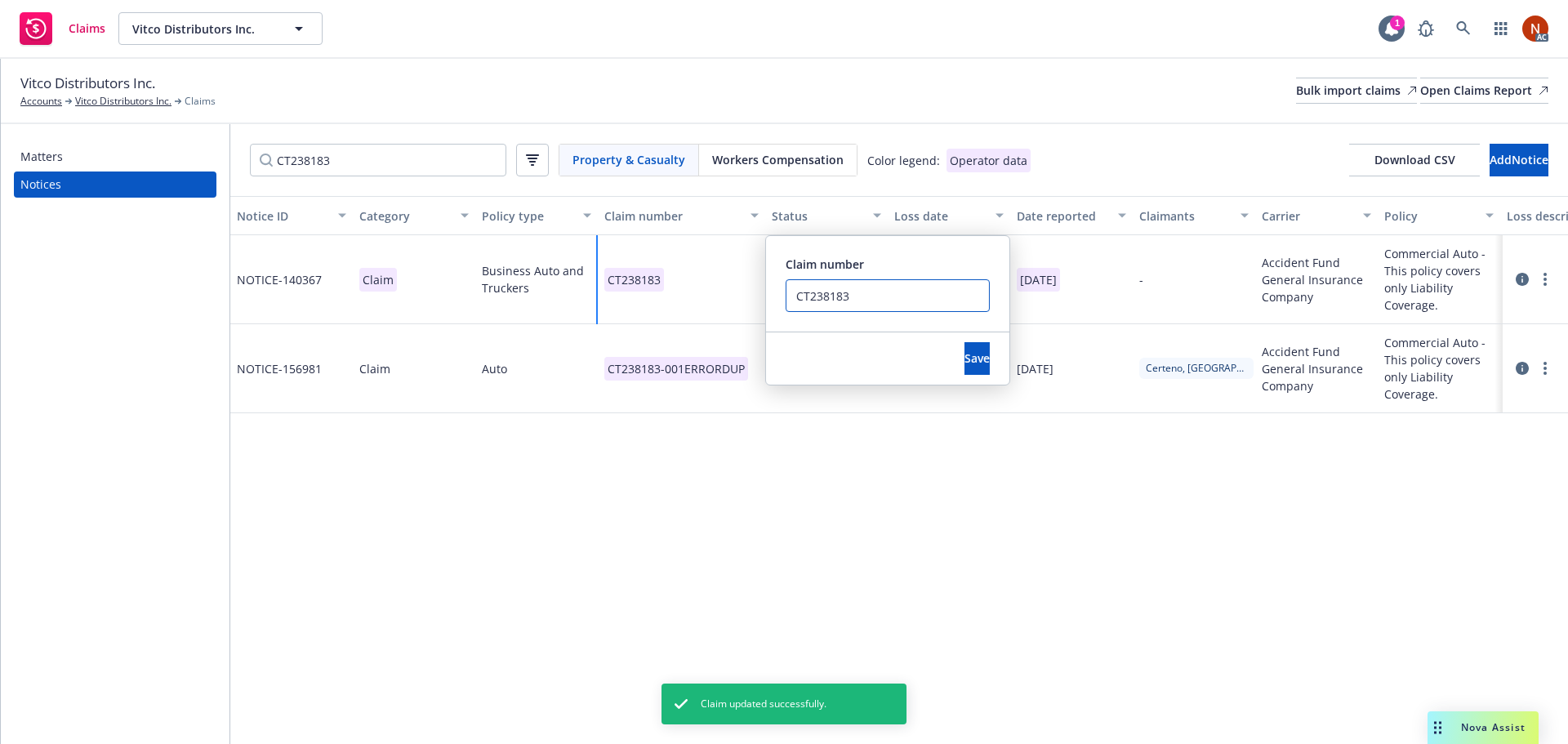
drag, startPoint x: 794, startPoint y: 294, endPoint x: 702, endPoint y: 295, distance: 92.0
click at [702, 295] on div "CT238183 Claim number CT238183 Save" at bounding box center [681, 279] width 167 height 89
paste input "-001"
type input "CT238183-001"
click at [965, 352] on span "Save" at bounding box center [977, 358] width 25 height 16
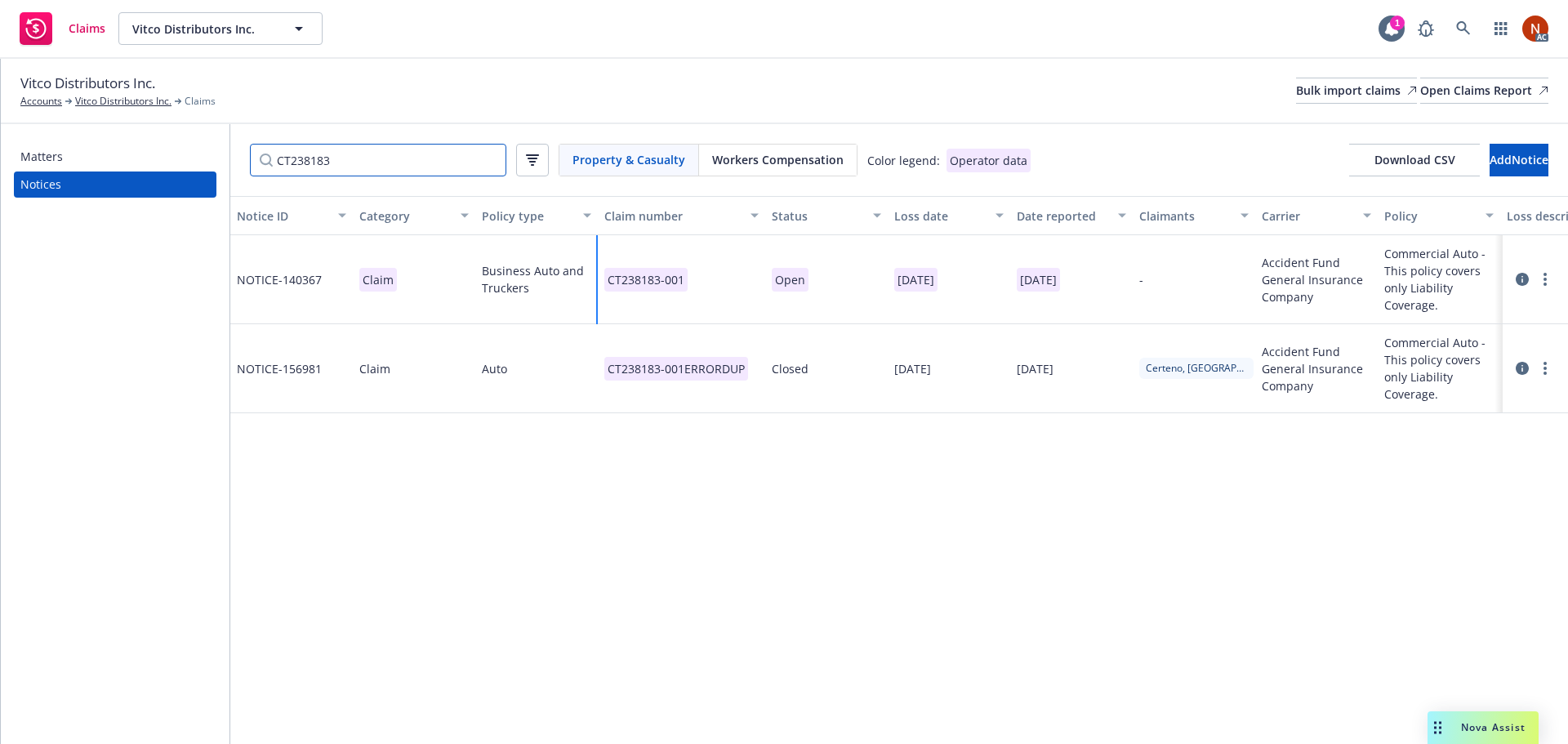
click at [142, 162] on div "Matters Notices CT238183 Property & Casualty Workers Compensation Color legend:…" at bounding box center [784, 434] width 1567 height 620
paste input "15337"
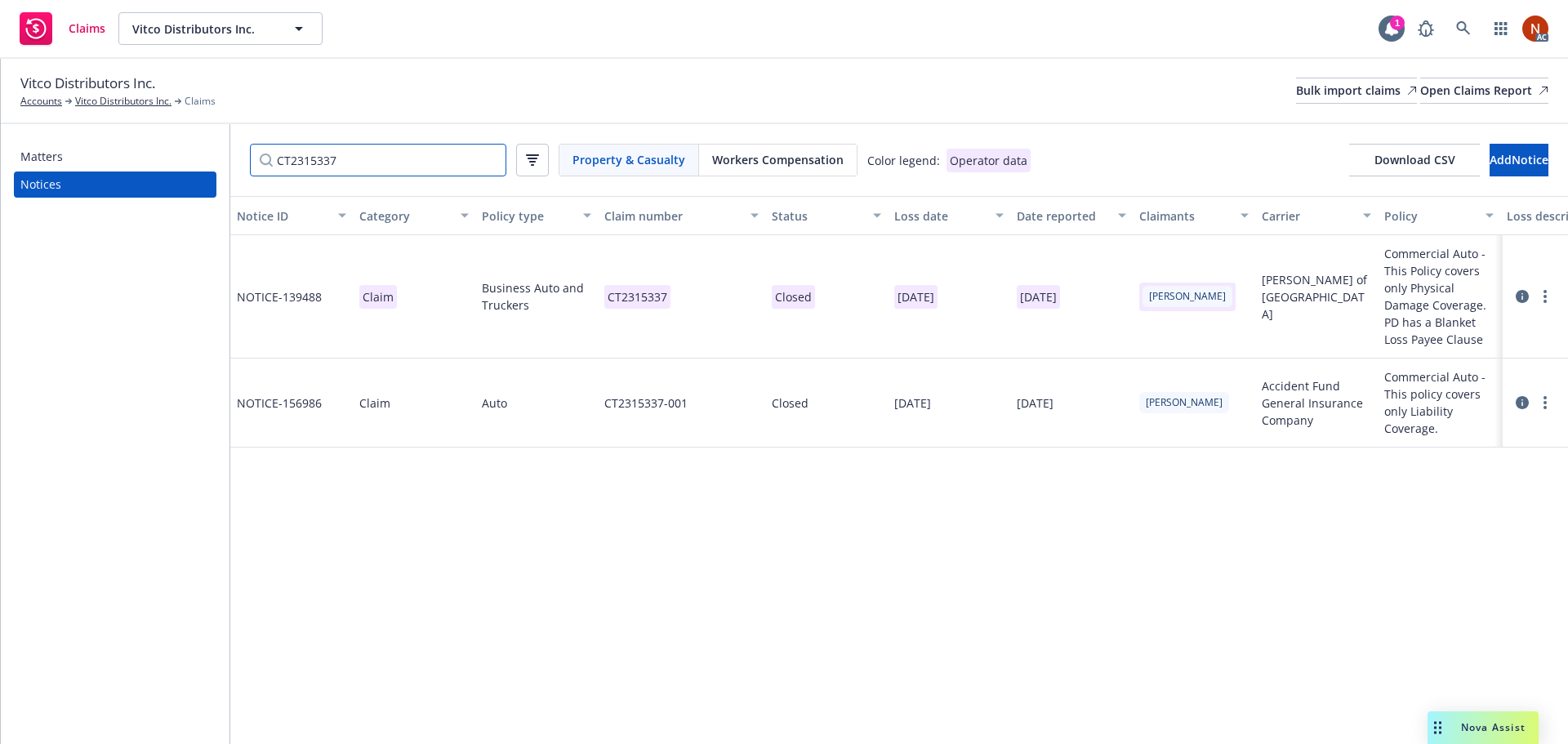
type input "CT2315337"
click at [736, 402] on div "CT2315337-001" at bounding box center [681, 403] width 167 height 89
click at [736, 403] on div "CT2315337-001" at bounding box center [681, 403] width 167 height 89
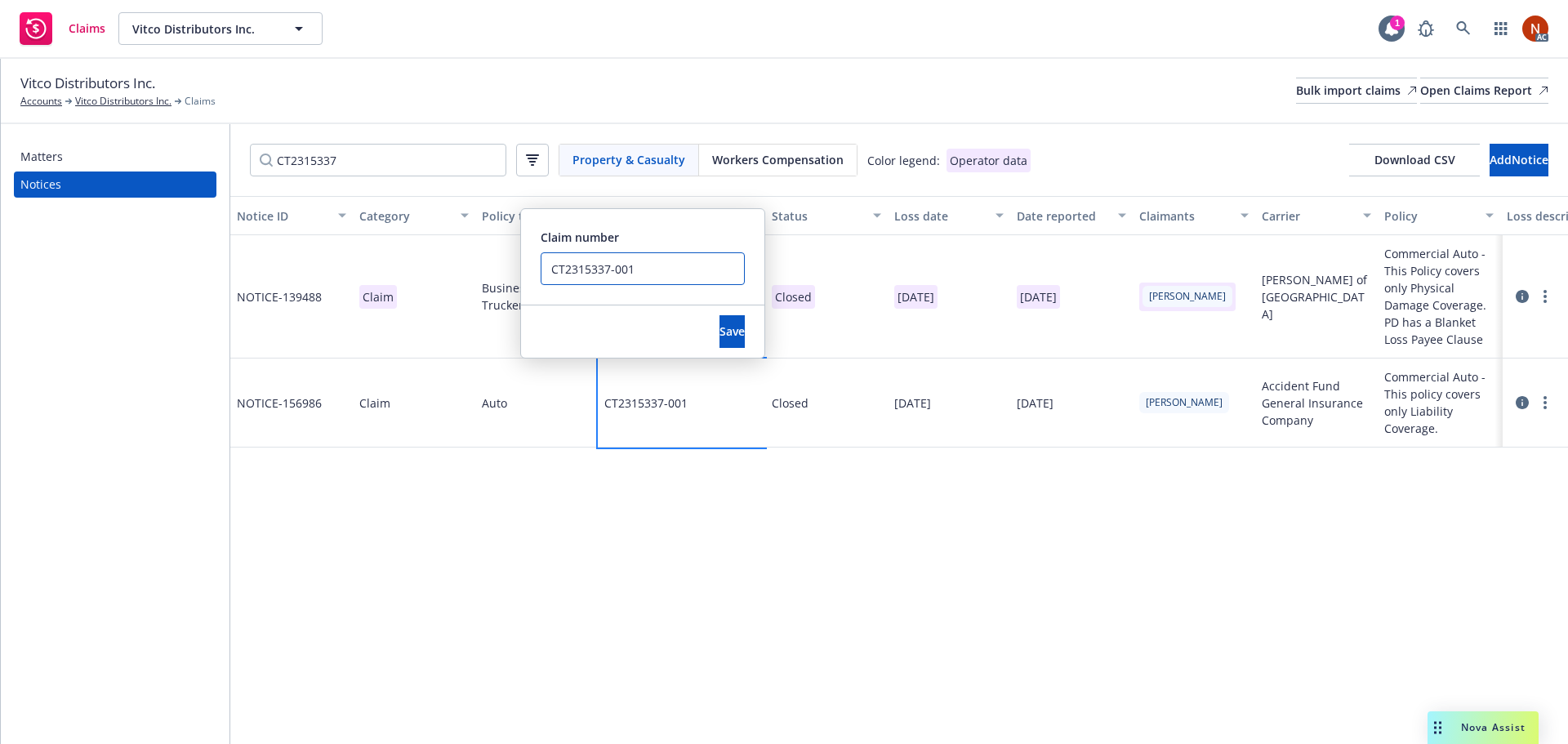
click at [671, 272] on input "CT2315337-001" at bounding box center [643, 268] width 204 height 33
drag, startPoint x: 634, startPoint y: 268, endPoint x: 523, endPoint y: 262, distance: 111.2
click at [523, 262] on div "Claim number CT2315337-001 ERROR DUP" at bounding box center [642, 257] width 243 height 95
type input "CT2315337-001 ERROR DUP"
click at [720, 321] on button "Save" at bounding box center [732, 331] width 25 height 33
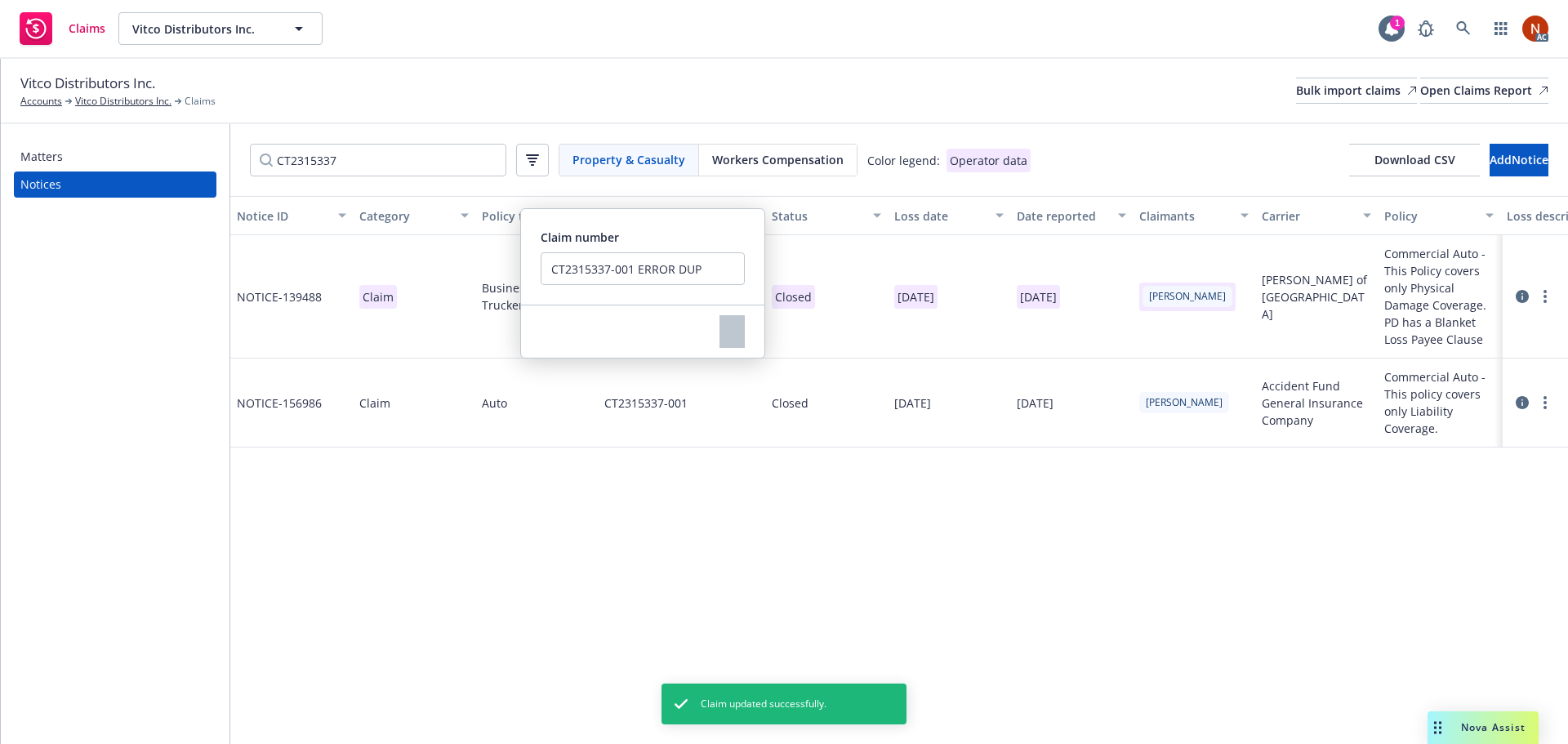
click at [705, 82] on div "Vitco Distributors Inc. Accounts Vitco Distributors Inc. Claims Bulk import cla…" at bounding box center [784, 90] width 1528 height 36
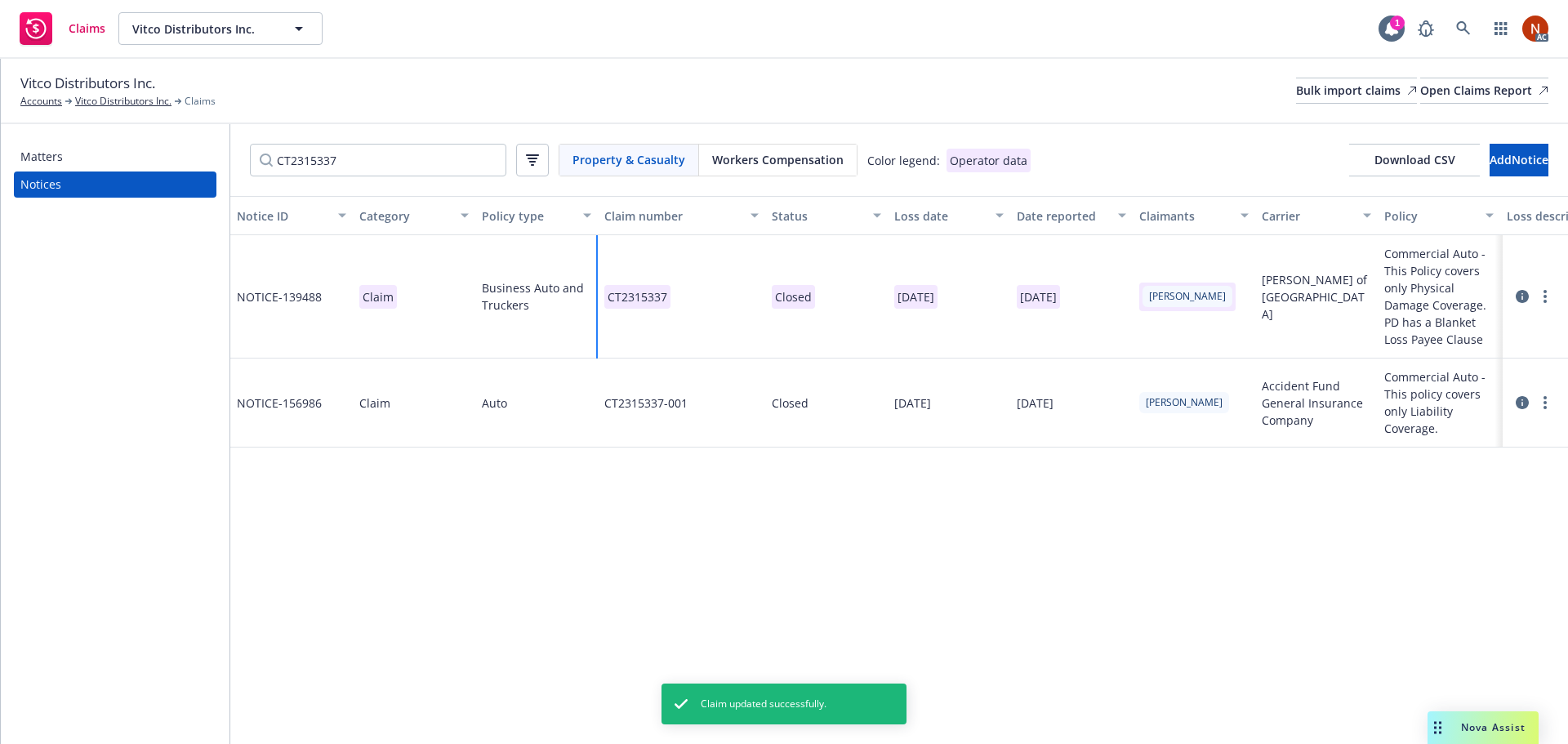
click at [714, 288] on div "CT2315337" at bounding box center [681, 297] width 167 height 124
click at [713, 288] on div "CT2315337" at bounding box center [681, 297] width 167 height 124
drag, startPoint x: 751, startPoint y: 291, endPoint x: 669, endPoint y: 292, distance: 82.0
click at [663, 291] on div "CT2315337 Claim number CT2315337 Save" at bounding box center [681, 297] width 167 height 124
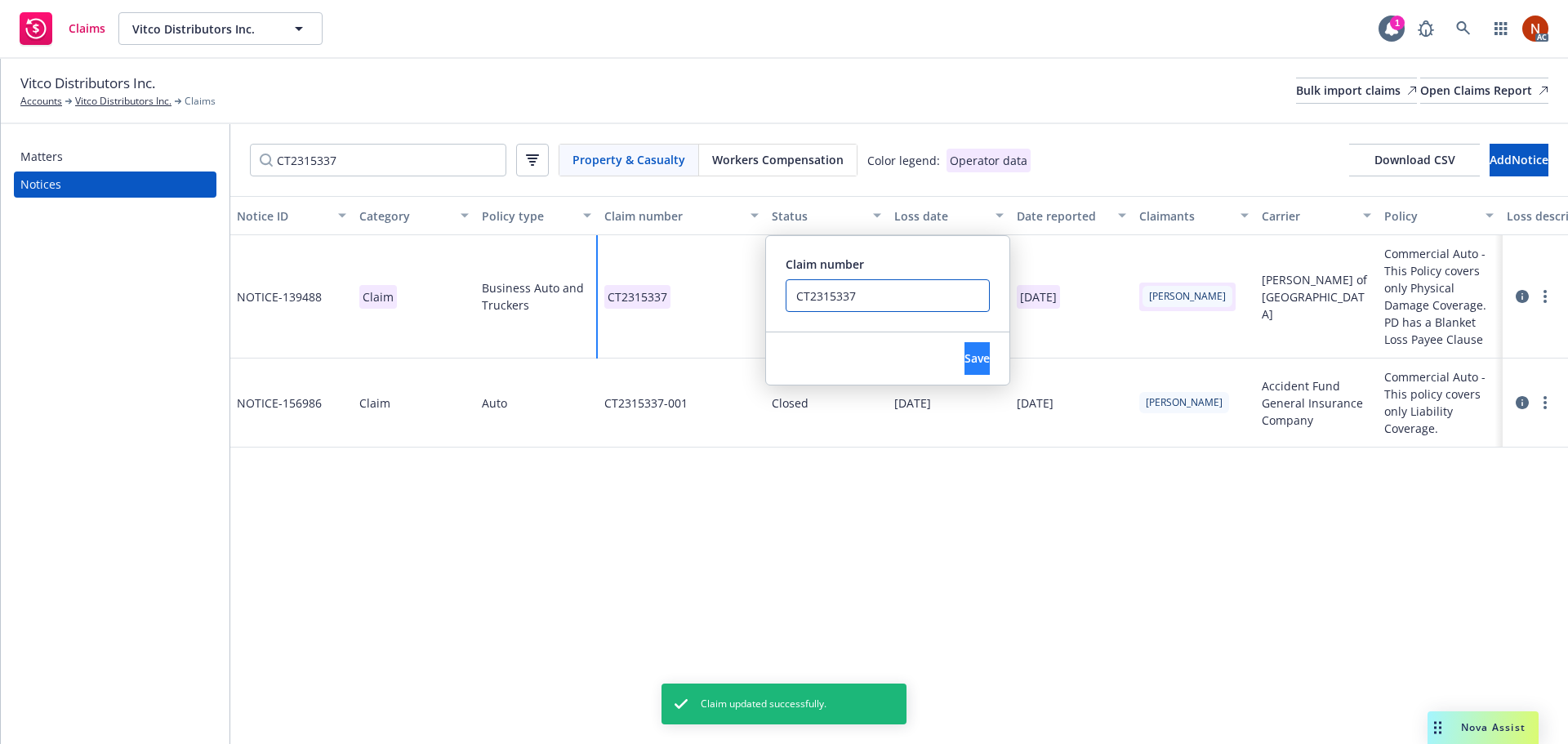
paste input "-001"
type input "CT2315337-001"
click at [982, 363] on button "Save" at bounding box center [977, 358] width 25 height 33
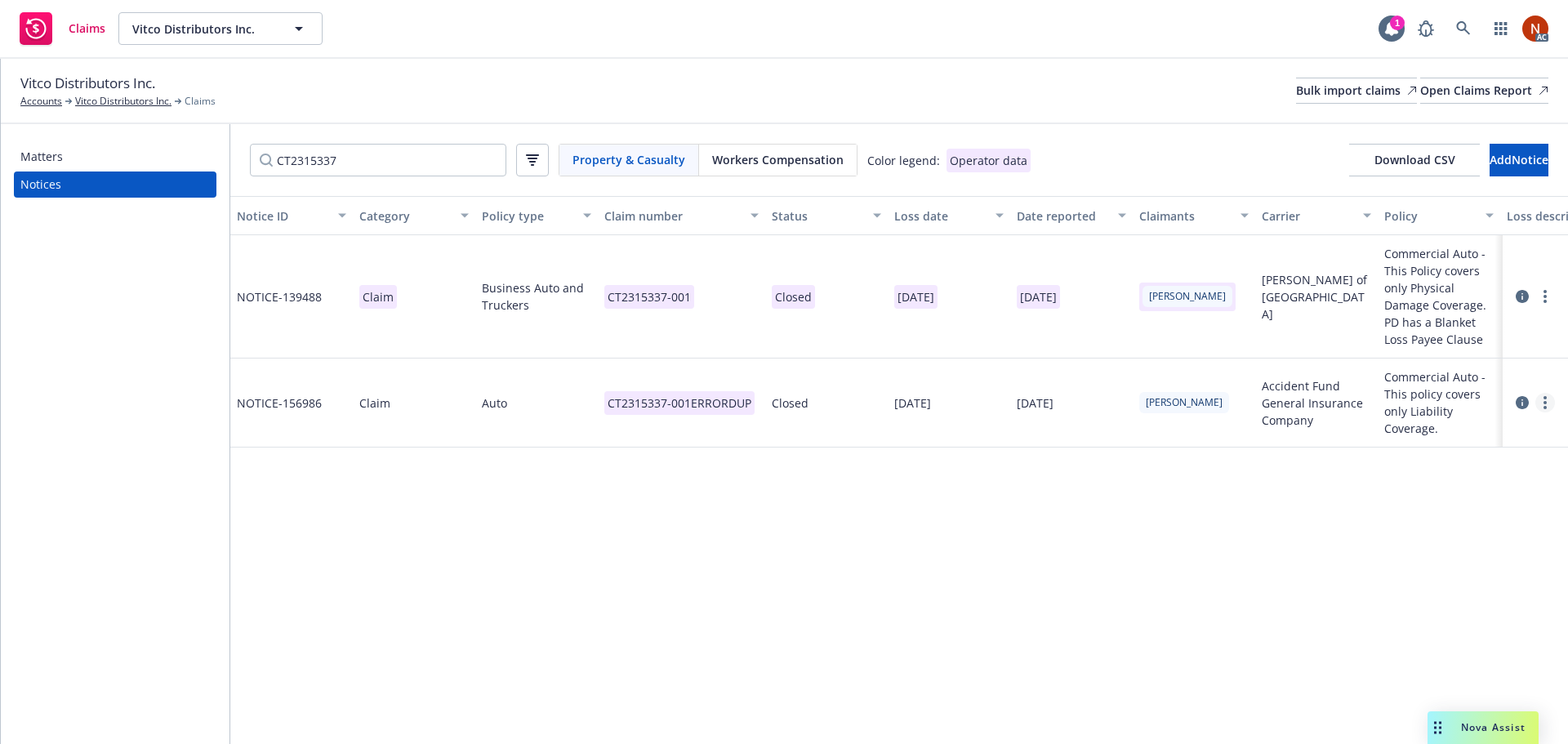
click at [1542, 404] on link "more" at bounding box center [1545, 402] width 19 height 19
click at [1496, 429] on link "Delete" at bounding box center [1476, 436] width 156 height 33
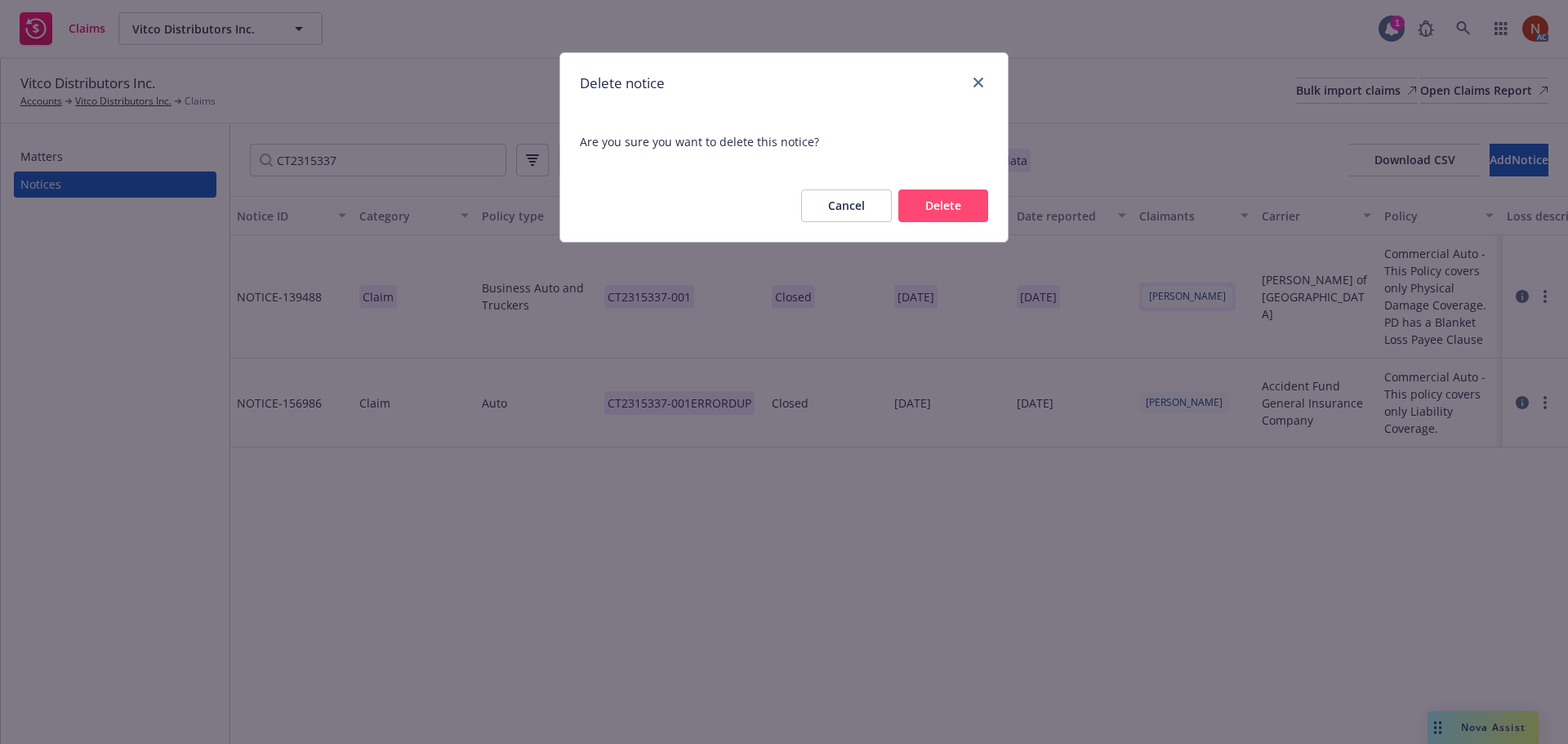
click at [966, 207] on button "Delete" at bounding box center [943, 206] width 89 height 33
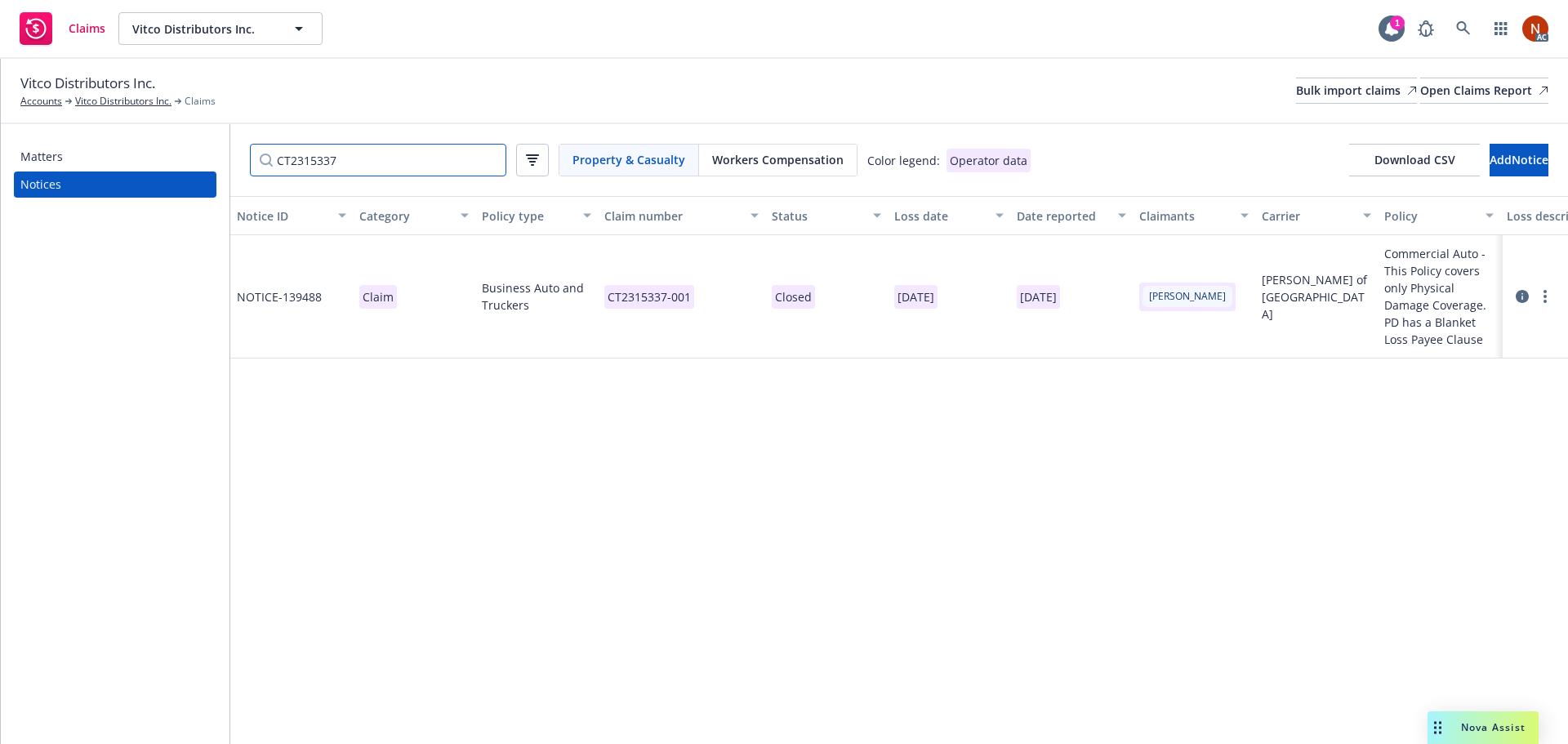
click at [362, 169] on input "CT2315337" at bounding box center [378, 160] width 257 height 33
drag, startPoint x: 359, startPoint y: 166, endPoint x: 334, endPoint y: 166, distance: 25.0
click at [334, 166] on input "CT2315337" at bounding box center [378, 160] width 257 height 33
drag, startPoint x: 300, startPoint y: 166, endPoint x: 181, endPoint y: 167, distance: 119.0
click at [181, 167] on div "Matters Notices CT2315337 Property & Casualty Workers Compensation Color legend…" at bounding box center [784, 434] width 1567 height 620
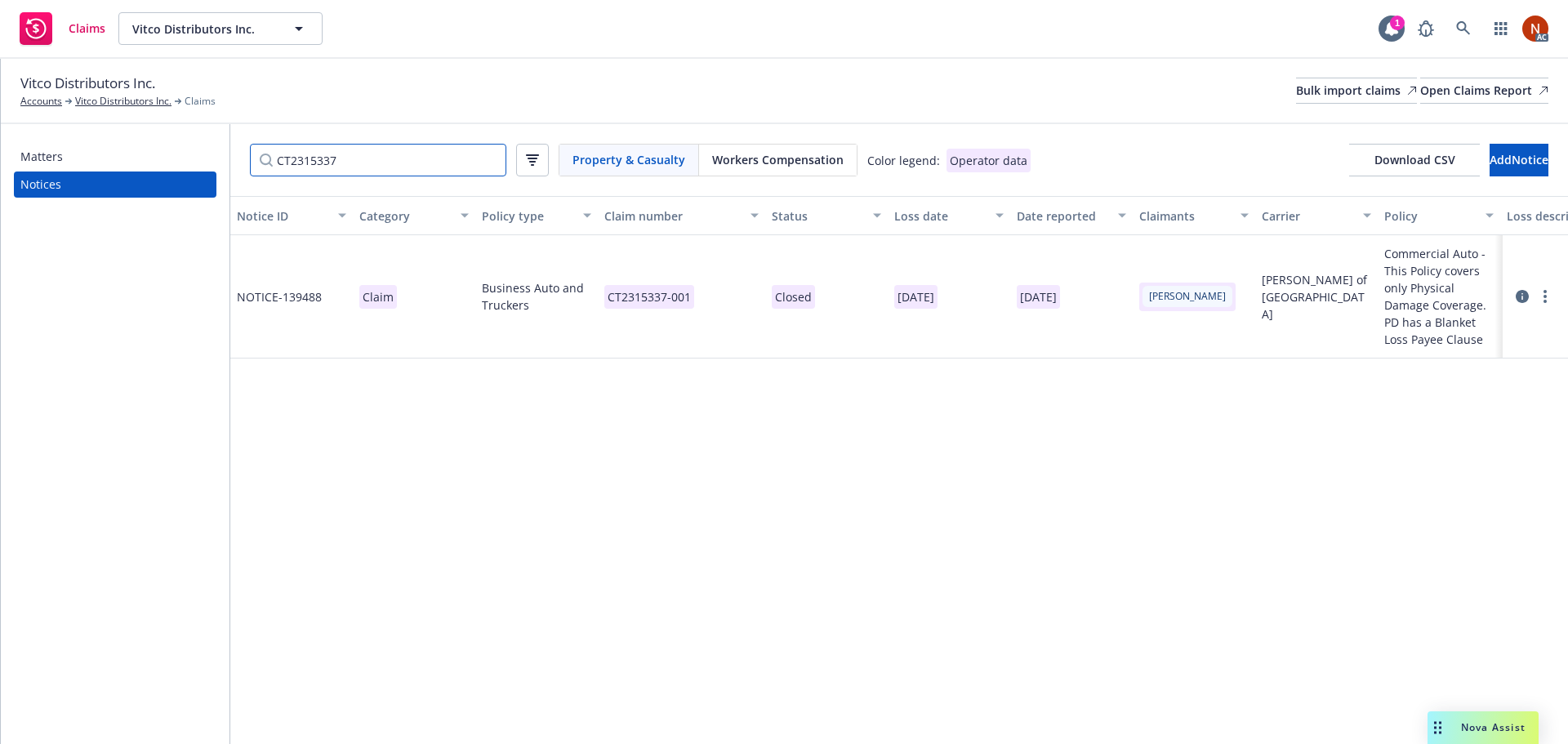
paste input "2136"
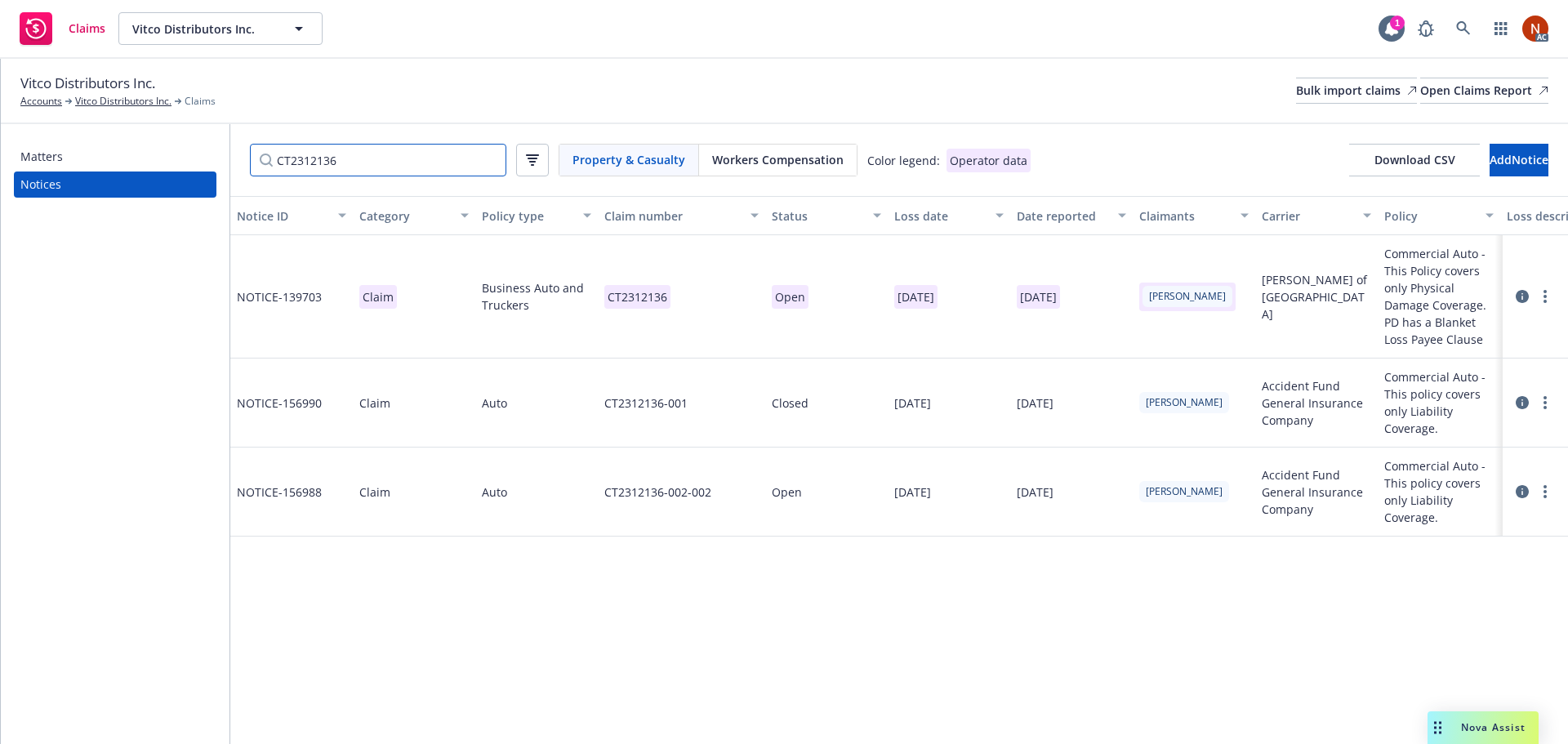
type input "CT2312136"
click at [722, 410] on div "CT2312136-001" at bounding box center [681, 403] width 167 height 89
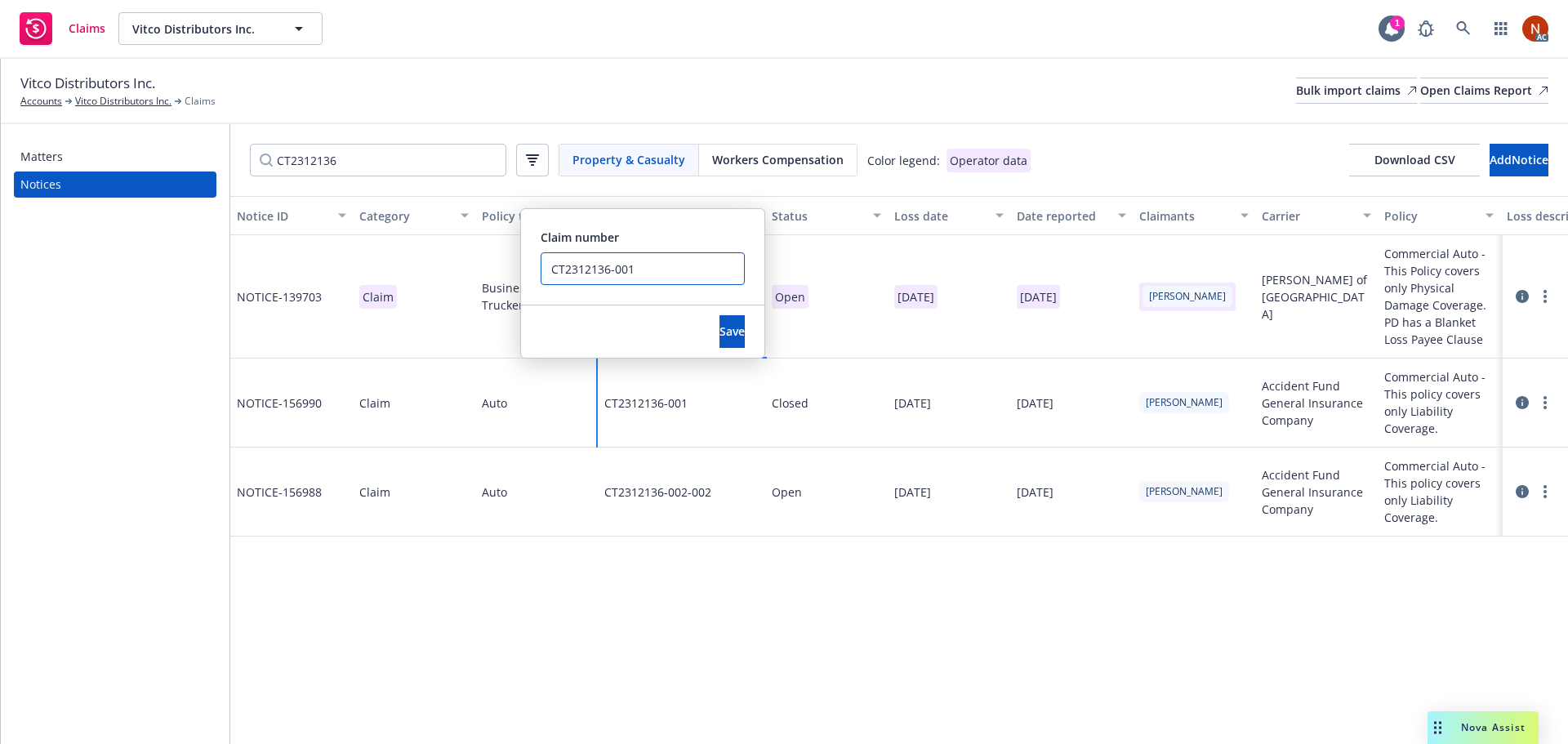
click at [662, 269] on input "CT2312136-001" at bounding box center [643, 268] width 204 height 33
click at [634, 268] on input "CT2312136-001 ERROR DUP" at bounding box center [643, 268] width 204 height 33
drag, startPoint x: 634, startPoint y: 268, endPoint x: 512, endPoint y: 266, distance: 122.0
click at [512, 266] on div "NOTICE- 139703 Claim Business Auto and Truckers CT2312136 Open [DATE] [DATE] [P…" at bounding box center [1173, 333] width 1886 height 196
type input "CT2312136-001 ERROR DUP"
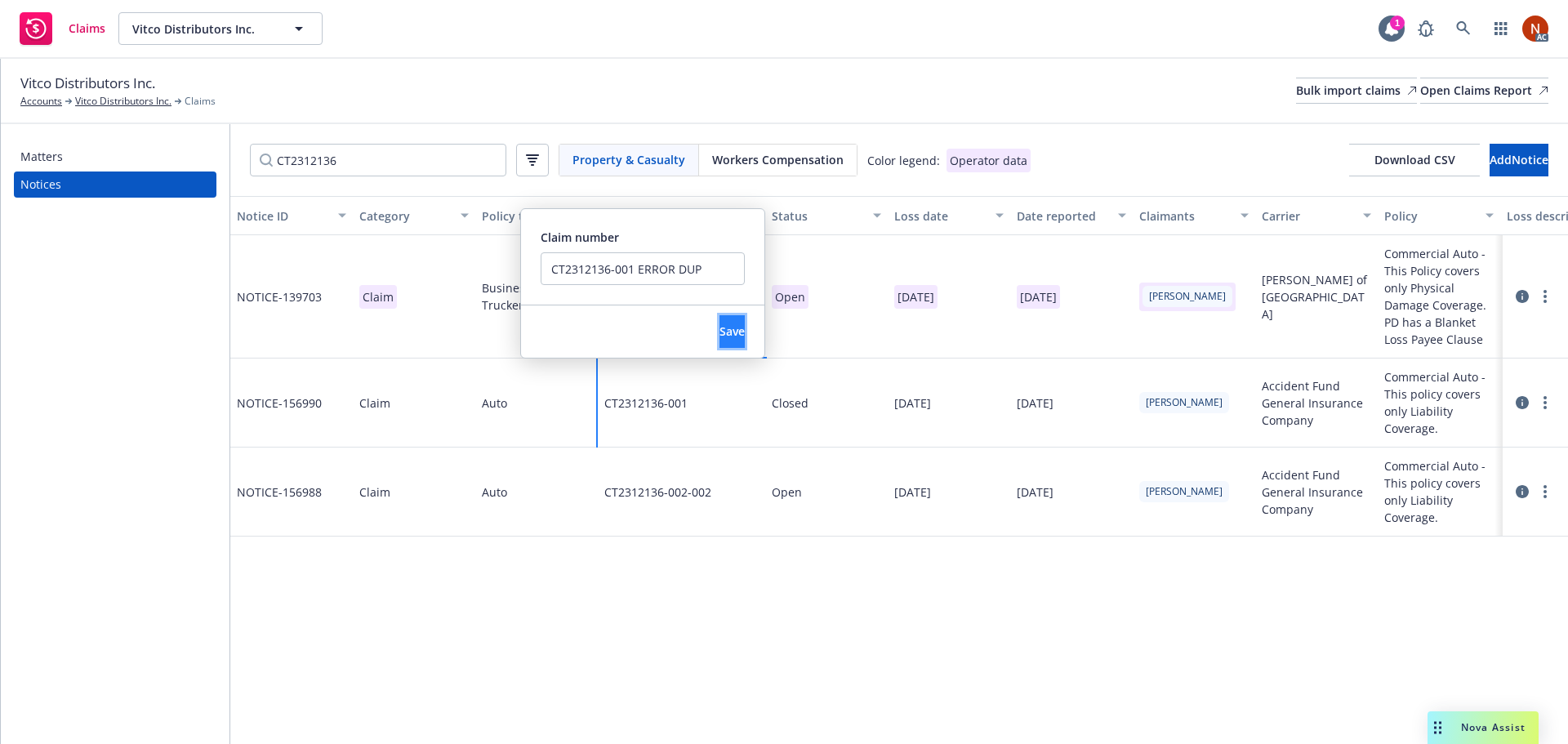
click at [720, 323] on button "Save" at bounding box center [732, 331] width 25 height 33
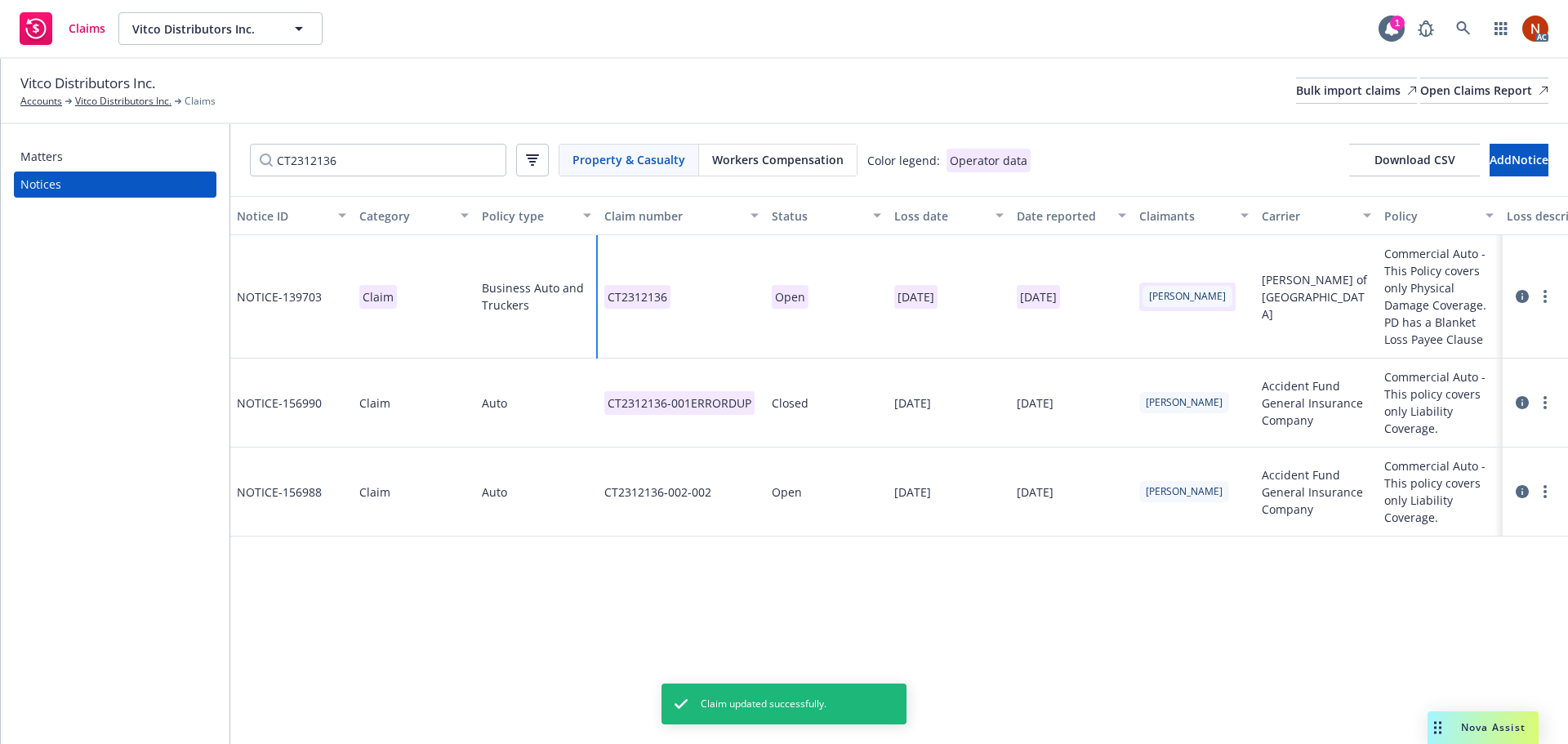
click at [709, 302] on div "CT2312136" at bounding box center [681, 297] width 167 height 124
drag, startPoint x: 845, startPoint y: 295, endPoint x: 629, endPoint y: 293, distance: 216.0
click at [615, 290] on div "CT2312136 Claim number CT2312136 Save" at bounding box center [681, 297] width 167 height 124
paste input "-001"
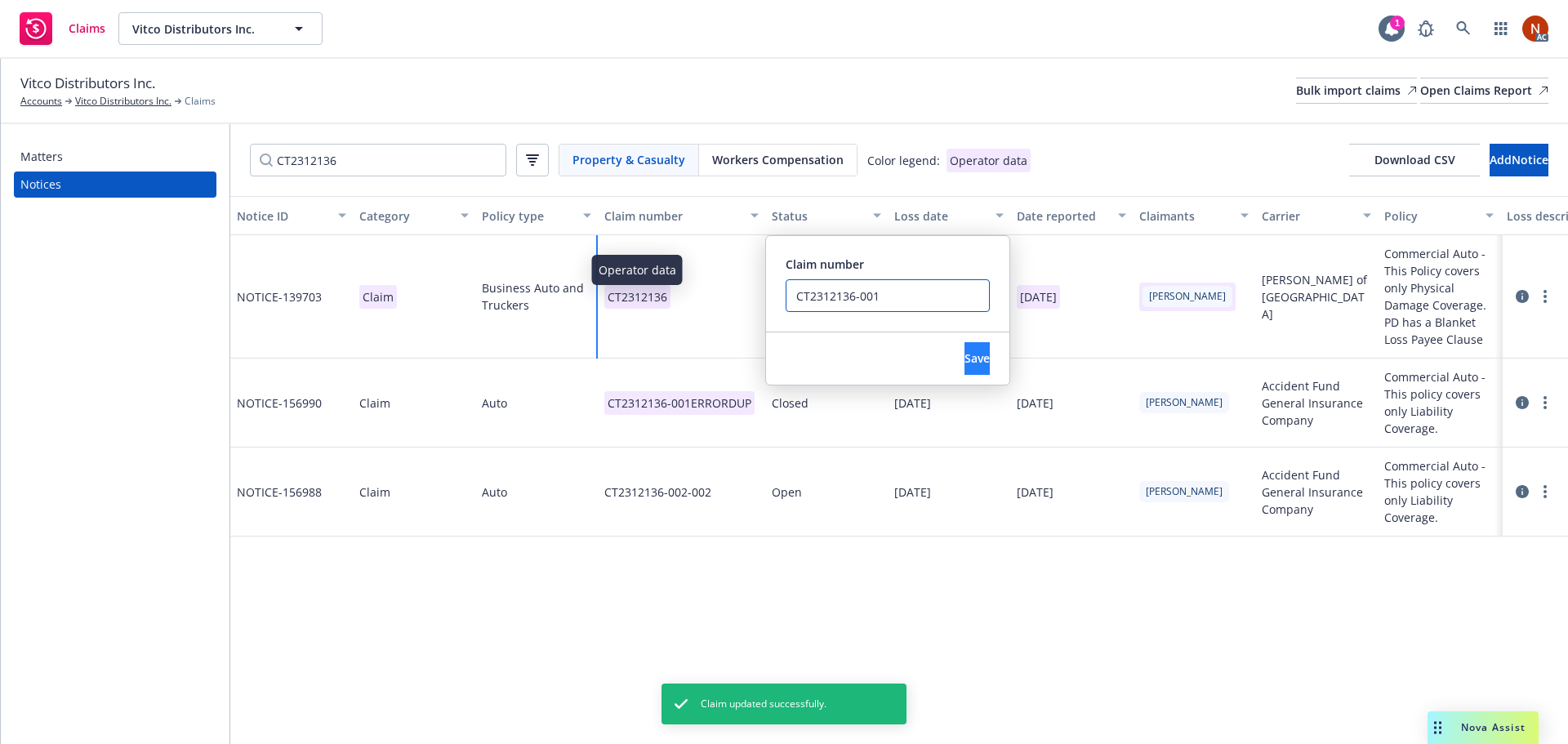
type input "CT2312136-001"
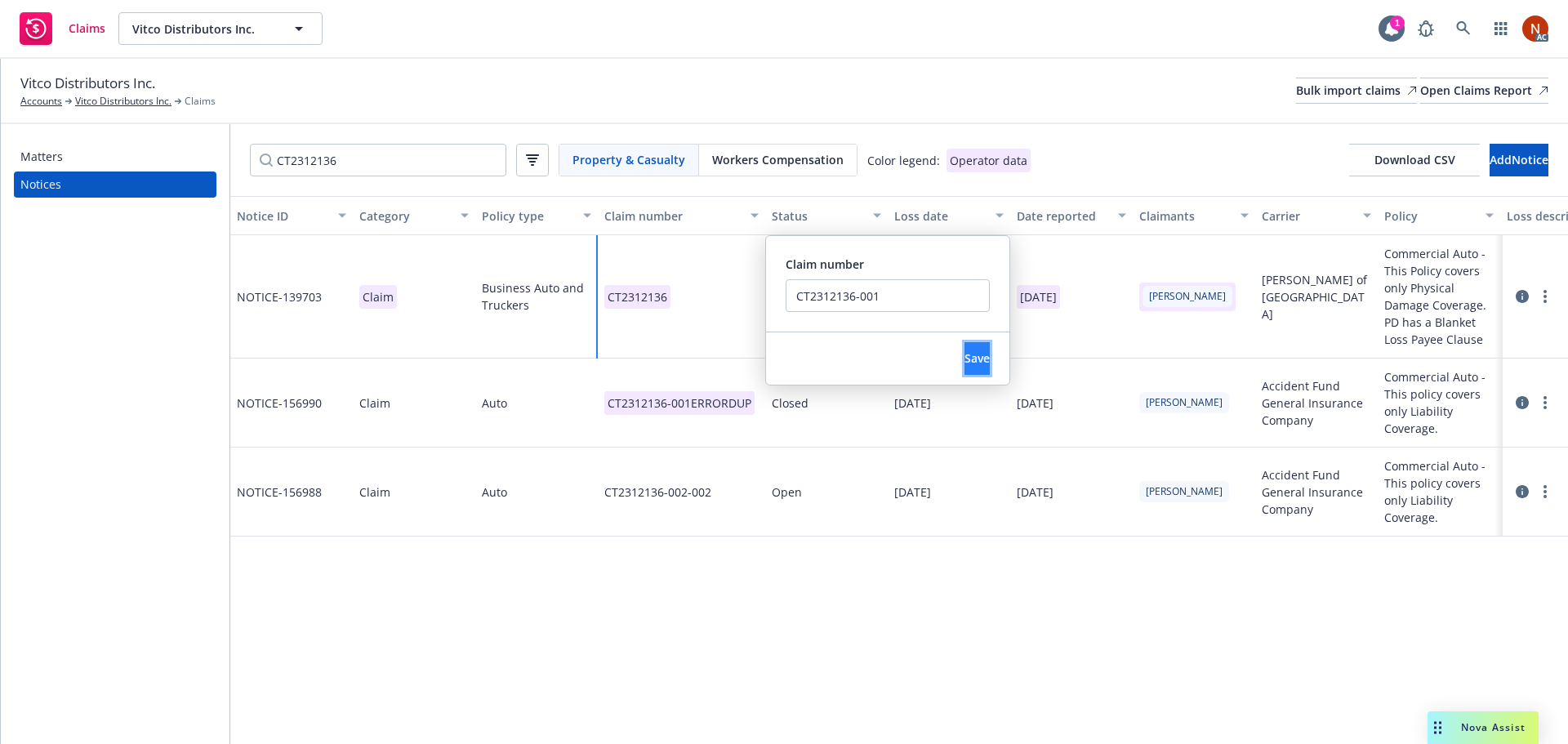
click at [965, 349] on button "Save" at bounding box center [977, 358] width 25 height 33
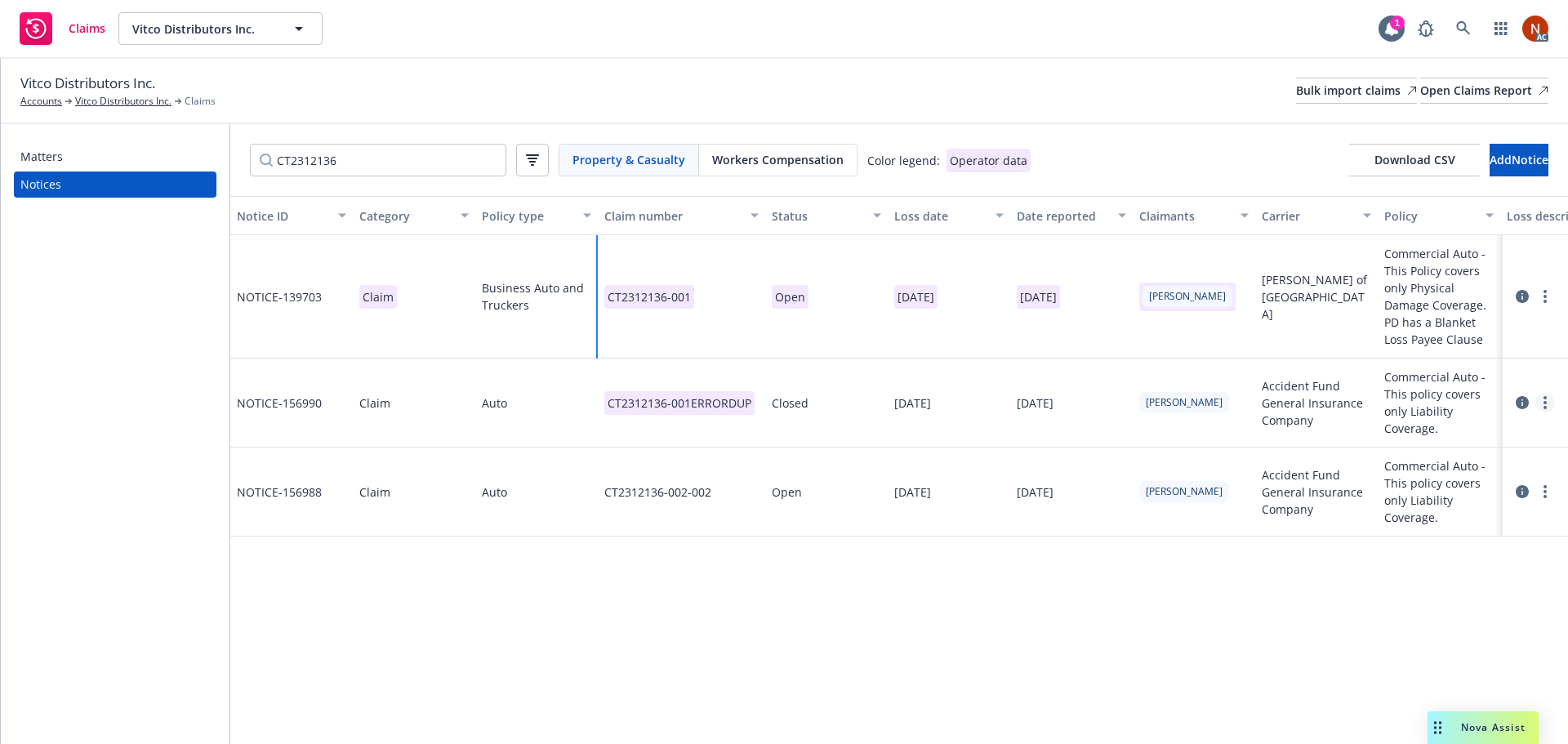
click at [1538, 406] on link "more" at bounding box center [1545, 402] width 19 height 19
click at [1484, 426] on link "Delete" at bounding box center [1476, 436] width 156 height 33
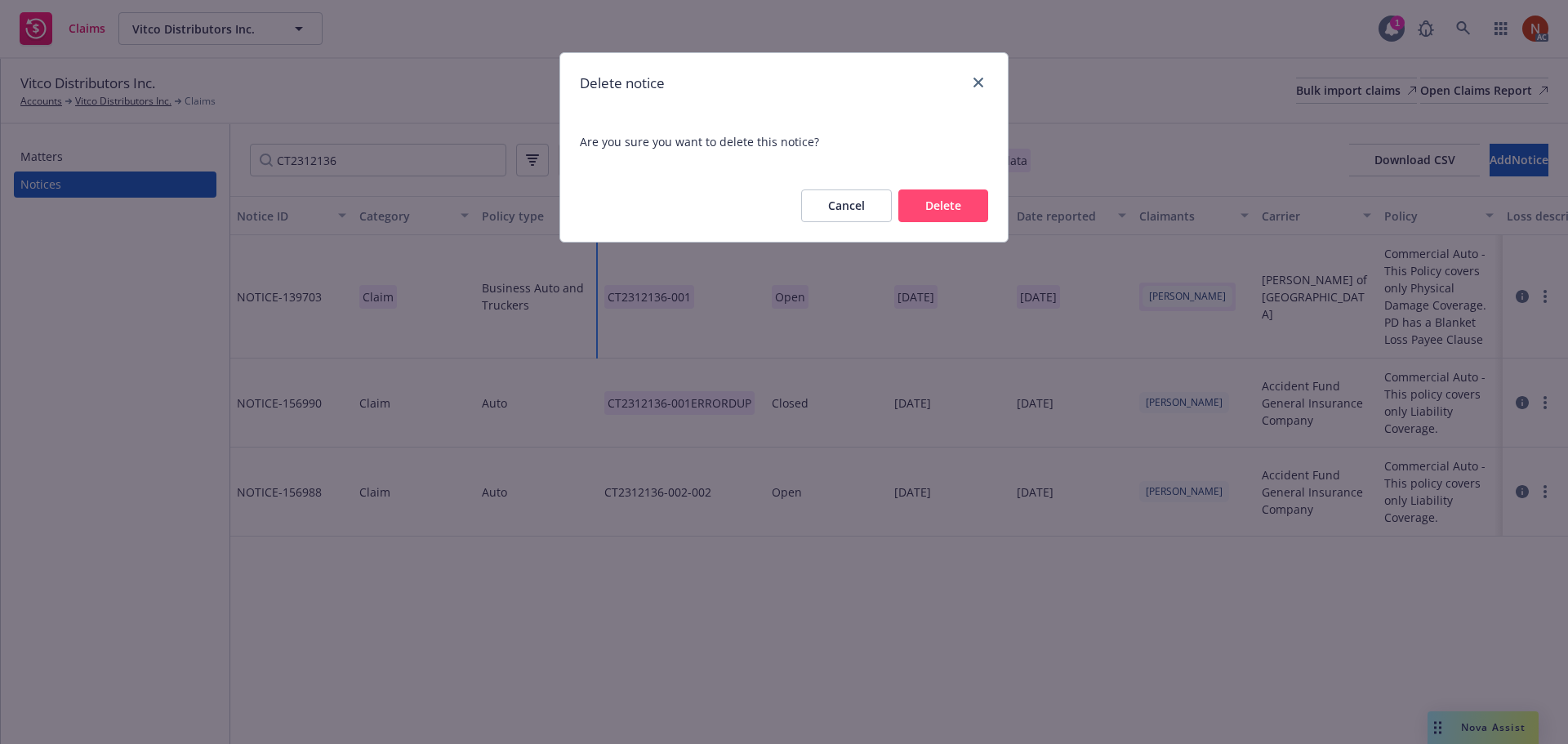
click at [958, 205] on button "Delete" at bounding box center [943, 206] width 89 height 33
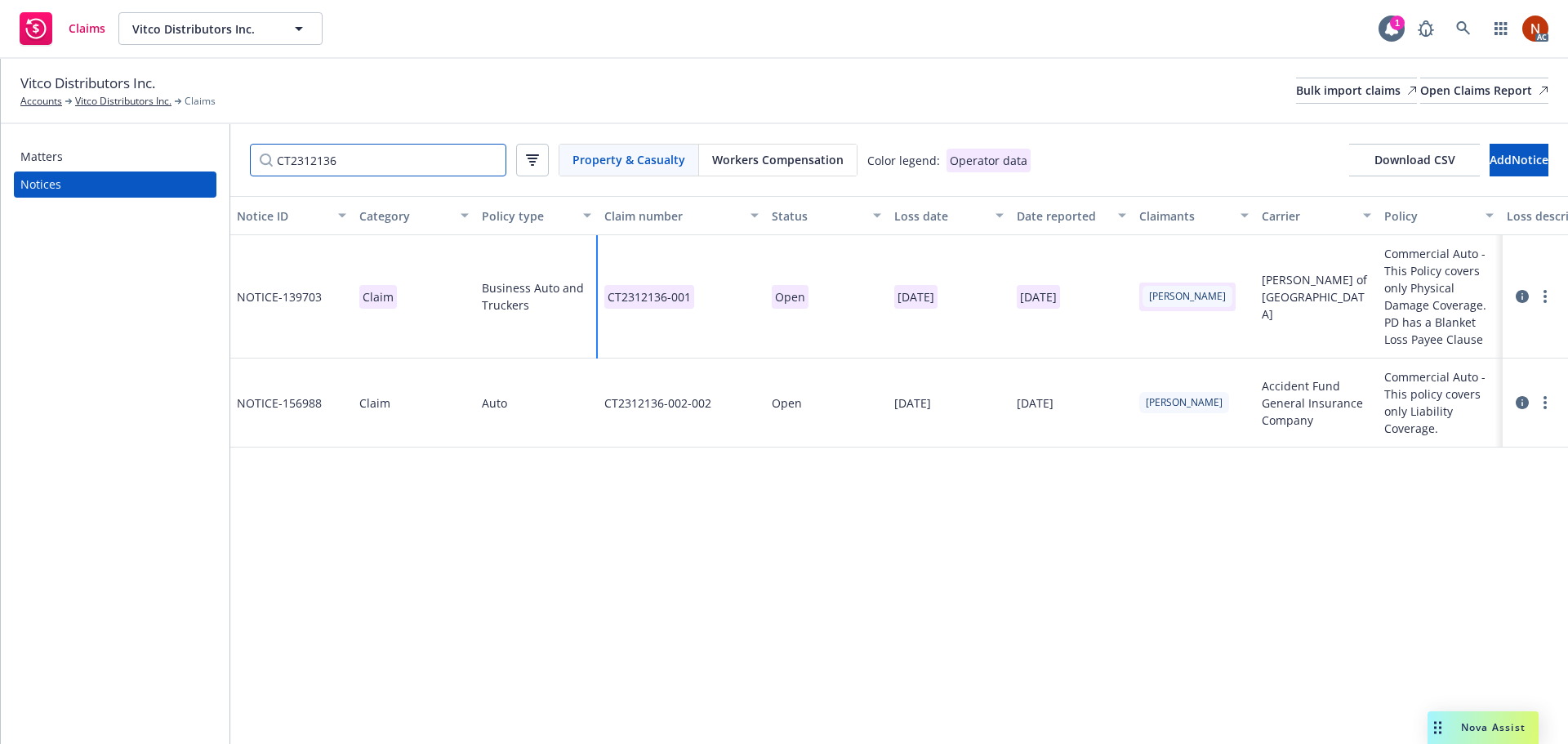
click at [116, 160] on div "Matters Notices CT2312136 Property & Casualty Workers Compensation Color legend…" at bounding box center [784, 434] width 1567 height 620
paste input "5347"
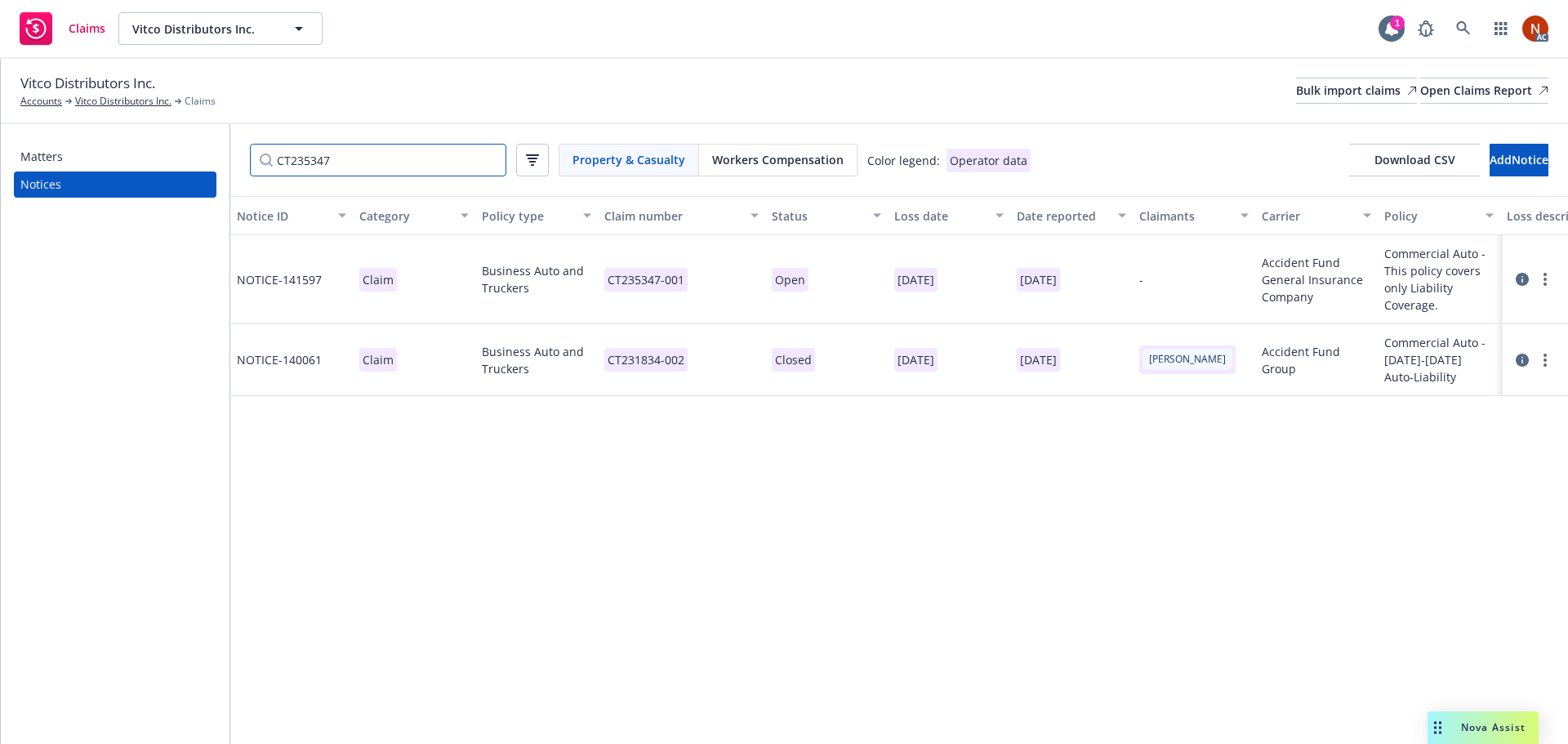
drag, startPoint x: 276, startPoint y: 148, endPoint x: 232, endPoint y: 141, distance: 44.6
click at [237, 144] on div "CT235347 Property & Casualty Workers Compensation Color legend: Operator data D…" at bounding box center [899, 160] width 1337 height 72
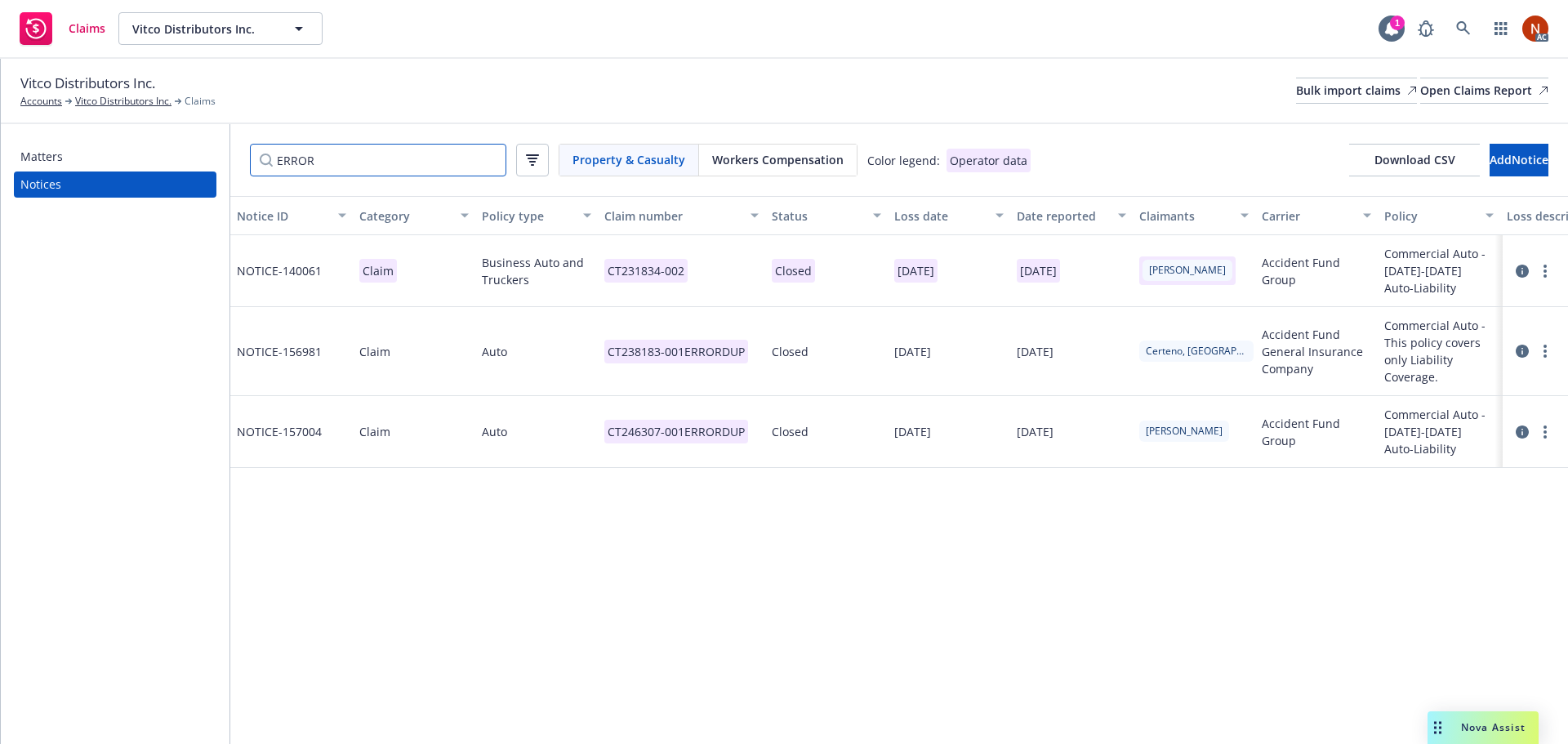
type input "ERROR"
drag, startPoint x: 600, startPoint y: 353, endPoint x: 659, endPoint y: 358, distance: 59.2
click at [659, 358] on div "CT238183-001ERRORDUP" at bounding box center [681, 351] width 167 height 89
copy p "CT238183"
drag, startPoint x: 598, startPoint y: 435, endPoint x: 657, endPoint y: 436, distance: 59.0
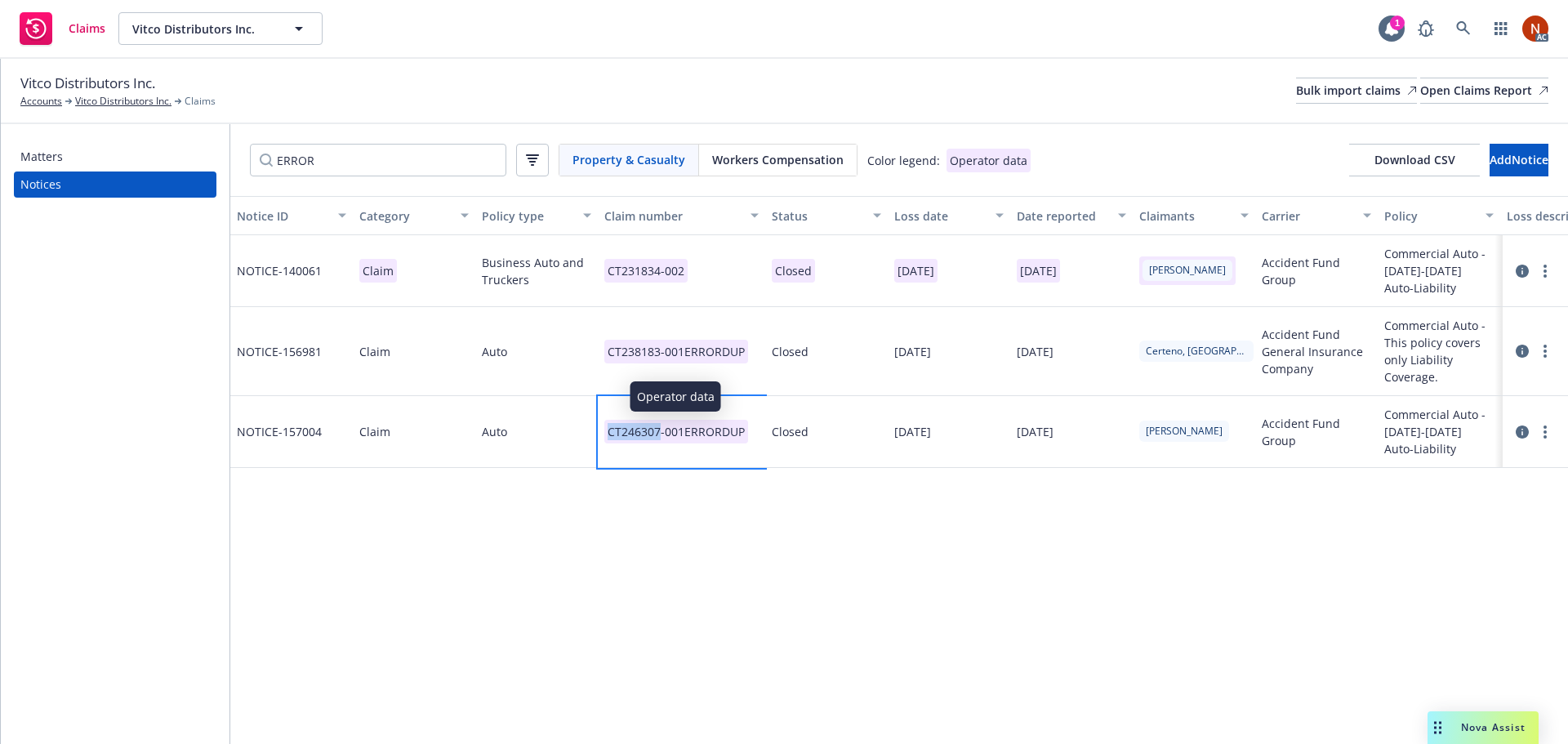
click at [657, 436] on div "CT246307-001ERRORDUP" at bounding box center [681, 432] width 167 height 72
copy p "CT246307"
click at [1546, 350] on link "more" at bounding box center [1545, 350] width 19 height 19
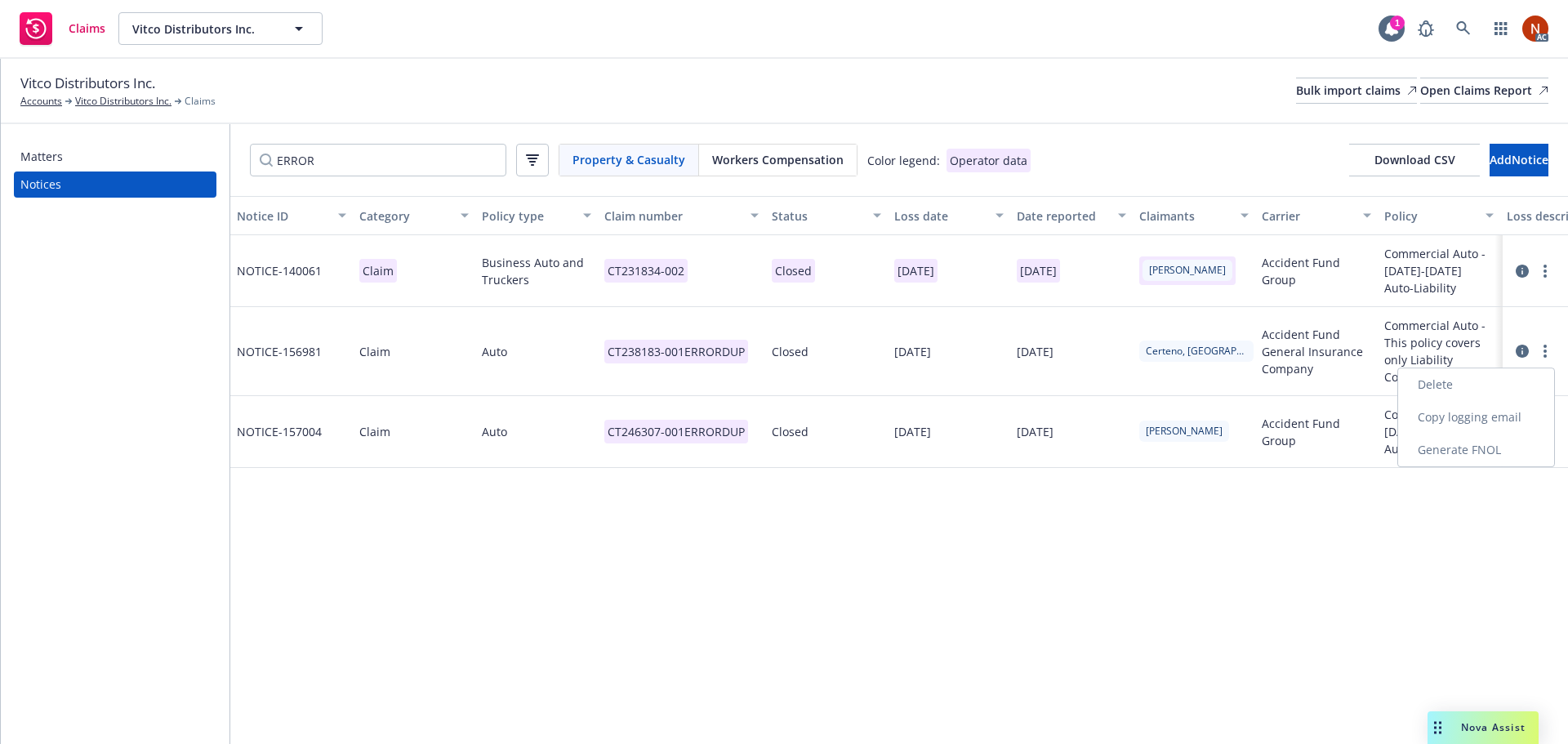
click at [1497, 370] on link "Delete" at bounding box center [1476, 385] width 156 height 33
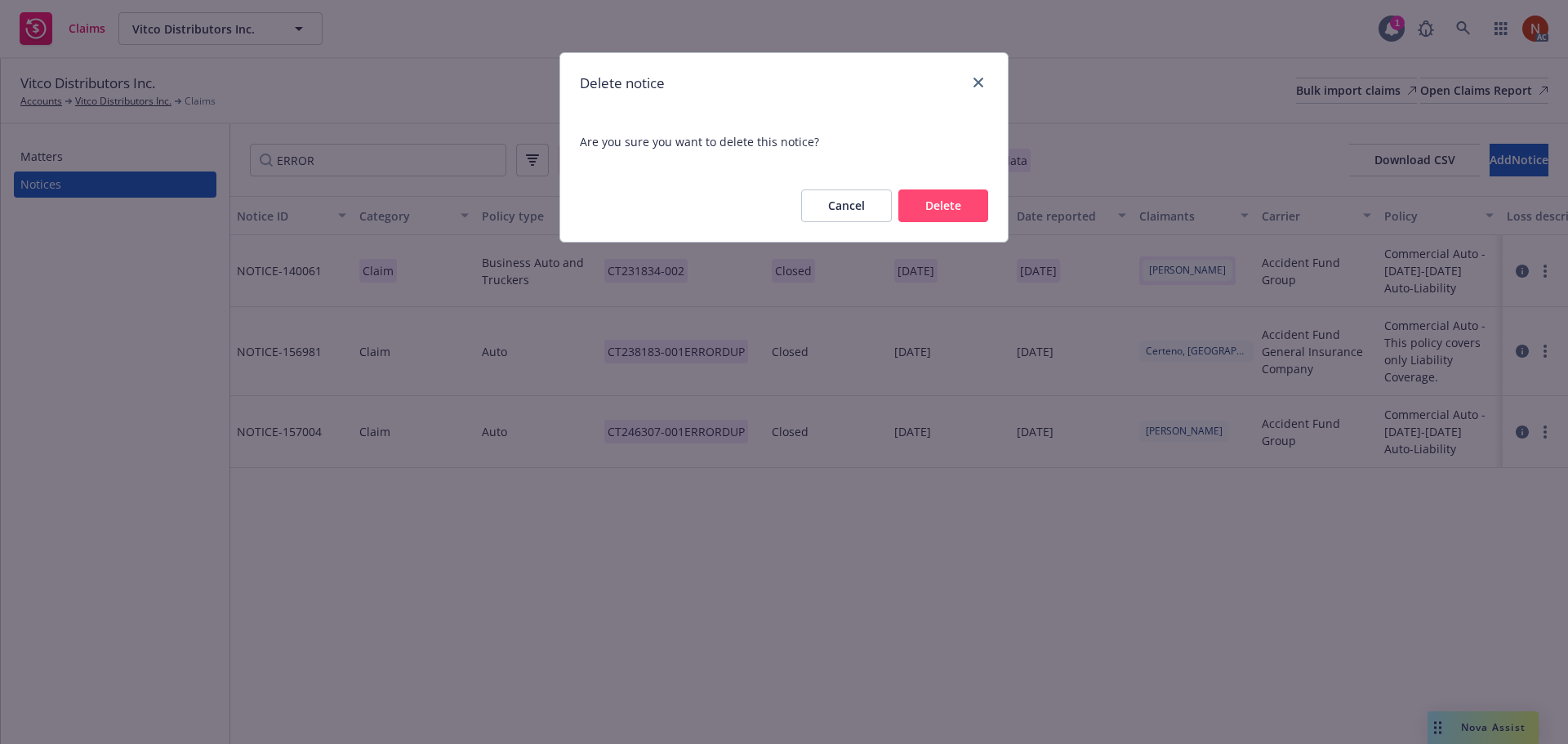
click at [975, 208] on button "Delete" at bounding box center [943, 206] width 89 height 33
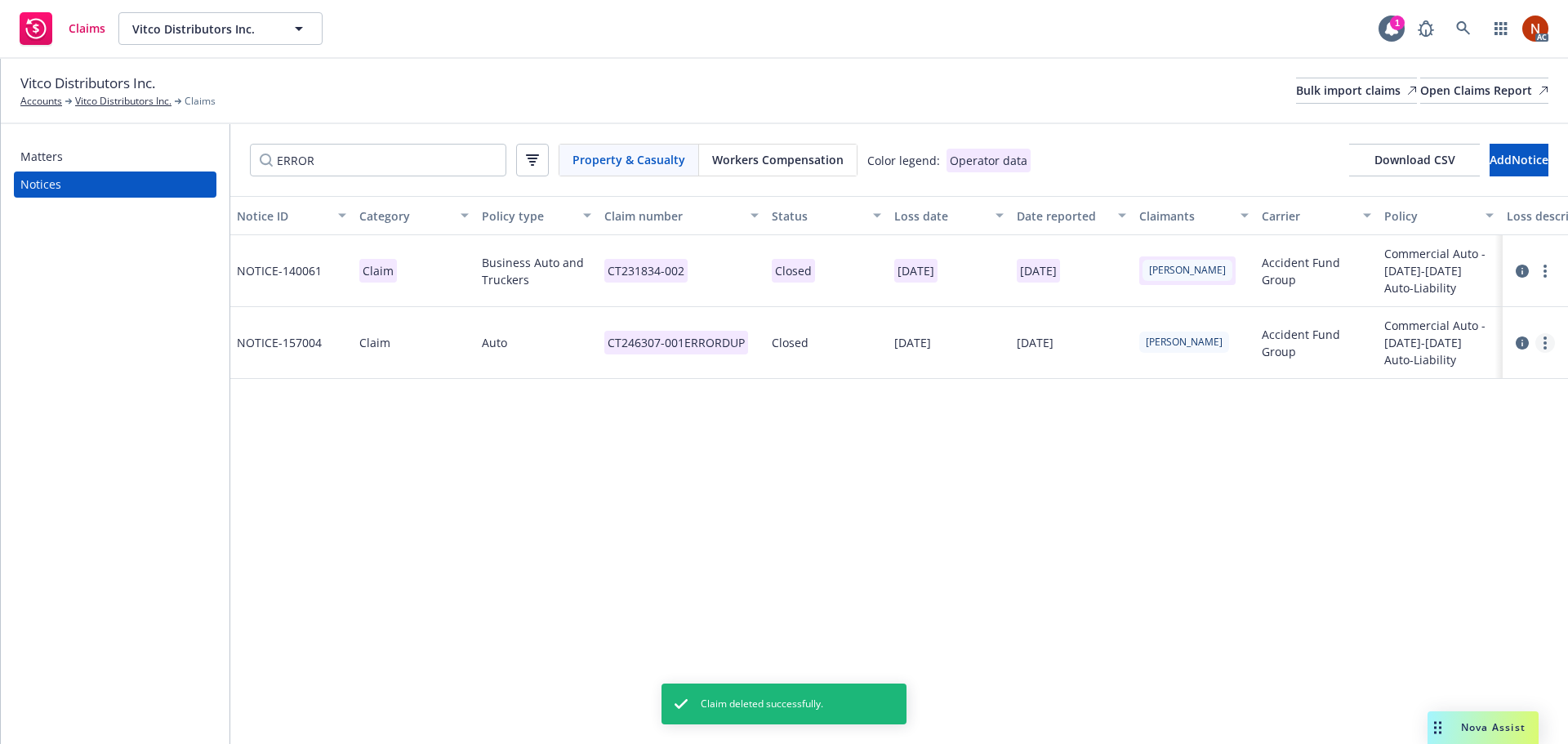
click at [1544, 346] on circle "more" at bounding box center [1545, 348] width 3 height 3
click at [1468, 380] on link "Delete" at bounding box center [1476, 376] width 156 height 33
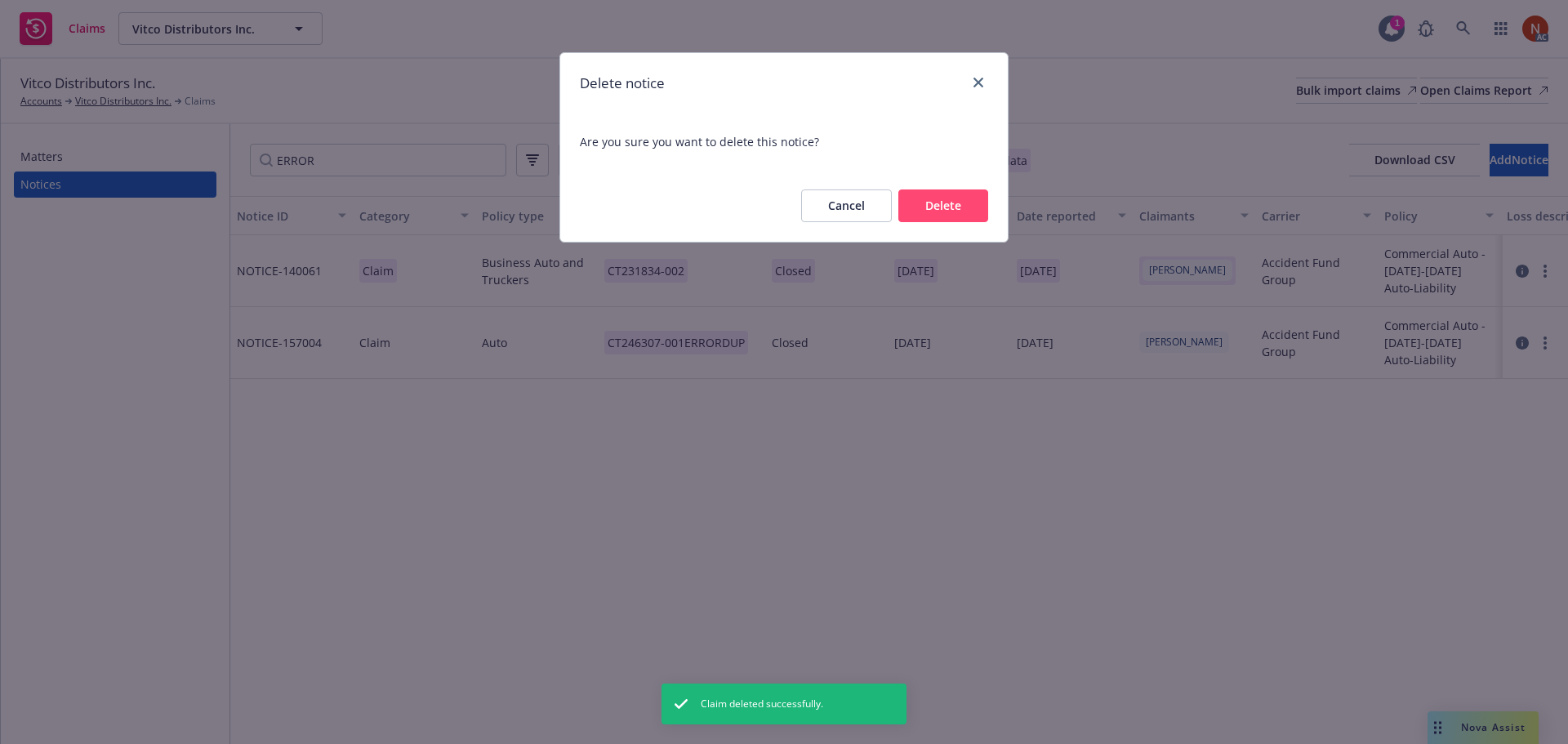
click at [951, 207] on button "Delete" at bounding box center [943, 206] width 89 height 33
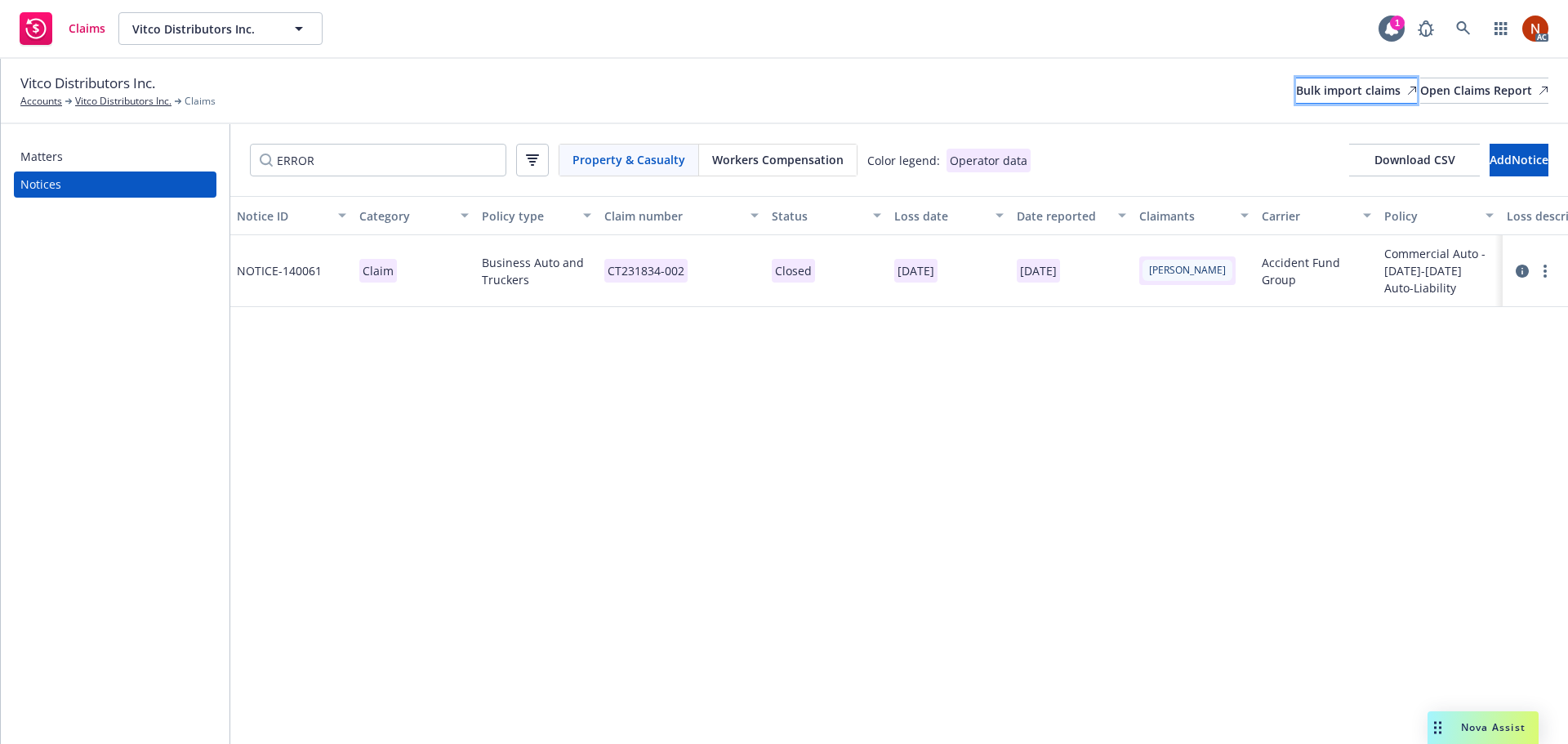
click at [1296, 89] on div "Bulk import claims" at bounding box center [1356, 90] width 121 height 24
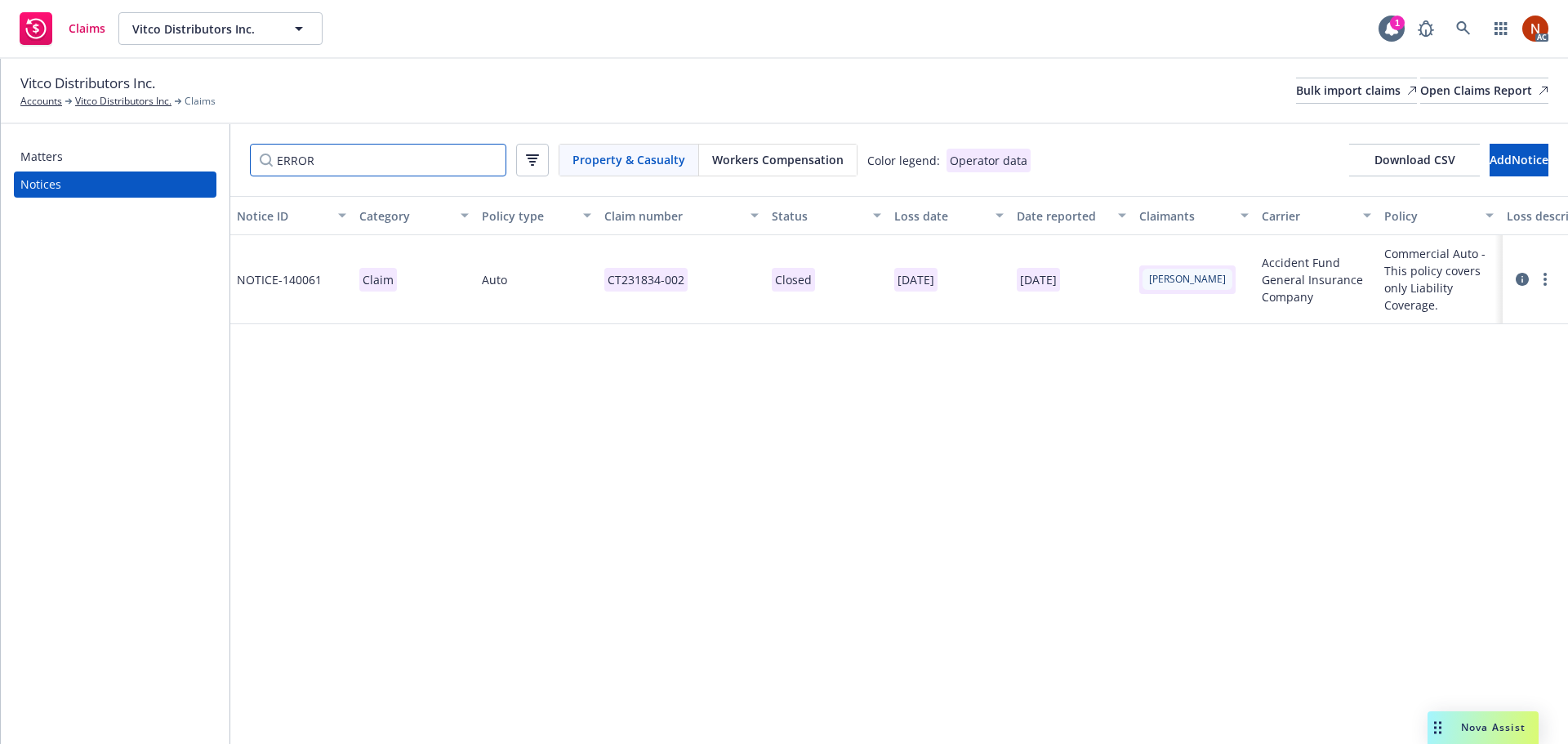
drag, startPoint x: 369, startPoint y: 173, endPoint x: 151, endPoint y: 161, distance: 218.3
click at [151, 161] on div "Matters Notices ERROR Property & Casualty Workers Compensation Color legend: Op…" at bounding box center [784, 434] width 1567 height 620
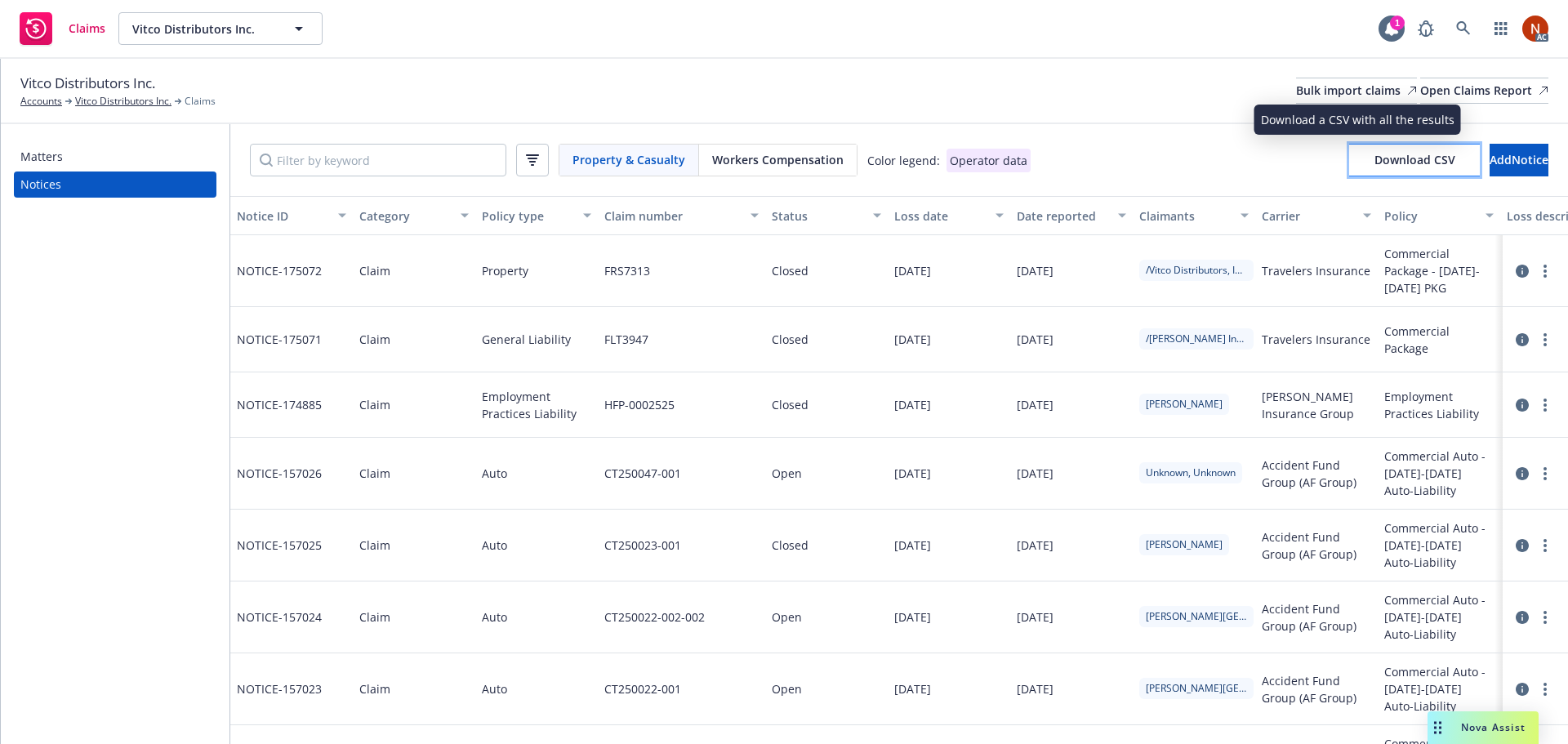
click at [1381, 161] on span "Download CSV" at bounding box center [1414, 160] width 81 height 16
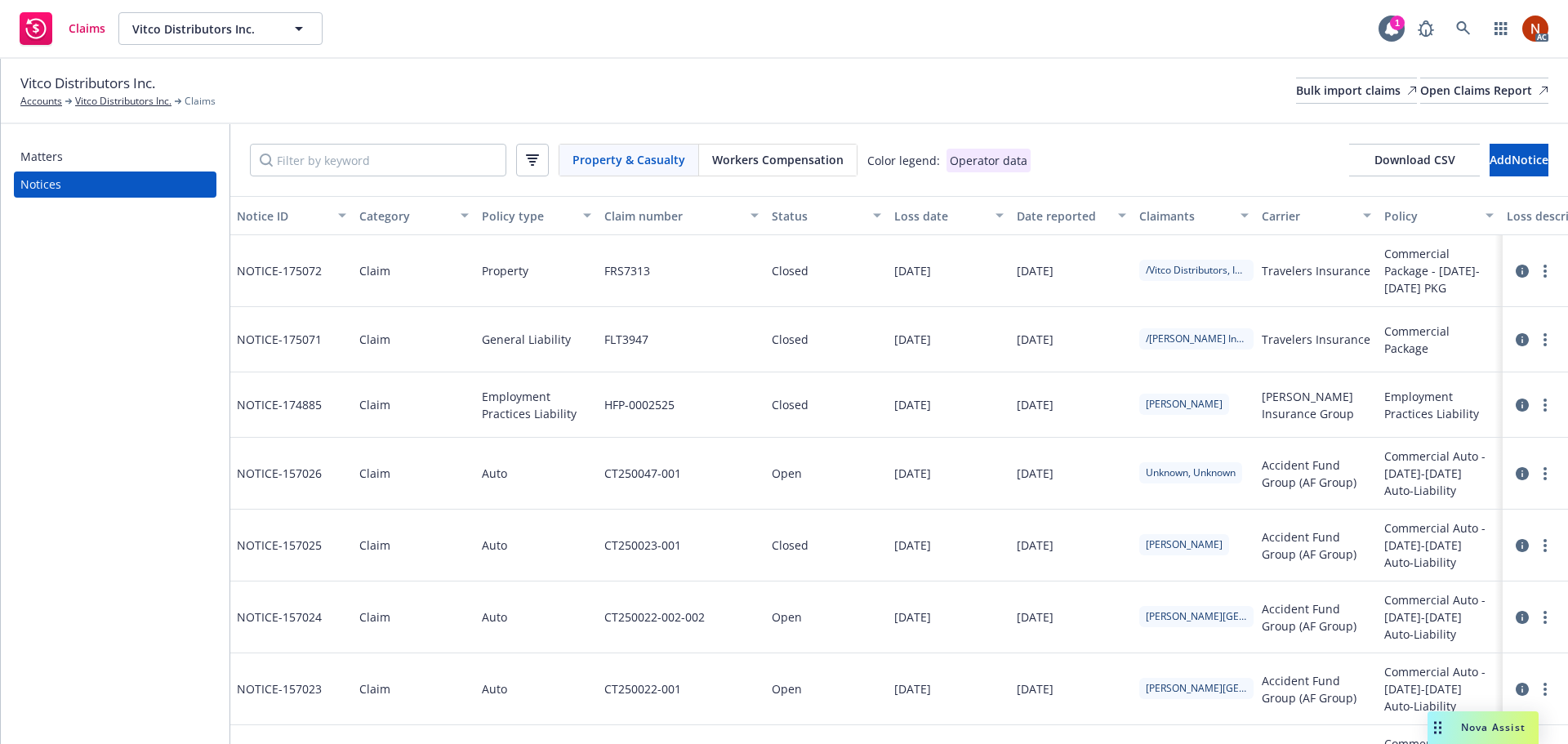
click at [317, 176] on div "Property & Casualty Workers Compensation Color legend: Operator data Download C…" at bounding box center [899, 160] width 1337 height 72
click at [333, 162] on input "Filter by keyword" at bounding box center [378, 160] width 257 height 33
paste input "592352"
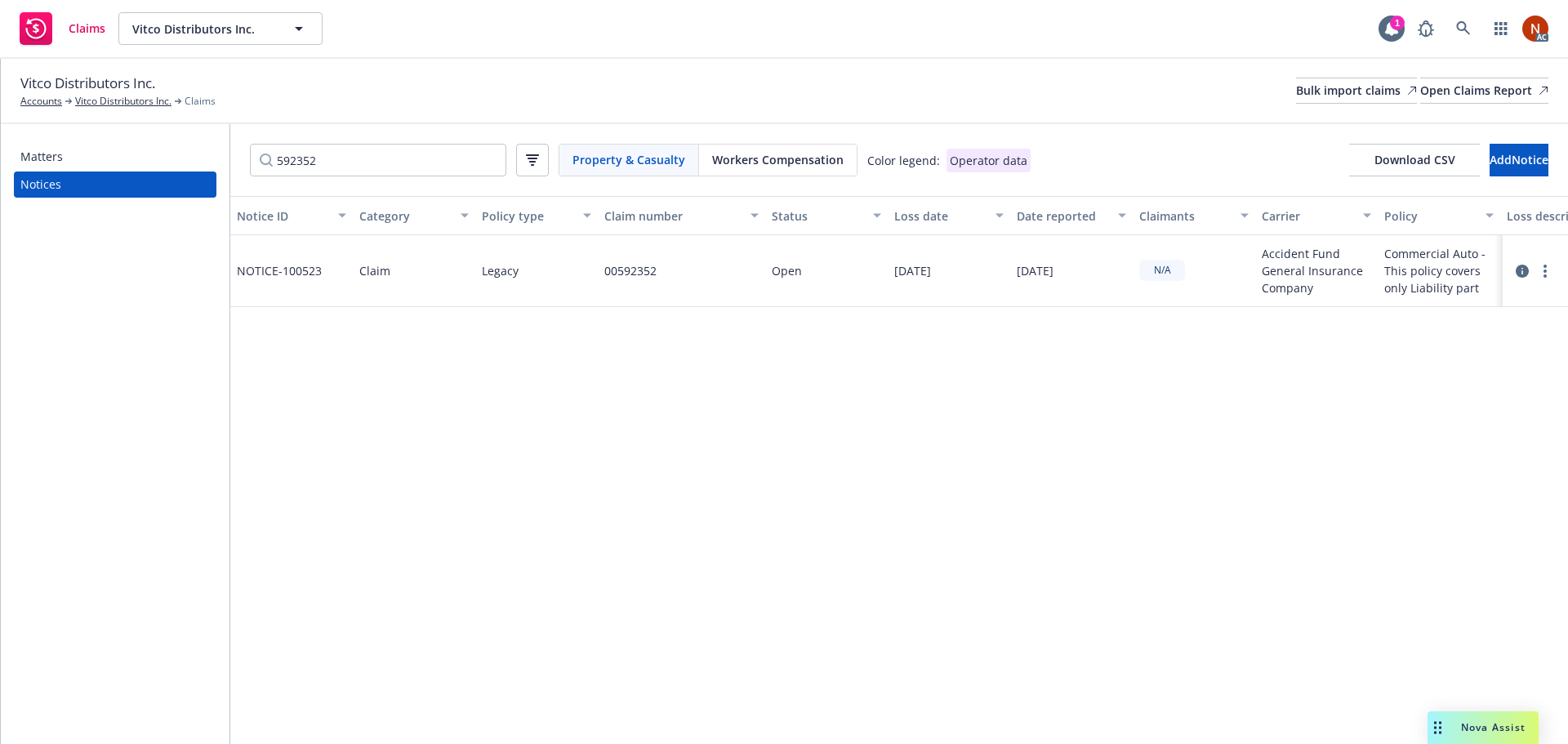
click at [1518, 270] on icon at bounding box center [1522, 272] width 13 height 13
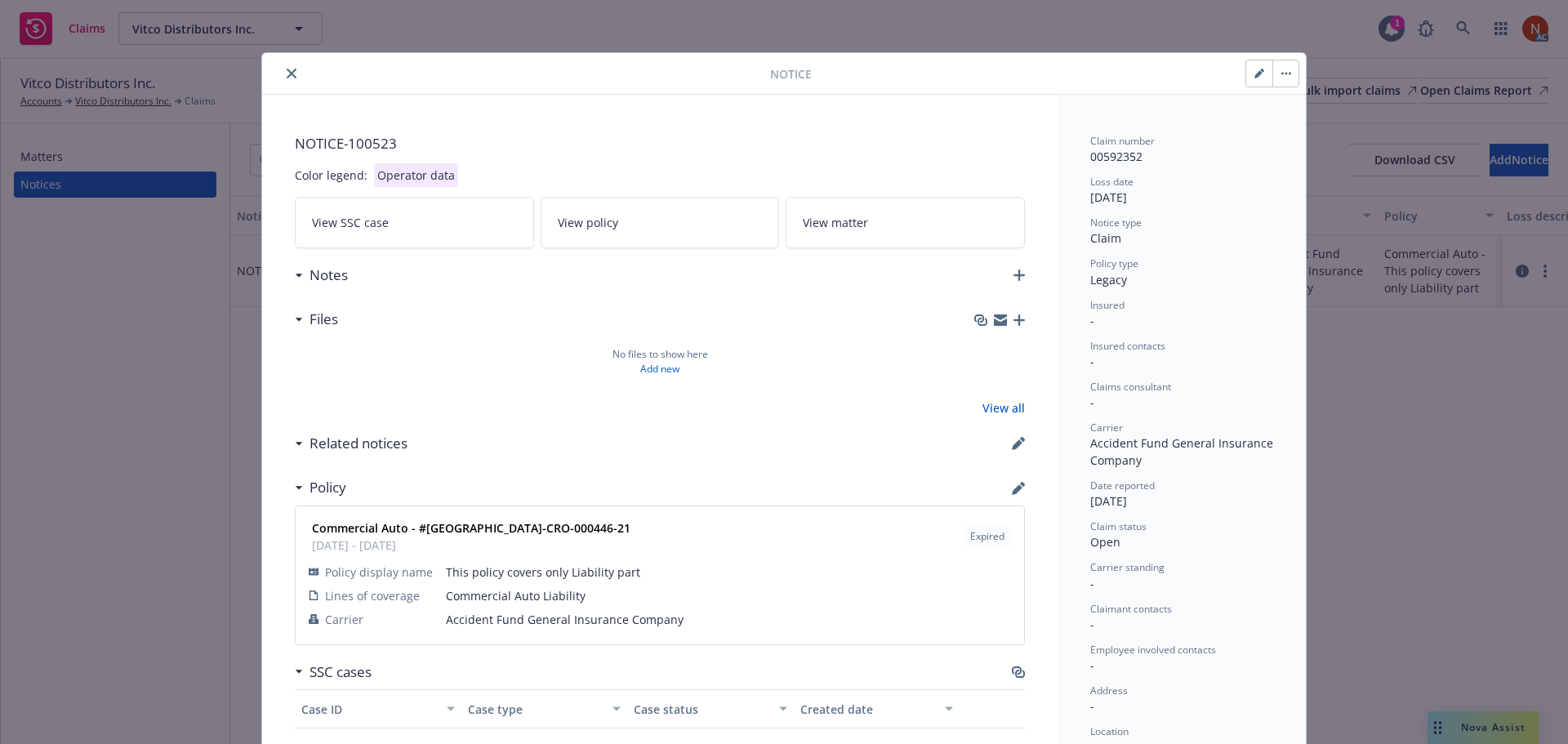
click at [292, 76] on button "close" at bounding box center [291, 73] width 19 height 19
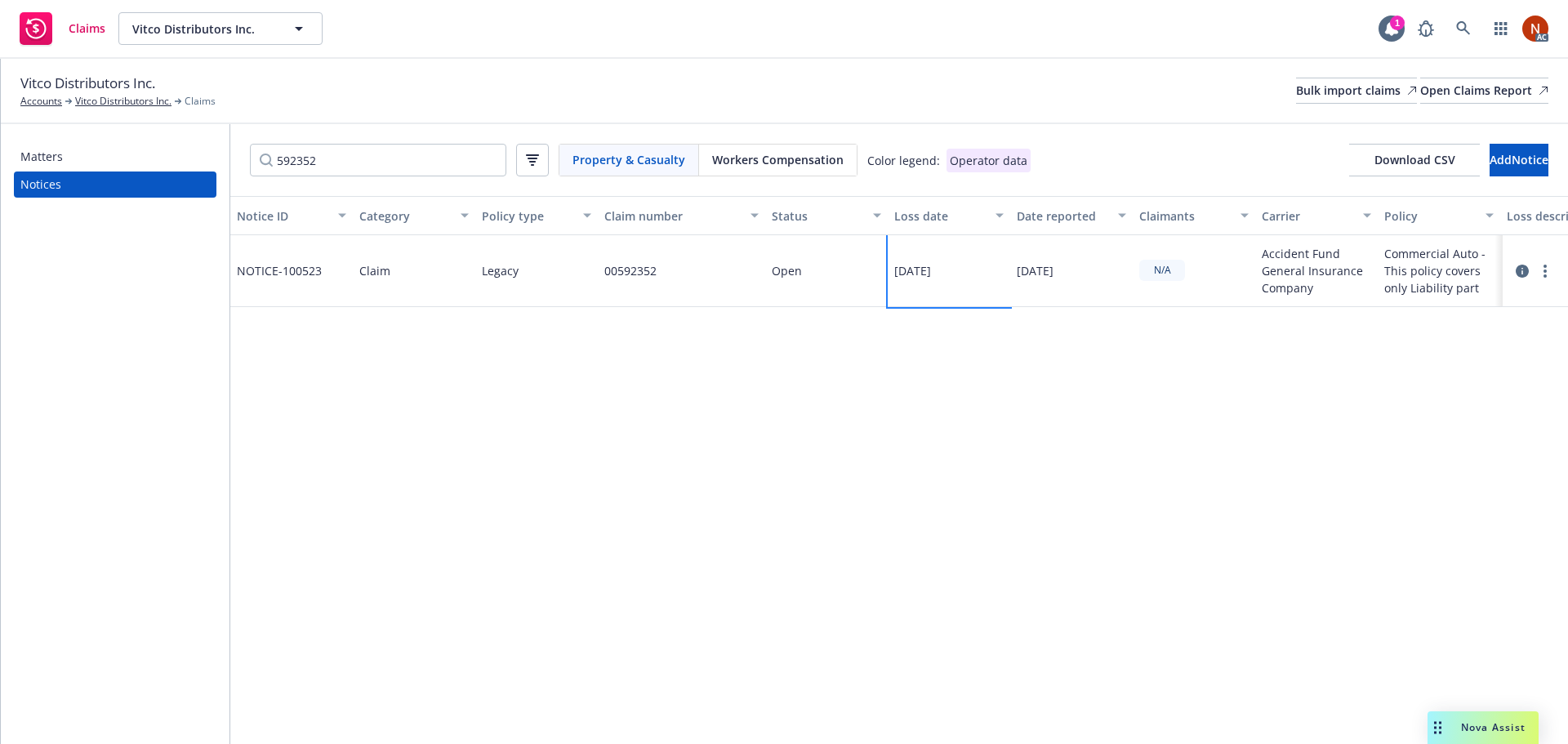
drag, startPoint x: 967, startPoint y: 268, endPoint x: 885, endPoint y: 273, distance: 82.2
click at [885, 273] on div "NOTICE- 100523 Claim Legacy 00592352 Open [DATE] [DATE] N/A Accident Fund Gener…" at bounding box center [1173, 271] width 1886 height 72
copy div "[DATE]"
click at [1517, 271] on icon at bounding box center [1522, 272] width 13 height 13
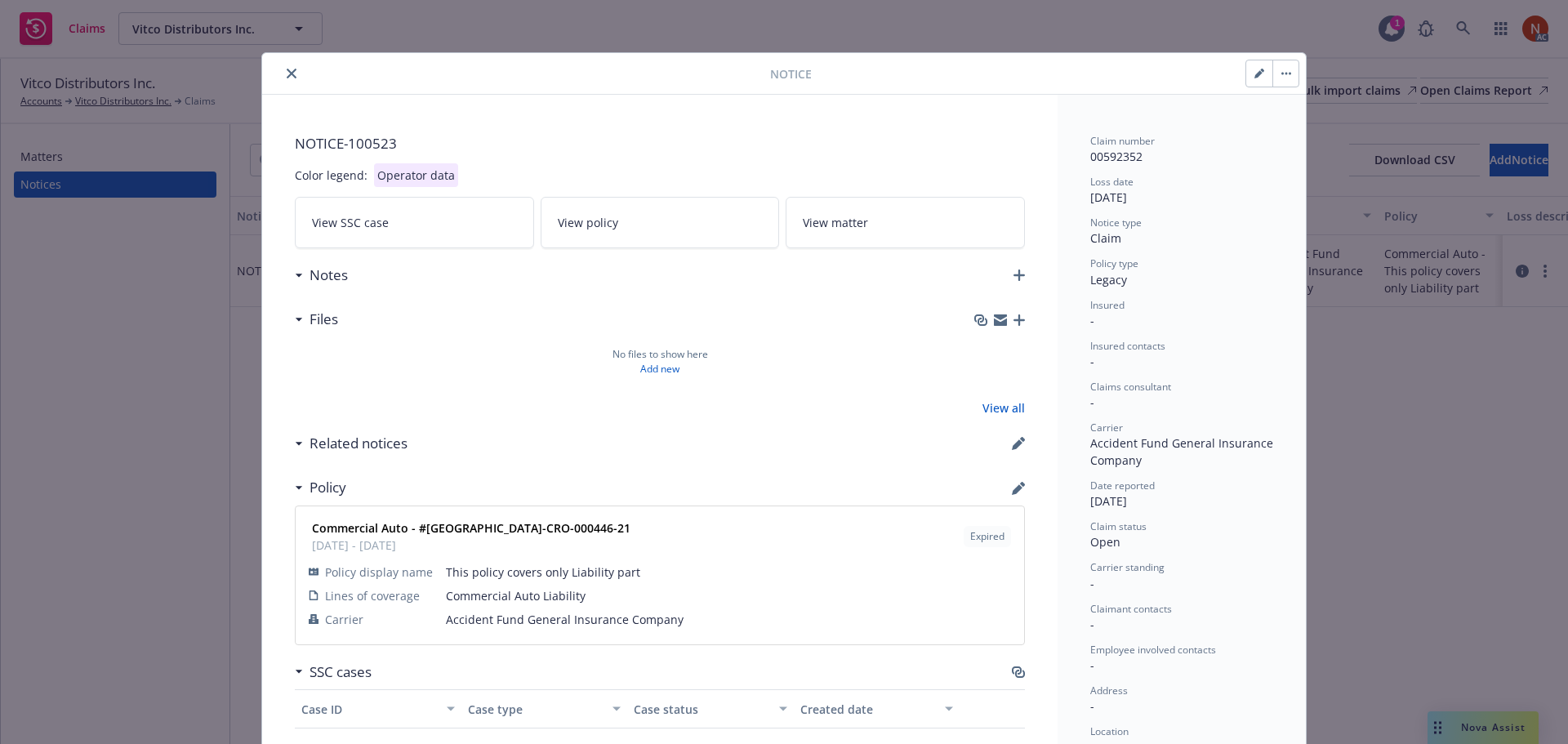
scroll to position [49, 0]
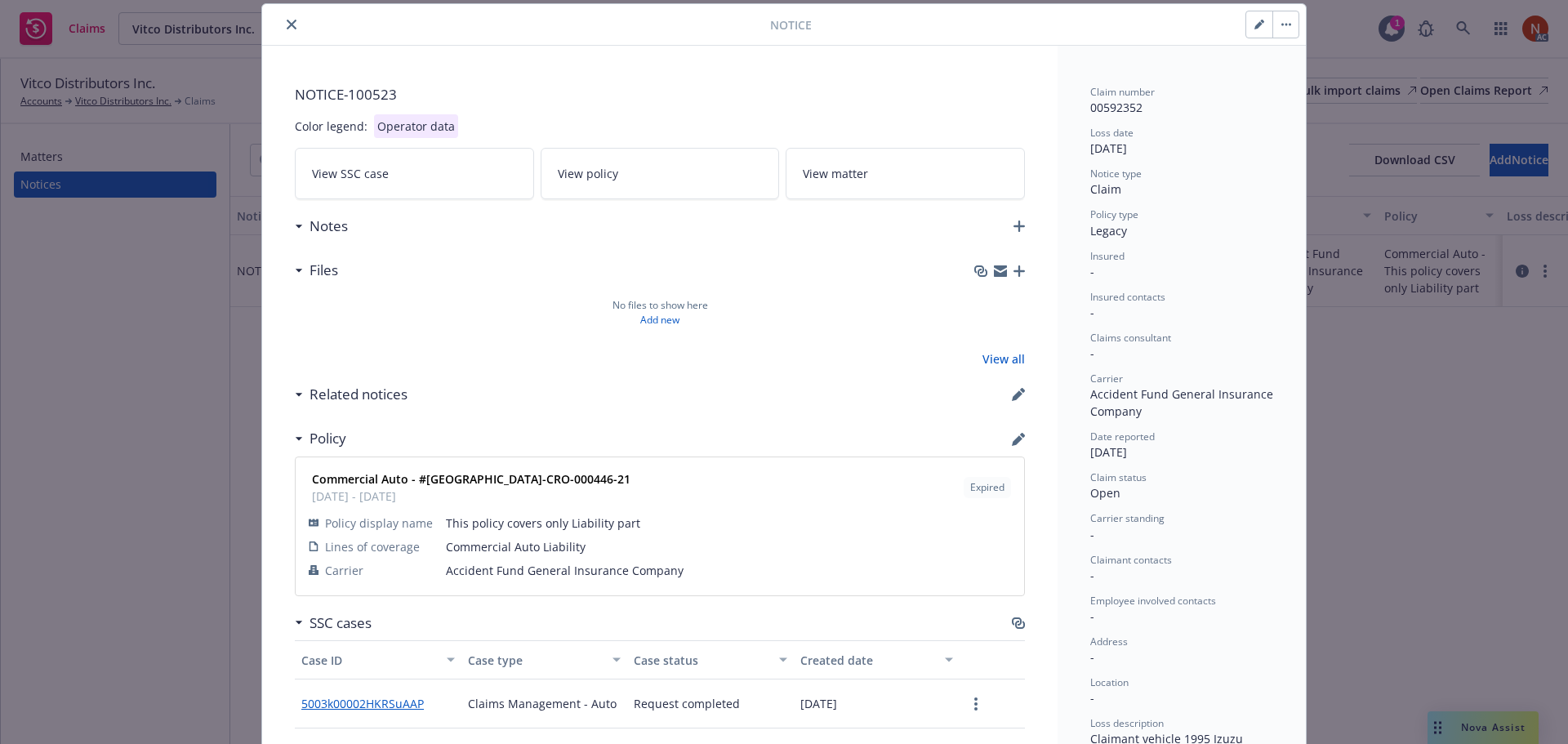
click at [400, 705] on link "5003k00002HKRSuAAP" at bounding box center [369, 703] width 135 height 18
click at [287, 26] on icon "close" at bounding box center [292, 24] width 10 height 10
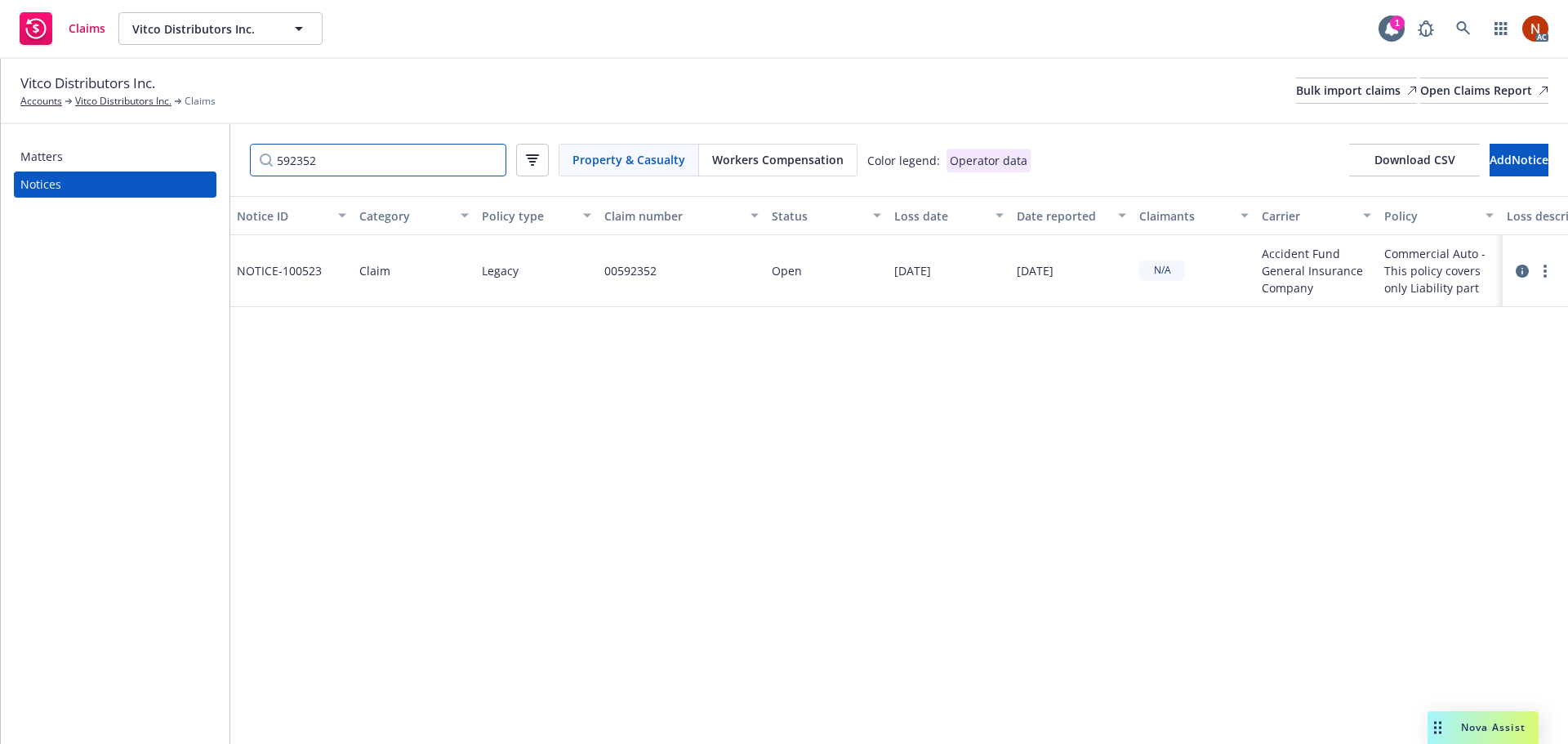
drag, startPoint x: 372, startPoint y: 160, endPoint x: 156, endPoint y: 160, distance: 216.0
click at [156, 160] on div "Matters Notices 592352 Property & Casualty Workers Compensation Color legend: O…" at bounding box center [784, 434] width 1567 height 620
paste input "CT229033"
click at [1522, 271] on icon at bounding box center [1522, 272] width 13 height 13
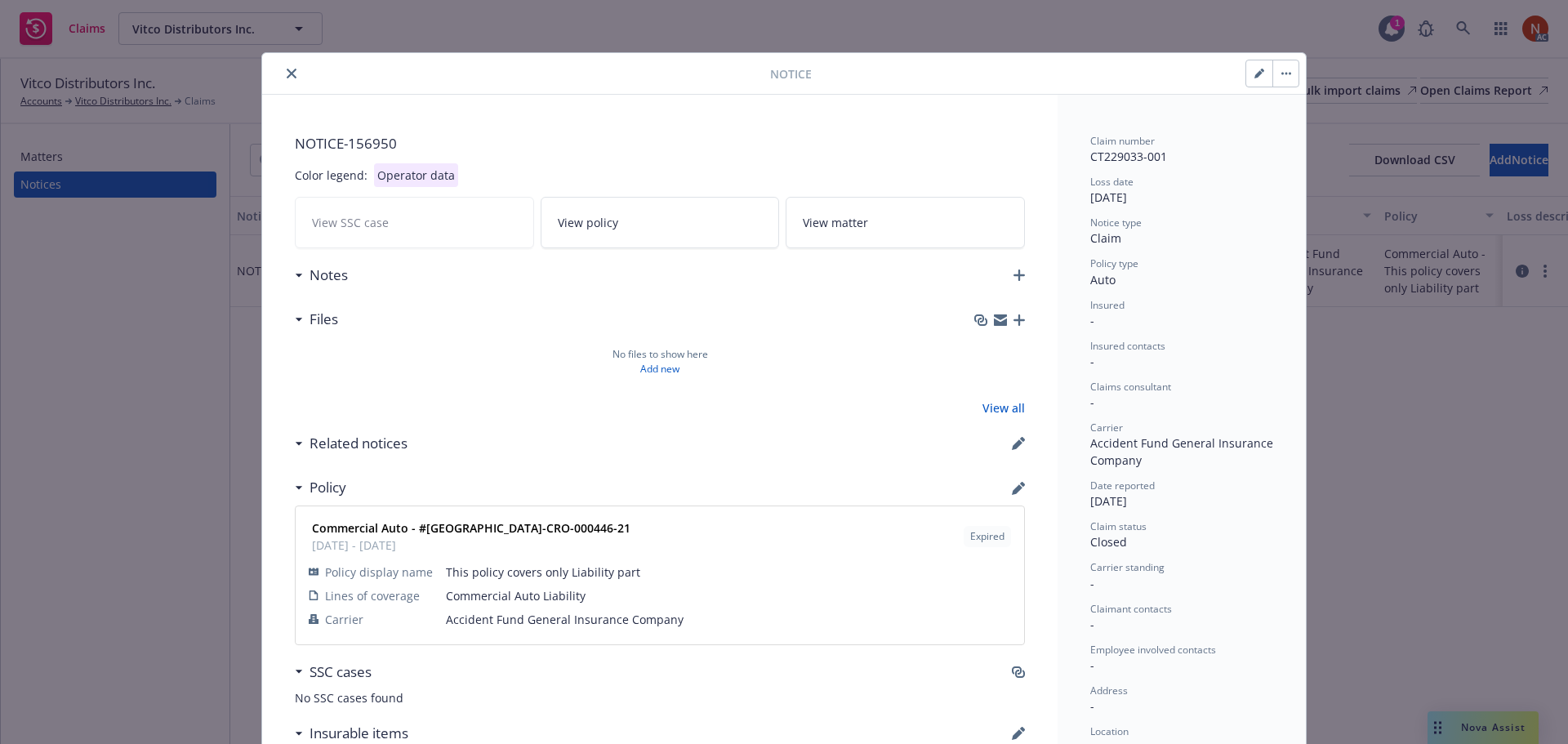
click at [287, 75] on icon "close" at bounding box center [292, 74] width 10 height 10
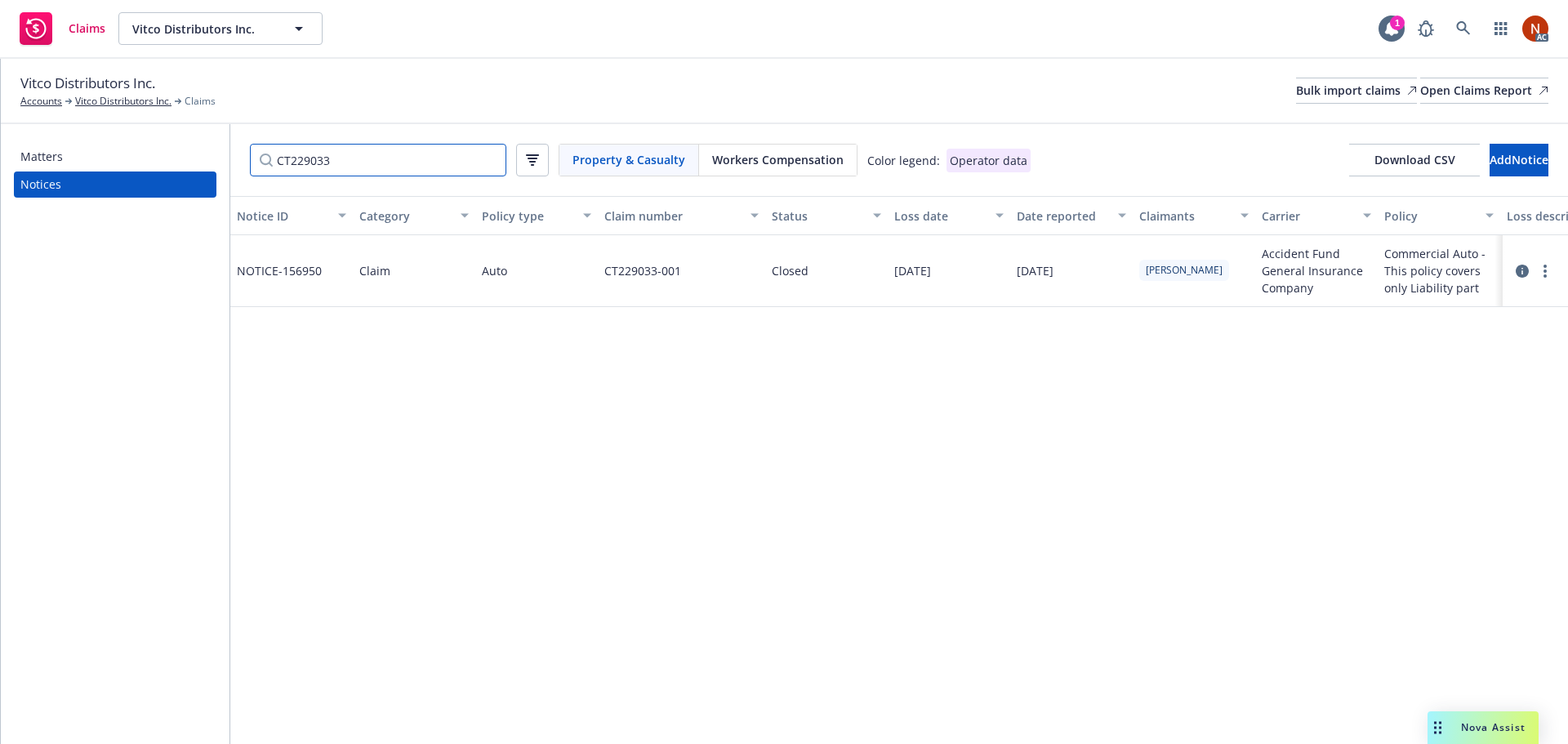
click at [211, 161] on div "Matters Notices CT229033 Property & Casualty Workers Compensation Color legend:…" at bounding box center [784, 434] width 1567 height 620
paste input "592352"
type input "592352"
click at [1520, 270] on icon at bounding box center [1522, 272] width 13 height 13
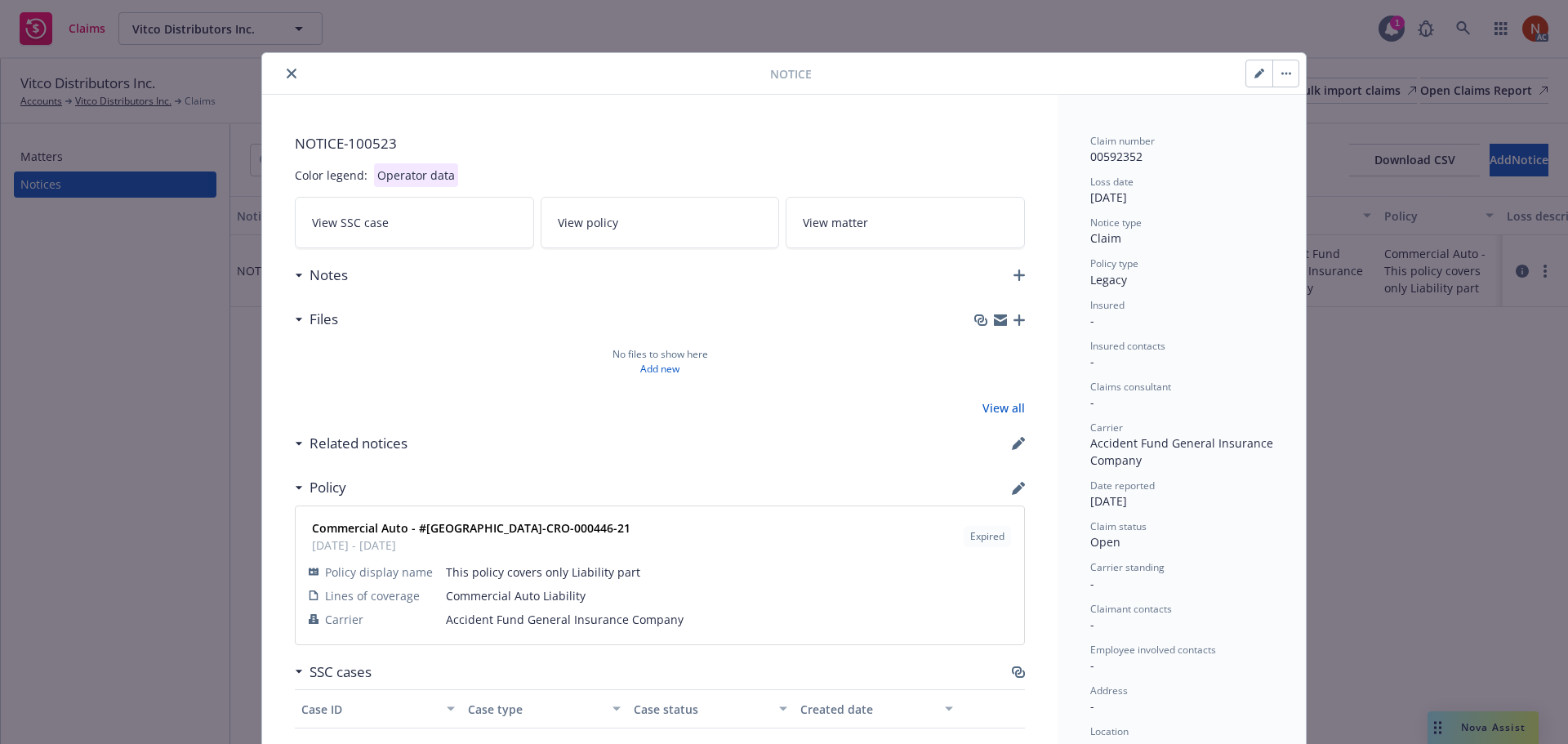
scroll to position [49, 0]
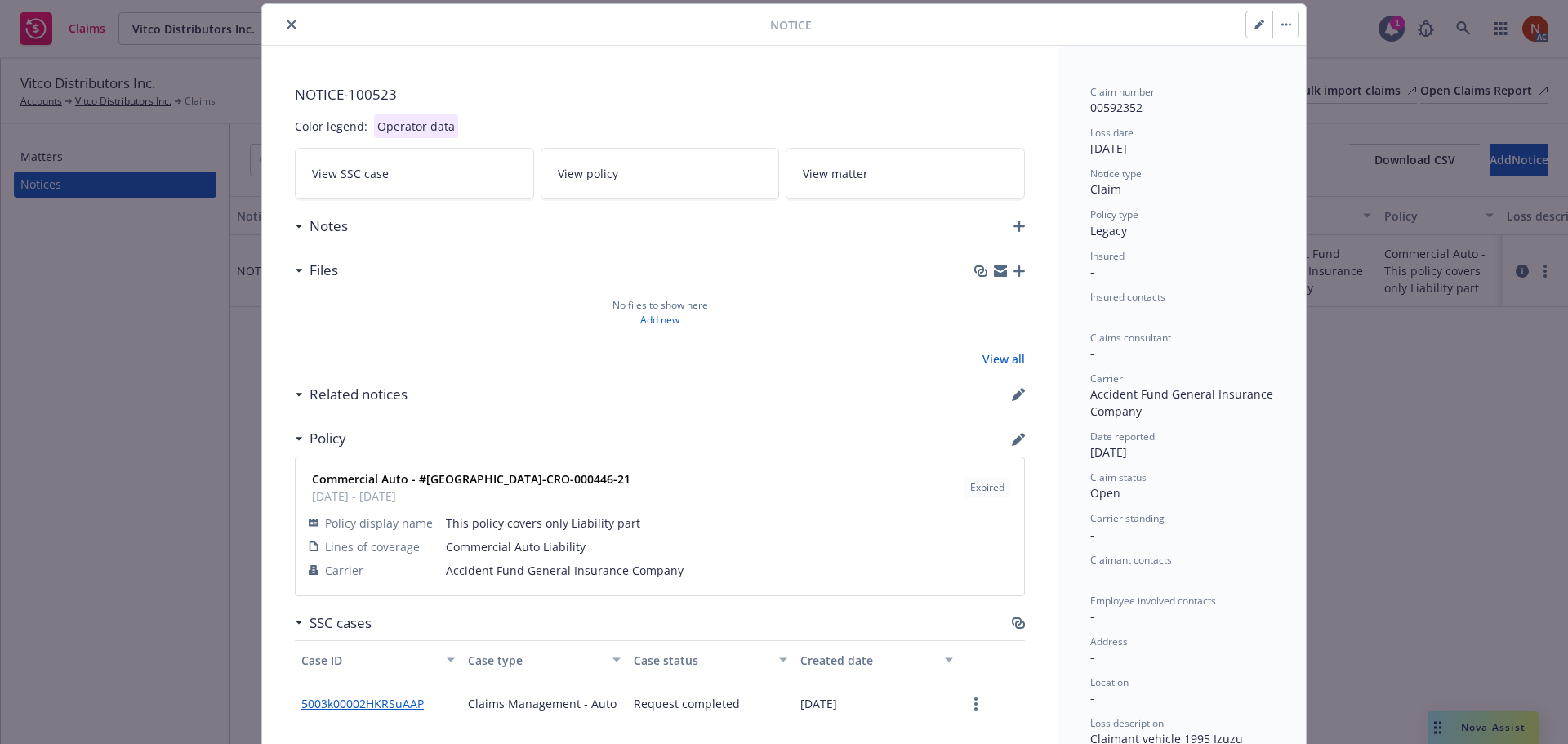
drag, startPoint x: 290, startPoint y: 31, endPoint x: 302, endPoint y: 59, distance: 30.5
click at [290, 31] on button "close" at bounding box center [291, 24] width 19 height 19
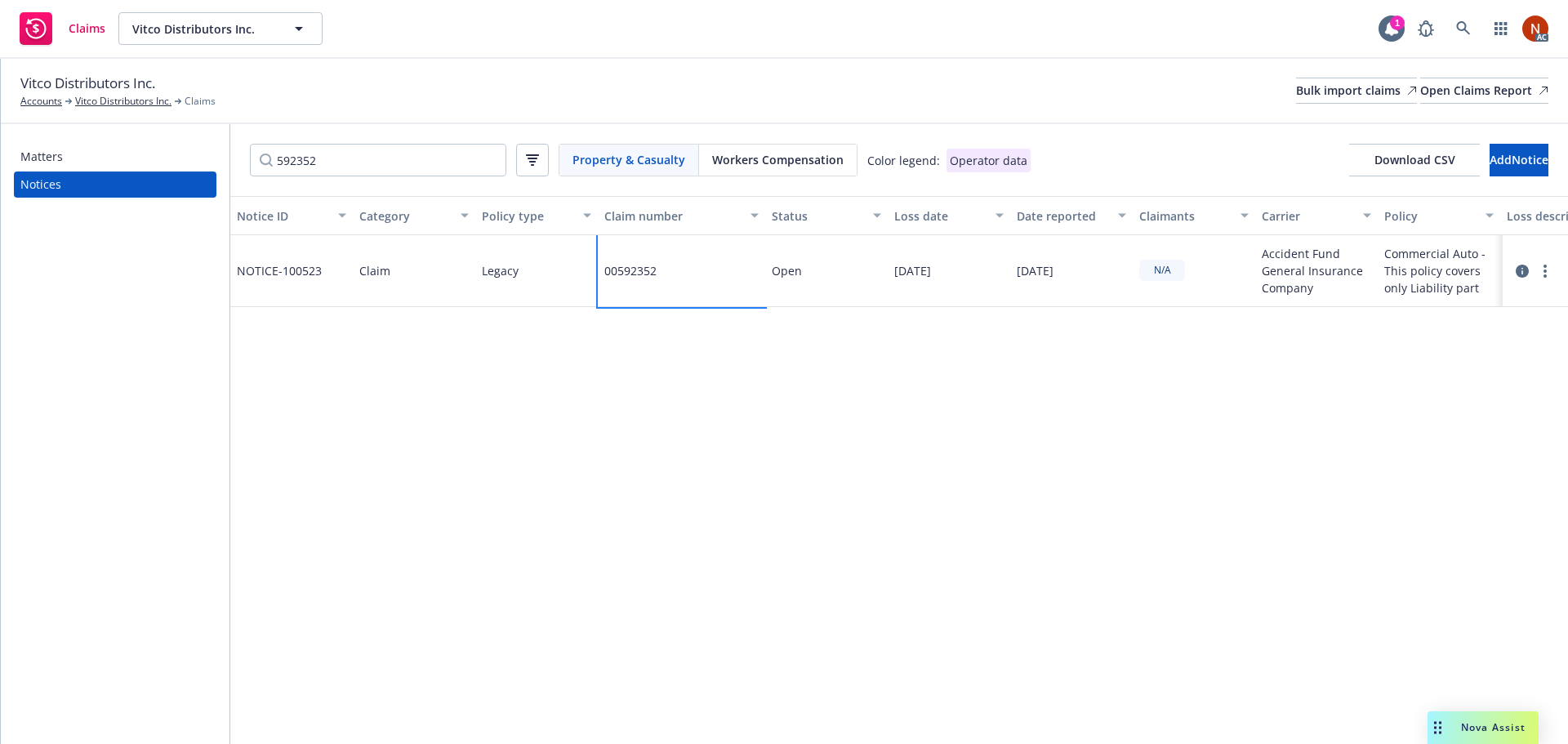
click at [697, 262] on div "00592352" at bounding box center [681, 271] width 167 height 72
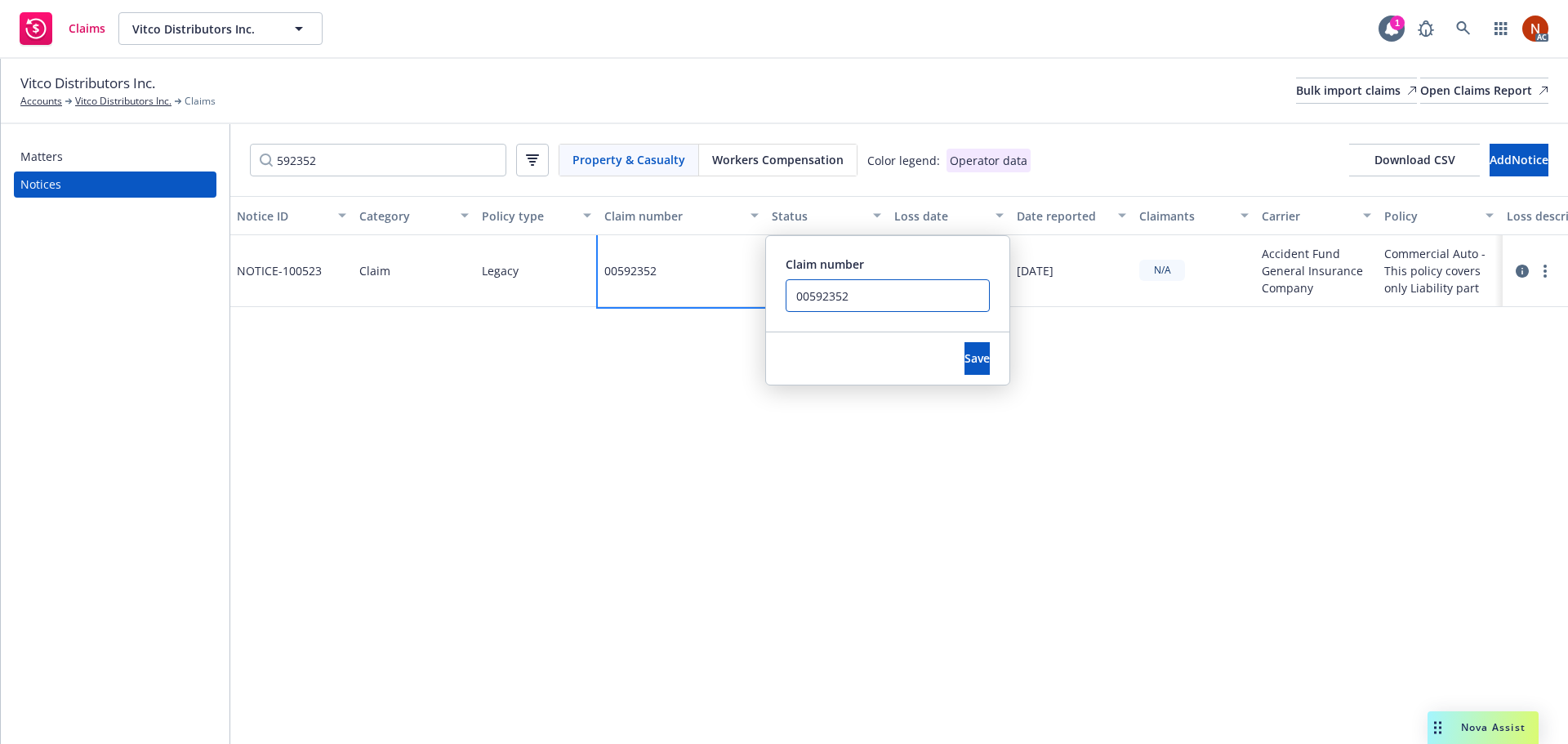
drag, startPoint x: 782, startPoint y: 295, endPoint x: 725, endPoint y: 293, distance: 57.0
click at [725, 293] on div "00592352 Claim number 00592352 Save" at bounding box center [681, 271] width 167 height 72
paste input "CT229033-001"
type input "CT229033-001"
click at [965, 354] on span "Save" at bounding box center [977, 358] width 25 height 16
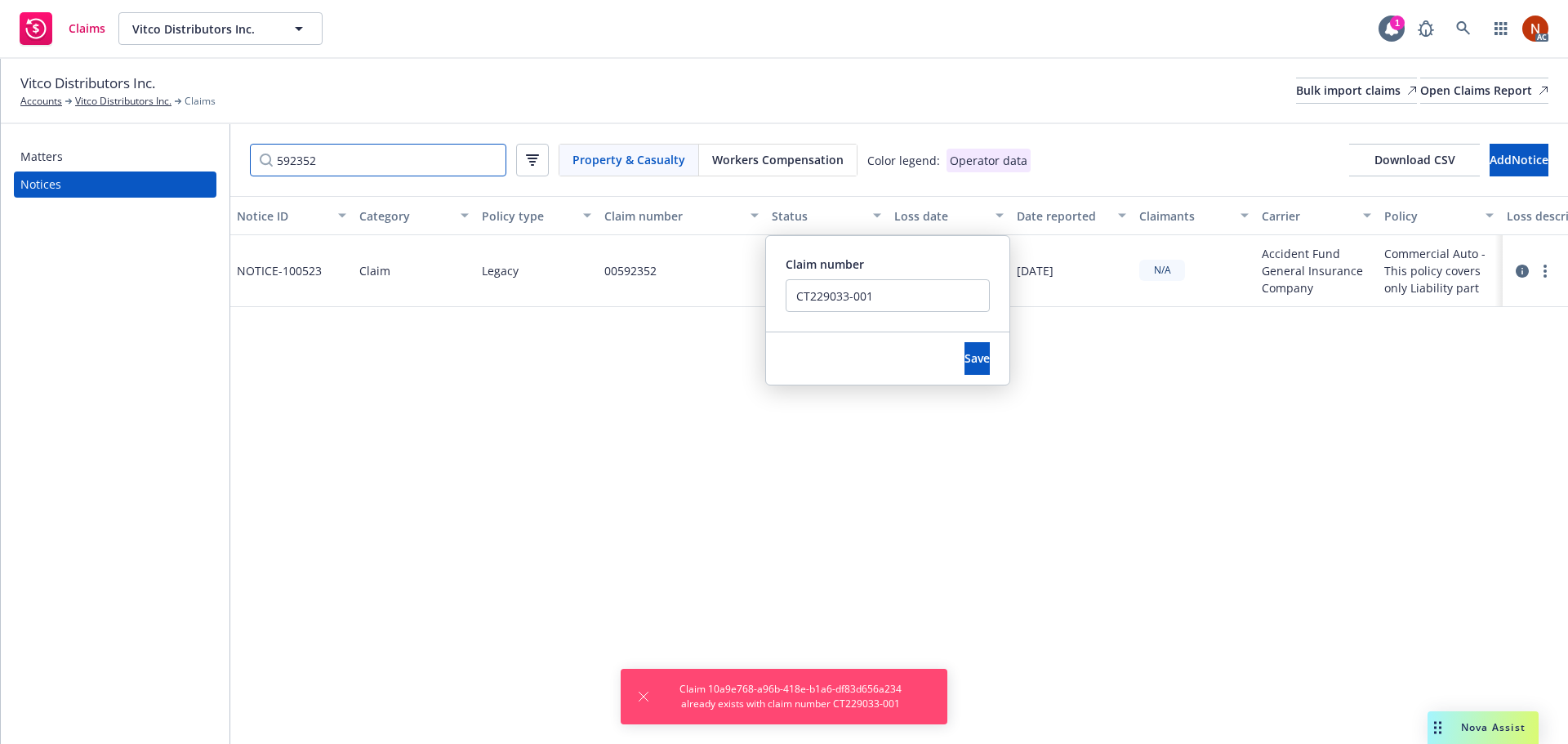
click at [359, 171] on input "592352" at bounding box center [378, 160] width 257 height 33
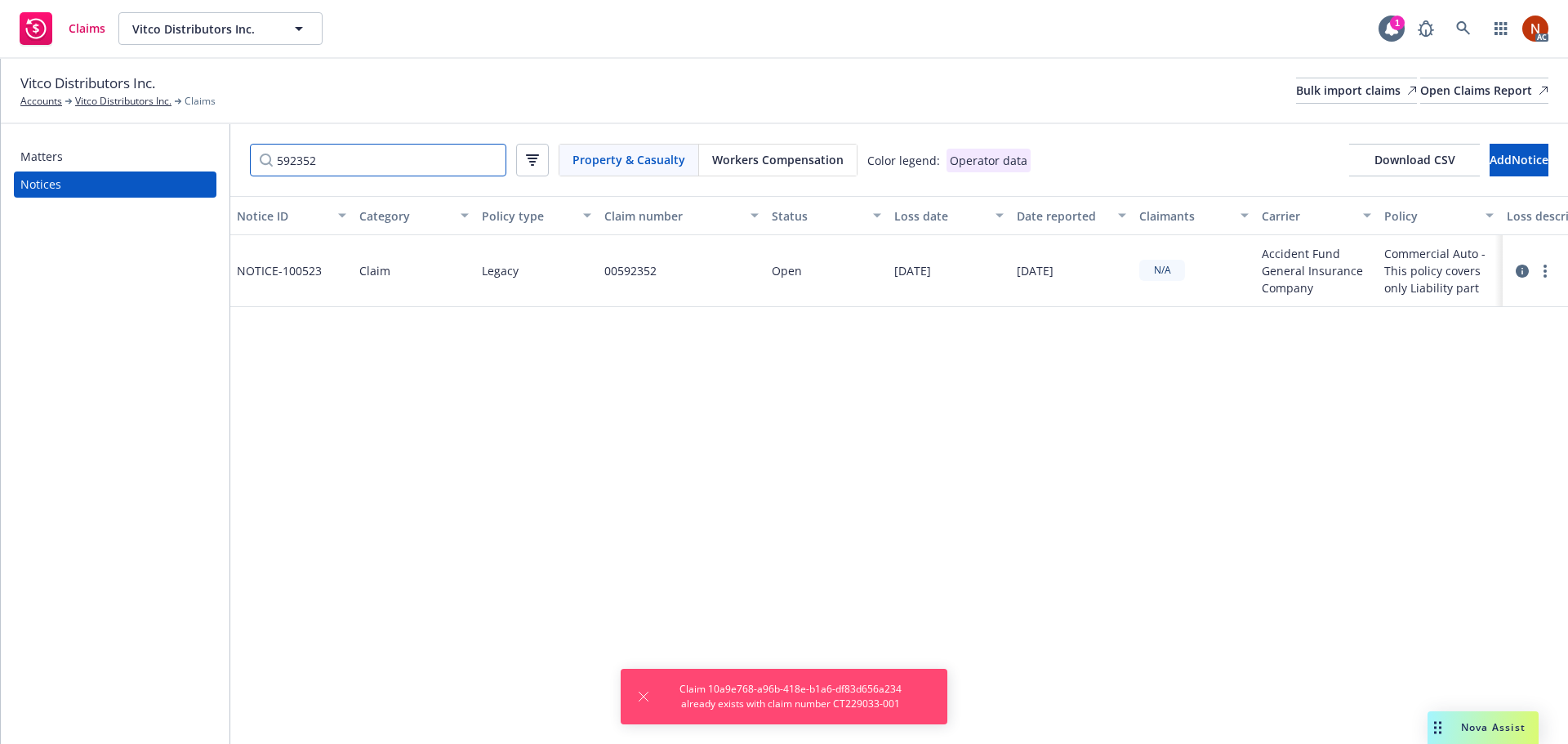
drag, startPoint x: 348, startPoint y: 162, endPoint x: 130, endPoint y: 166, distance: 218.0
click at [120, 164] on div "Matters Notices 592352 Property & Casualty Workers Compensation Color legend: O…" at bounding box center [784, 434] width 1567 height 620
paste input "CT229033-001"
type input "CT229033-001"
click at [704, 272] on div "CT229033-001" at bounding box center [681, 271] width 167 height 72
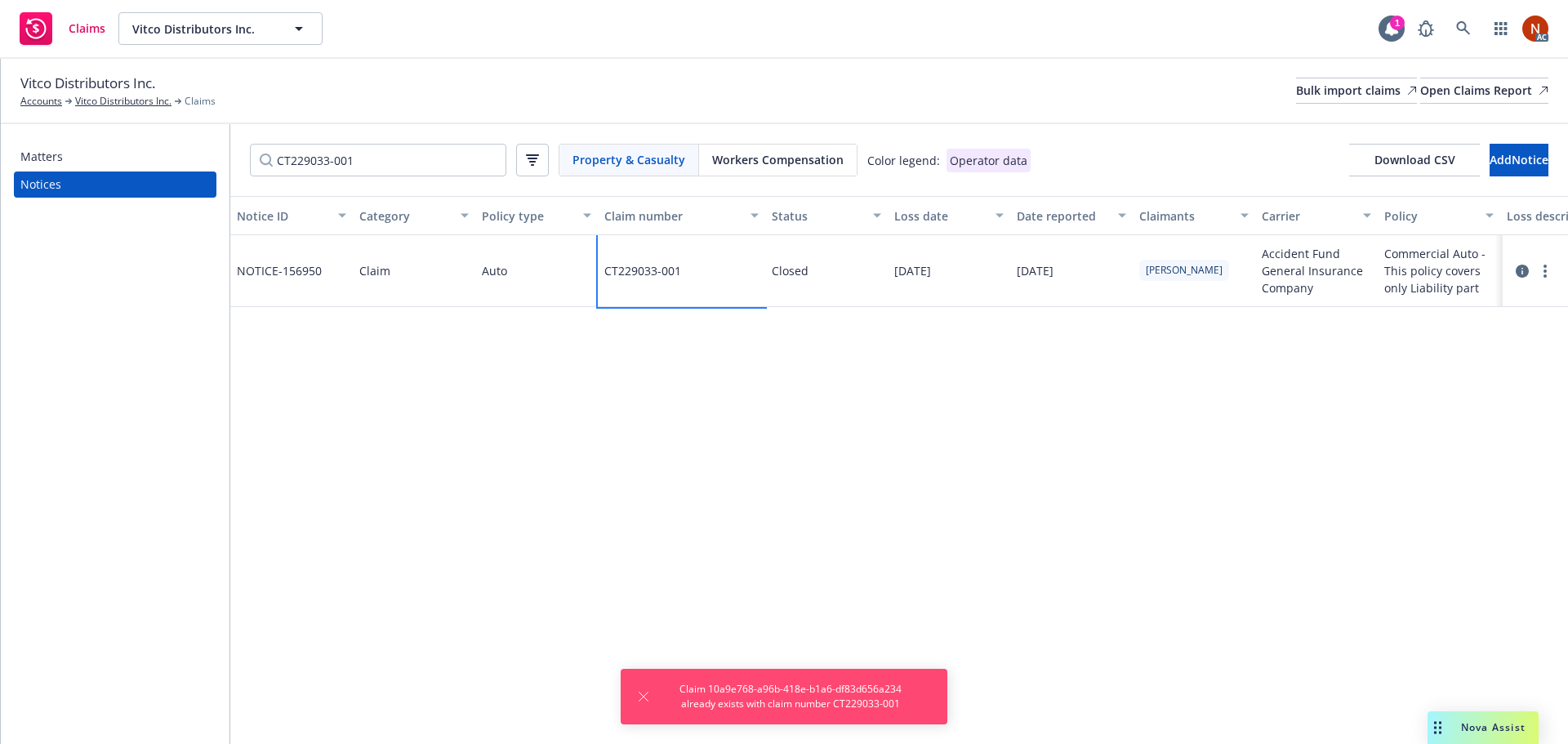
click at [704, 272] on div "CT229033-001" at bounding box center [681, 271] width 167 height 72
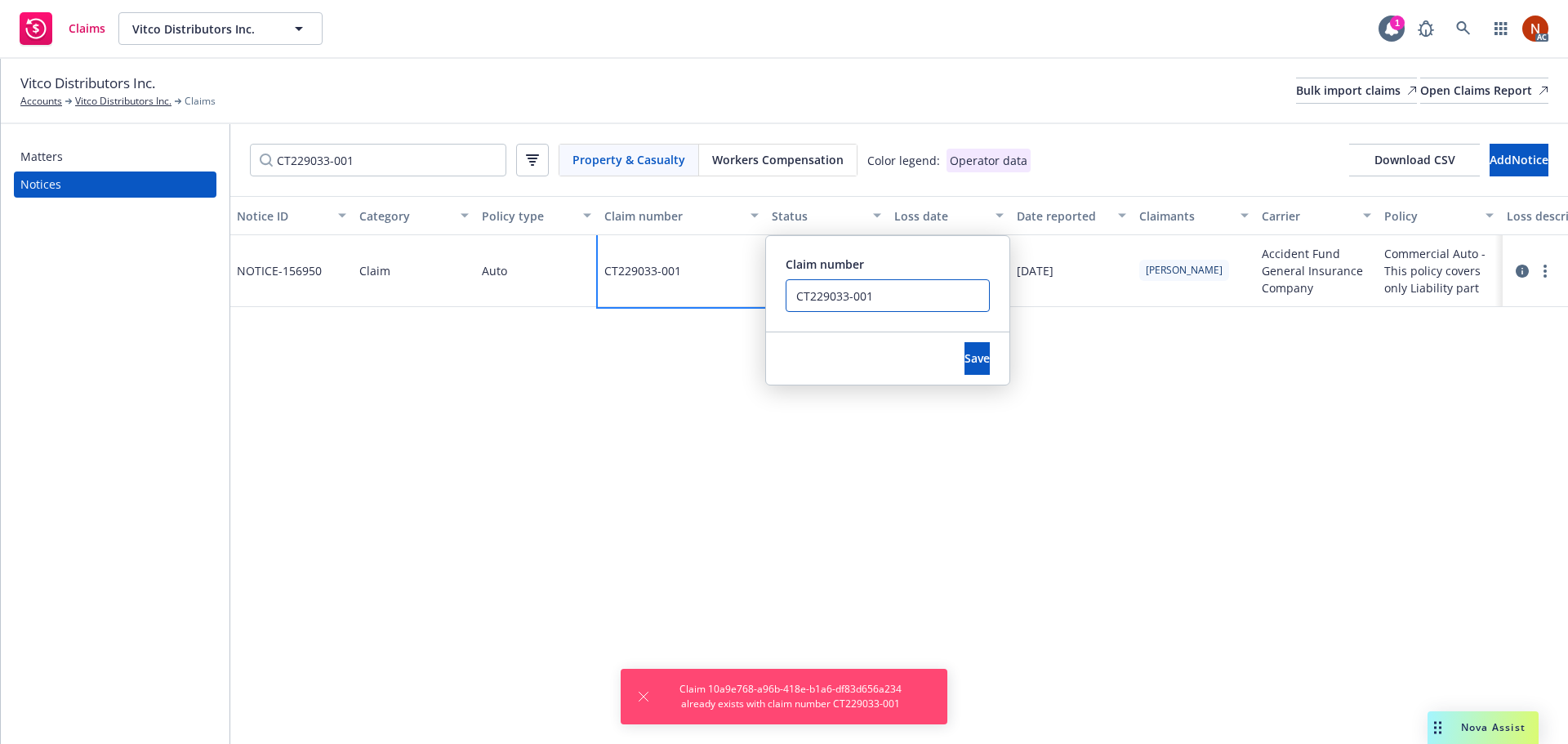
click at [893, 295] on input "CT229033-001" at bounding box center [888, 295] width 204 height 33
type input "CT229033-001 ERROR DUP"
click at [965, 359] on span "Save" at bounding box center [977, 358] width 25 height 16
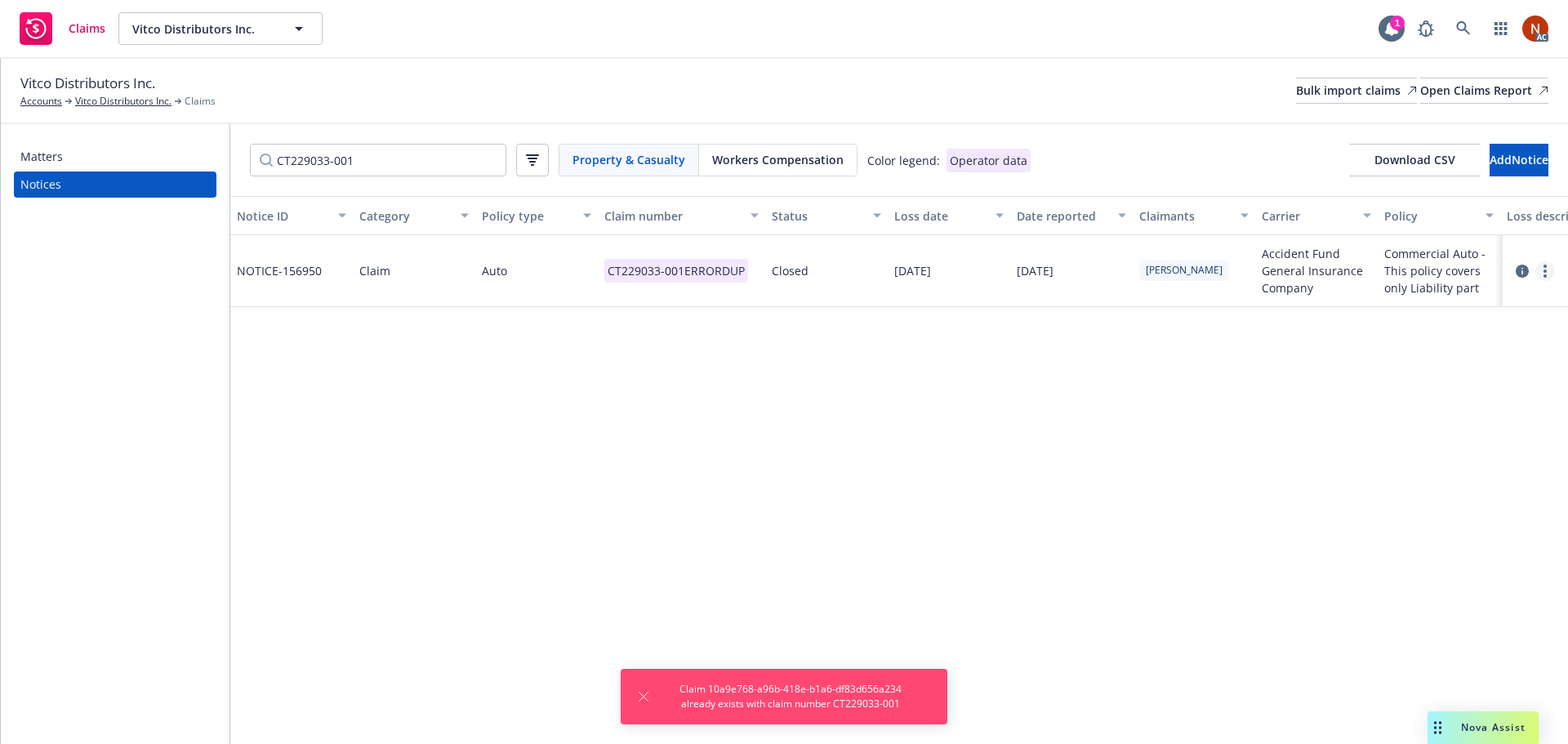
click at [1541, 268] on link "more" at bounding box center [1545, 271] width 19 height 19
click at [1445, 315] on link "Delete" at bounding box center [1476, 304] width 156 height 33
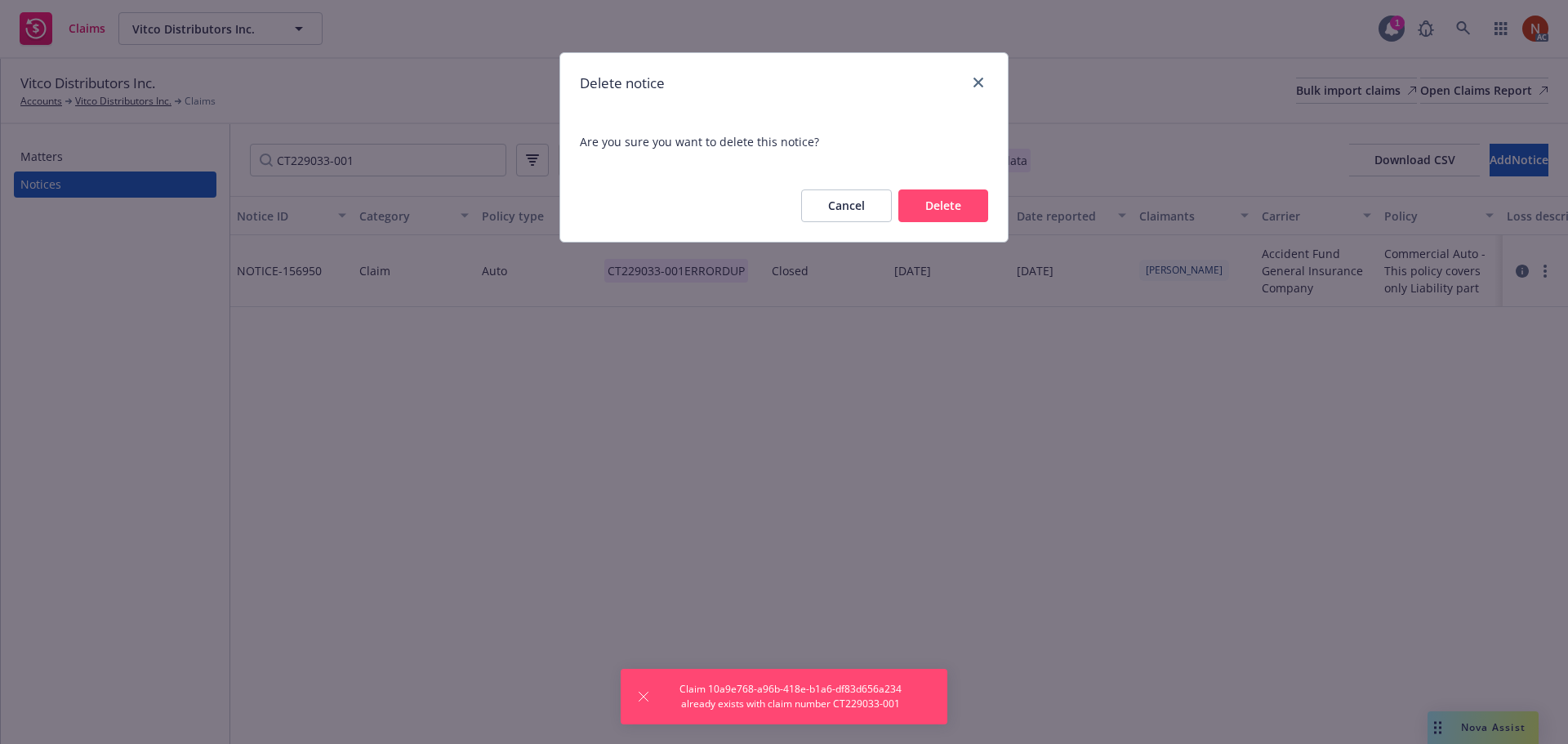
click at [963, 201] on button "Delete" at bounding box center [943, 206] width 89 height 33
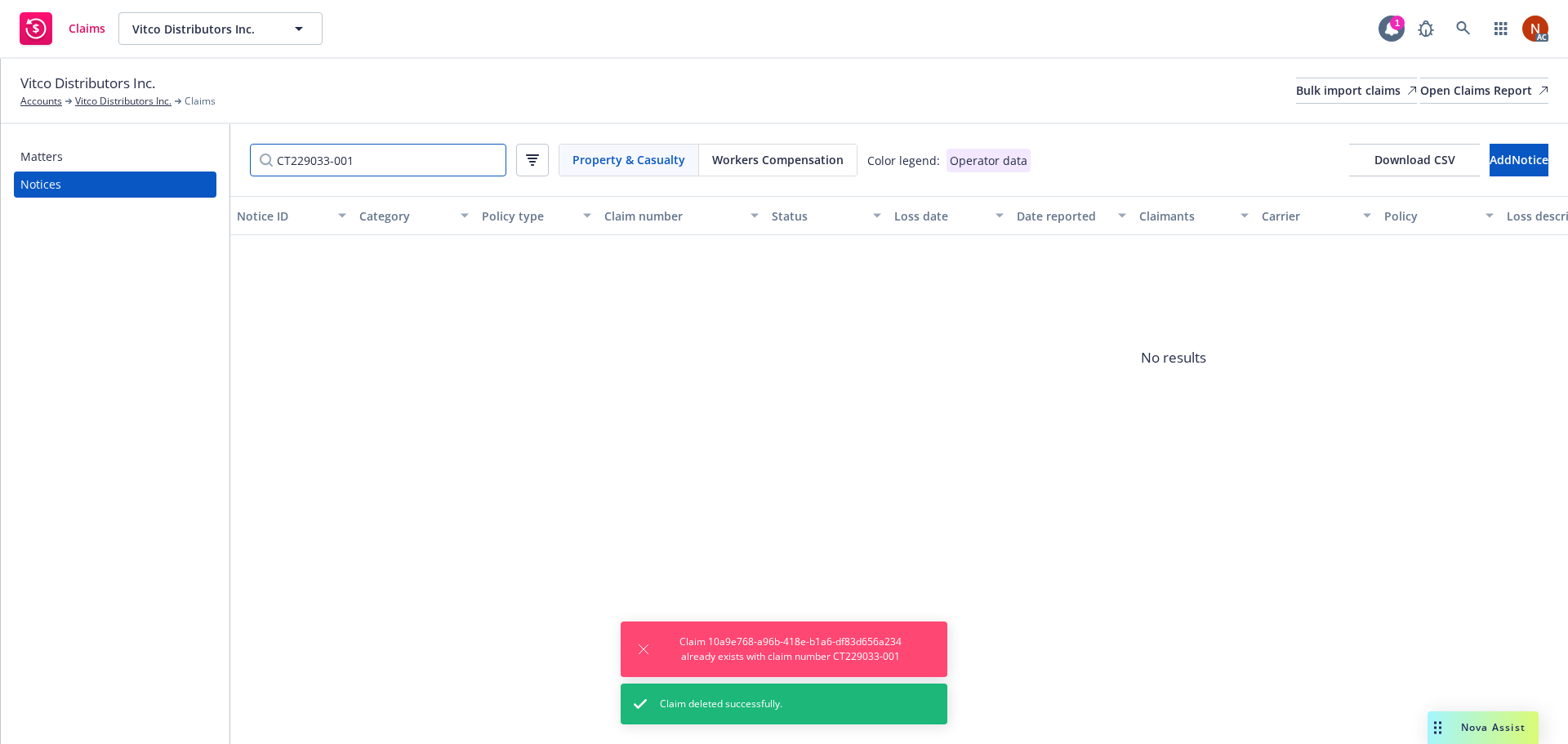
click at [378, 145] on input "CT229033-001" at bounding box center [378, 160] width 257 height 33
drag, startPoint x: 380, startPoint y: 161, endPoint x: 180, endPoint y: 158, distance: 200.0
click at [180, 158] on div "Matters Notices CT229033-001 Property & Casualty Workers Compensation Color leg…" at bounding box center [784, 434] width 1567 height 620
paste input "592352"
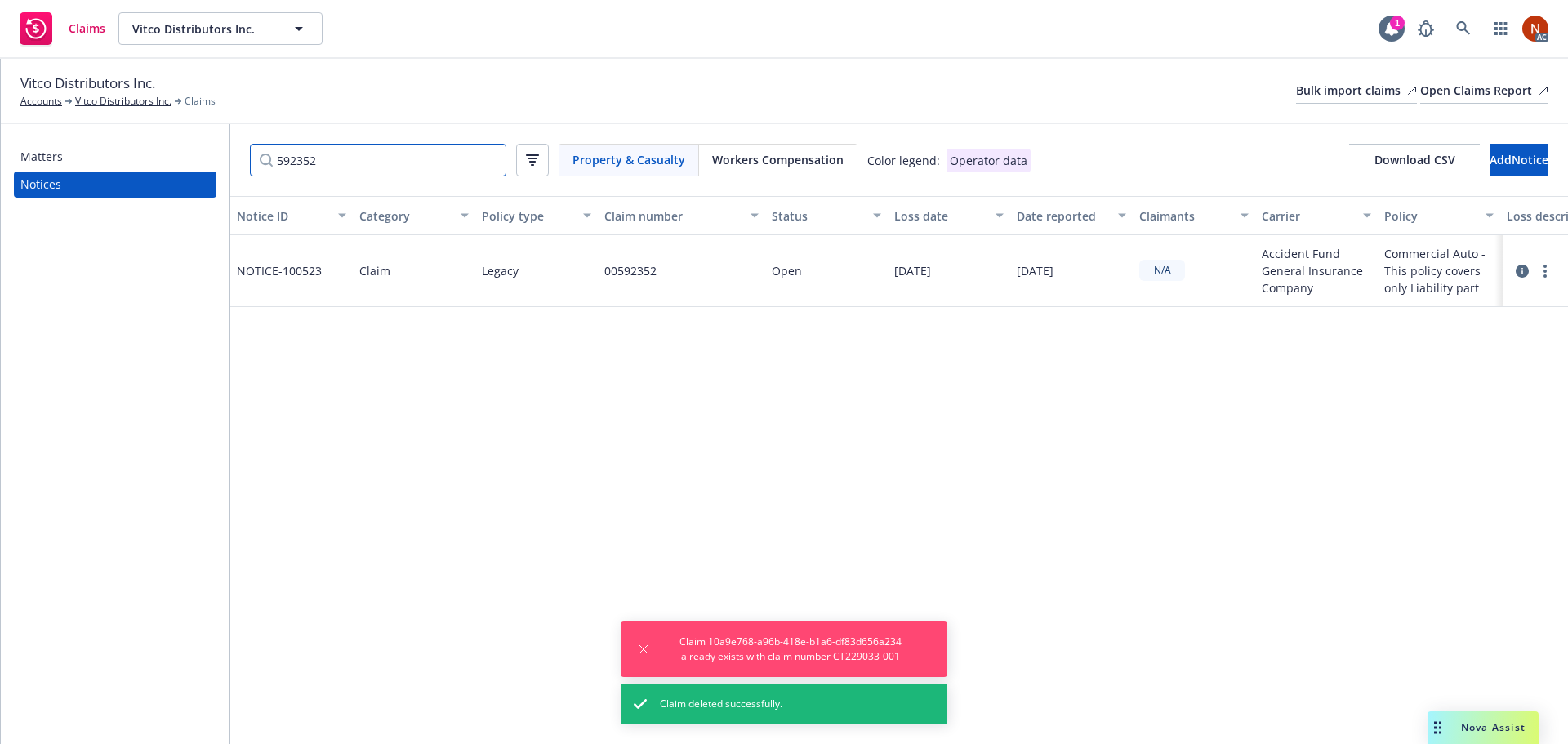
type input "592352"
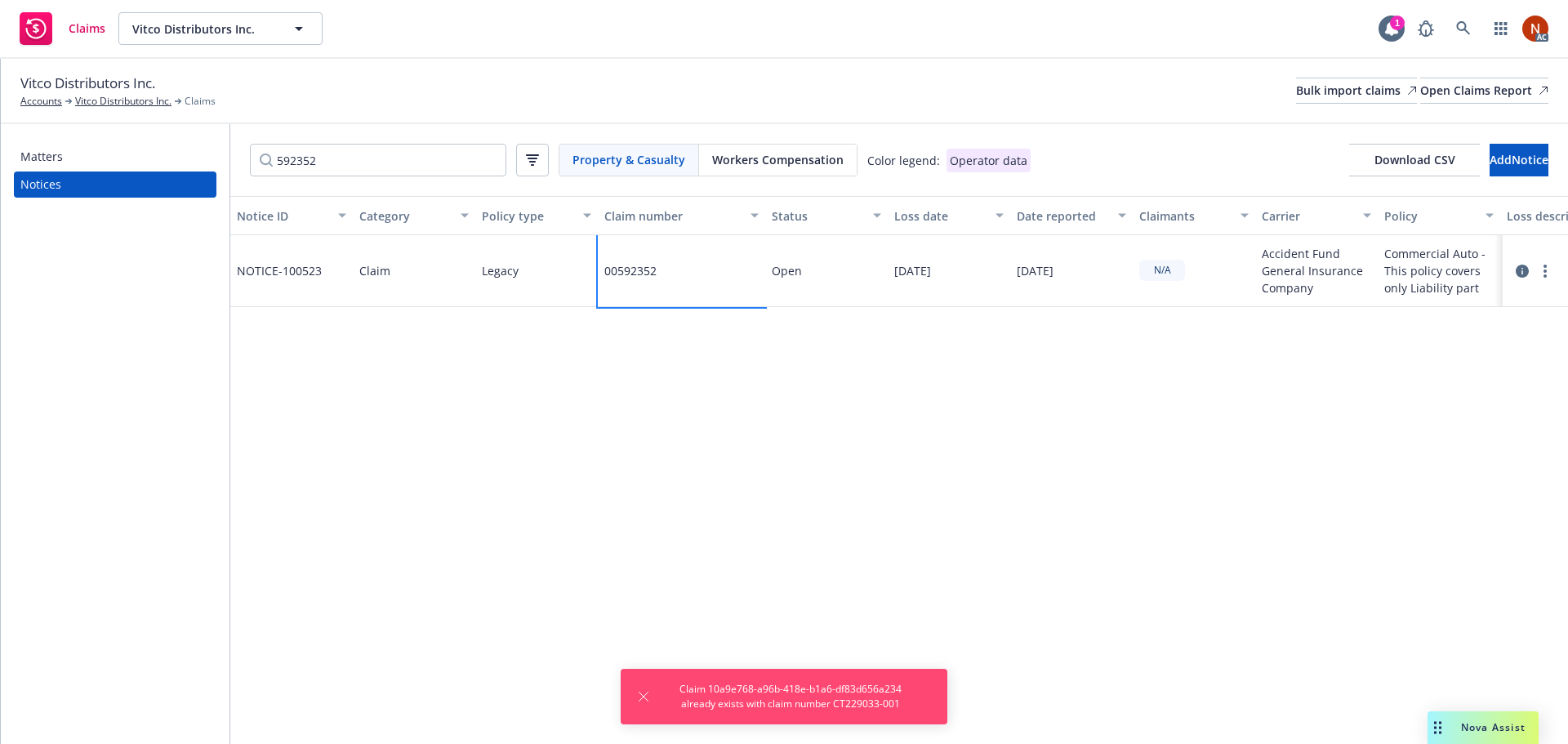
click at [714, 277] on div "00592352" at bounding box center [681, 271] width 167 height 72
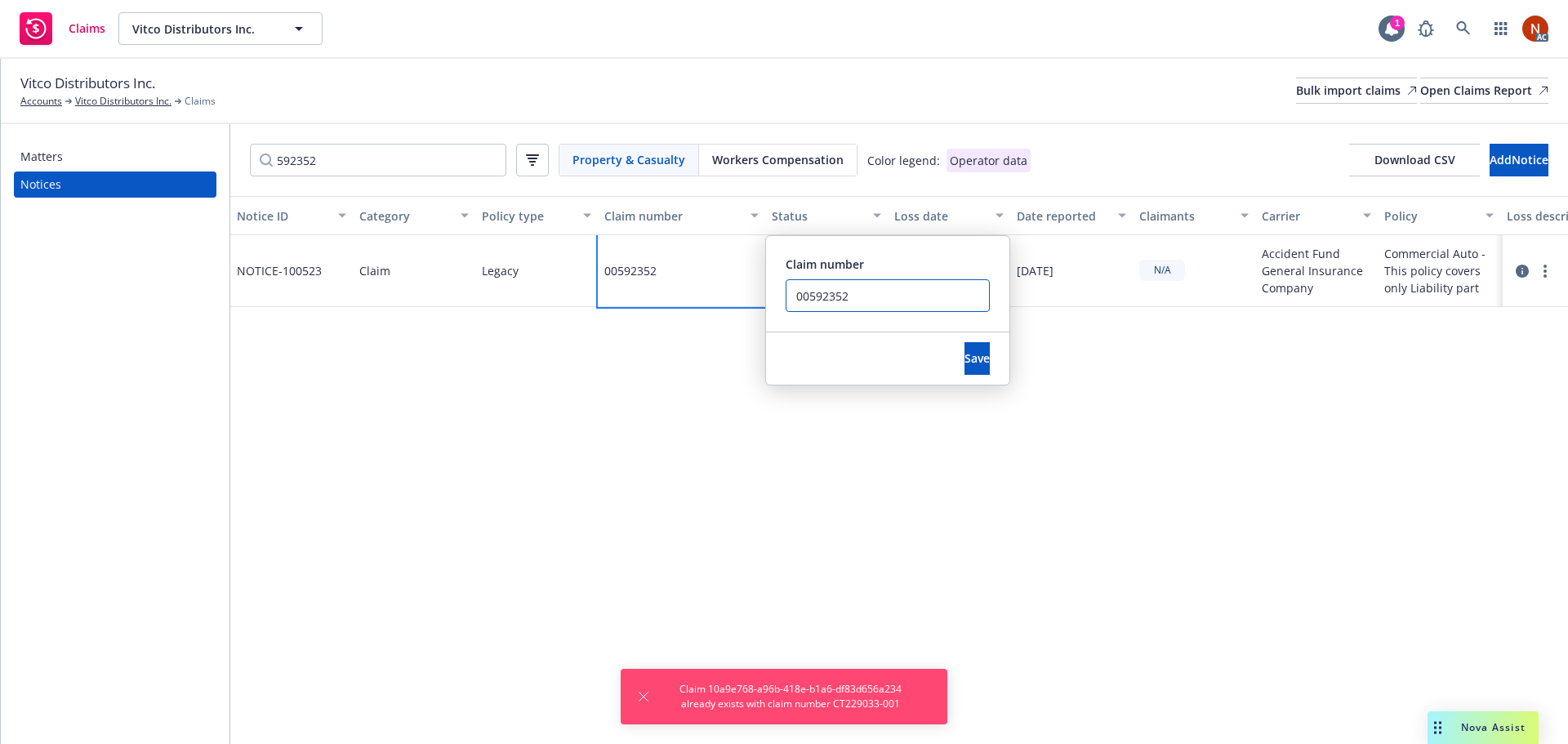
drag, startPoint x: 835, startPoint y: 293, endPoint x: 724, endPoint y: 296, distance: 111.0
click at [724, 296] on div "00592352 Claim number 00592352 Save" at bounding box center [681, 271] width 167 height 72
paste input "CT229033-001"
type input "CT229033-001"
click at [965, 355] on button "Save" at bounding box center [977, 358] width 25 height 33
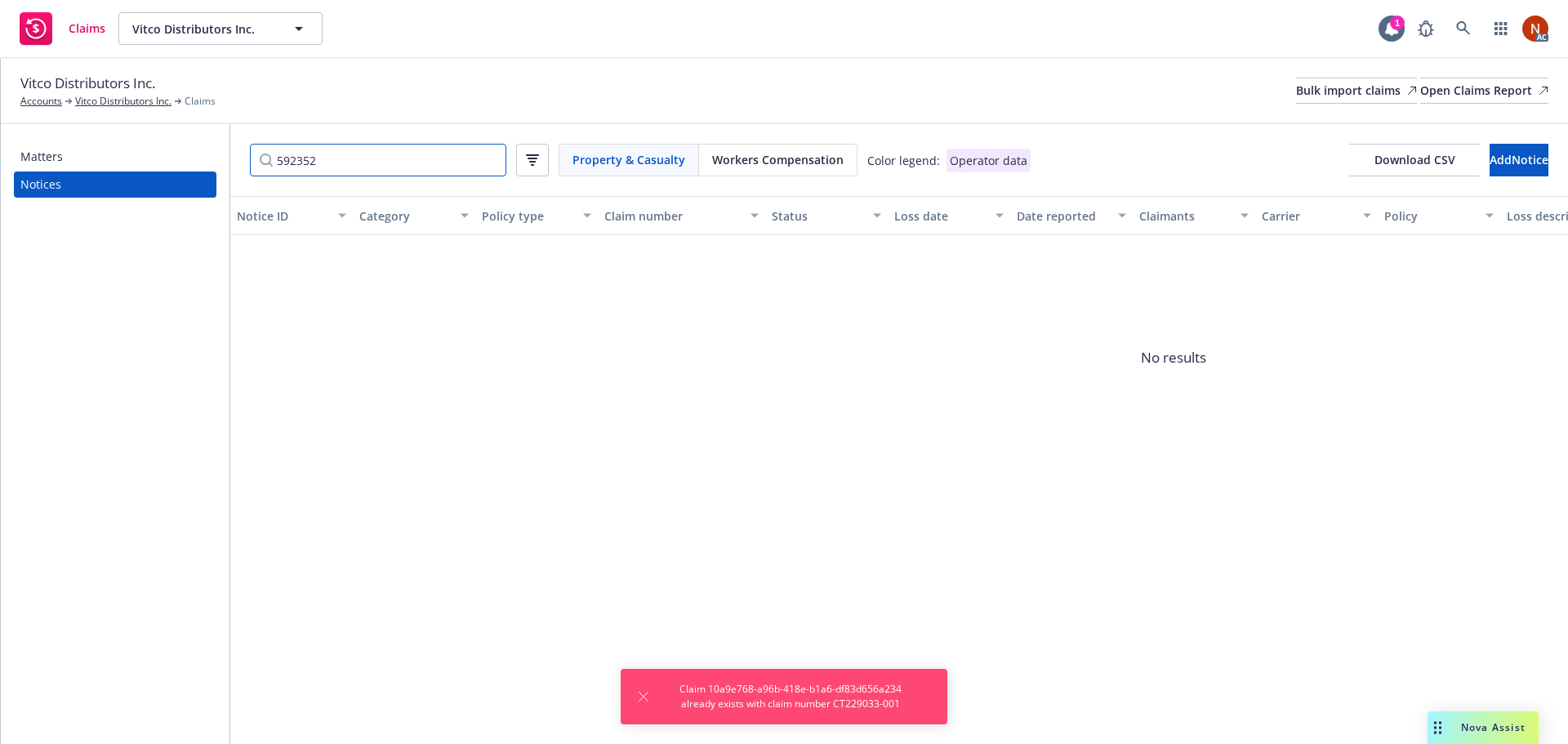
click at [319, 156] on input "592352" at bounding box center [378, 160] width 257 height 33
drag, startPoint x: 356, startPoint y: 156, endPoint x: 183, endPoint y: 163, distance: 173.1
click at [183, 164] on div "Matters Notices 592352 Property & Casualty Workers Compensation Color legend: O…" at bounding box center [784, 434] width 1567 height 620
paste input "CT229033"
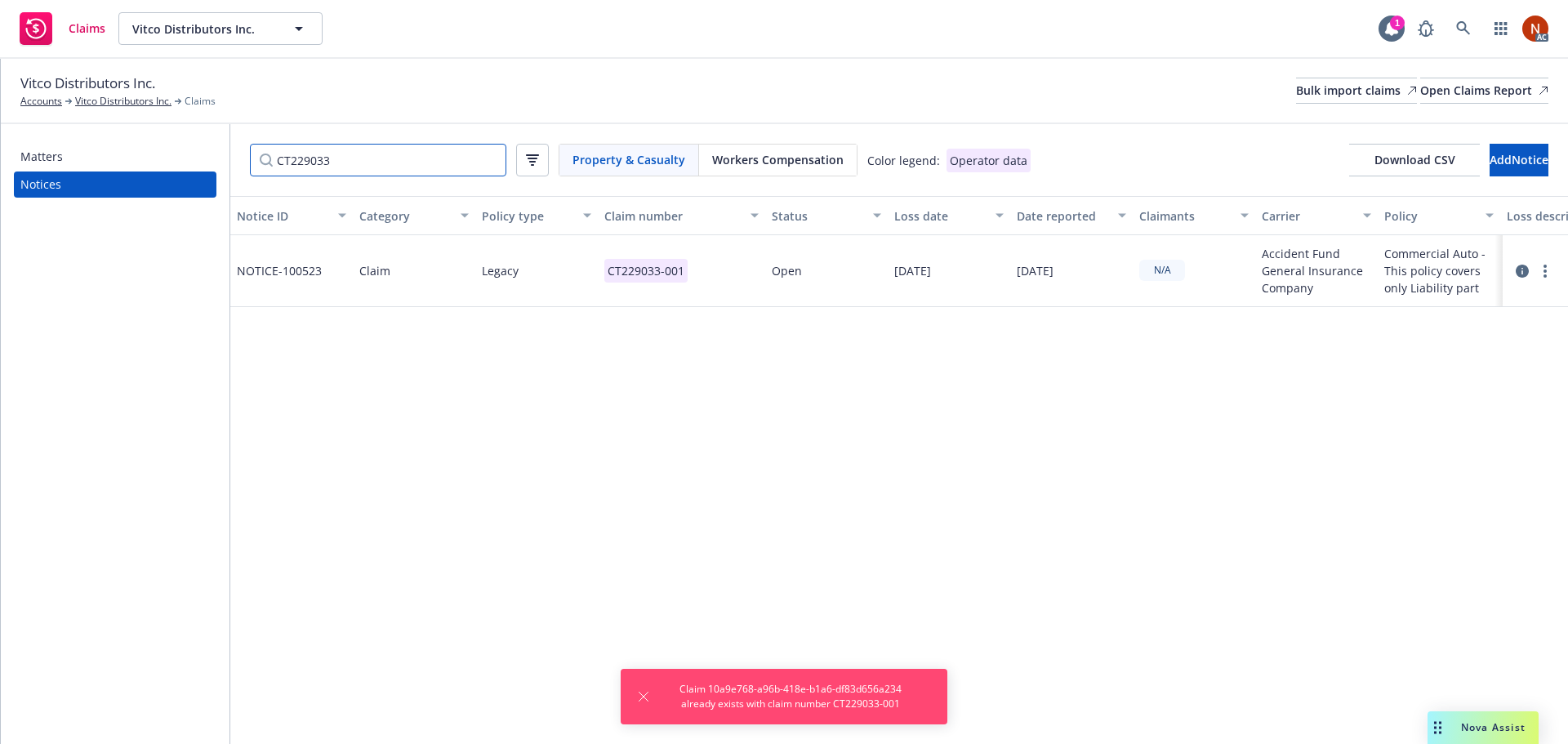
type input "CT229033"
click at [1520, 272] on icon at bounding box center [1522, 272] width 13 height 13
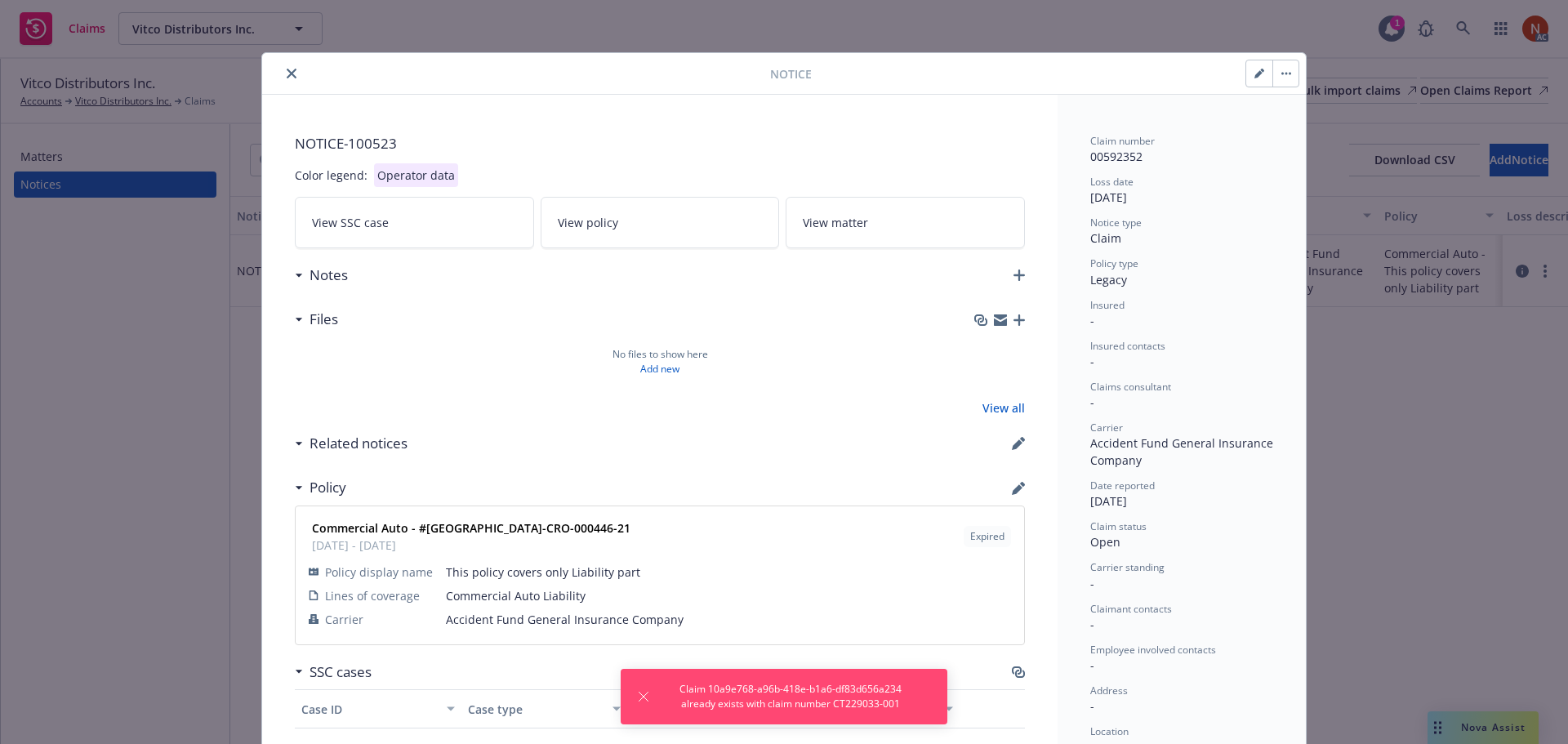
scroll to position [49, 0]
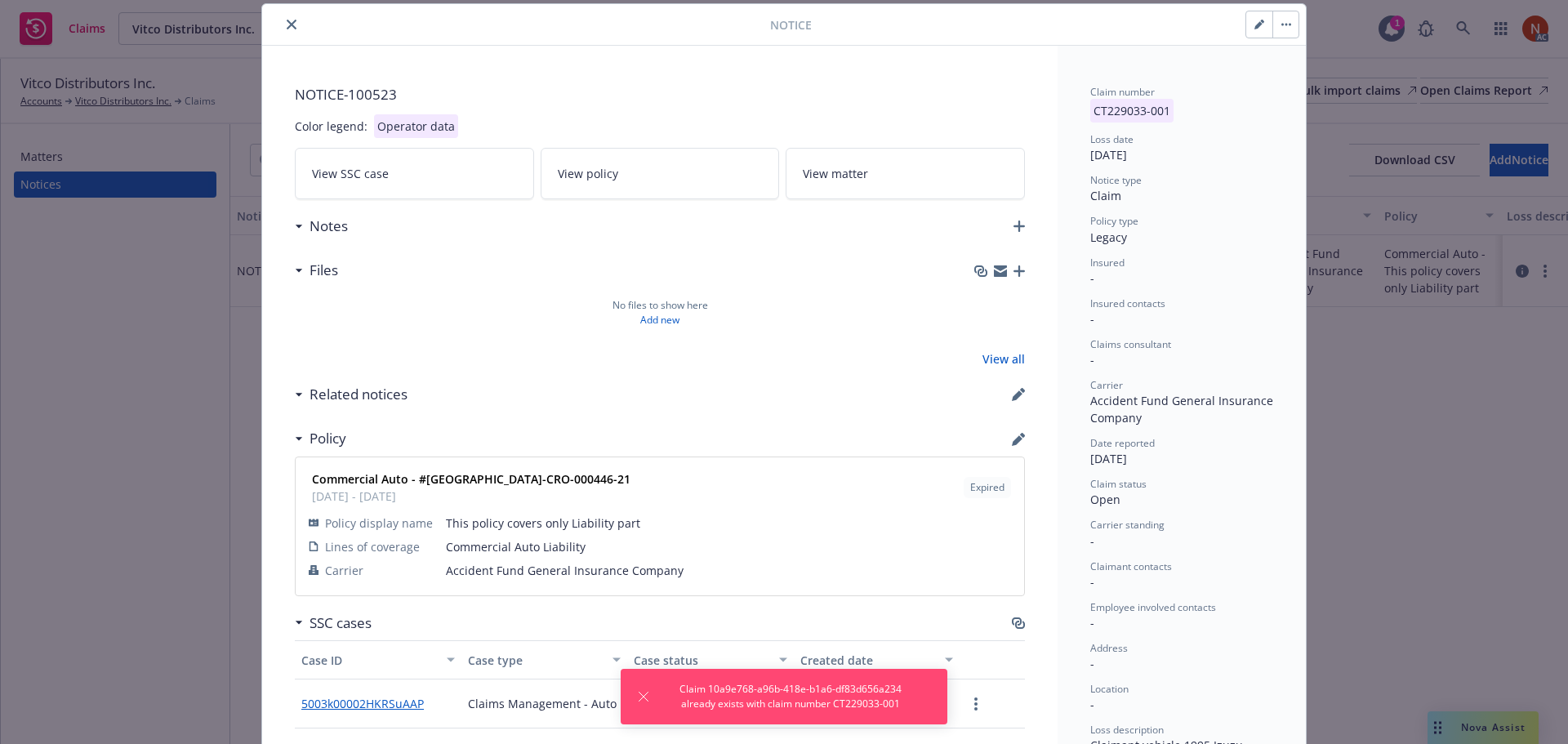
click at [1253, 18] on button "button" at bounding box center [1259, 24] width 26 height 26
type textarea "x"
select select "open"
select select "CLAIM"
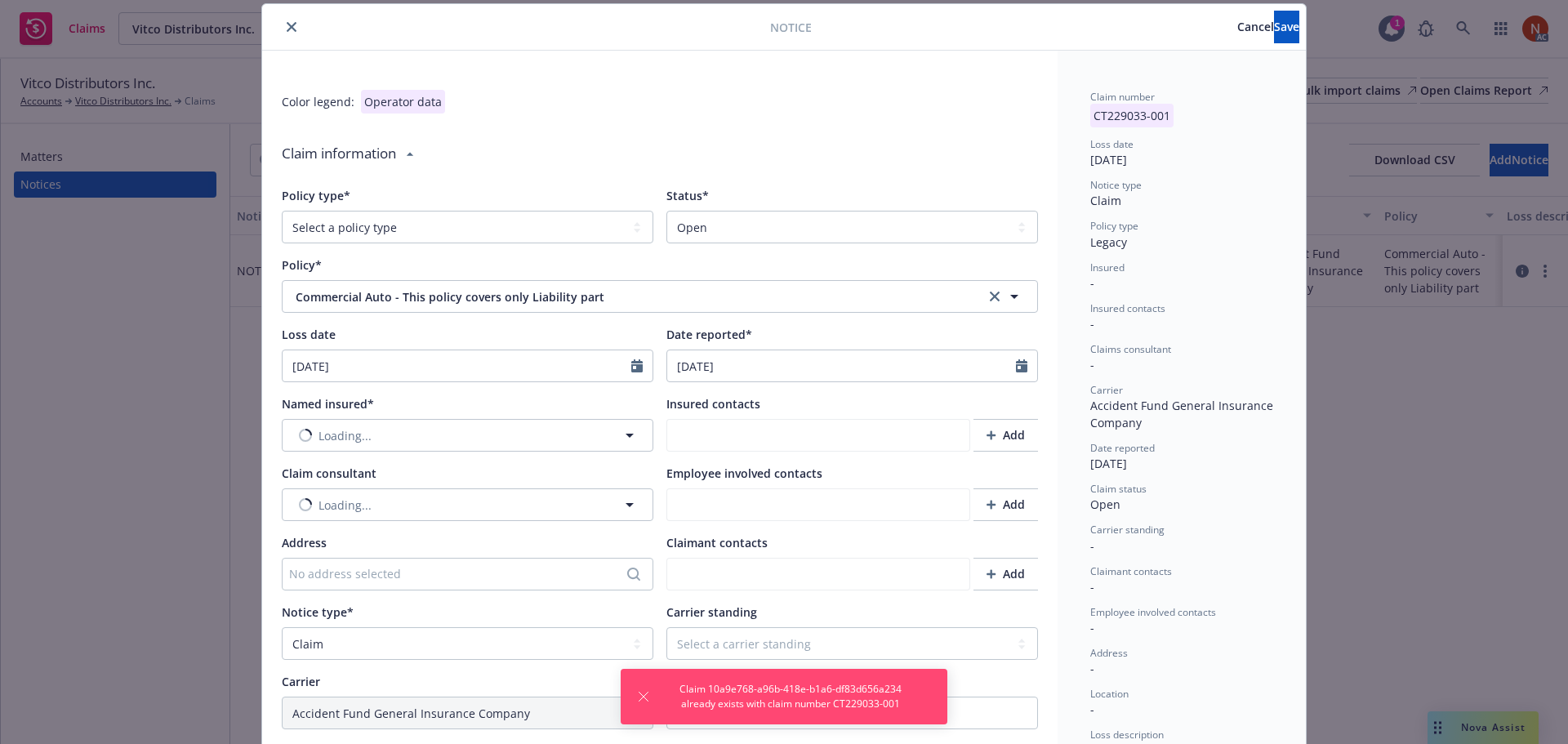
type textarea "x"
click at [372, 224] on select "Select a policy type Auto Auto physical damage BTA Builders risk Business auto …" at bounding box center [467, 227] width 372 height 33
select select "AUTO"
click at [282, 211] on select "Select a policy type Auto Auto physical damage BTA Builders risk Business auto …" at bounding box center [467, 227] width 372 height 33
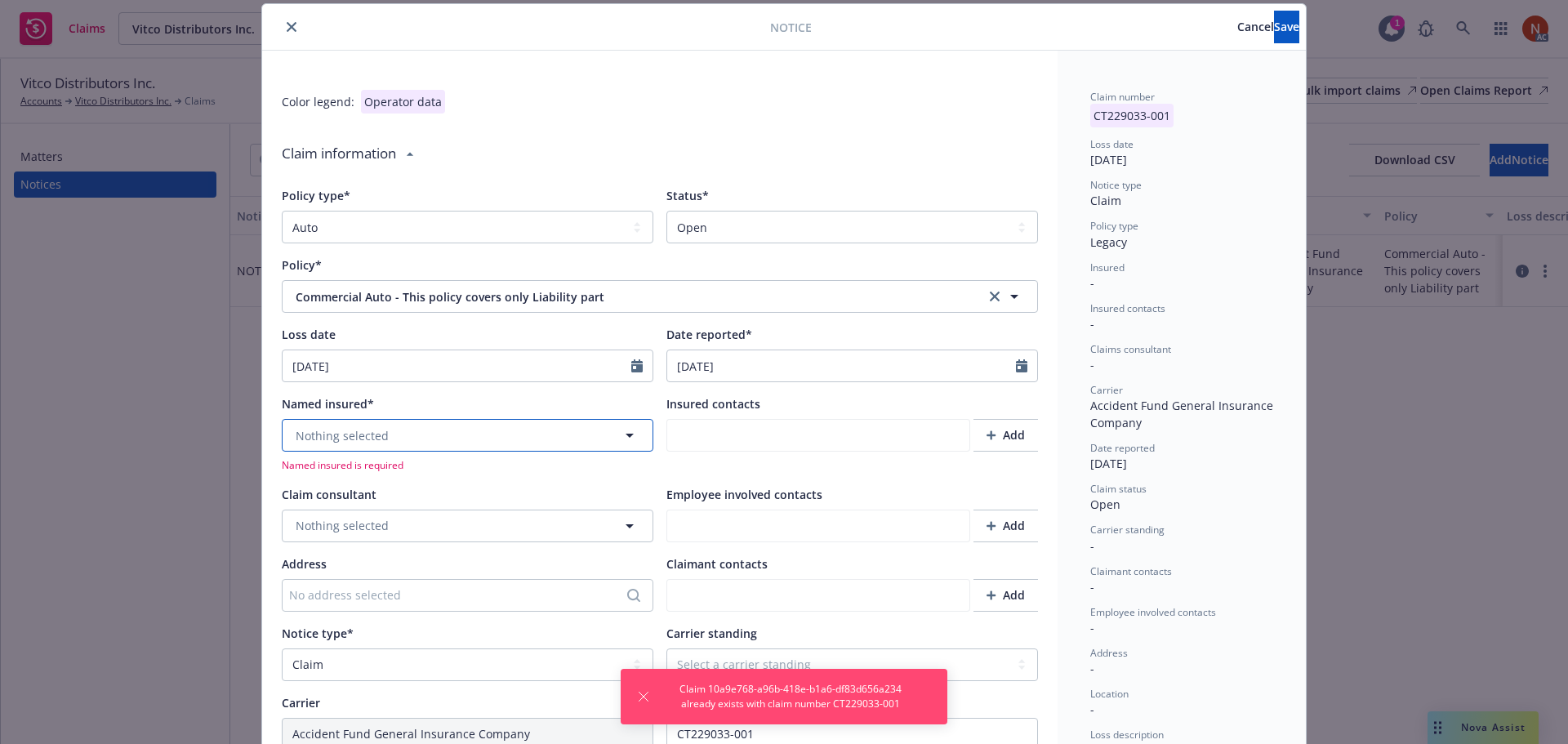
click at [327, 430] on span "Nothing selected" at bounding box center [342, 436] width 93 height 18
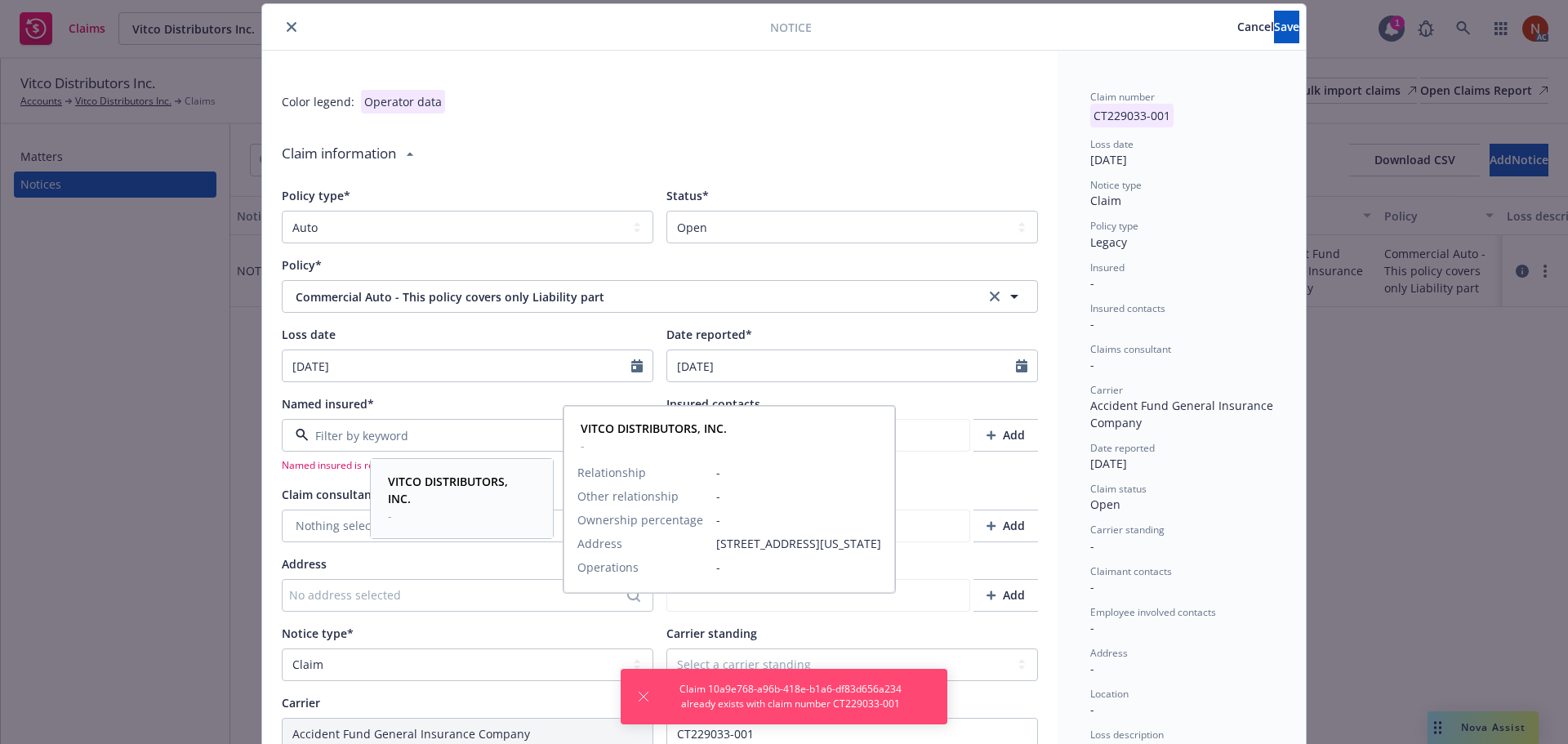
click at [404, 473] on span "VITCO DISTRIBUTORS, INC." at bounding box center [460, 490] width 145 height 34
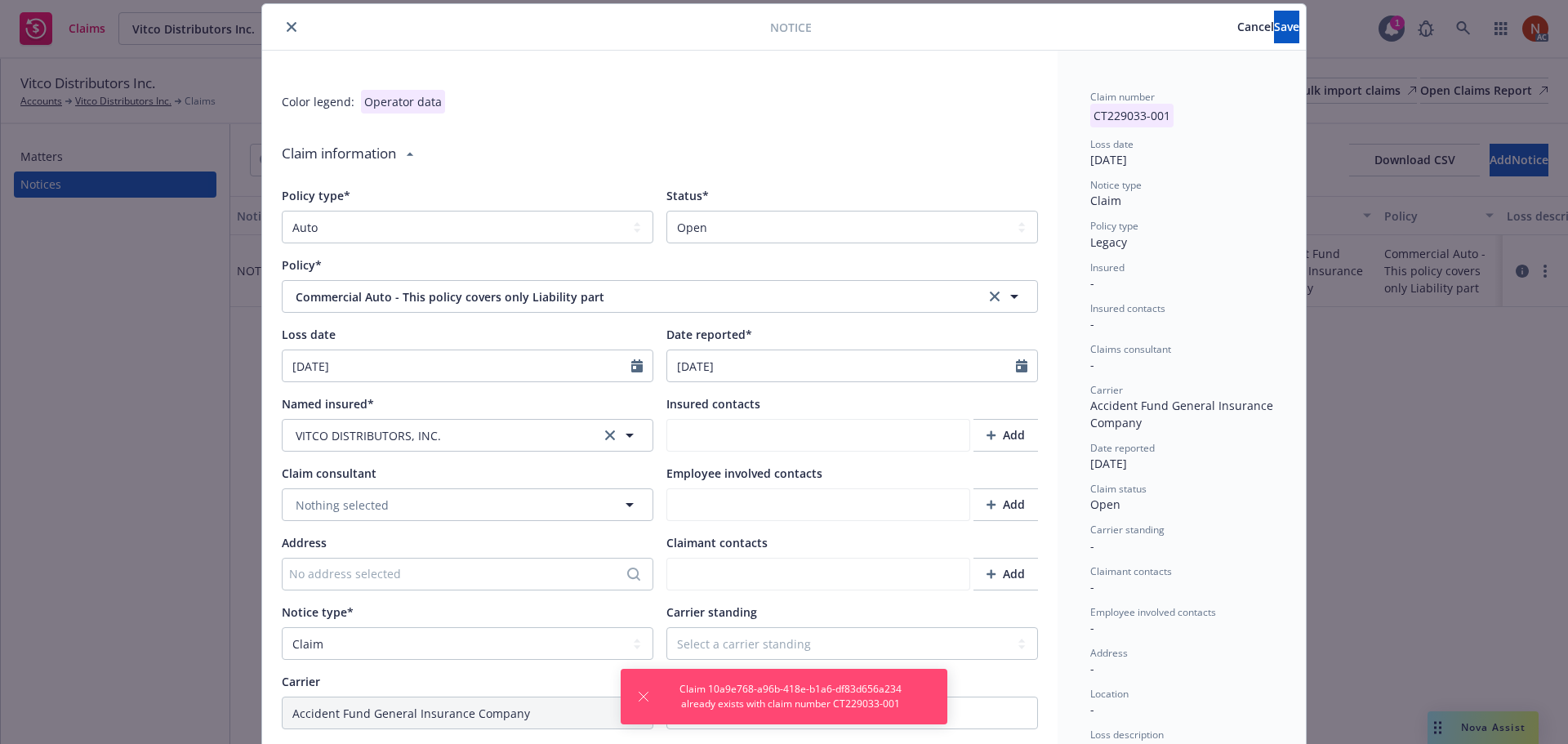
click at [1274, 35] on button "Save" at bounding box center [1286, 27] width 25 height 33
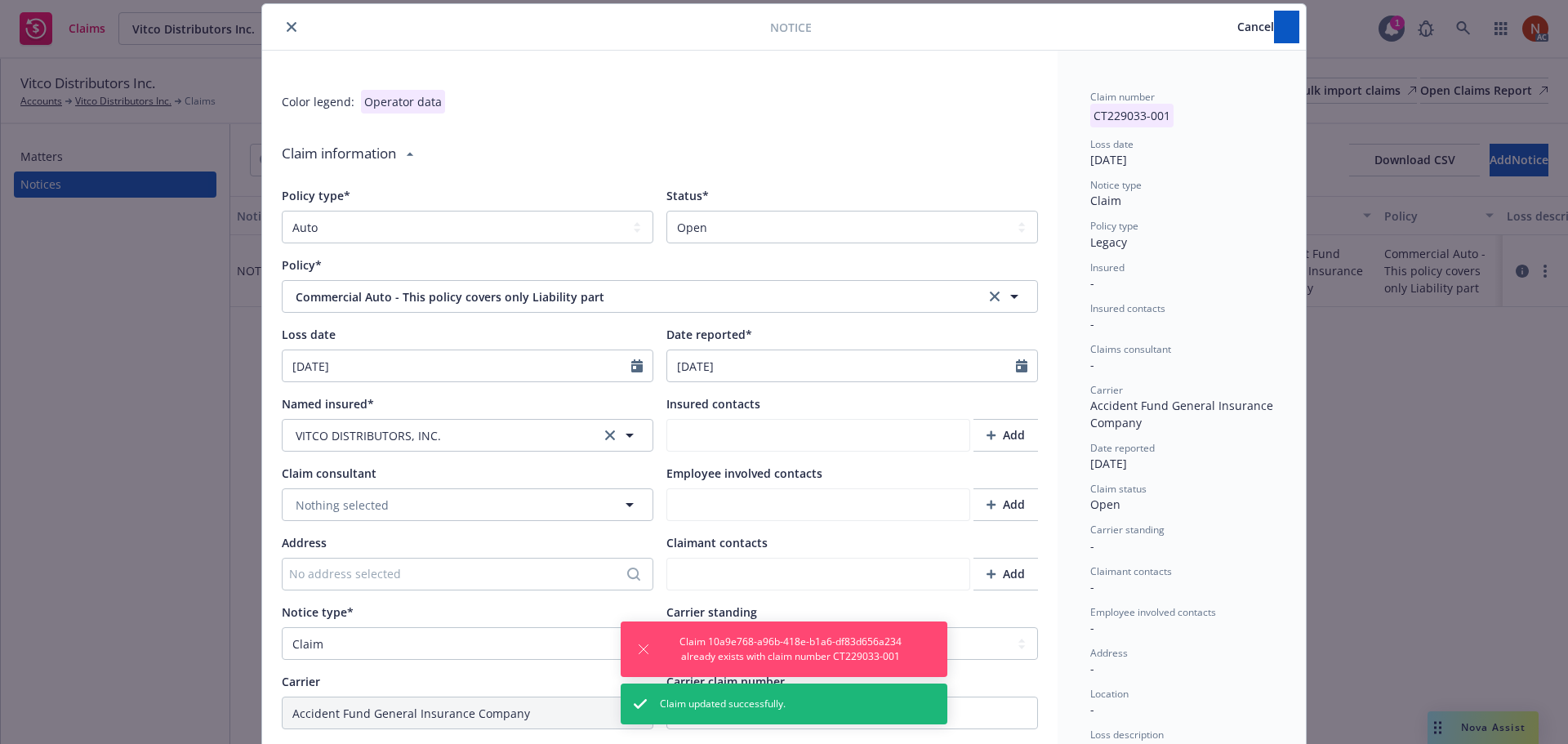
type textarea "x"
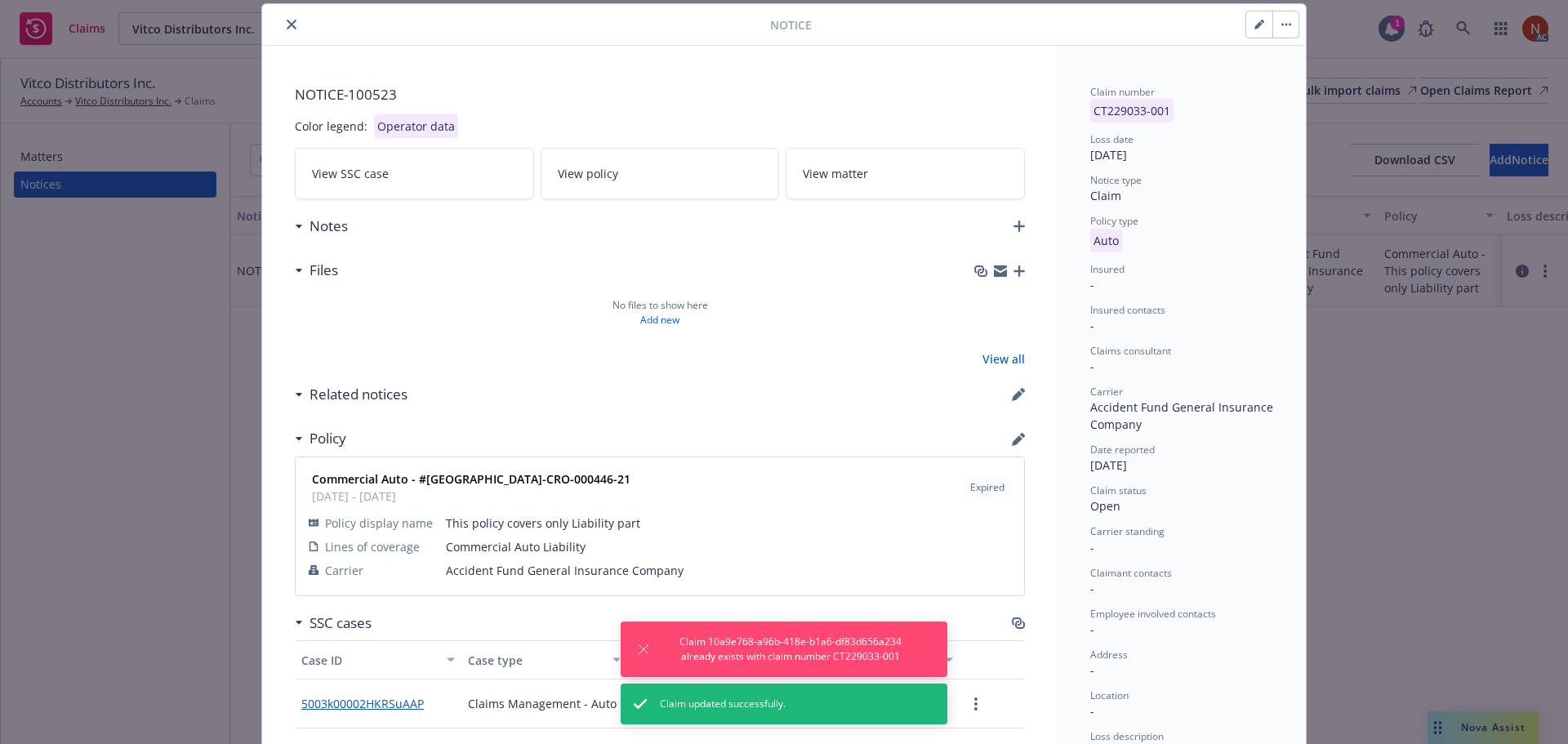
click at [287, 20] on icon "close" at bounding box center [292, 24] width 10 height 10
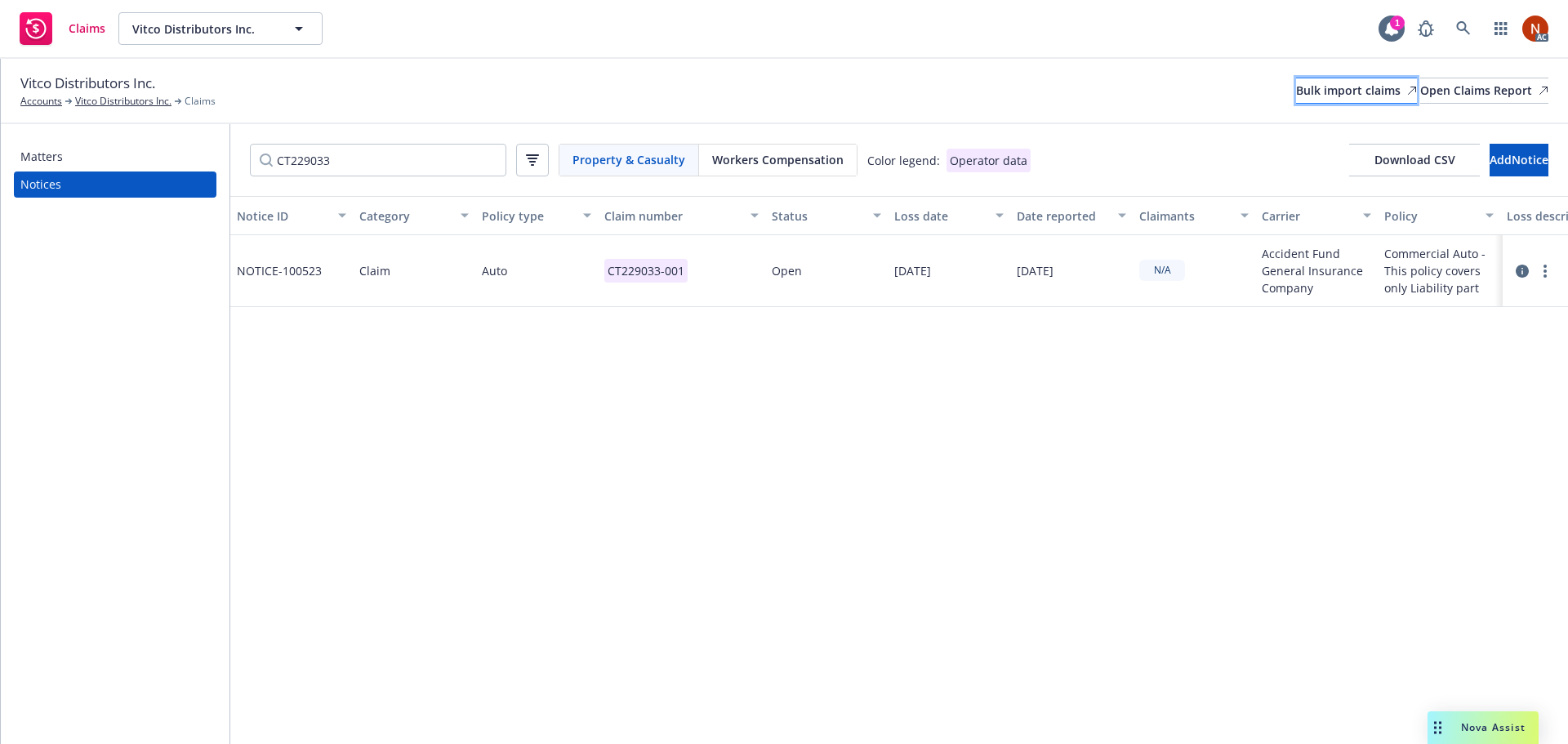
click at [1296, 94] on div "Bulk import claims" at bounding box center [1356, 90] width 121 height 24
drag, startPoint x: 467, startPoint y: 161, endPoint x: 116, endPoint y: 172, distance: 351.2
click at [116, 172] on div "Matters Notices CT229033 Property & Casualty Workers Compensation Color legend:…" at bounding box center [784, 434] width 1567 height 620
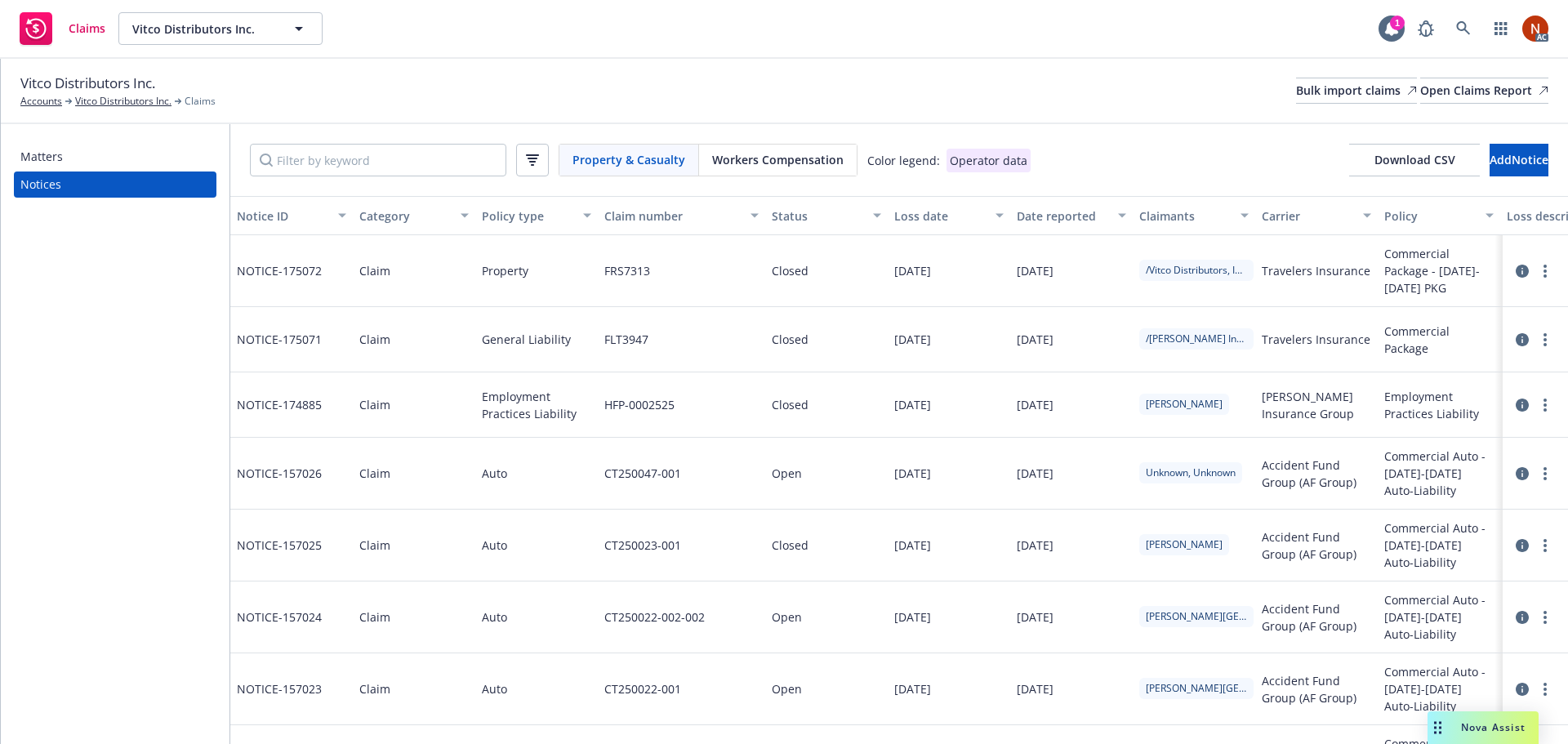
click at [924, 216] on div "Loss date" at bounding box center [939, 216] width 91 height 18
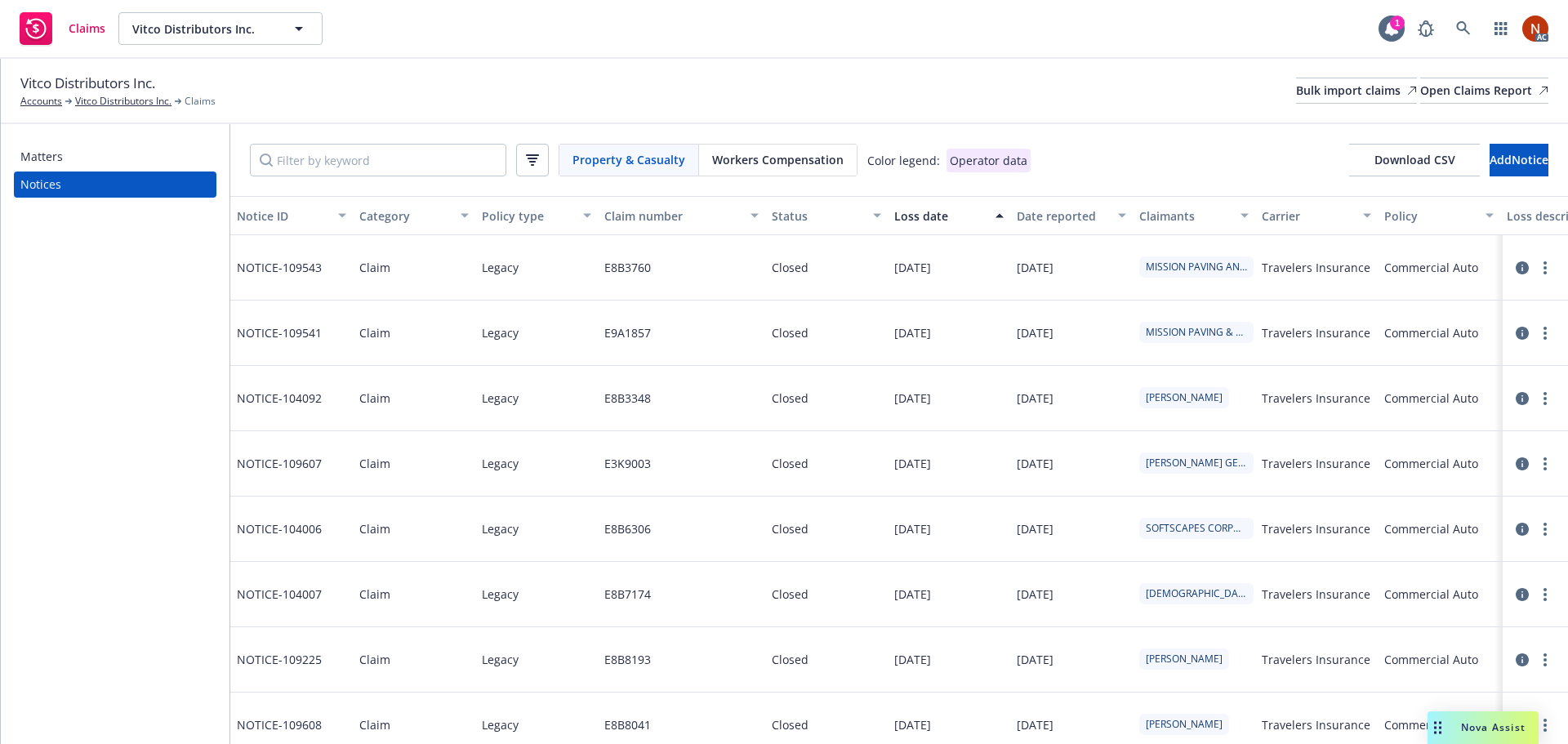
click at [928, 220] on div "Loss date" at bounding box center [939, 216] width 91 height 18
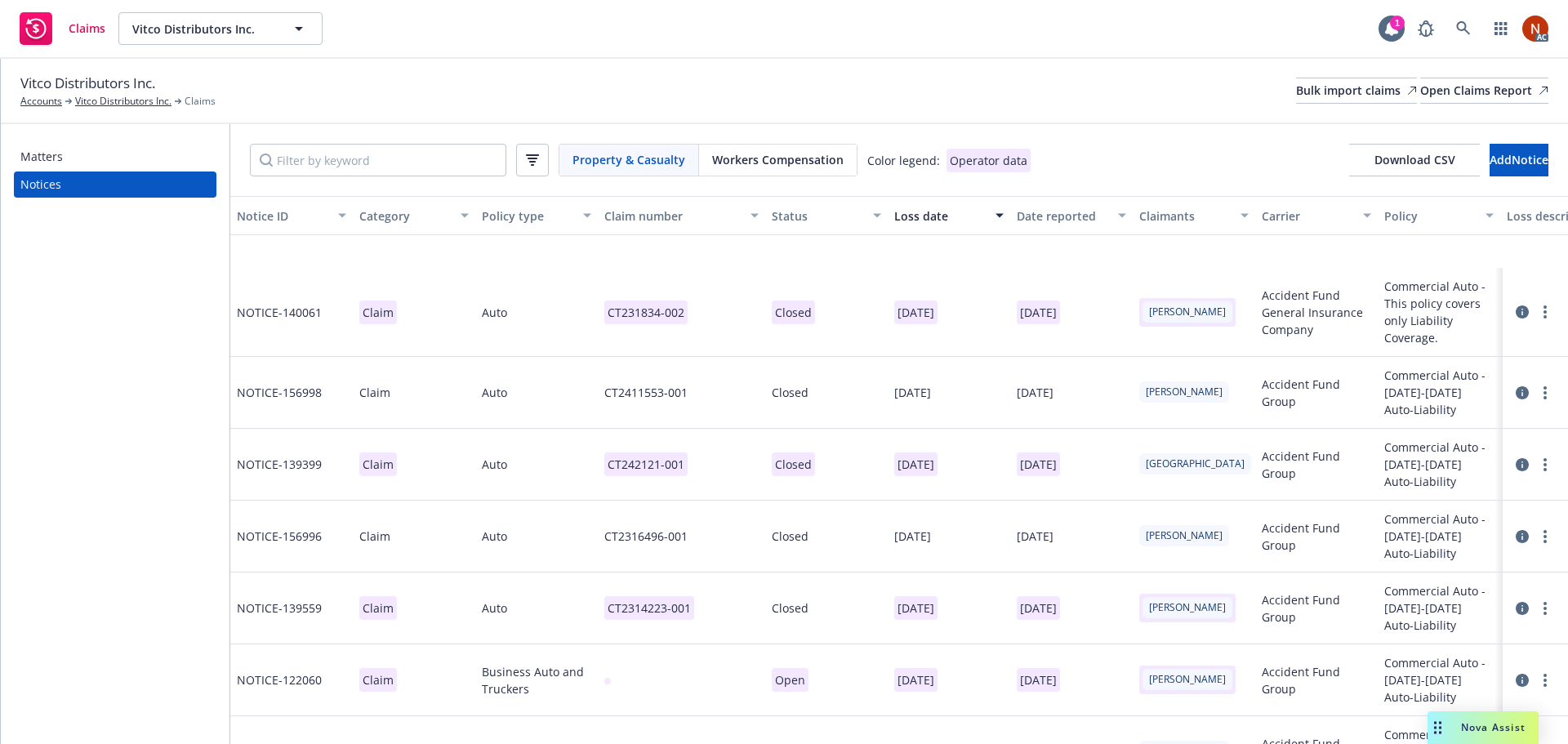
scroll to position [2613, 0]
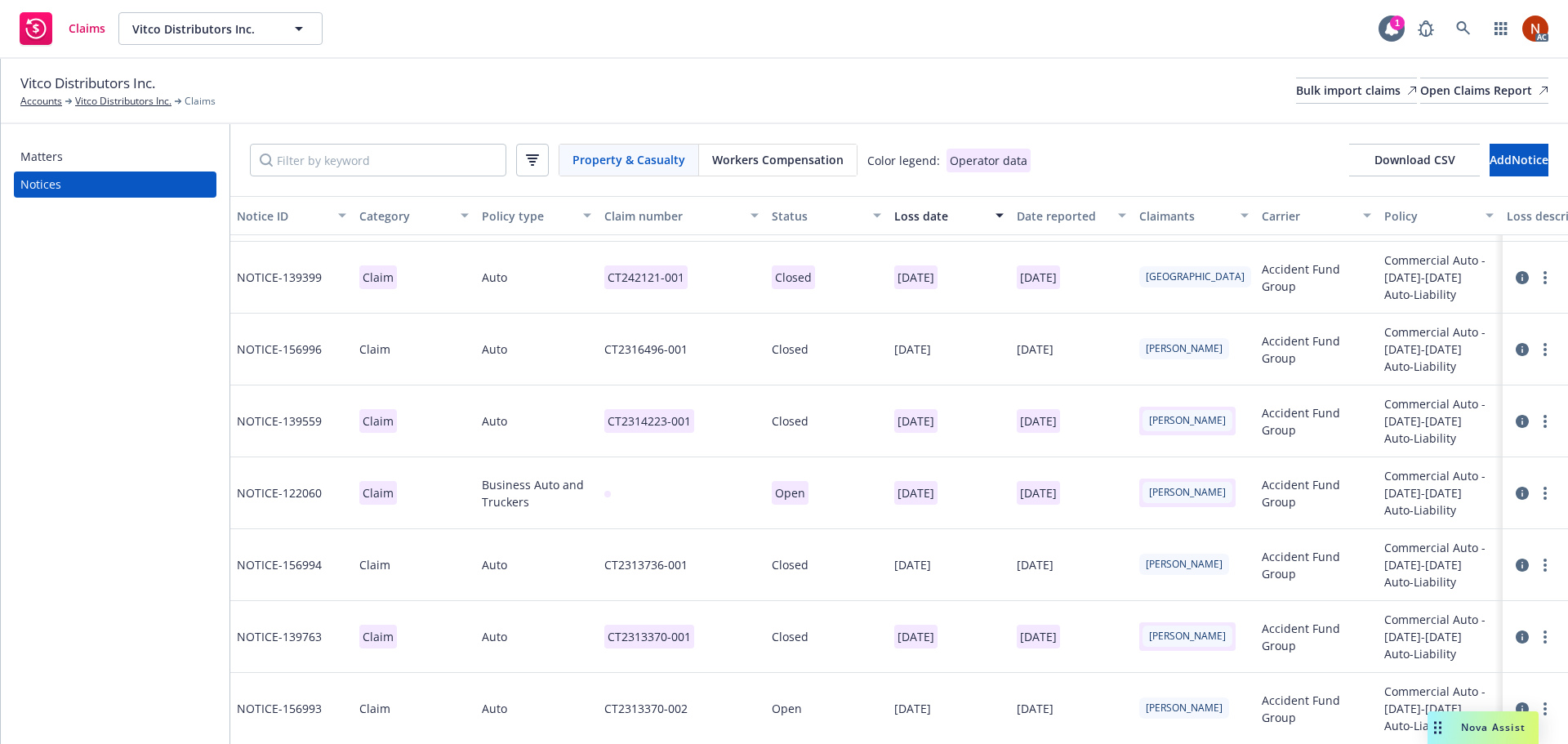
click at [1515, 488] on icon at bounding box center [1522, 493] width 13 height 13
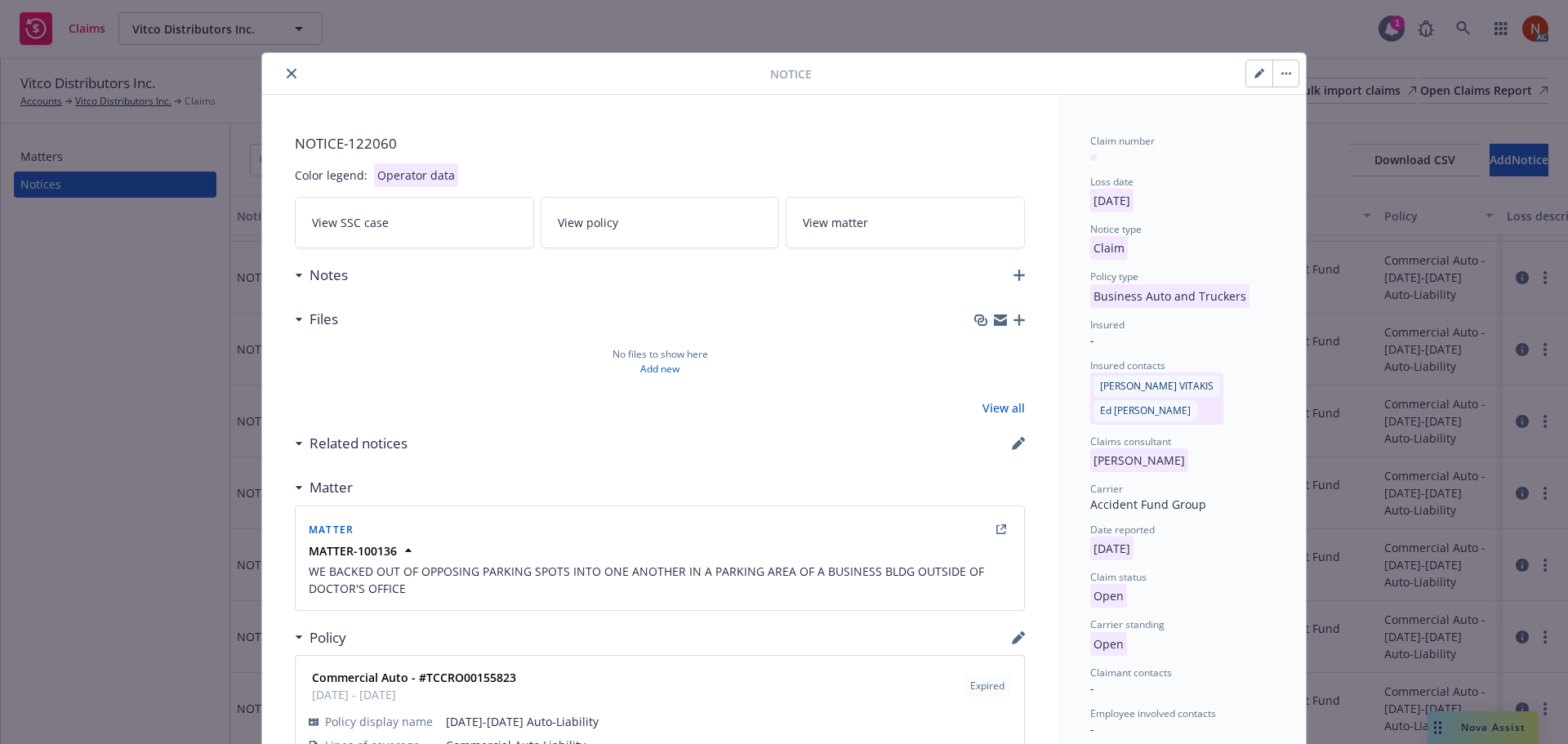
click at [287, 77] on icon "close" at bounding box center [292, 74] width 10 height 10
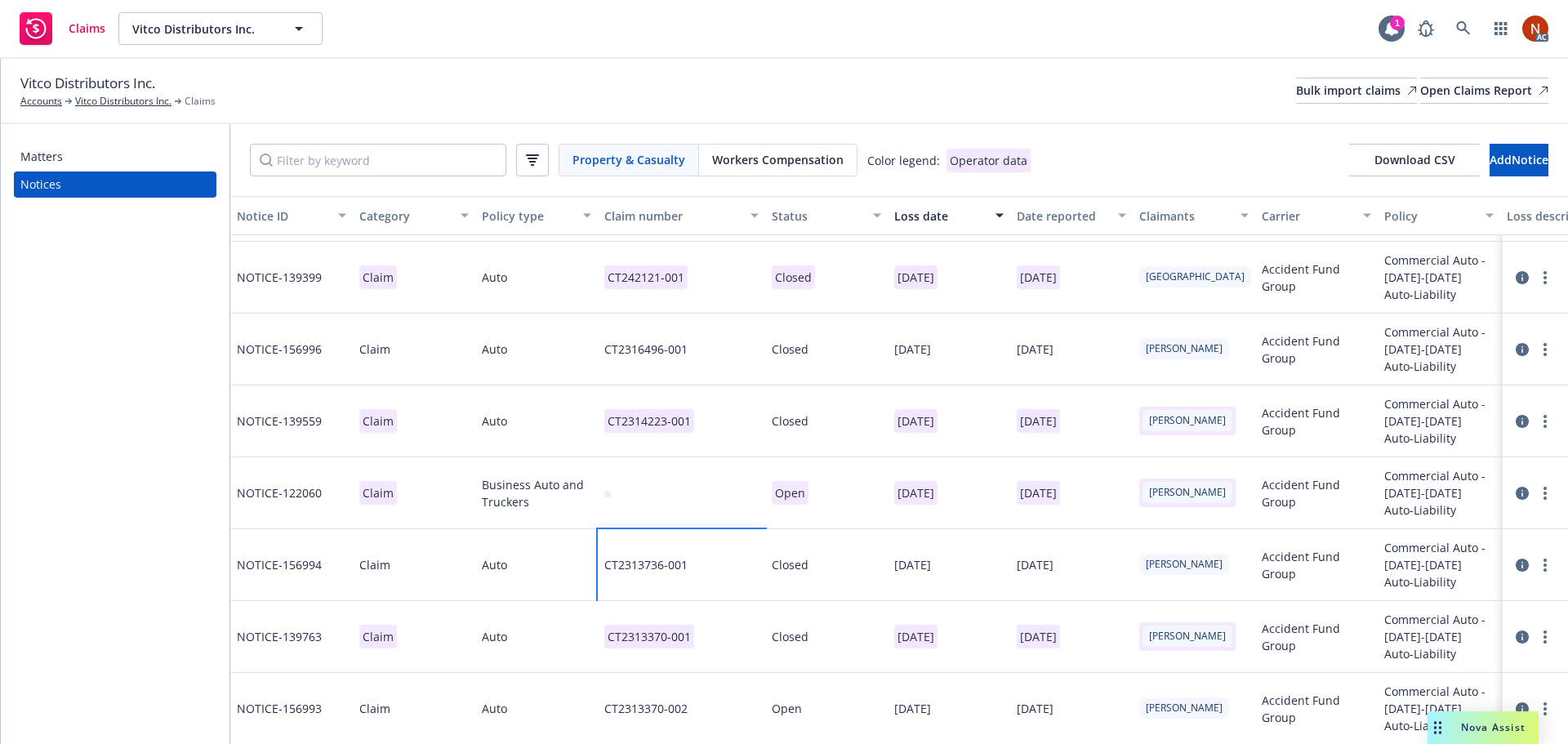
click at [728, 572] on div "CT2313736-001" at bounding box center [681, 565] width 167 height 72
click at [685, 444] on input "CT2313736-001" at bounding box center [643, 439] width 204 height 33
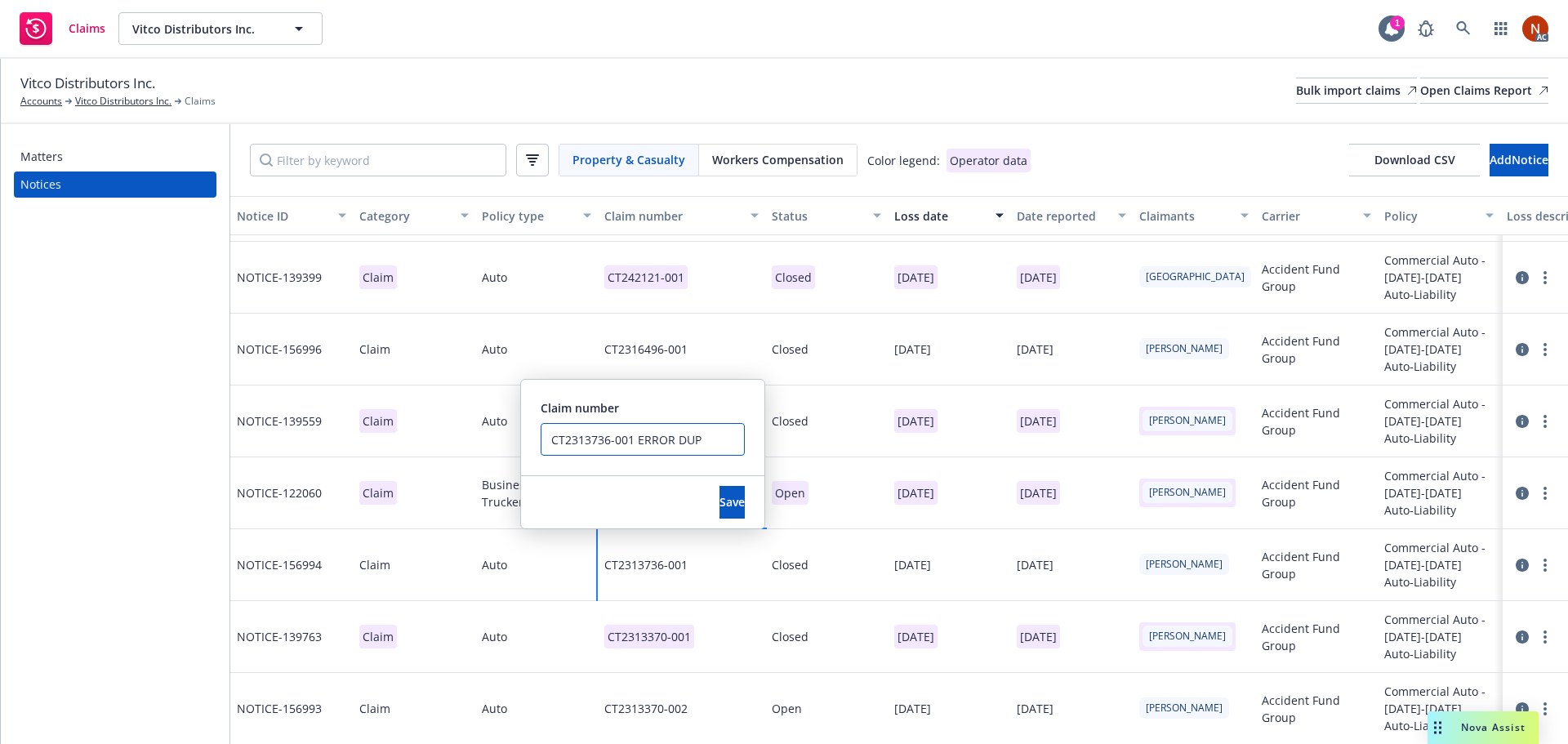
drag, startPoint x: 634, startPoint y: 439, endPoint x: 499, endPoint y: 432, distance: 135.2
type input "CT2313736-001 ERROR DUP"
click at [720, 497] on span "Save" at bounding box center [732, 502] width 25 height 16
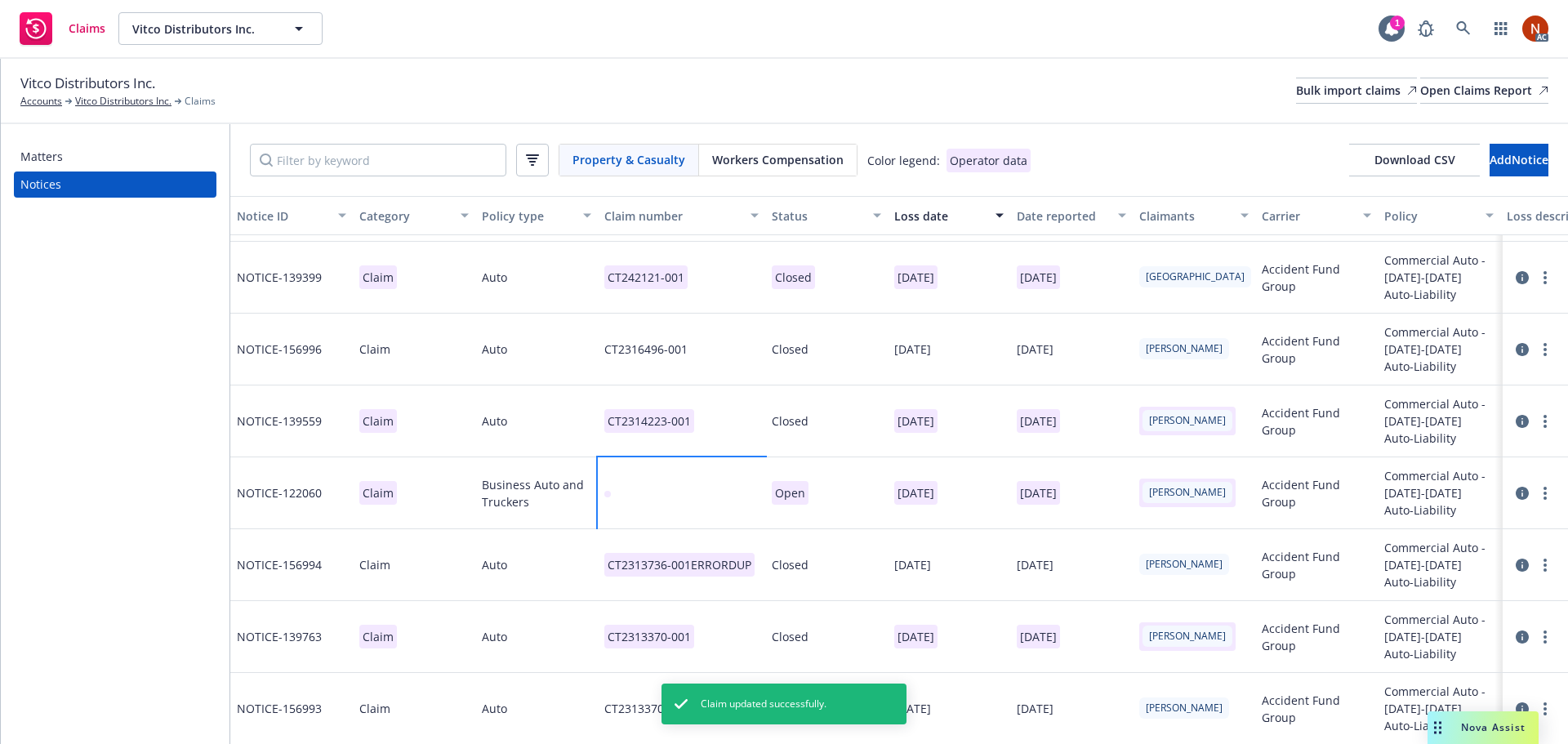
click at [671, 498] on div at bounding box center [681, 493] width 167 height 72
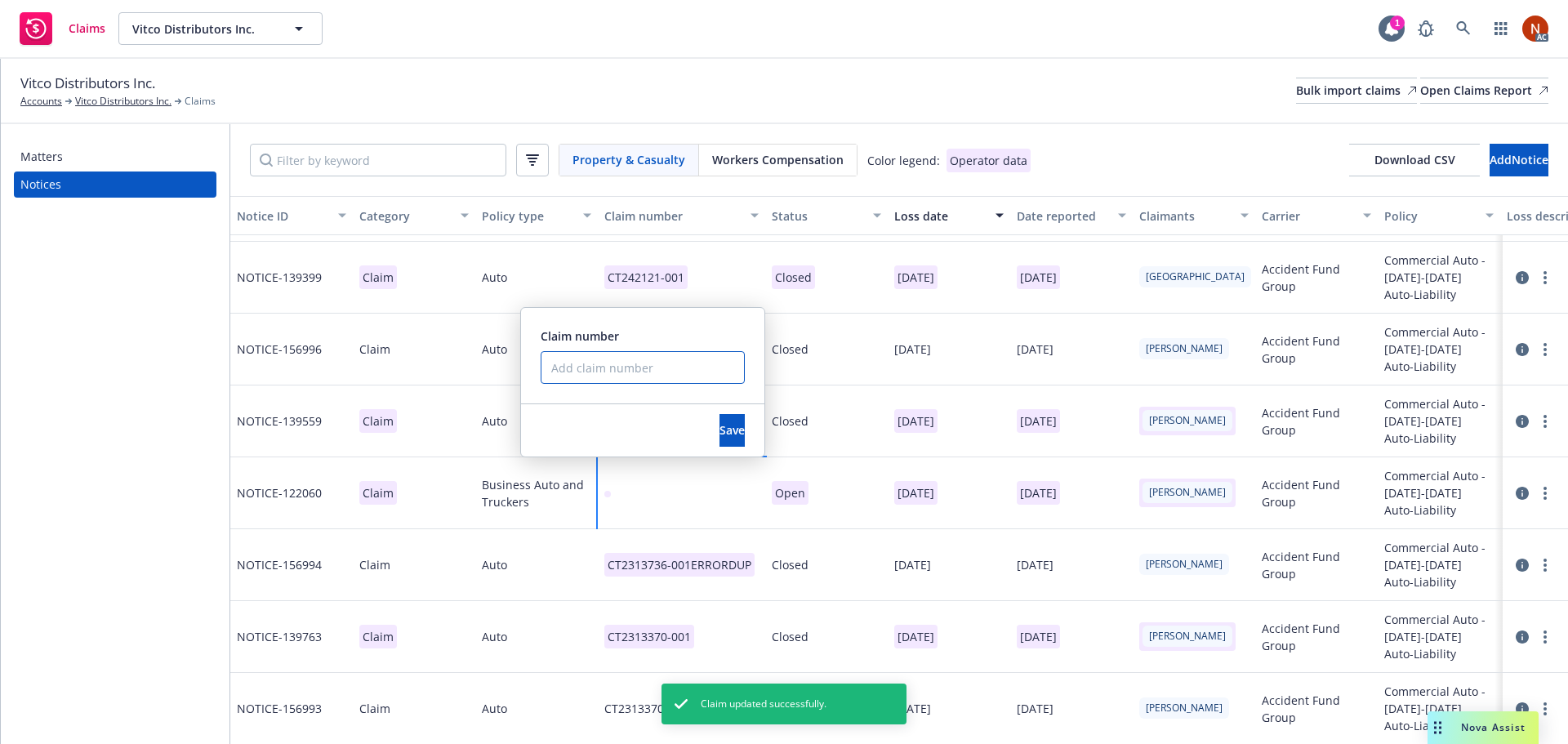
click at [620, 369] on input "Claim number" at bounding box center [643, 367] width 204 height 33
paste input "CT2313736-001"
type input "CT2313736-001"
click at [720, 430] on span "Save" at bounding box center [732, 430] width 25 height 16
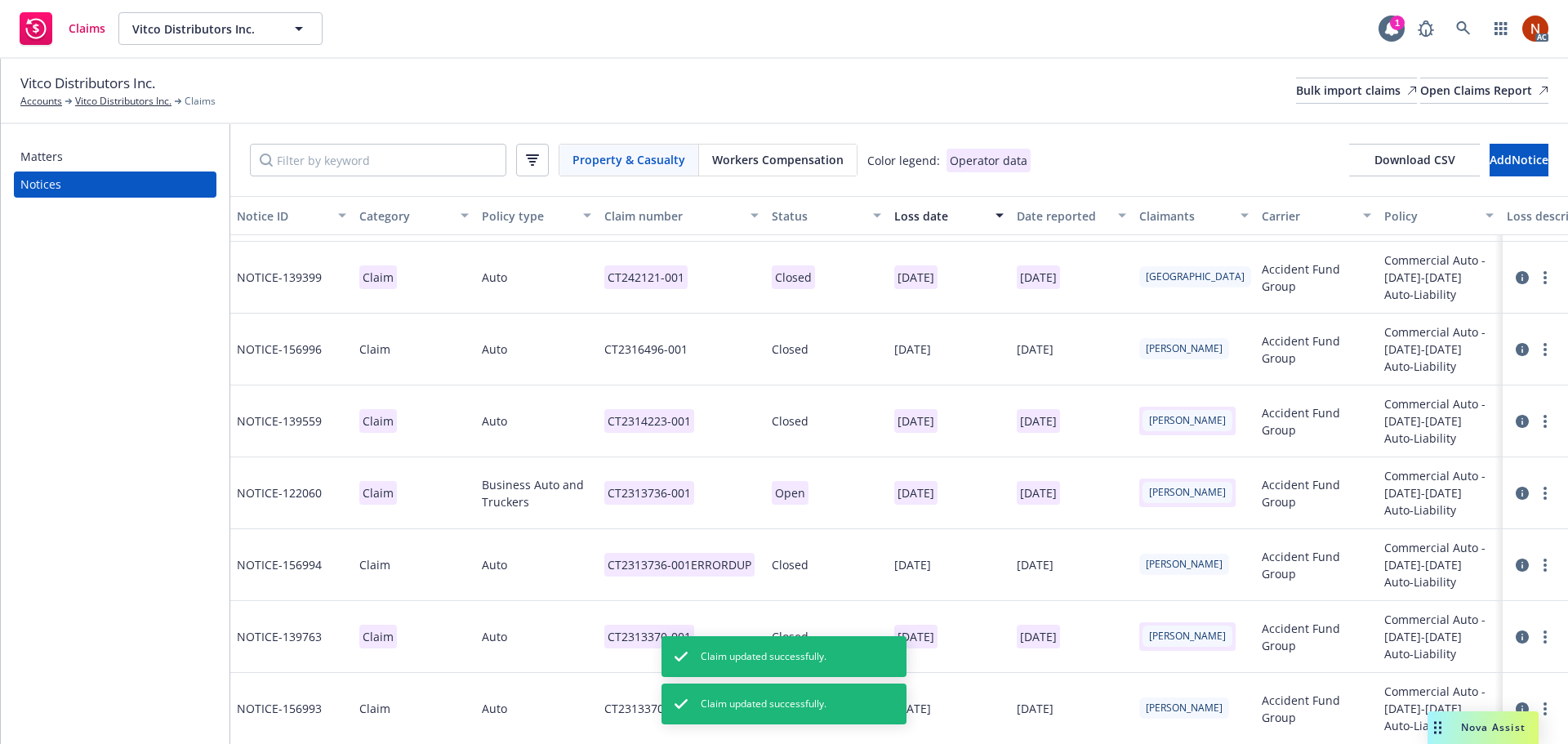
click at [1515, 561] on icon at bounding box center [1522, 565] width 13 height 13
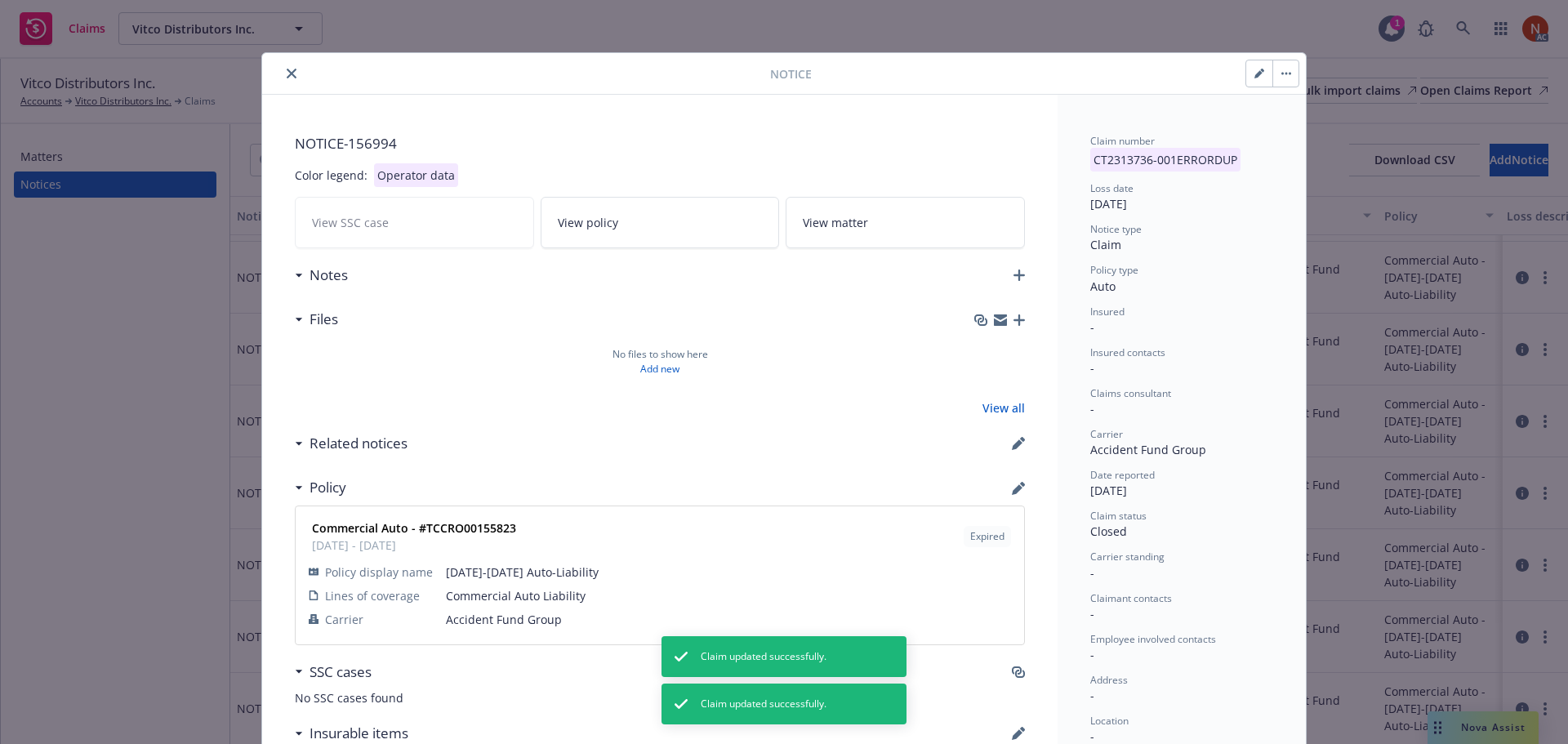
click at [292, 75] on button "close" at bounding box center [291, 73] width 19 height 19
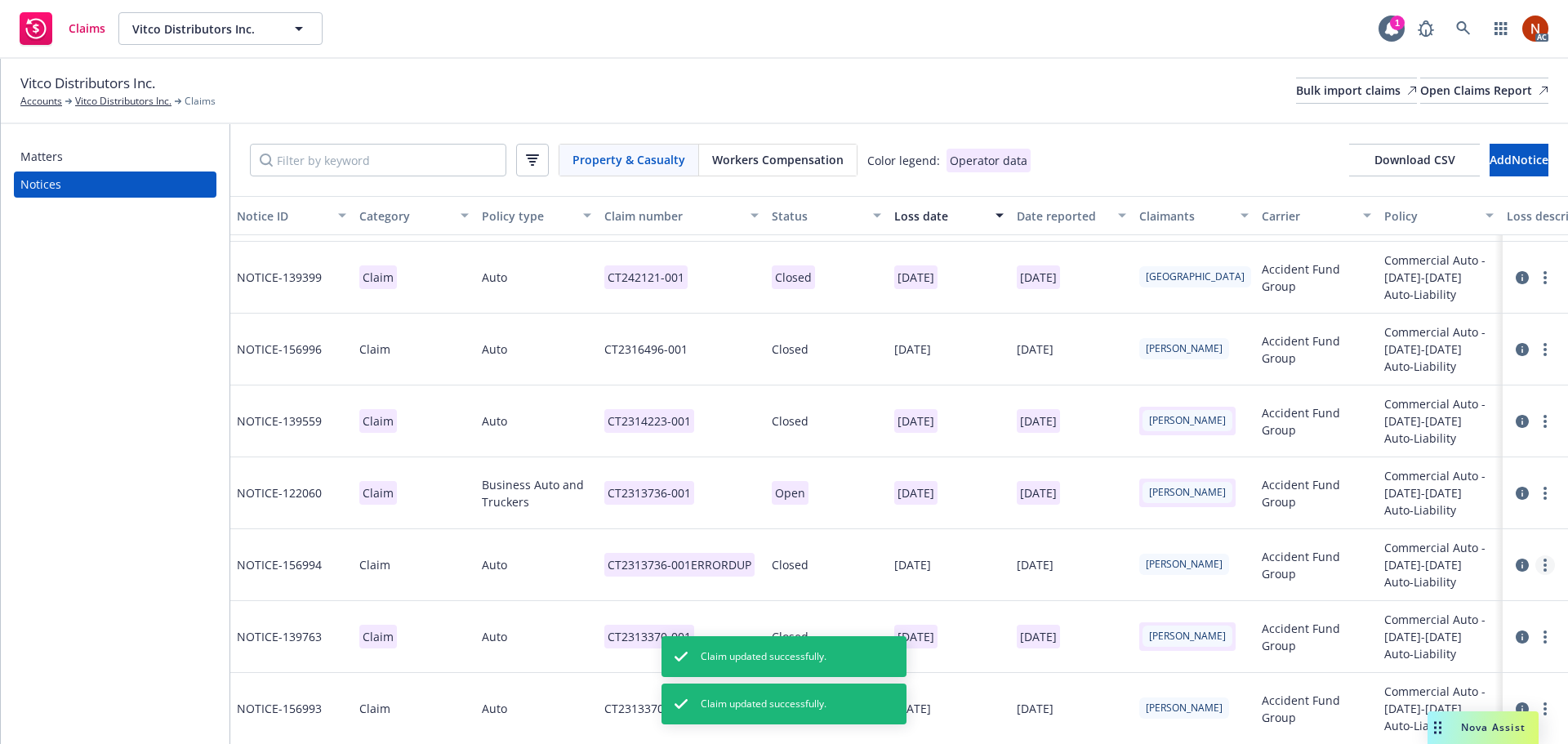
click at [1535, 568] on link "more" at bounding box center [1545, 564] width 19 height 19
click at [1434, 590] on link "Delete" at bounding box center [1464, 599] width 156 height 33
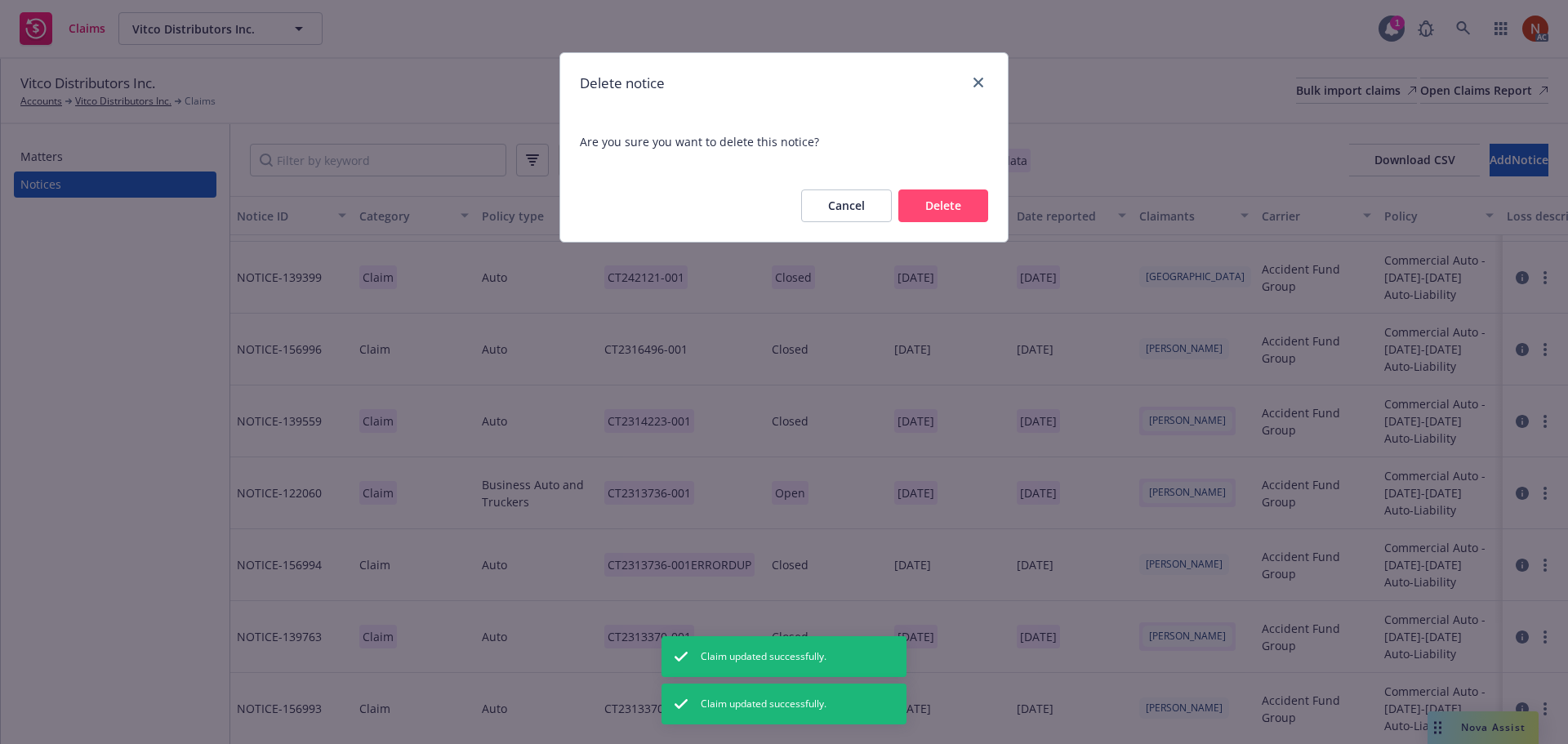
click at [949, 221] on button "Delete" at bounding box center [943, 206] width 89 height 33
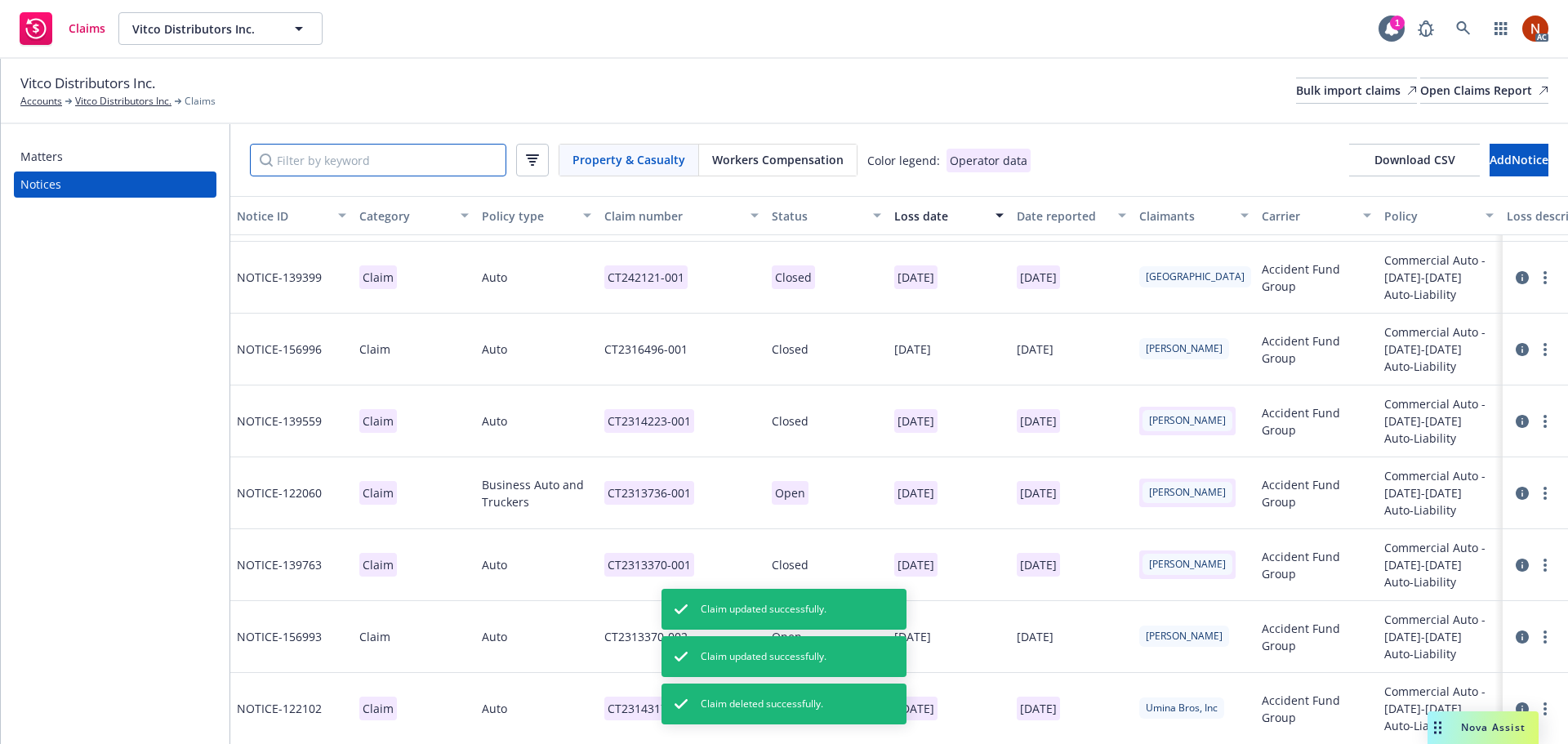
drag, startPoint x: 420, startPoint y: 159, endPoint x: 359, endPoint y: 157, distance: 61.0
click at [360, 155] on input "Filter by keyword" at bounding box center [378, 160] width 257 height 33
paste input "[DATE]"
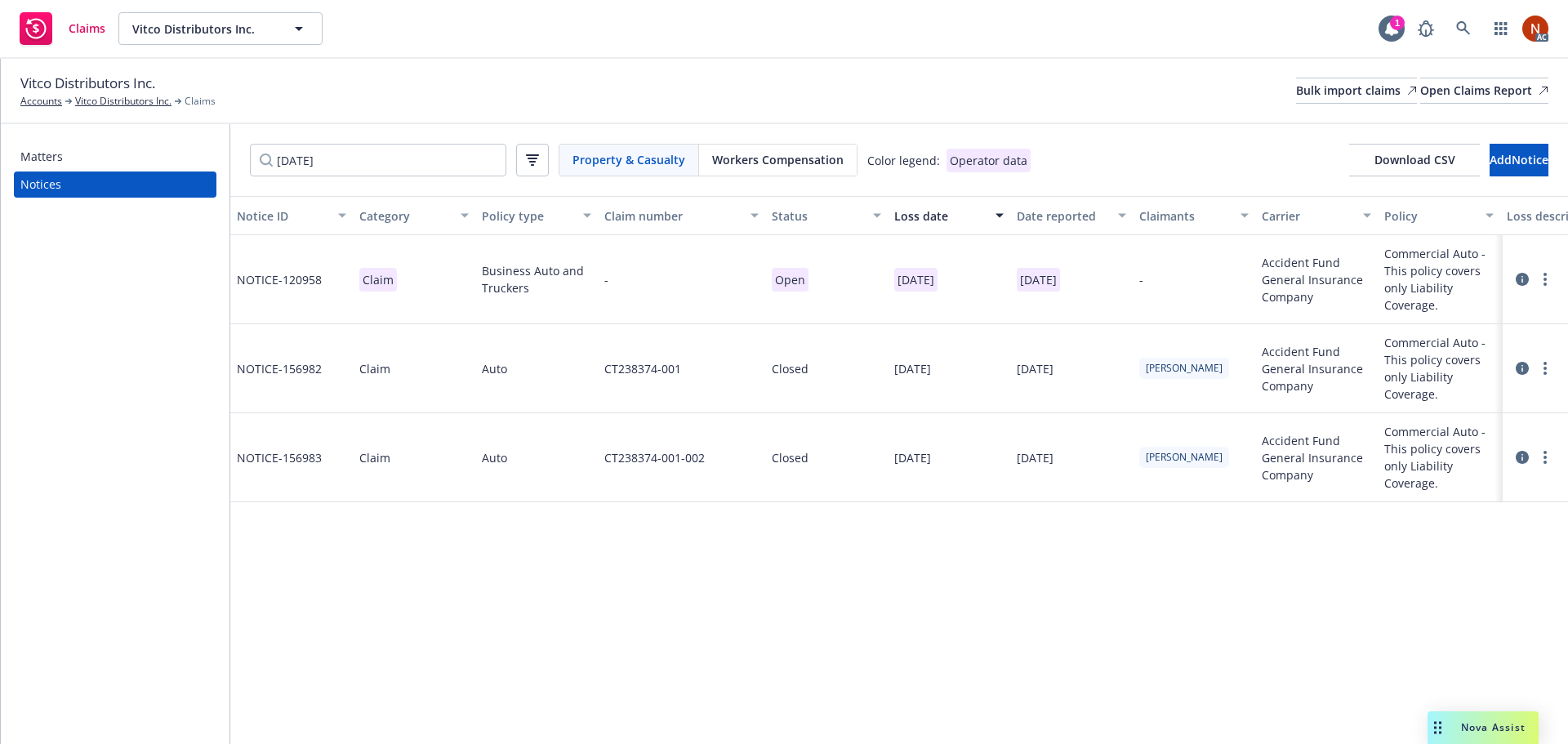
click at [1055, 0] on div "Claims Vitco Distributors Inc. Vitco Distributors Inc. 1 AC" at bounding box center [784, 29] width 1568 height 59
click at [142, 142] on div "Matters Notices [DATE] Property & Casualty Workers Compensation Color legend: O…" at bounding box center [784, 434] width 1567 height 620
paste input "12/7"
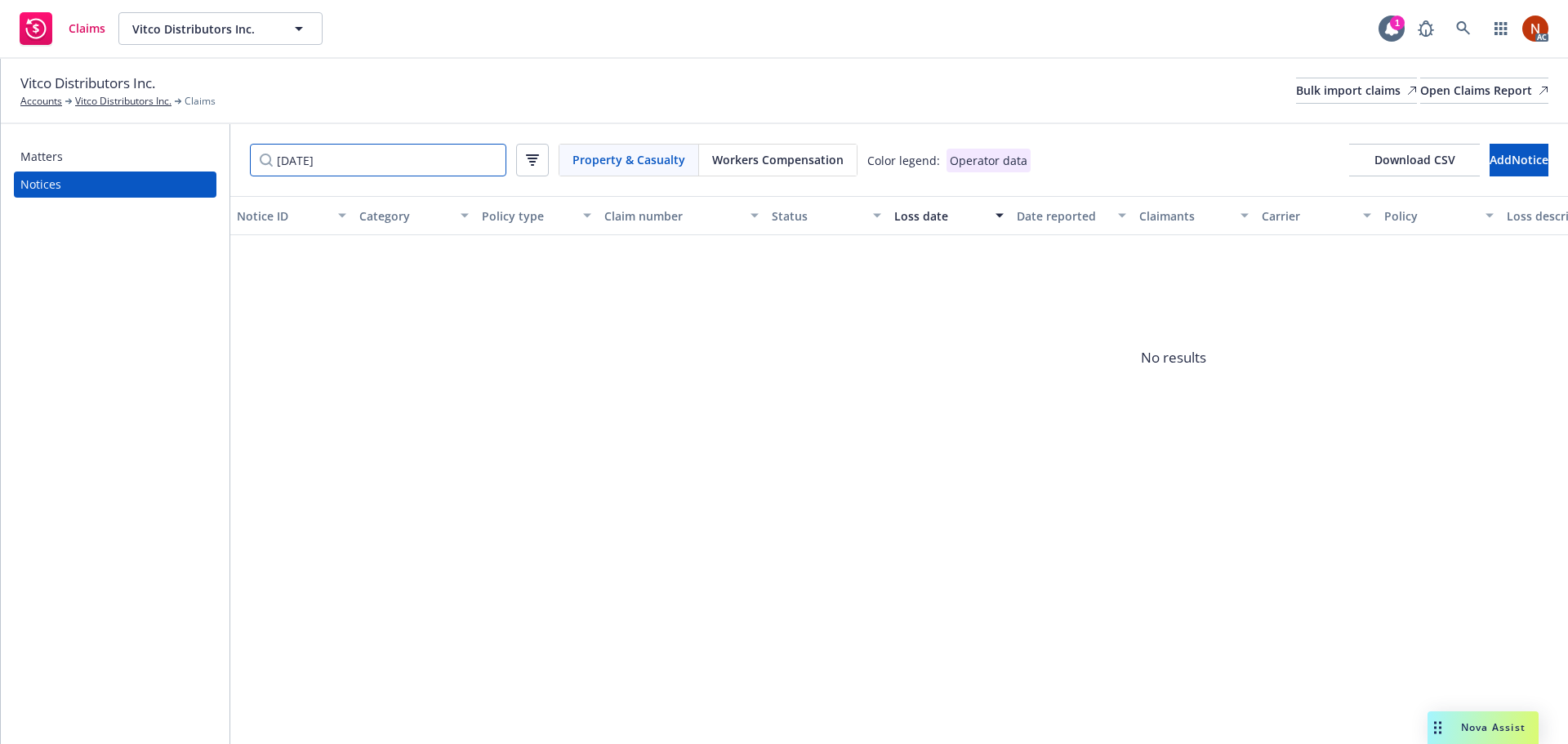
click at [293, 160] on input "[DATE]" at bounding box center [378, 160] width 257 height 33
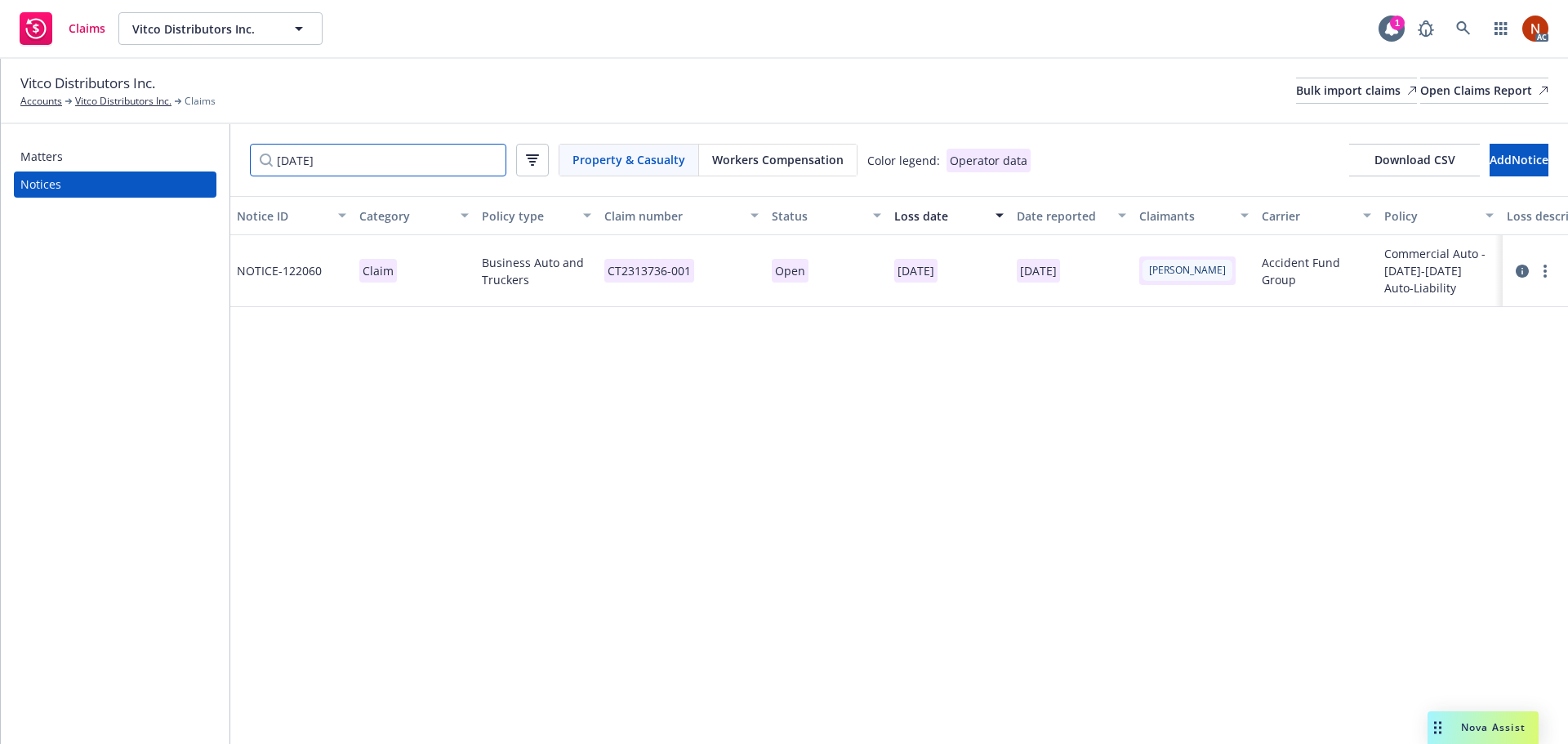
type input "[DATE]"
click at [1521, 266] on icon at bounding box center [1522, 272] width 13 height 13
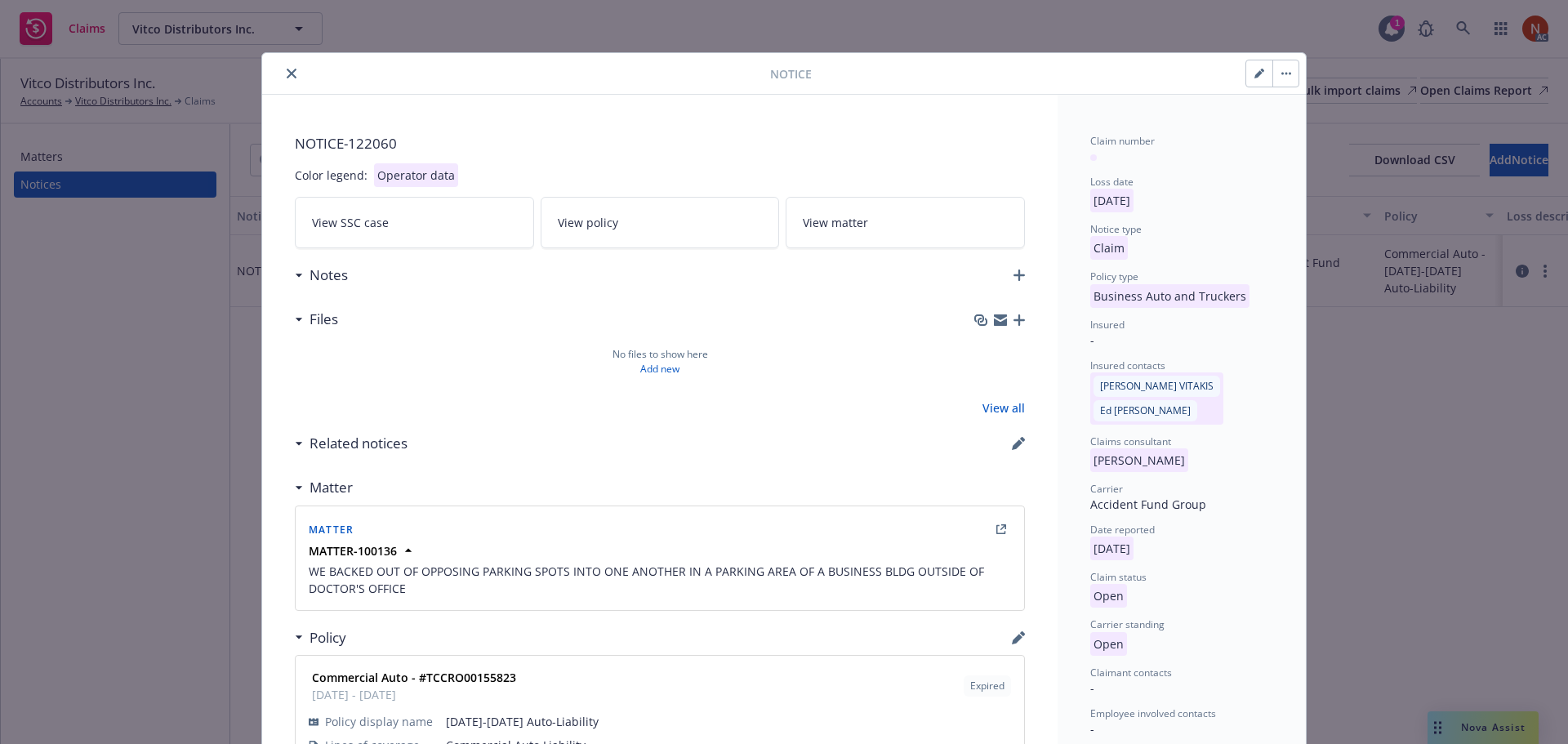
scroll to position [49, 0]
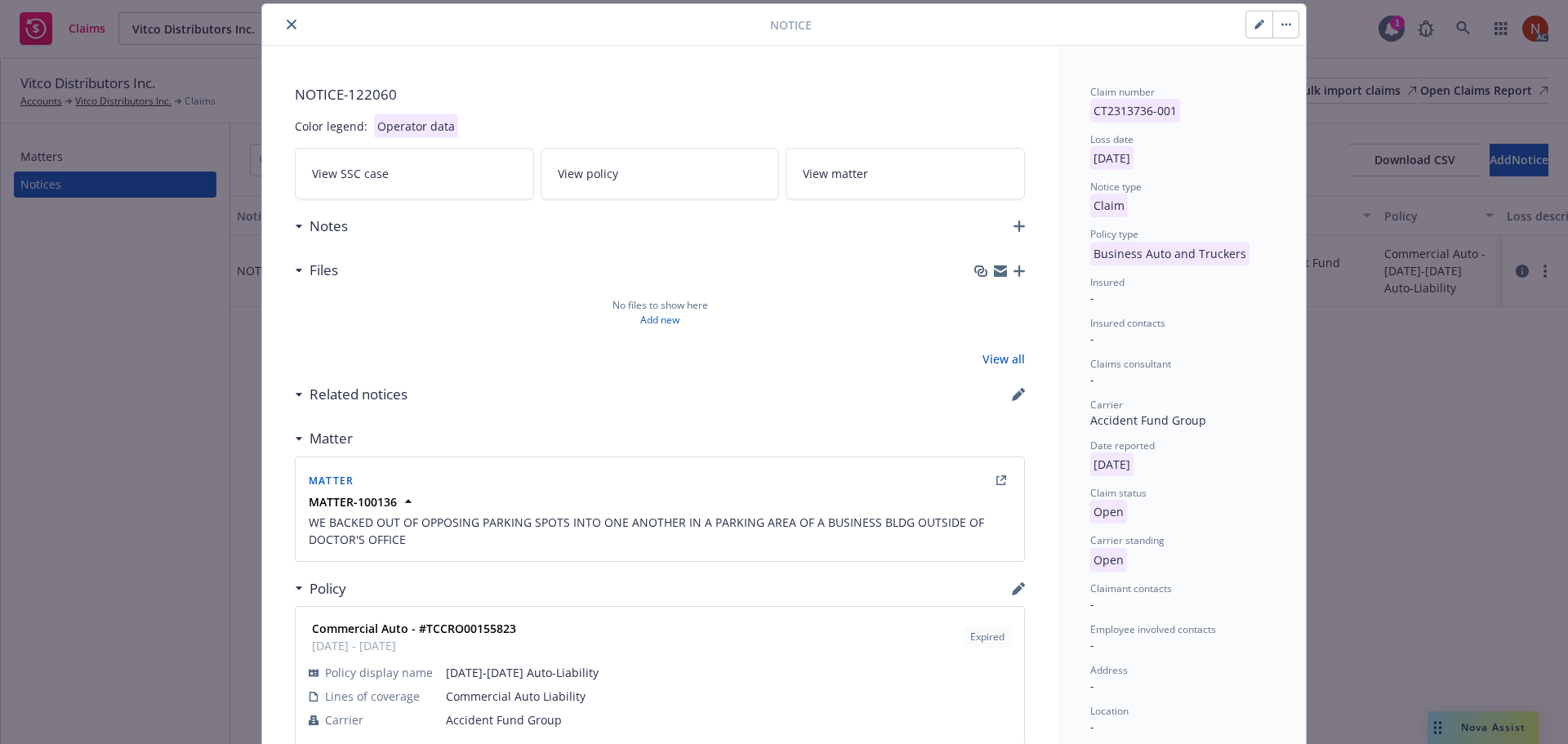
click at [1255, 20] on icon "button" at bounding box center [1260, 24] width 10 height 10
type textarea "x"
select select "BUSINESS_AUTO_AND_TRUCKERS"
select select "open"
select select "CLAIM"
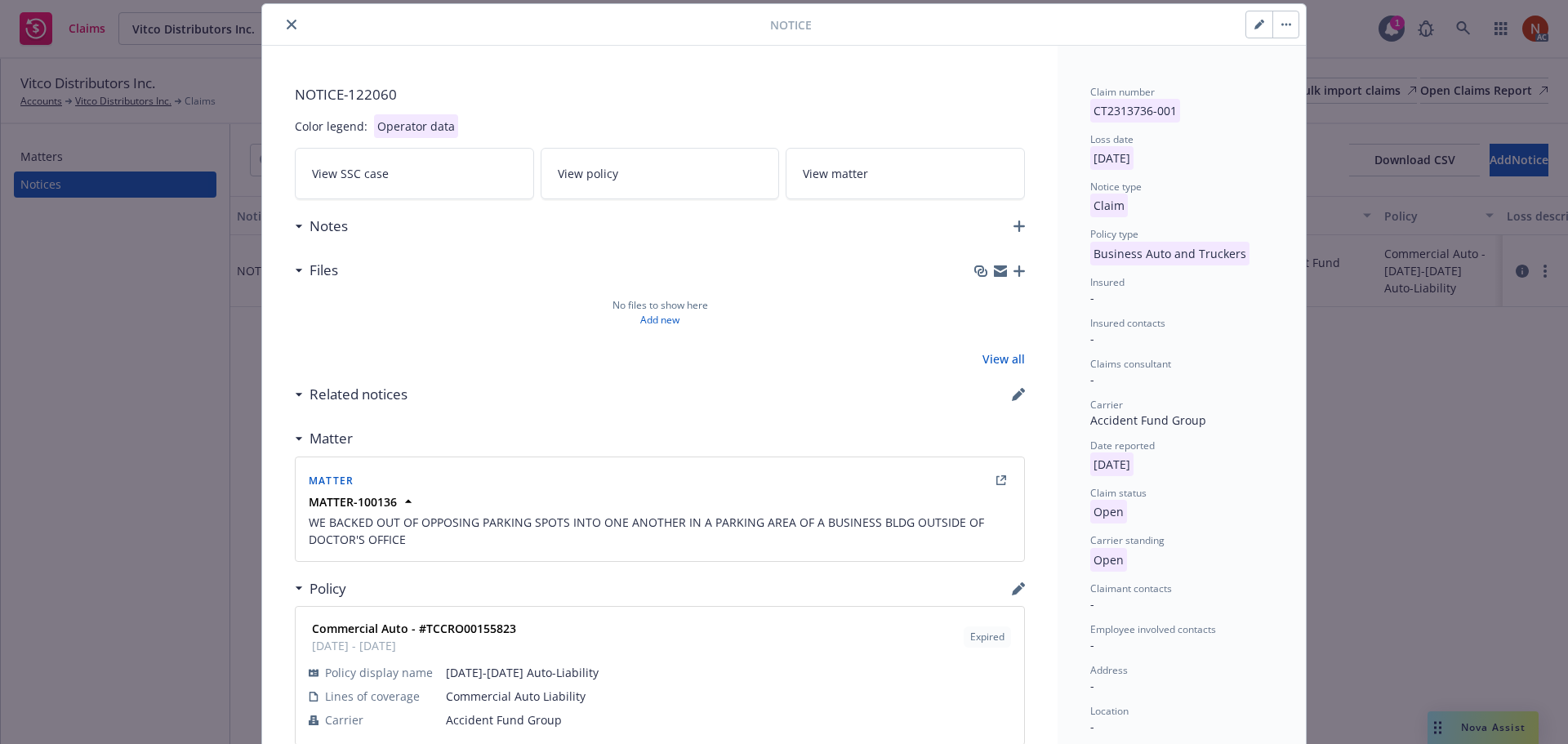
select select "OPEN"
select select "non-applicable"
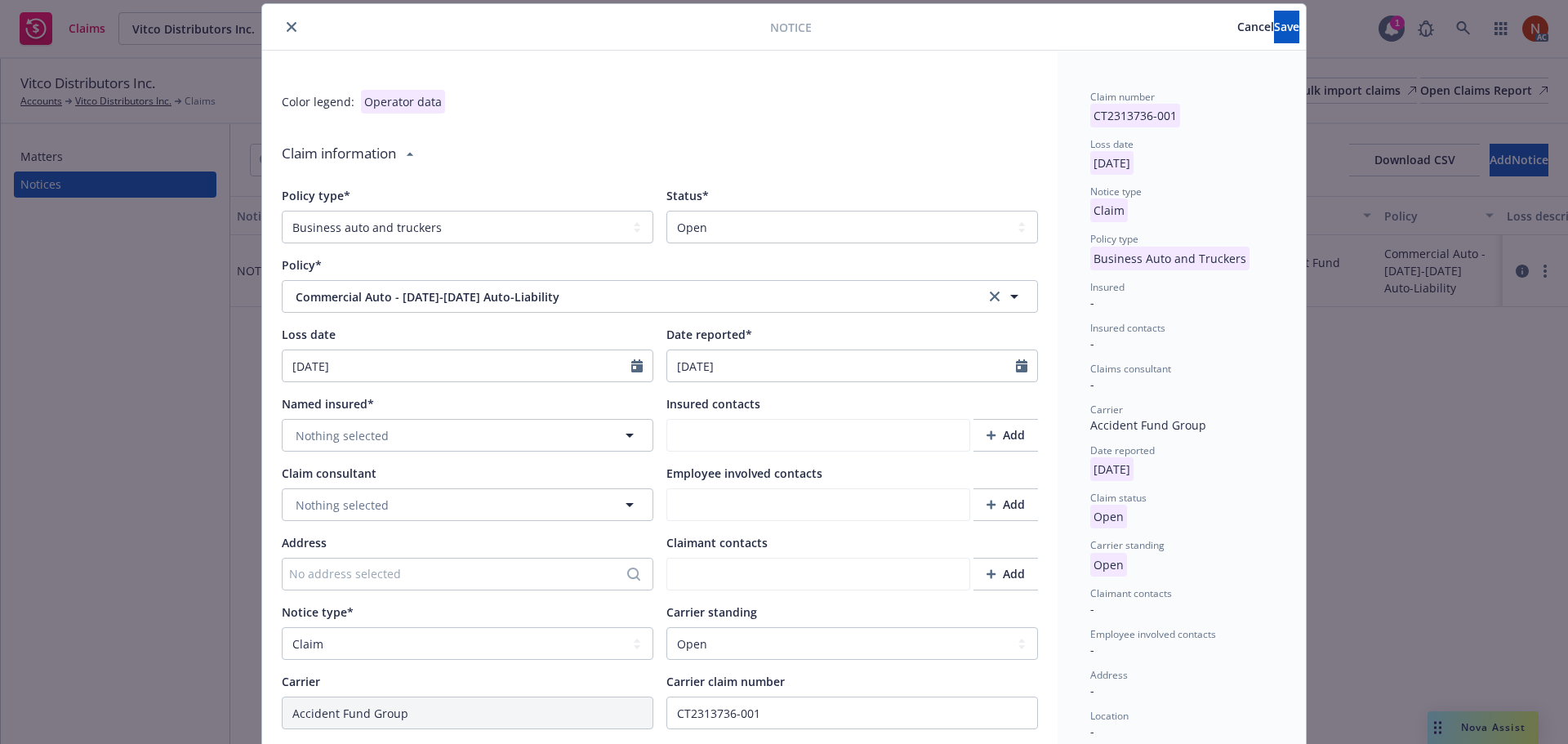
type textarea "x"
click at [287, 22] on icon "close" at bounding box center [292, 27] width 10 height 10
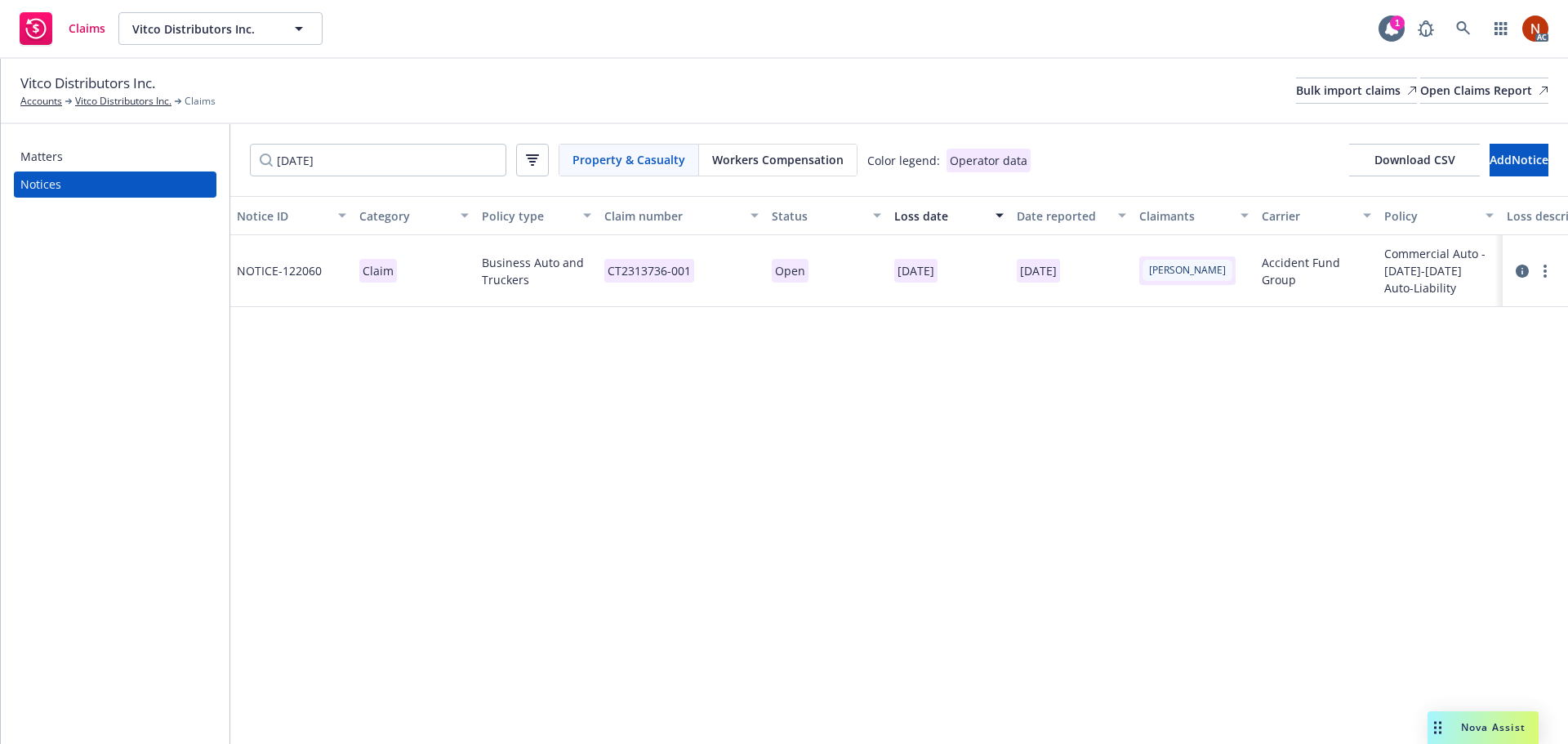
click at [1520, 265] on icon at bounding box center [1522, 272] width 13 height 13
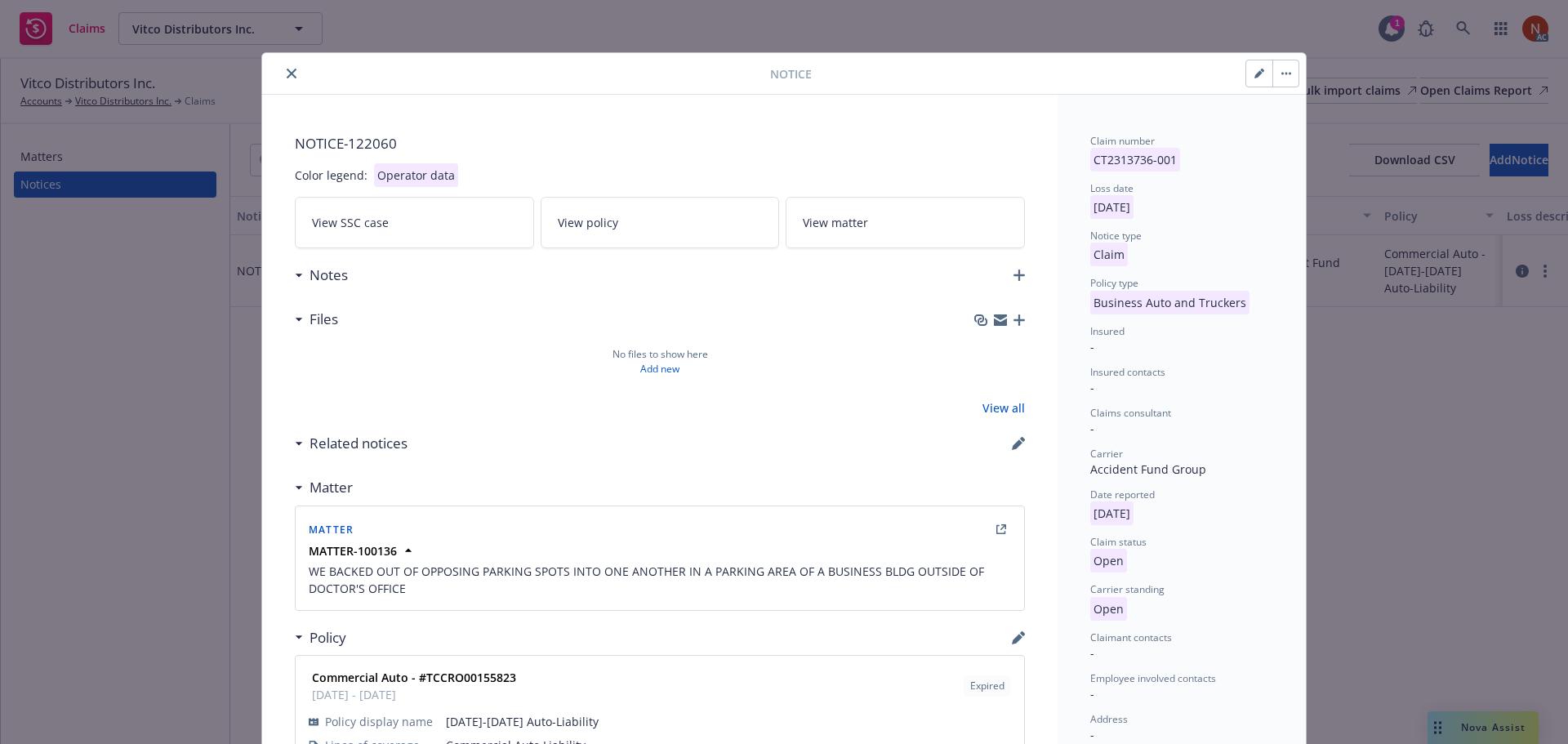
click at [287, 70] on icon "close" at bounding box center [292, 74] width 10 height 10
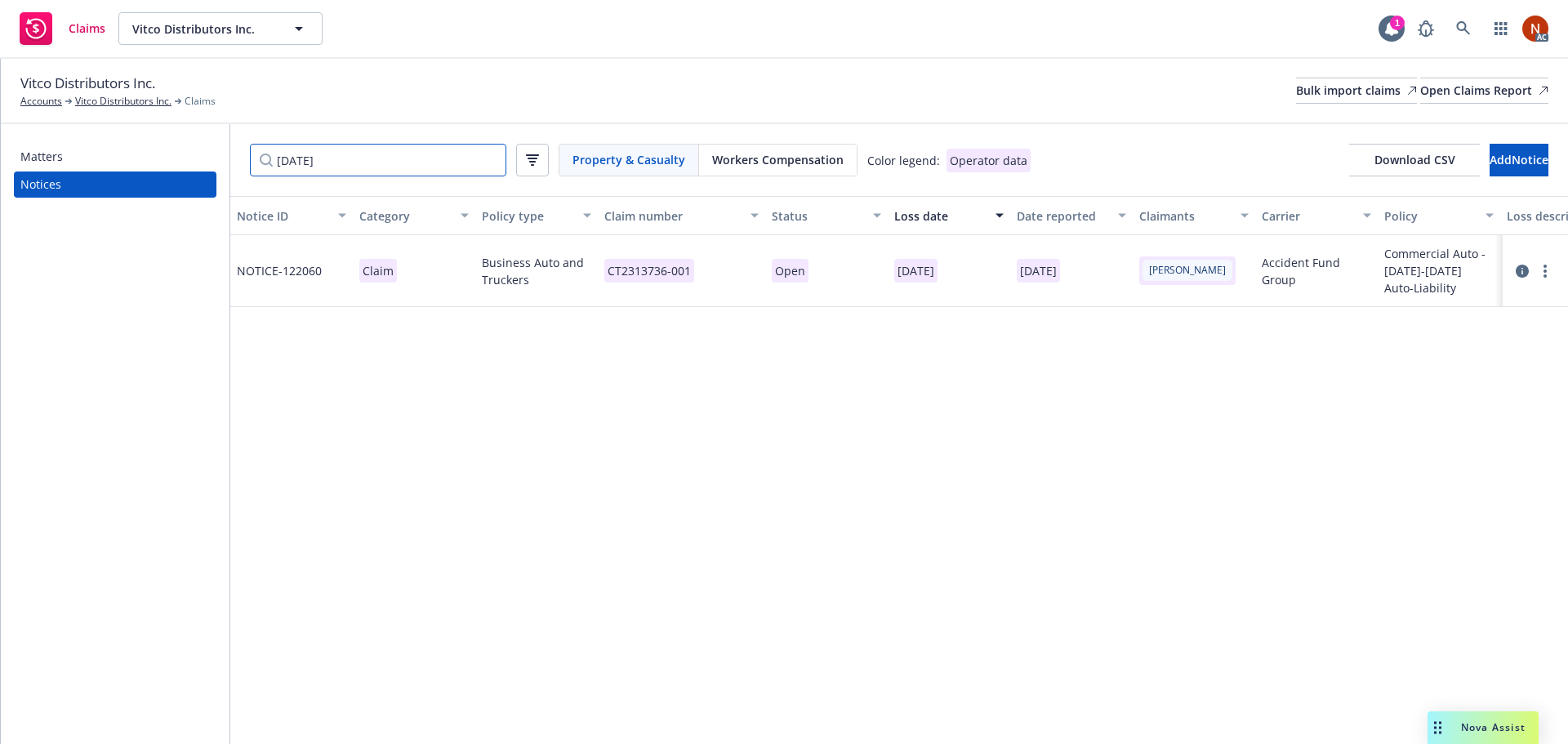
drag, startPoint x: 351, startPoint y: 165, endPoint x: 237, endPoint y: 170, distance: 114.1
click at [237, 170] on div "[DATE] Property & Casualty Workers Compensation Color legend: Operator data Dow…" at bounding box center [899, 160] width 1337 height 72
paste input "8/10"
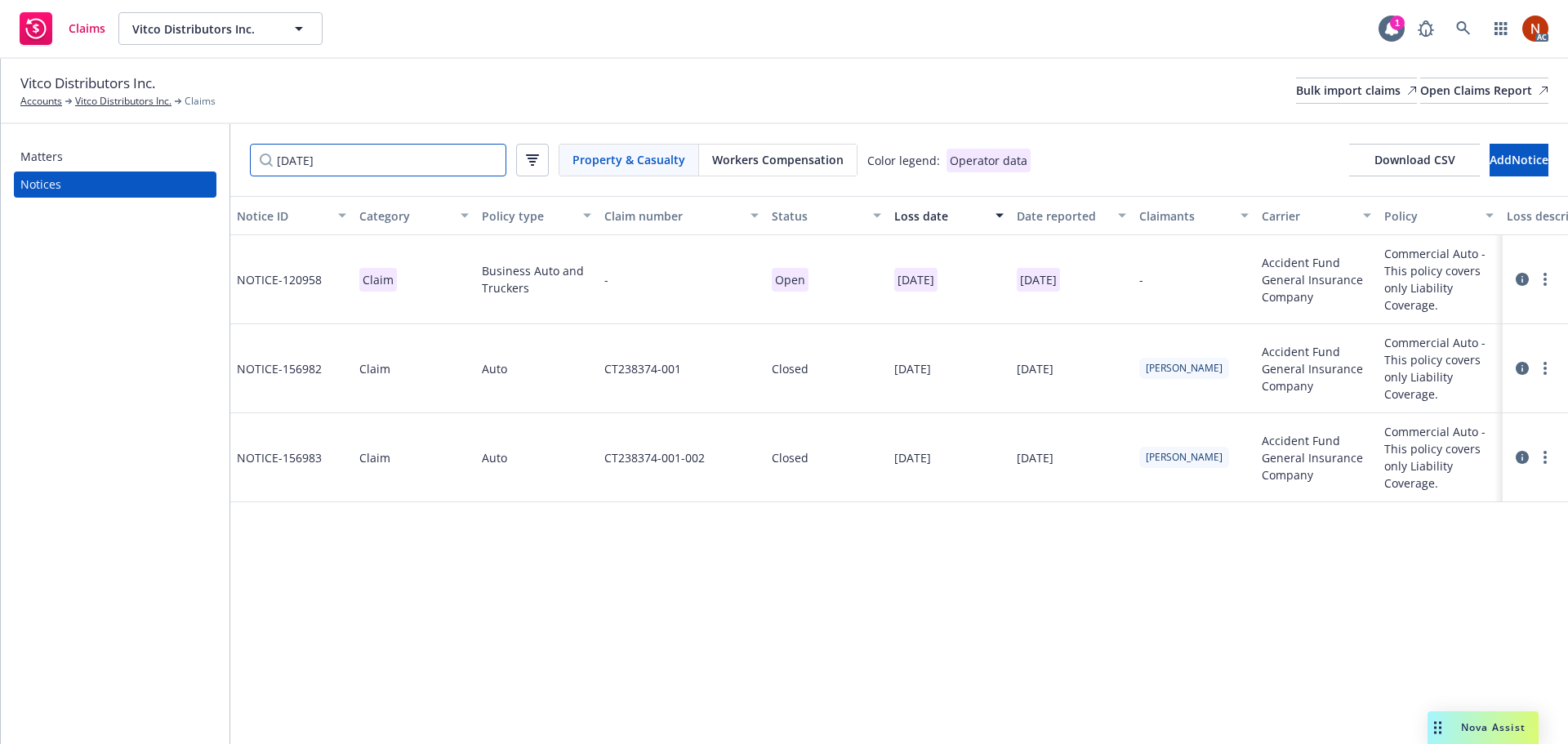
type input "[DATE]"
click at [713, 377] on div "CT238374-001" at bounding box center [681, 369] width 167 height 89
click at [680, 232] on input "CT238374-001" at bounding box center [643, 234] width 204 height 33
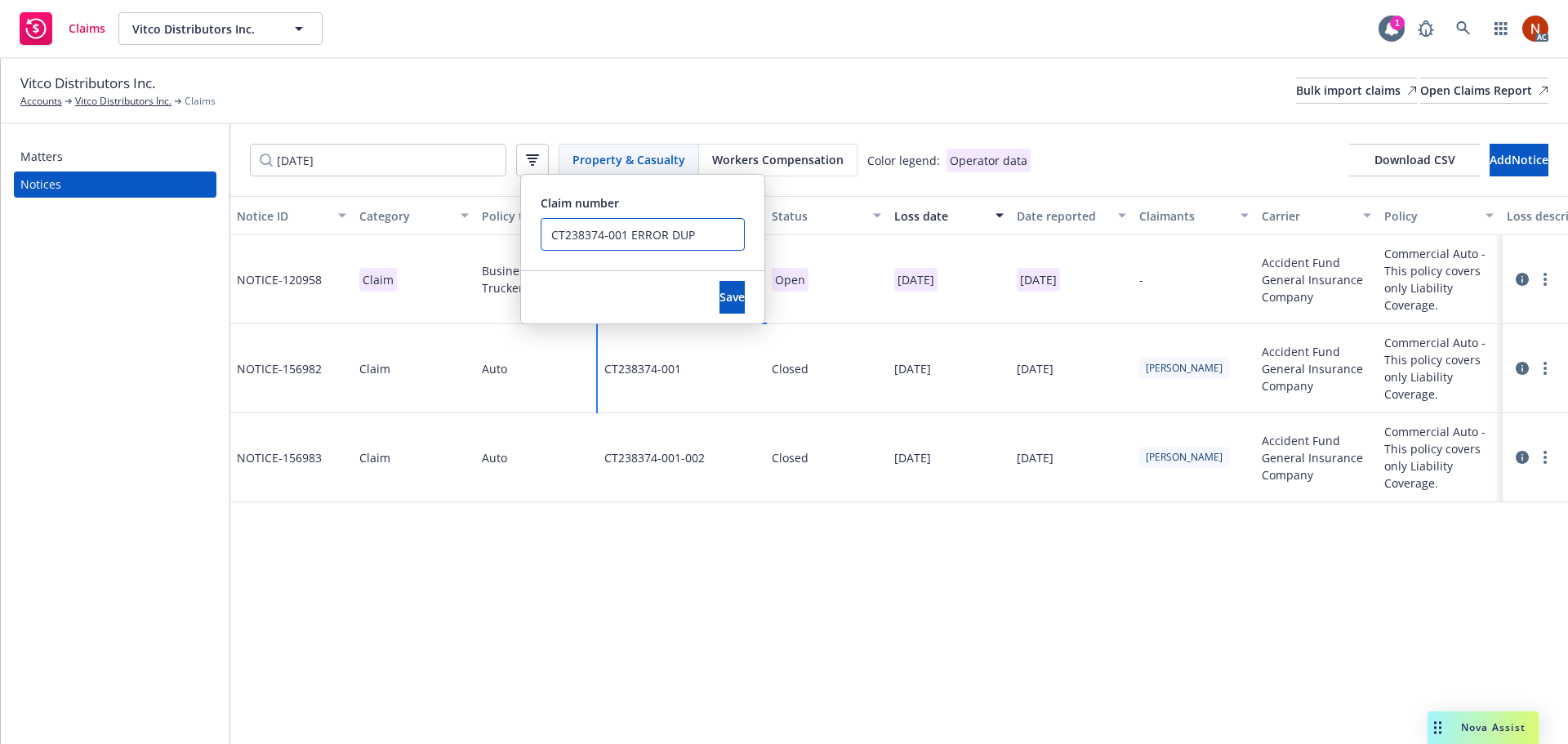
drag, startPoint x: 626, startPoint y: 237, endPoint x: 532, endPoint y: 229, distance: 94.3
click at [532, 229] on div "Claim number CT238374-001 ERROR DUP" at bounding box center [642, 222] width 243 height 95
type input "CT238374-001 ERROR DUP"
click at [720, 301] on span "Save" at bounding box center [732, 297] width 25 height 16
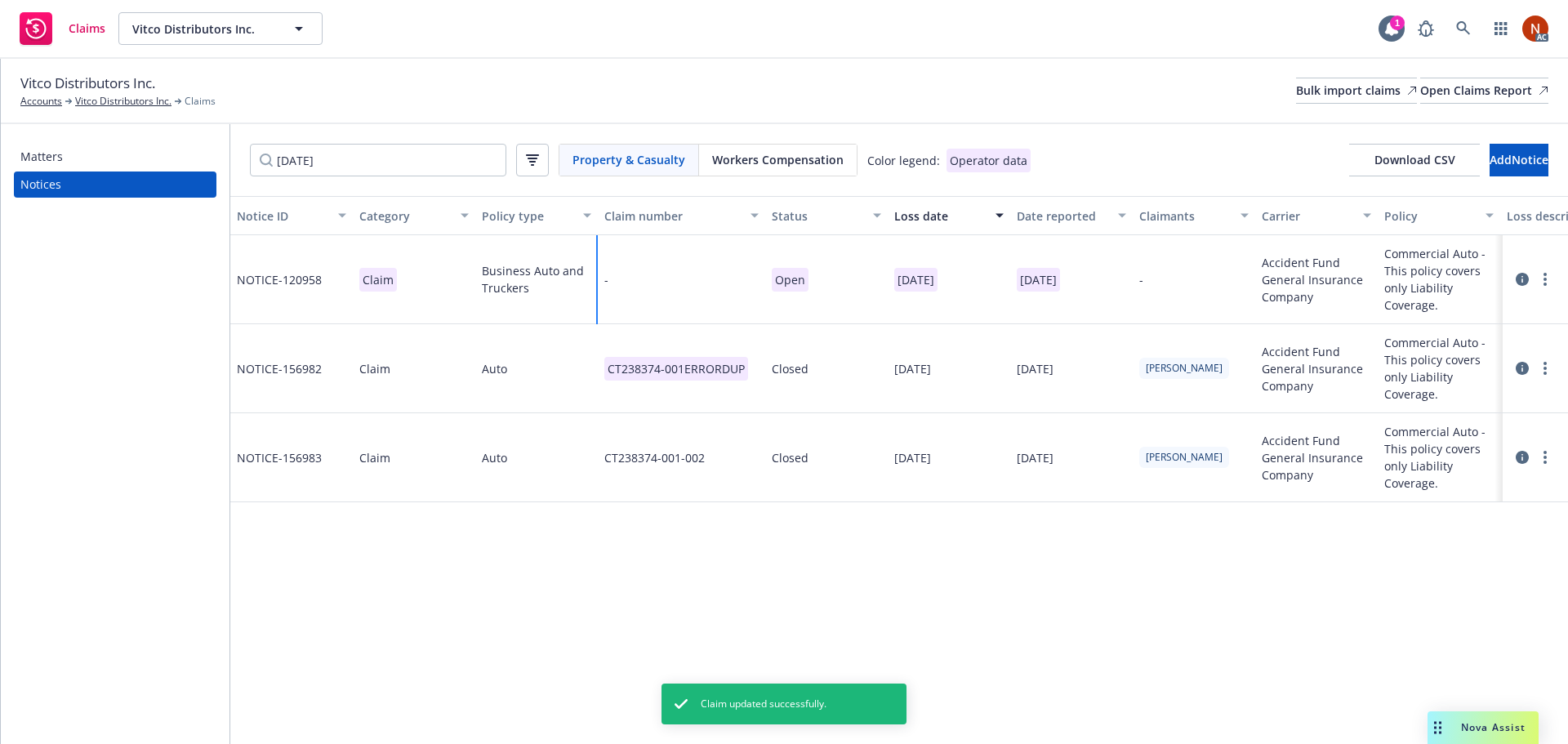
click at [690, 263] on div "-" at bounding box center [681, 279] width 167 height 89
click at [899, 298] on input "Claim number" at bounding box center [888, 295] width 204 height 33
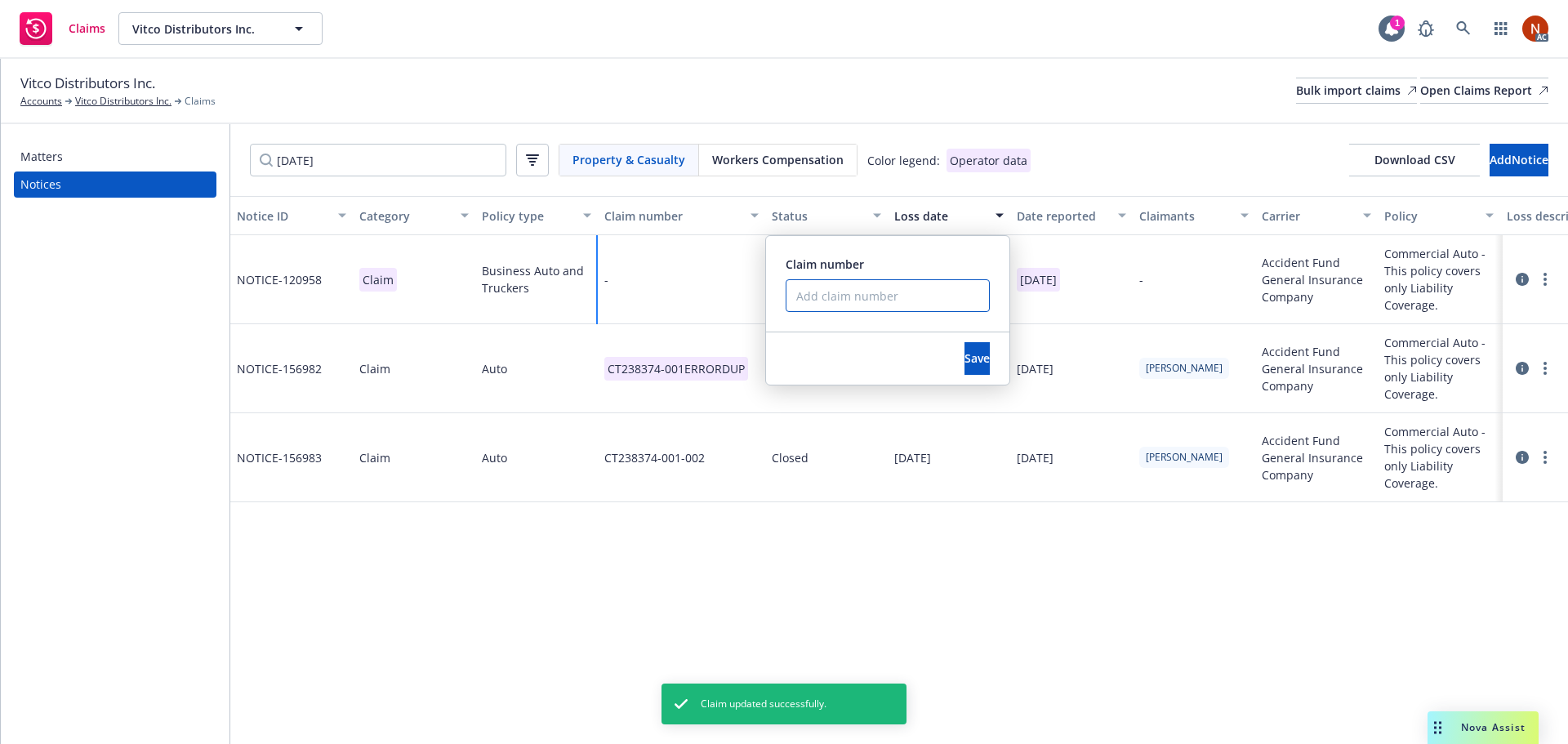
paste input "CT238374-001"
type input "CT238374-001"
click at [965, 357] on span "Save" at bounding box center [977, 358] width 25 height 16
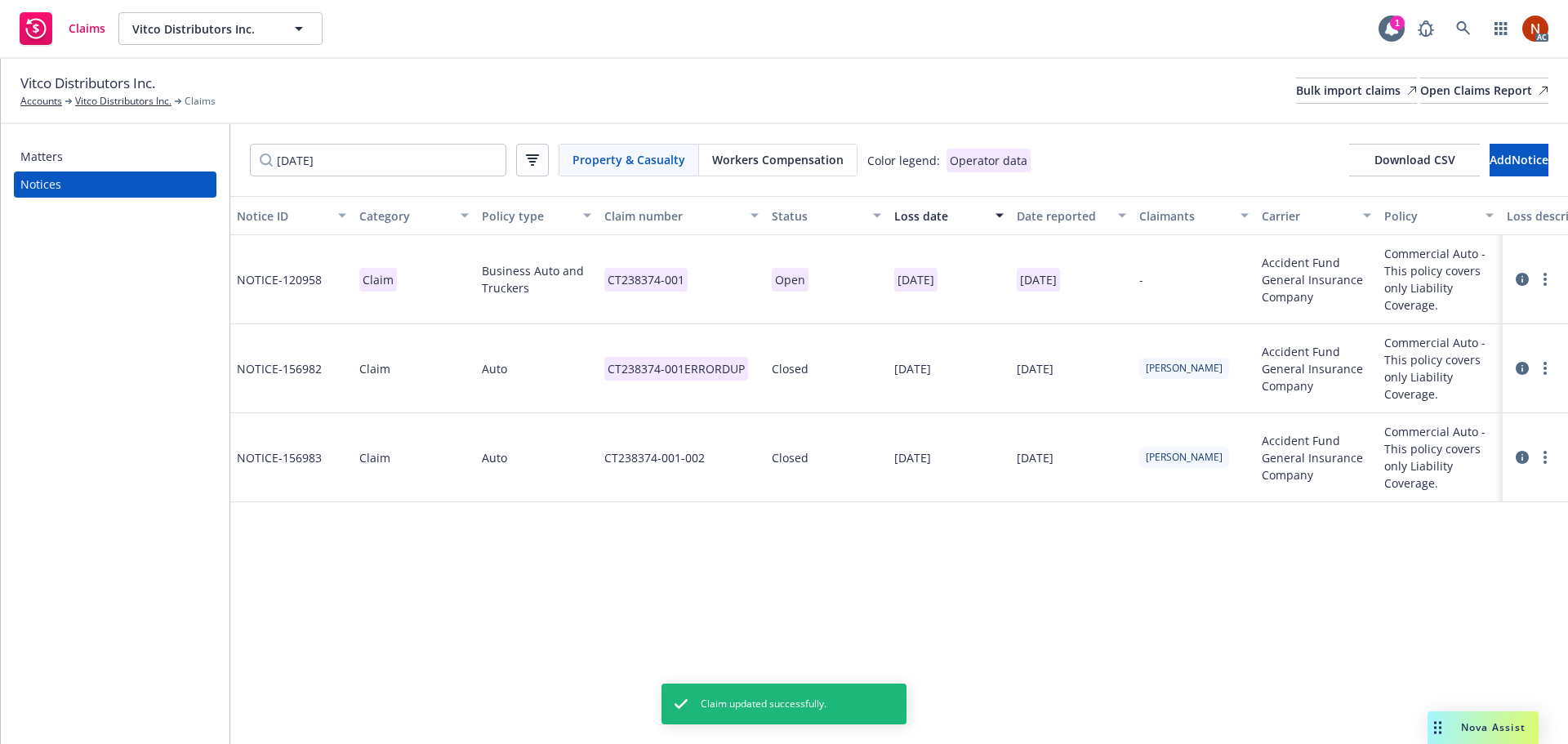
drag, startPoint x: 1542, startPoint y: 369, endPoint x: 1530, endPoint y: 375, distance: 13.4
click at [1542, 369] on link "more" at bounding box center [1545, 368] width 19 height 19
drag, startPoint x: 1488, startPoint y: 397, endPoint x: 1466, endPoint y: 424, distance: 34.8
click at [1488, 397] on link "Delete" at bounding box center [1476, 401] width 156 height 33
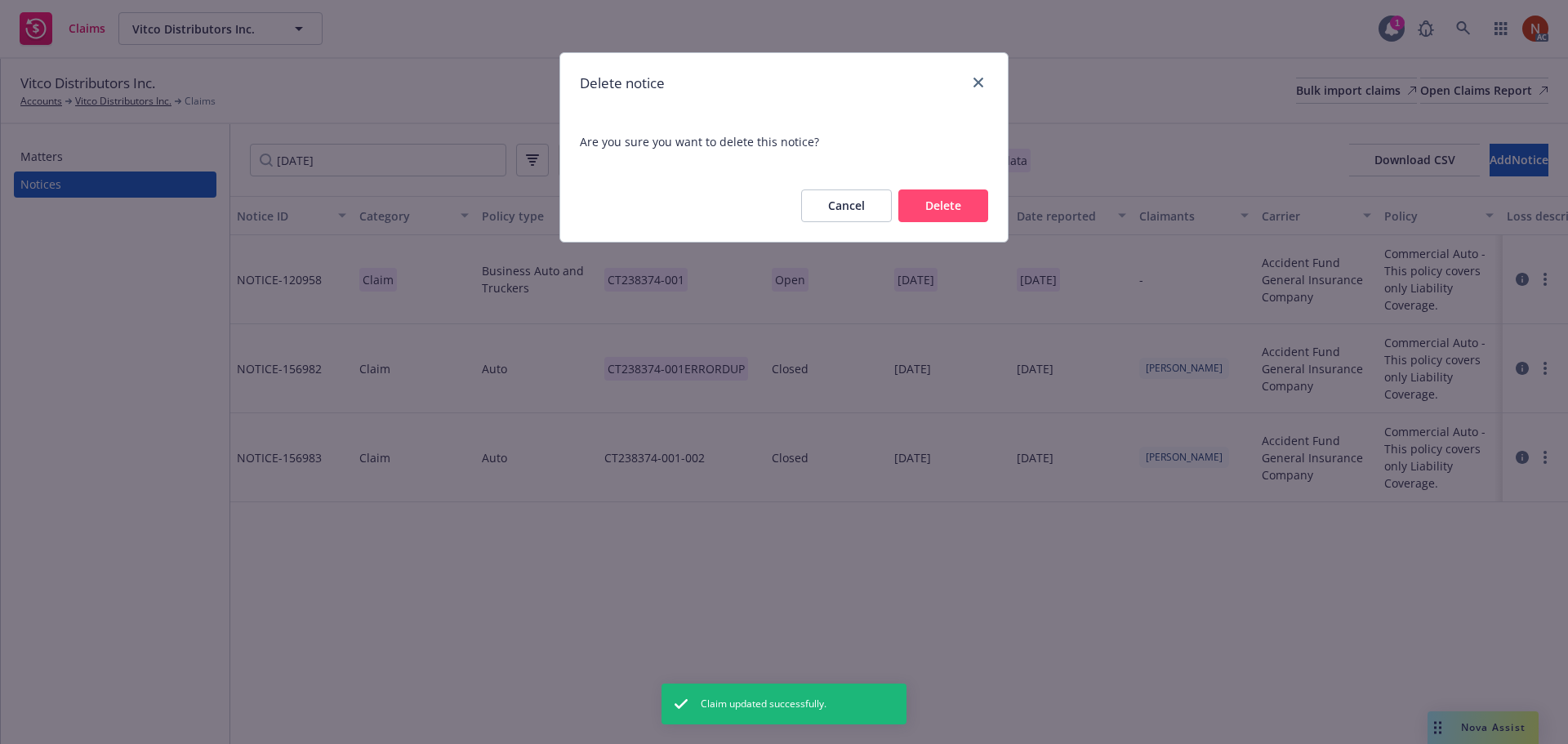
click at [962, 206] on button "Delete" at bounding box center [943, 206] width 89 height 33
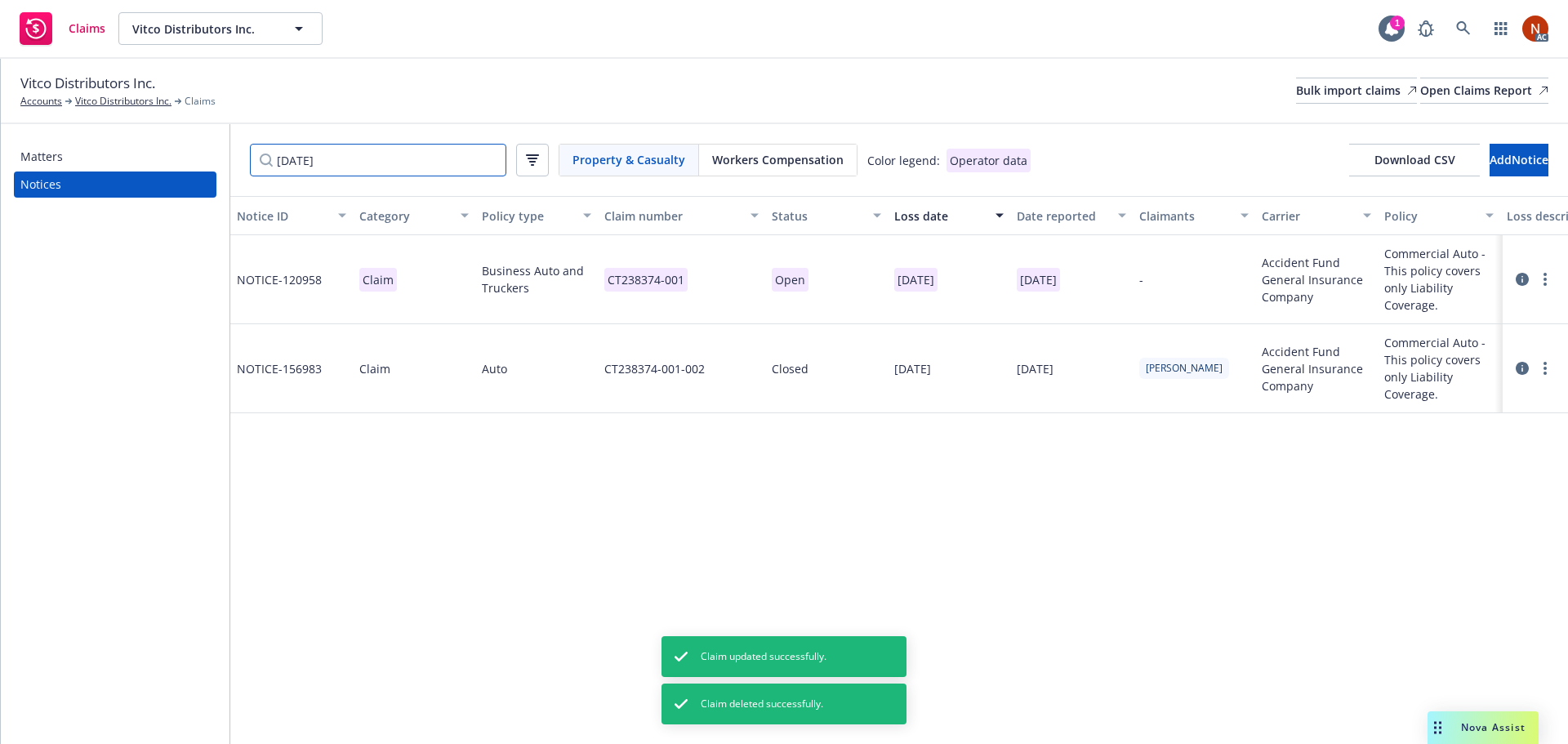
click at [341, 163] on input "[DATE]" at bounding box center [378, 160] width 257 height 33
drag, startPoint x: 393, startPoint y: 160, endPoint x: 85, endPoint y: 162, distance: 308.0
click at [85, 162] on div "Matters Notices [DATE] Property & Casualty Workers Compensation Color legend: O…" at bounding box center [784, 434] width 1567 height 620
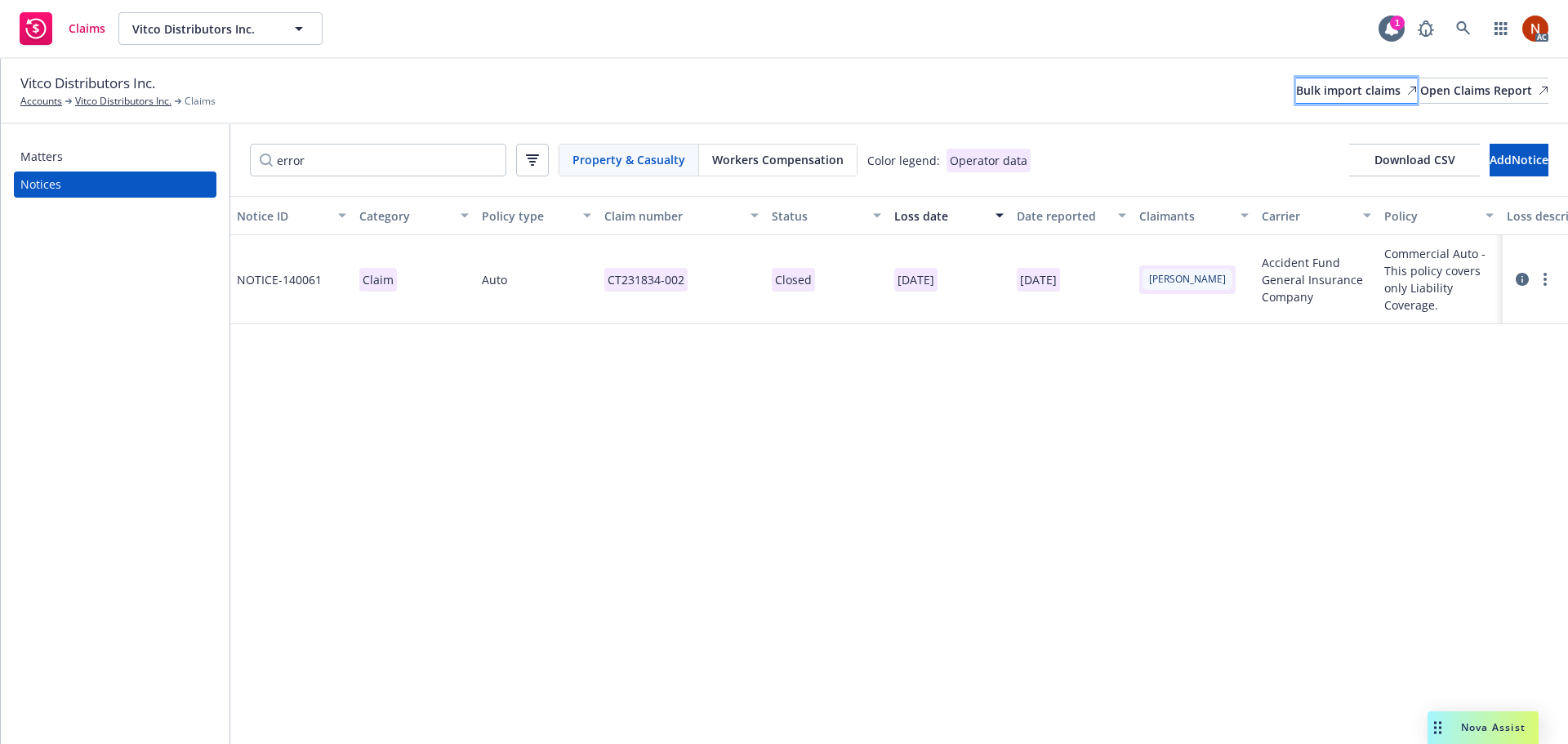
click at [1300, 92] on div "Bulk import claims" at bounding box center [1356, 90] width 121 height 24
drag, startPoint x: 287, startPoint y: 155, endPoint x: 383, endPoint y: 145, distance: 96.5
click at [293, 156] on input "error" at bounding box center [378, 160] width 257 height 33
click at [204, 154] on div "Matters Notices error Property & Casualty Workers Compensation Color legend: Op…" at bounding box center [784, 434] width 1567 height 620
paste input "[DATE]"
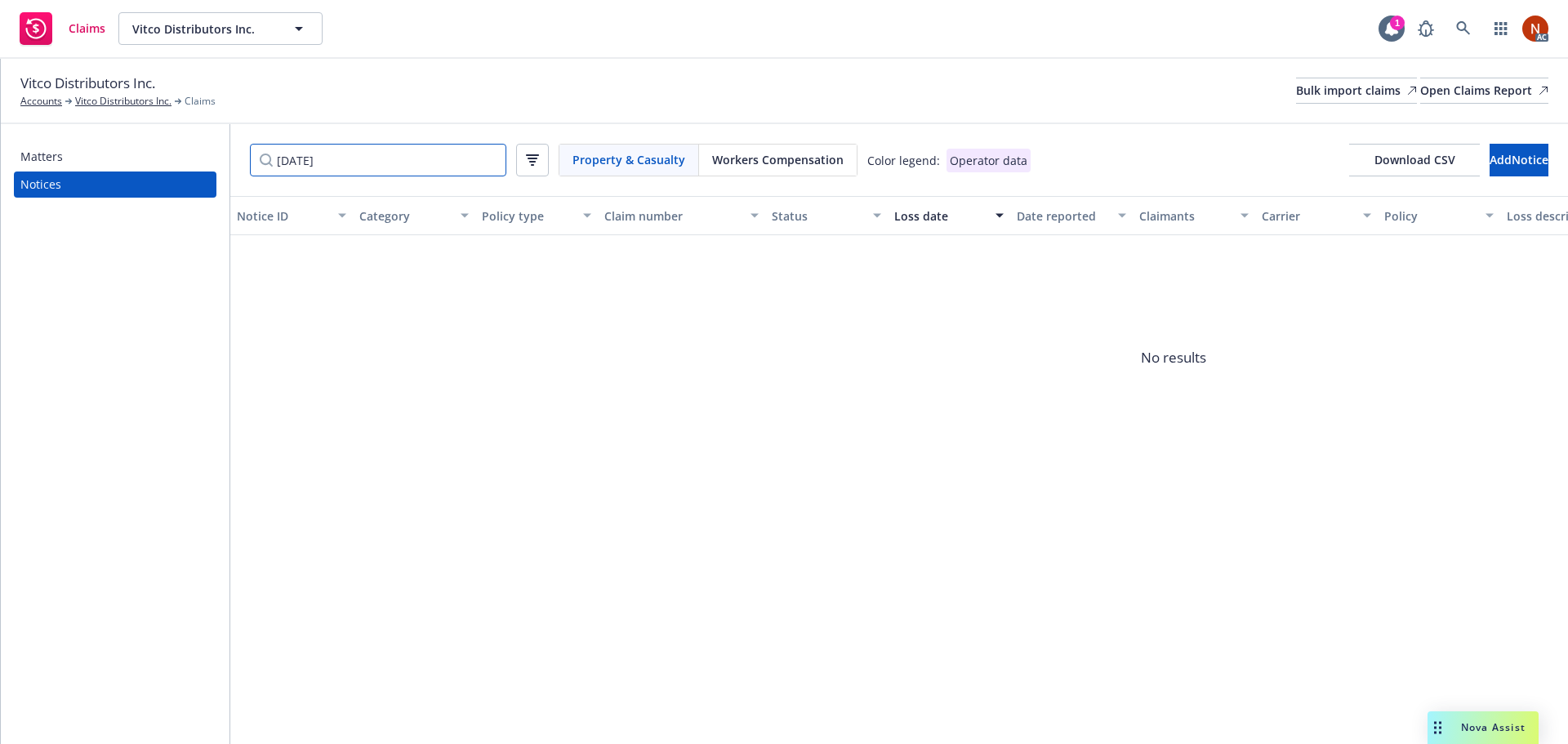
click at [295, 161] on input "[DATE]" at bounding box center [378, 160] width 257 height 33
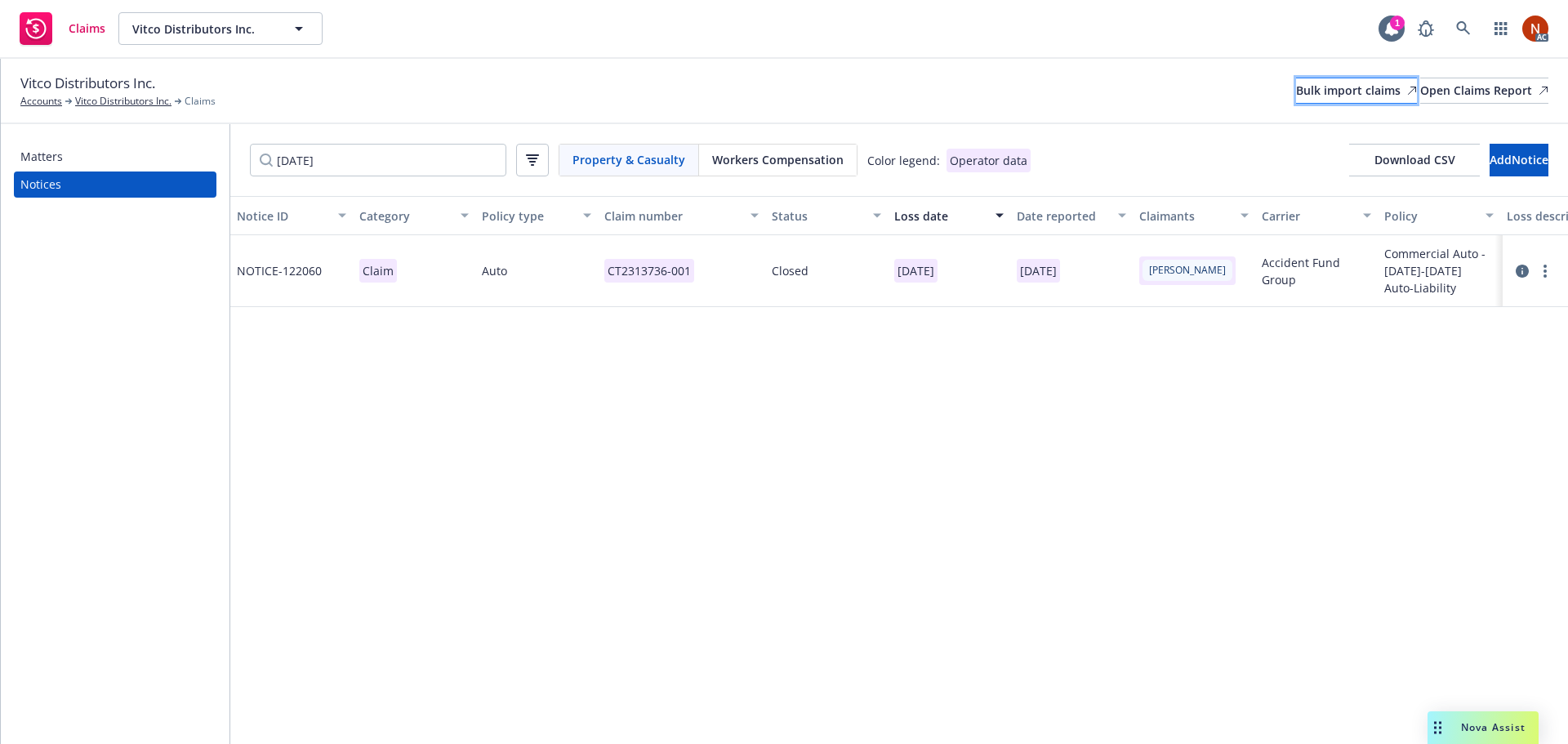
click at [1296, 84] on div "Bulk import claims" at bounding box center [1356, 90] width 121 height 24
click at [1296, 89] on div "Bulk import claims" at bounding box center [1356, 90] width 121 height 24
click at [1296, 90] on div "Bulk import claims" at bounding box center [1356, 90] width 121 height 24
drag, startPoint x: 231, startPoint y: 154, endPoint x: 160, endPoint y: 157, distance: 71.1
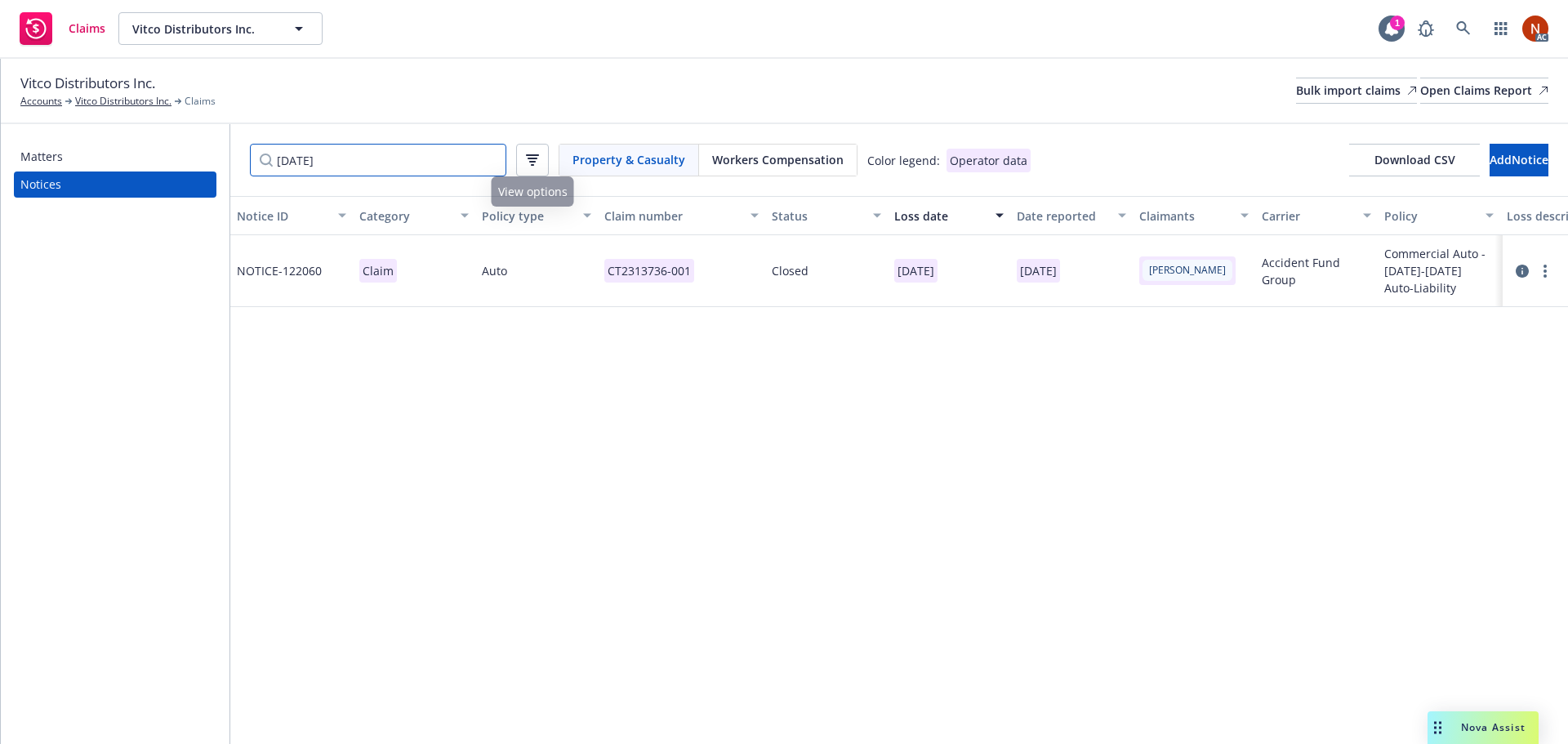
click at [120, 155] on div "Matters Notices [DATE] Property & Casualty Workers Compensation Color legend: O…" at bounding box center [784, 434] width 1567 height 620
paste input "4197098"
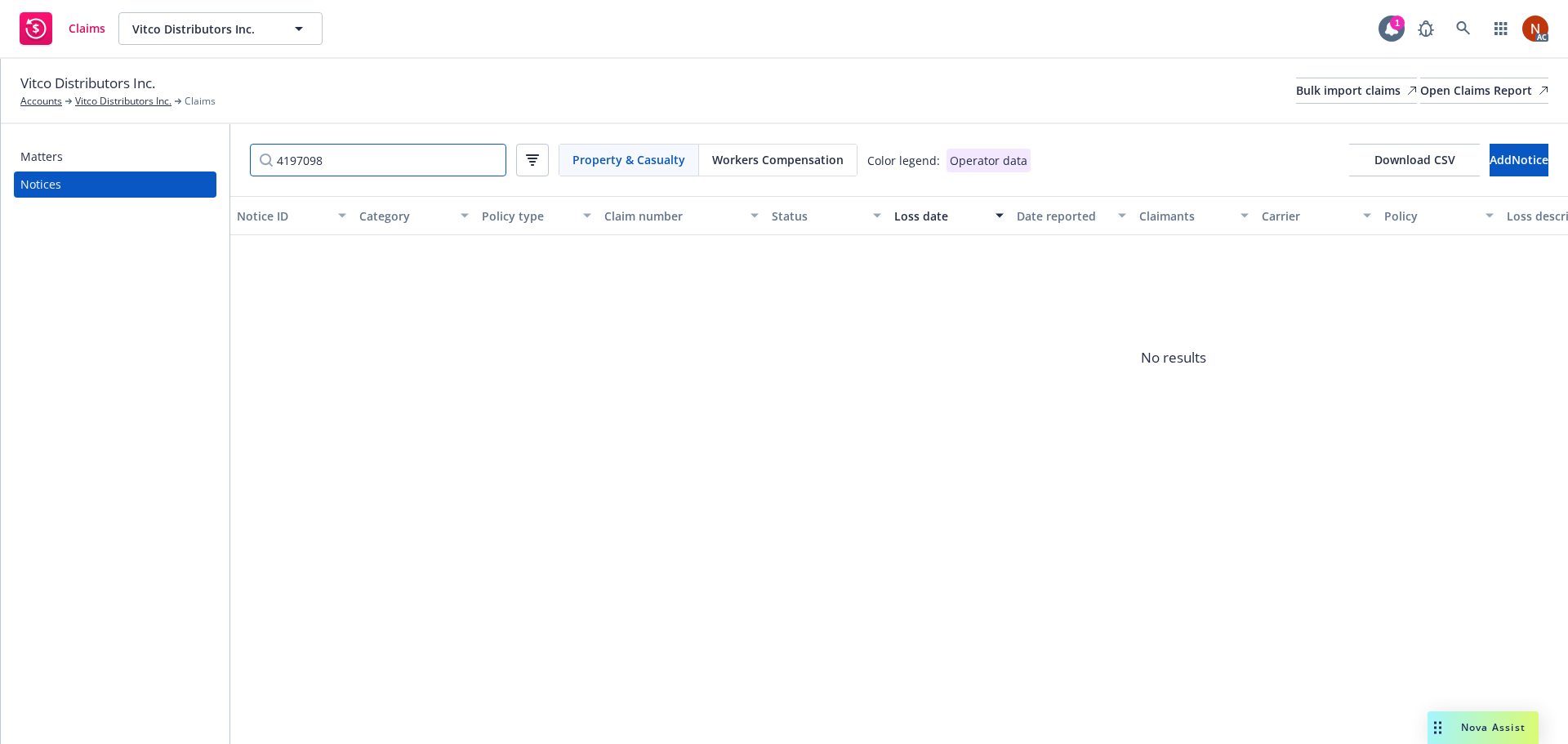
type input "4197098"
drag, startPoint x: 403, startPoint y: 165, endPoint x: 197, endPoint y: 163, distance: 206.0
click at [200, 164] on div "Matters Notices 4197098 Property & Casualty Workers Compensation Color legend: …" at bounding box center [784, 434] width 1567 height 620
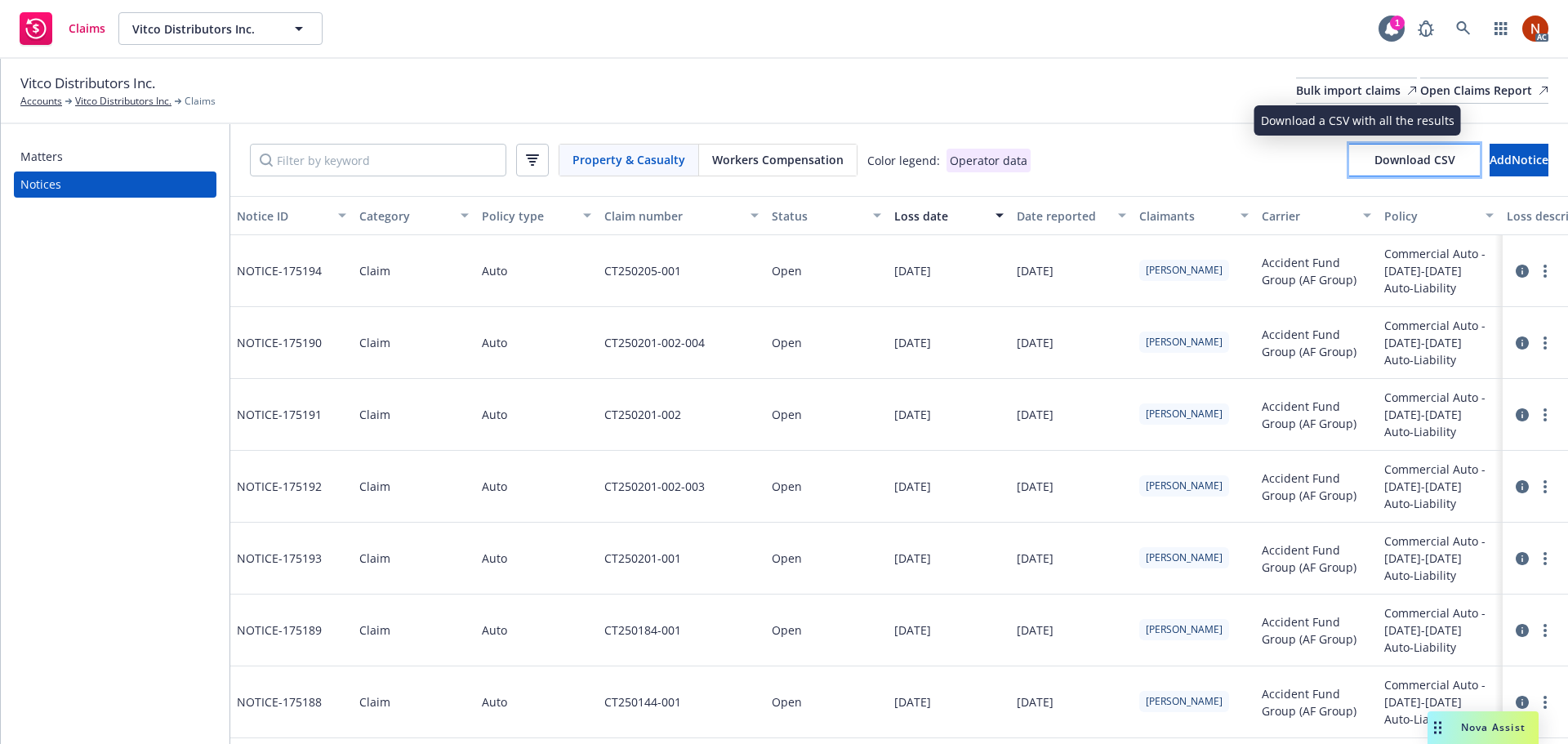
click at [1374, 160] on span "Download CSV" at bounding box center [1414, 160] width 81 height 16
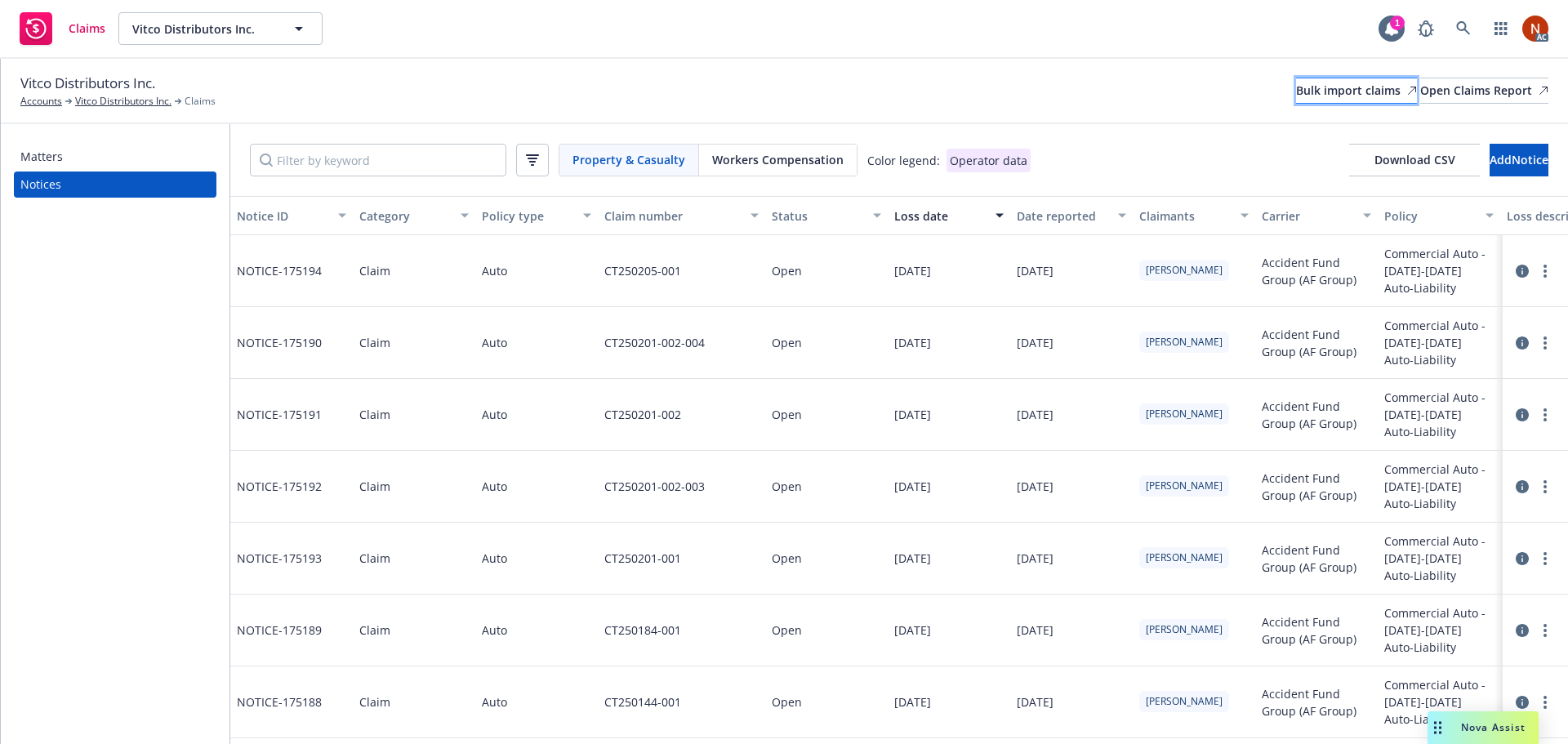
click at [1296, 96] on link "Bulk import claims" at bounding box center [1356, 90] width 121 height 26
click at [1296, 94] on div "Bulk import claims" at bounding box center [1356, 90] width 121 height 24
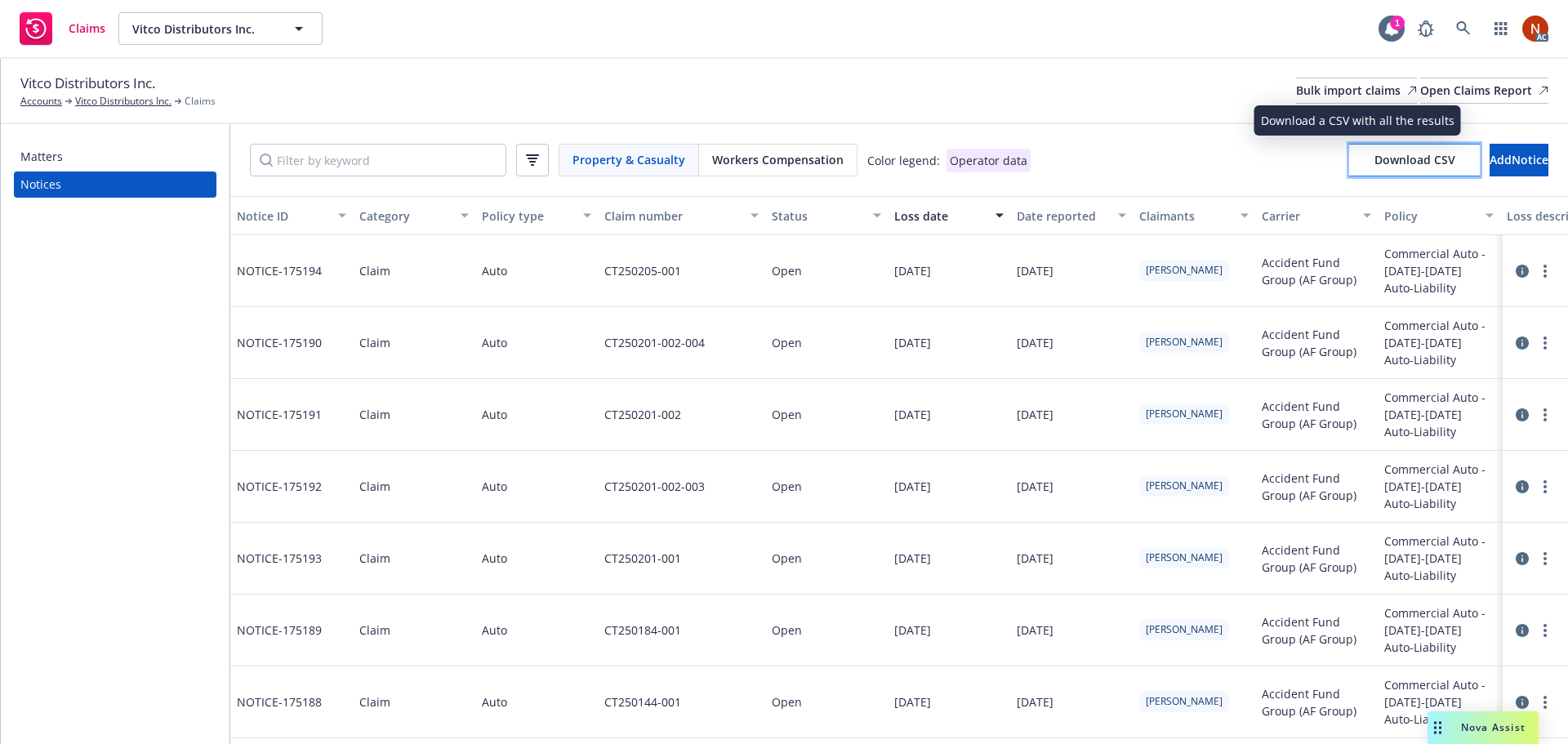
click at [1374, 160] on span "Download CSV" at bounding box center [1414, 160] width 81 height 16
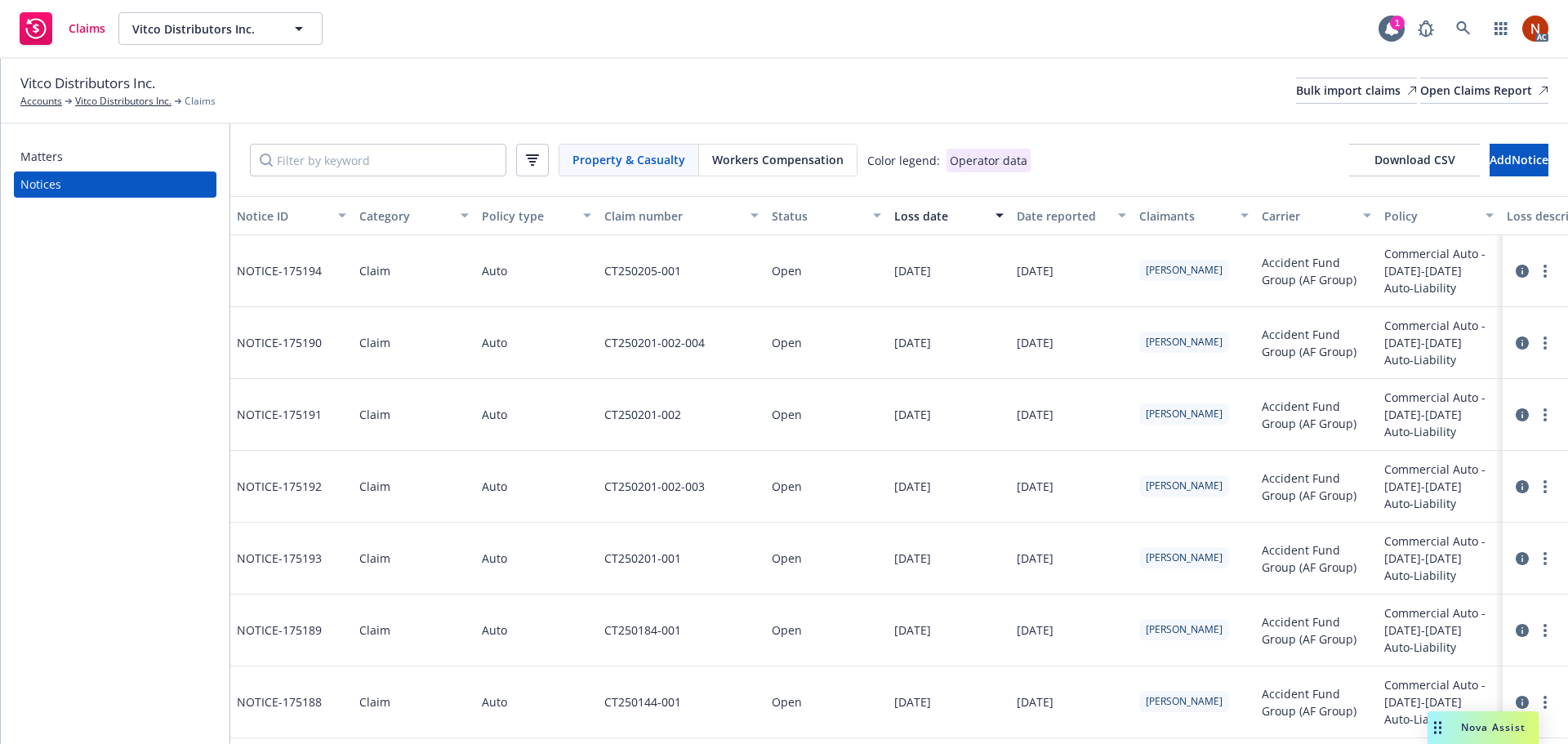
click at [430, 77] on div "Vitco Distributors Inc. Accounts Vitco Distributors Inc. Claims Bulk import cla…" at bounding box center [784, 90] width 1528 height 36
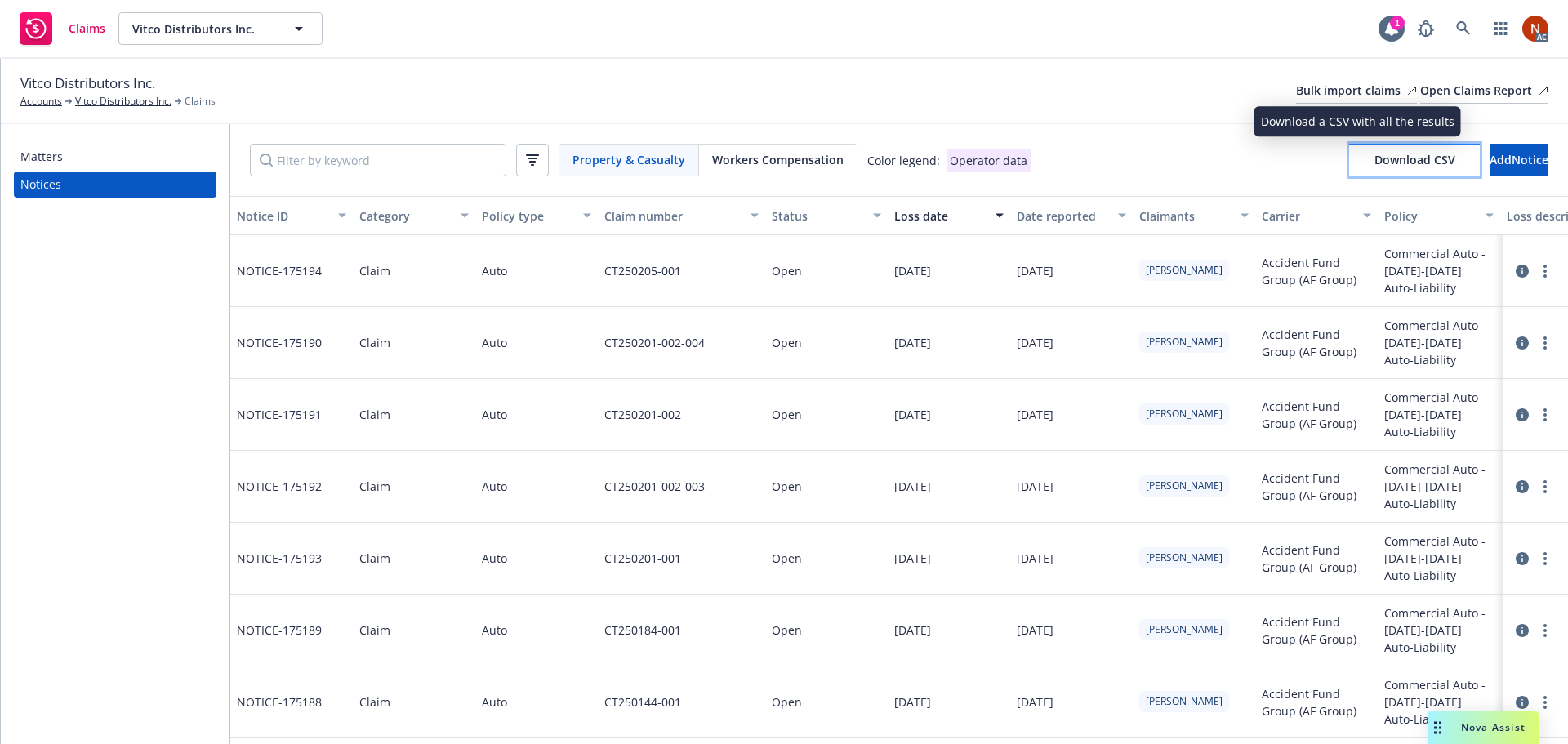
click at [1374, 161] on span "Download CSV" at bounding box center [1414, 160] width 81 height 16
